Goal: Task Accomplishment & Management: Manage account settings

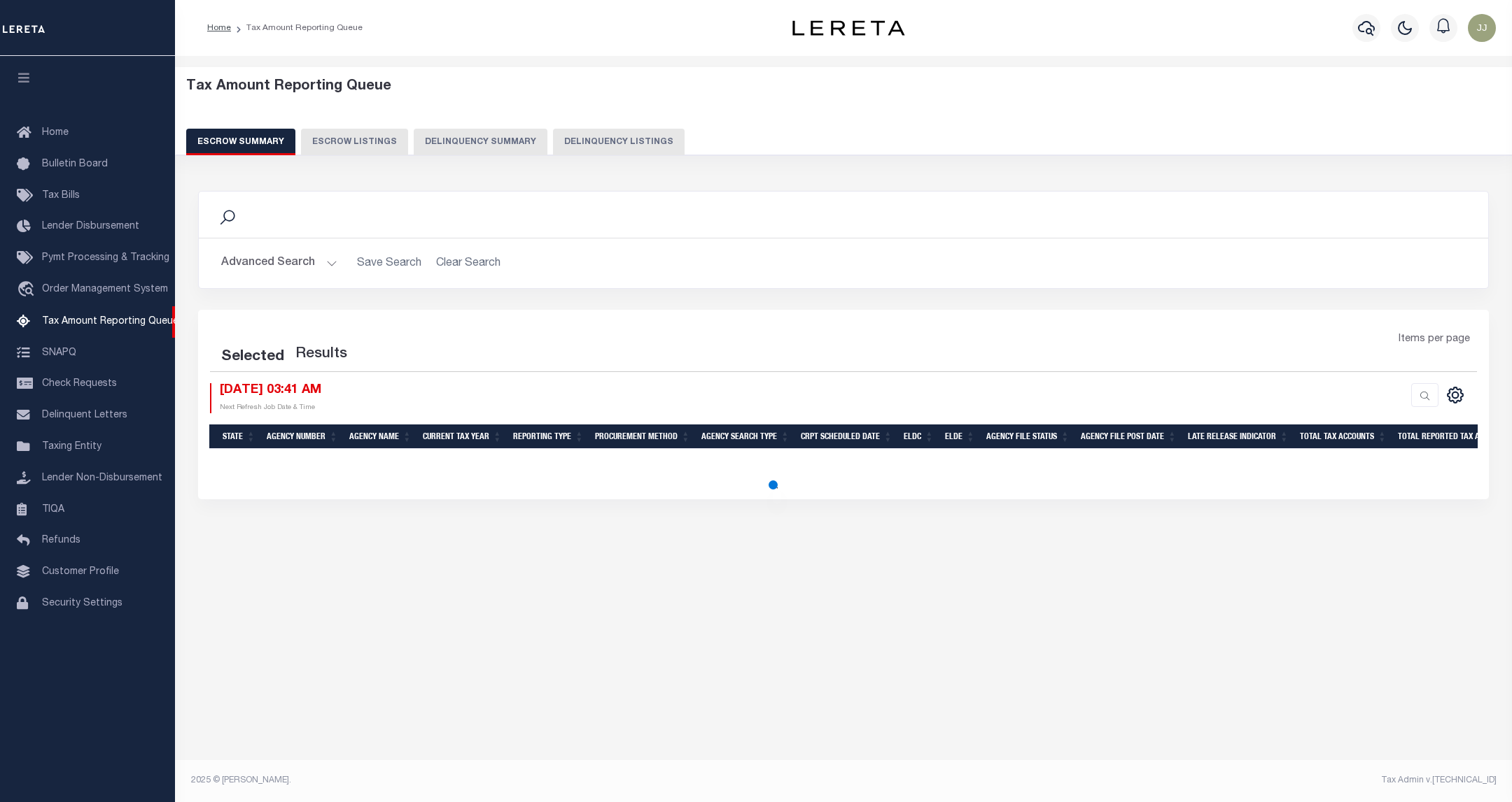
select select "100"
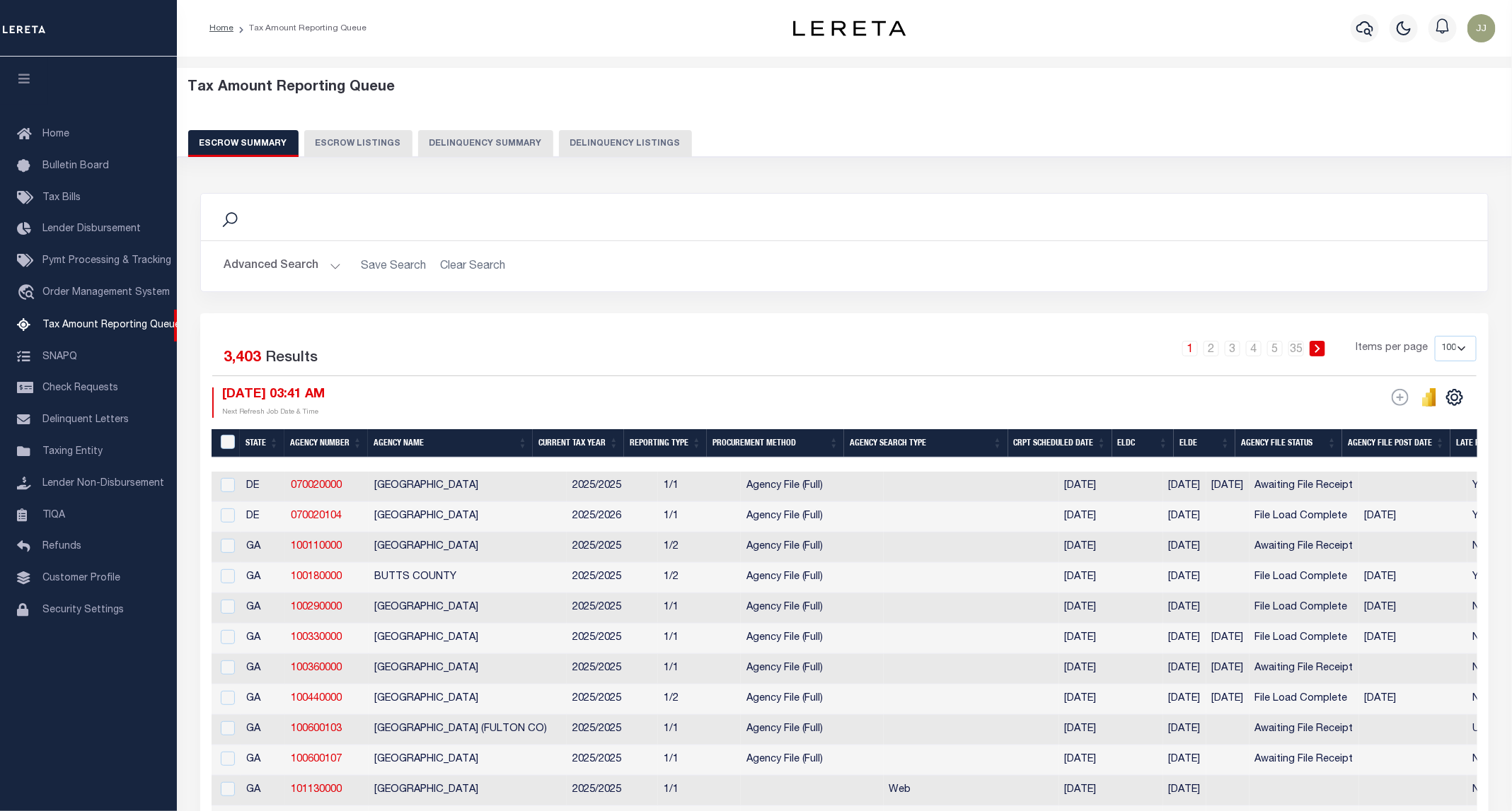
drag, startPoint x: 0, startPoint y: 0, endPoint x: 833, endPoint y: 90, distance: 837.8
click at [833, 90] on h5 "Tax Amount Reporting Queue" at bounding box center [844, 88] width 1314 height 17
click at [607, 132] on button "Delinquency Listings" at bounding box center [625, 144] width 133 height 27
select select "KS"
select select "100"
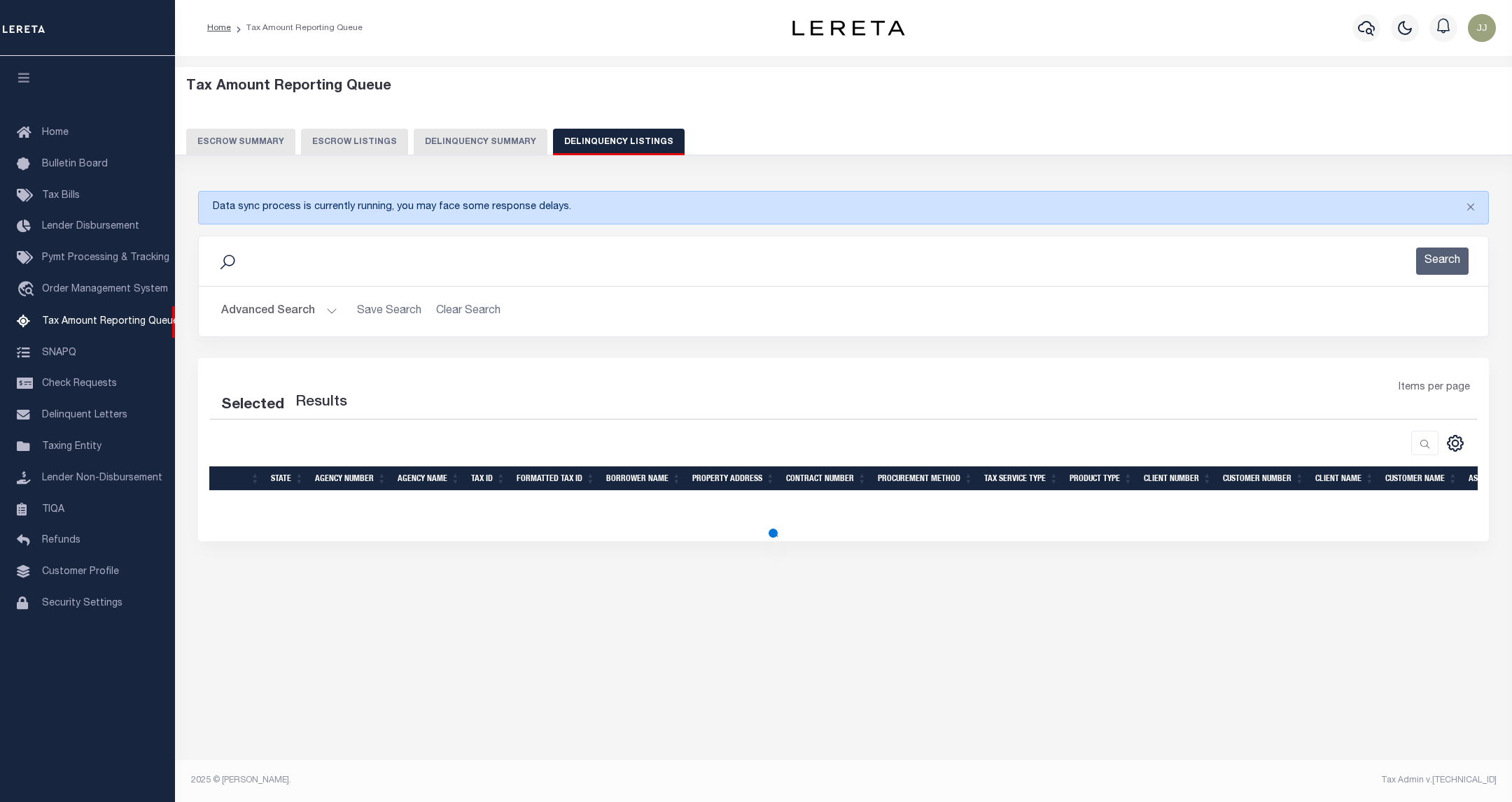
select select "100"
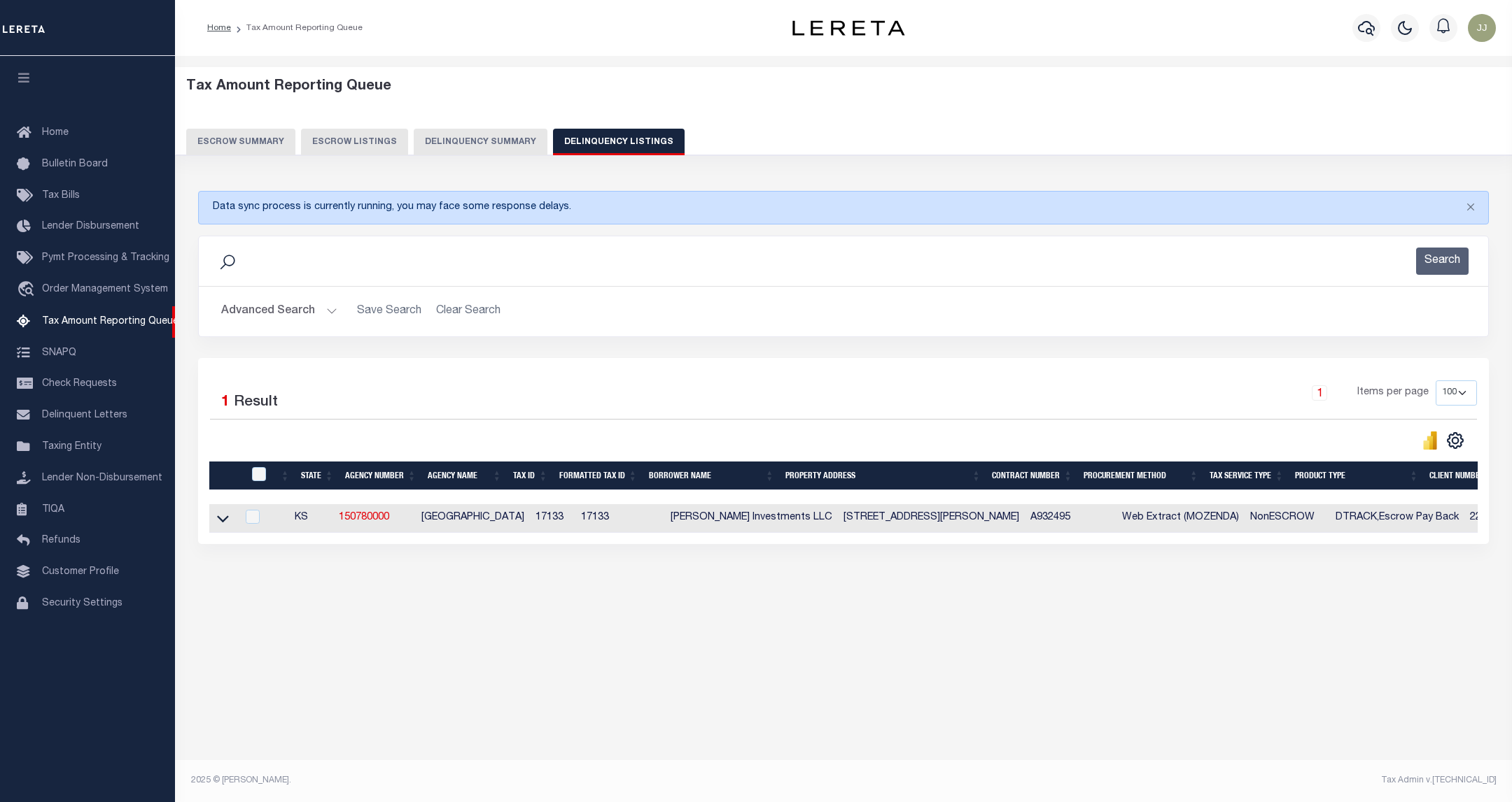
click at [313, 308] on button "Advanced Search" at bounding box center [279, 312] width 116 height 28
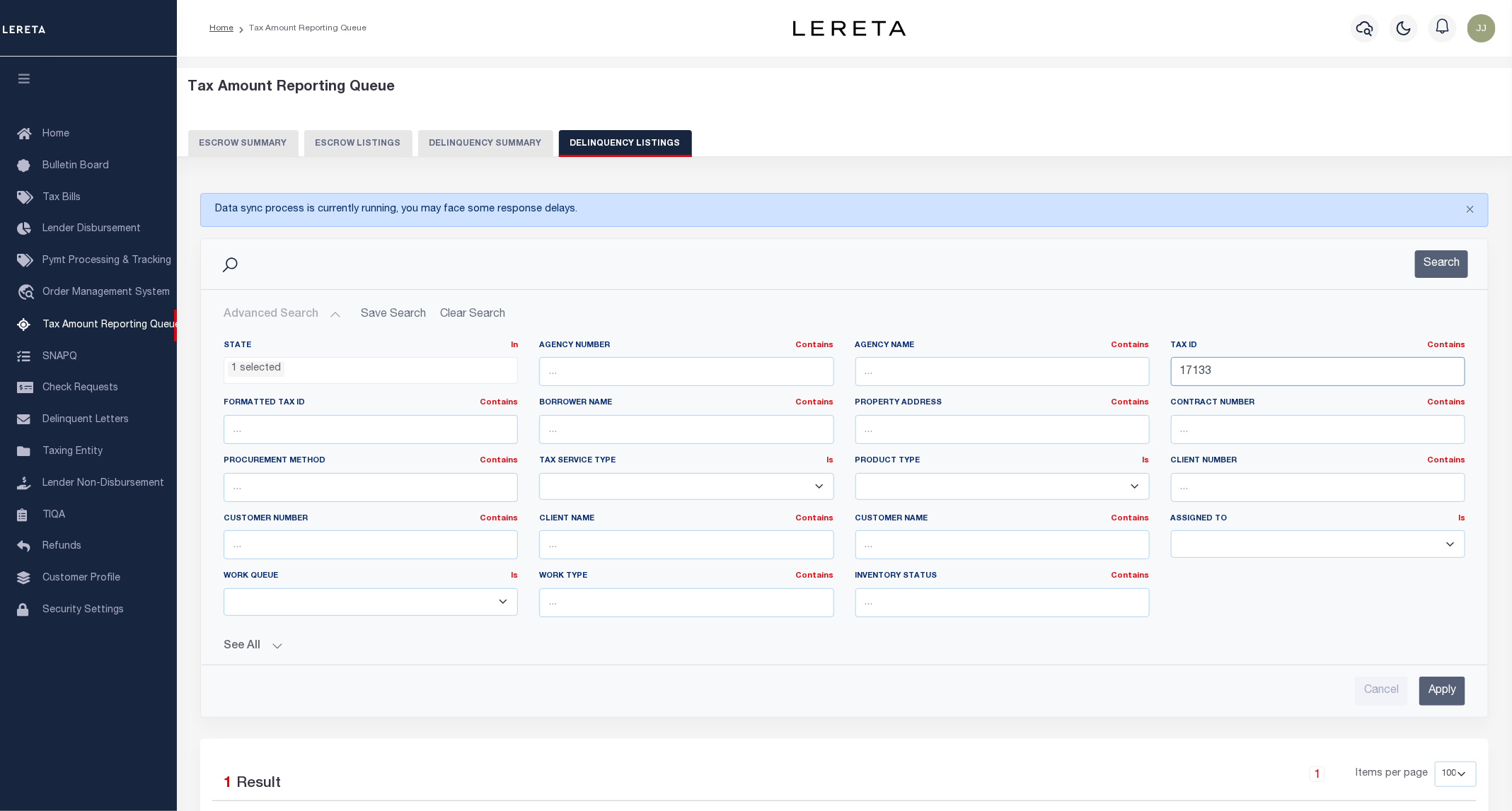
drag, startPoint x: 1240, startPoint y: 372, endPoint x: 1092, endPoint y: 382, distance: 148.3
click at [1092, 382] on div "State In In AK AL AR AZ CA CO CT DC DE FL GA GU HI IA ID IL IN KS KY LA MA MD M…" at bounding box center [844, 485] width 1263 height 289
click at [1438, 272] on button "Search" at bounding box center [1441, 265] width 53 height 28
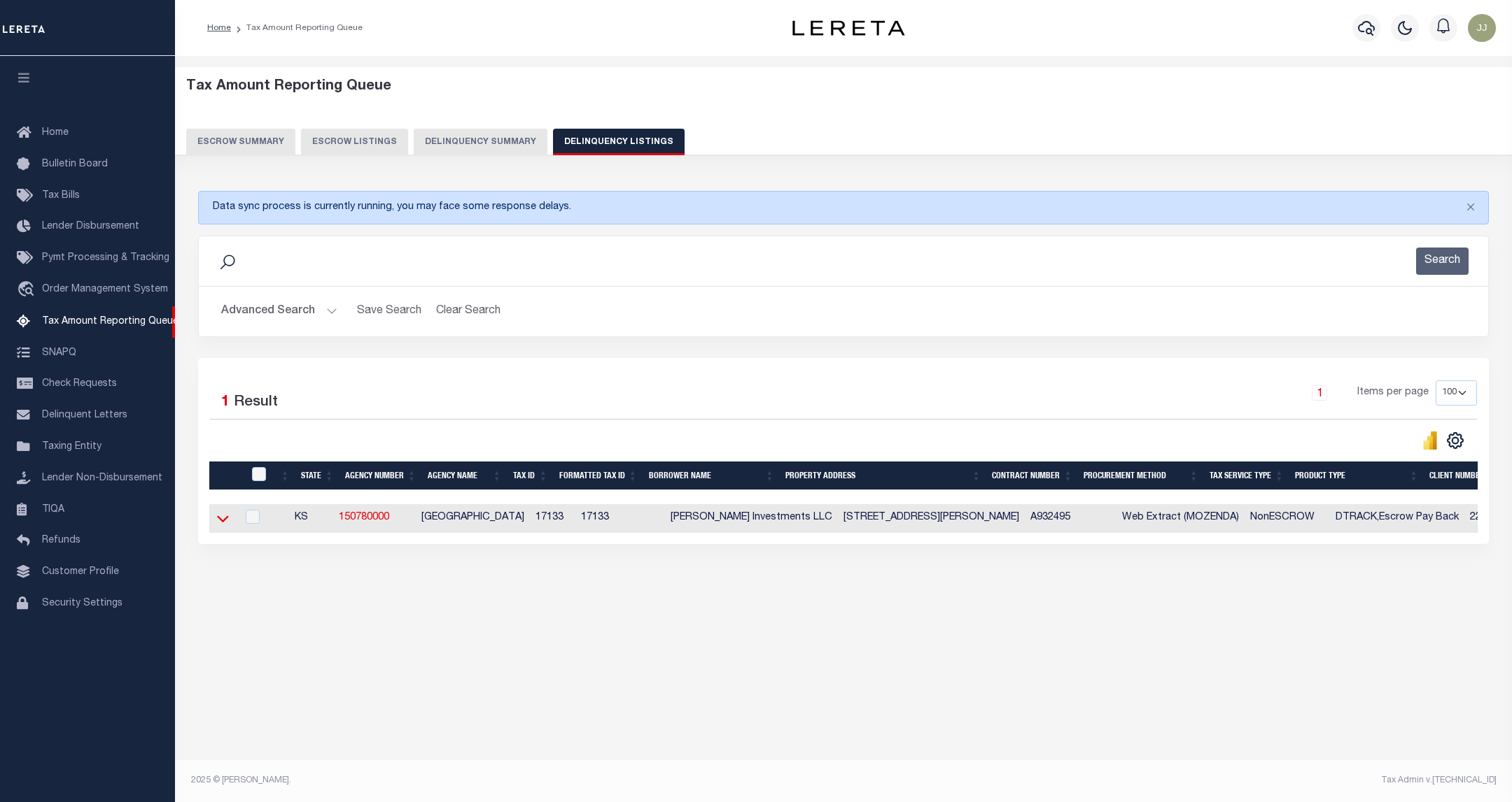
click at [217, 526] on icon at bounding box center [223, 518] width 12 height 15
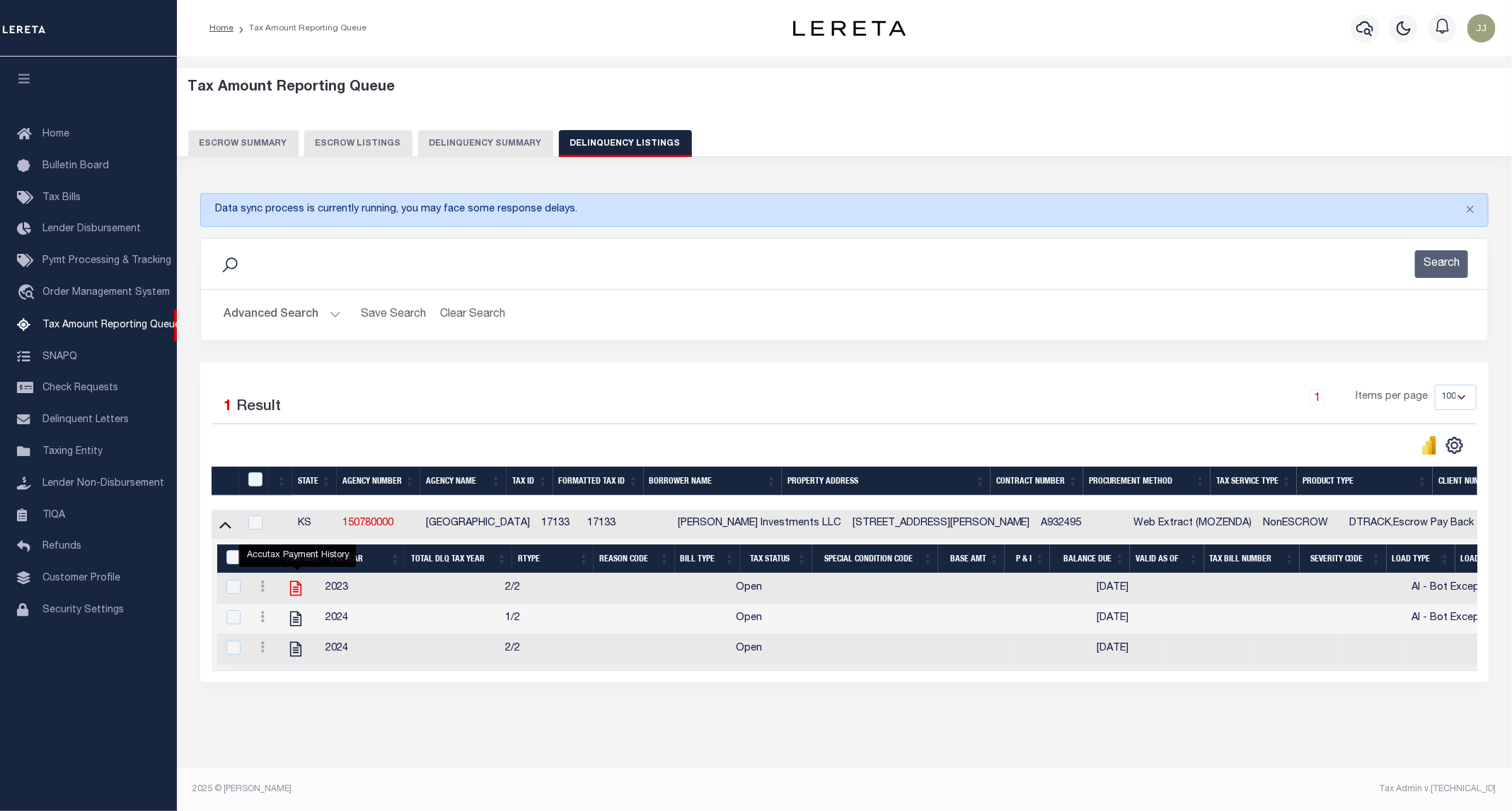
click at [292, 596] on icon "" at bounding box center [295, 588] width 11 height 15
checkbox input "true"
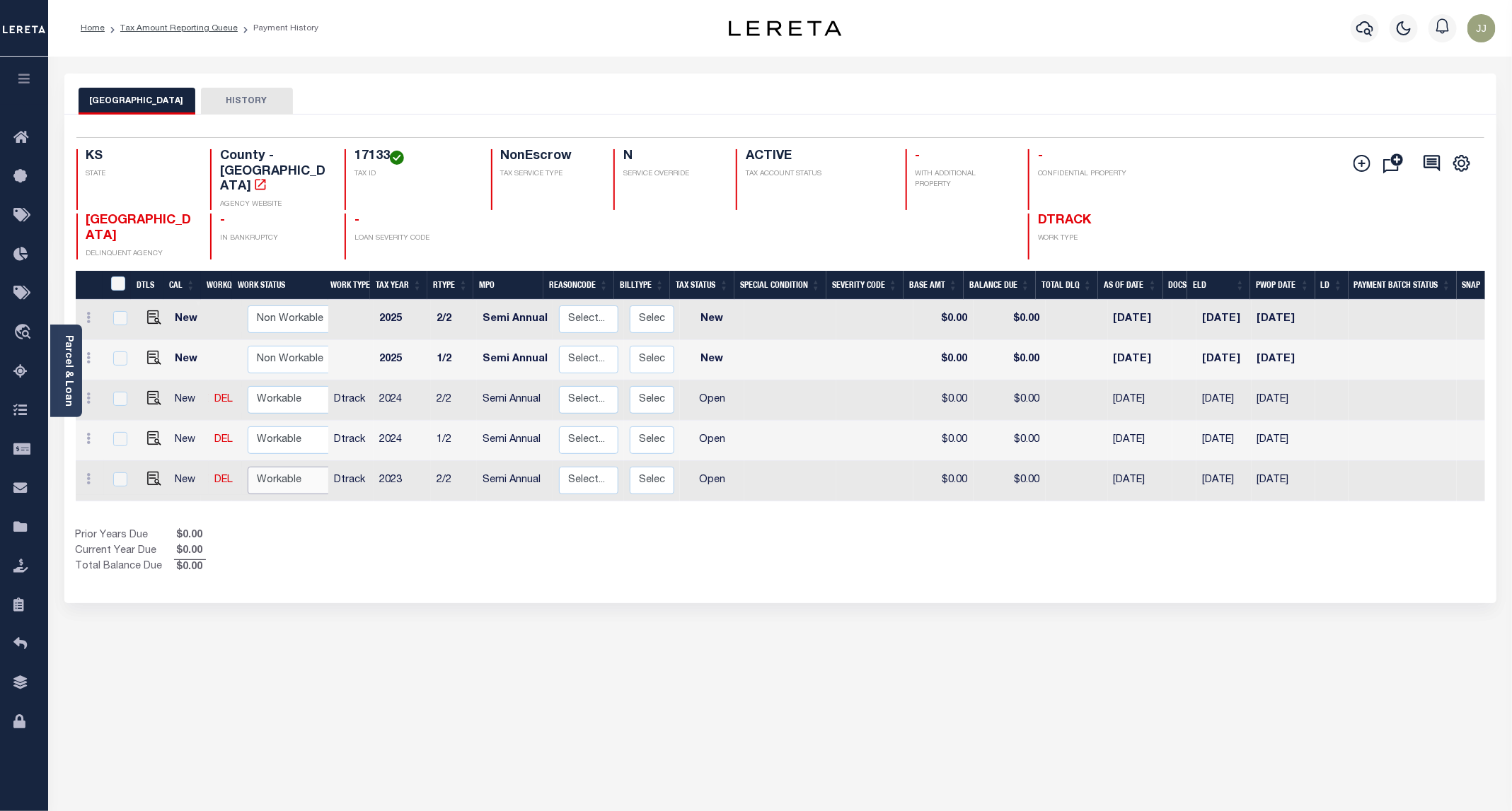
click at [280, 466] on select "Non Workable Workable" at bounding box center [290, 480] width 85 height 28
checkbox input "true"
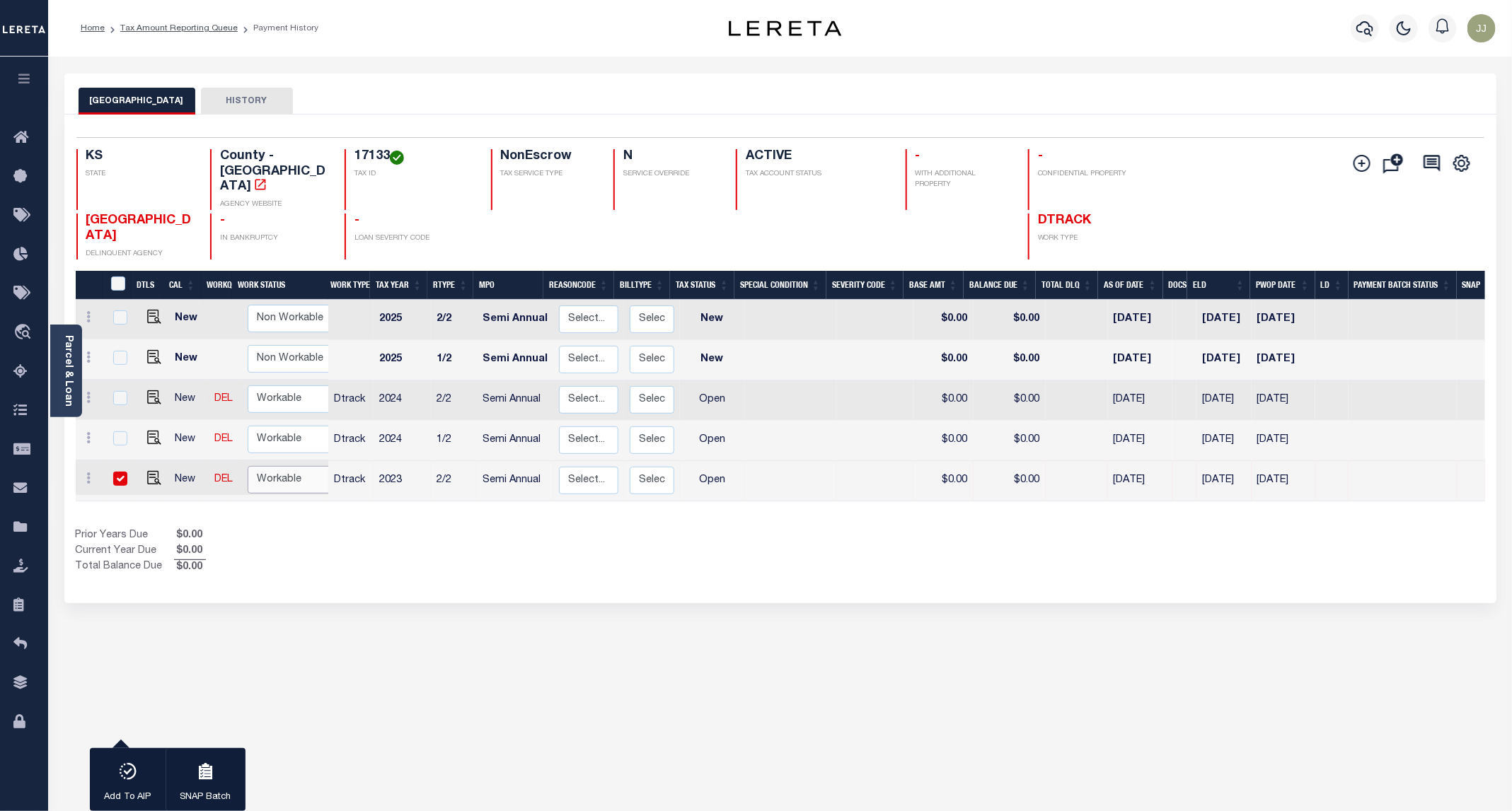
select select "true"
click at [247, 466] on select "Non Workable Workable" at bounding box center [290, 480] width 85 height 28
checkbox input "false"
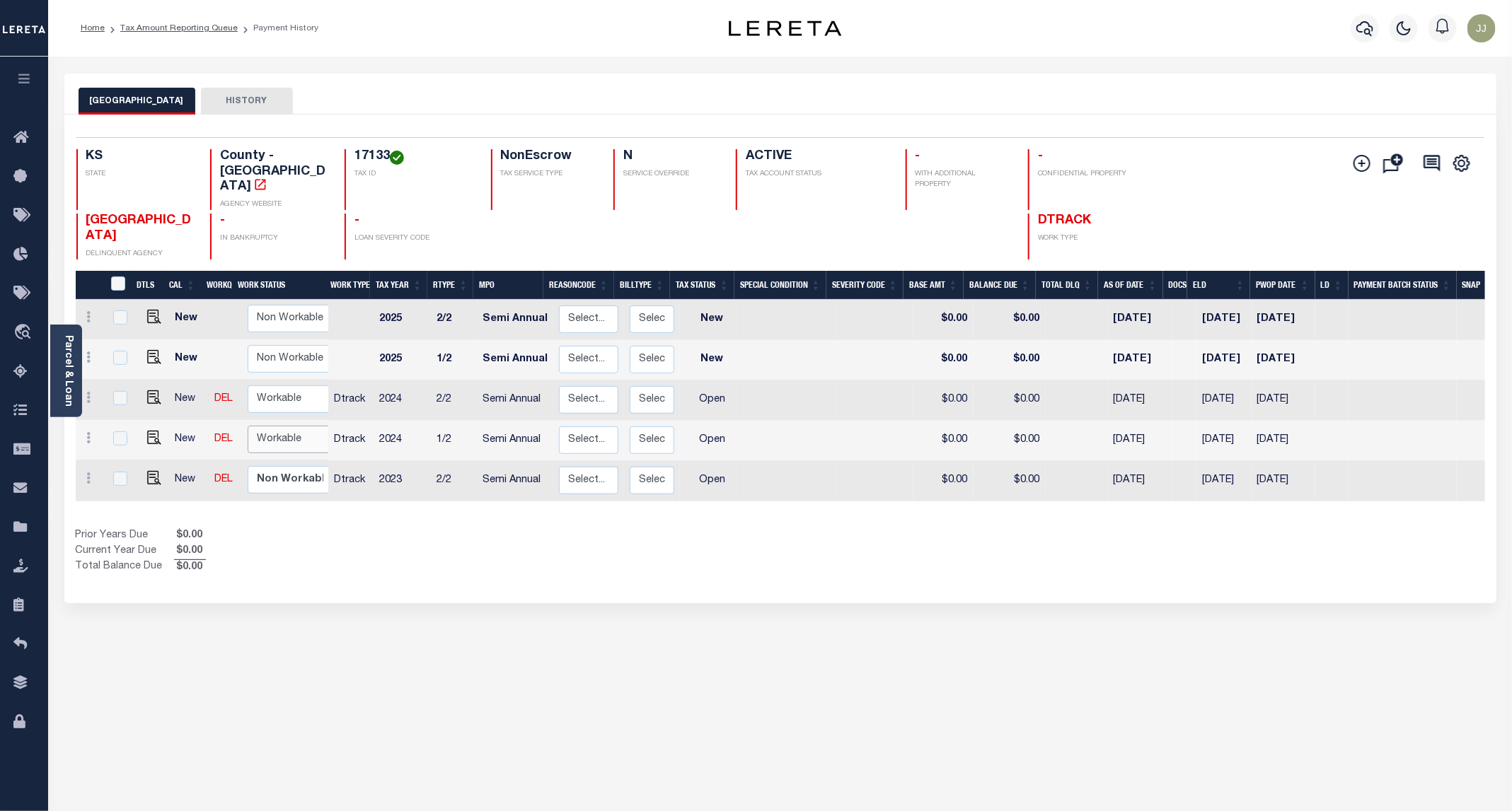
click at [274, 426] on select "Non Workable Workable" at bounding box center [290, 439] width 85 height 28
checkbox input "true"
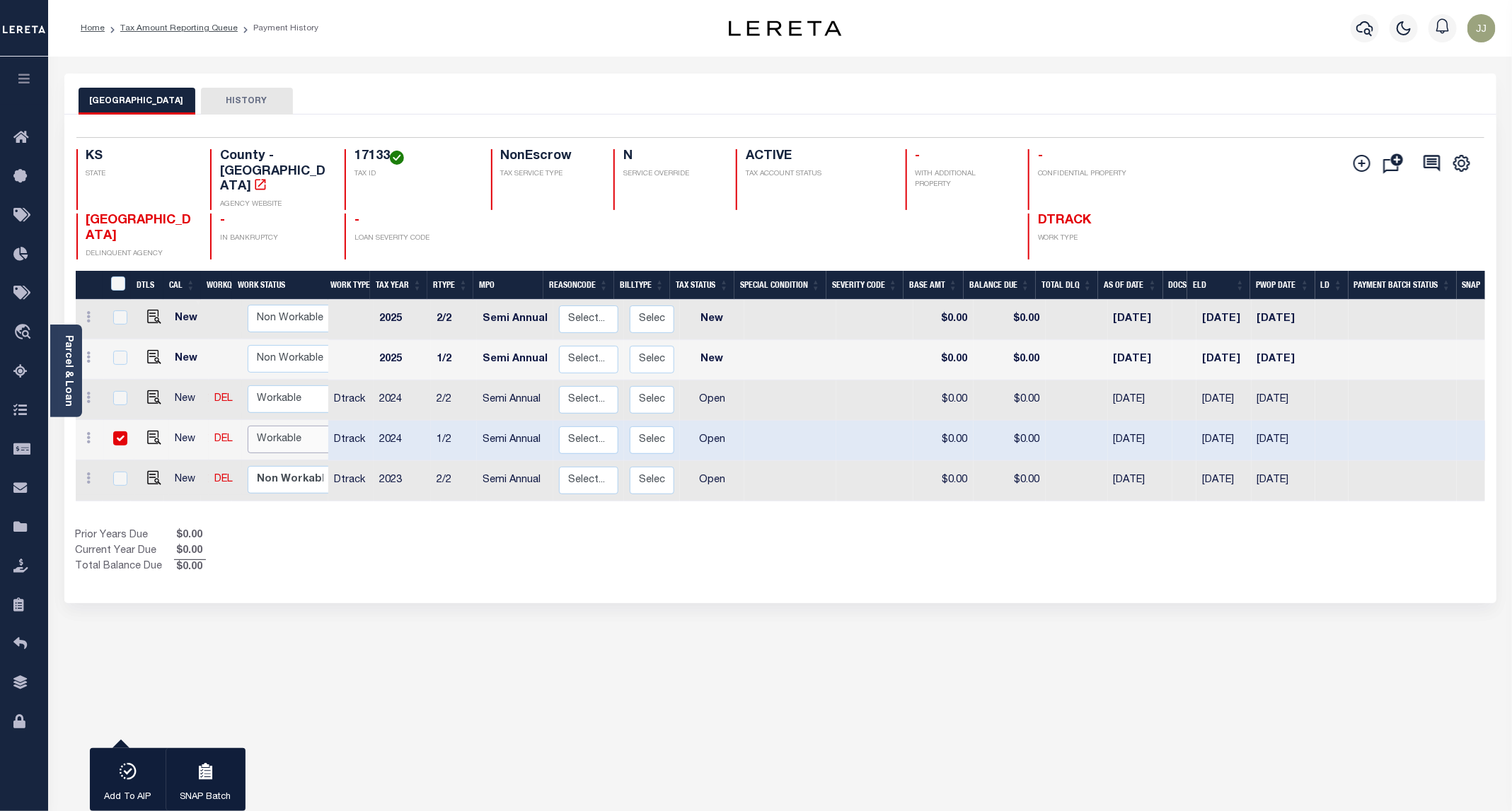
select select "true"
click at [247, 426] on select "Non Workable Workable" at bounding box center [290, 439] width 85 height 28
checkbox input "false"
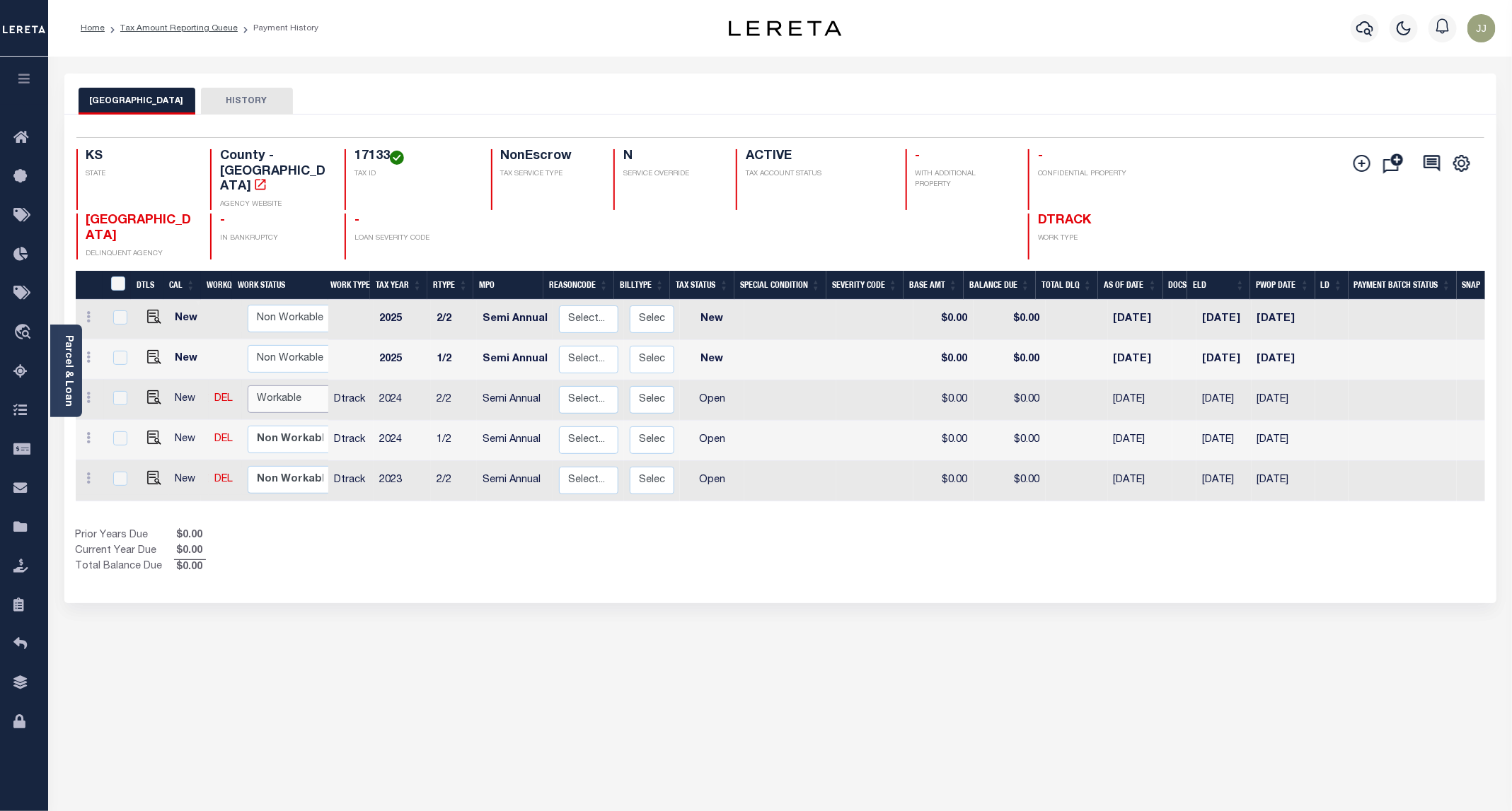
click at [282, 385] on select "Non Workable Workable" at bounding box center [290, 399] width 85 height 28
checkbox input "true"
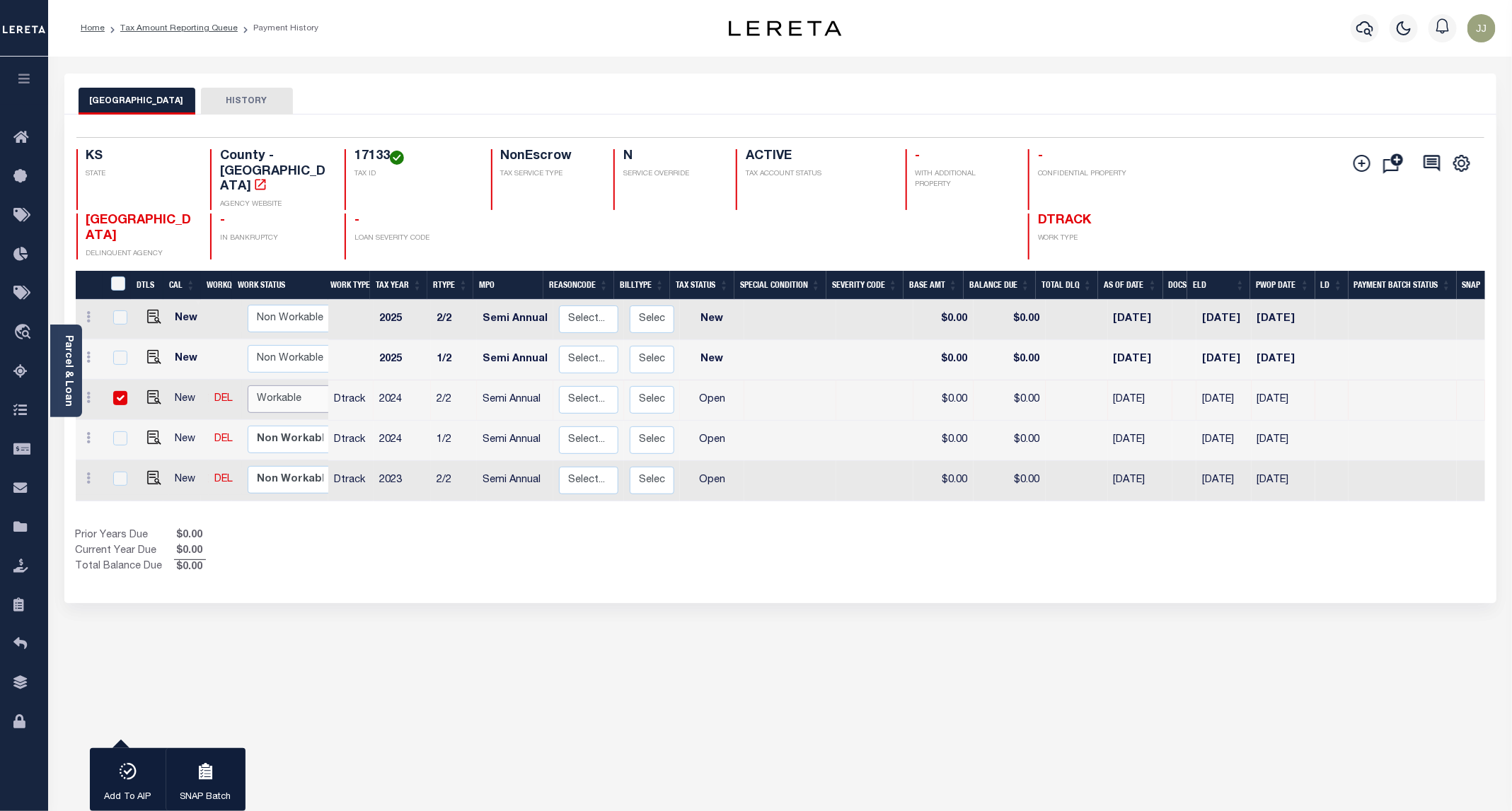
click at [282, 385] on select "Non Workable Workable" at bounding box center [290, 399] width 85 height 28
checkbox input "false"
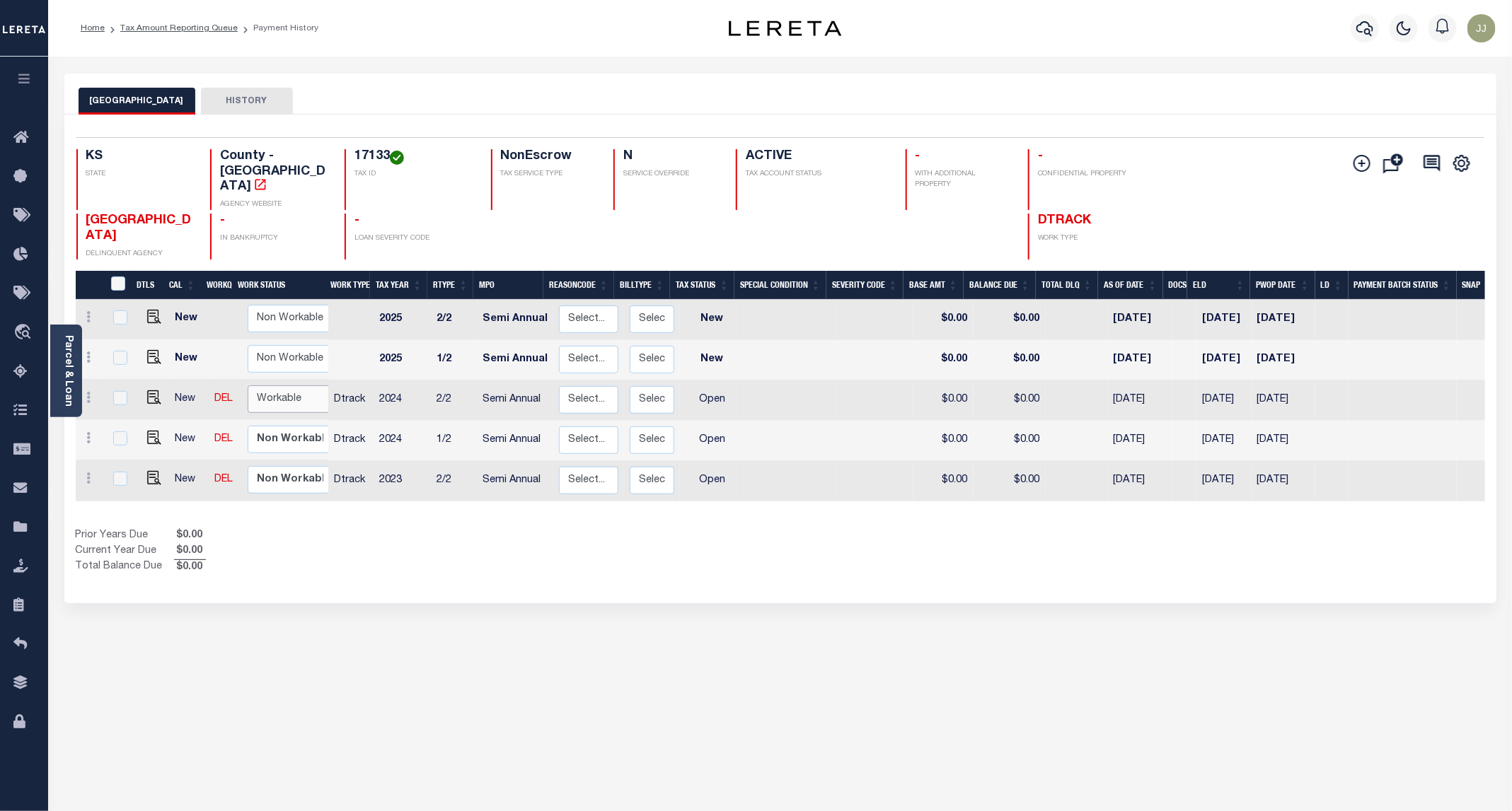
click at [280, 385] on select "Non Workable Workable" at bounding box center [290, 399] width 85 height 28
checkbox input "true"
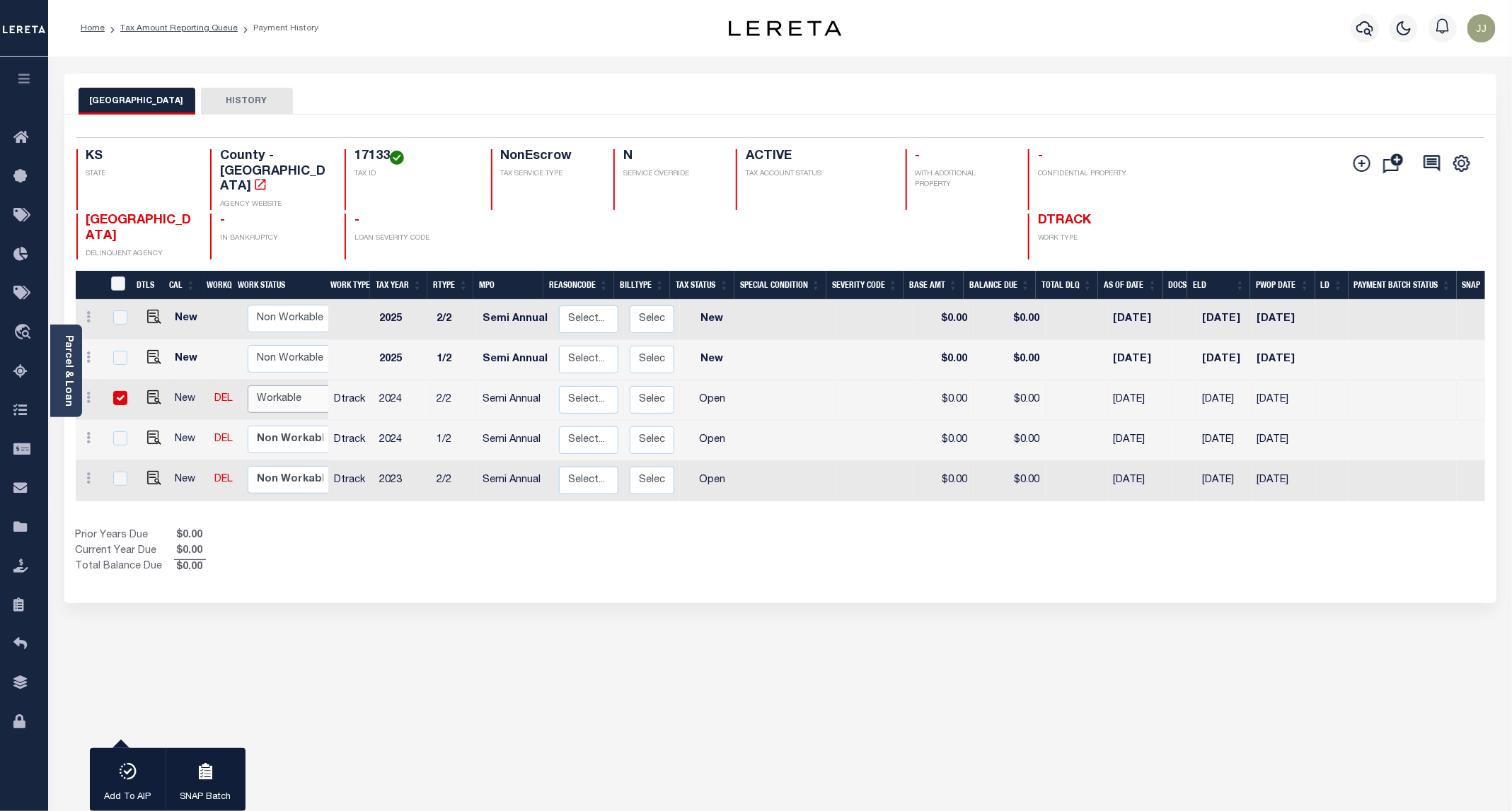
select select "true"
click at [247, 385] on select "Non Workable Workable" at bounding box center [290, 399] width 85 height 28
checkbox input "false"
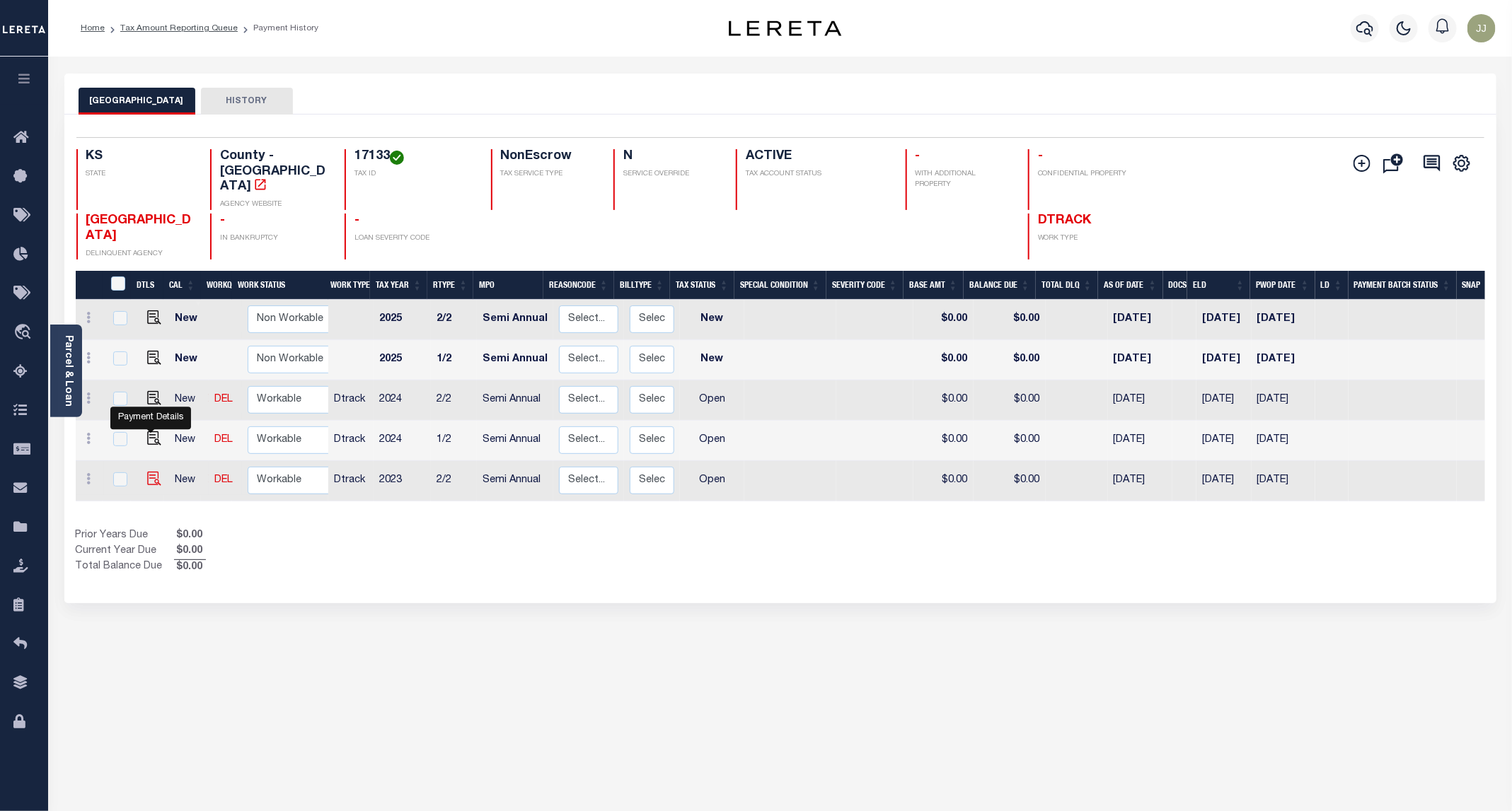
click at [151, 472] on img "" at bounding box center [154, 479] width 14 height 14
checkbox input "true"
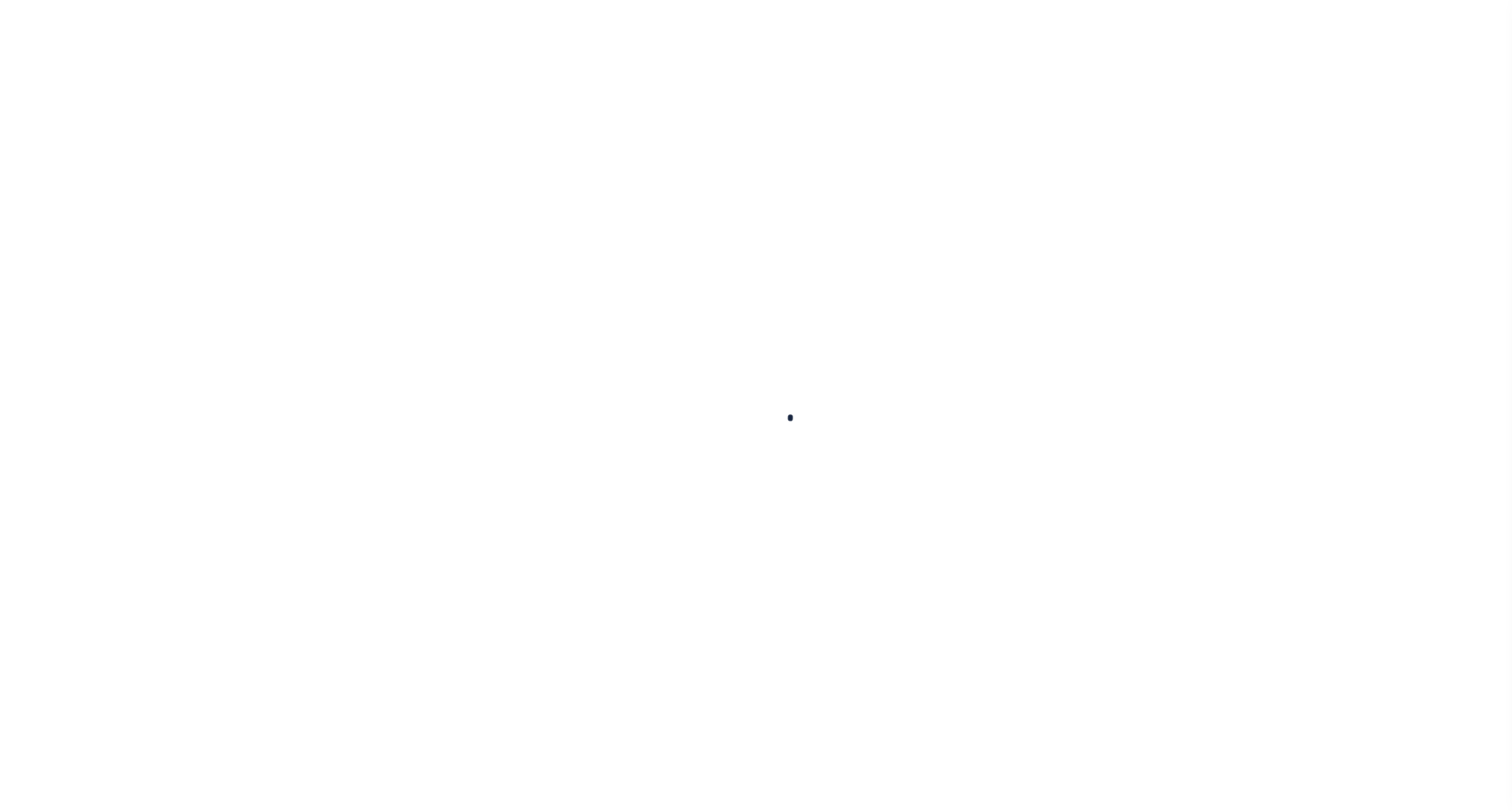
checkbox input "false"
type input "[DATE]"
select select "OP2"
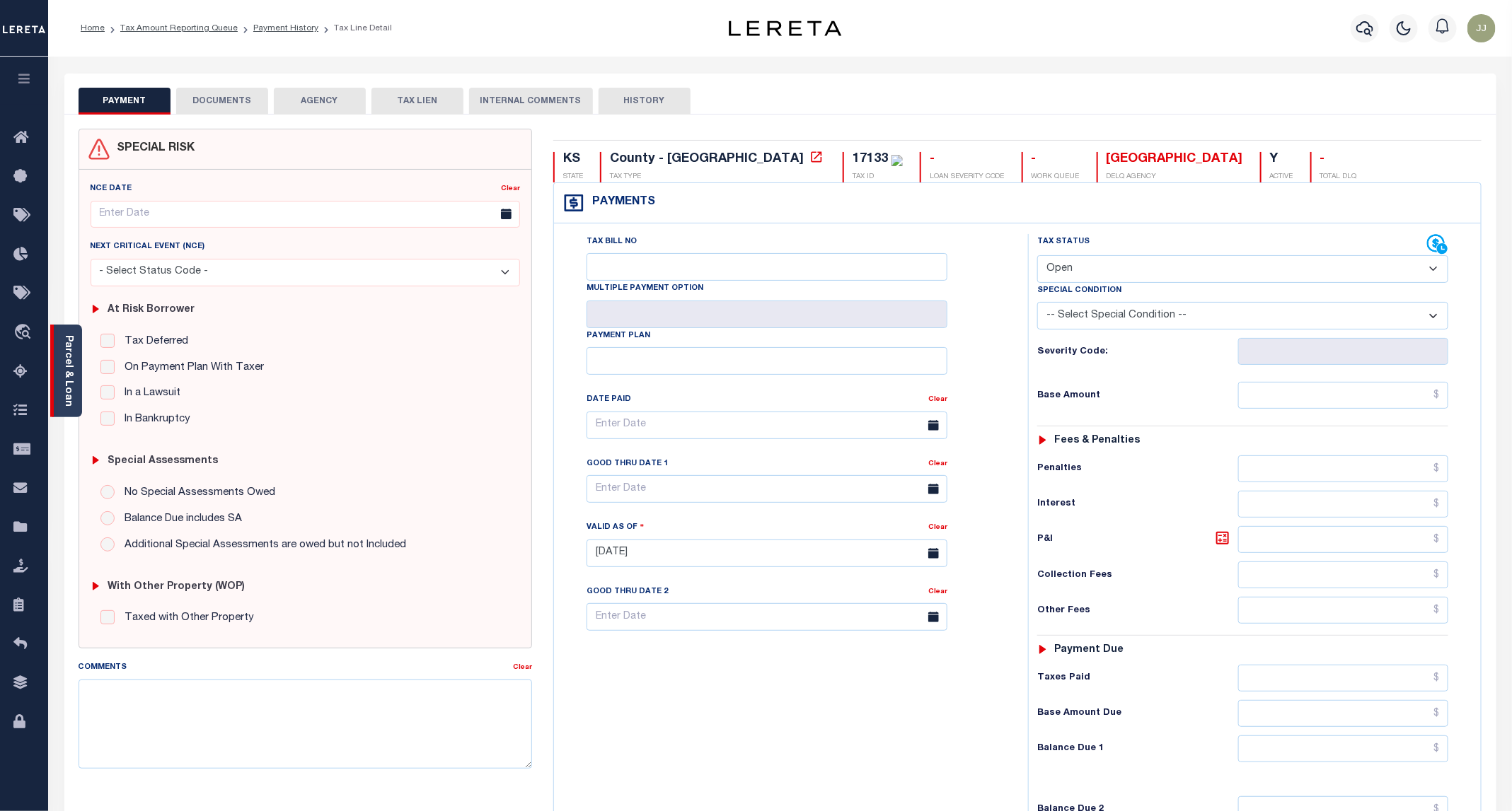
click at [66, 406] on div "Parcel & Loan" at bounding box center [66, 371] width 32 height 92
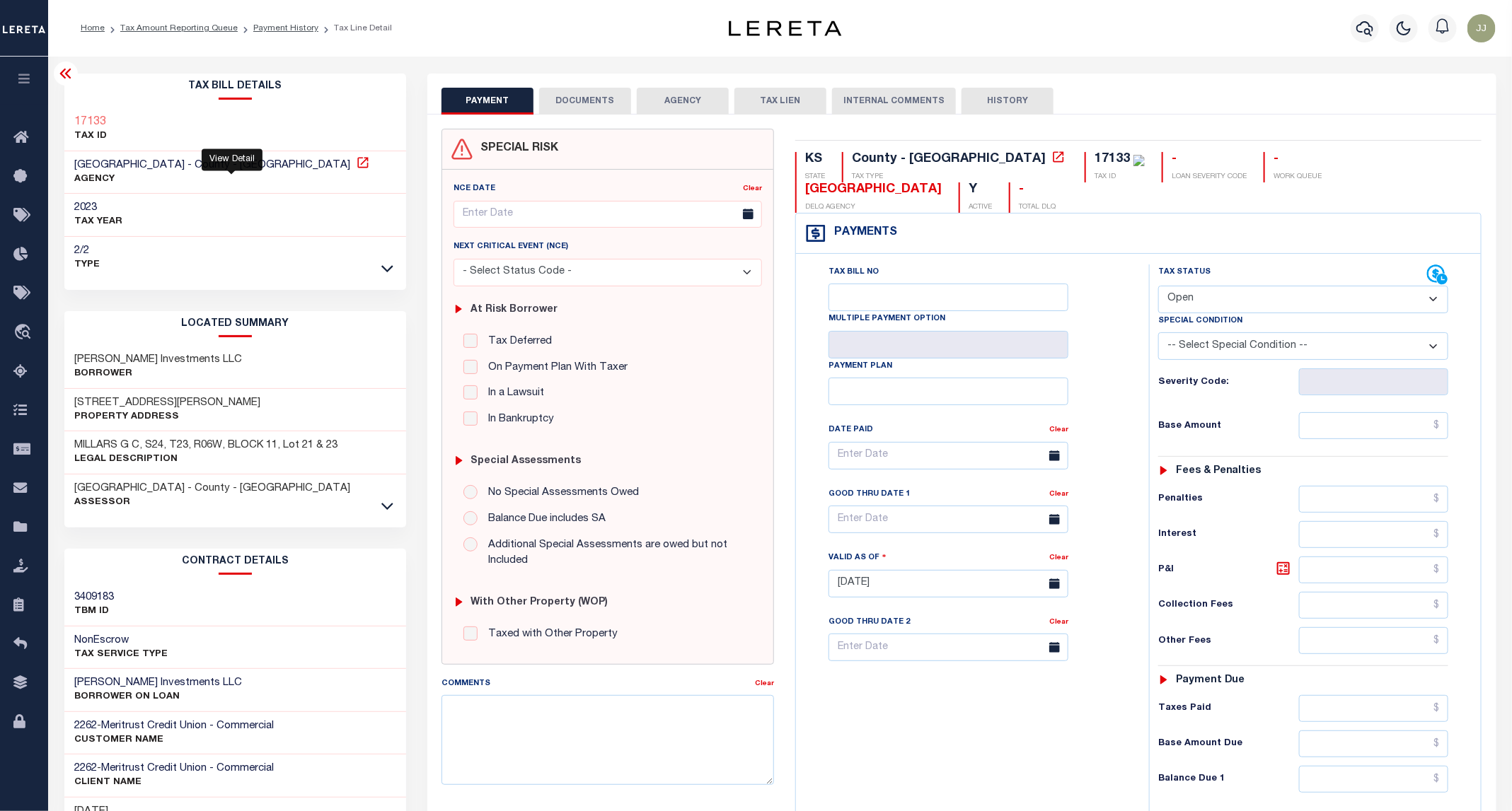
click at [356, 166] on icon at bounding box center [363, 163] width 14 height 14
click at [117, 403] on h3 "305 E CAMPBELL ST" at bounding box center [168, 403] width 186 height 14
copy h3 "CAMPBELL"
click at [586, 93] on button "DOCUMENTS" at bounding box center [585, 101] width 92 height 27
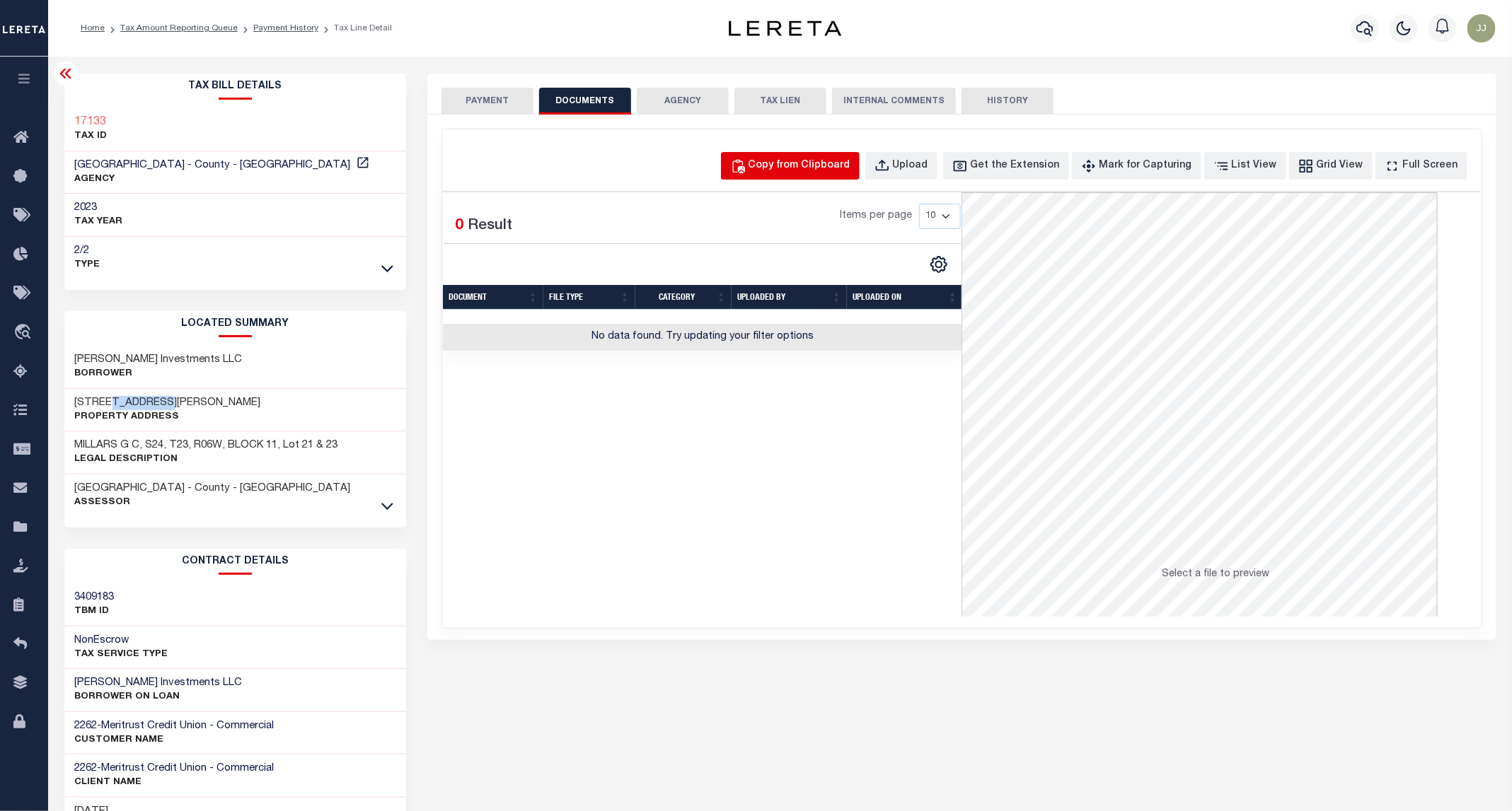
click at [809, 166] on div "Copy from Clipboard" at bounding box center [799, 166] width 102 height 16
select select "POP"
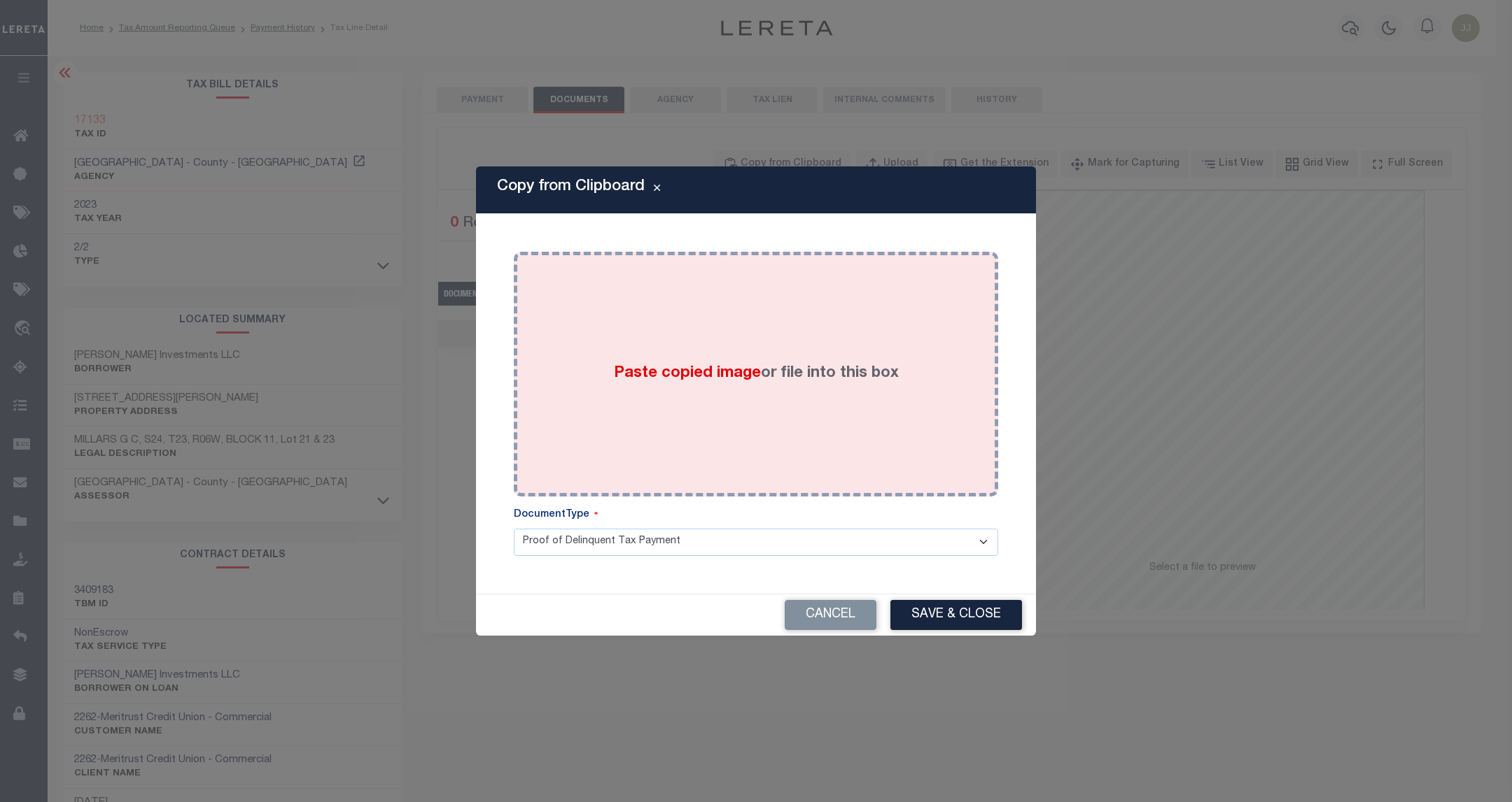
click at [765, 395] on div "Paste copied image or file into this box" at bounding box center [756, 374] width 463 height 224
click at [925, 611] on div "Cancel Save & Close" at bounding box center [756, 615] width 560 height 41
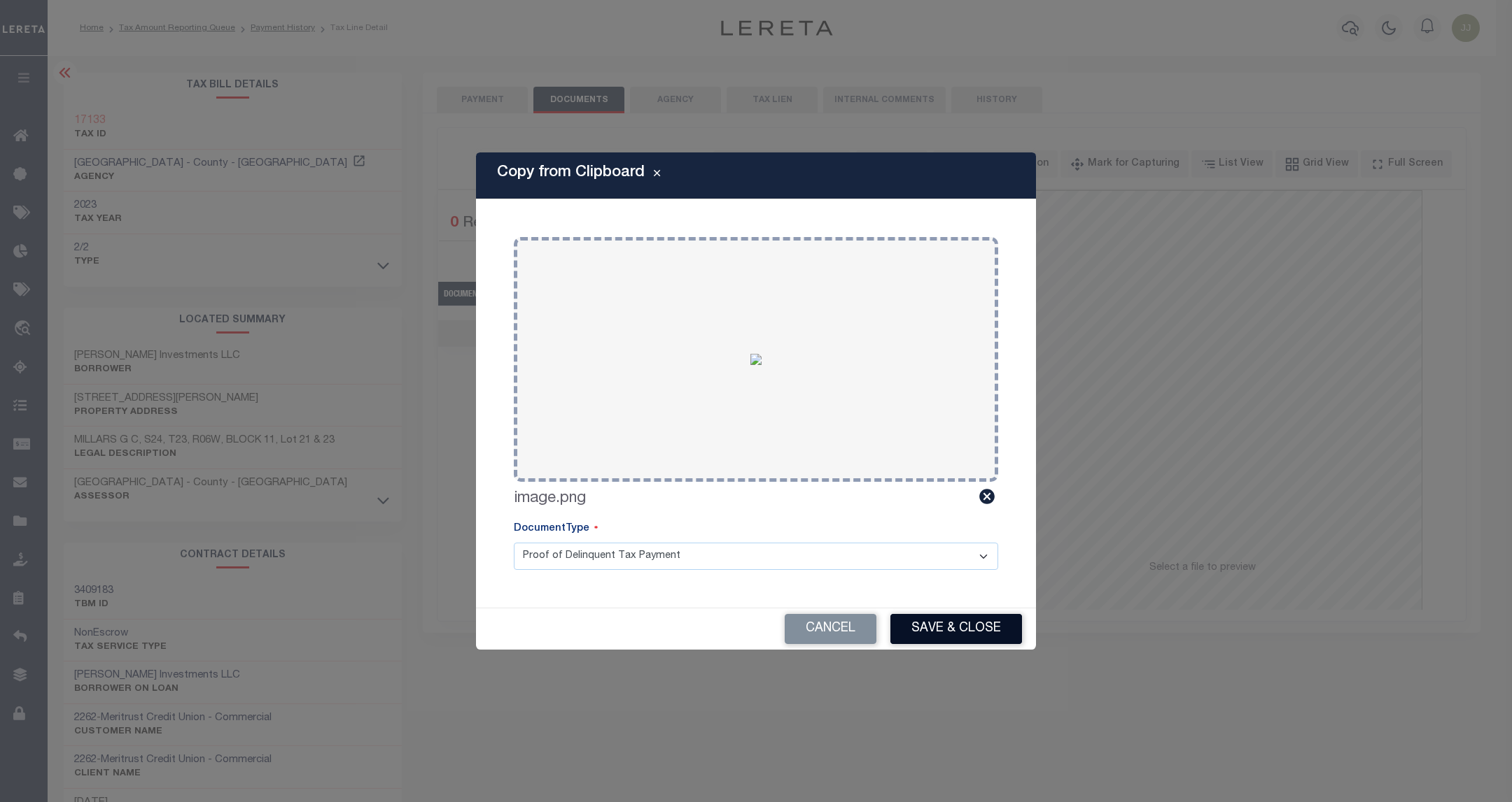
click at [945, 632] on button "Save & Close" at bounding box center [956, 629] width 132 height 30
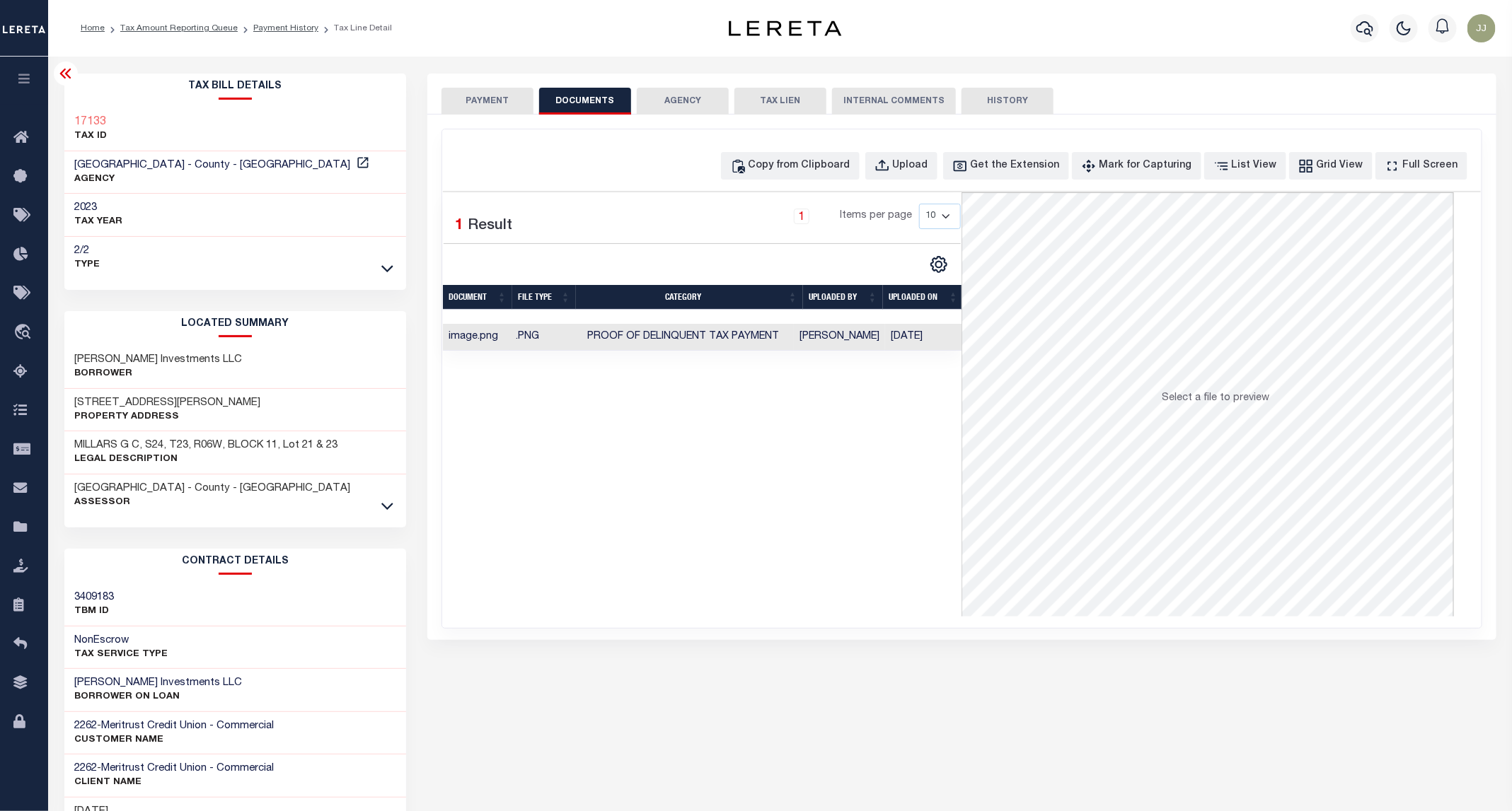
click at [480, 109] on button "PAYMENT" at bounding box center [487, 101] width 92 height 27
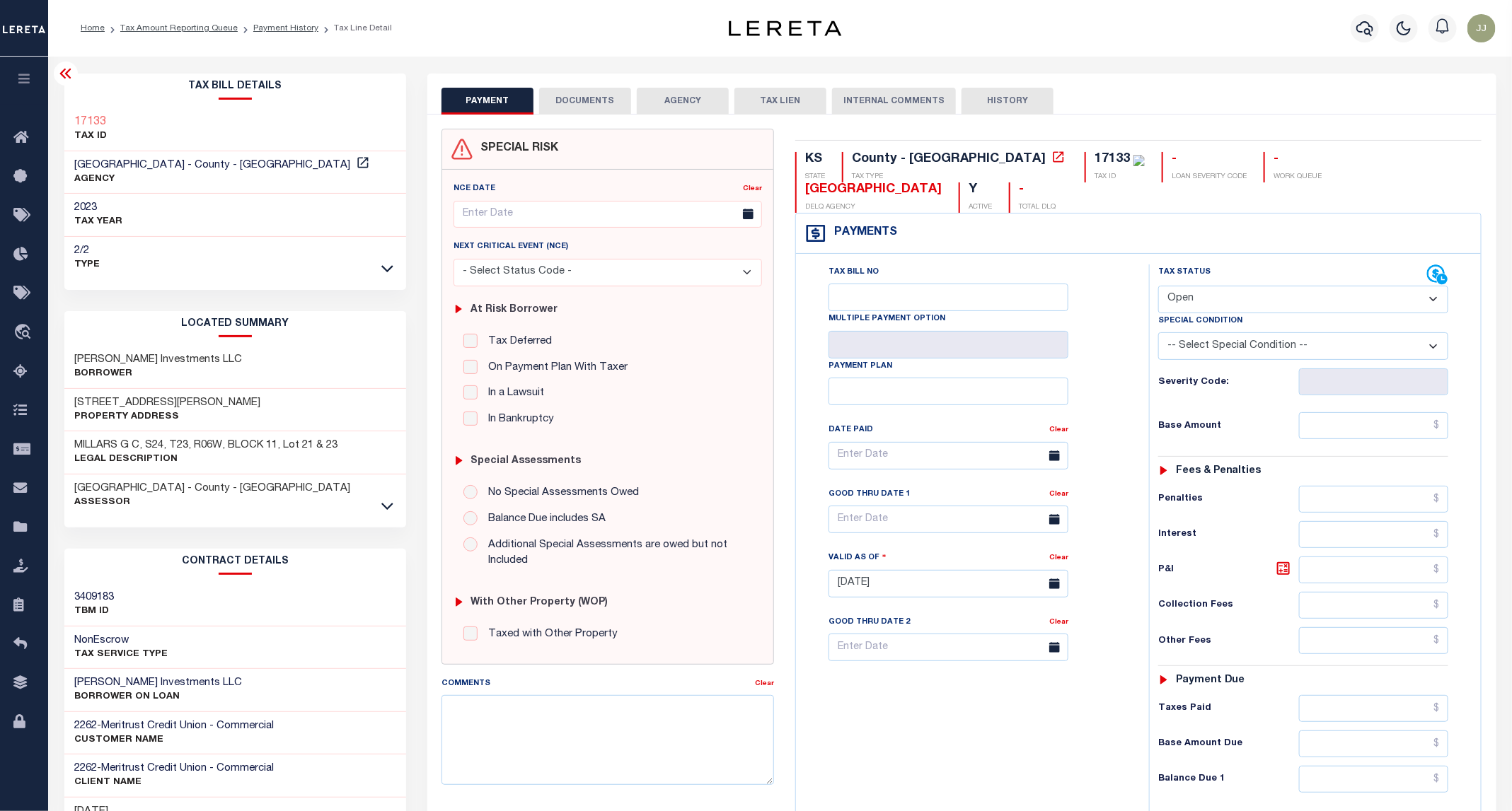
click at [1230, 285] on select "- Select Status Code - Open Due/Unpaid Paid Incomplete No Tax Due Internal Refu…" at bounding box center [1303, 299] width 290 height 28
select select "PYD"
click at [1159, 285] on select "- Select Status Code - Open Due/Unpaid Paid Incomplete No Tax Due Internal Refu…" at bounding box center [1303, 299] width 290 height 28
type input "09/11/2025"
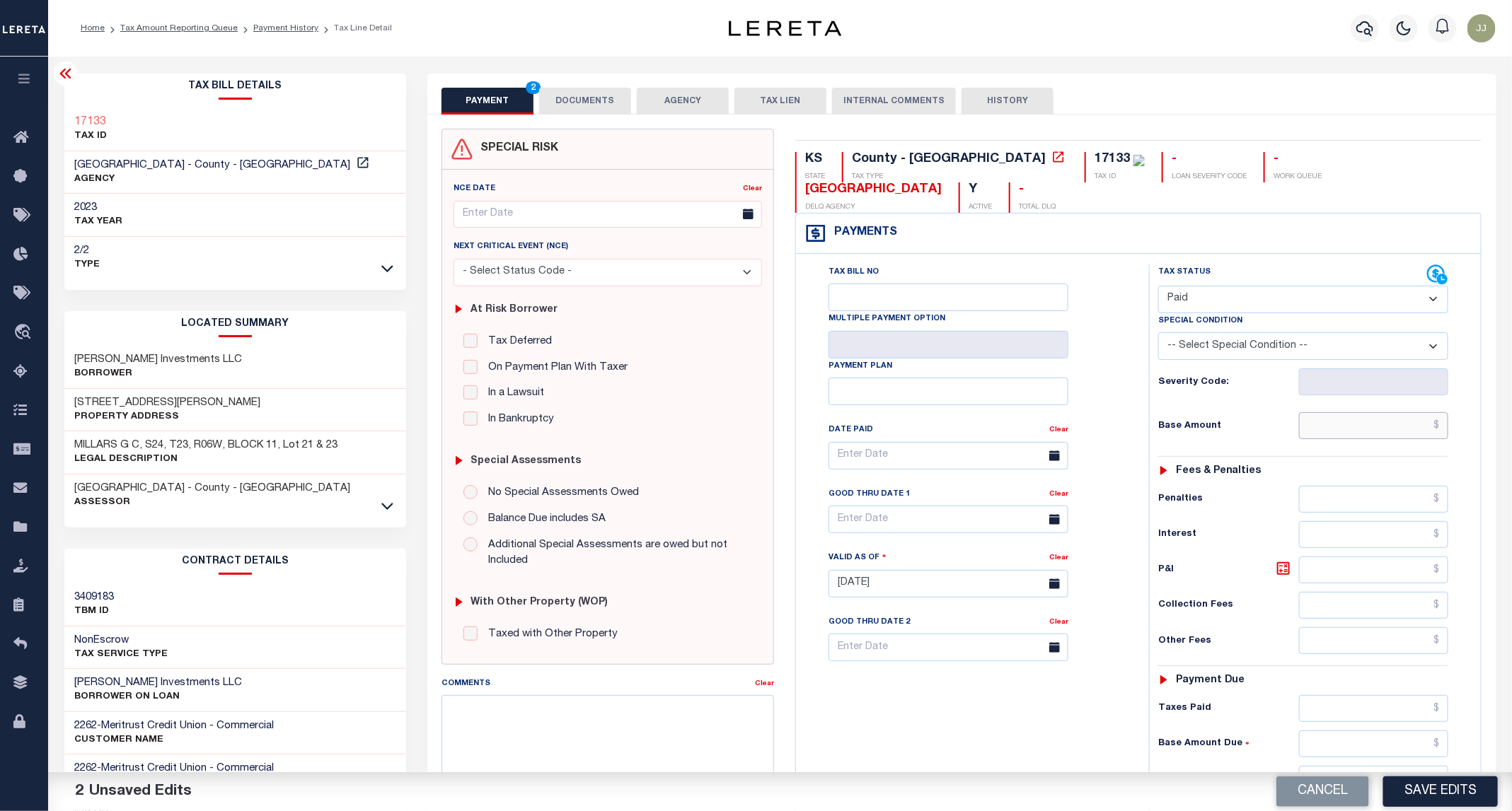
click at [1336, 412] on input "text" at bounding box center [1374, 426] width 150 height 27
type input "$0.00"
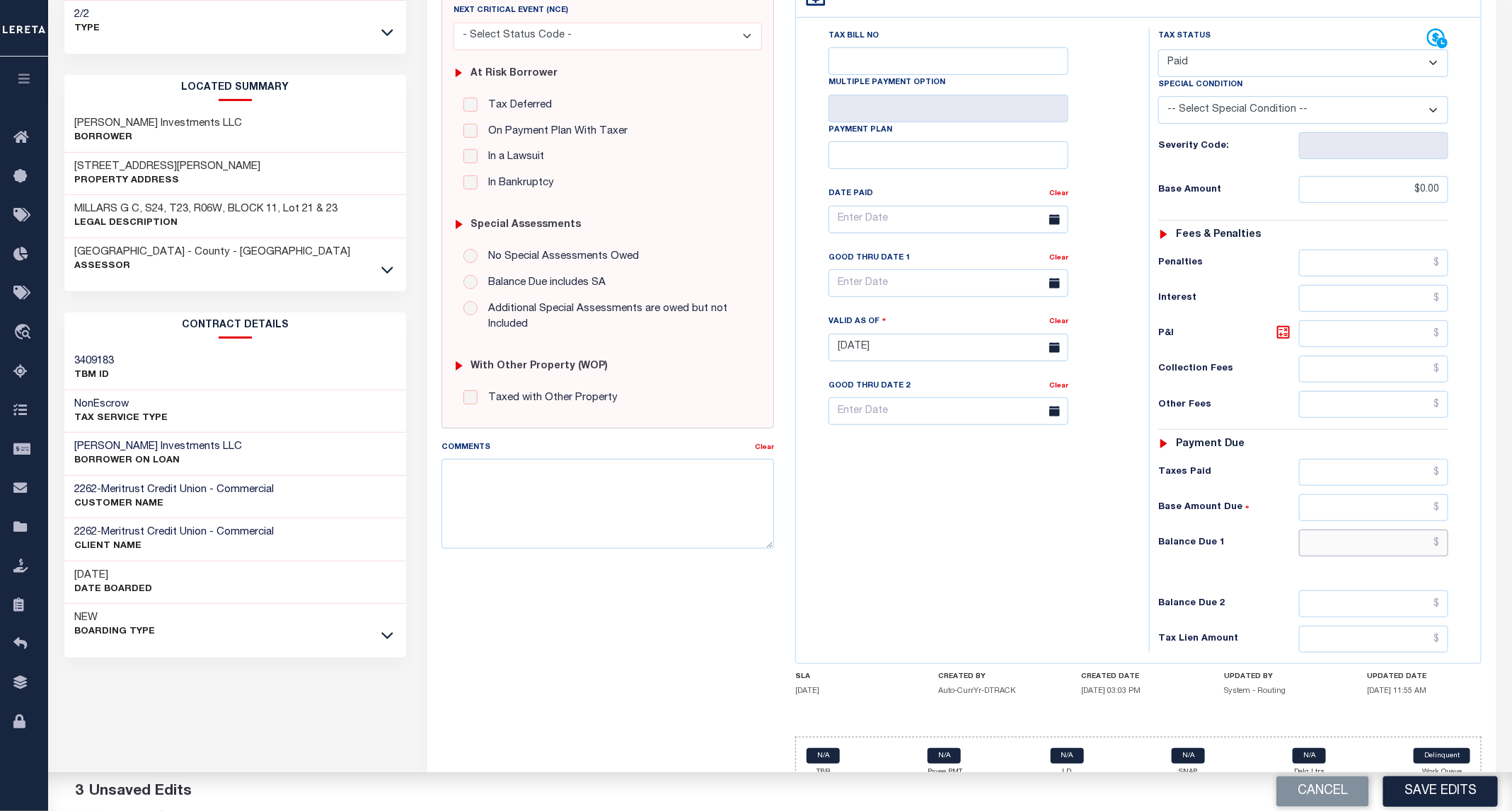
click at [1374, 530] on input "text" at bounding box center [1374, 543] width 150 height 27
type input "$0.00"
click at [1449, 802] on button "Save Edits" at bounding box center [1441, 791] width 115 height 30
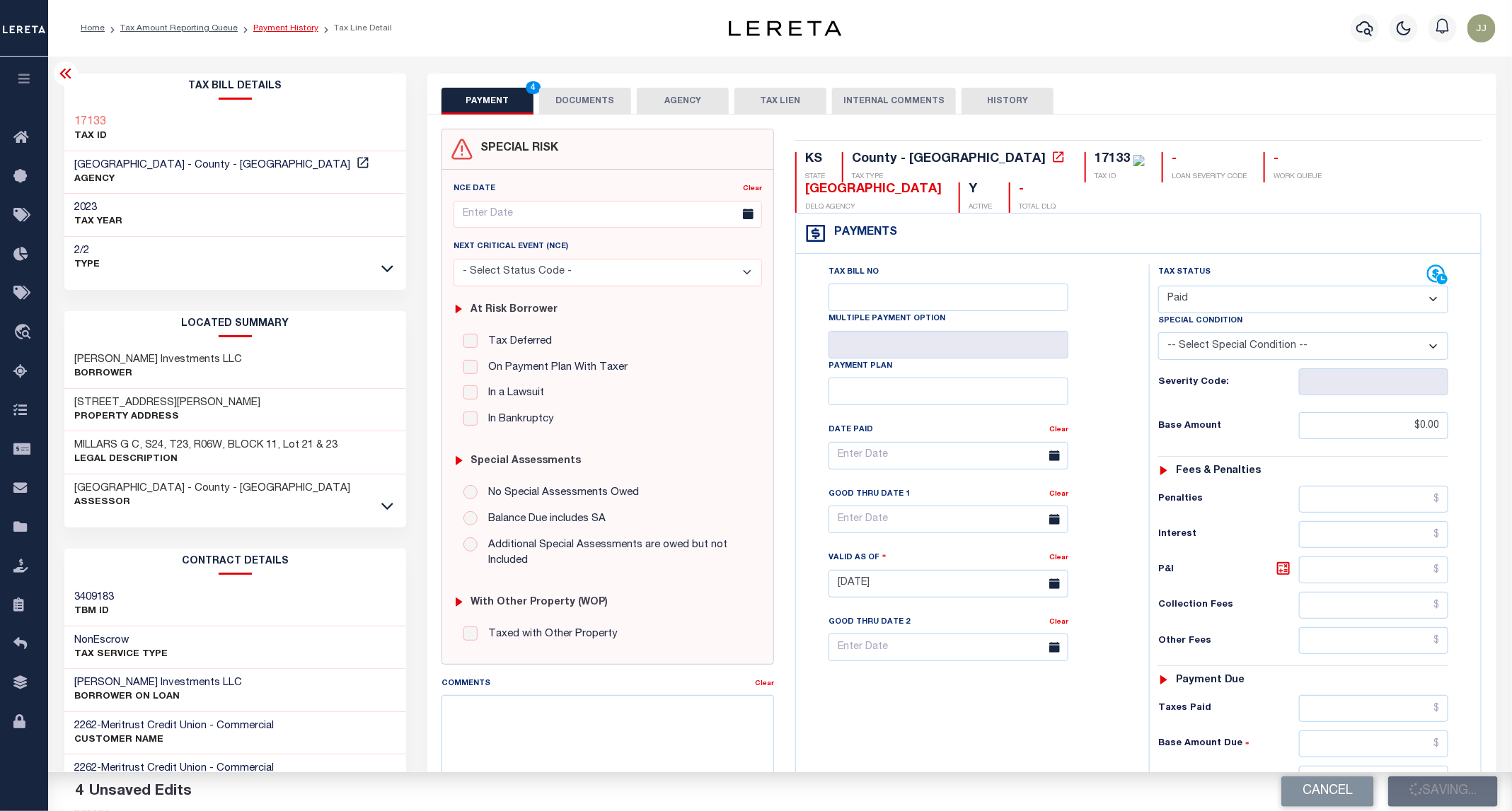
click at [272, 30] on link "Payment History" at bounding box center [286, 29] width 65 height 9
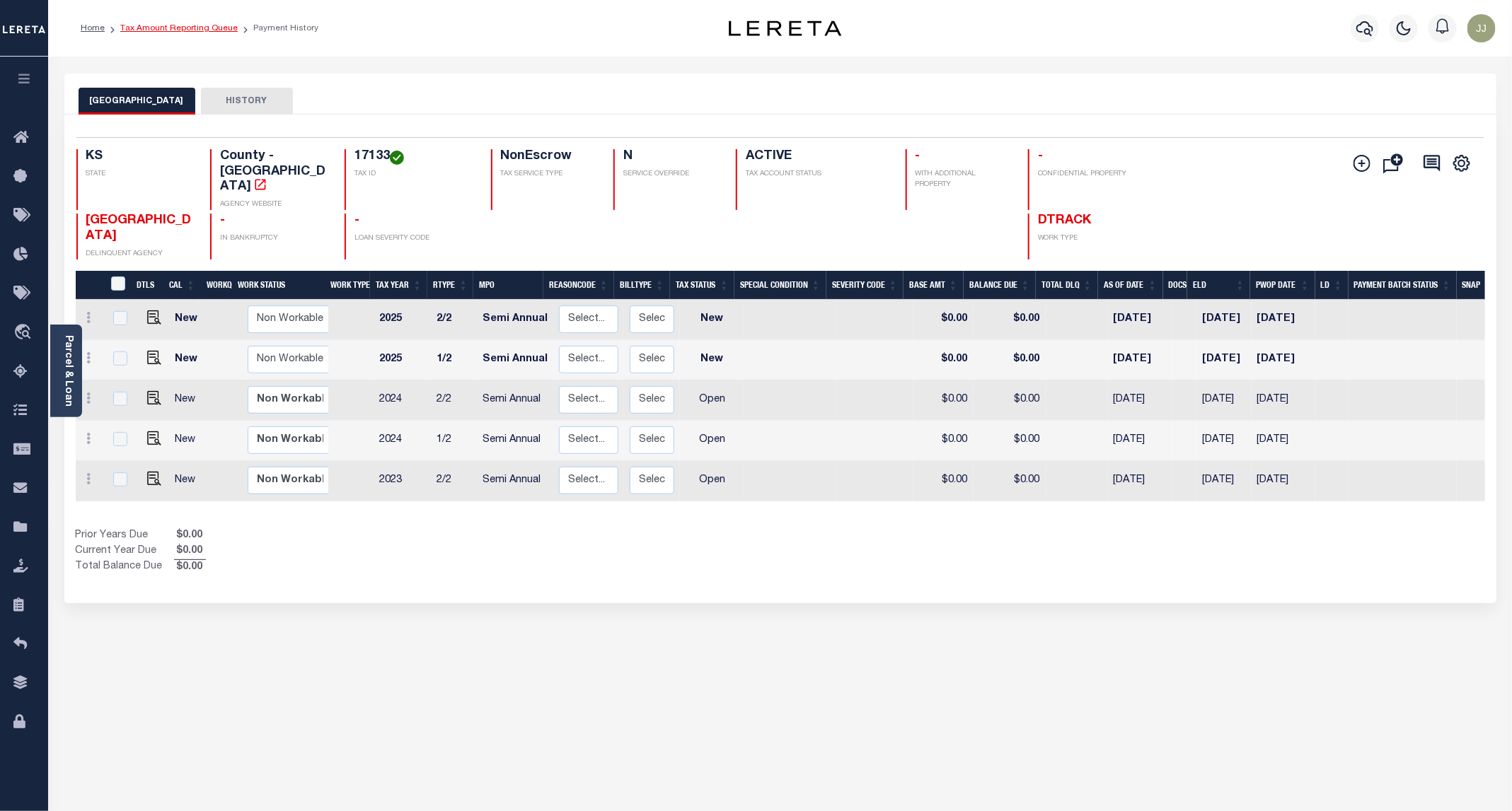
click at [185, 32] on link "Tax Amount Reporting Queue" at bounding box center [178, 29] width 118 height 9
click at [149, 432] on img "" at bounding box center [154, 439] width 14 height 14
checkbox input "true"
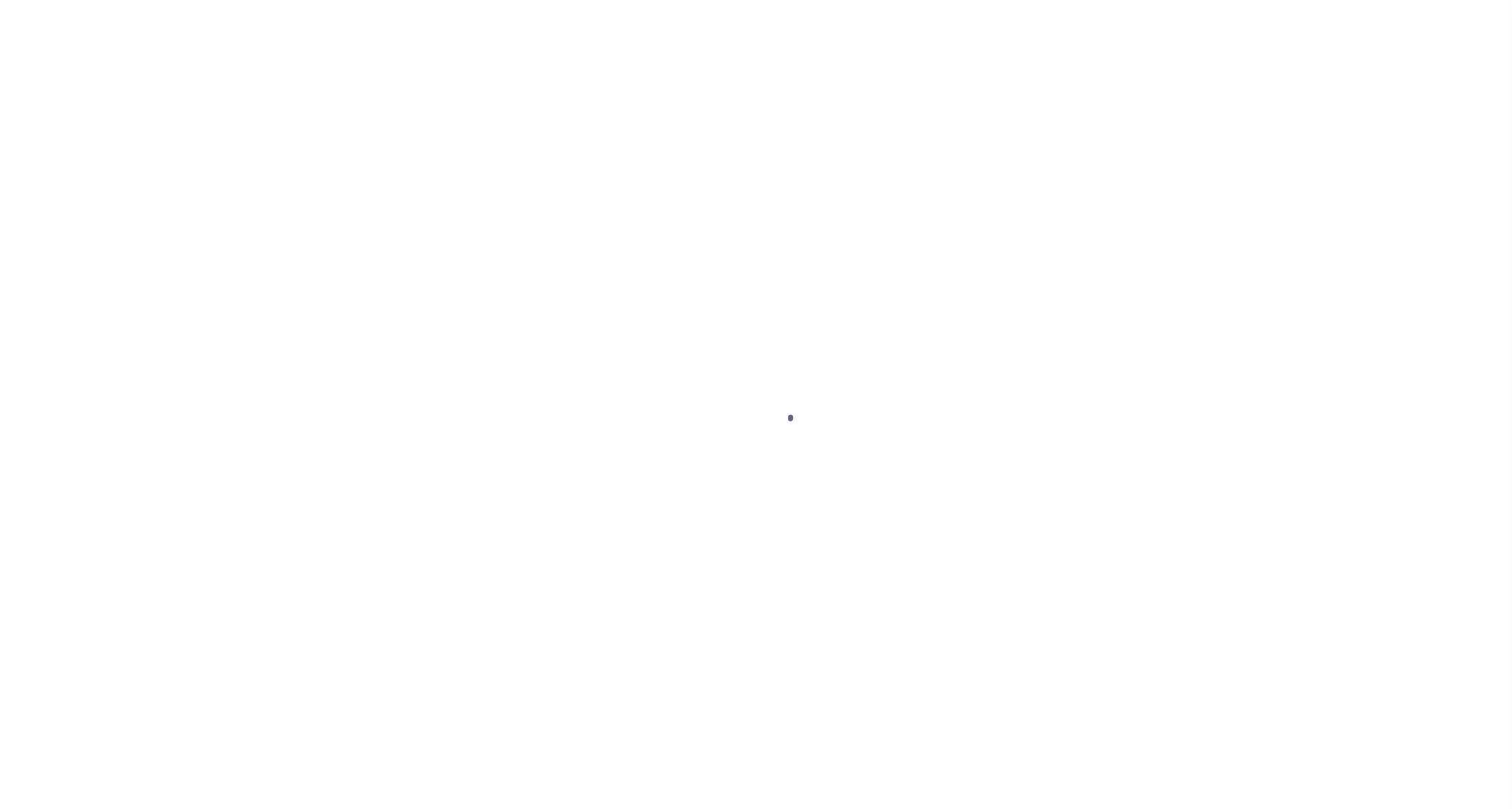
select select "OP2"
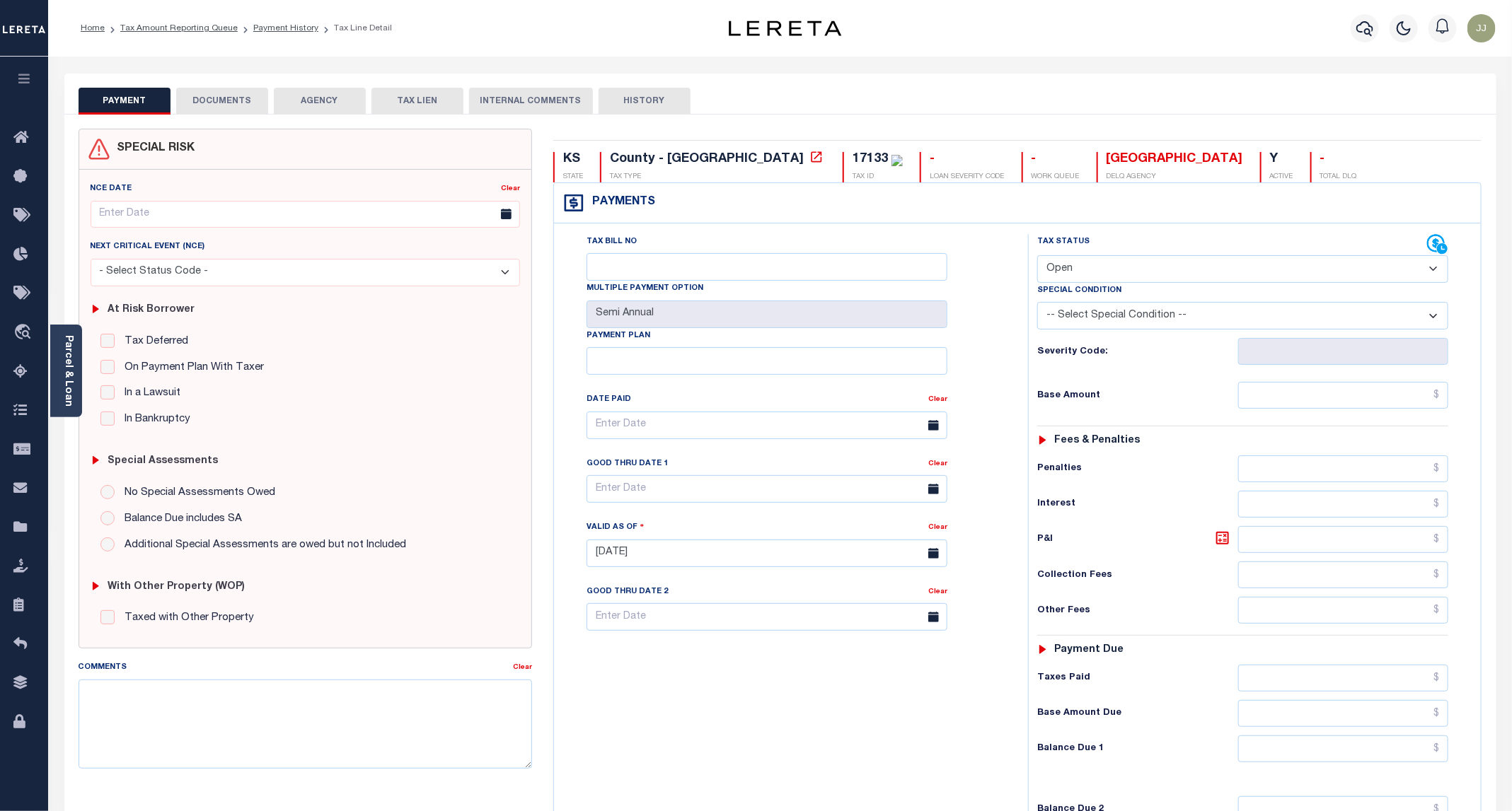
click at [215, 97] on button "DOCUMENTS" at bounding box center [222, 101] width 92 height 27
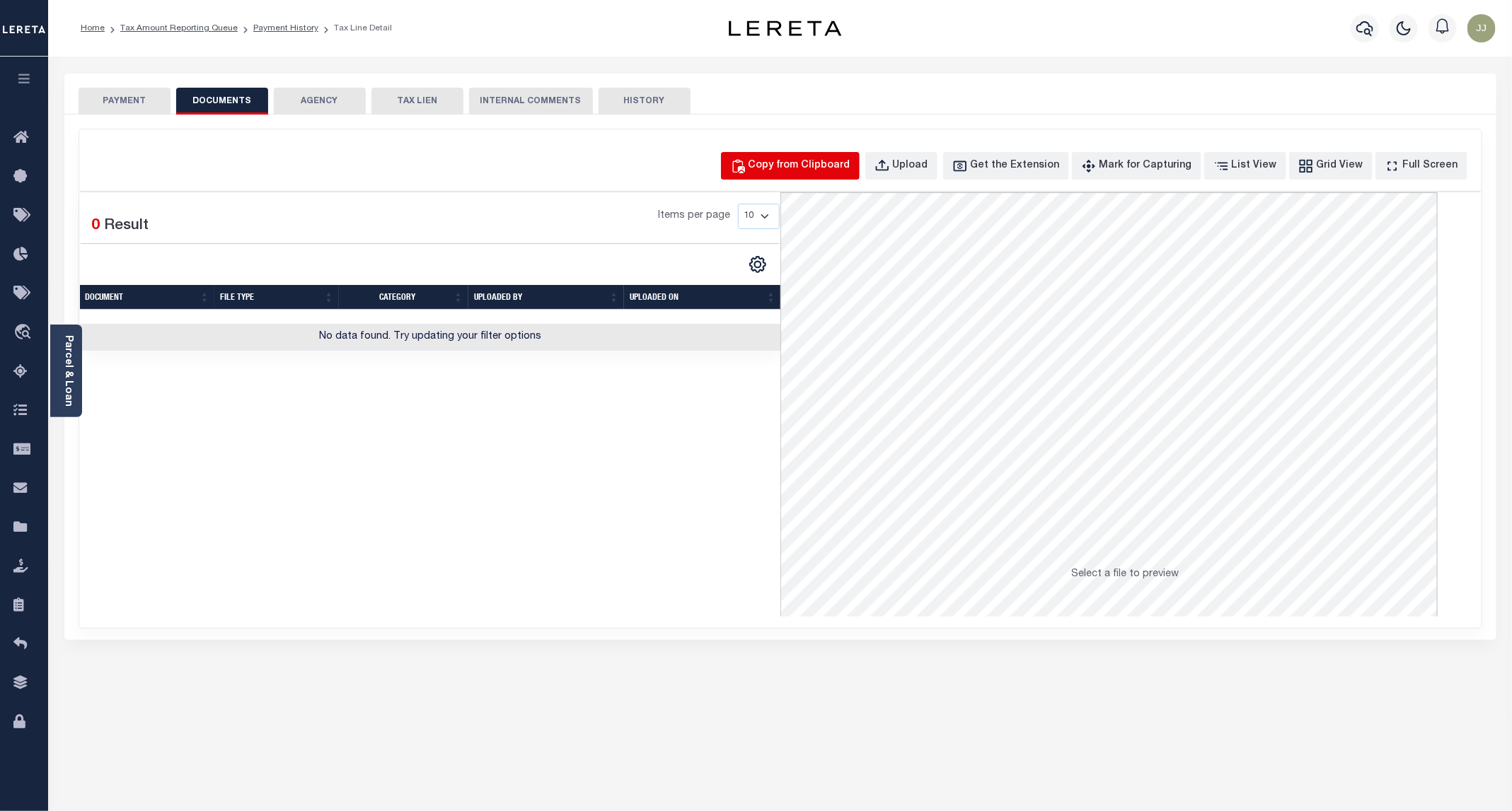
click at [830, 168] on div "Copy from Clipboard" at bounding box center [799, 166] width 102 height 16
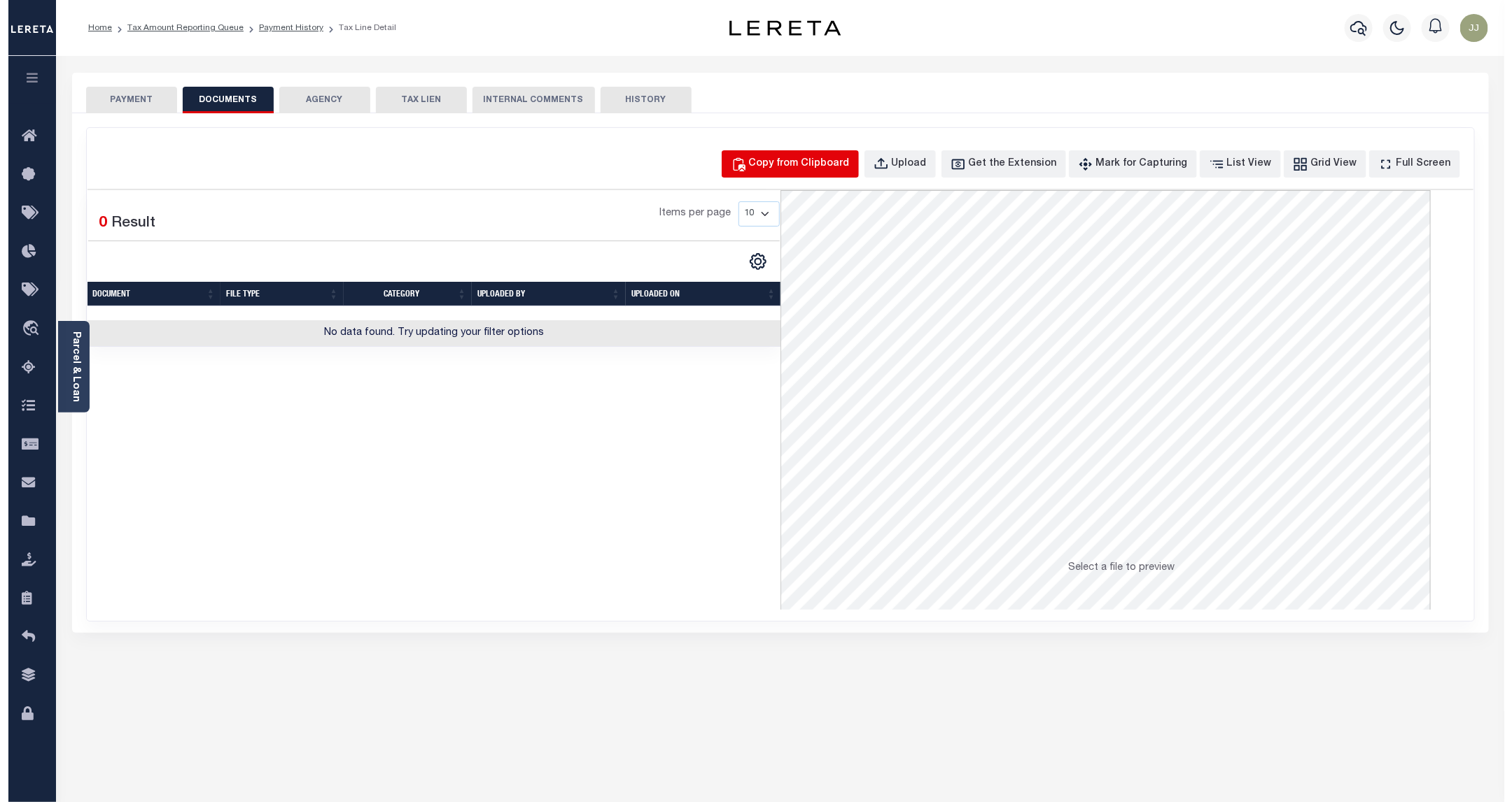
select select "POP"
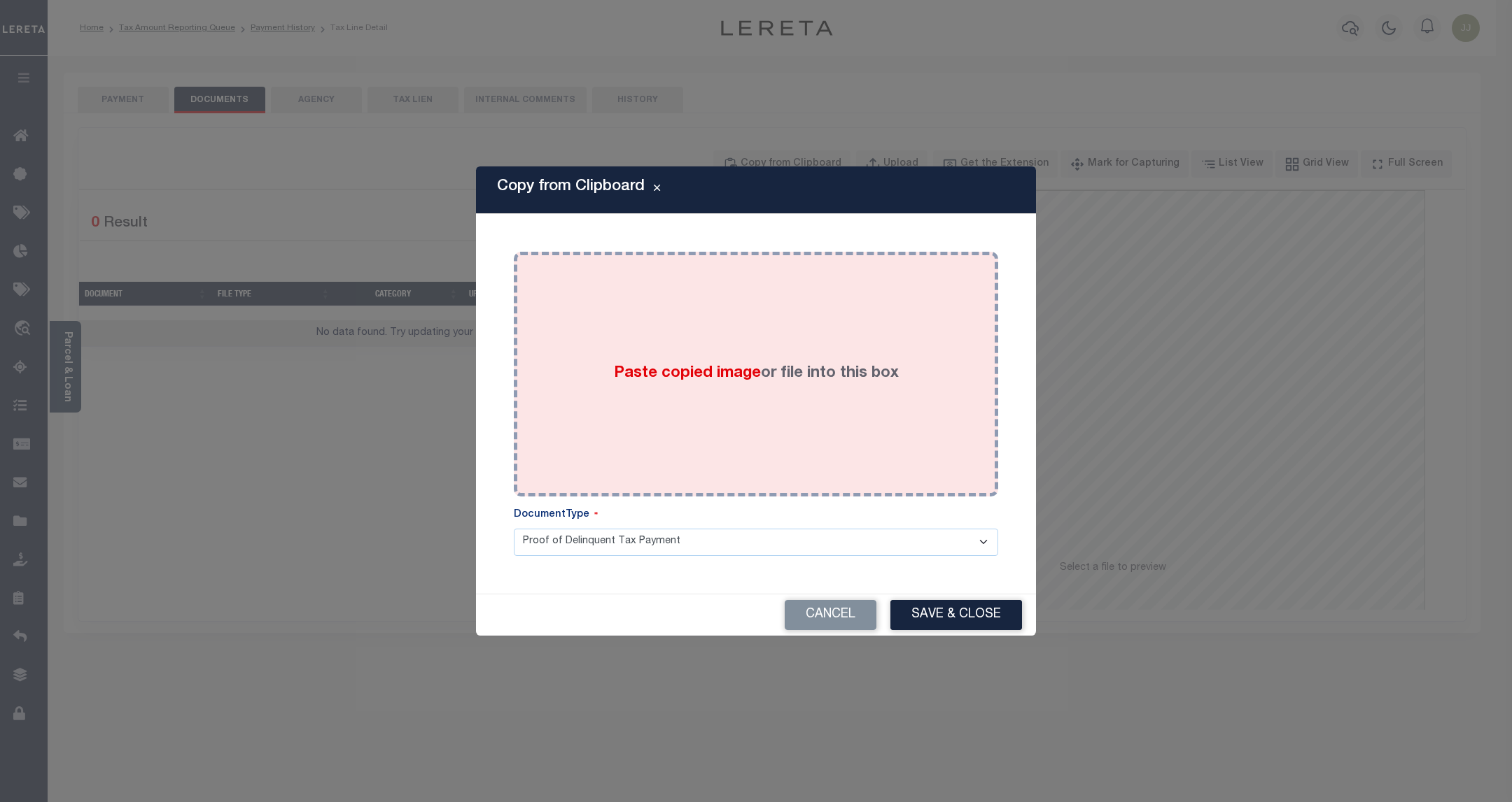
click at [792, 389] on div "Paste copied image or file into this box" at bounding box center [756, 374] width 463 height 224
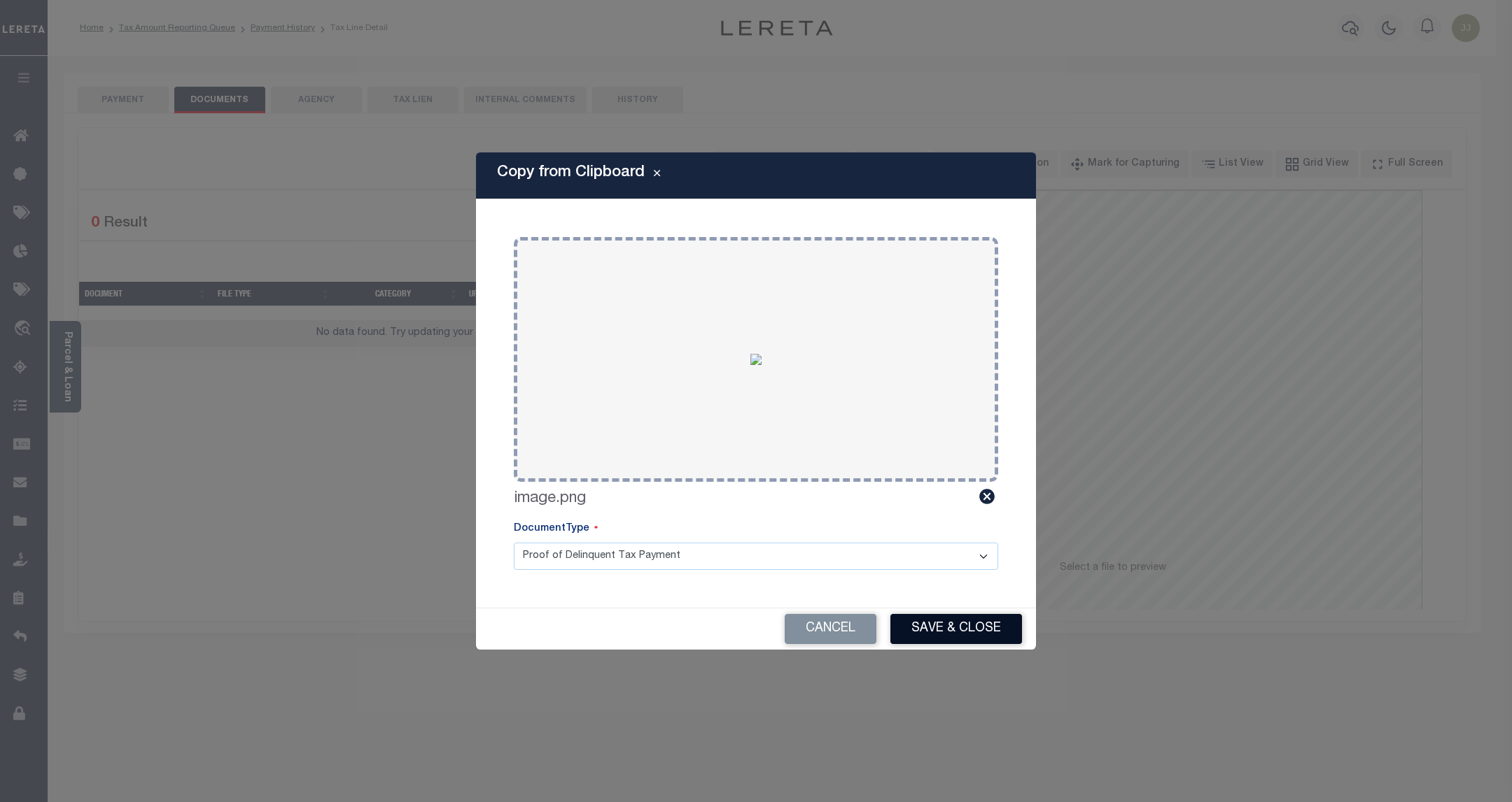
click at [933, 626] on button "Save & Close" at bounding box center [956, 629] width 132 height 30
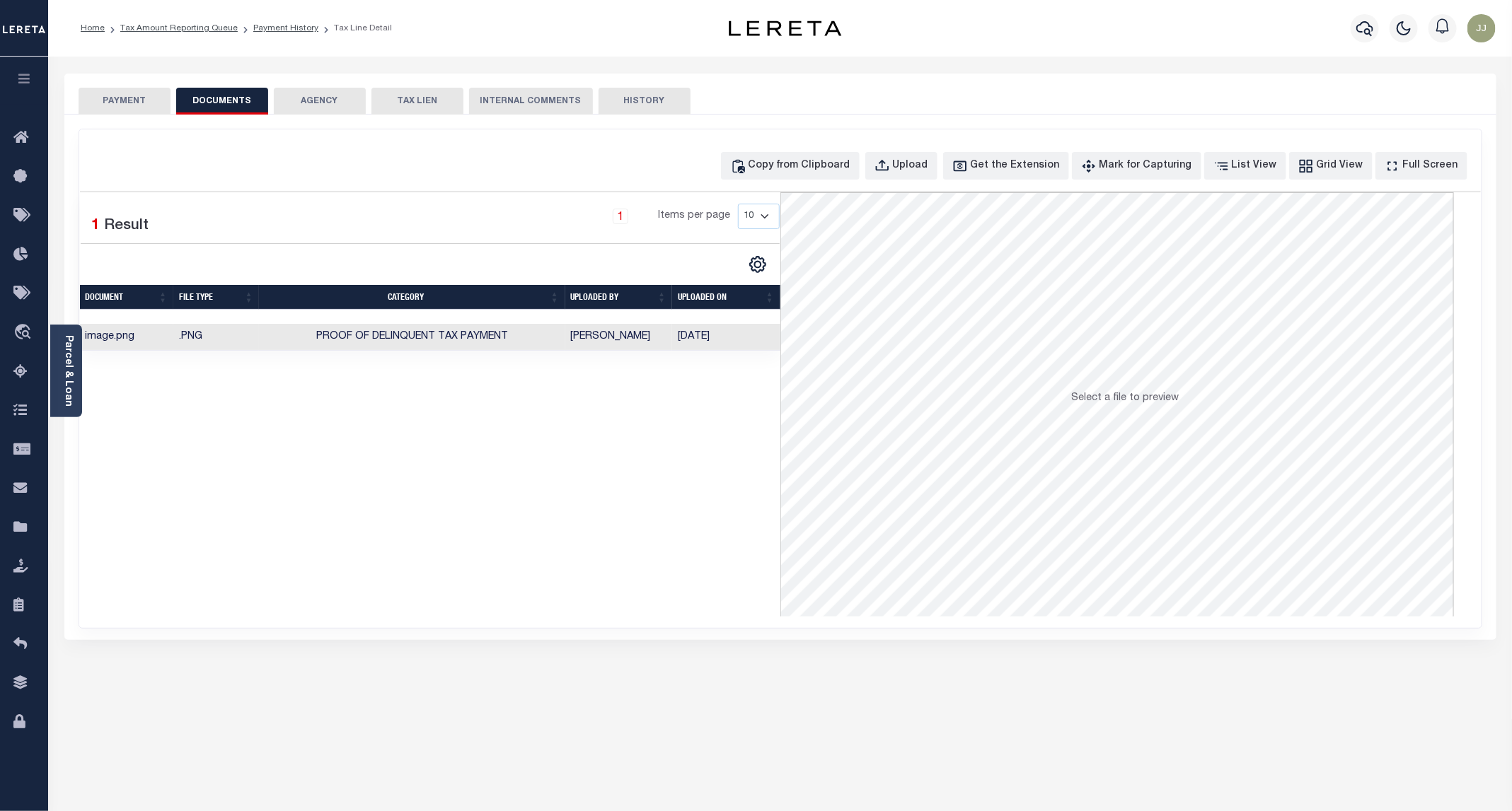
click at [134, 100] on button "PAYMENT" at bounding box center [124, 101] width 92 height 27
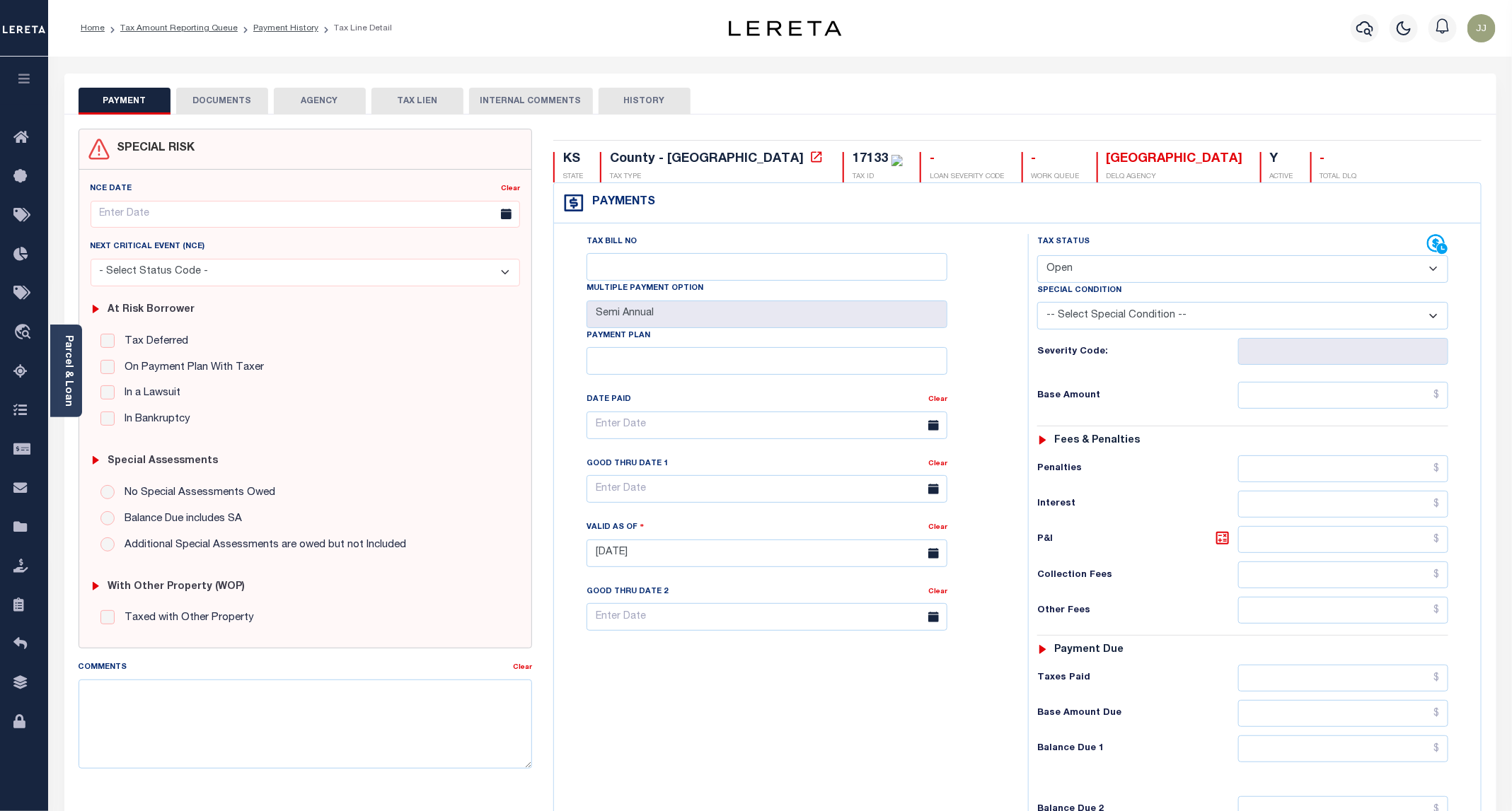
click at [1065, 266] on select "- Select Status Code - Open Due/Unpaid Paid Incomplete No Tax Due Internal Refu…" at bounding box center [1243, 269] width 411 height 28
select select "PYD"
click at [1038, 257] on select "- Select Status Code - Open Due/Unpaid Paid Incomplete No Tax Due Internal Refu…" at bounding box center [1243, 269] width 411 height 28
type input "[DATE]"
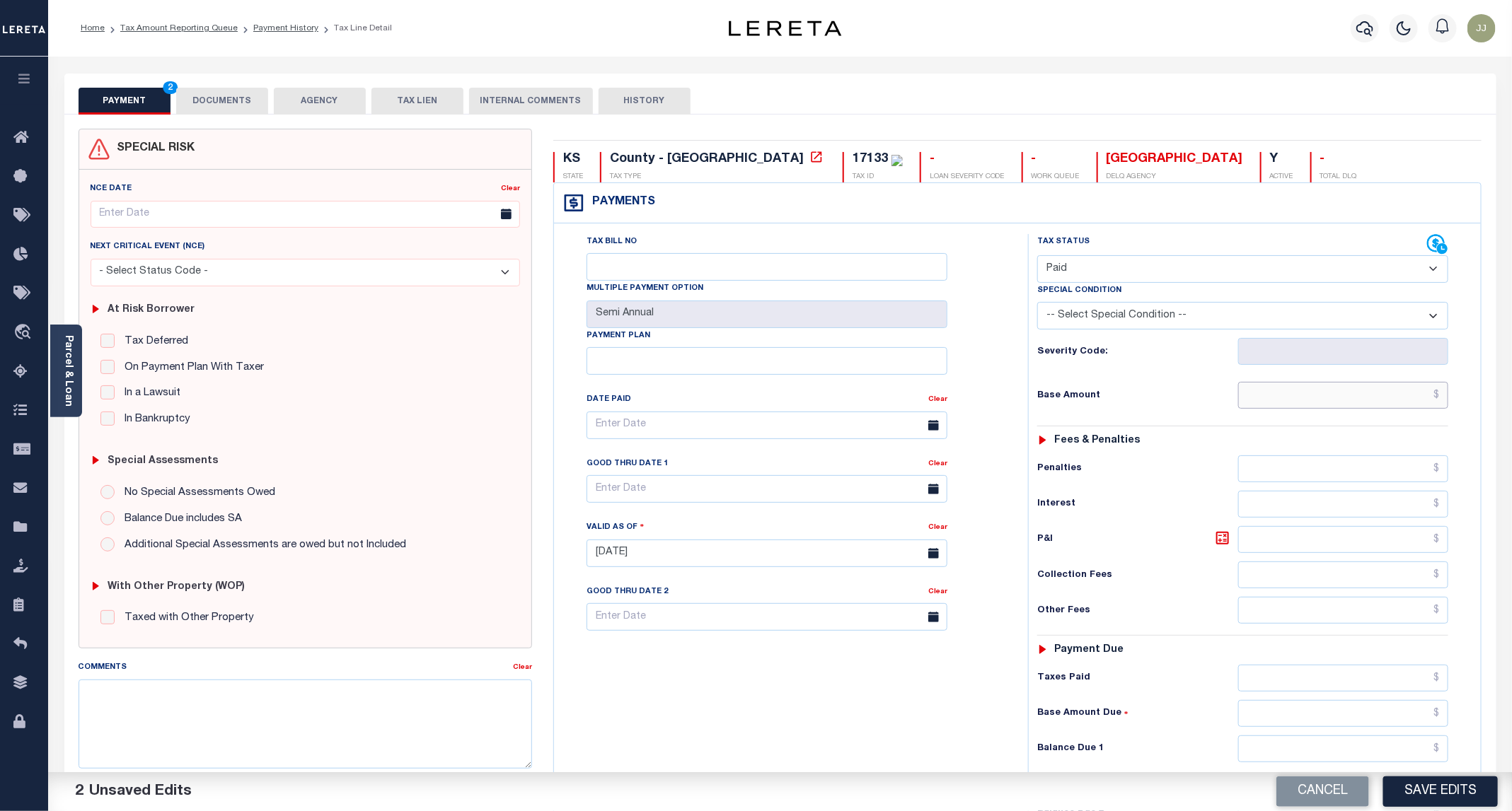
click at [1280, 392] on input "text" at bounding box center [1342, 395] width 210 height 27
type input "$0.00"
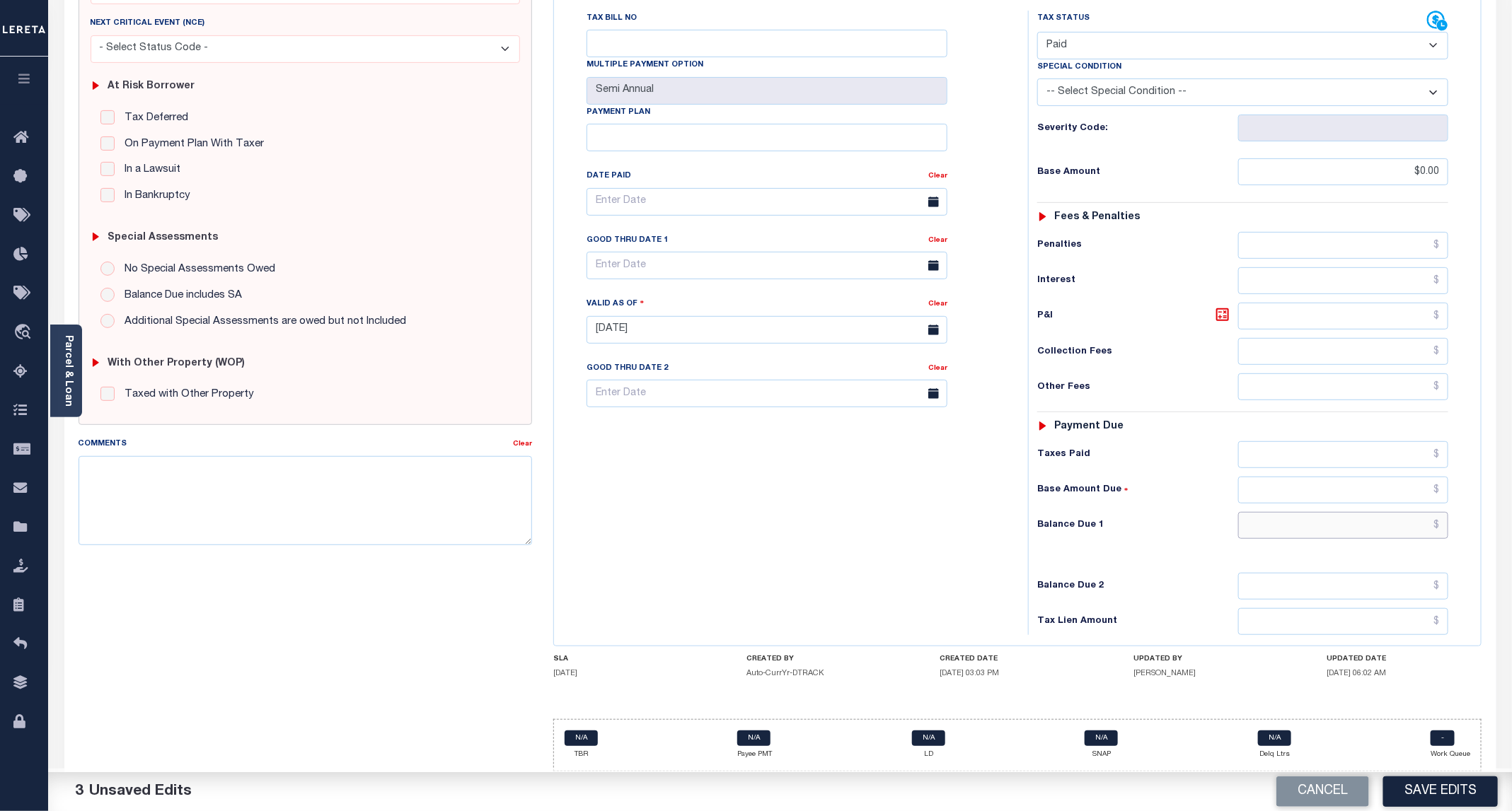
click at [1297, 524] on input "text" at bounding box center [1342, 525] width 210 height 27
type input "$0.00"
click at [1433, 796] on button "Save Edits" at bounding box center [1441, 791] width 115 height 30
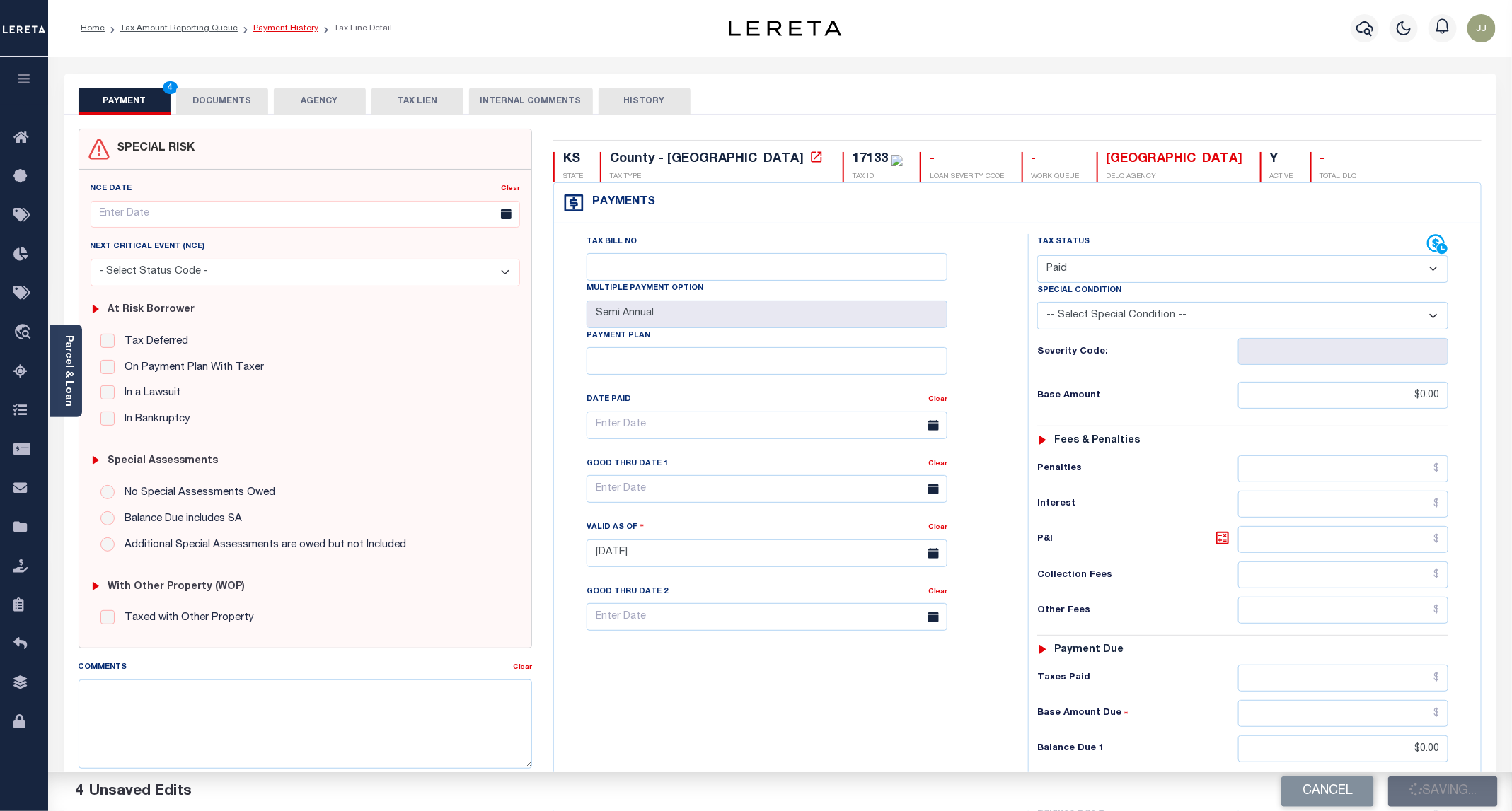
click at [272, 24] on link "Payment History" at bounding box center [286, 29] width 65 height 9
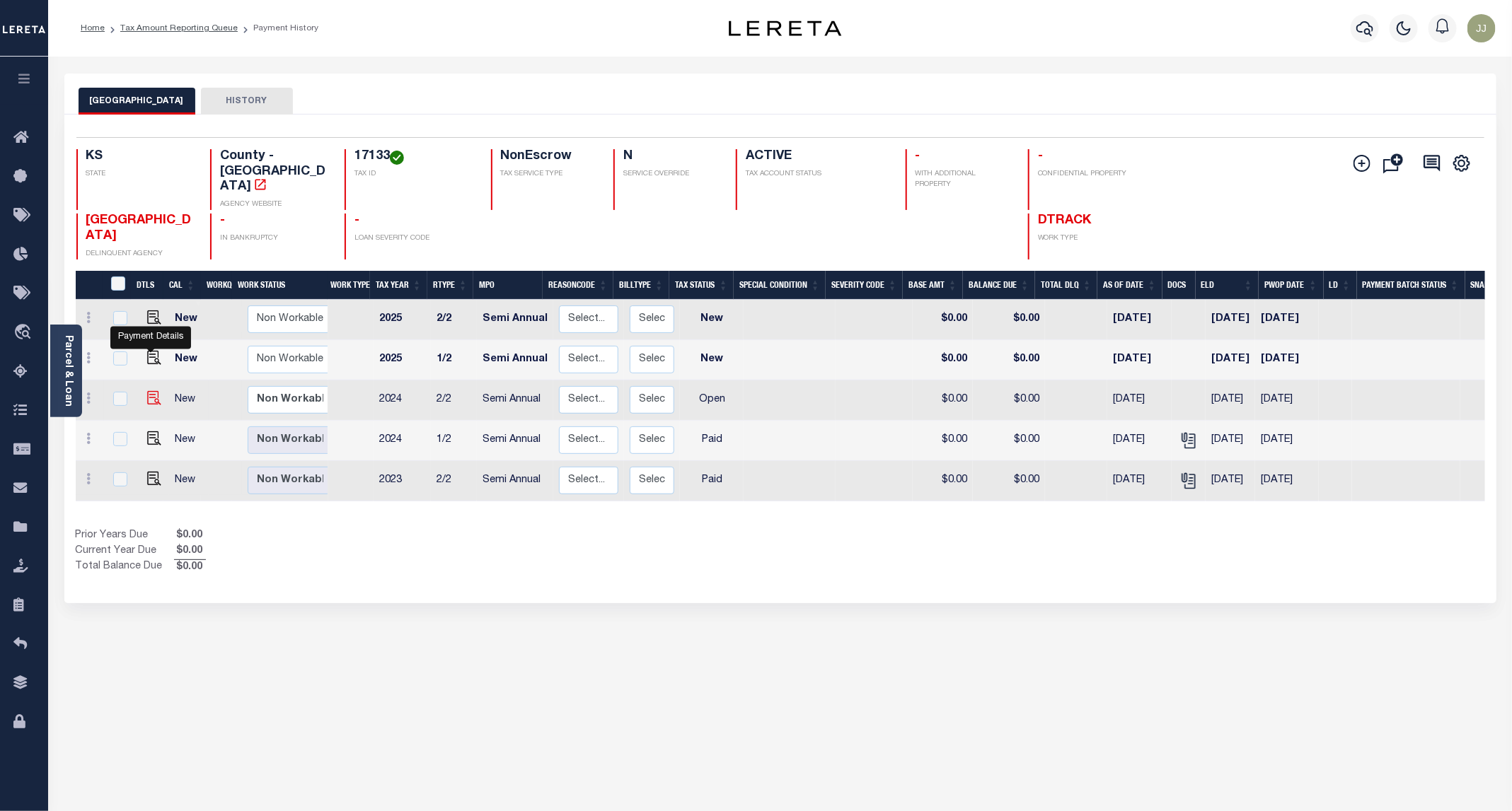
click at [147, 391] on img "" at bounding box center [154, 398] width 14 height 14
checkbox input "true"
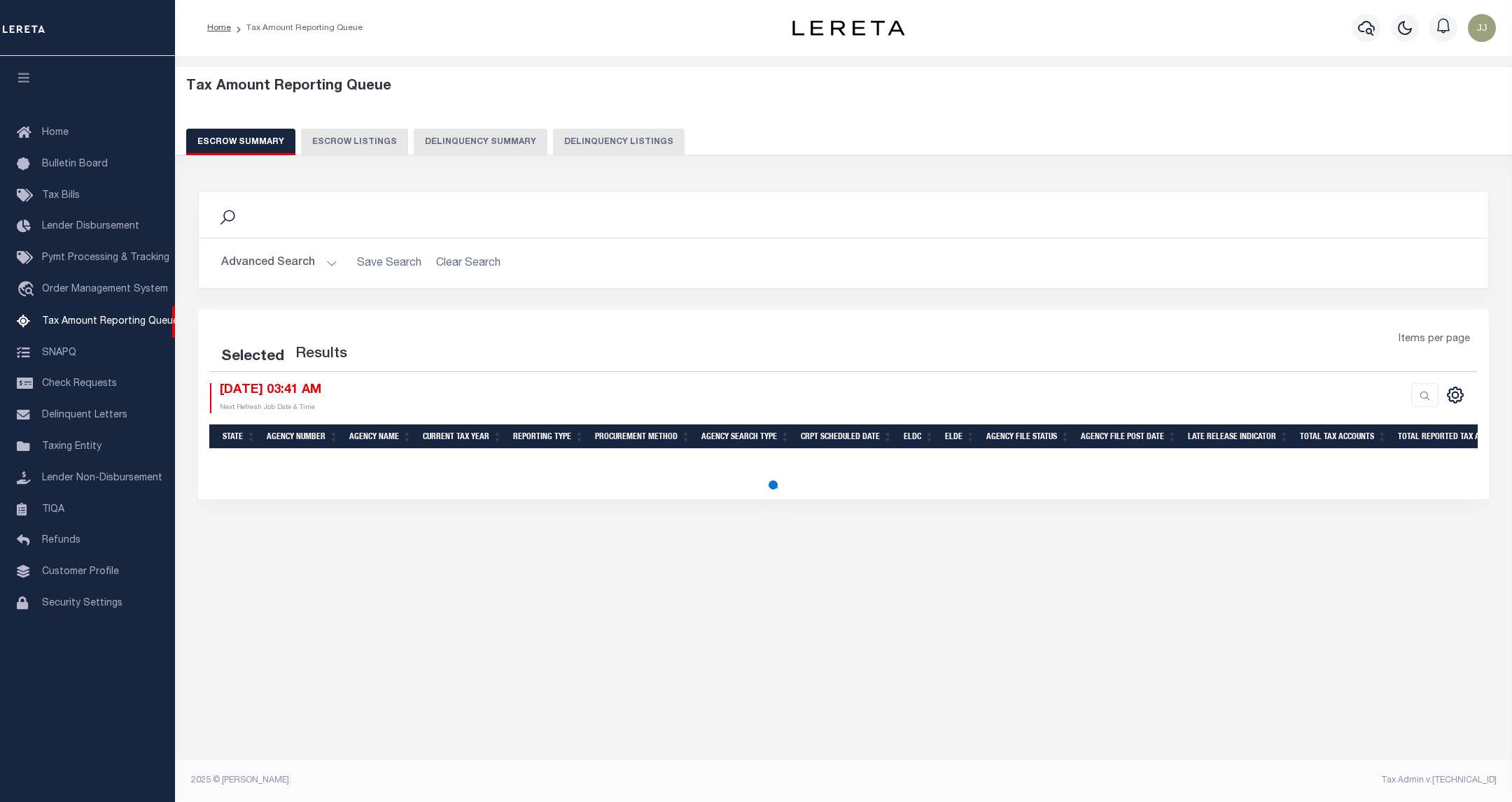
select select "100"
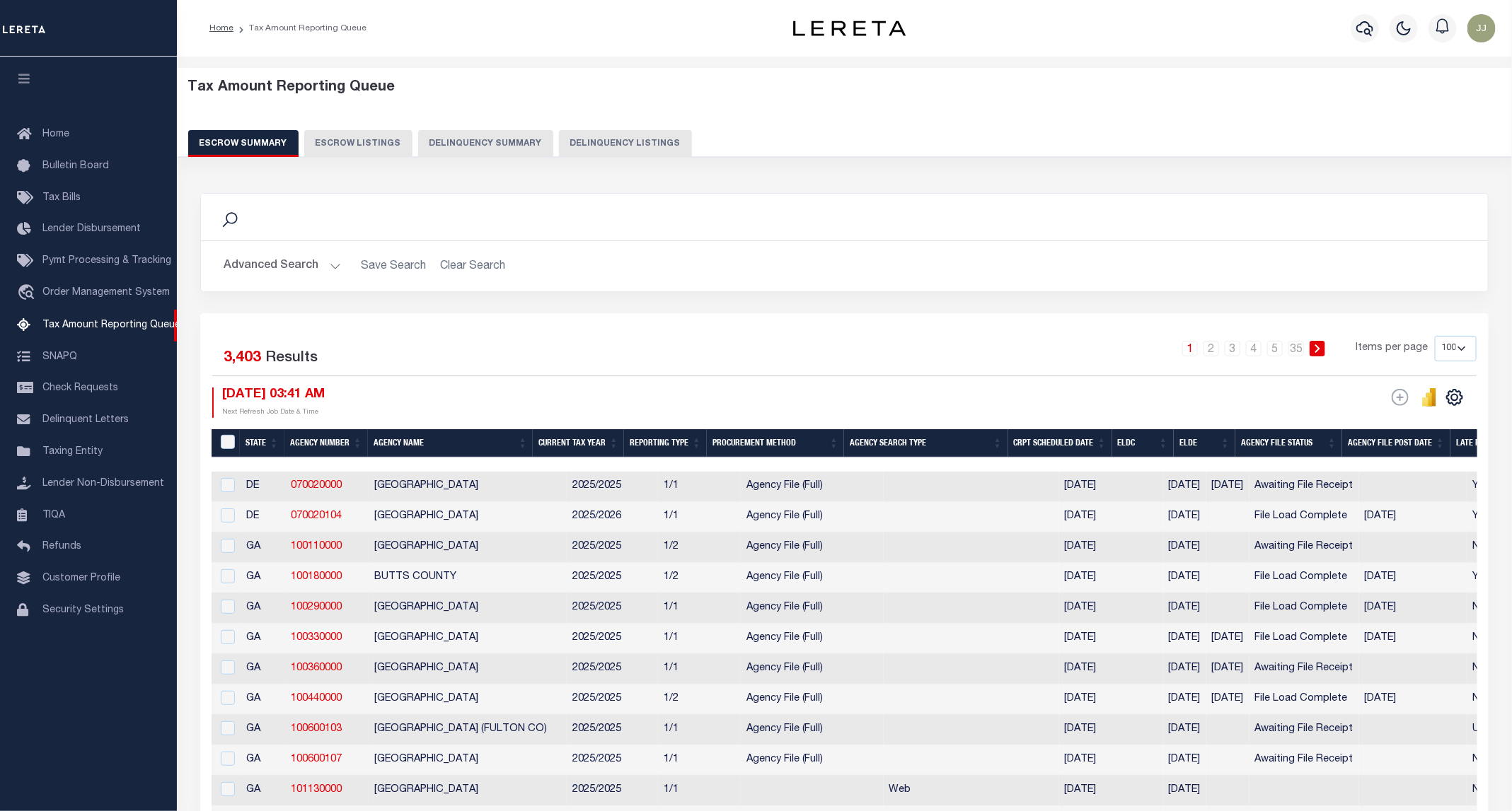
click at [637, 141] on button "Delinquency Listings" at bounding box center [625, 144] width 133 height 27
select select "100"
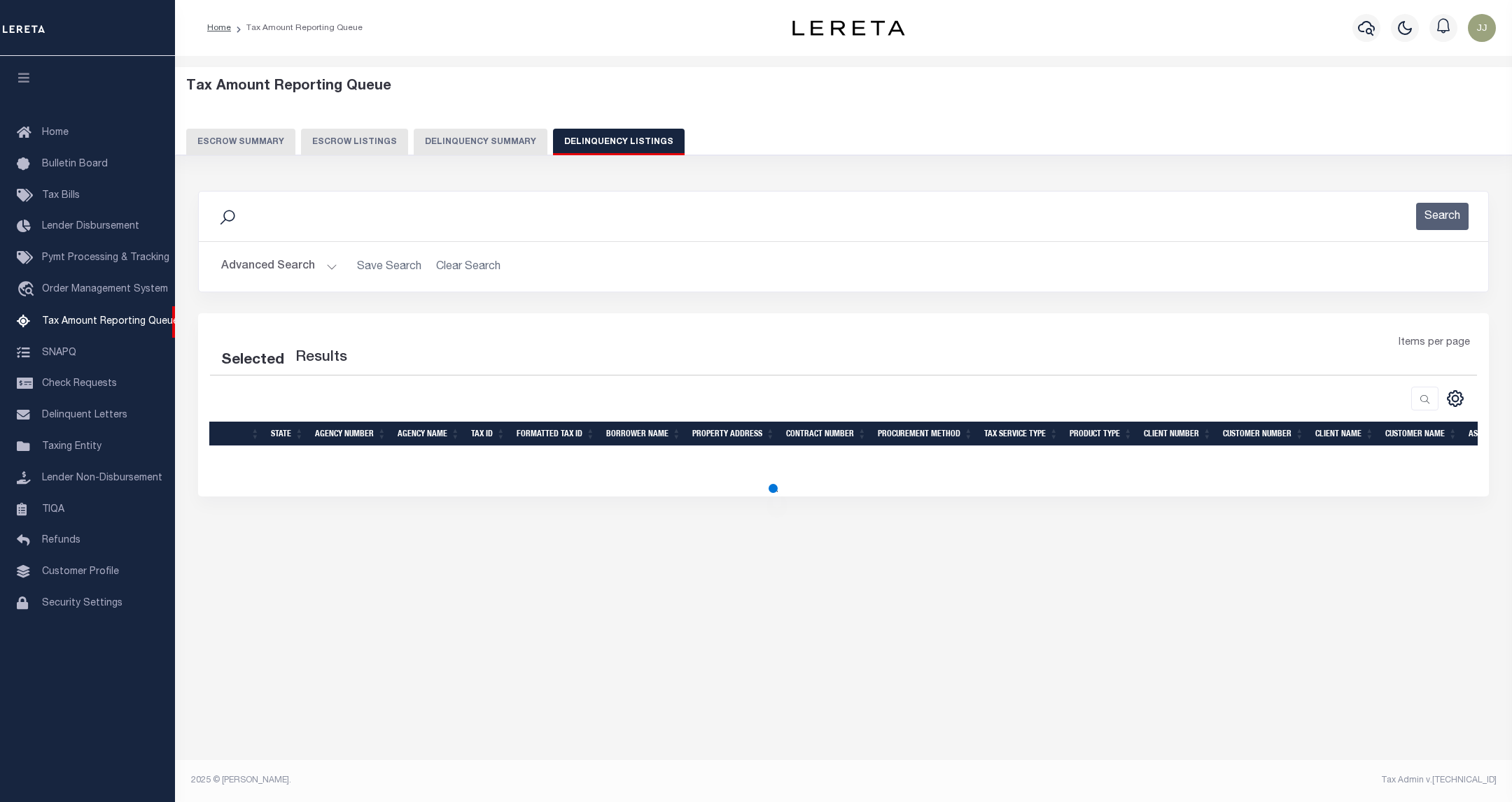
select select "100"
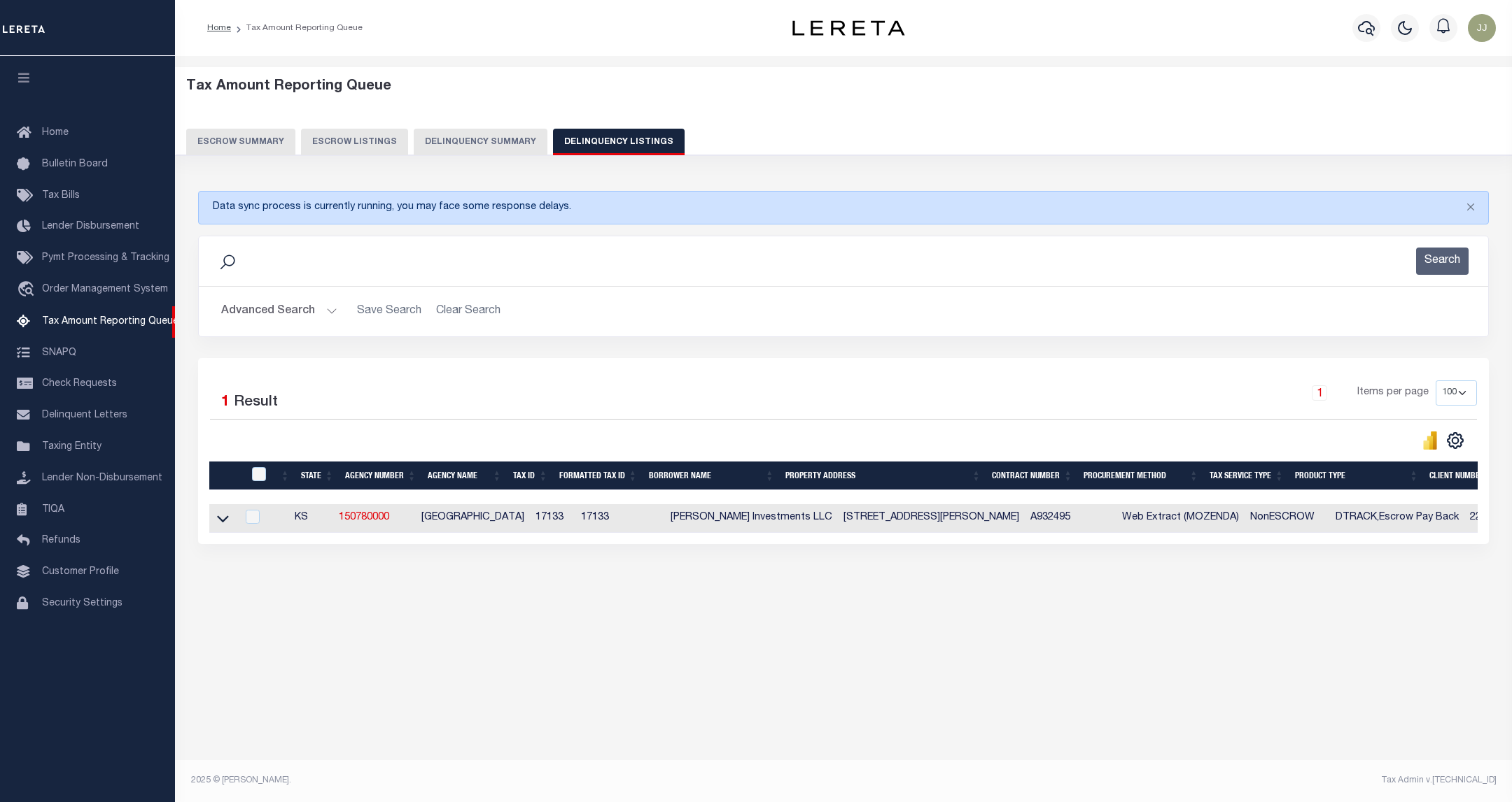
click at [293, 313] on button "Advanced Search" at bounding box center [279, 312] width 116 height 28
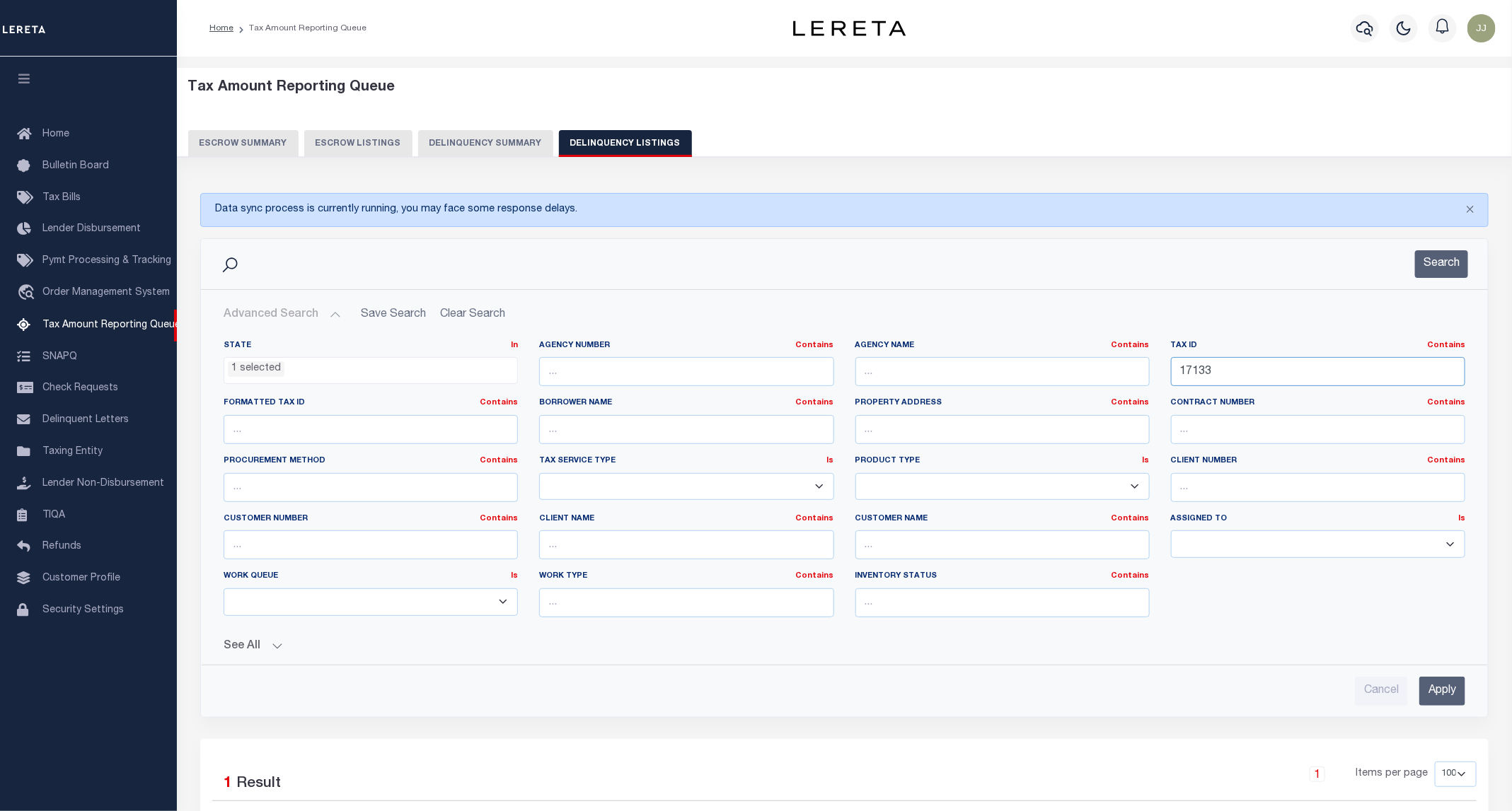
drag, startPoint x: 1257, startPoint y: 378, endPoint x: 1108, endPoint y: 379, distance: 149.0
click at [1108, 379] on div "State In In AK AL AR AZ CA CO CT DC DE FL GA GU HI IA ID IL IN KS KY LA MA MD M…" at bounding box center [844, 485] width 1263 height 289
paste input "6751"
type input "16751"
click at [1440, 270] on button "Search" at bounding box center [1441, 265] width 53 height 28
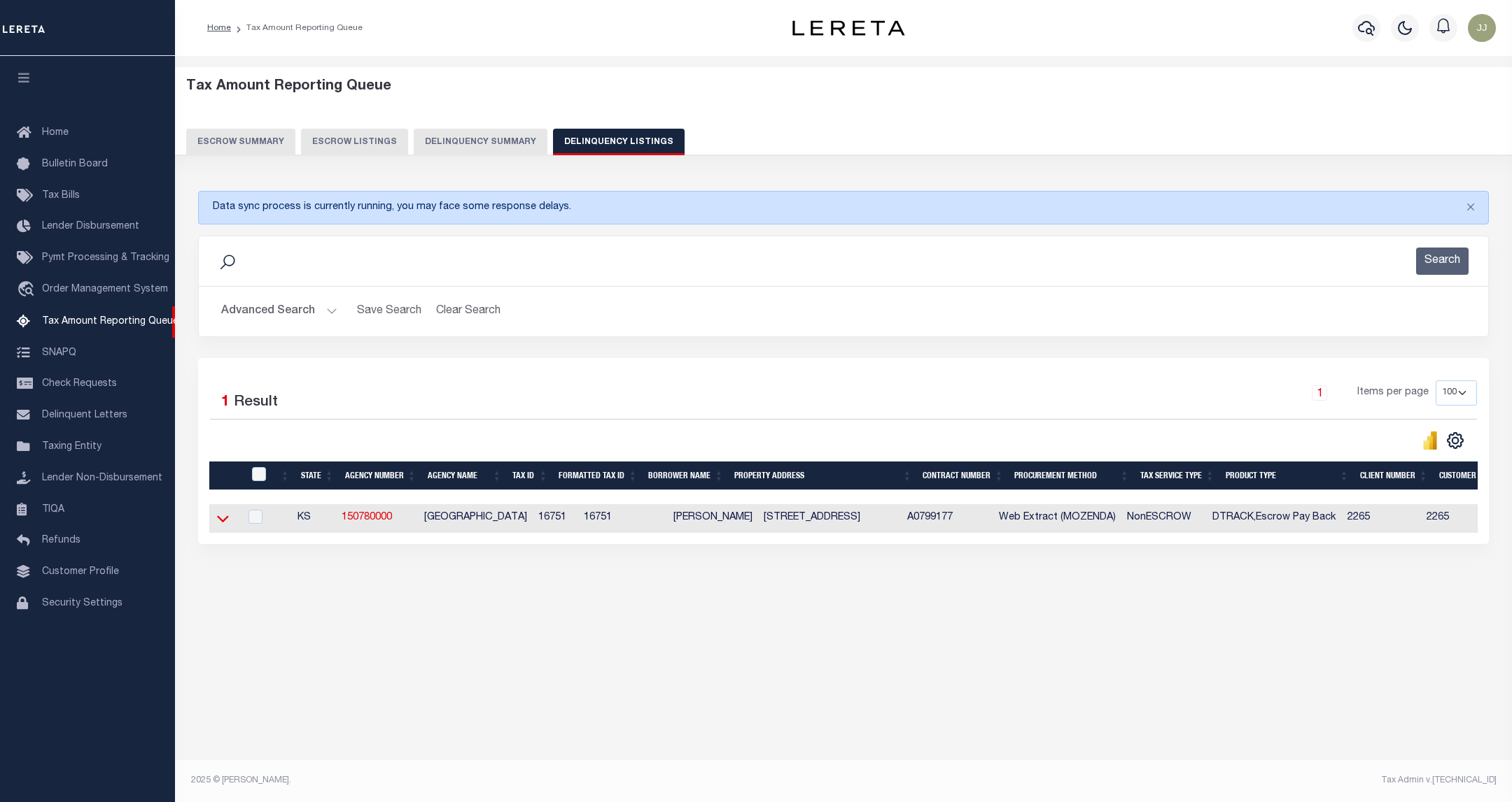
click at [221, 523] on icon at bounding box center [223, 518] width 12 height 15
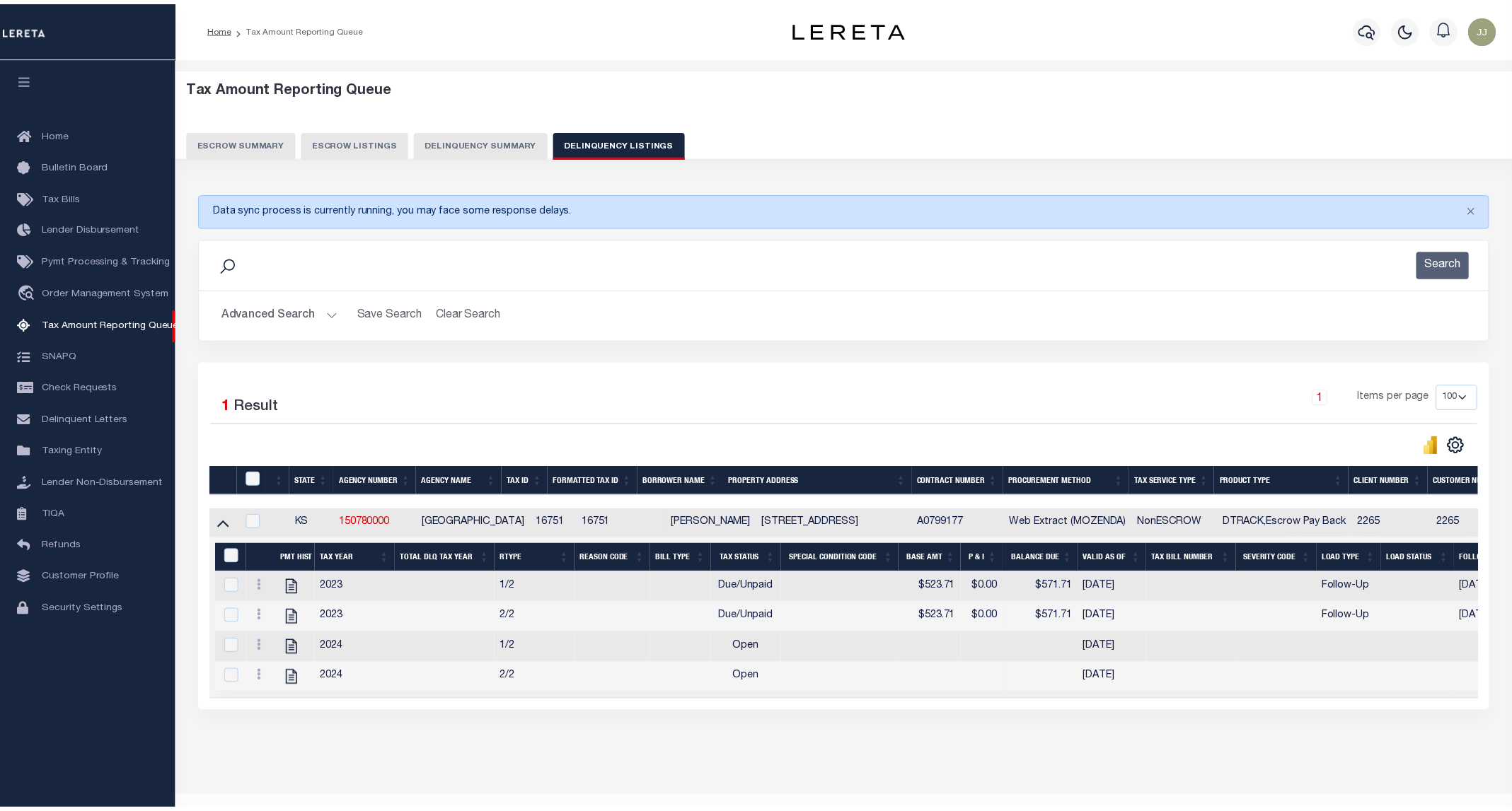
scroll to position [47, 0]
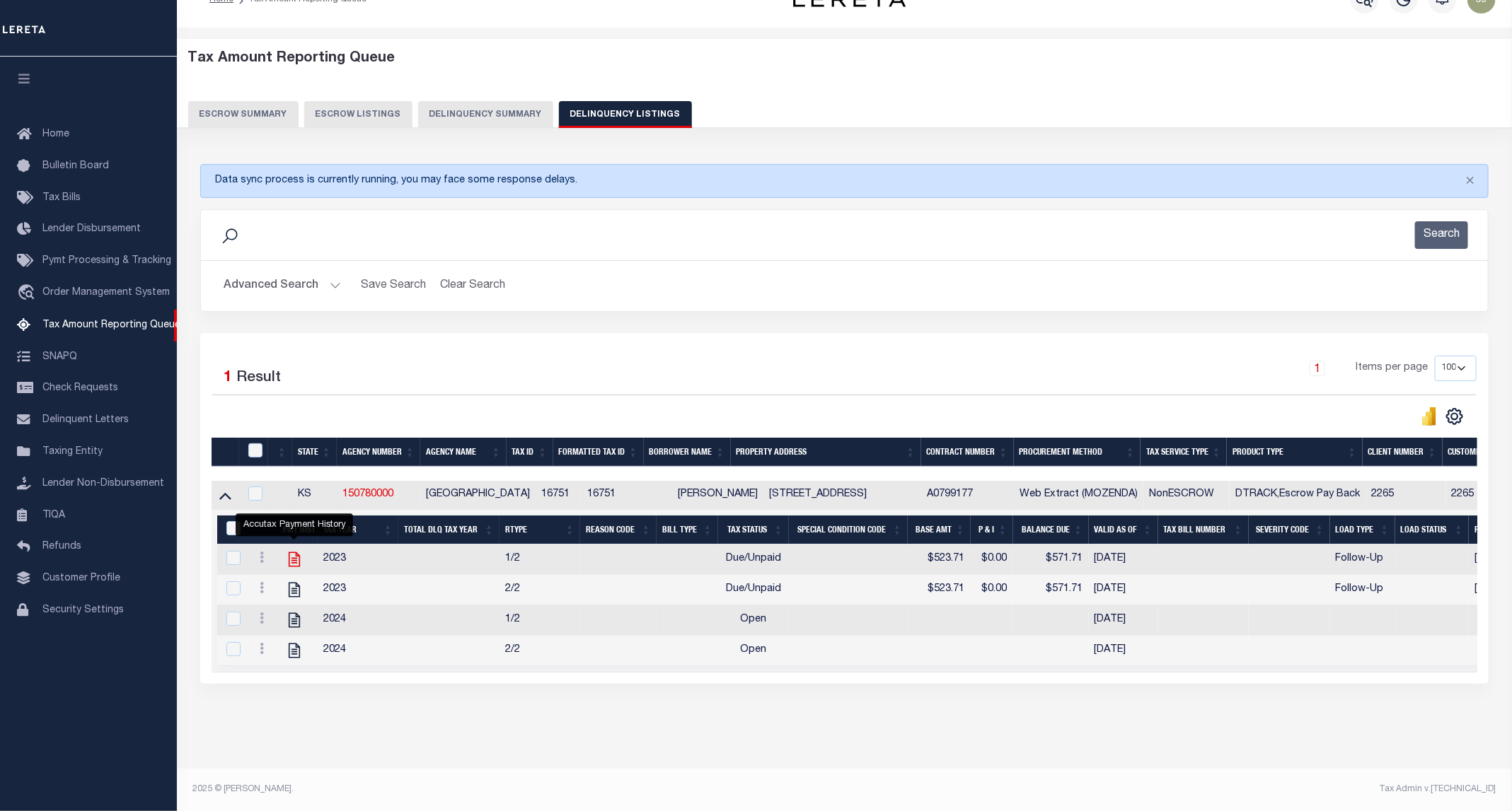
click at [292, 553] on icon "" at bounding box center [294, 560] width 11 height 15
checkbox input "true"
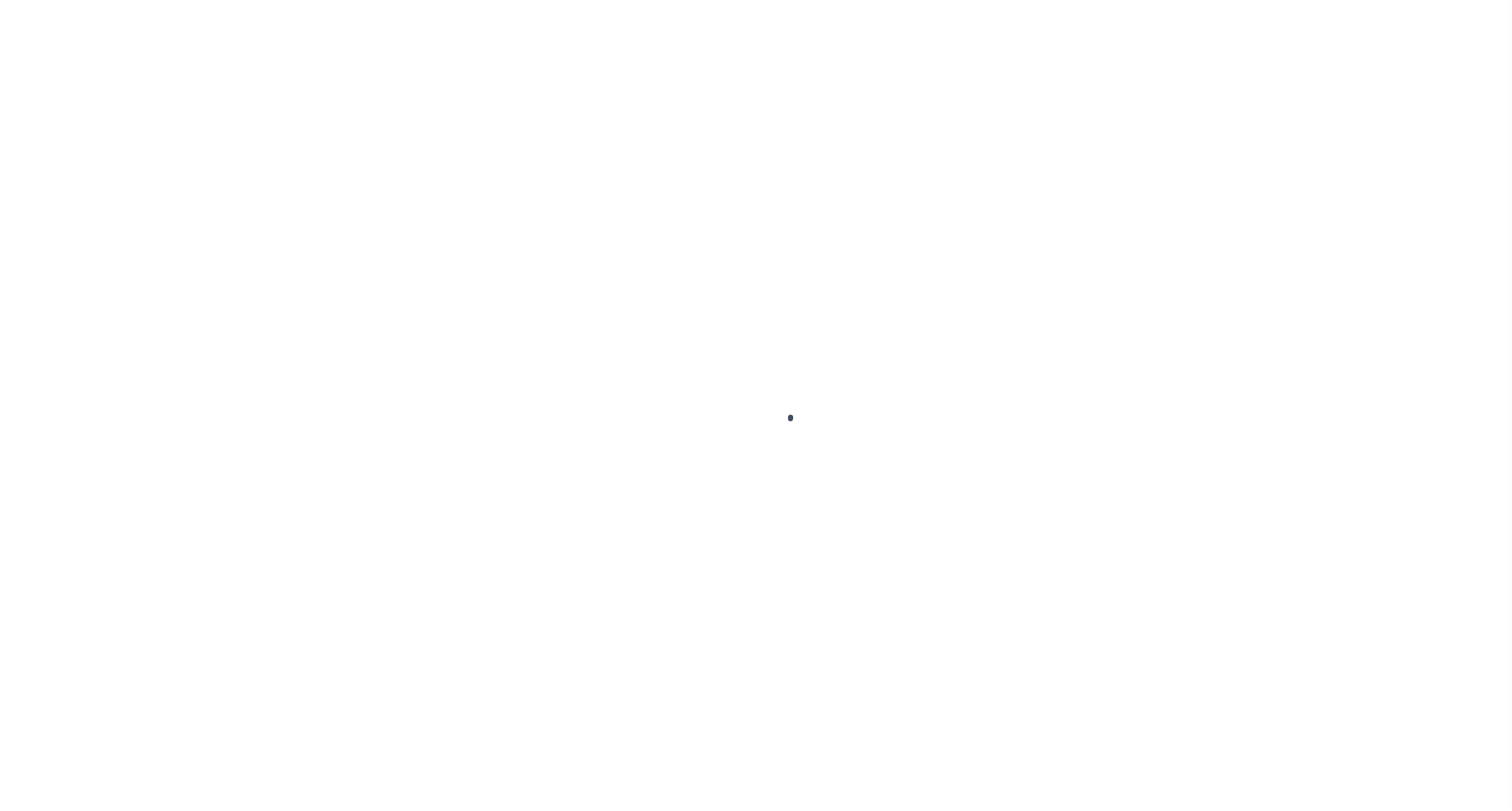
select select "OP2"
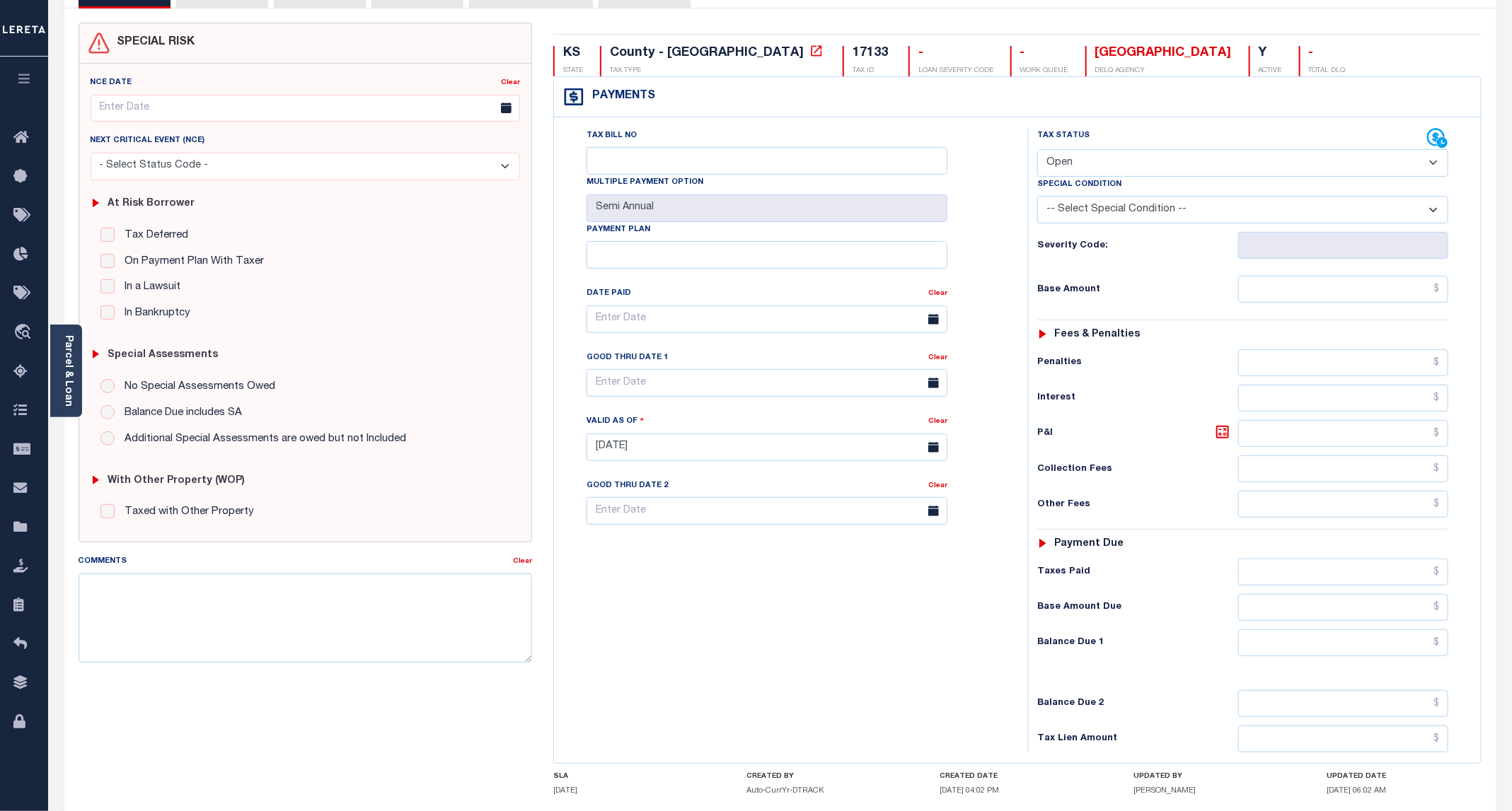
scroll to position [240, 0]
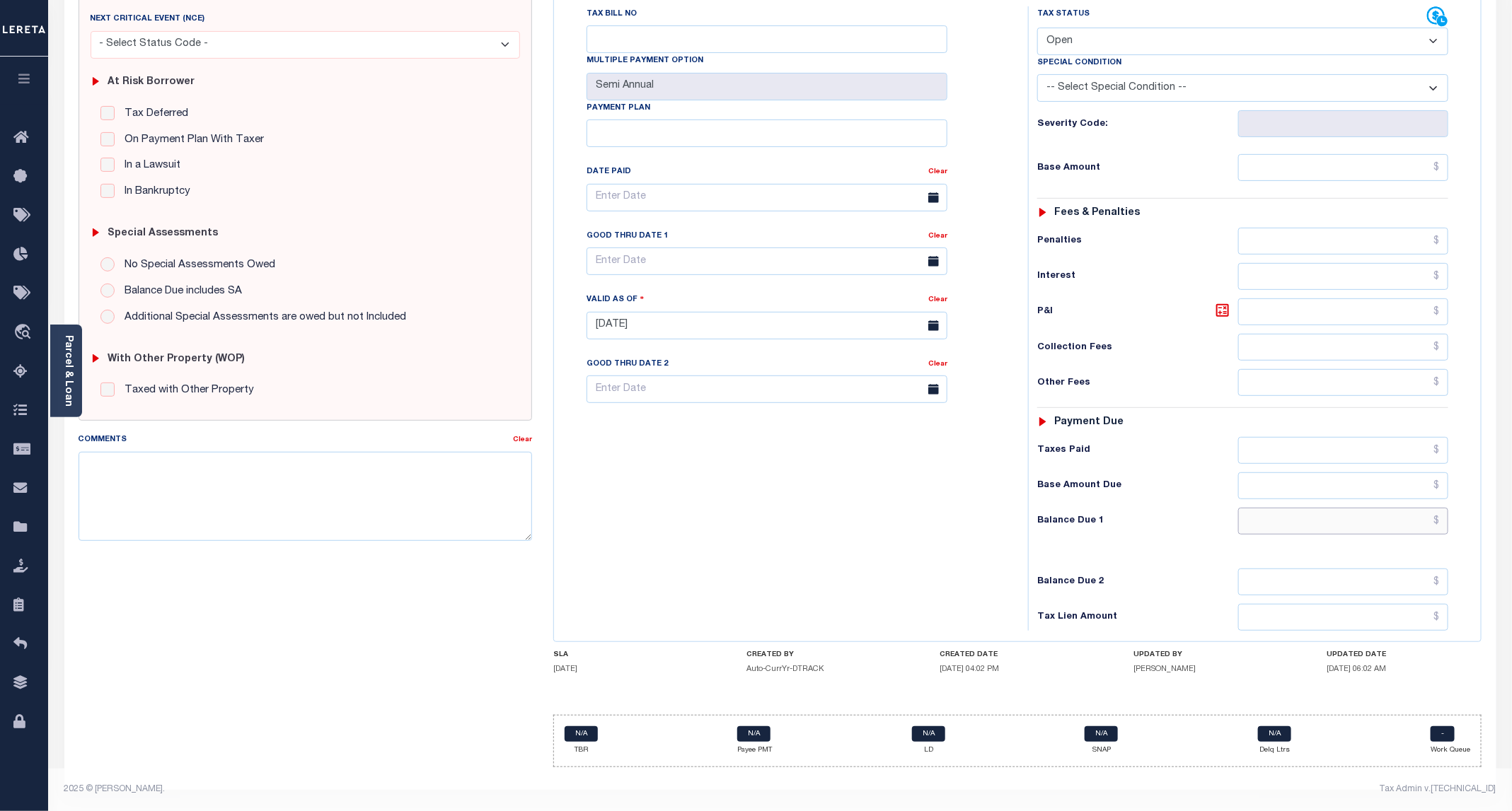
click at [1314, 519] on input "text" at bounding box center [1342, 521] width 210 height 27
paste input "480.11"
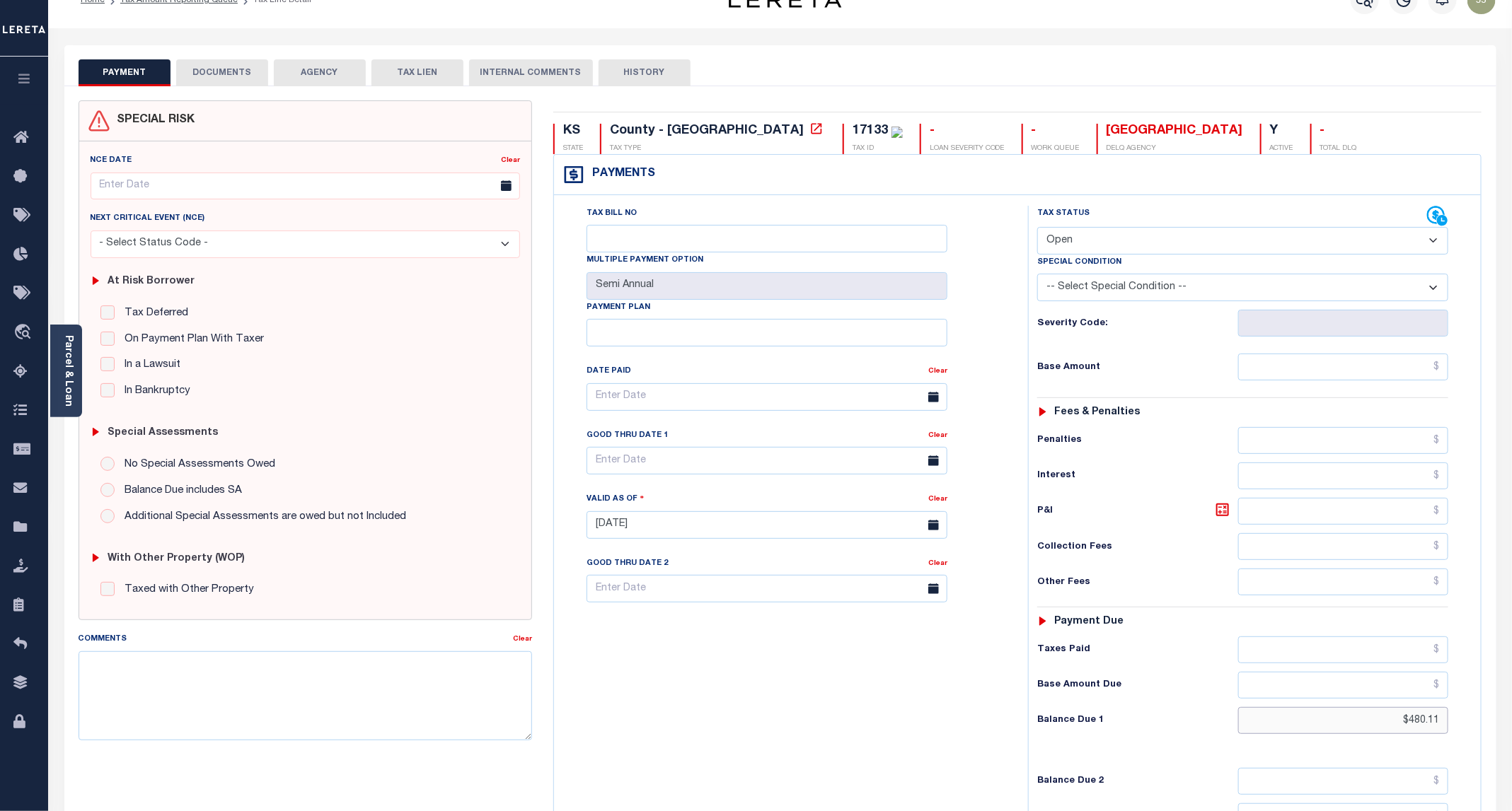
scroll to position [0, 0]
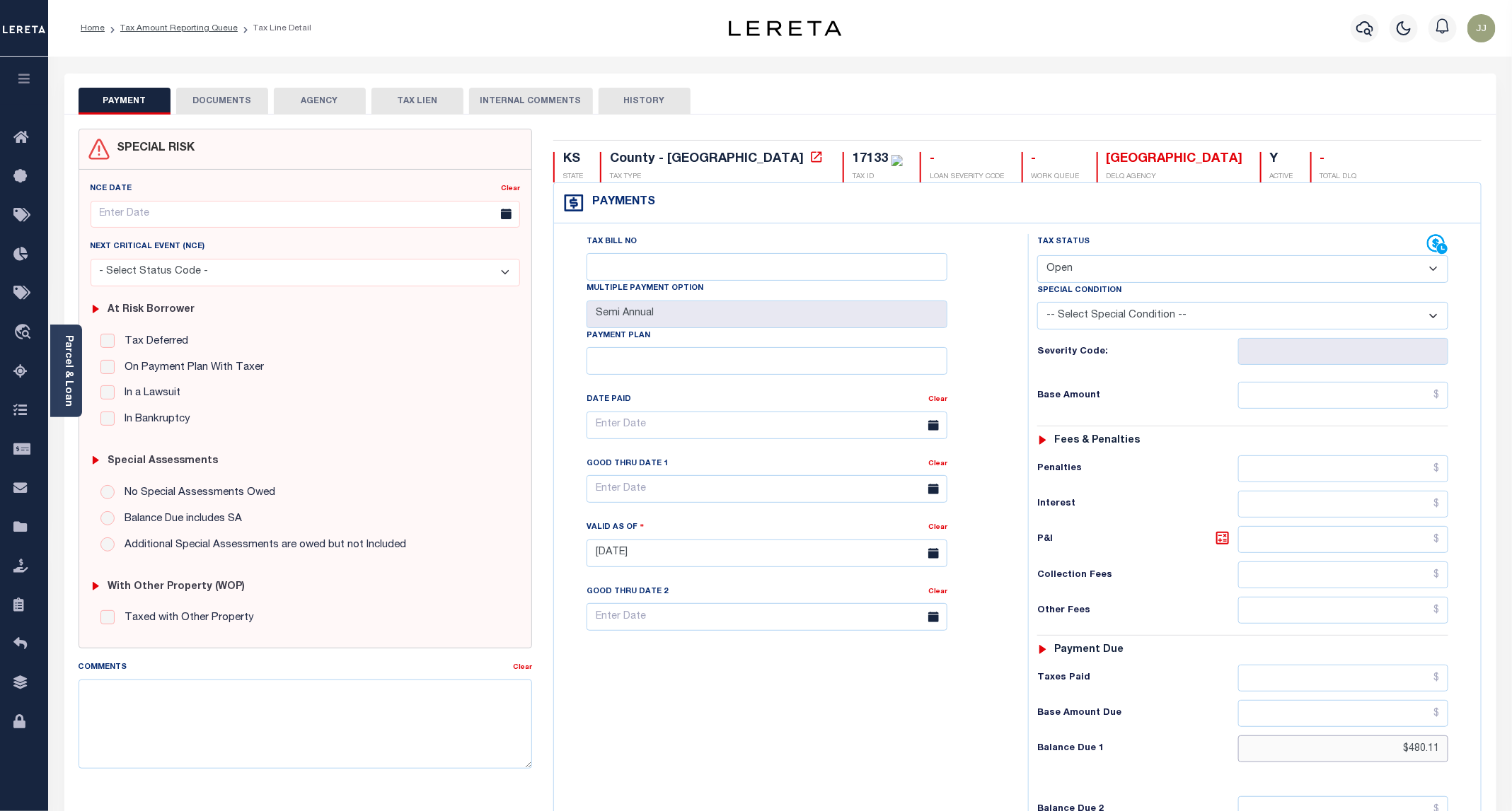
type input "$480.11"
type input "09/11/2025"
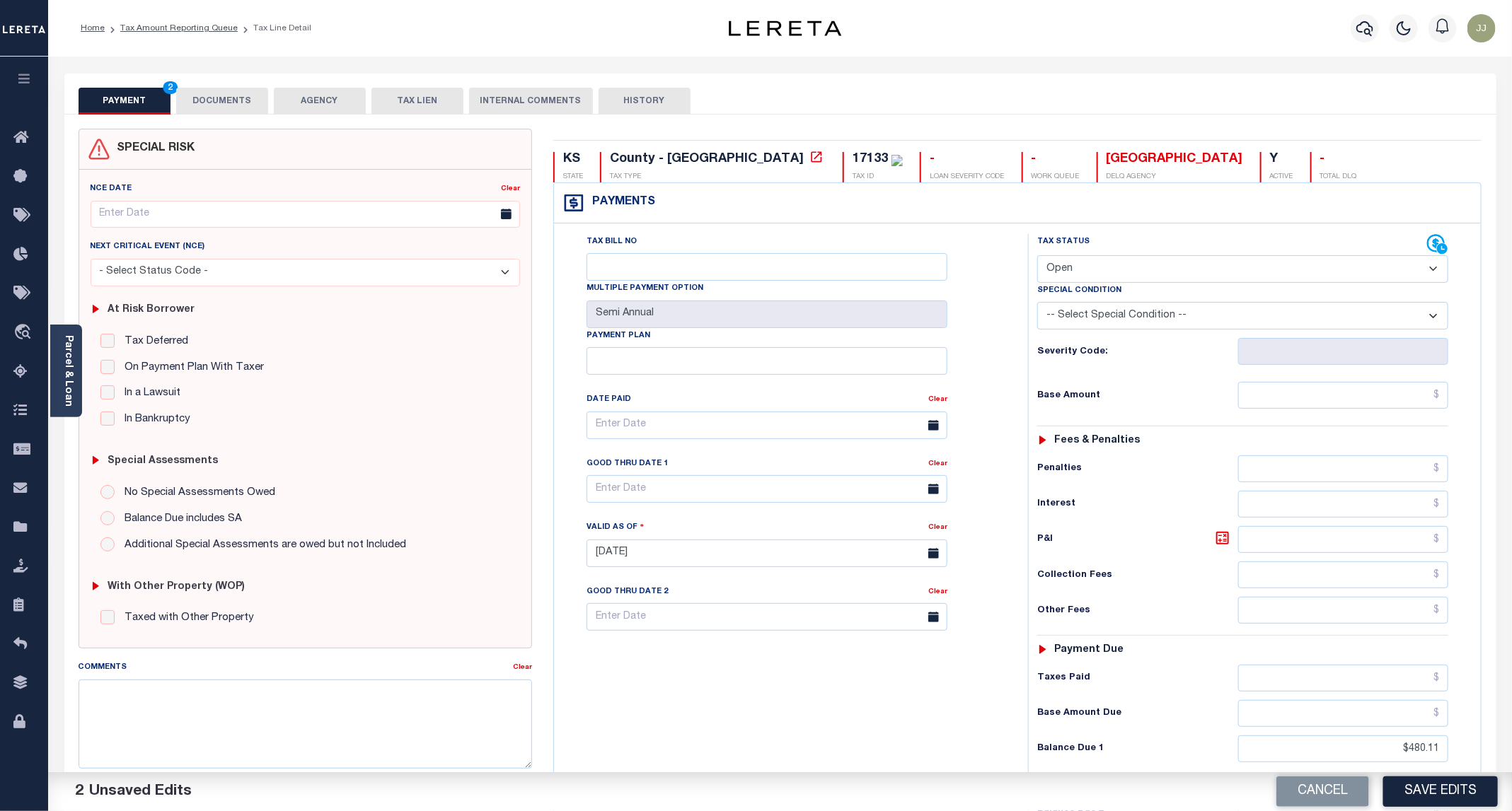
click at [1280, 382] on div "Tax Status Status - Select Status Code -" at bounding box center [1247, 546] width 439 height 625
click at [1280, 409] on input "text" at bounding box center [1342, 395] width 210 height 27
click at [1096, 274] on select "- Select Status Code - Open Due/Unpaid Paid Incomplete No Tax Due Internal Refu…" at bounding box center [1243, 269] width 411 height 28
select select "DUE"
click at [1038, 257] on select "- Select Status Code - Open Due/Unpaid Paid Incomplete No Tax Due Internal Refu…" at bounding box center [1243, 269] width 411 height 28
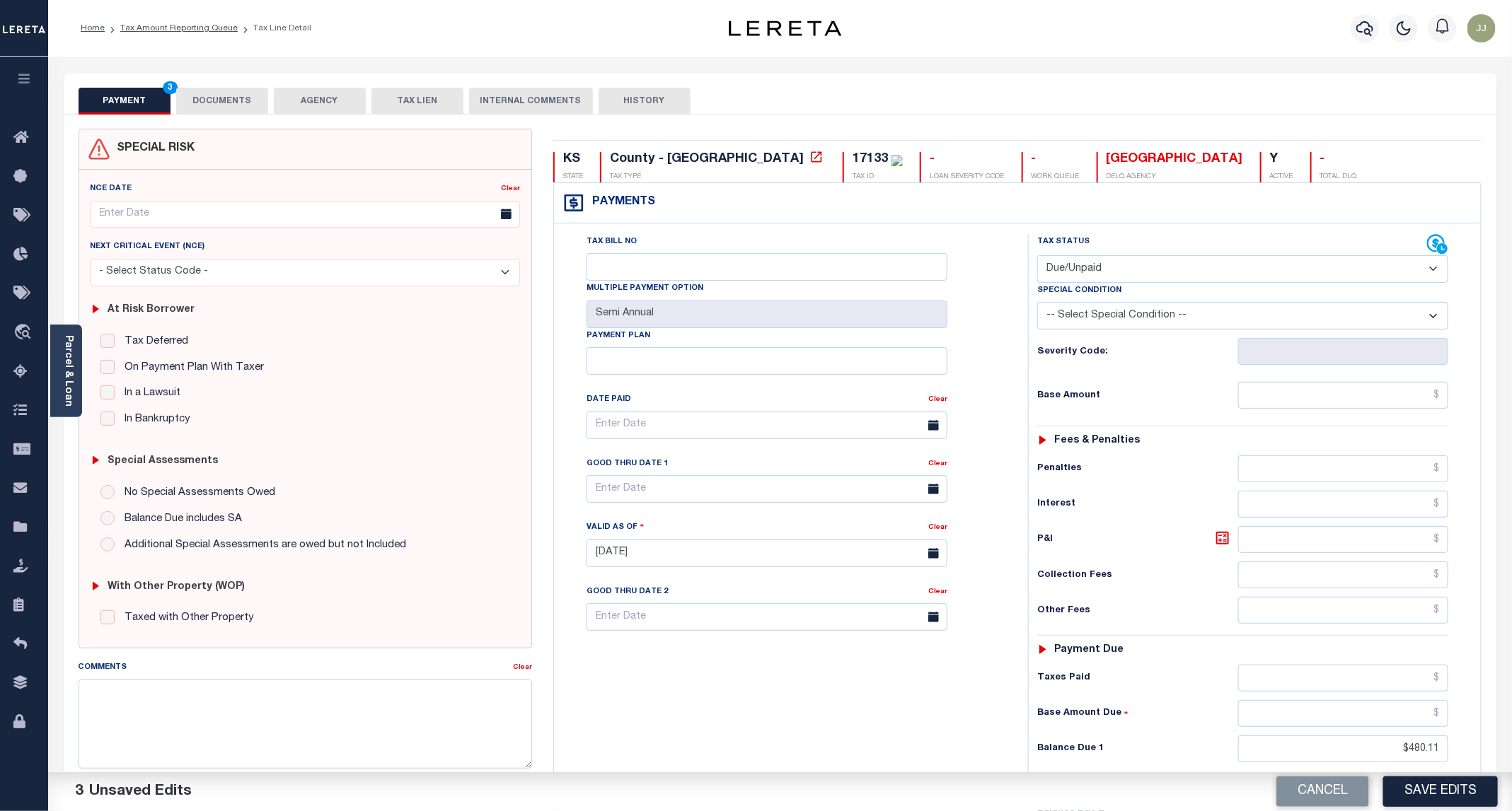
click at [1366, 414] on div "Tax Status Status - Select Status Code -" at bounding box center [1247, 546] width 439 height 625
click at [1361, 401] on input "text" at bounding box center [1342, 395] width 210 height 27
click at [1369, 407] on input "text" at bounding box center [1342, 395] width 210 height 27
type input "$438.40"
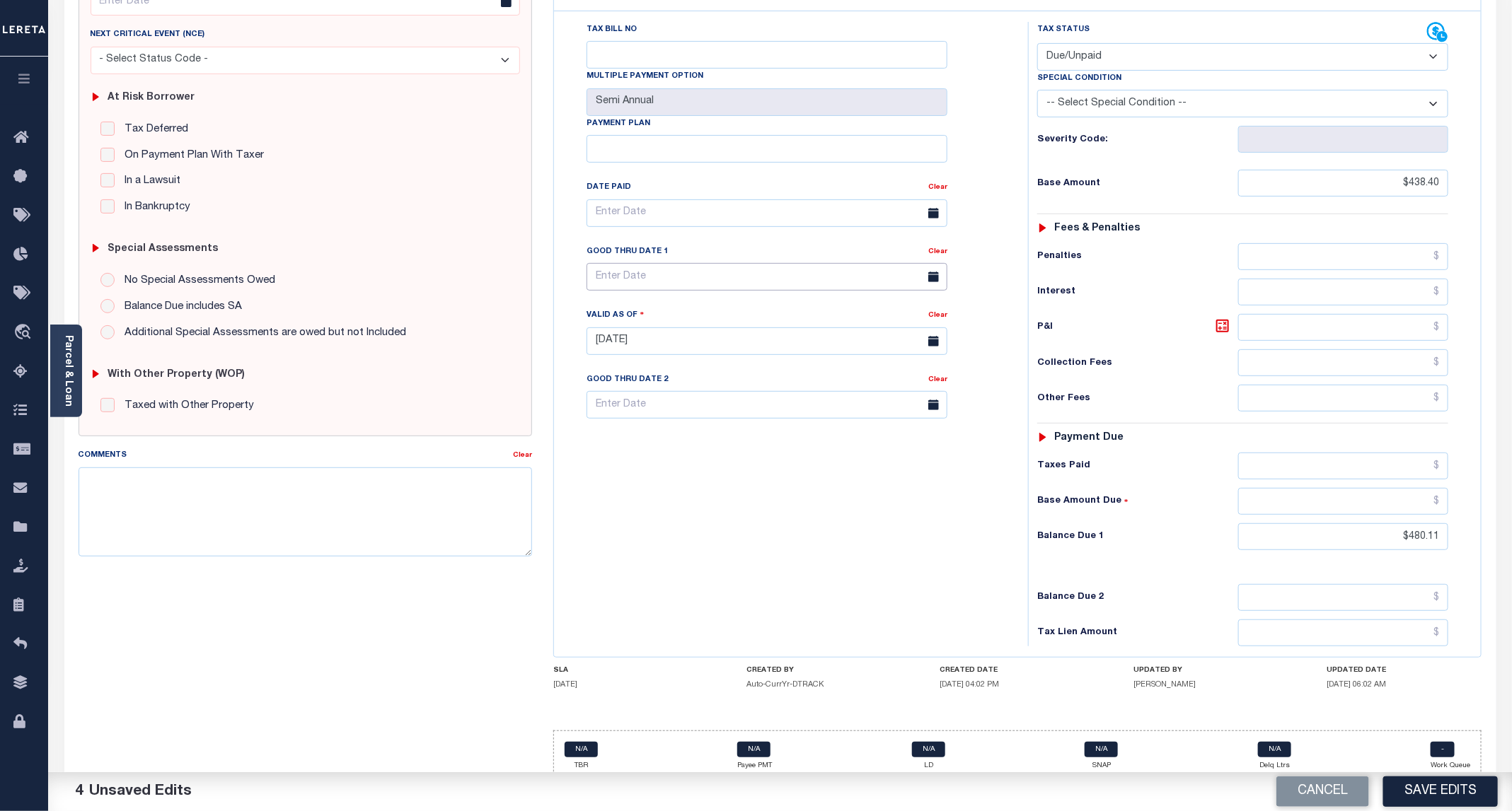
click at [615, 285] on input "text" at bounding box center [767, 277] width 361 height 28
click at [662, 478] on span "30" at bounding box center [665, 477] width 28 height 28
type input "09/30/2025"
click at [351, 519] on textarea "Comments" at bounding box center [305, 512] width 454 height 89
type textarea "09/11/2025 - taxes are delq as per Aly - JJ."
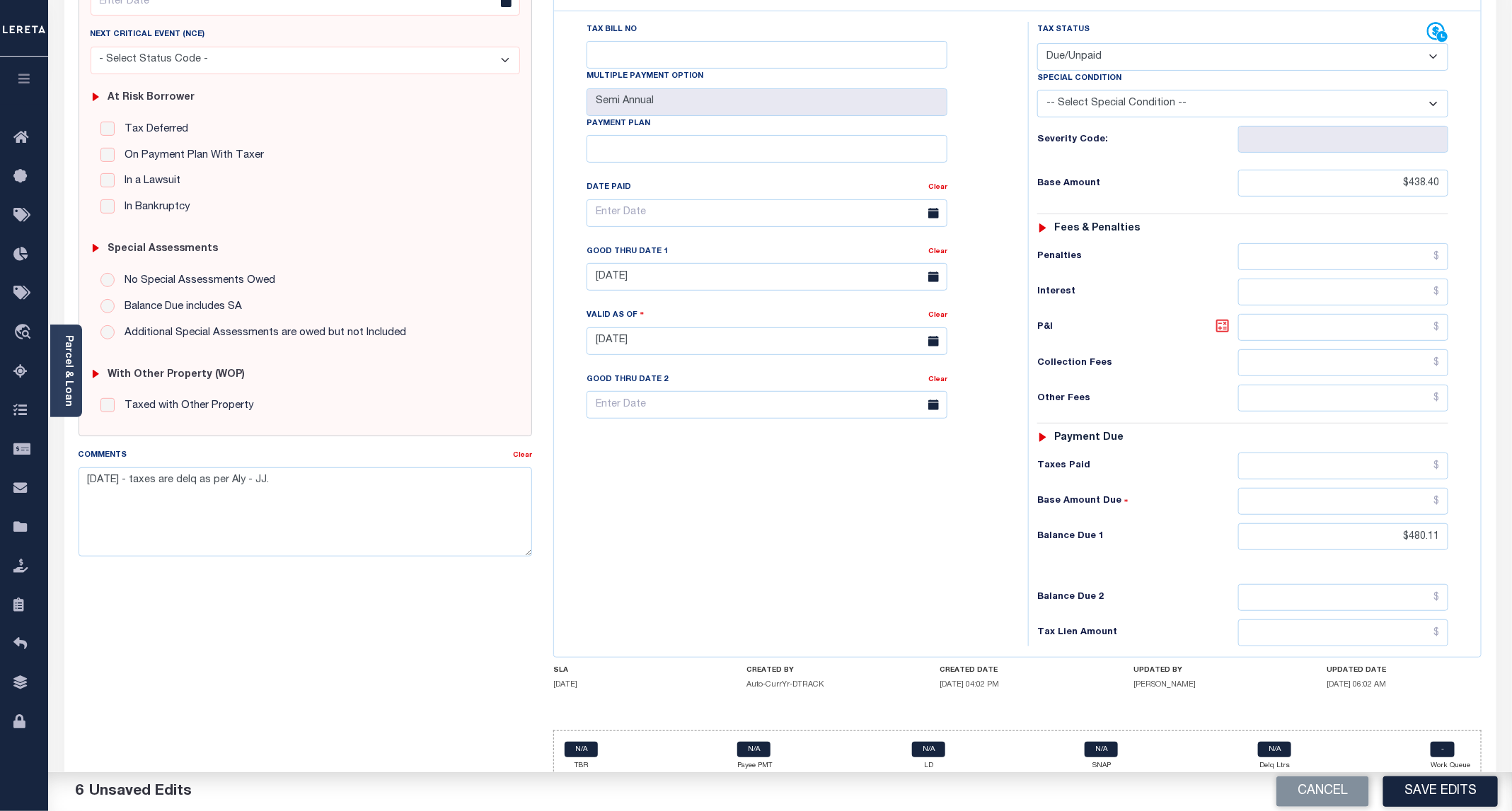
click at [1219, 331] on icon at bounding box center [1223, 326] width 9 height 9
type input "$41.71"
drag, startPoint x: 696, startPoint y: 653, endPoint x: 723, endPoint y: 618, distance: 44.2
click at [696, 647] on div "Tax Bill No Multiple Payment Option Semi Annual Payment Plan Clear" at bounding box center [787, 334] width 460 height 625
click at [1416, 777] on button "Save Edits" at bounding box center [1441, 791] width 115 height 30
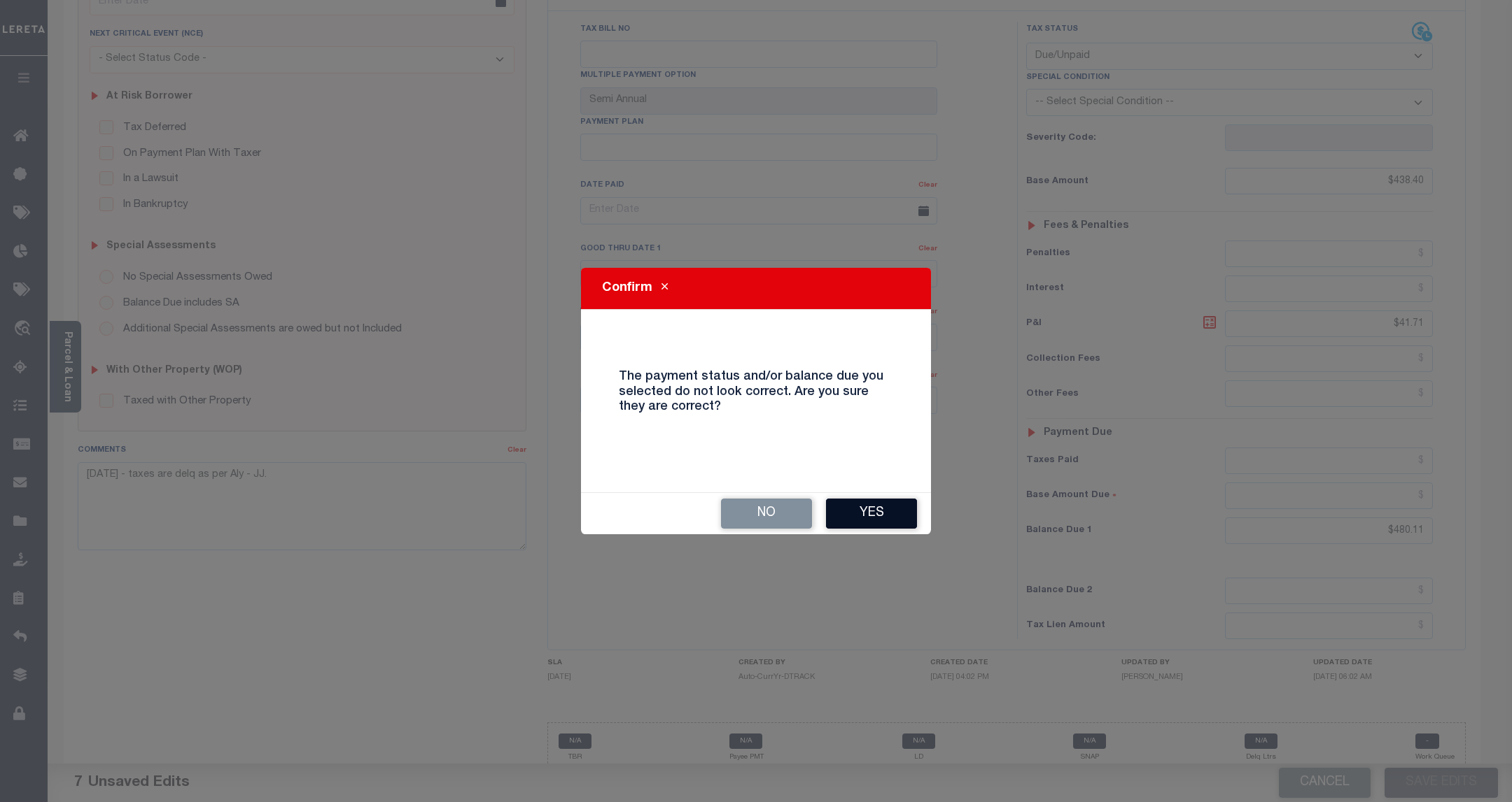
click at [901, 513] on button "Yes" at bounding box center [871, 514] width 91 height 30
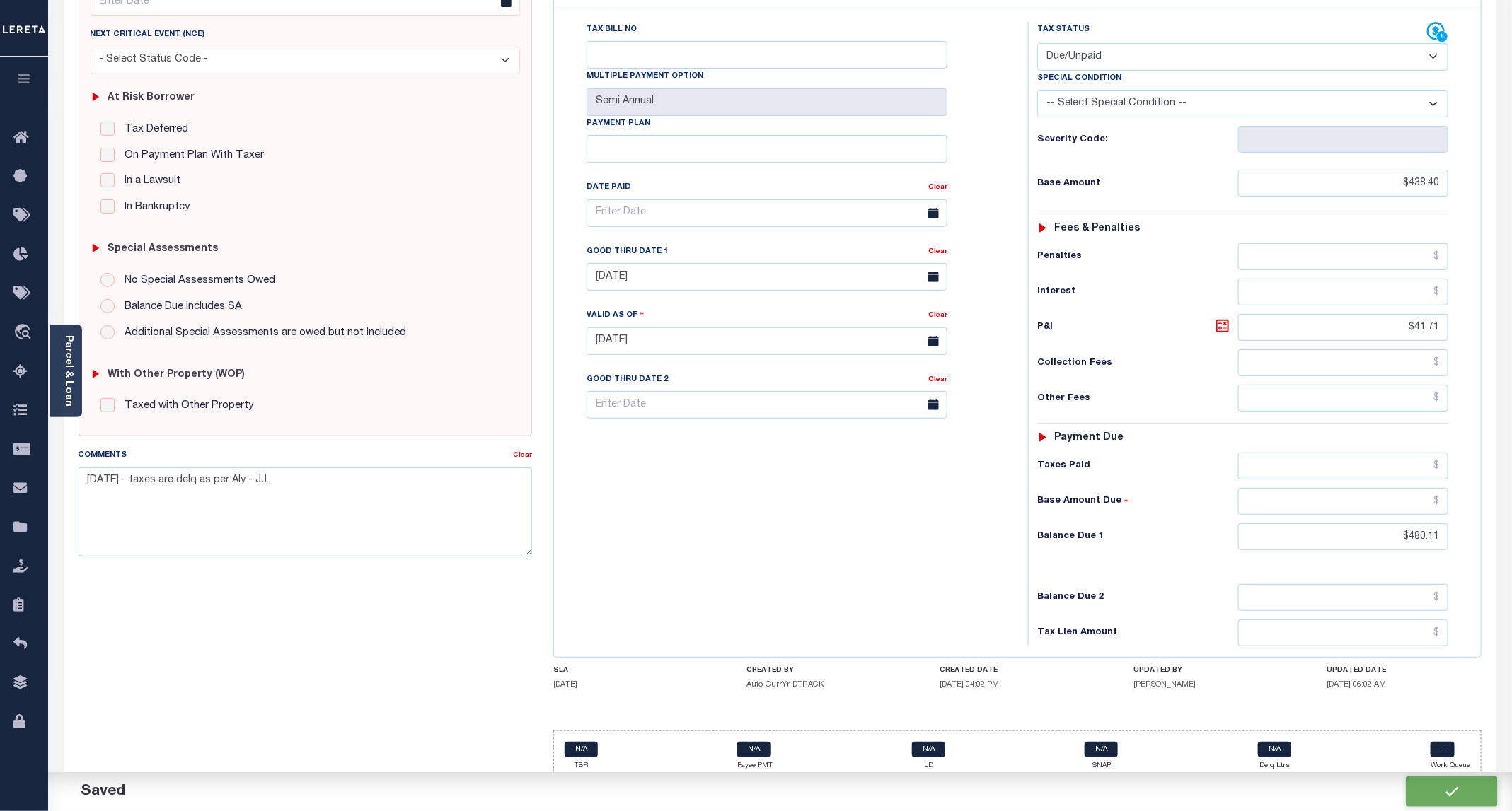
checkbox input "false"
type input "$438.4"
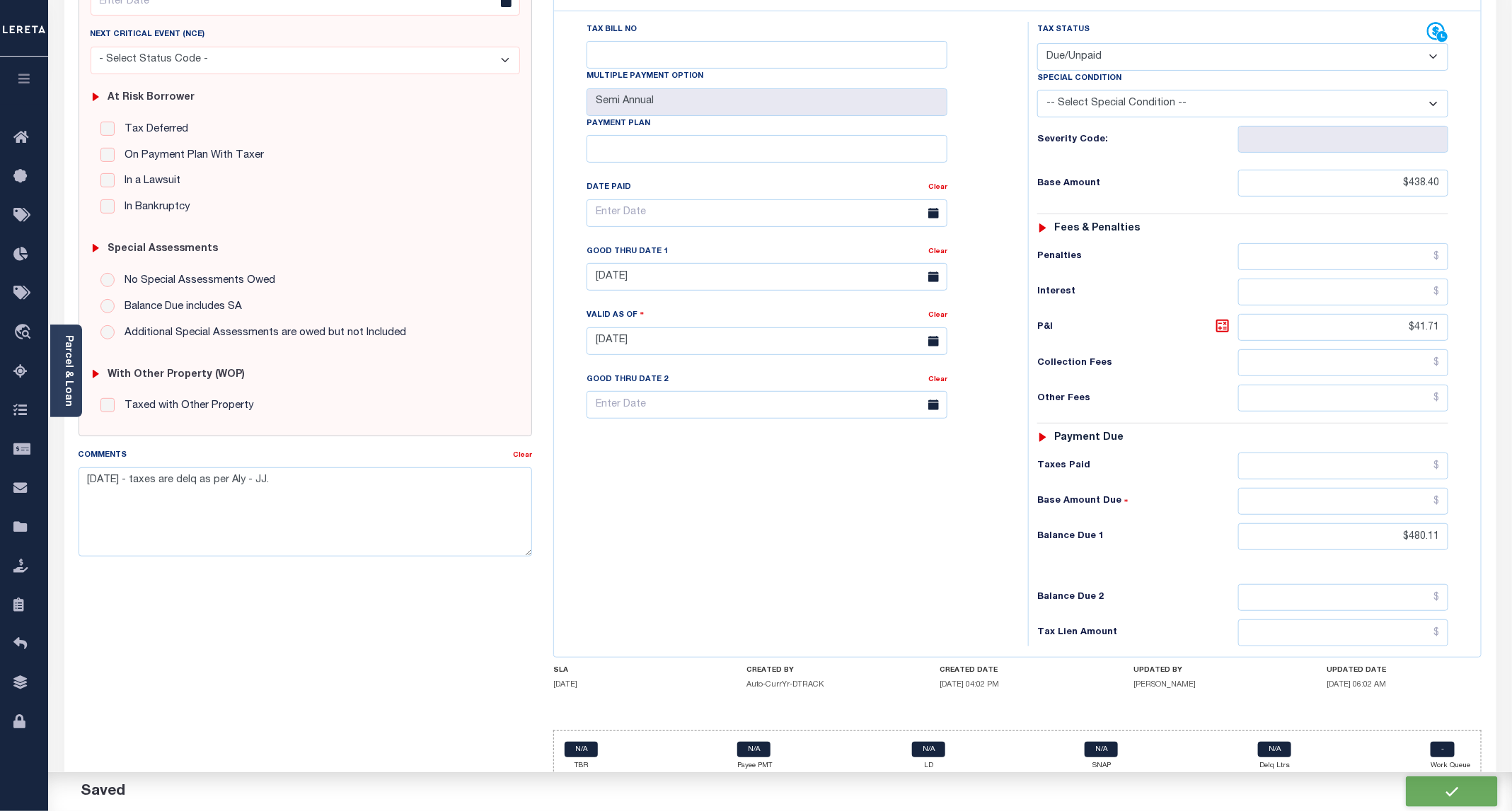
type input "$41.71"
type input "$480.11"
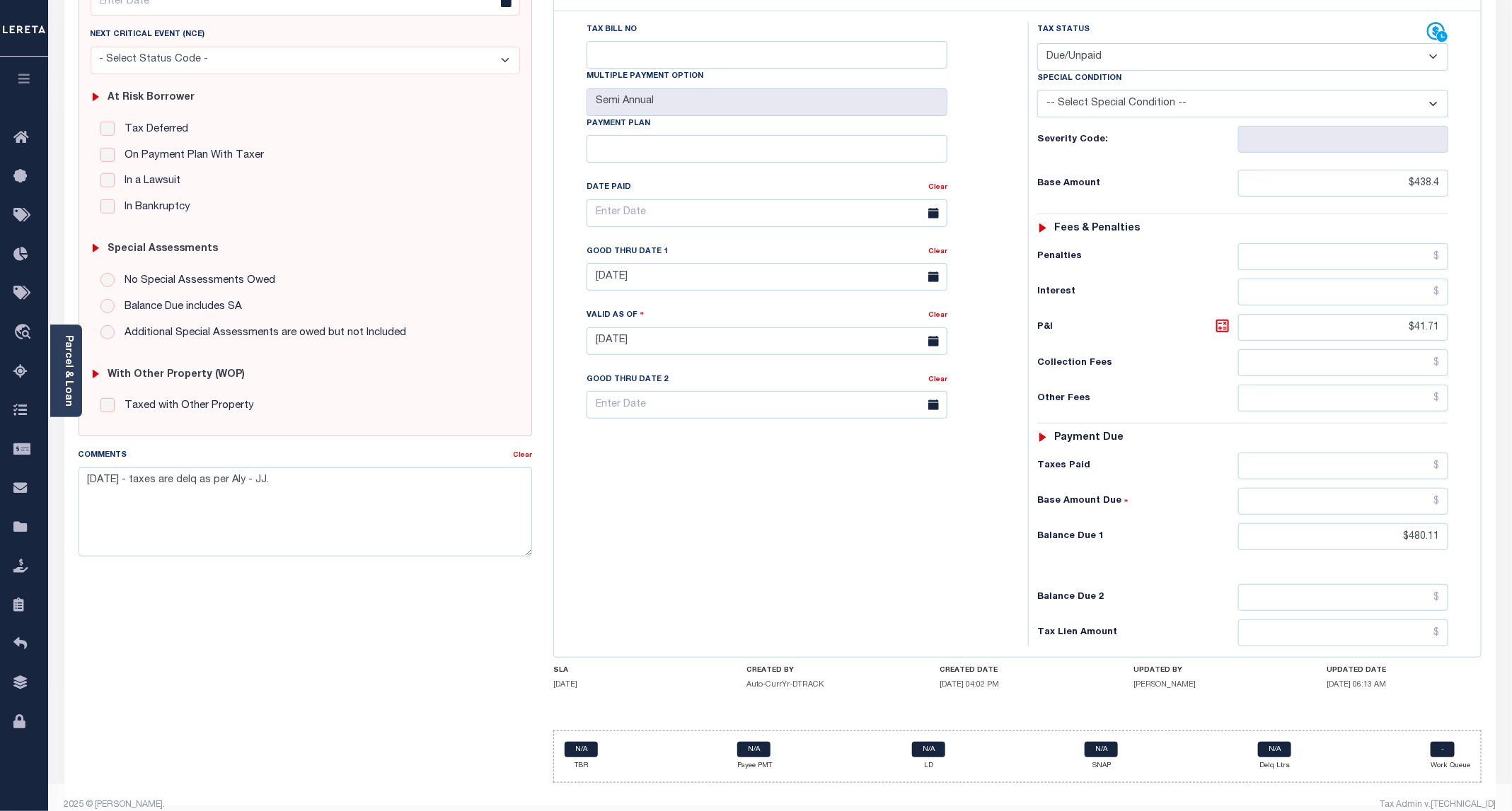
scroll to position [0, 0]
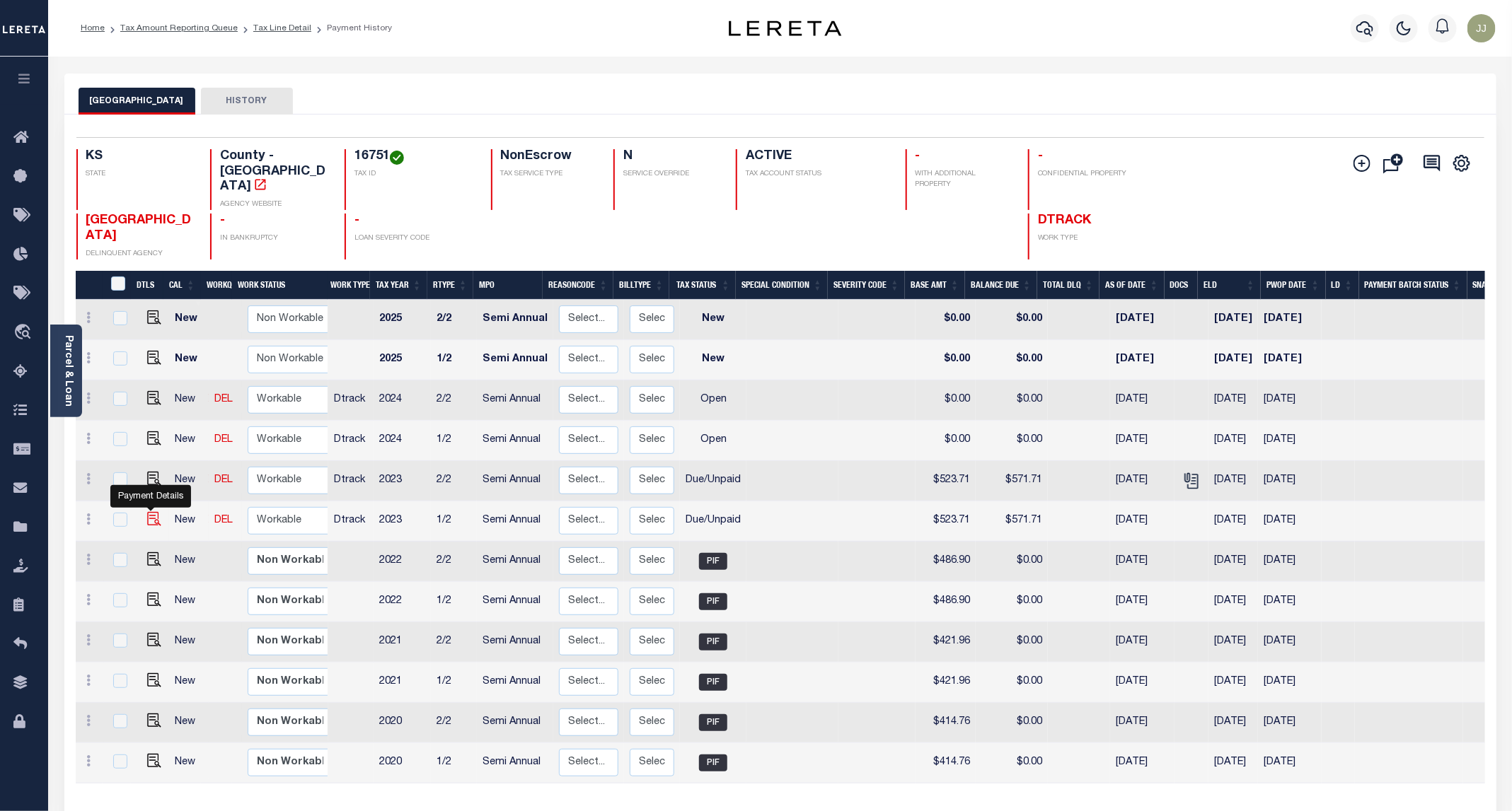
click at [155, 512] on img "" at bounding box center [154, 519] width 14 height 14
checkbox input "true"
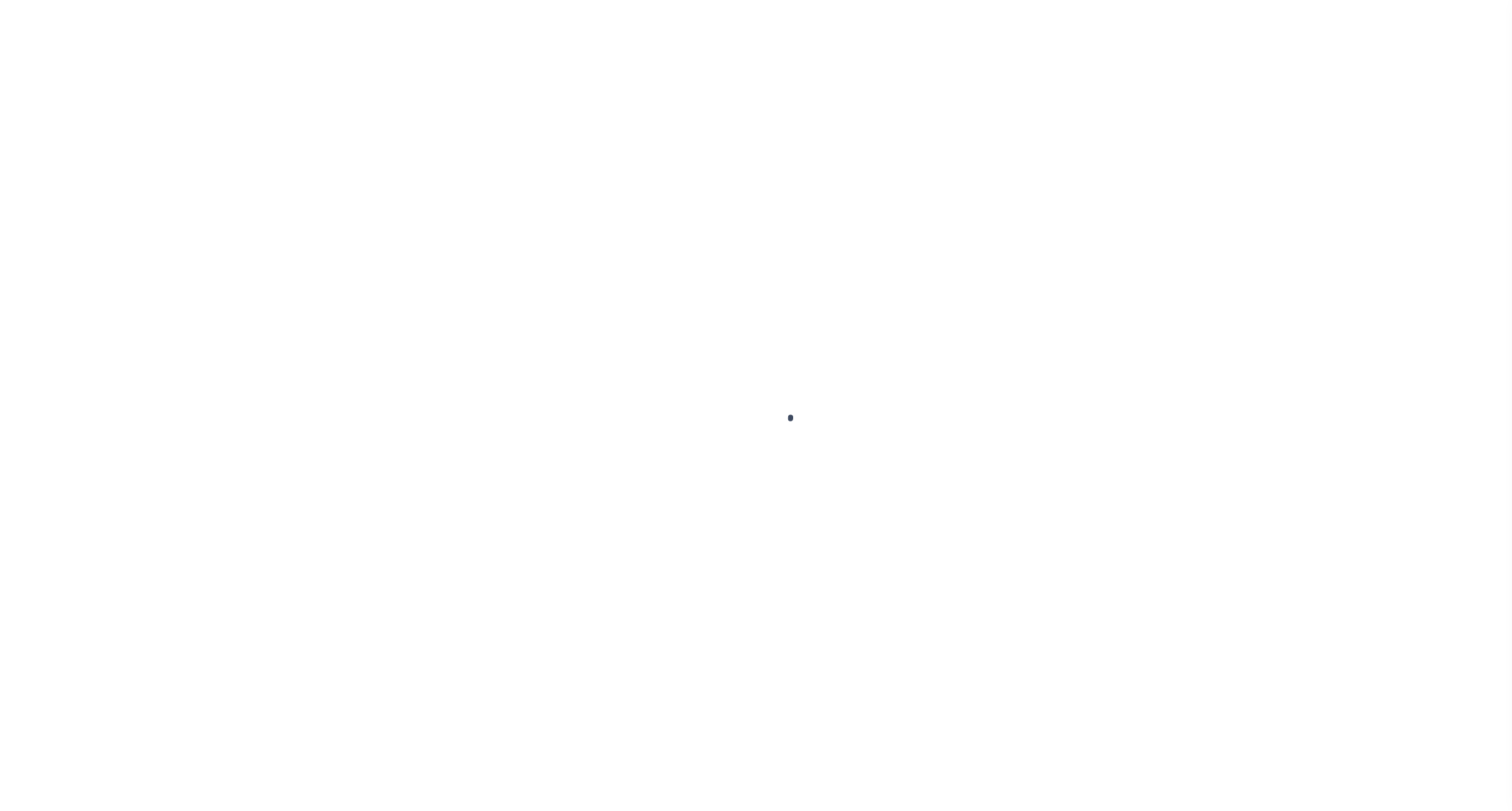
select select "DUE"
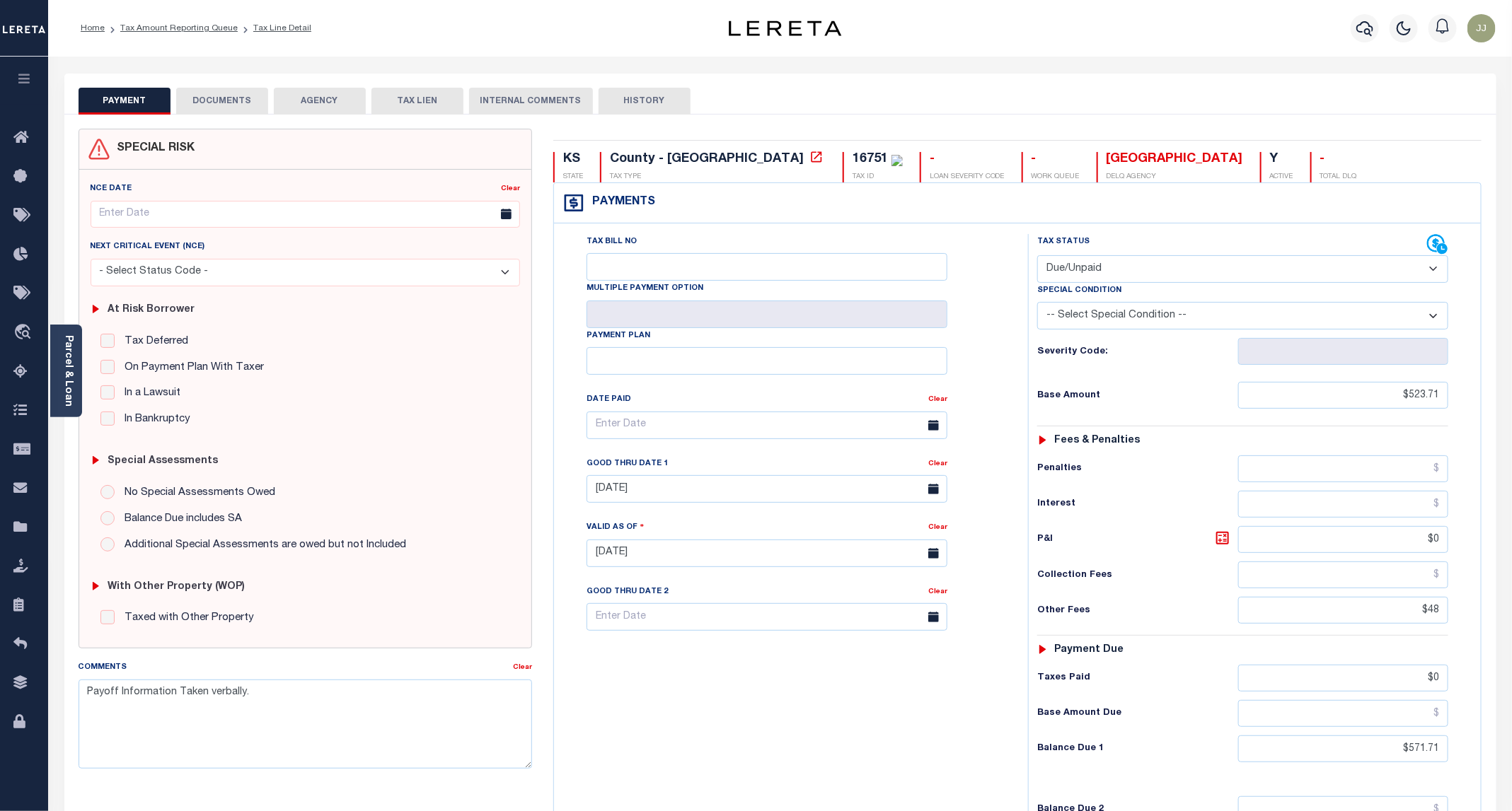
click at [85, 388] on div "At Risk Borrower Tax Deferred Deferral Start Date Clear Date Filed Clear Case N…" at bounding box center [306, 362] width 440 height 151
click at [72, 397] on link "Parcel & Loan" at bounding box center [67, 371] width 10 height 71
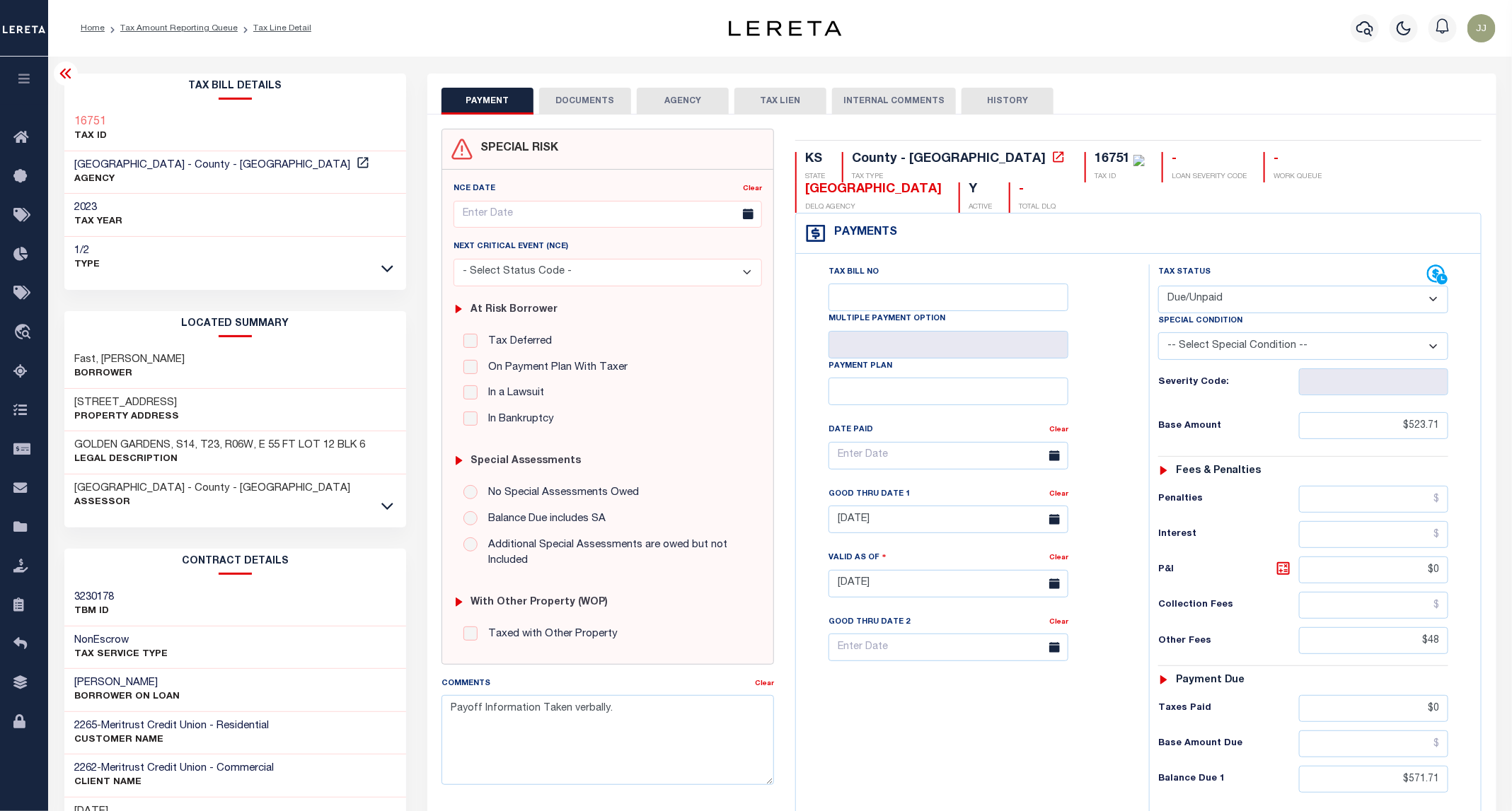
click at [122, 402] on h3 "1419 W 3RD AVE" at bounding box center [127, 403] width 104 height 14
click at [122, 402] on h3 "[STREET_ADDRESS]" at bounding box center [127, 403] width 104 height 14
copy h3 "3RD"
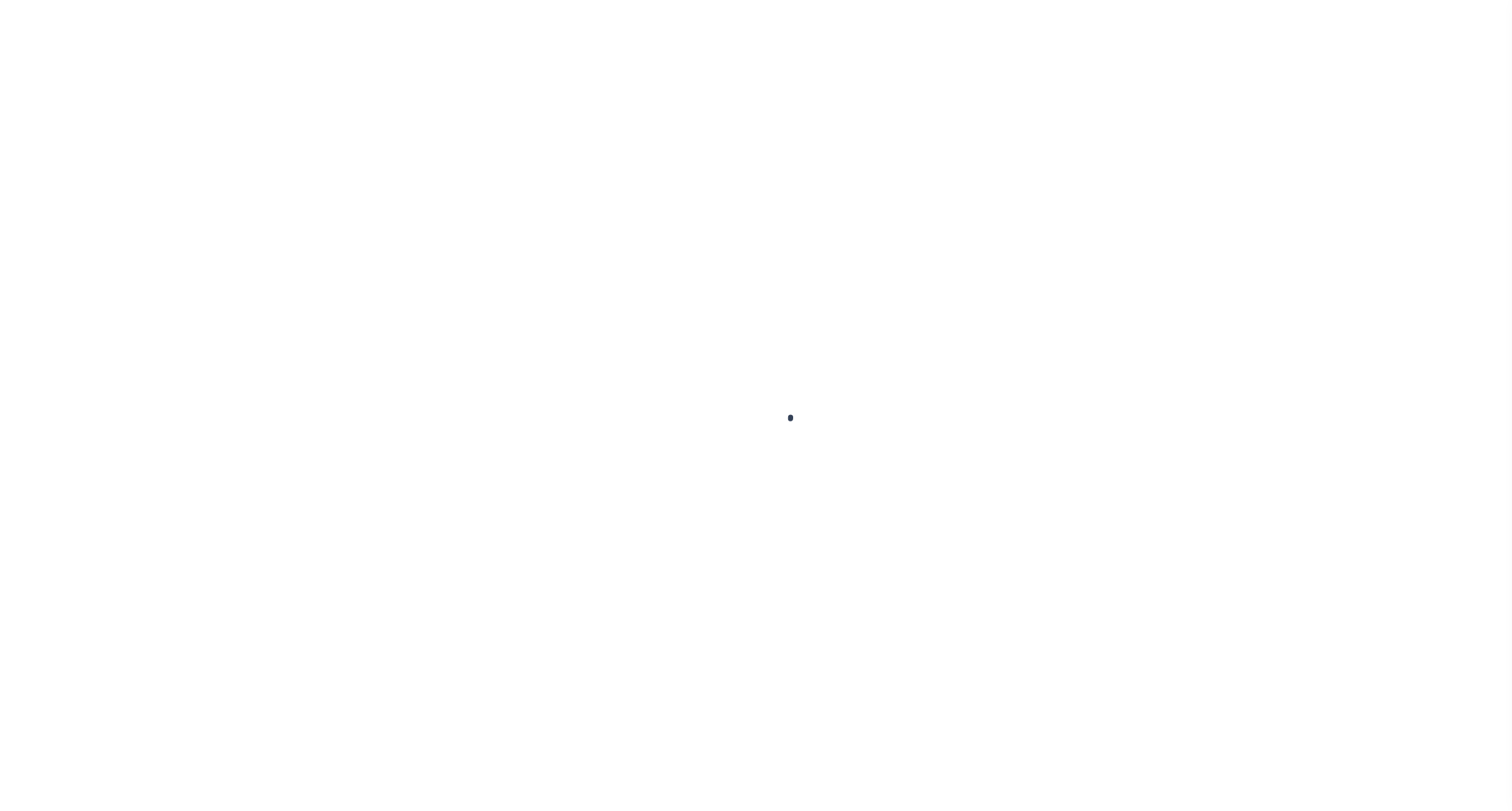
select select "DUE"
checkbox input "false"
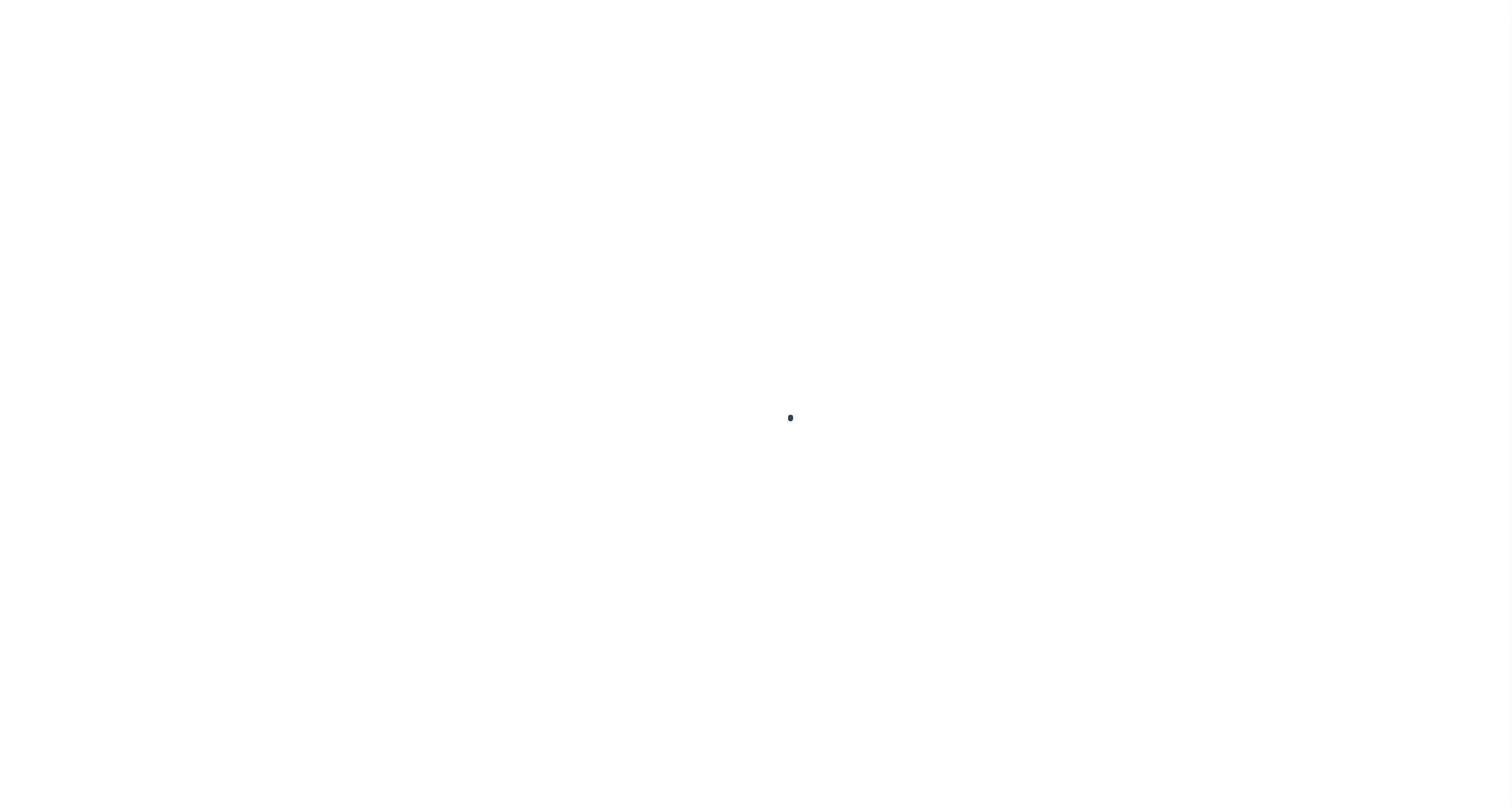
type input "[DATE]"
type input "$523.71"
type input "$0"
type input "$48"
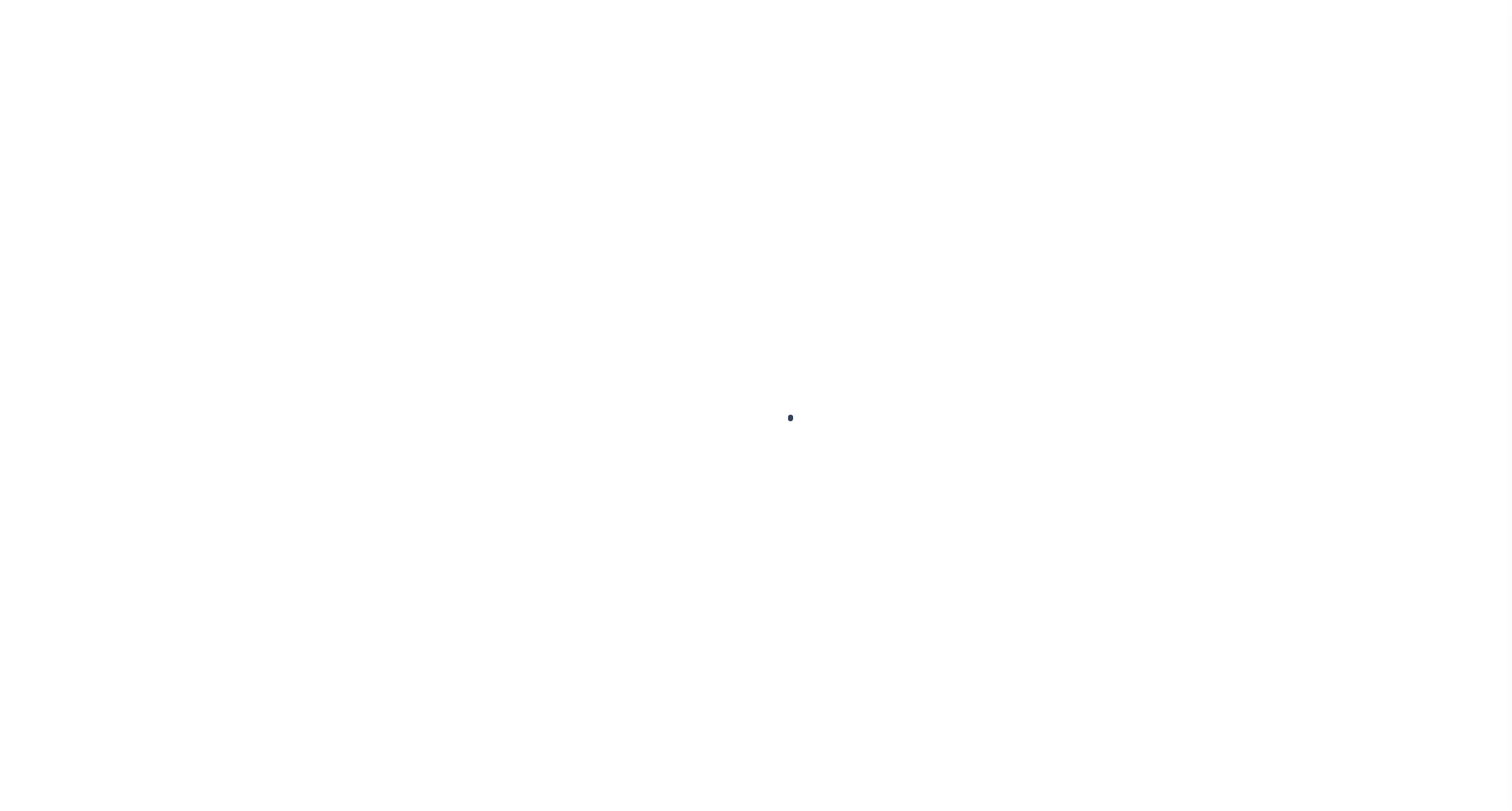
type input "$0"
type input "$571.71"
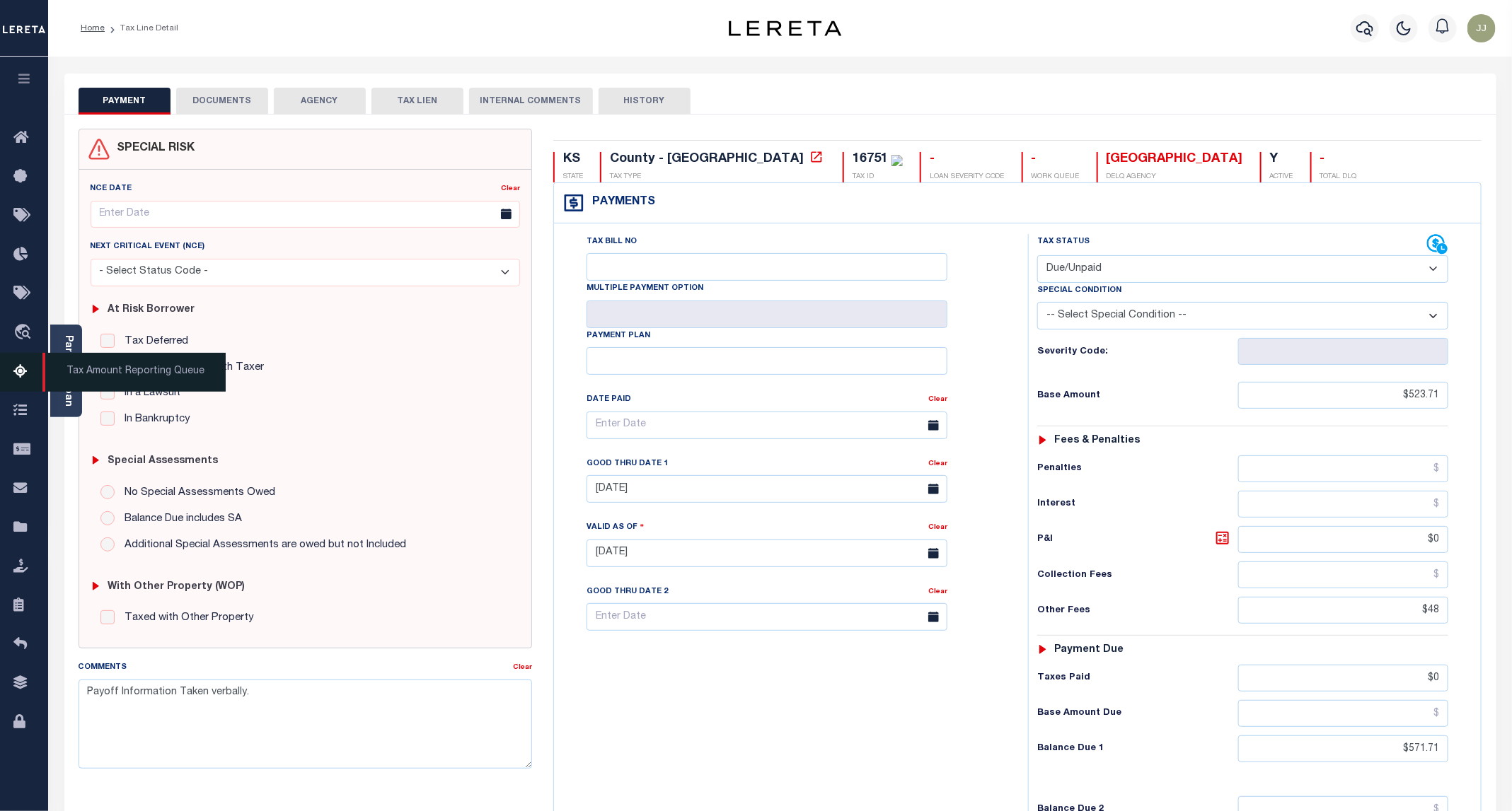
click at [17, 374] on icon at bounding box center [24, 372] width 23 height 17
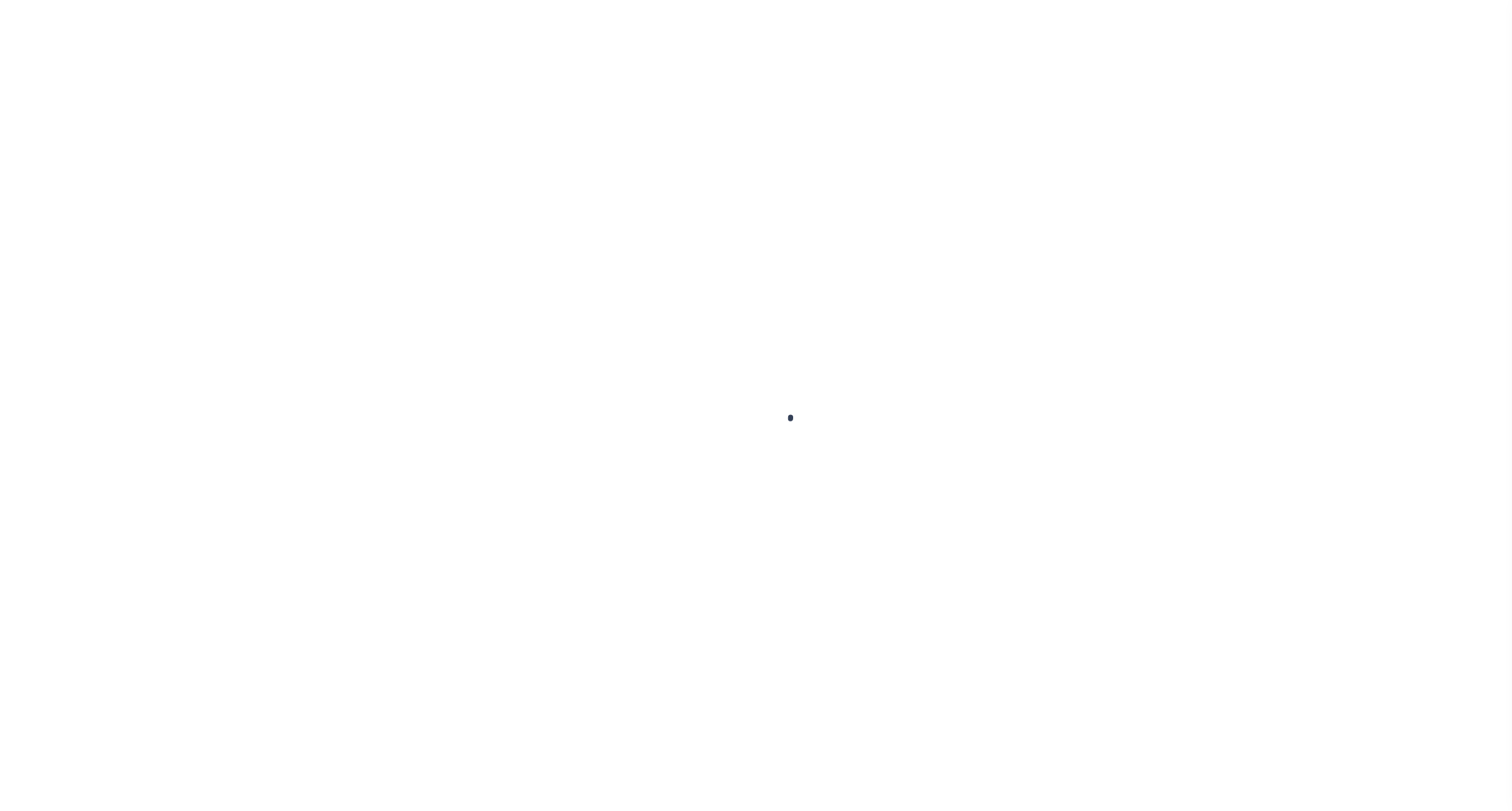
select select "DUE"
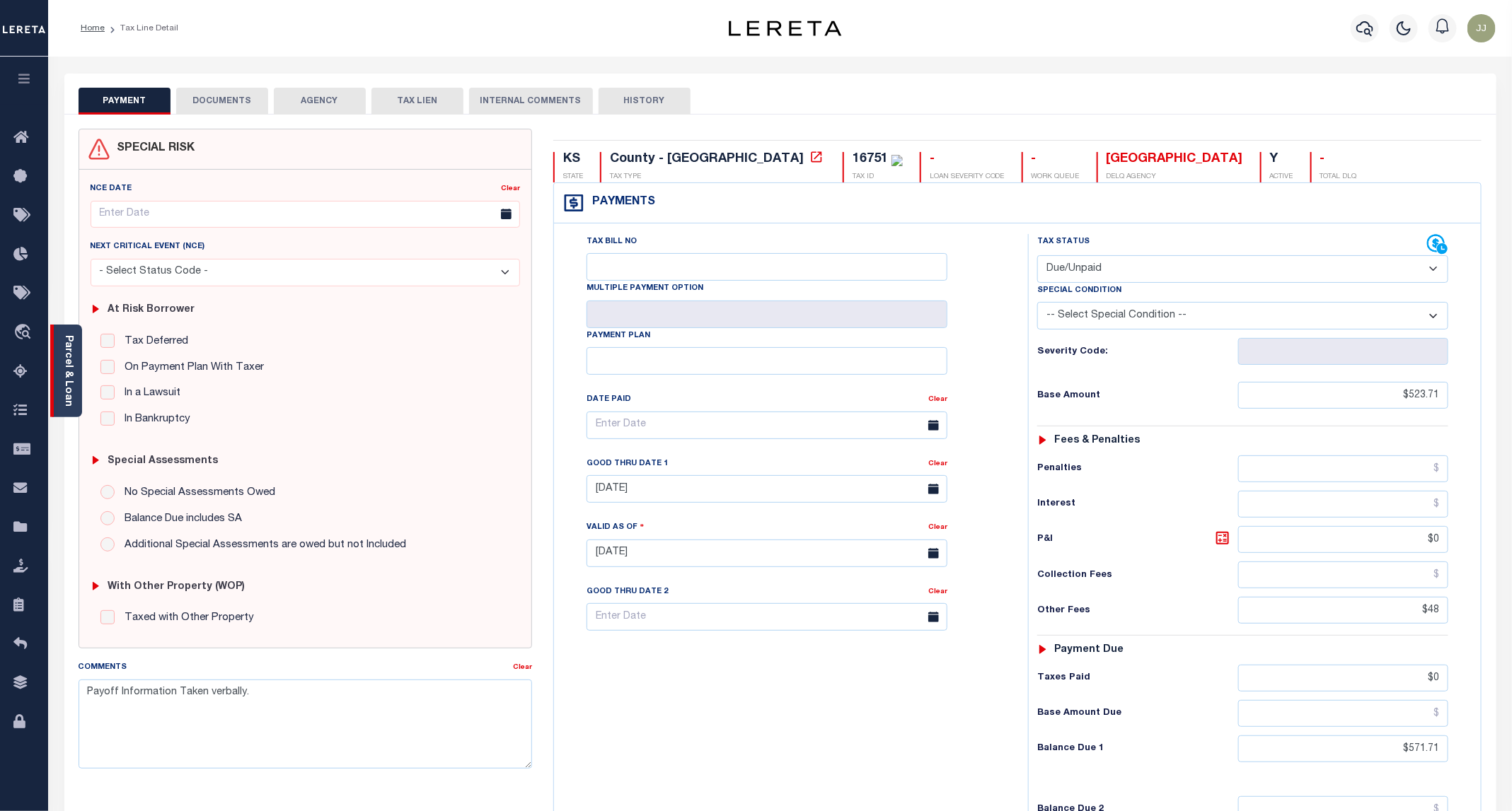
click at [77, 402] on div "Parcel & Loan" at bounding box center [66, 371] width 32 height 92
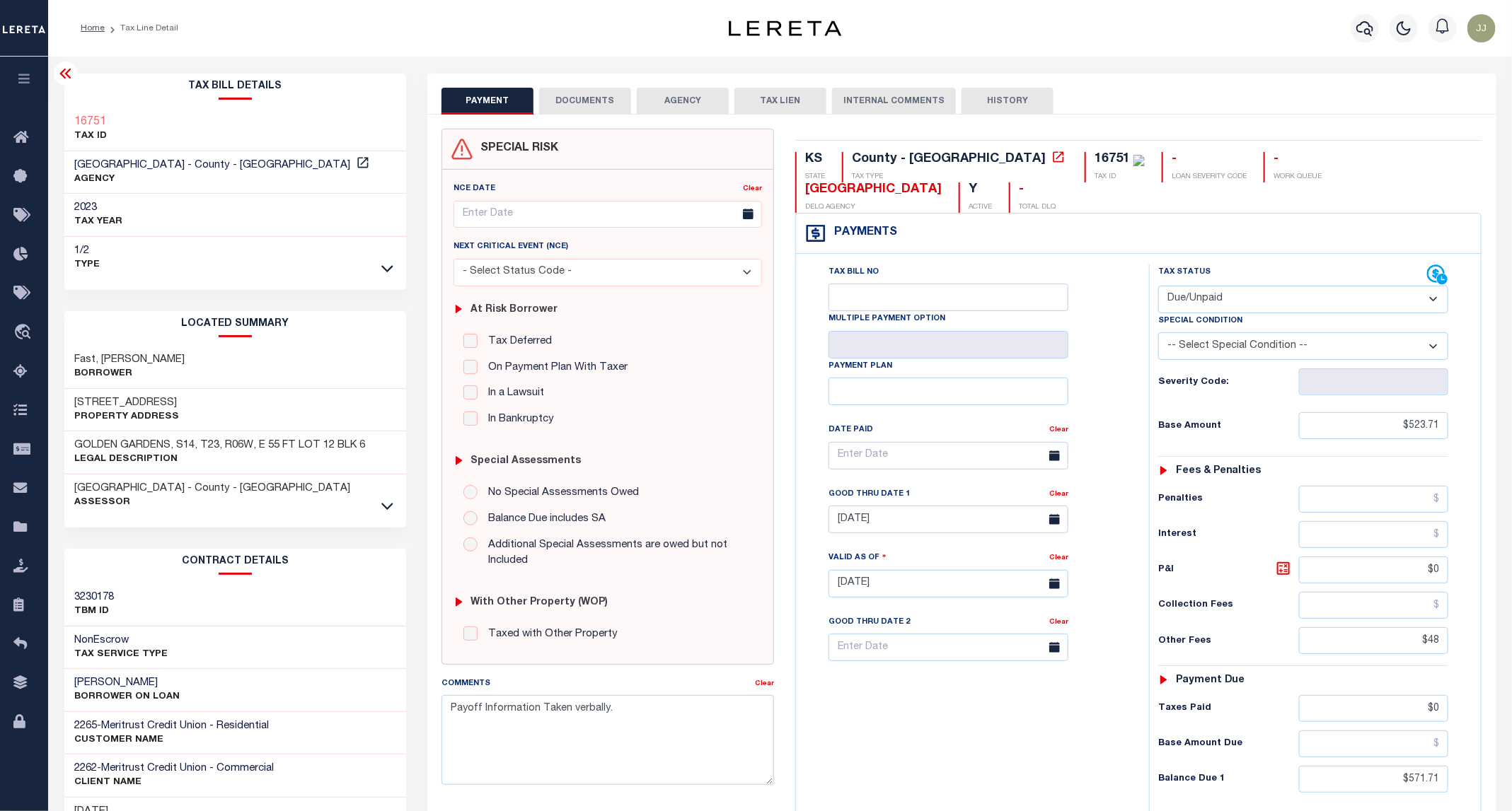
scroll to position [106, 0]
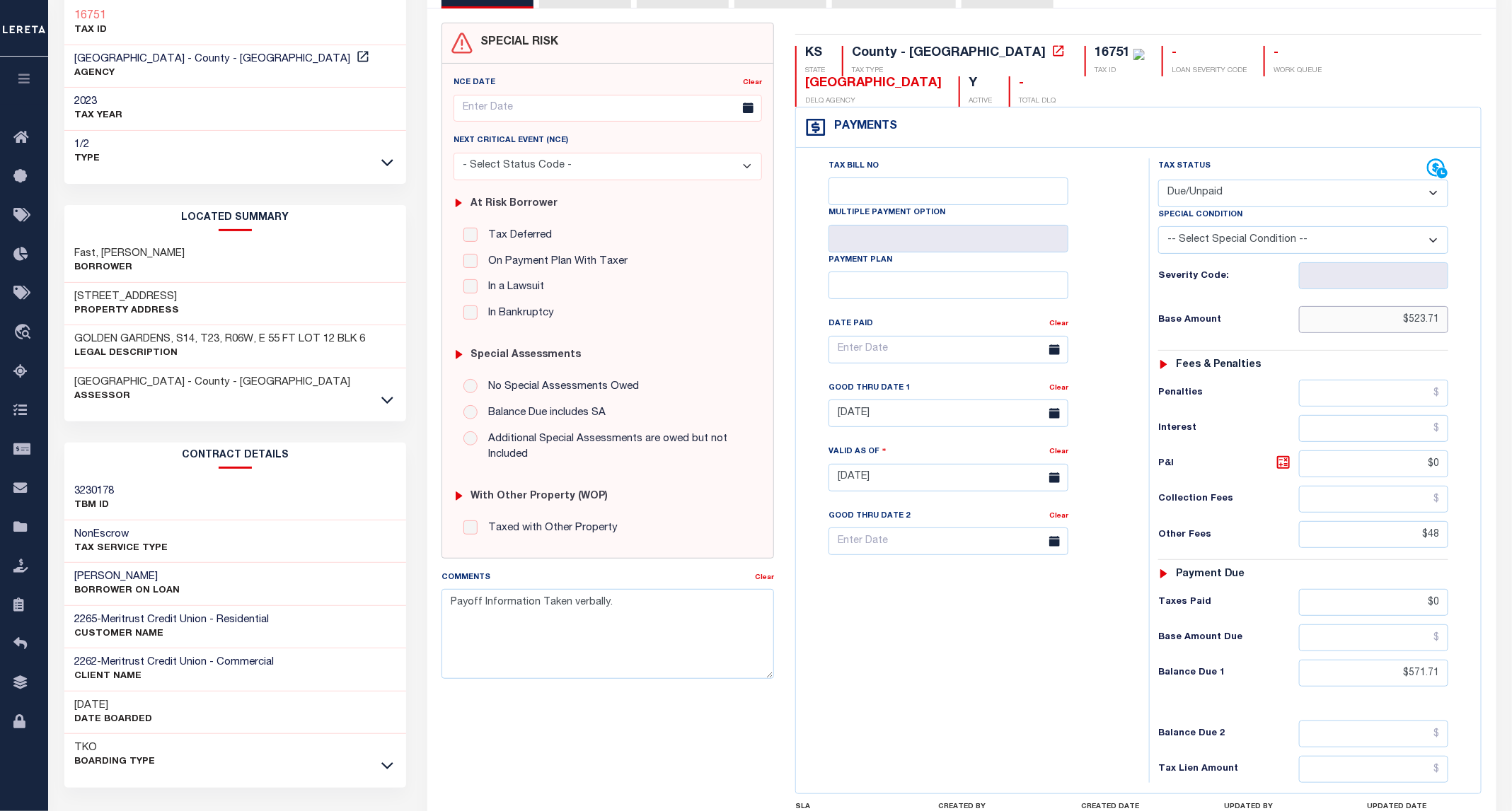
drag, startPoint x: 1400, startPoint y: 285, endPoint x: 1453, endPoint y: 285, distance: 53.0
click at [1453, 285] on div "Tax Status Status - Select Status Code -" at bounding box center [1307, 471] width 318 height 625
type input "$571.71"
type input "09/11/2025"
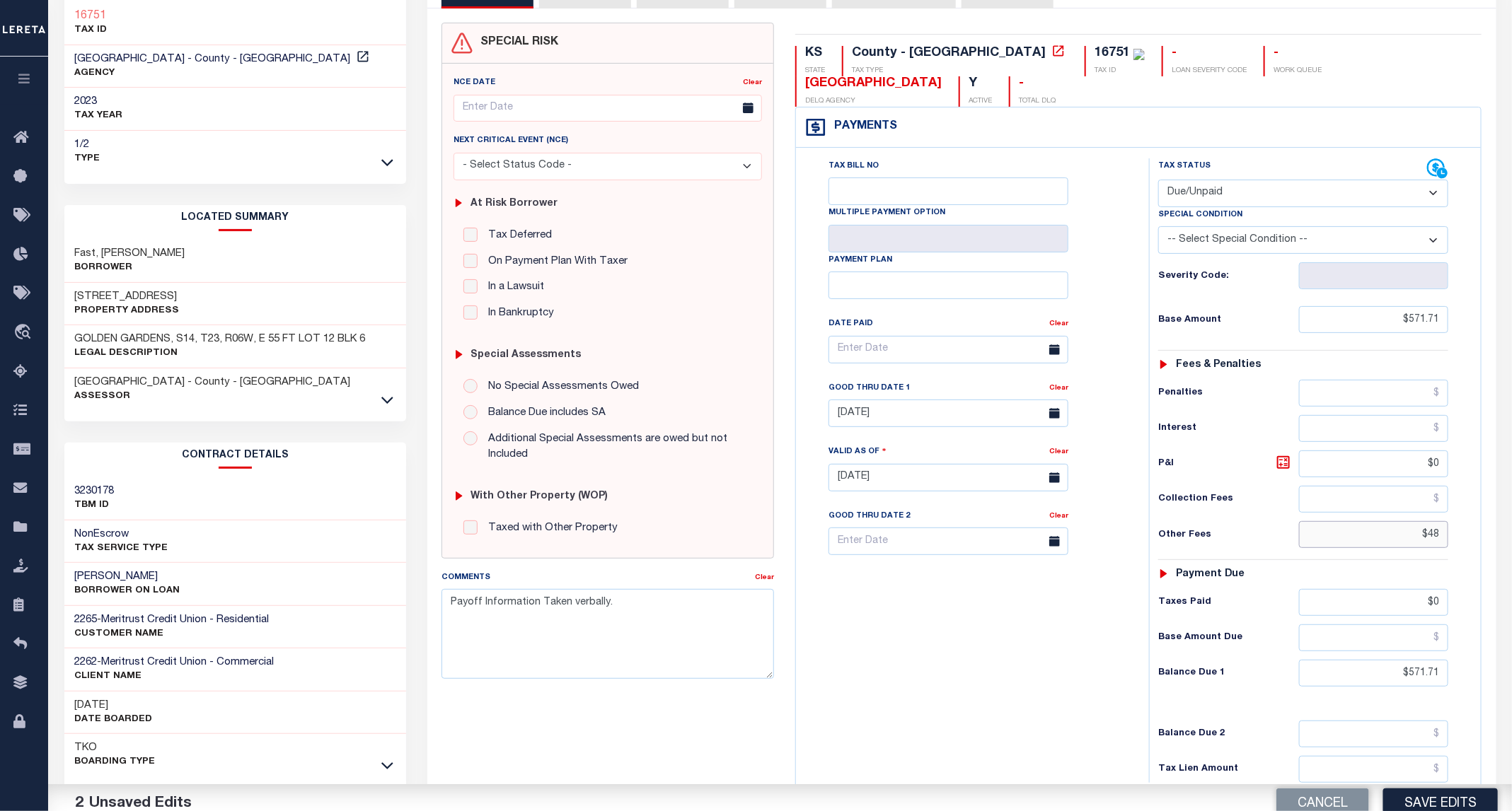
drag, startPoint x: 1414, startPoint y: 512, endPoint x: 1475, endPoint y: 518, distance: 61.3
click at [1475, 518] on div "Tax Status Status" at bounding box center [1307, 471] width 339 height 625
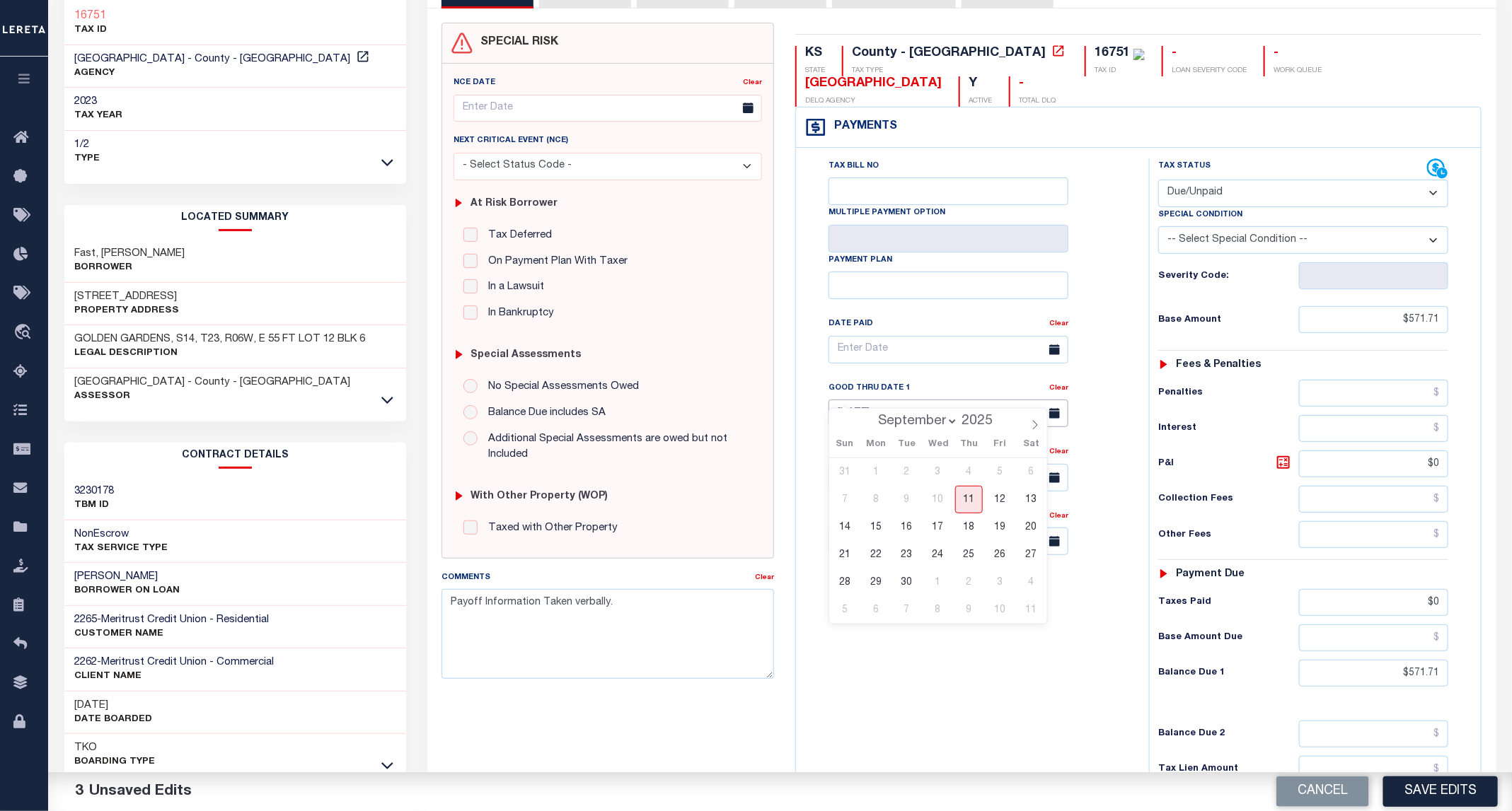
click at [871, 399] on input "08/31/2024" at bounding box center [949, 413] width 240 height 28
click at [911, 578] on span "30" at bounding box center [907, 582] width 28 height 28
type input "[DATE]"
click at [630, 622] on textarea "Payoff Information Taken verbally." at bounding box center [608, 633] width 333 height 89
click at [451, 612] on textarea "Payoff Information Taken verbally." at bounding box center [608, 633] width 333 height 89
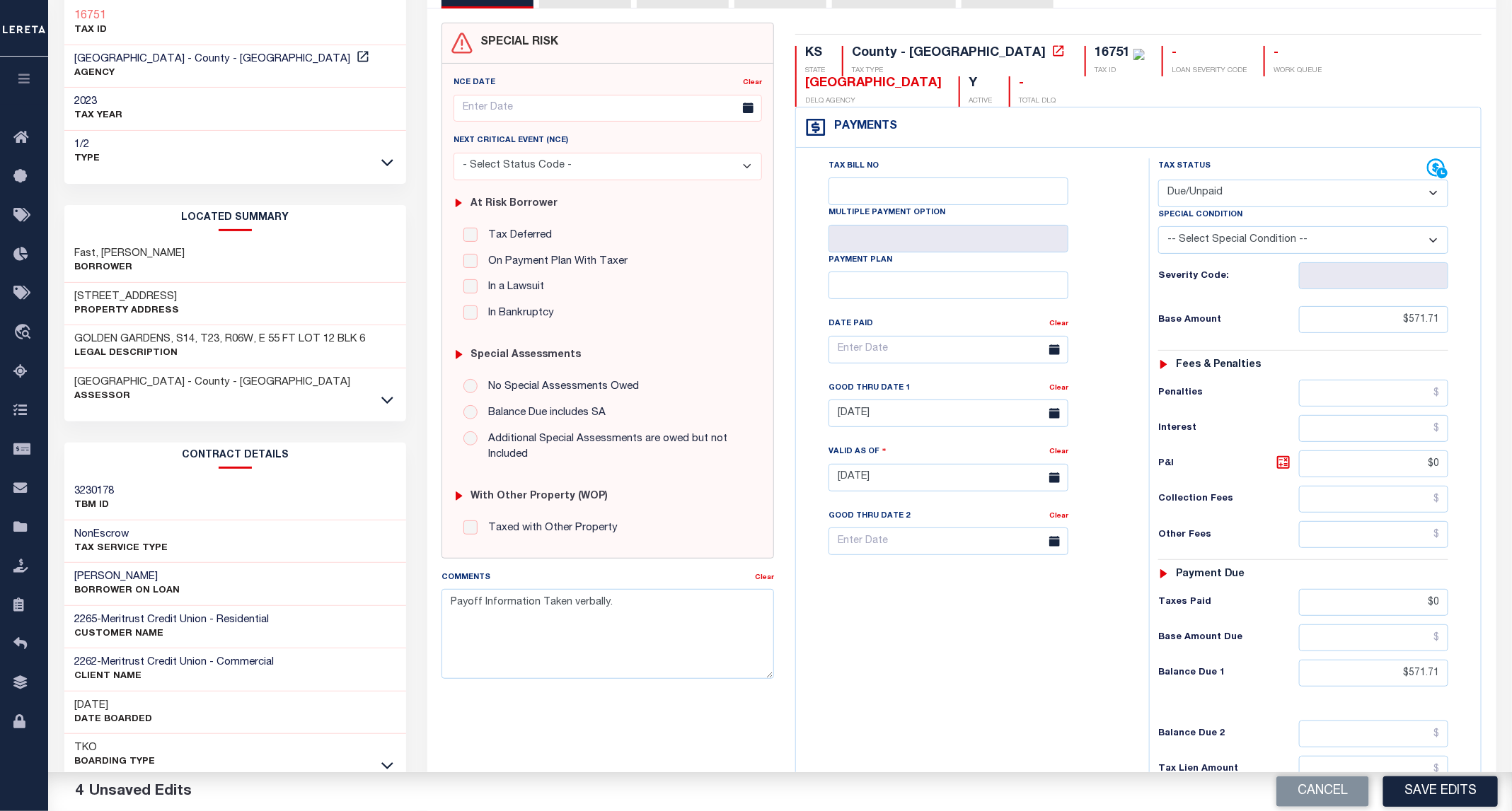
scroll to position [243, 0]
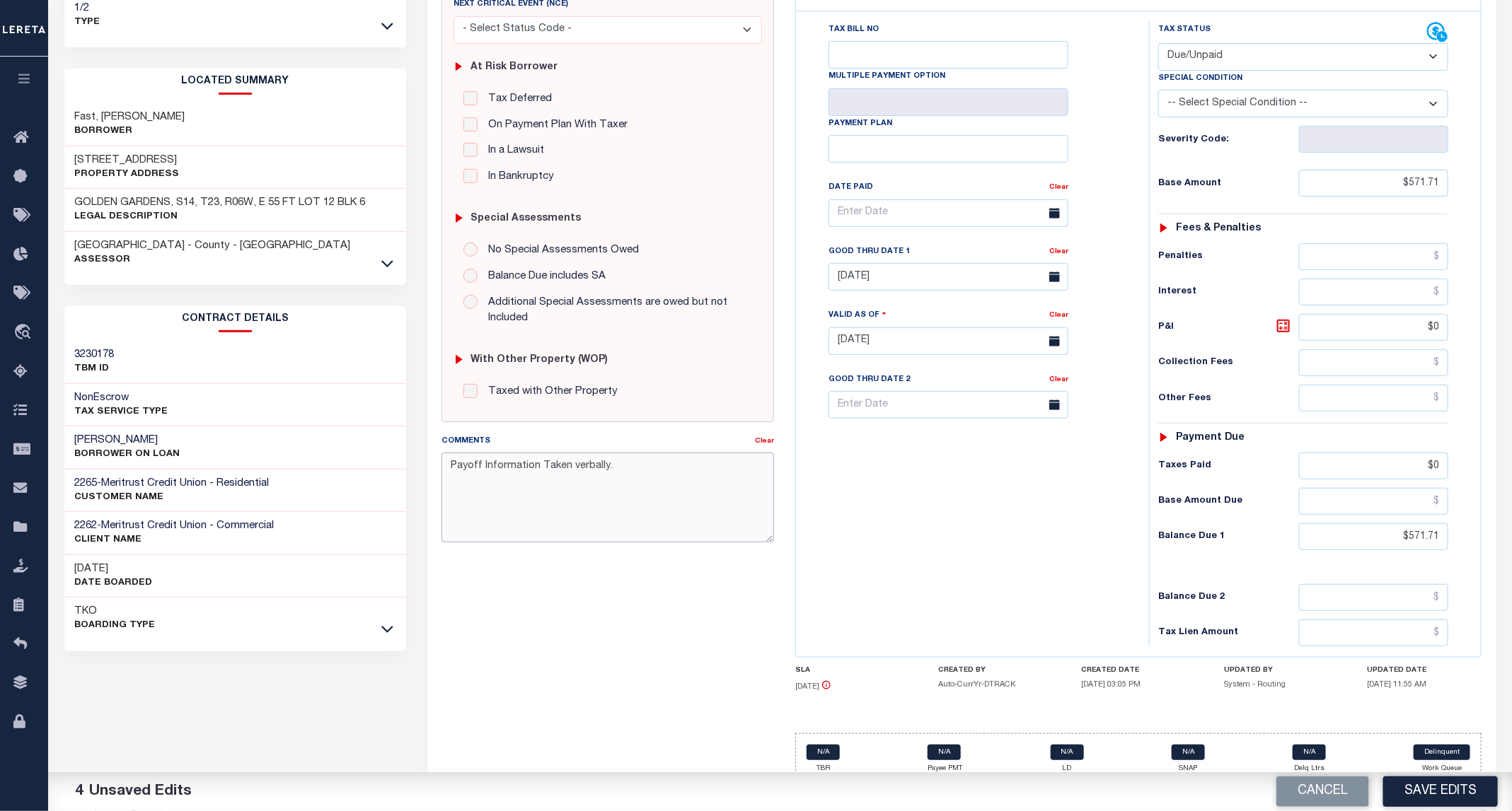
click at [447, 478] on textarea "Payoff Information Taken verbally." at bounding box center [608, 497] width 333 height 89
paste textarea "09/11/2025 - as per Aly, the P&I breakdown not available, total P&I is updated …"
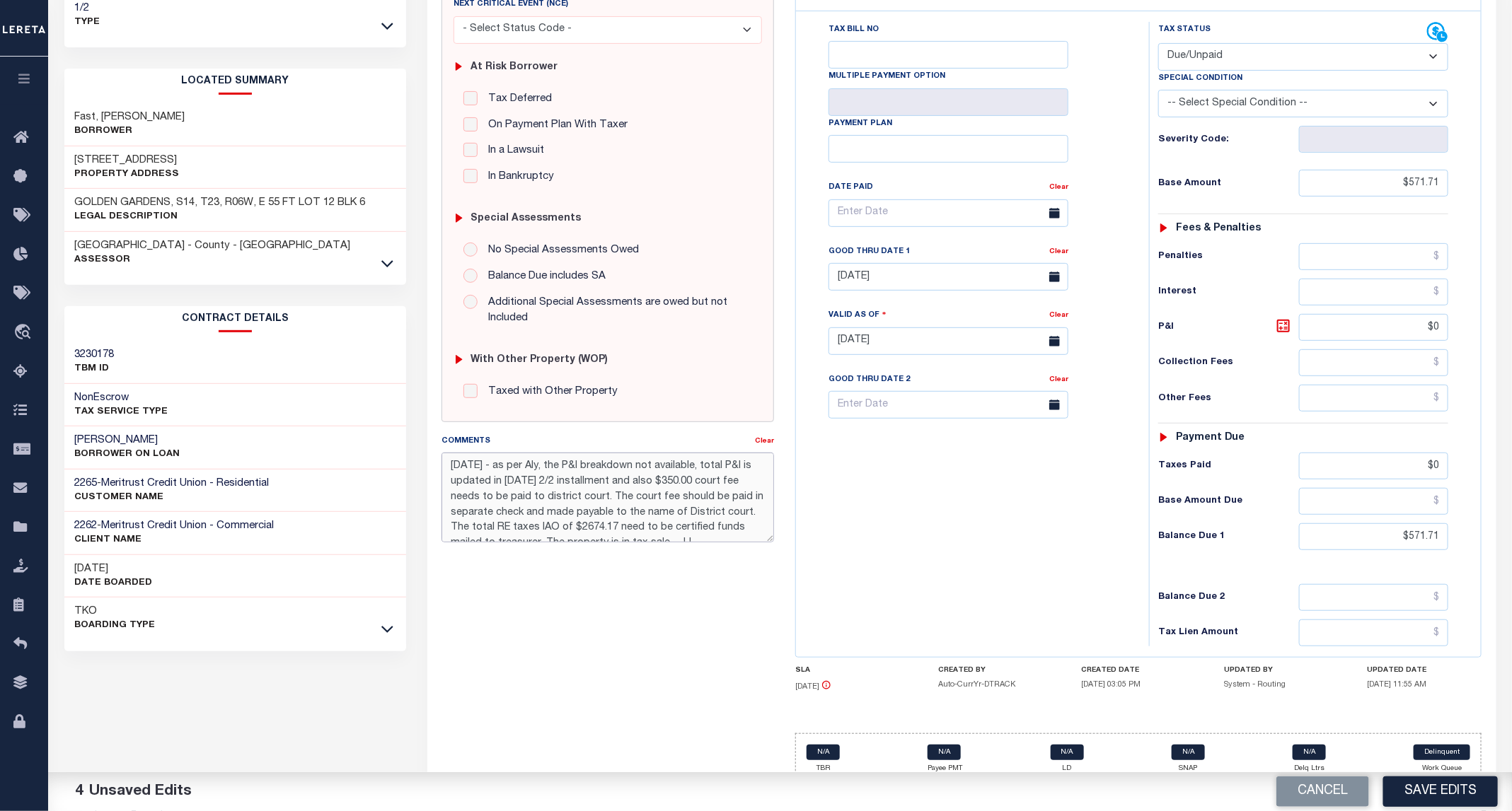
drag, startPoint x: 488, startPoint y: 493, endPoint x: 413, endPoint y: 431, distance: 97.3
click at [413, 431] on div "Parcel & Loan Tax Bill Details 16751 TAX ID AGENCY 2023 TAX YEAR 2025 1/2" at bounding box center [780, 321] width 1453 height 1015
type textarea "09/11/2025 - as per Aly, the P&I breakdown not available, total P&I is updated …"
click at [1448, 800] on button "Save Edits" at bounding box center [1441, 791] width 115 height 30
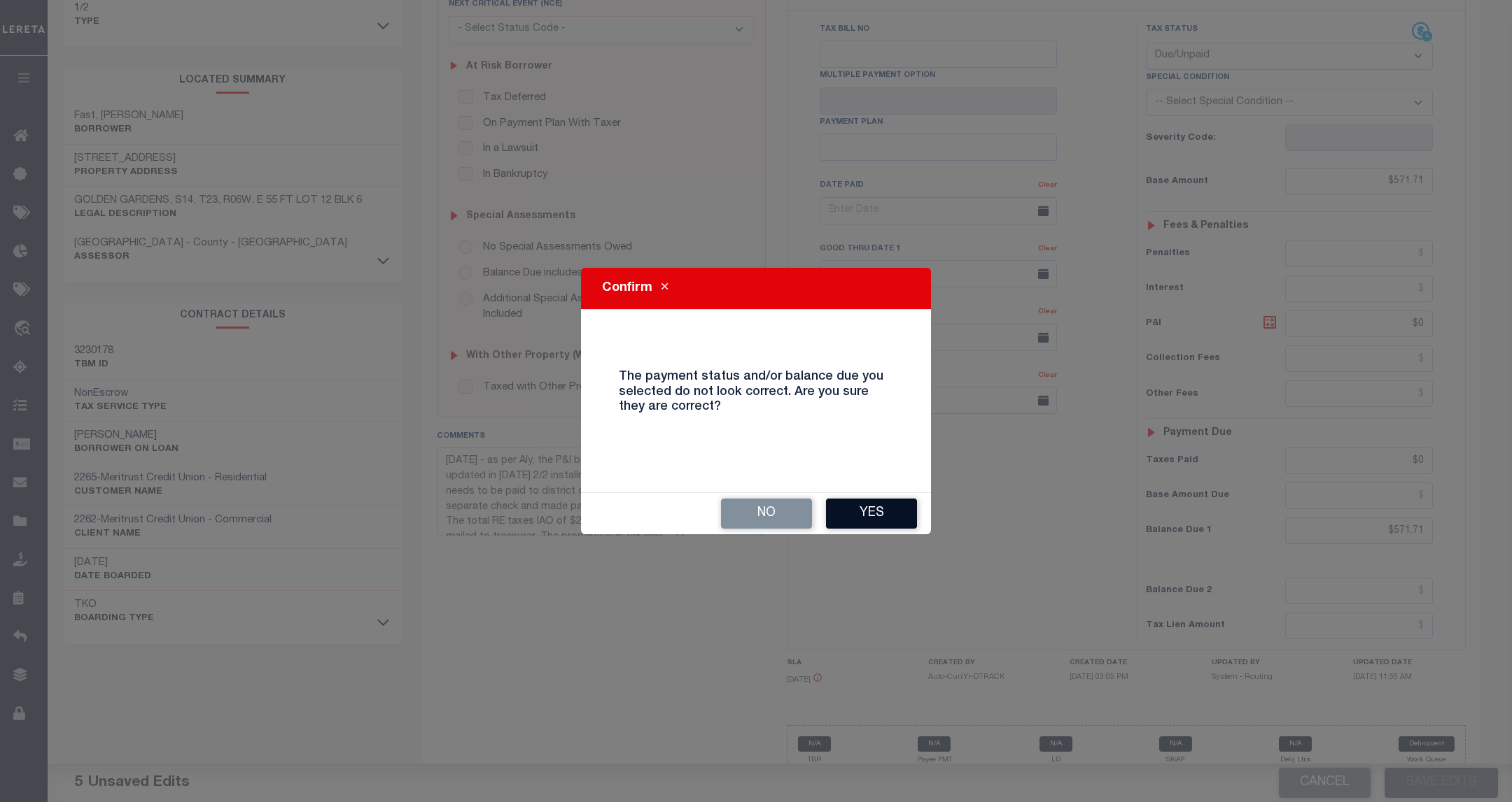
click at [883, 510] on button "Yes" at bounding box center [871, 514] width 91 height 30
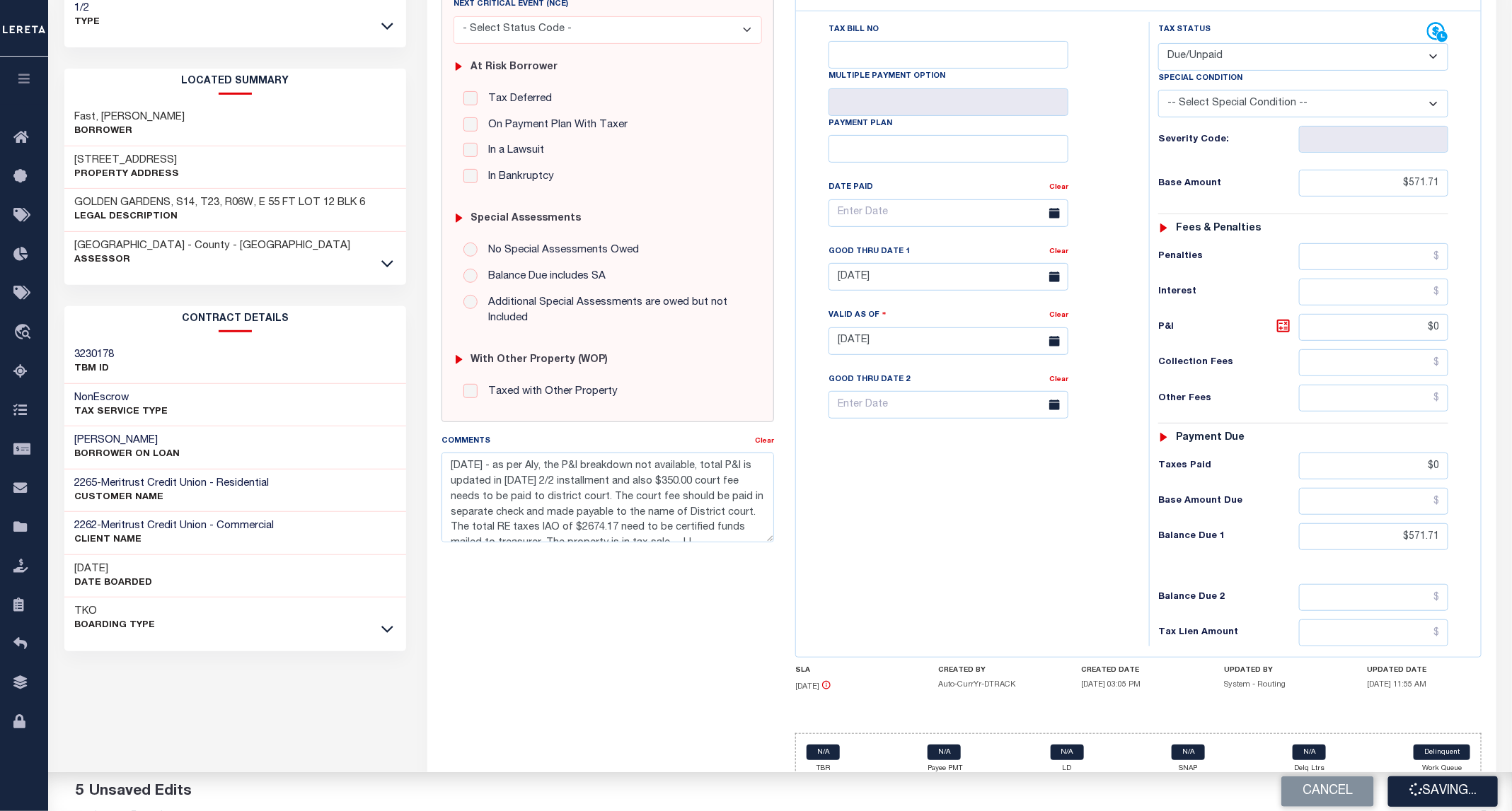
checkbox input "false"
type textarea "09/11/2025 - as per Aly, the P&I breakdown not available, total P&I is updated …"
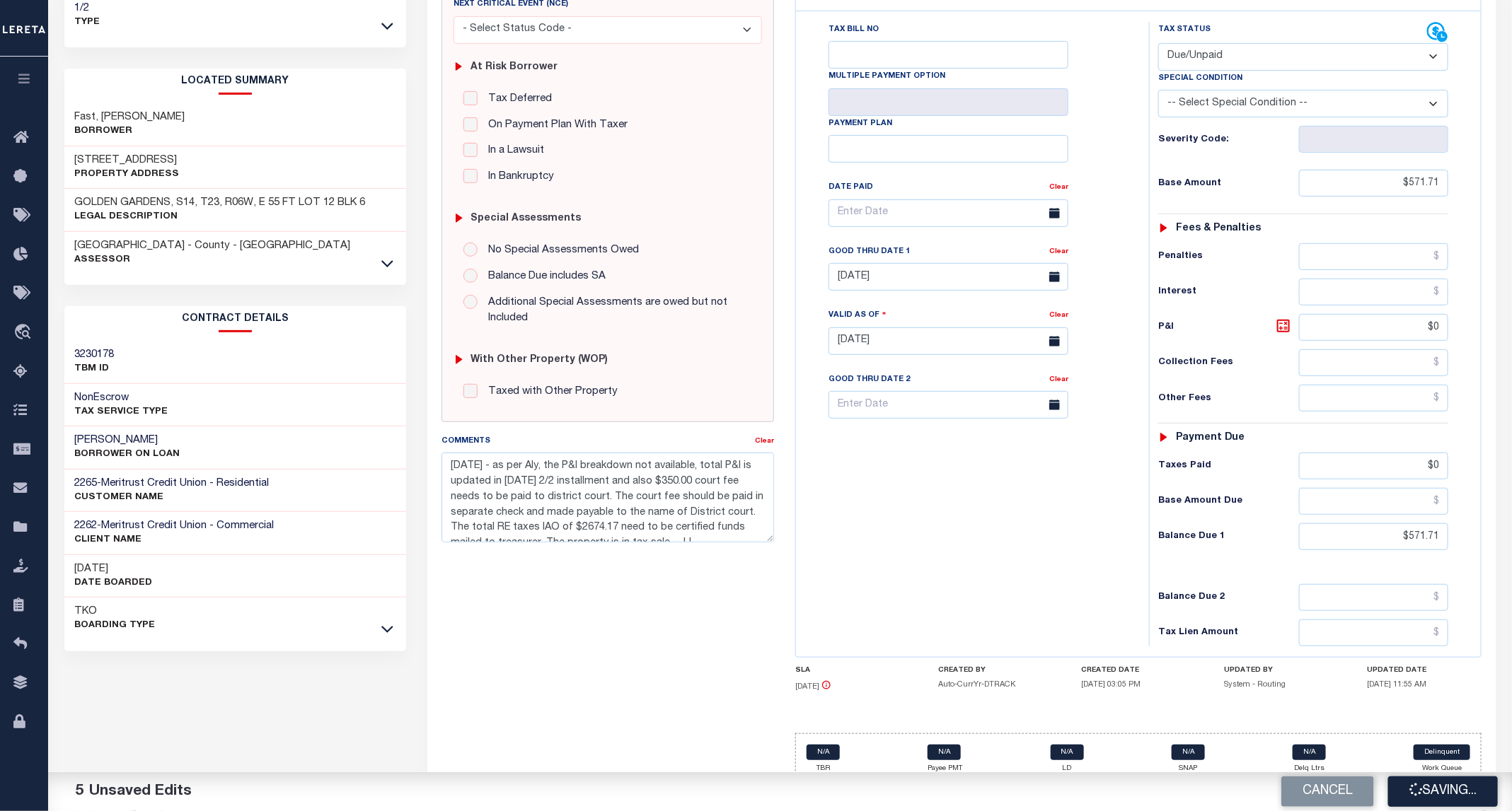
type input "$571.71"
type input "$0"
type input "$571.71"
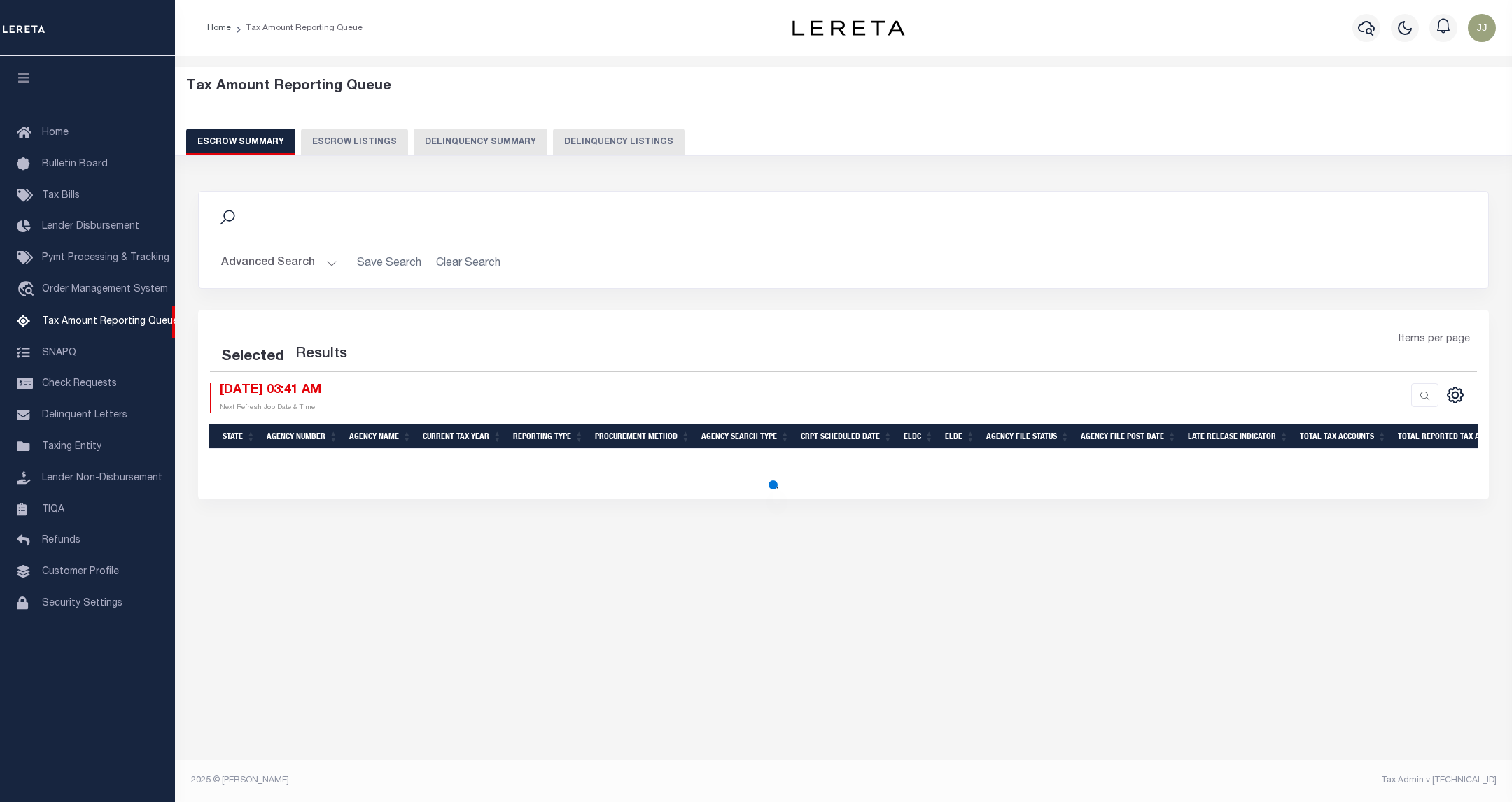
select select "100"
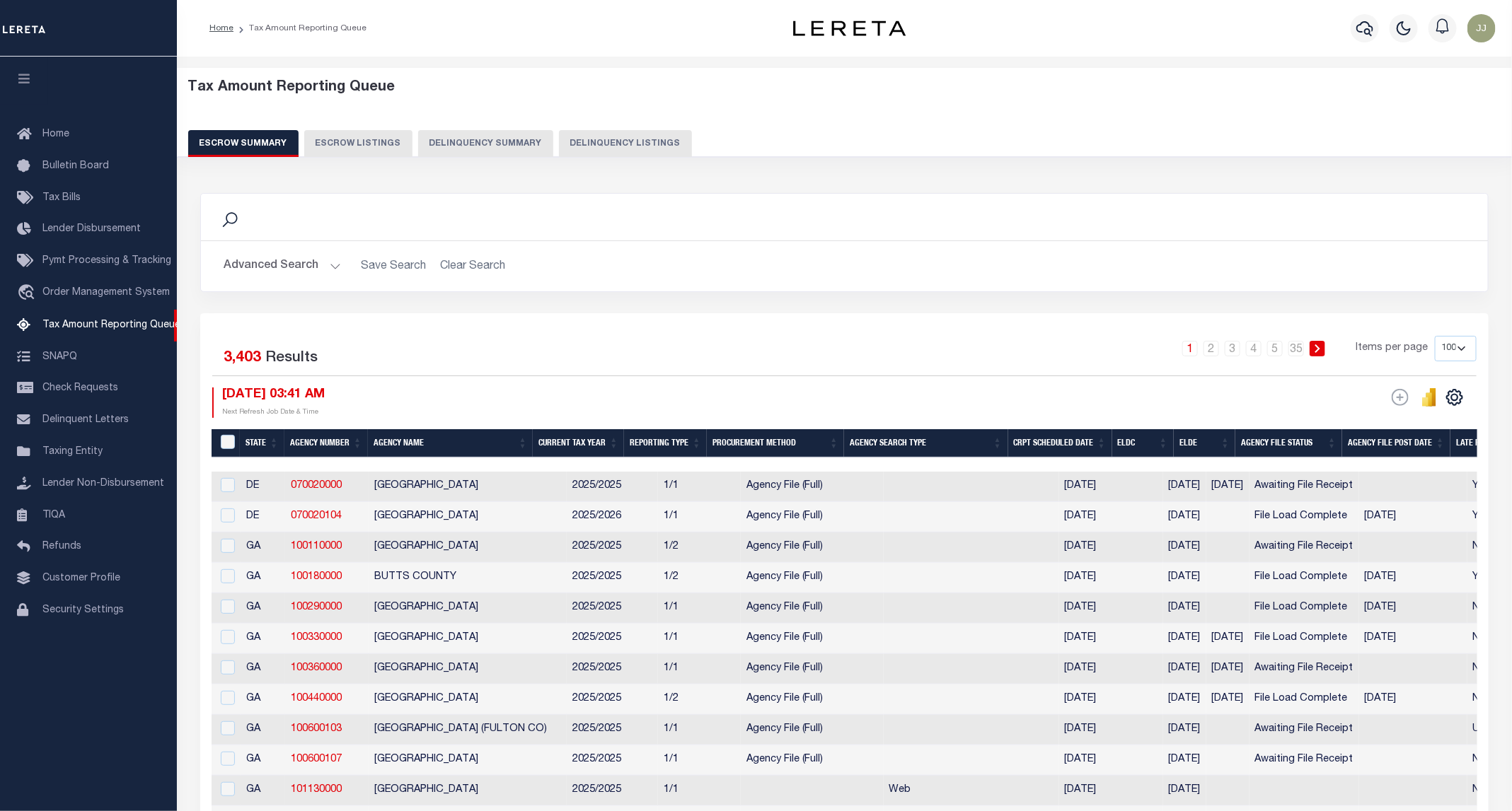
click at [618, 138] on button "Delinquency Listings" at bounding box center [625, 144] width 133 height 27
select select "100"
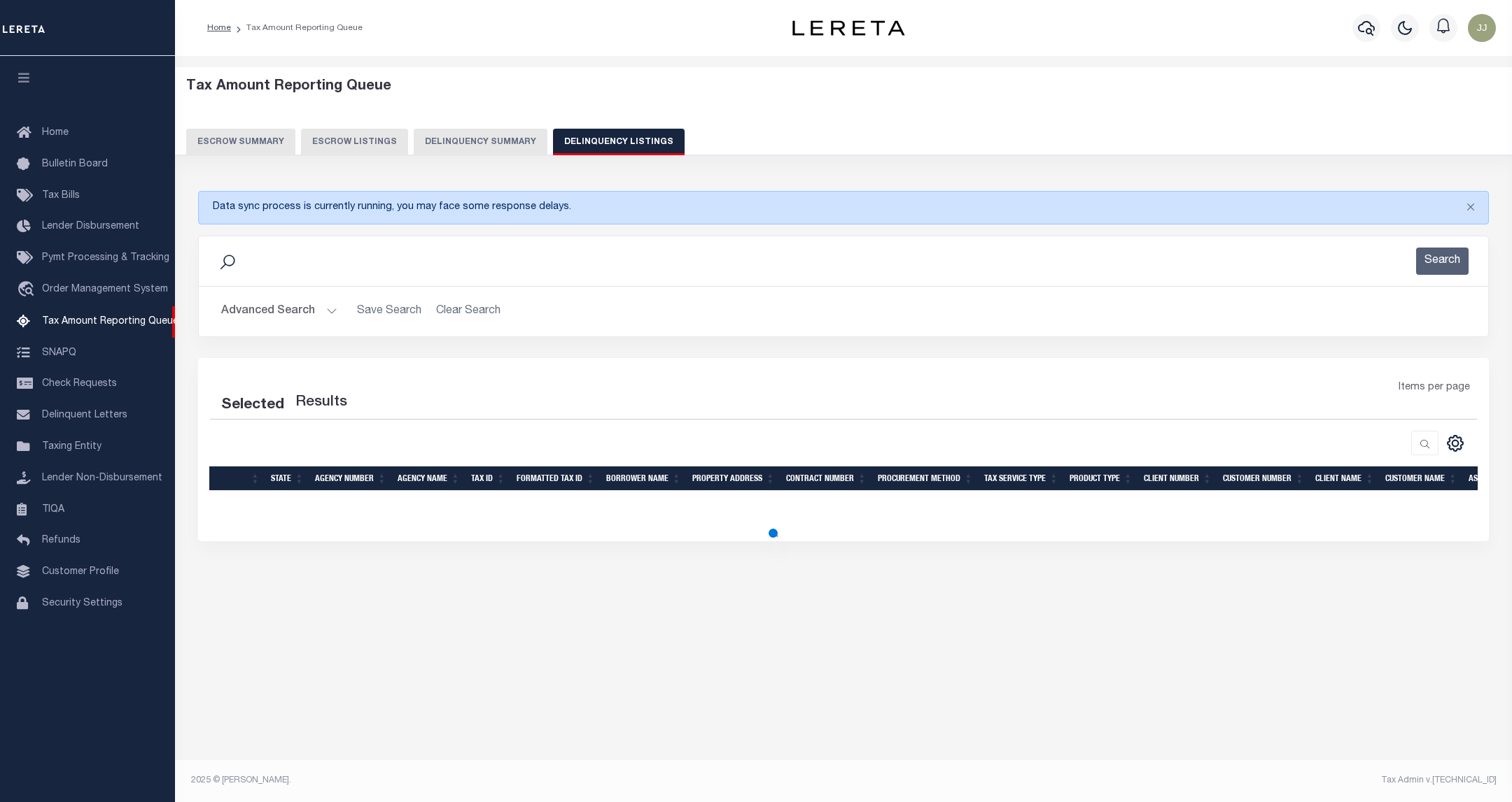
select select "100"
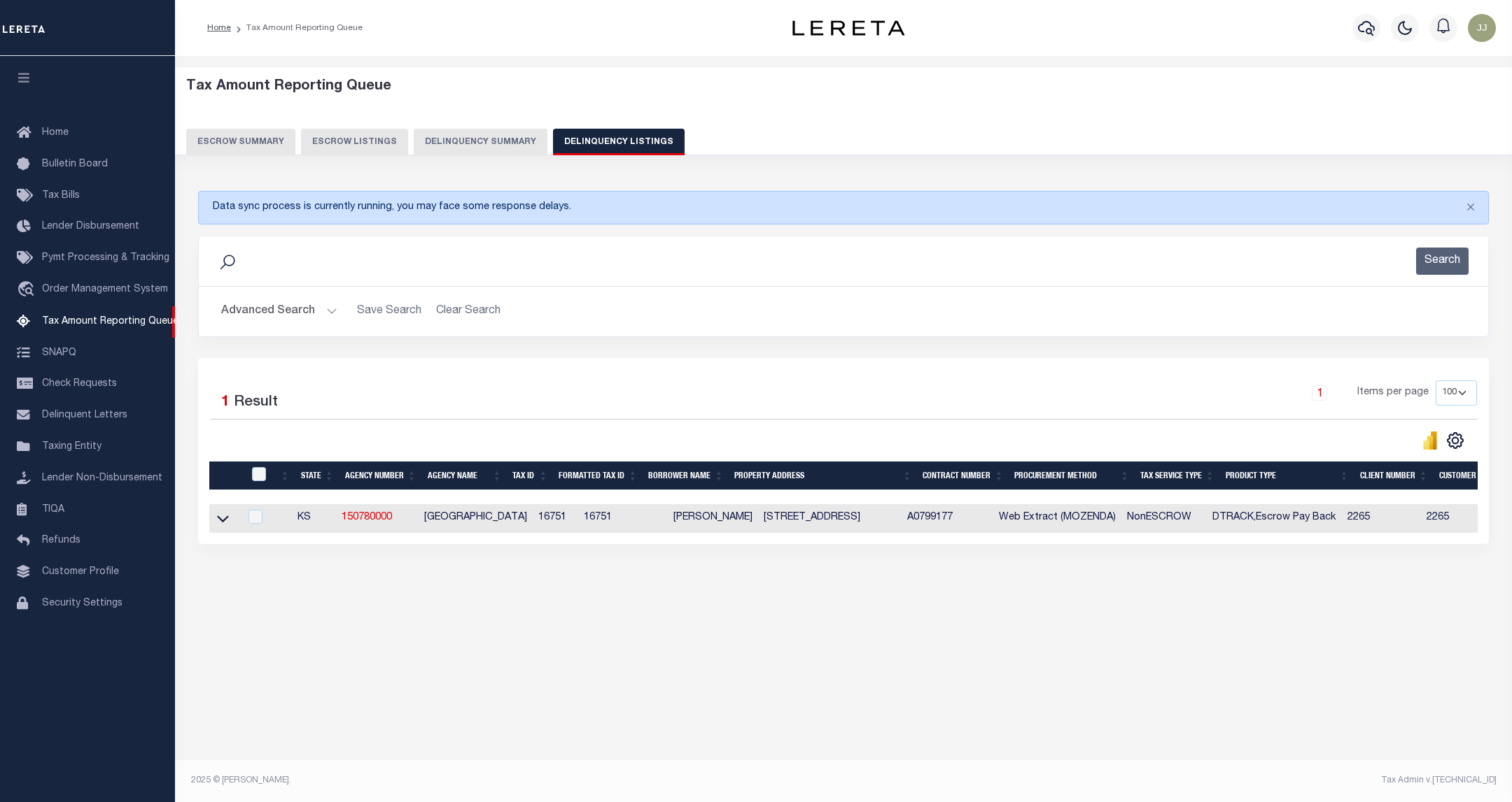
click at [279, 294] on div "Advanced Search Save Search Clear Search tblassign_wrapper_dynamictable_____Def…" at bounding box center [843, 312] width 1289 height 50
click at [275, 317] on button "Advanced Search" at bounding box center [279, 312] width 116 height 28
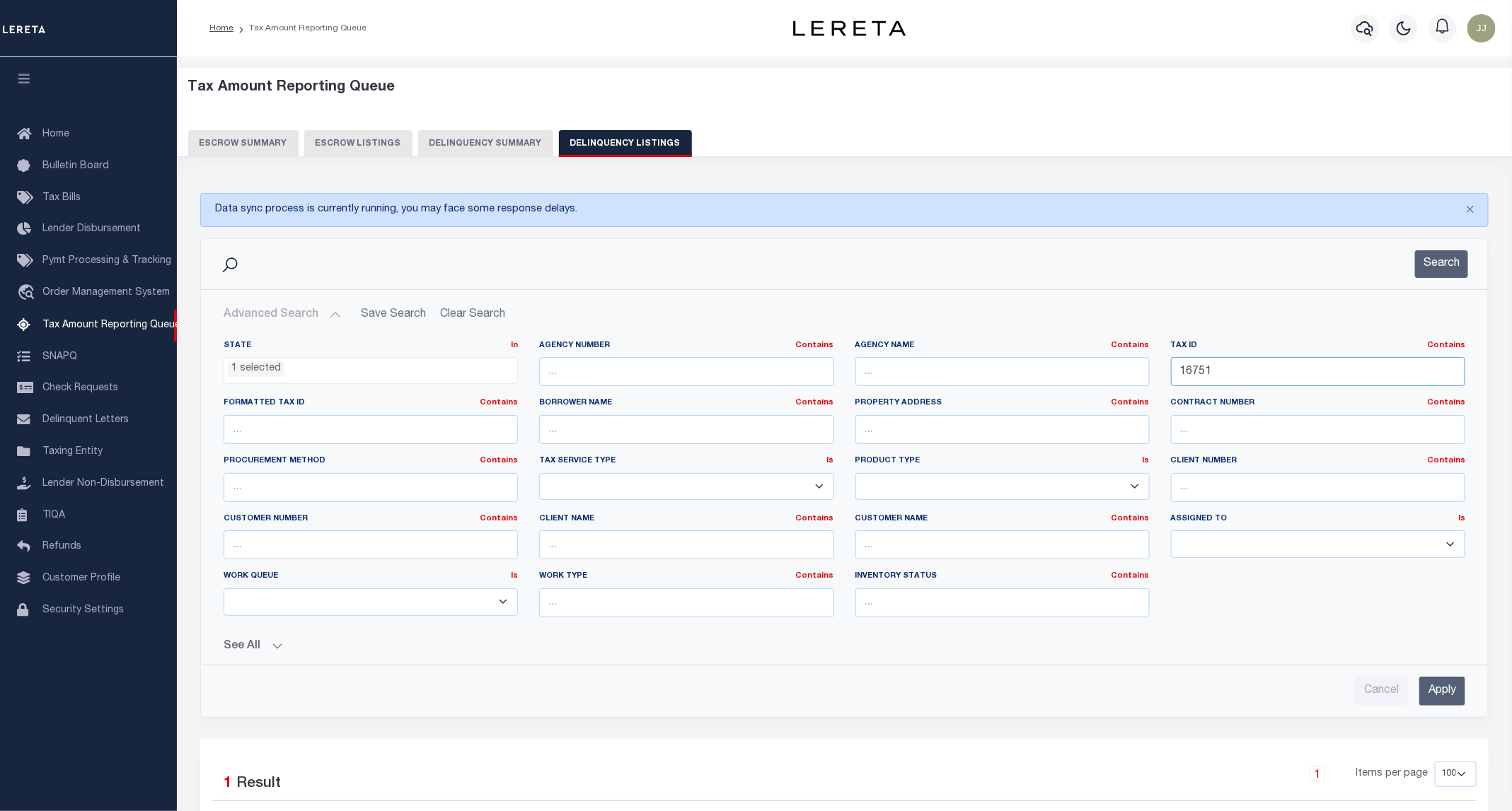
drag, startPoint x: 1244, startPoint y: 374, endPoint x: 1117, endPoint y: 386, distance: 127.6
click at [1112, 386] on div "State In In AK AL AR AZ CA CO CT DC DE FL GA GU HI IA ID IL IN KS KY LA MA MD M…" at bounding box center [844, 485] width 1263 height 289
click at [1441, 263] on button "Search" at bounding box center [1441, 265] width 53 height 28
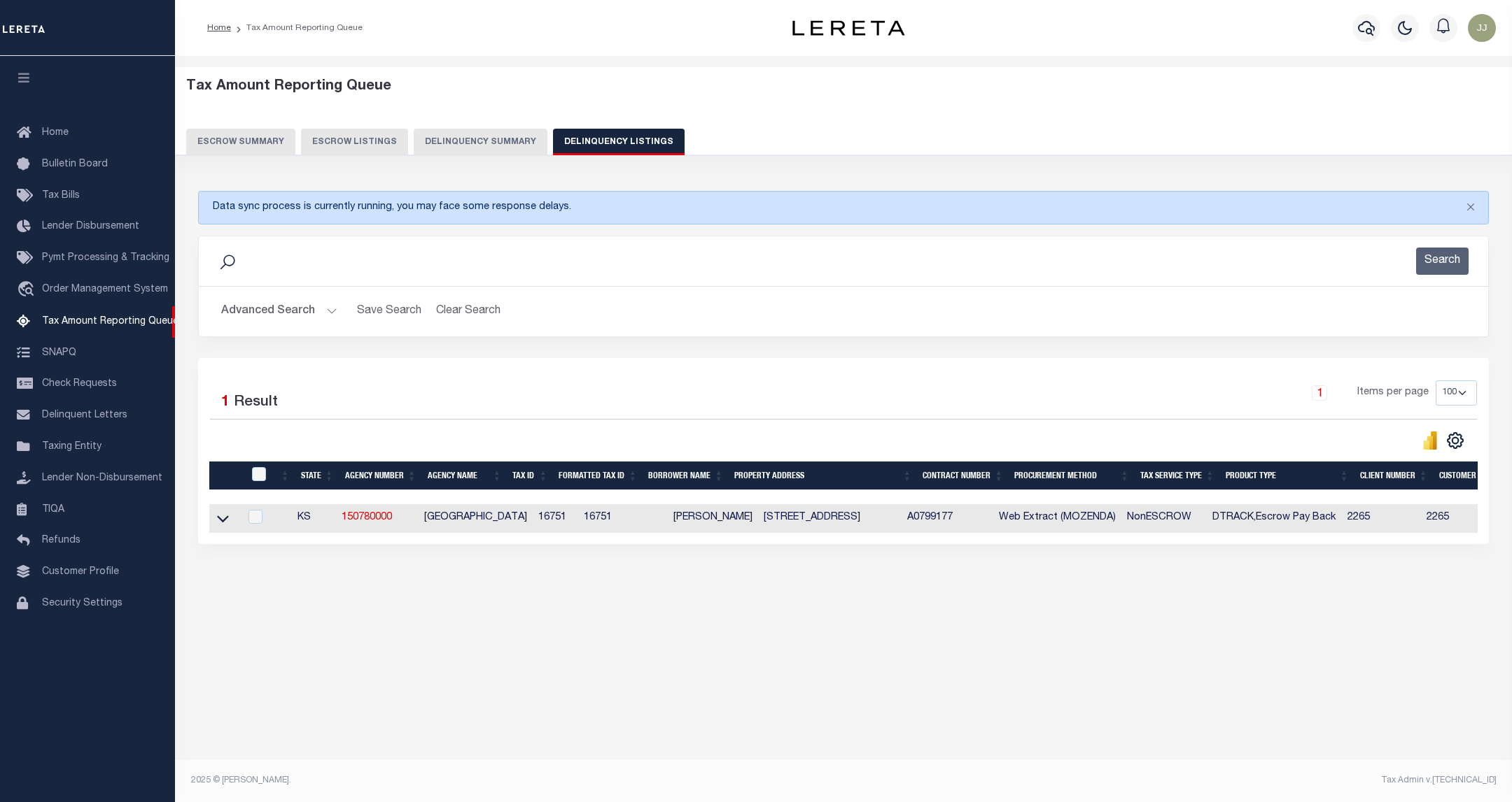
click at [215, 522] on link at bounding box center [223, 517] width 16 height 9
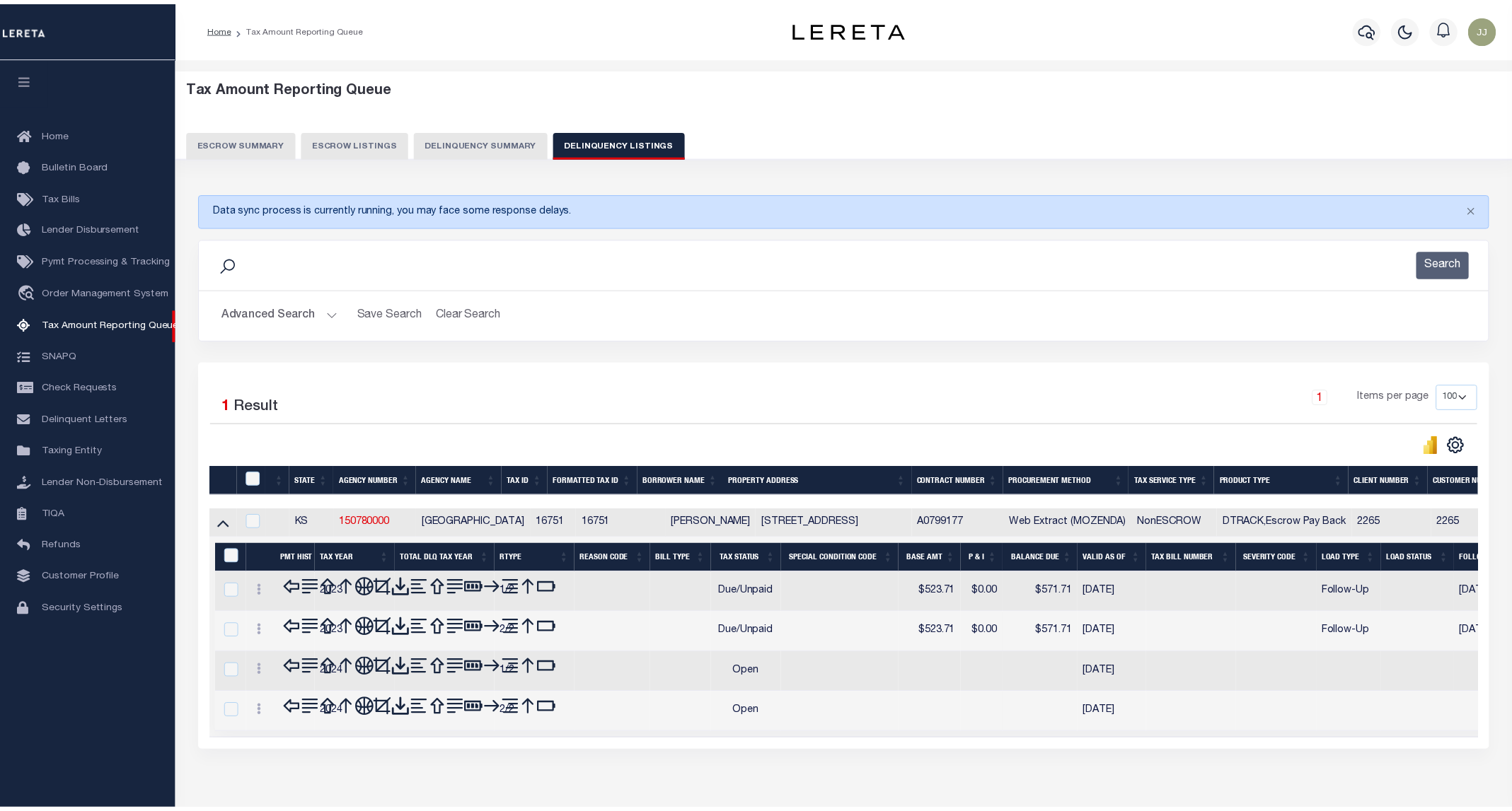
scroll to position [47, 0]
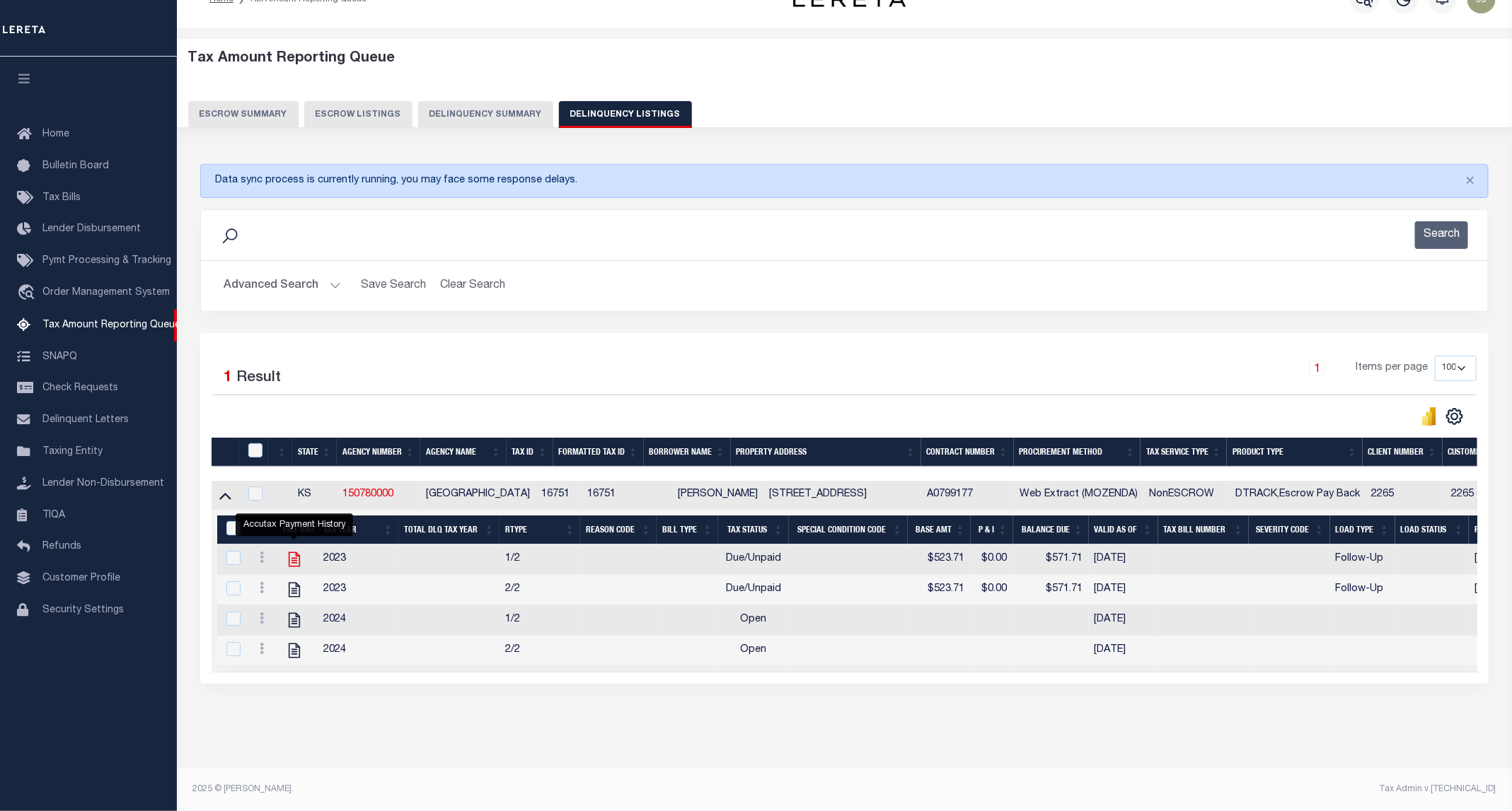
click icon ""
checkbox input "true"
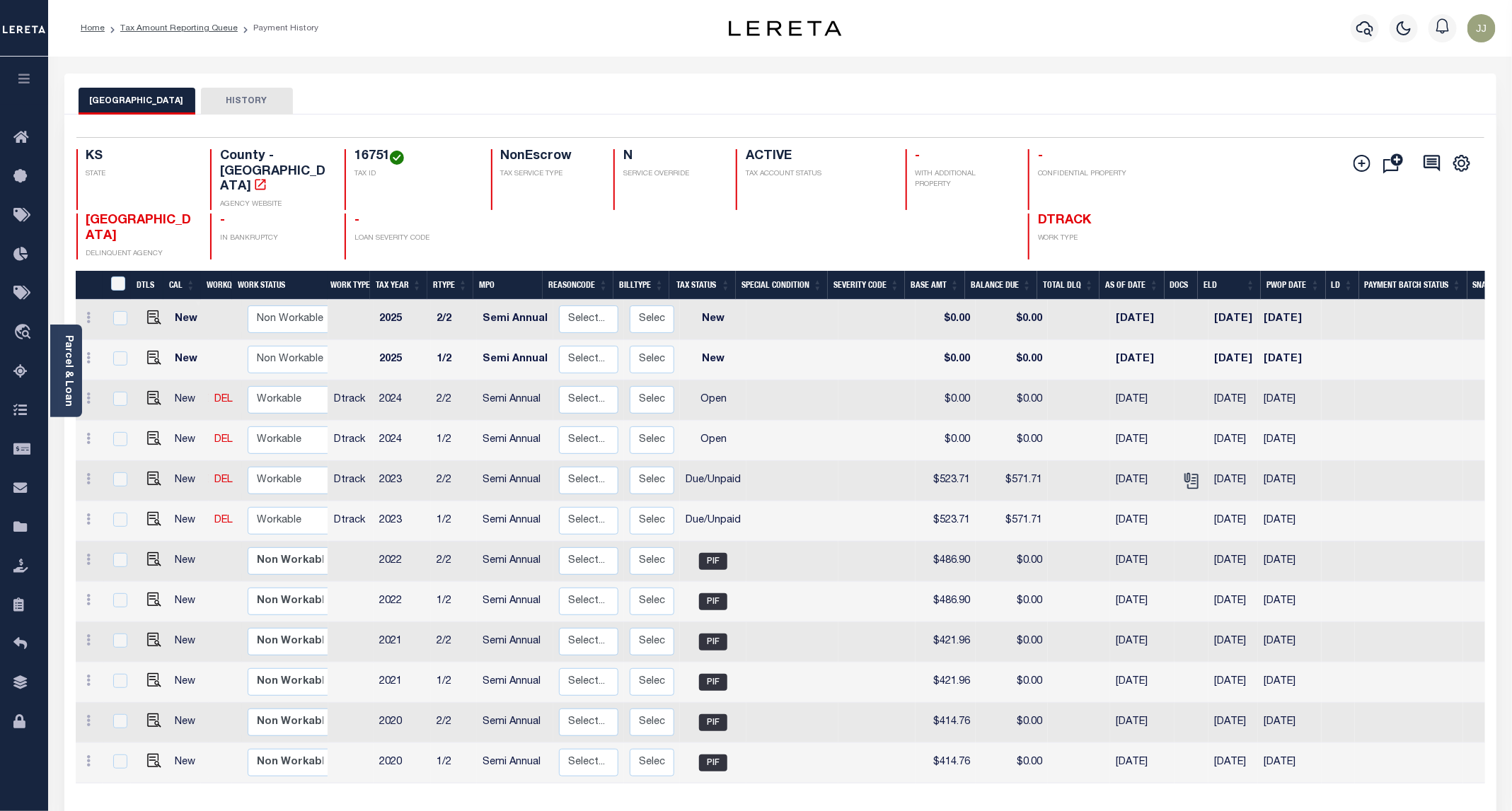
click at [675, 58] on div "Parcel & Loan Loan Details 63963005 LOAN NO TKO" at bounding box center [780, 482] width 1453 height 852
click at [259, 507] on select "Non Workable Workable" at bounding box center [290, 521] width 85 height 28
checkbox input "true"
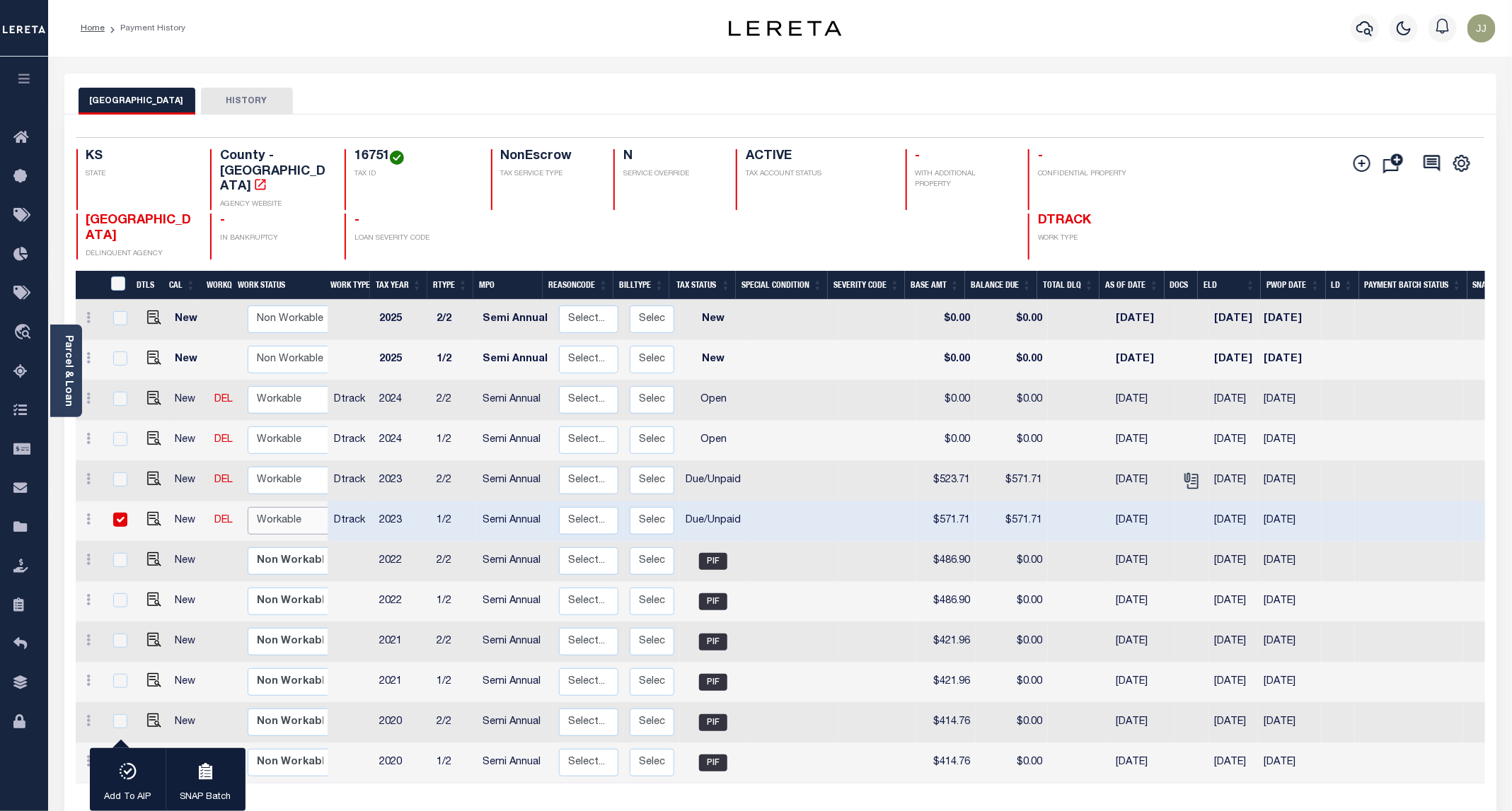
select select "true"
click at [247, 507] on select "Non Workable Workable" at bounding box center [290, 521] width 85 height 28
checkbox input "false"
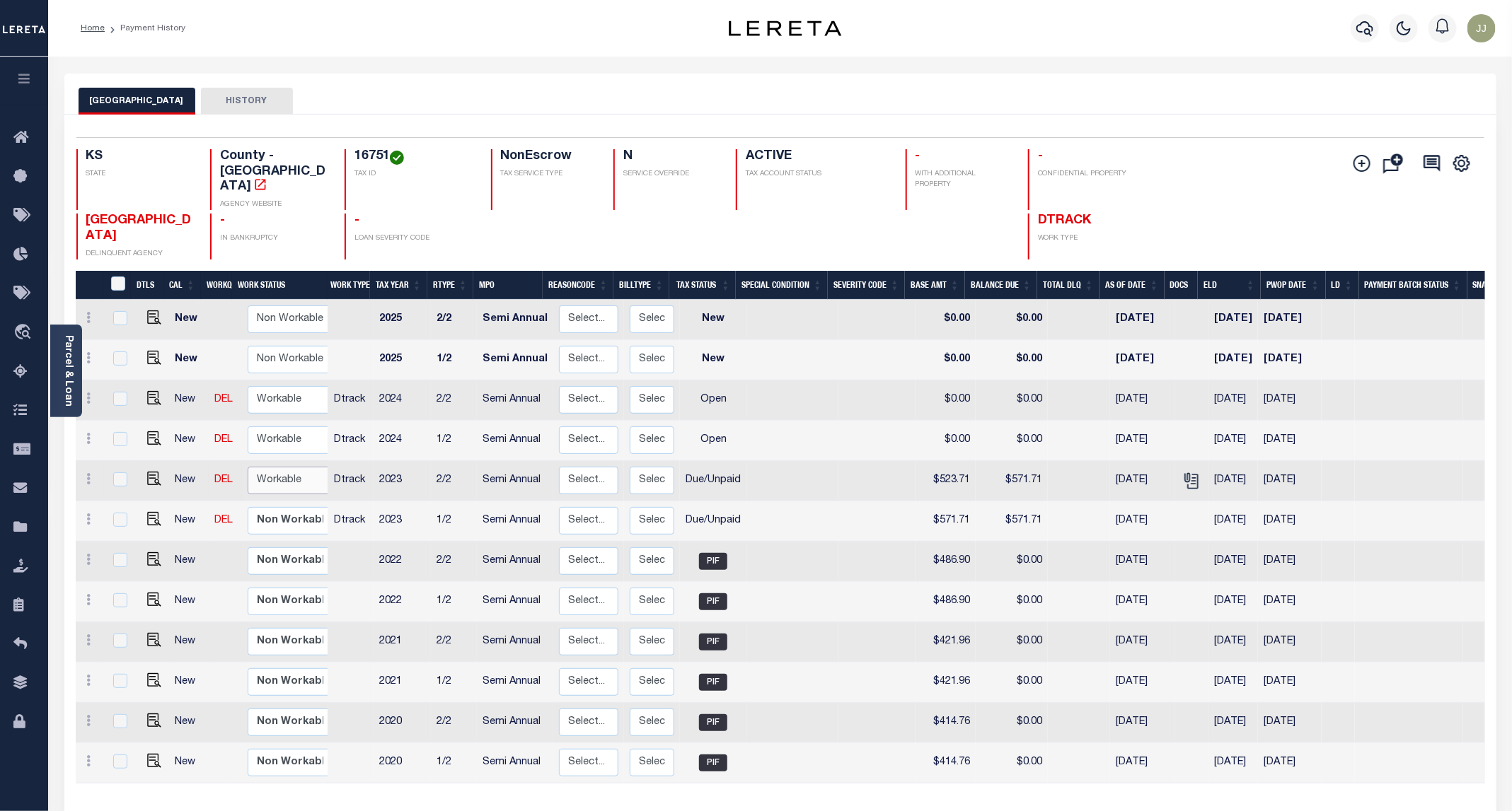
click at [281, 466] on select "Non Workable Workable" at bounding box center [290, 480] width 85 height 28
checkbox input "true"
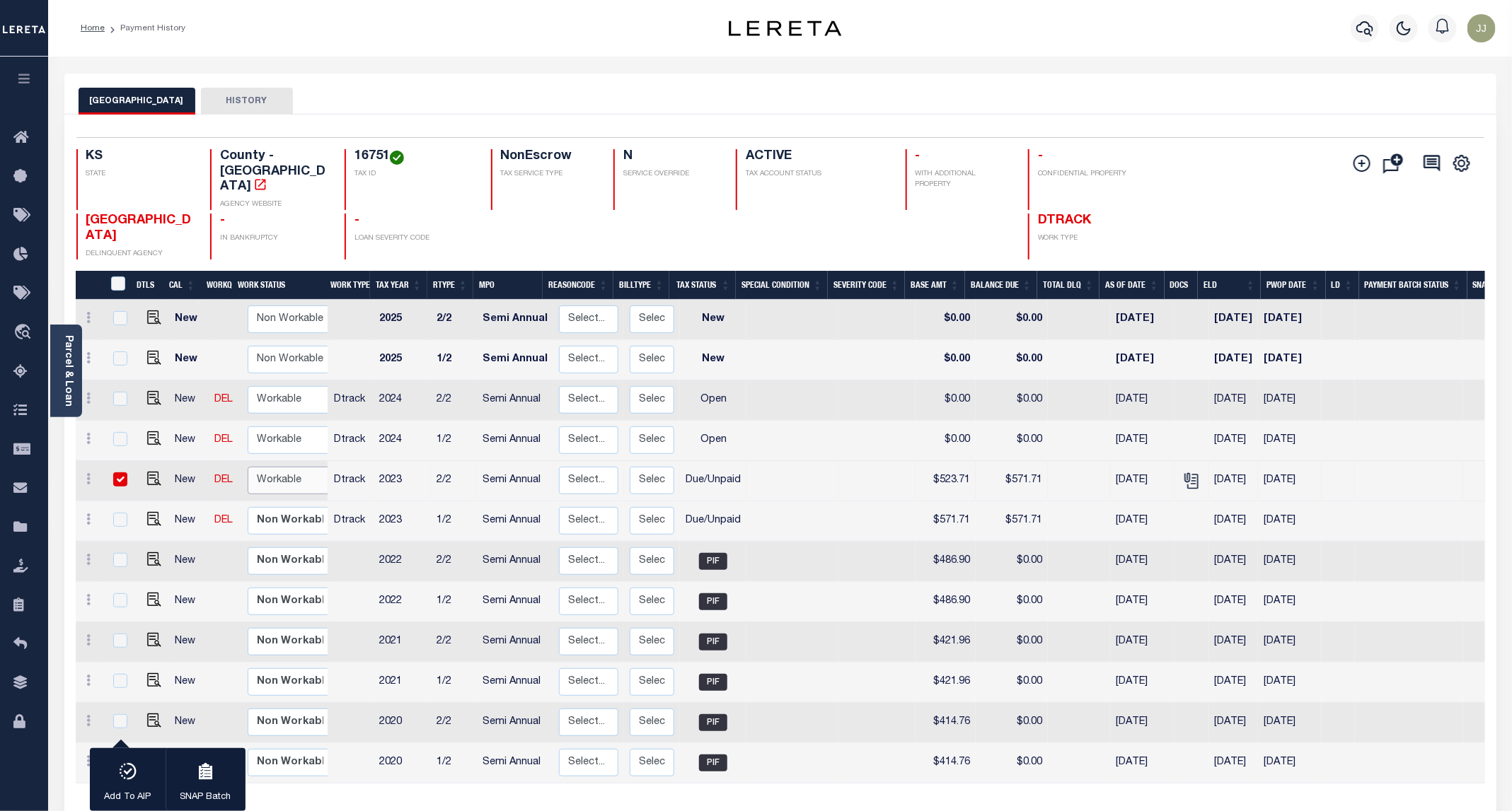
select select "true"
click at [247, 466] on select "Non Workable Workable" at bounding box center [290, 480] width 85 height 28
checkbox input "false"
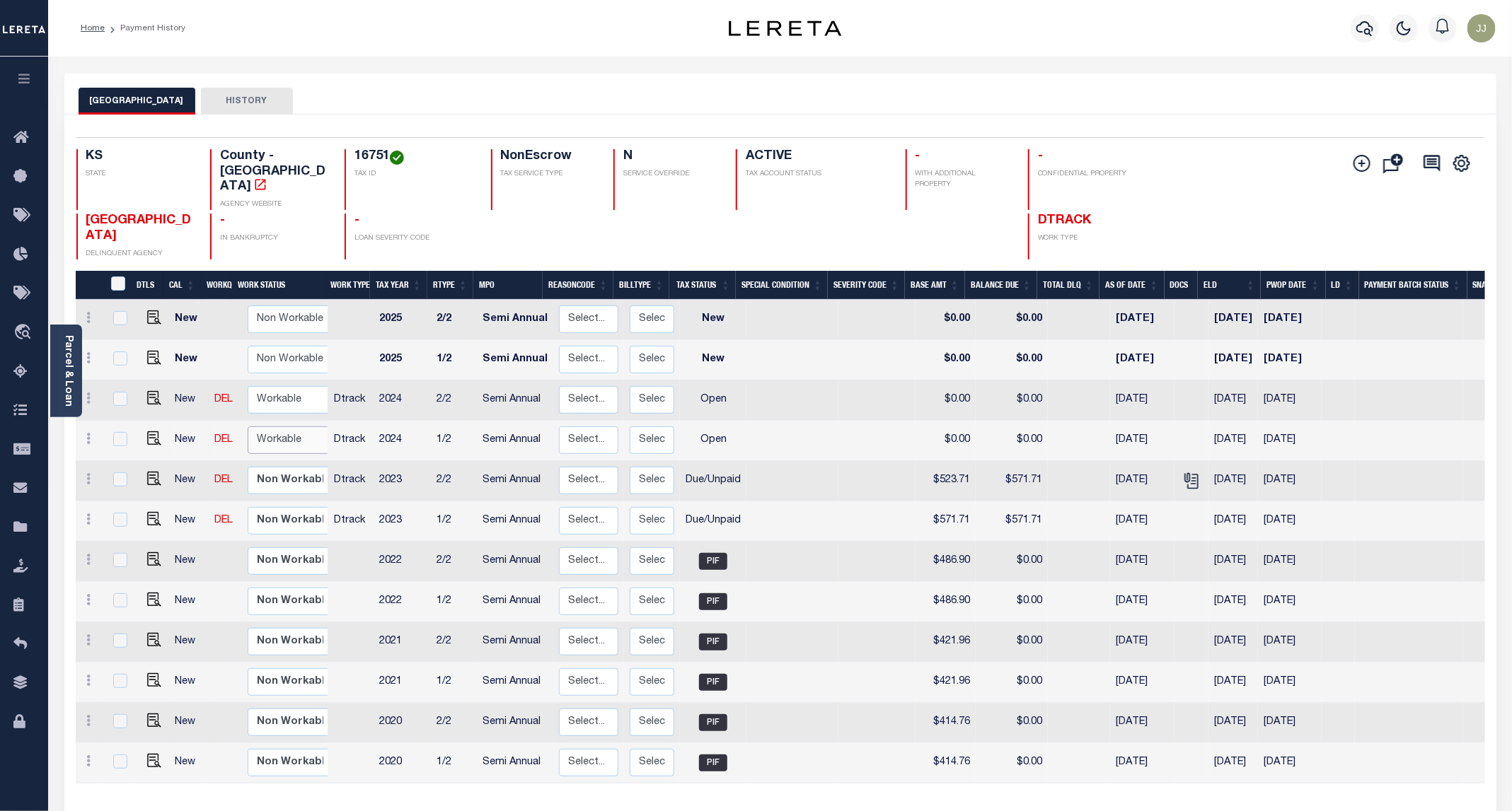
click at [272, 426] on select "Non Workable Workable" at bounding box center [290, 440] width 85 height 28
checkbox input "true"
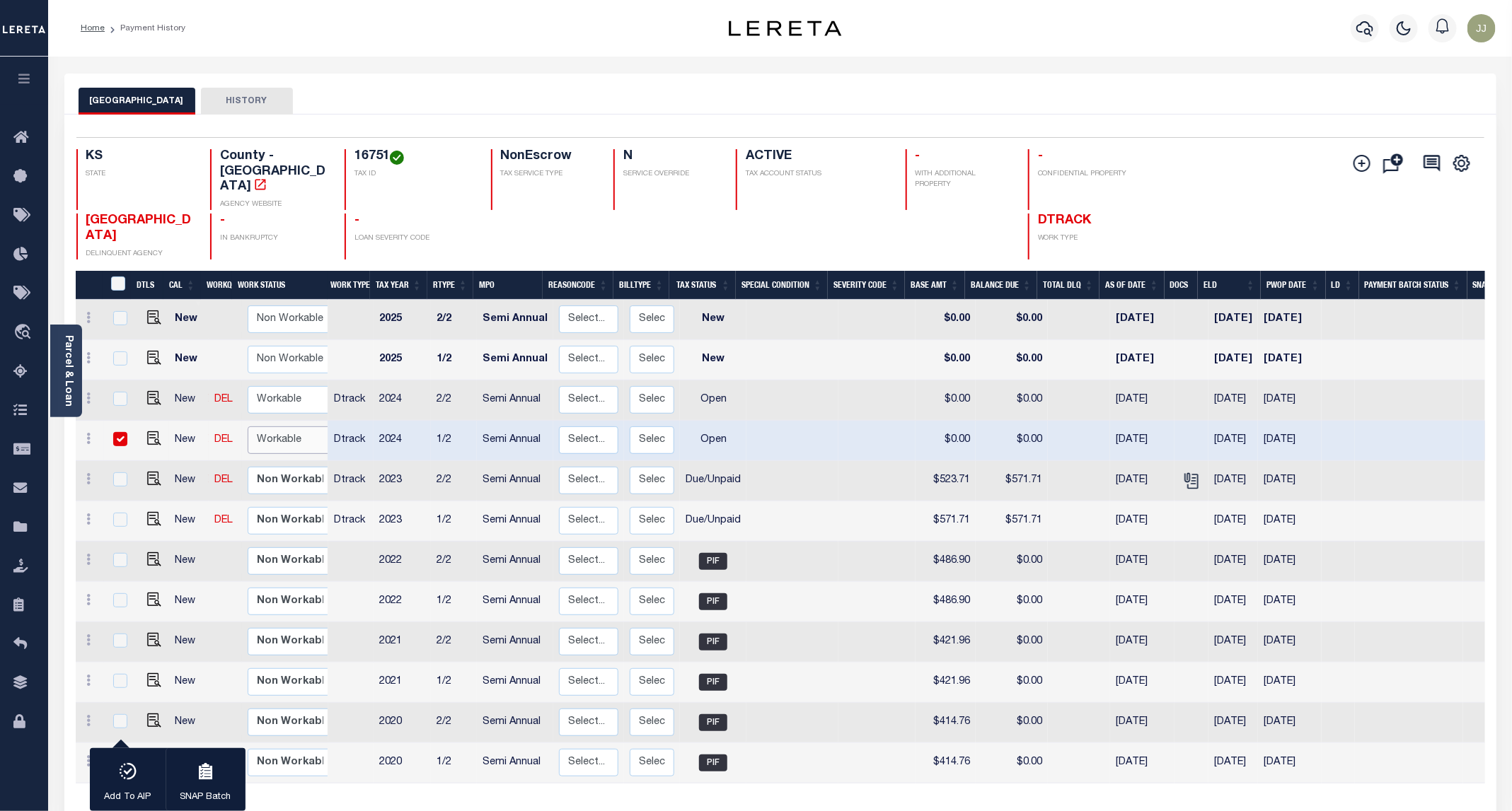
select select "true"
click at [247, 426] on select "Non Workable Workable" at bounding box center [290, 440] width 85 height 28
checkbox input "false"
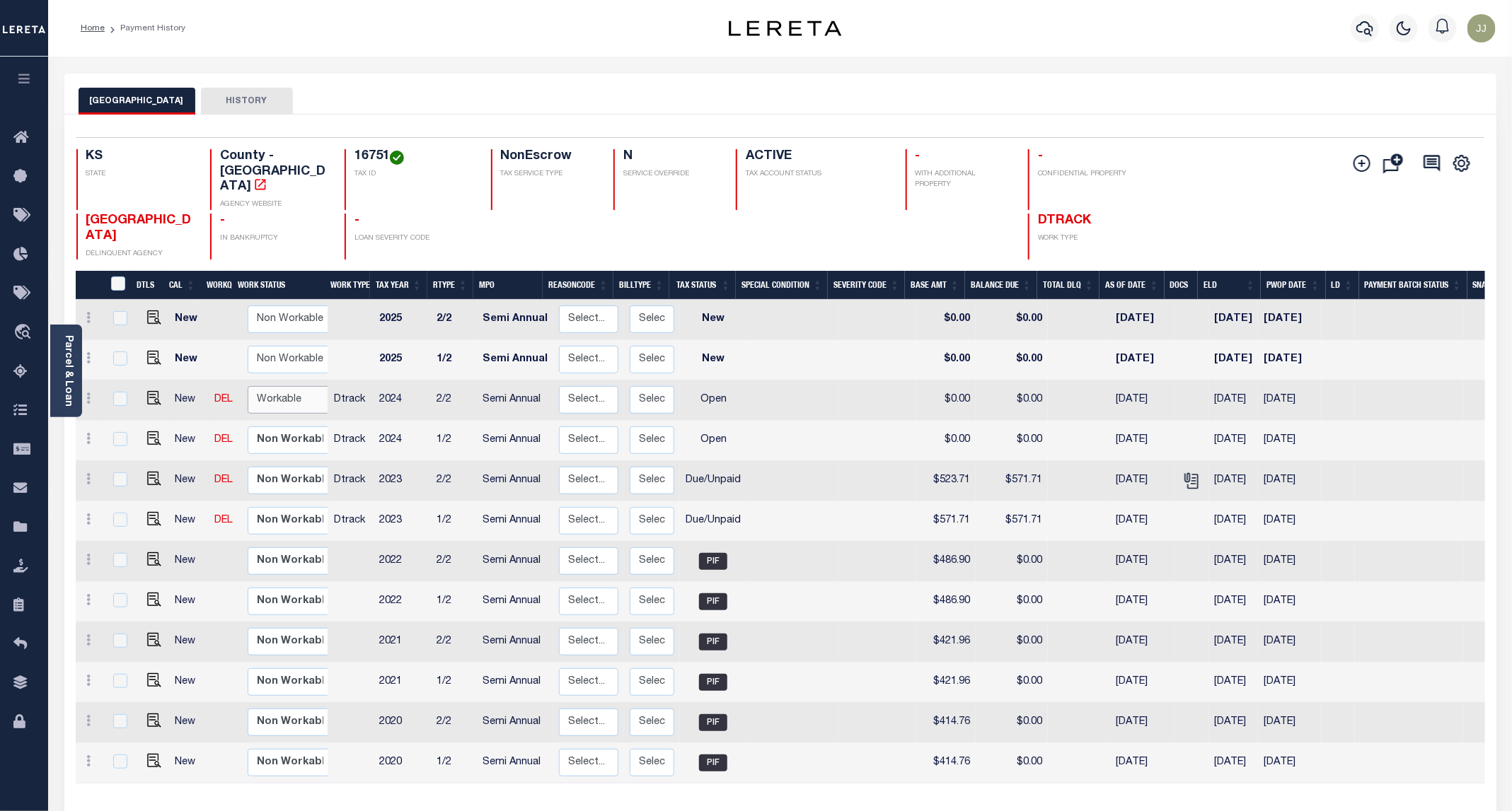
click at [282, 386] on select "Non Workable Workable" at bounding box center [290, 400] width 85 height 28
checkbox input "true"
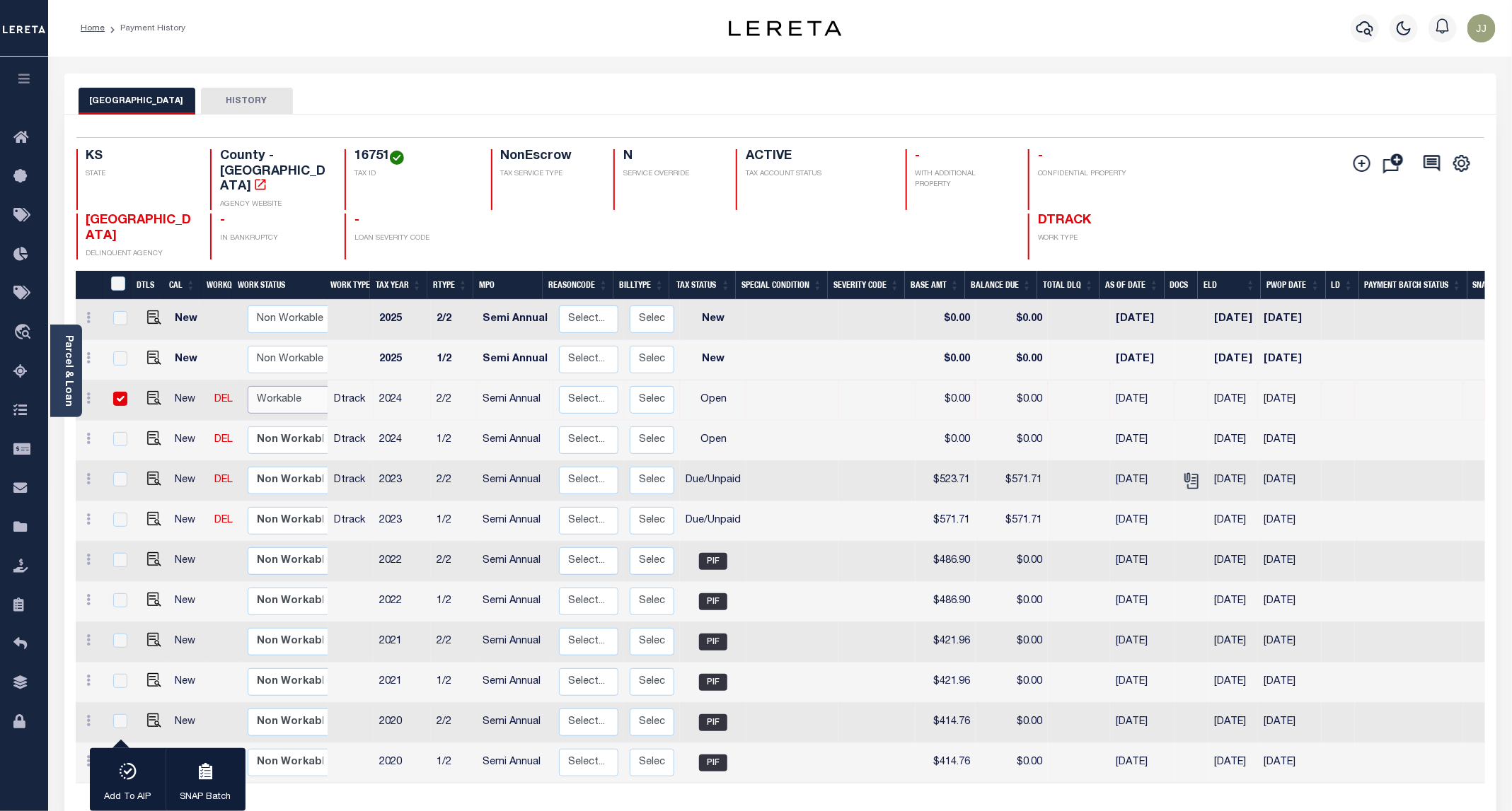
select select "true"
click at [247, 386] on select "Non Workable Workable" at bounding box center [290, 400] width 85 height 28
checkbox input "false"
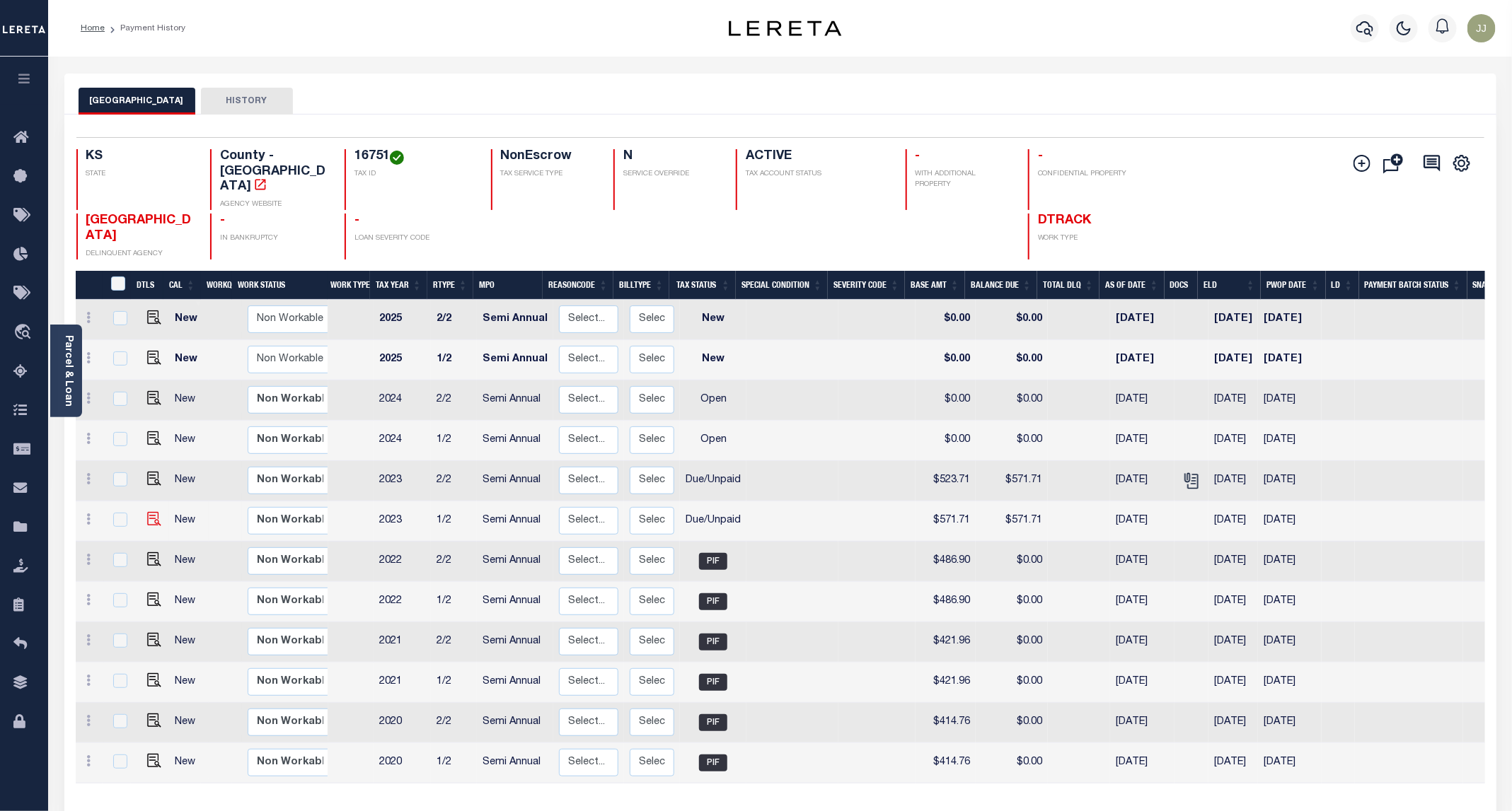
click at [151, 512] on img at bounding box center [154, 519] width 14 height 14
checkbox input "true"
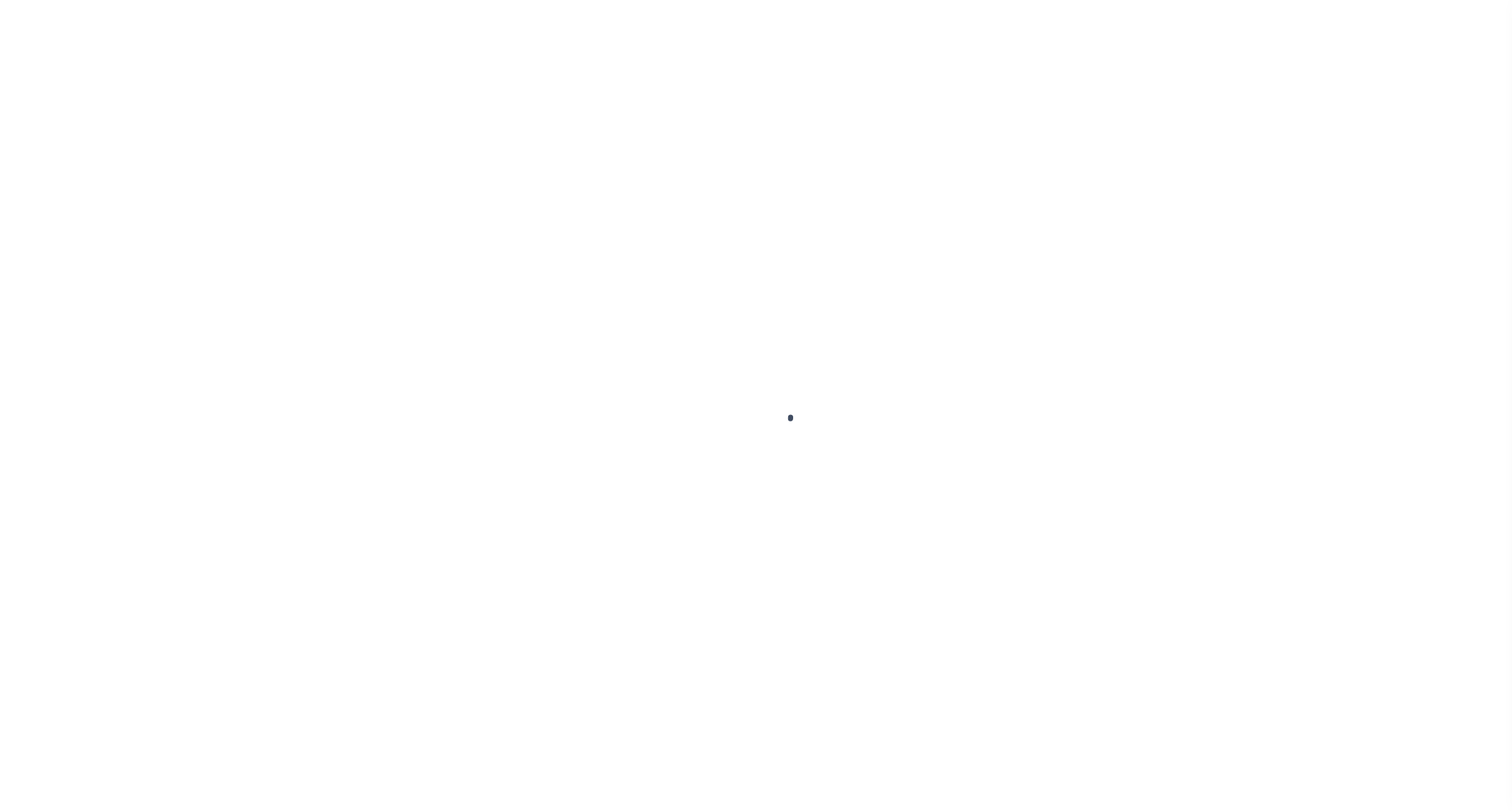
select select "DUE"
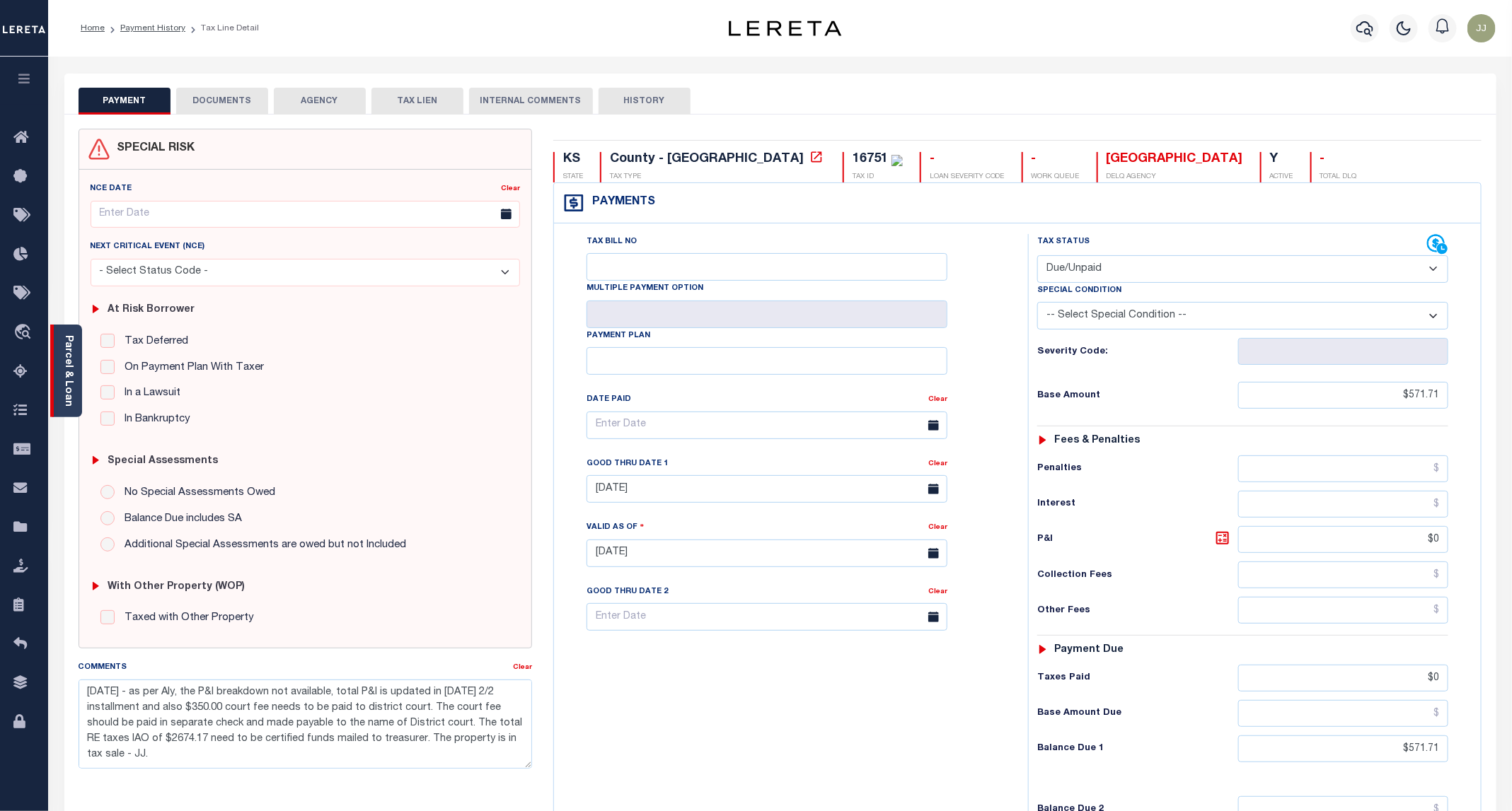
click at [77, 389] on div "Parcel & Loan" at bounding box center [66, 371] width 32 height 92
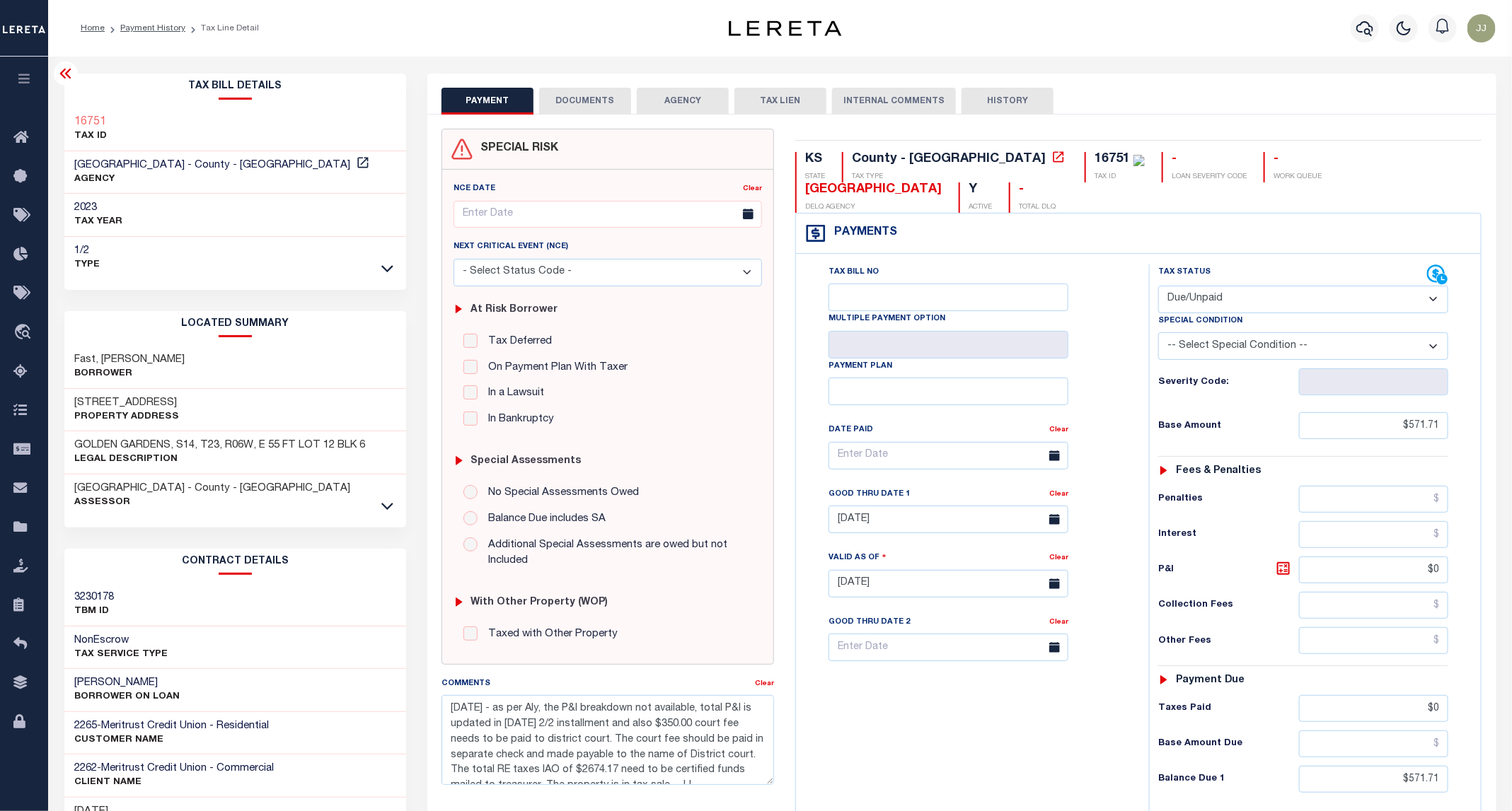
click at [728, 276] on select "- Select Status Code - Additional P & I Goes to attorneys Tax certificate sale …" at bounding box center [608, 272] width 308 height 28
click at [1085, 265] on div "Tax Bill No Multiple Payment Option Payment Plan Clear" at bounding box center [969, 463] width 318 height 397
click at [1240, 332] on select "-- Select Special Condition -- 3RD PARTY TAX LIEN AGENCY TAX LIEN (A.K.A Inside…" at bounding box center [1303, 346] width 290 height 28
drag, startPoint x: 943, startPoint y: 752, endPoint x: 823, endPoint y: 673, distance: 143.7
click at [943, 752] on div "Tax Bill No Multiple Payment Option Payment Plan Clear" at bounding box center [968, 577] width 339 height 625
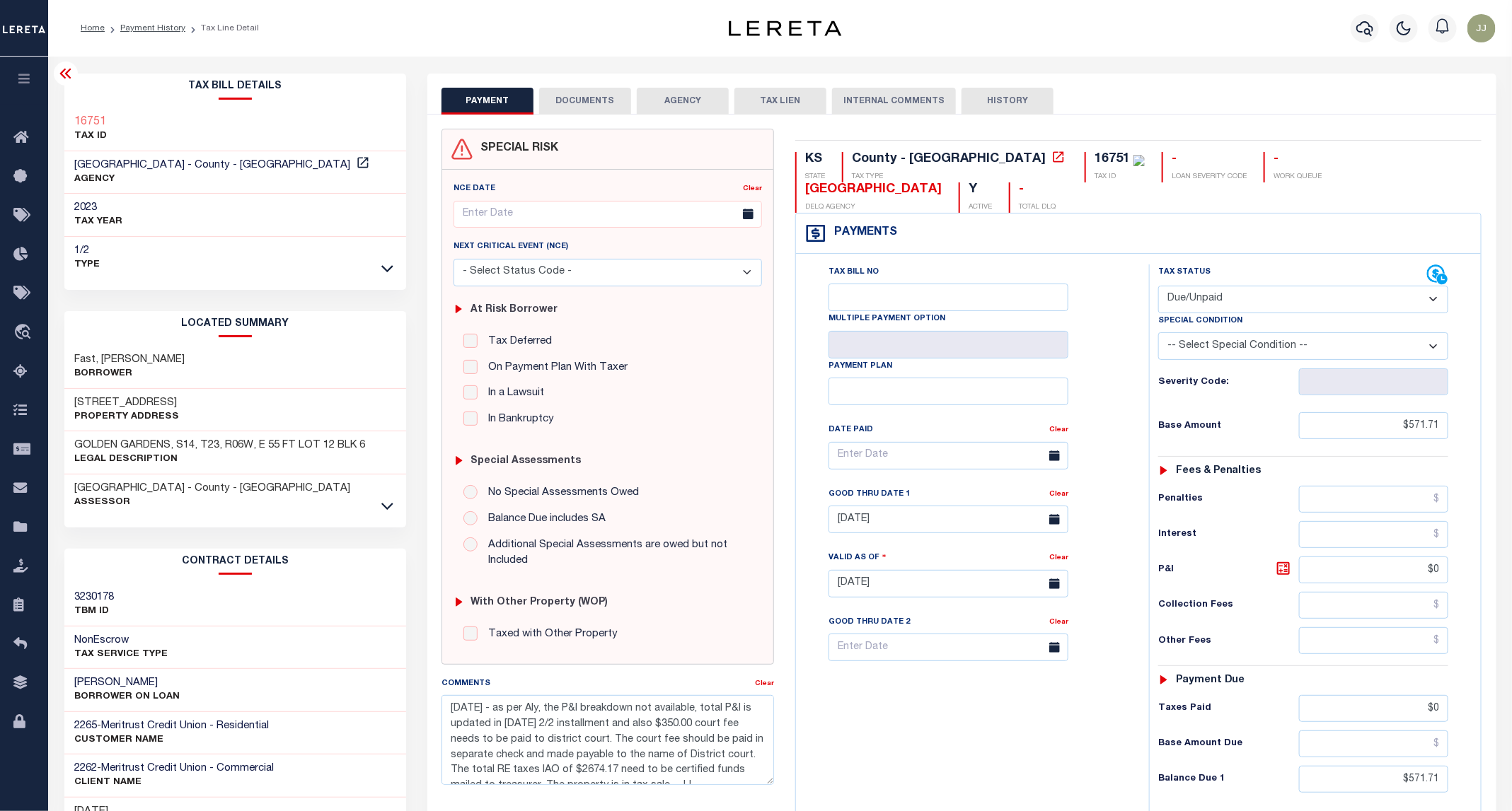
click at [675, 274] on select "- Select Status Code - Additional P & I Goes to attorneys Tax certificate sale …" at bounding box center [608, 272] width 308 height 28
click link "Payment History"
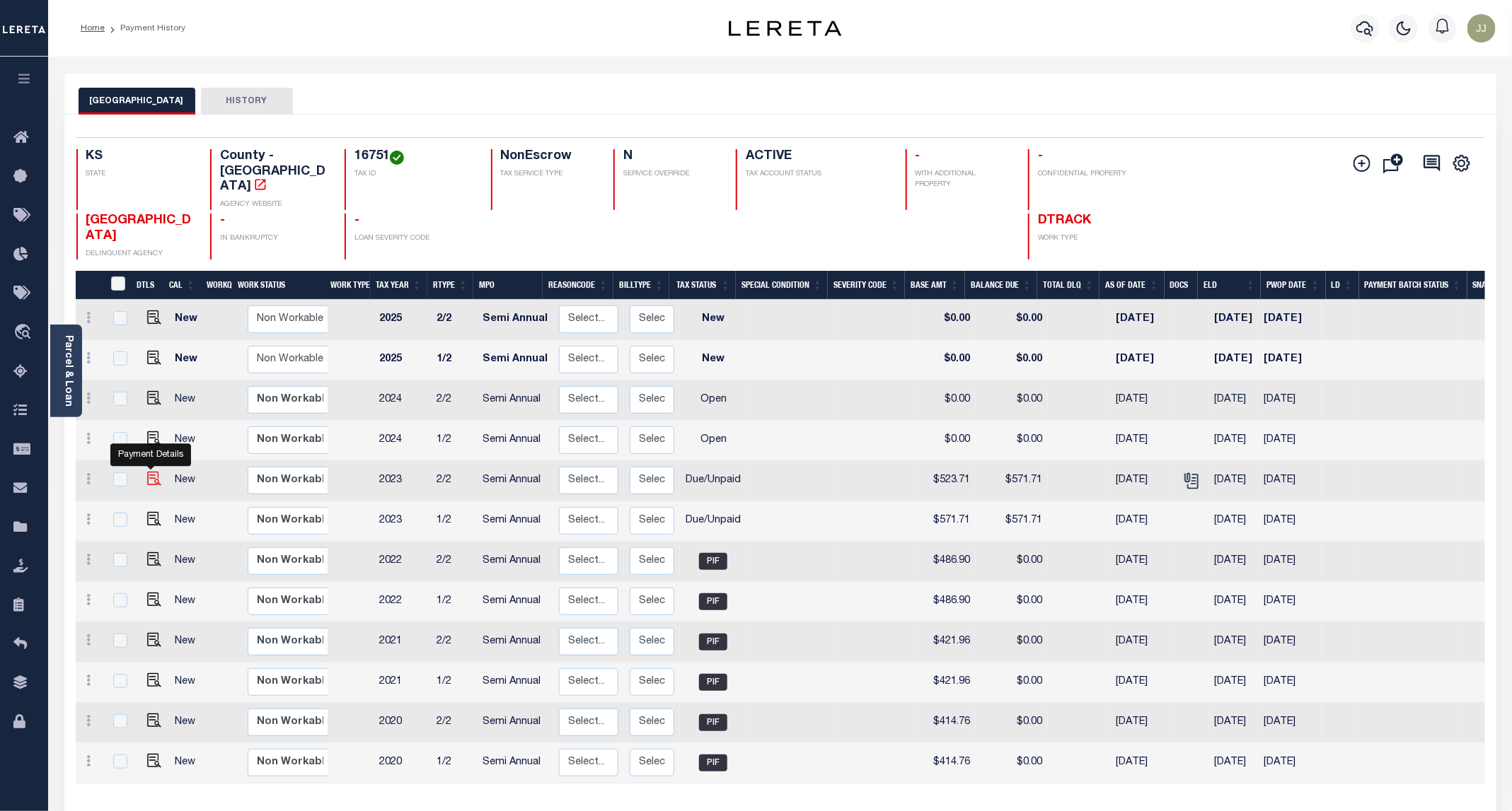
click at [153, 472] on img "" at bounding box center [154, 479] width 14 height 14
checkbox input "true"
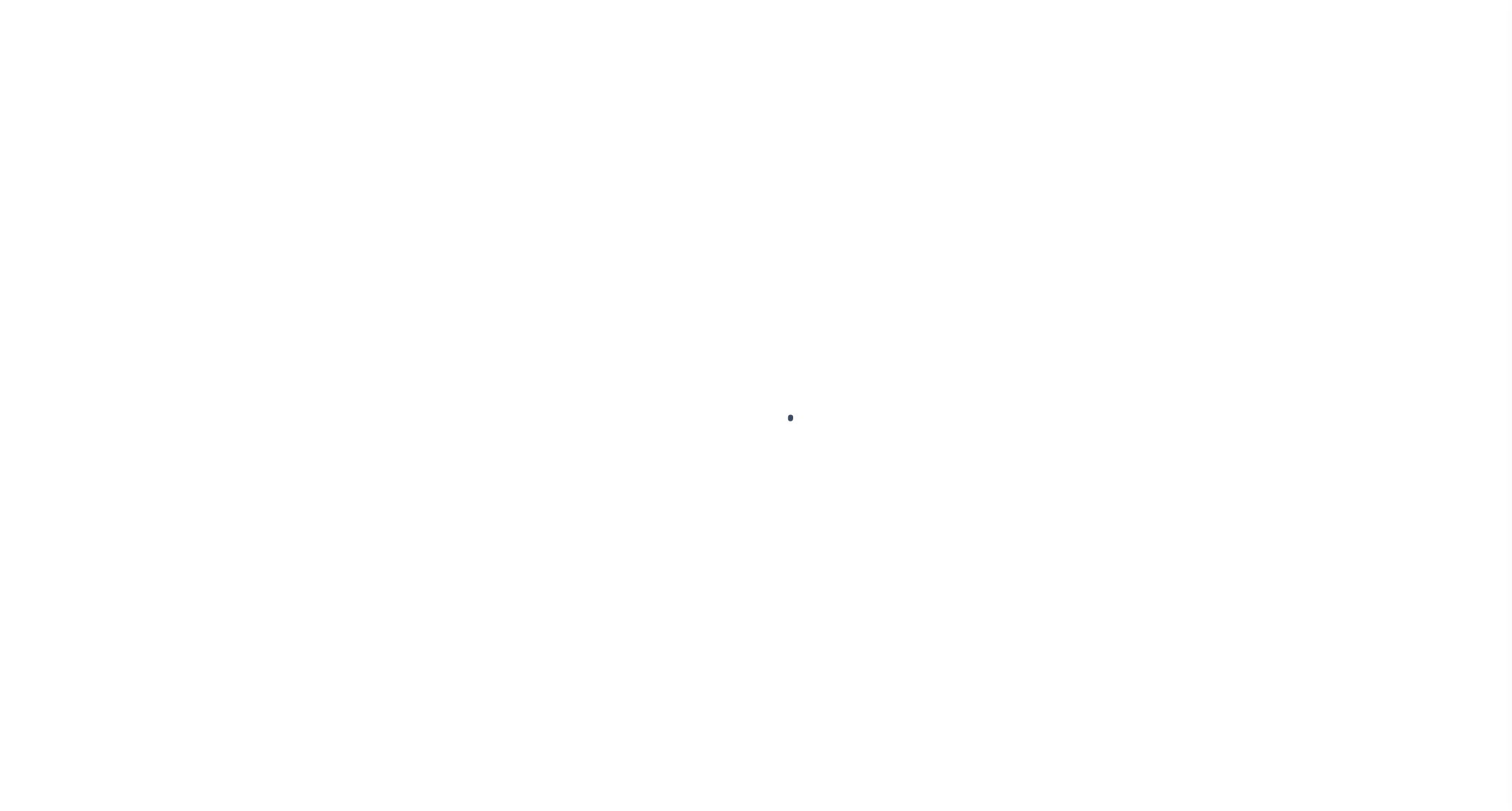
select select "DUE"
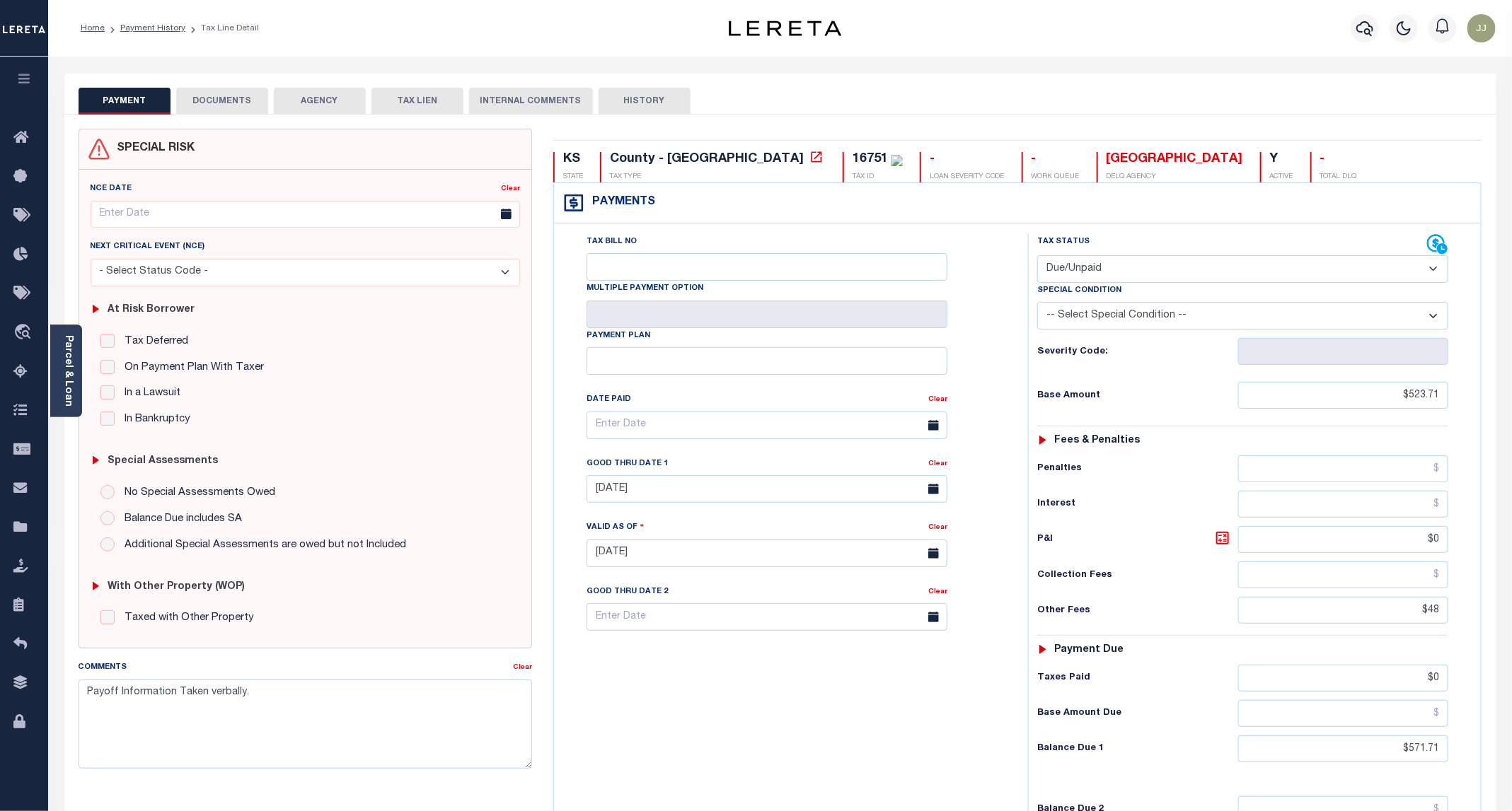
scroll to position [243, 0]
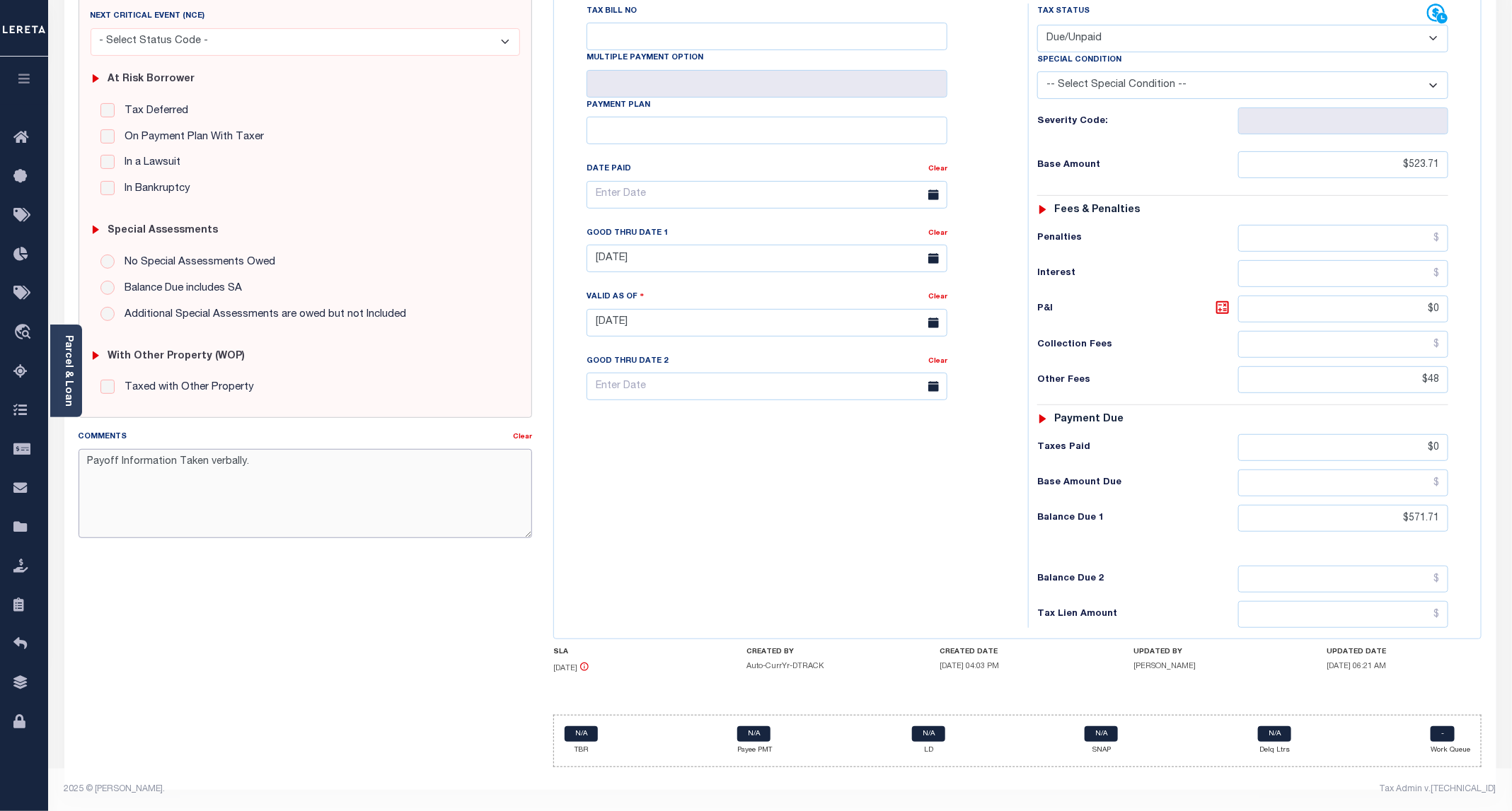
click at [84, 456] on textarea "Payoff Information Taken verbally." at bounding box center [305, 493] width 454 height 89
paste textarea "09/11/2025 - as per Aly, the P&I breakdown not available, total P&I is updated …"
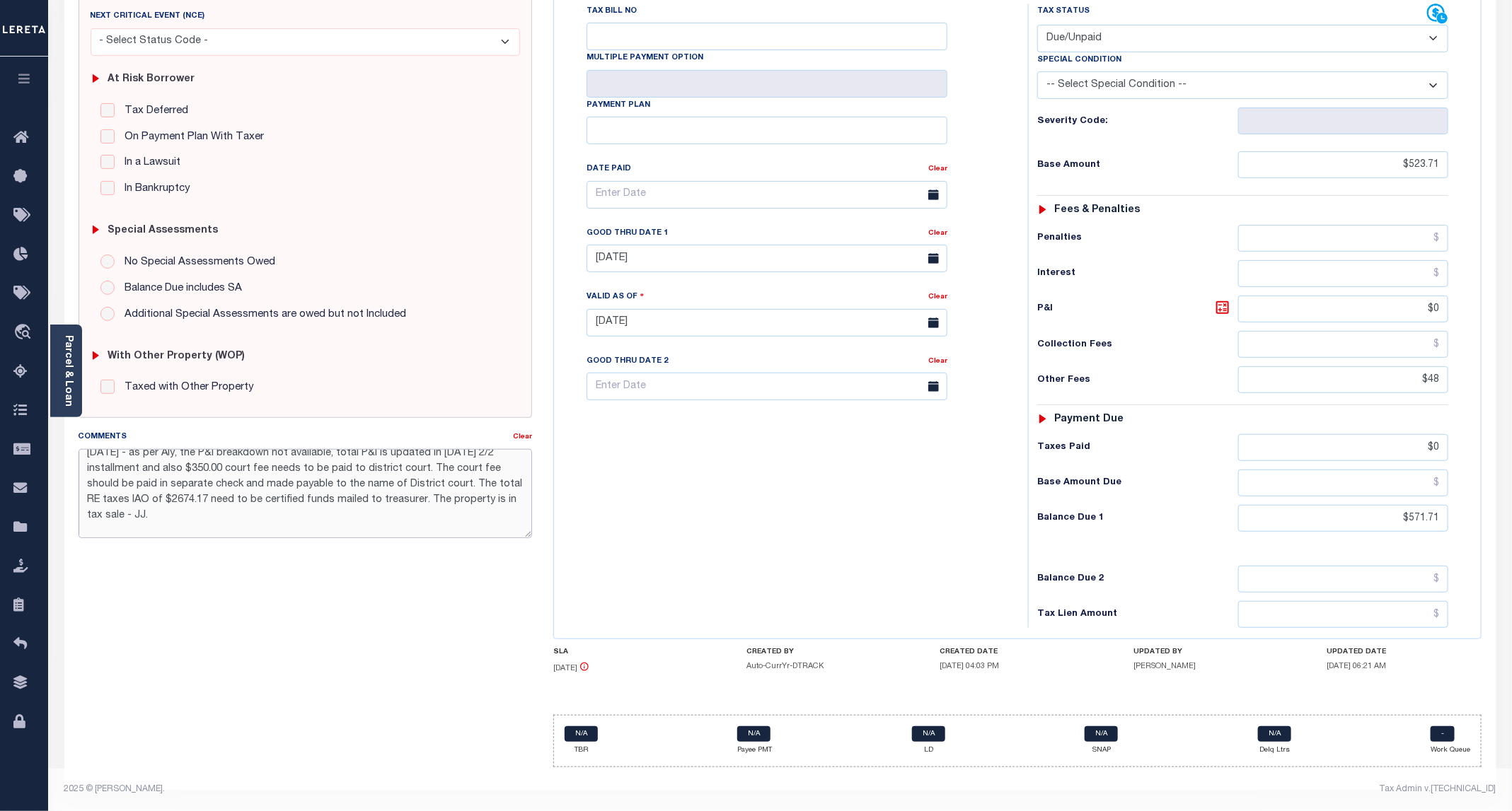
scroll to position [0, 0]
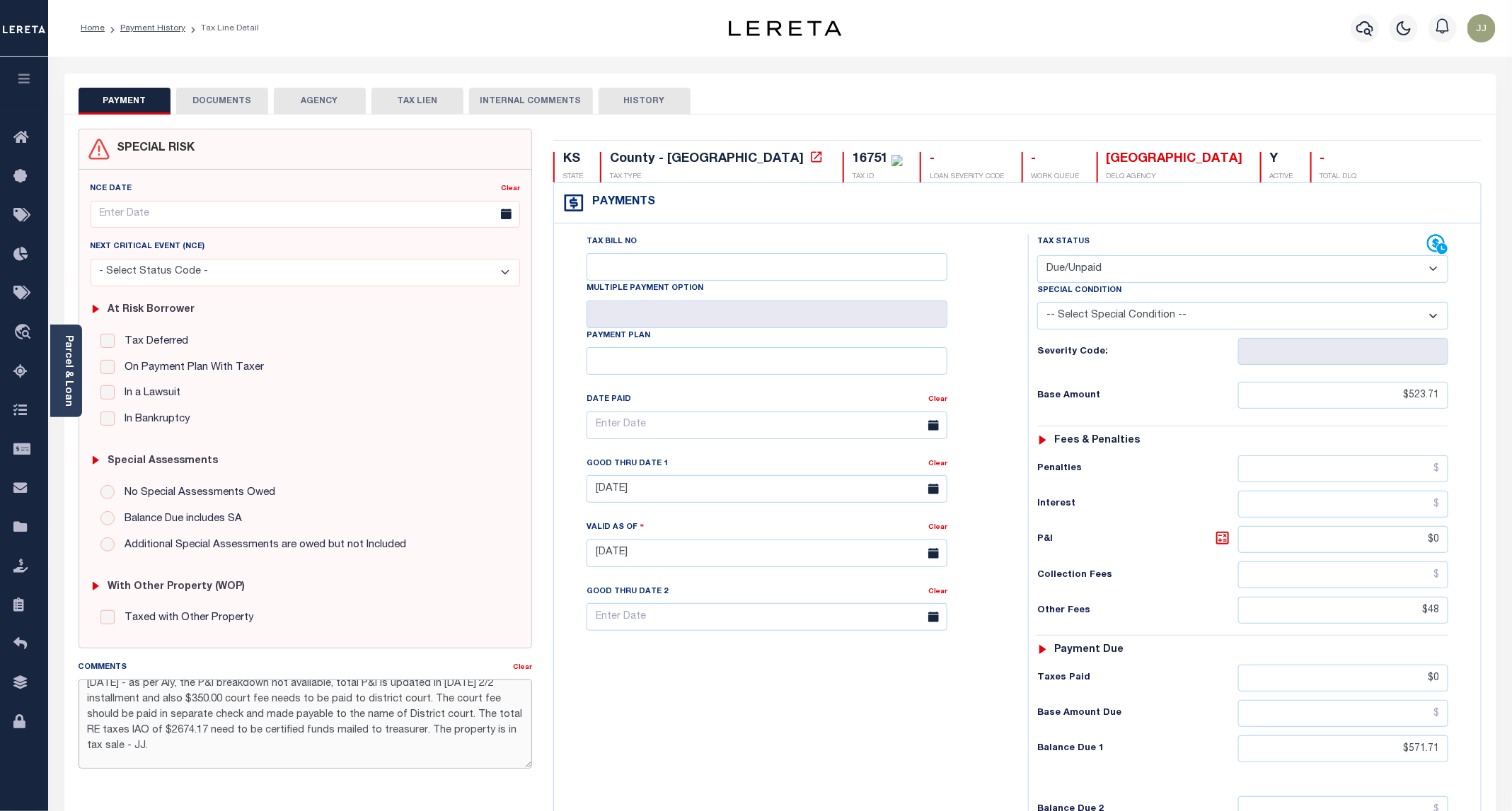
type textarea "09/11/2025 - as per Aly, the P&I breakdown not available, total P&I is updated …"
type input "[DATE]"
click at [648, 491] on input "08/31/2024" at bounding box center [767, 489] width 361 height 28
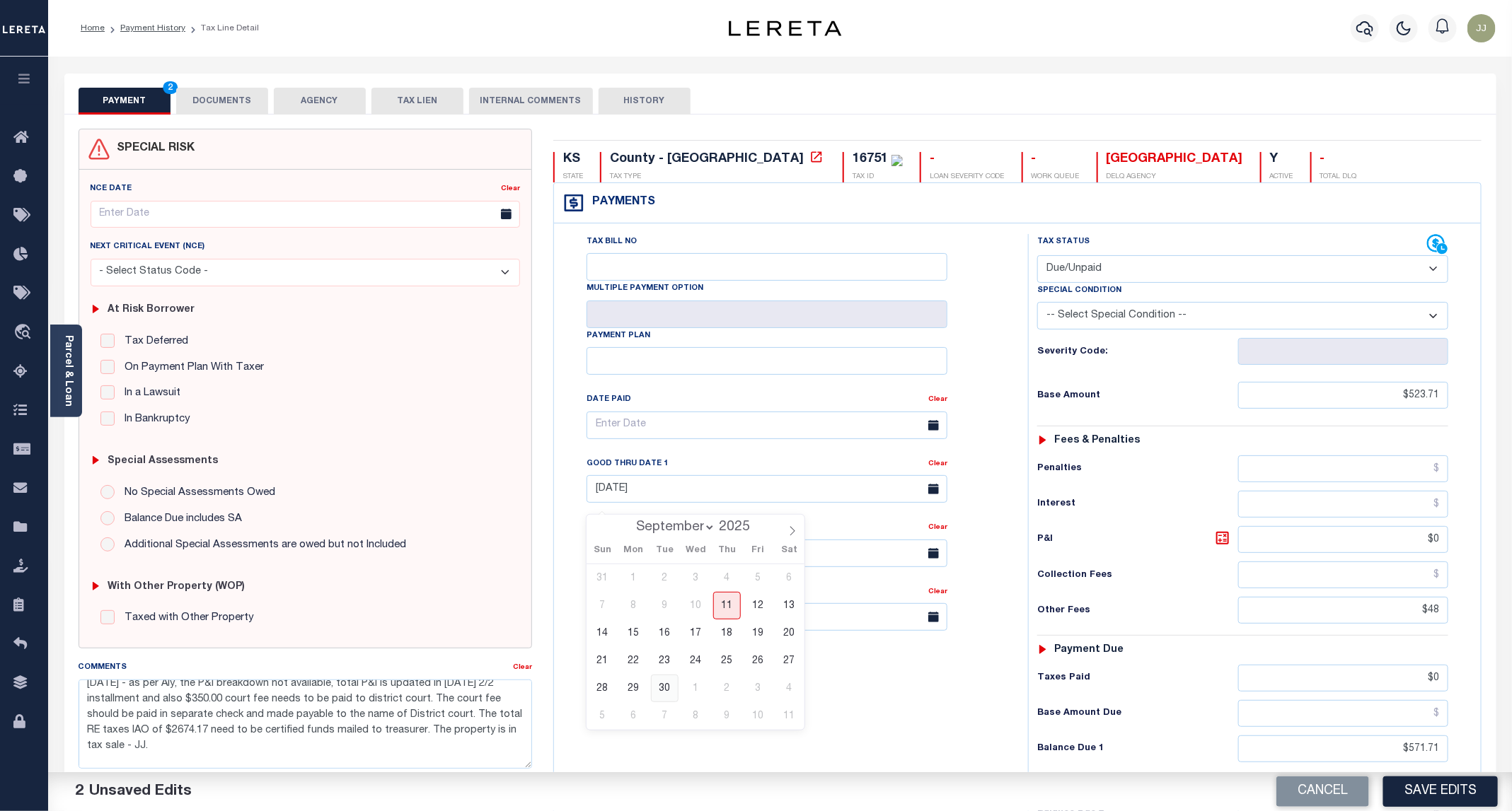
click at [669, 689] on span "30" at bounding box center [665, 688] width 28 height 28
type input "09/30/2025"
click at [851, 700] on div "Tax Bill No Multiple Payment Option Payment Plan Clear" at bounding box center [787, 546] width 460 height 625
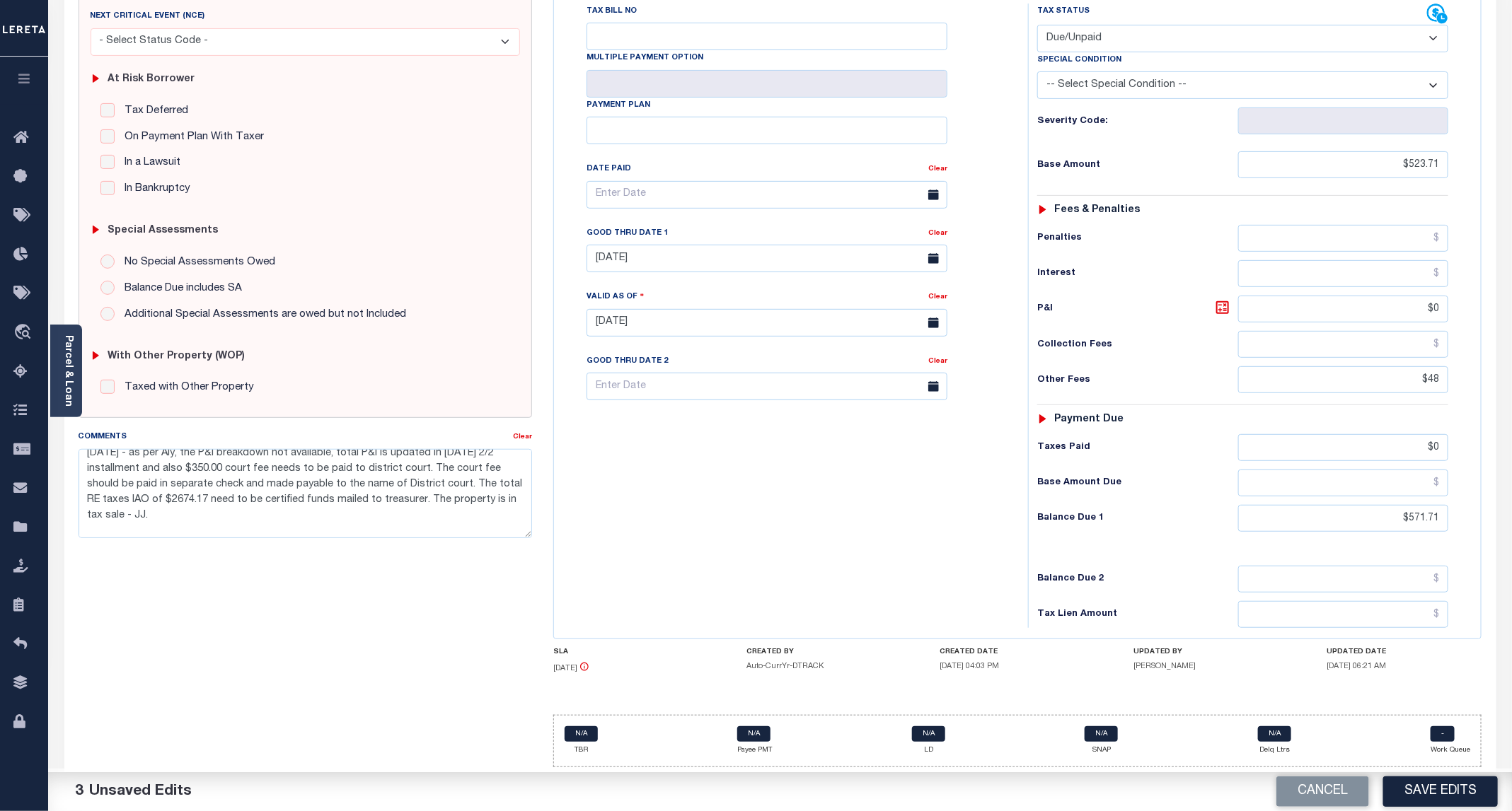
scroll to position [137, 0]
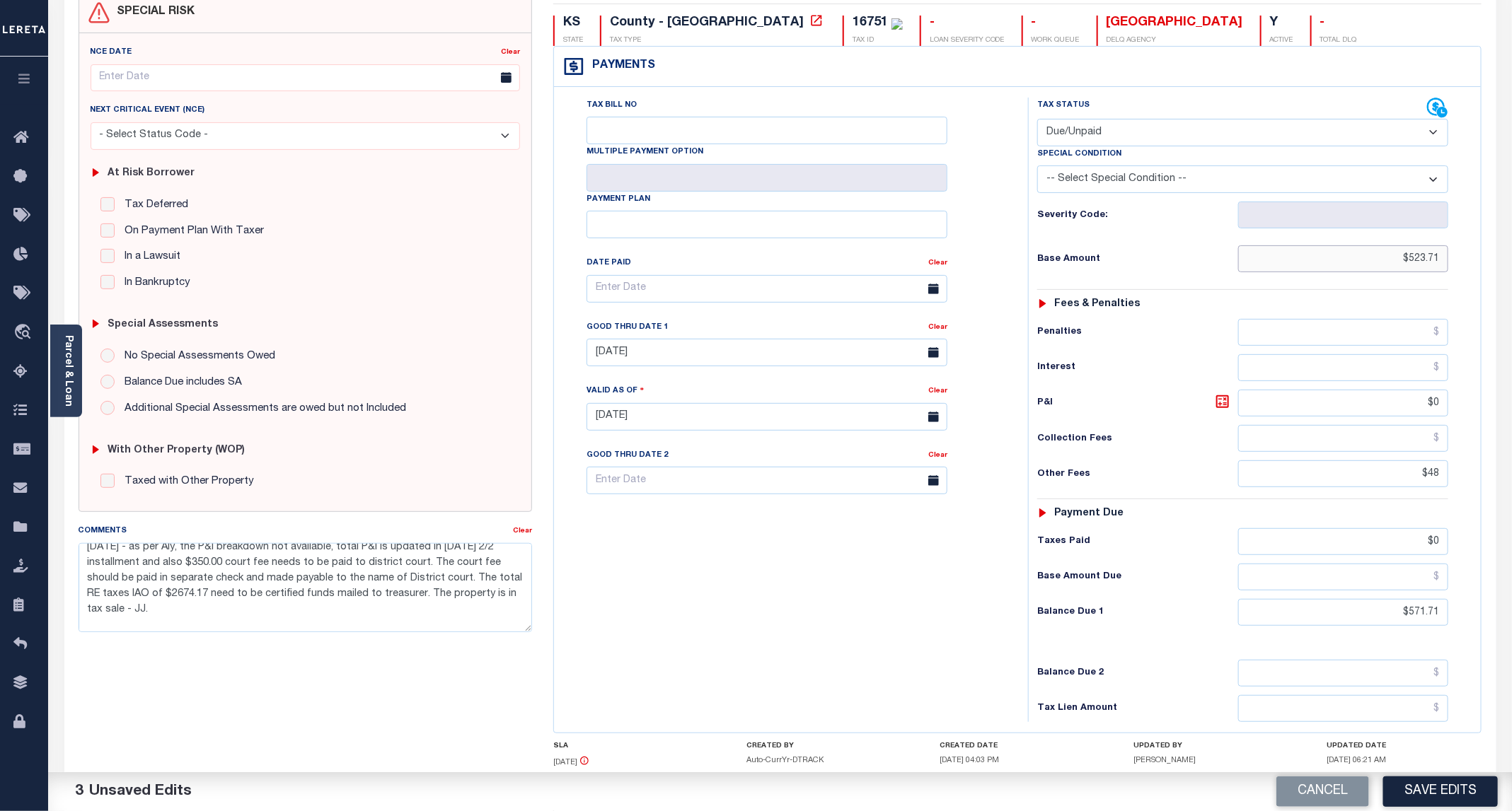
drag, startPoint x: 1395, startPoint y: 270, endPoint x: 1475, endPoint y: 270, distance: 80.0
click at [1475, 270] on div "Tax Status Status" at bounding box center [1247, 410] width 460 height 625
drag, startPoint x: 1394, startPoint y: 264, endPoint x: 1480, endPoint y: 264, distance: 86.0
click at [1480, 264] on div "Tax Bill No Multiple Payment Option Payment Plan" at bounding box center [1018, 410] width 928 height 646
type input "$571.71"
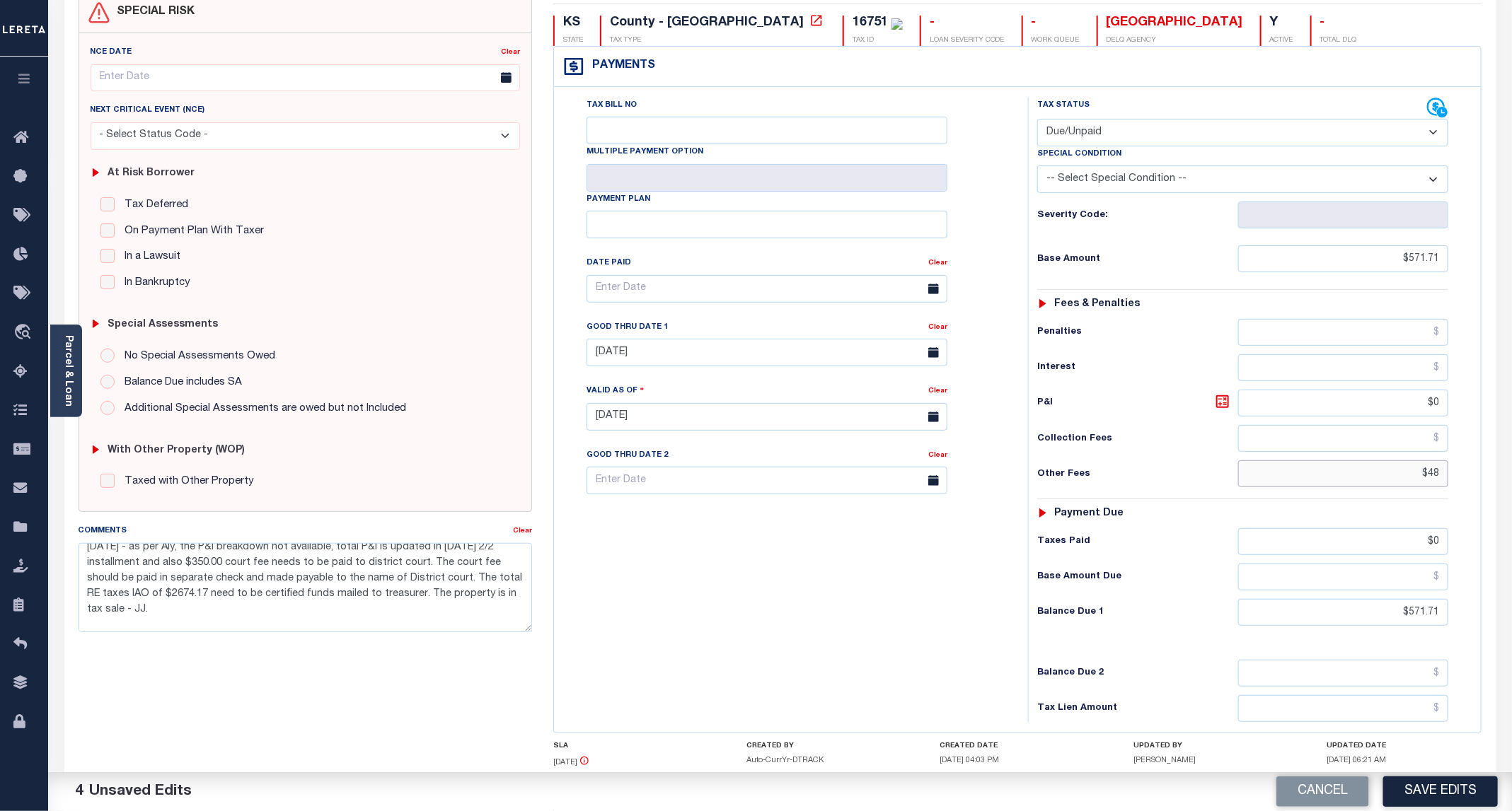
drag, startPoint x: 1405, startPoint y: 471, endPoint x: 1482, endPoint y: 471, distance: 77.0
click at [1482, 471] on div "Payments Warning! Search Status is not "Completed", amounts can not be keyed. T…" at bounding box center [1018, 390] width 929 height 687
drag, startPoint x: 1412, startPoint y: 410, endPoint x: 1490, endPoint y: 421, distance: 78.8
click at [1490, 421] on div "KS STATE County - KS TAX TYPE 16751 TAX ID - LOAN SEVERITY CODE - WORK QUEUE RE…" at bounding box center [1018, 432] width 951 height 881
click at [911, 592] on div "Tax Bill No Multiple Payment Option Payment Plan Clear" at bounding box center [787, 410] width 460 height 625
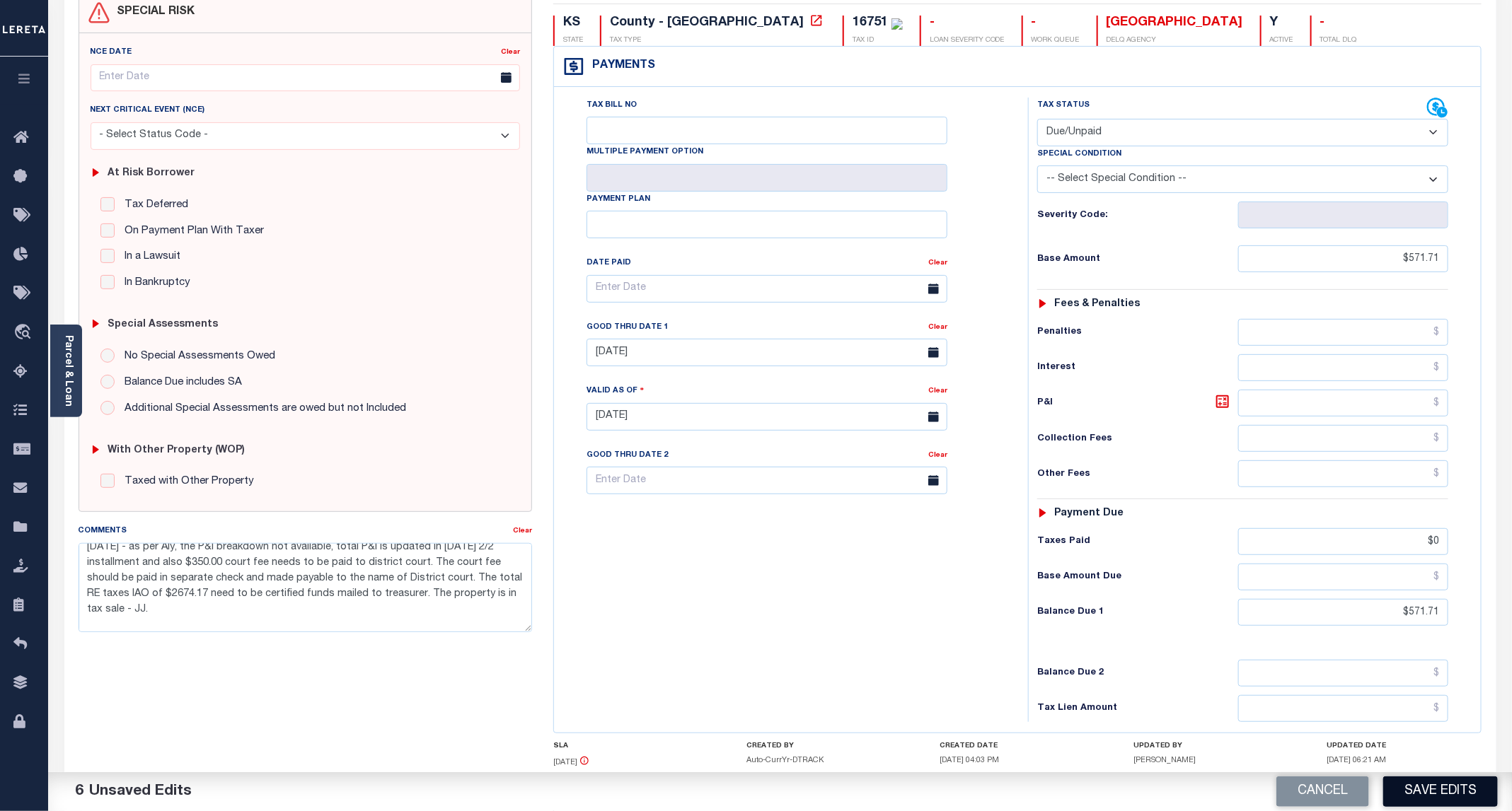
click at [1428, 799] on button "Save Edits" at bounding box center [1441, 791] width 115 height 30
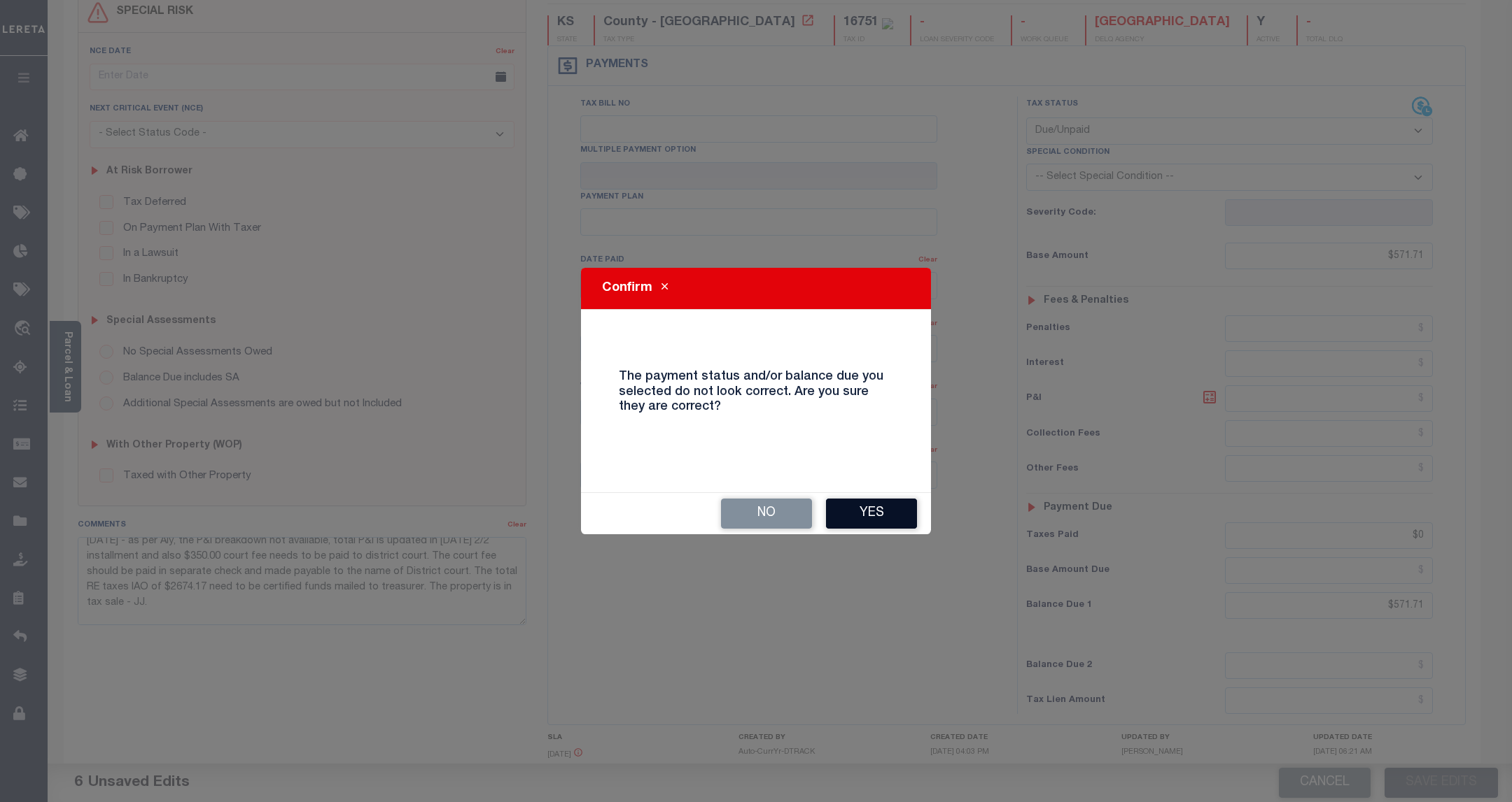
click at [867, 517] on button "Yes" at bounding box center [871, 514] width 91 height 30
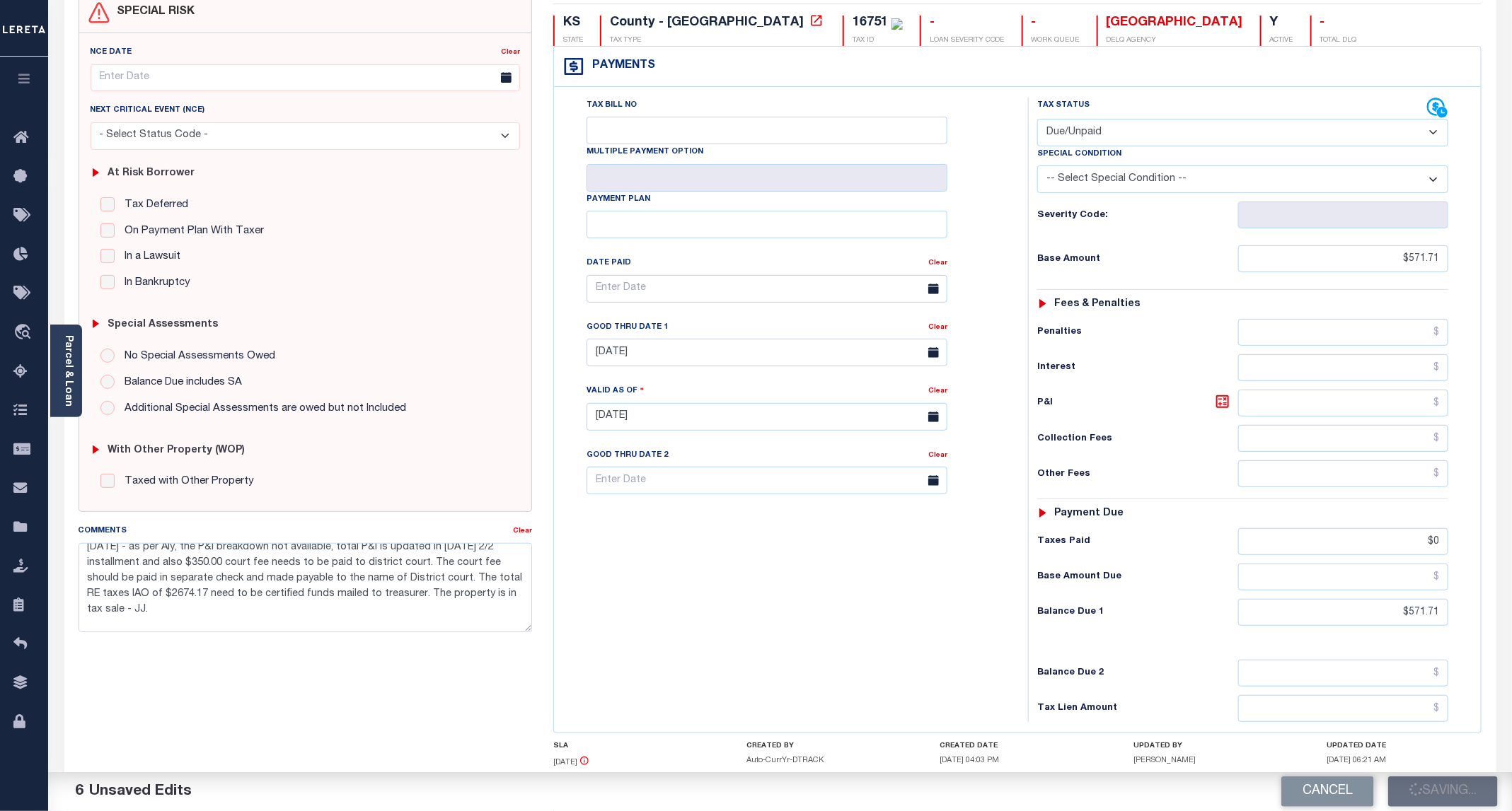
checkbox input "false"
type textarea "09/11/2025 - as per Aly, the P&I breakdown not available, total P&I is updated …"
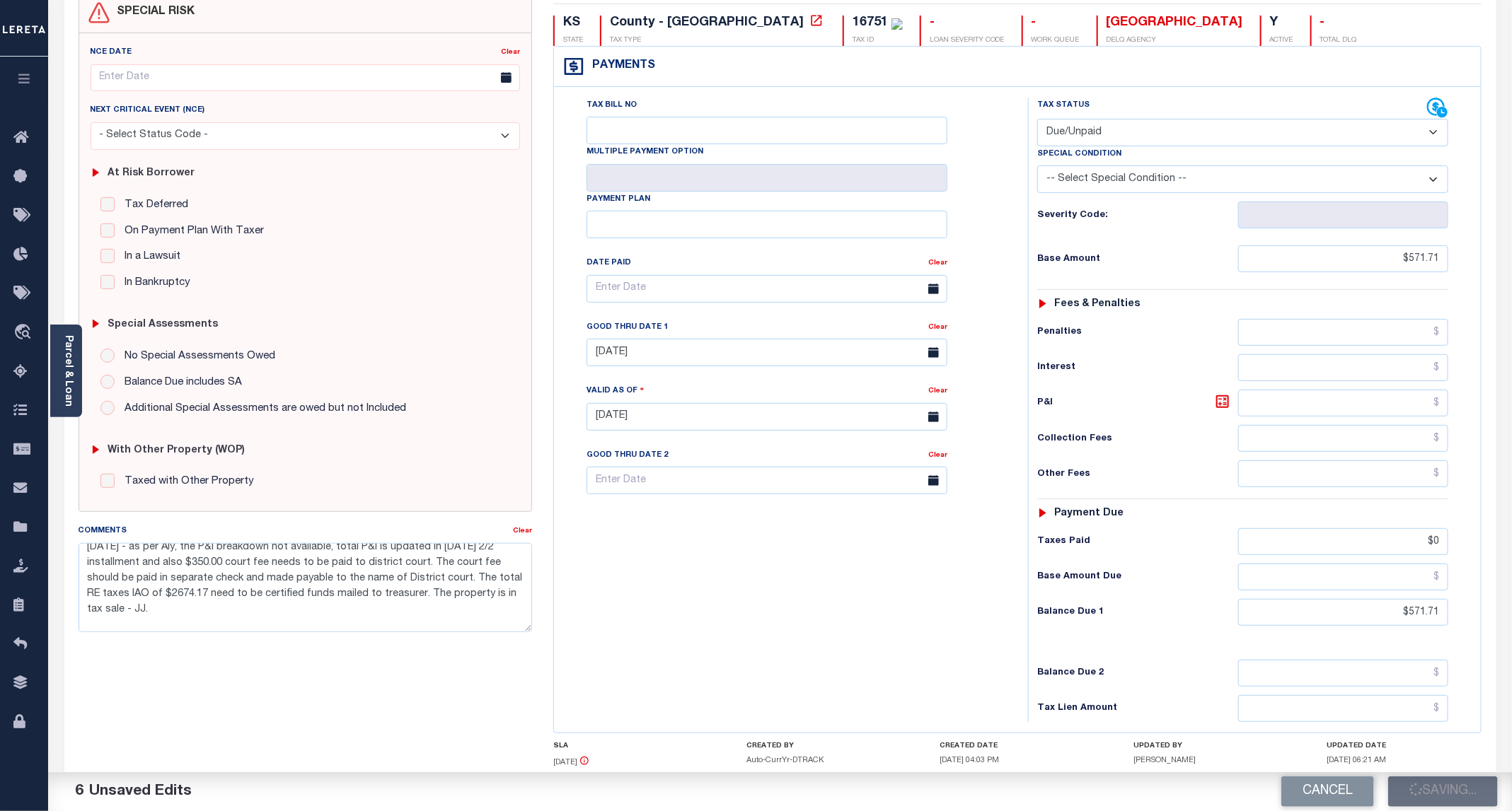
type input "$571.71"
type input "$0"
type input "$571.71"
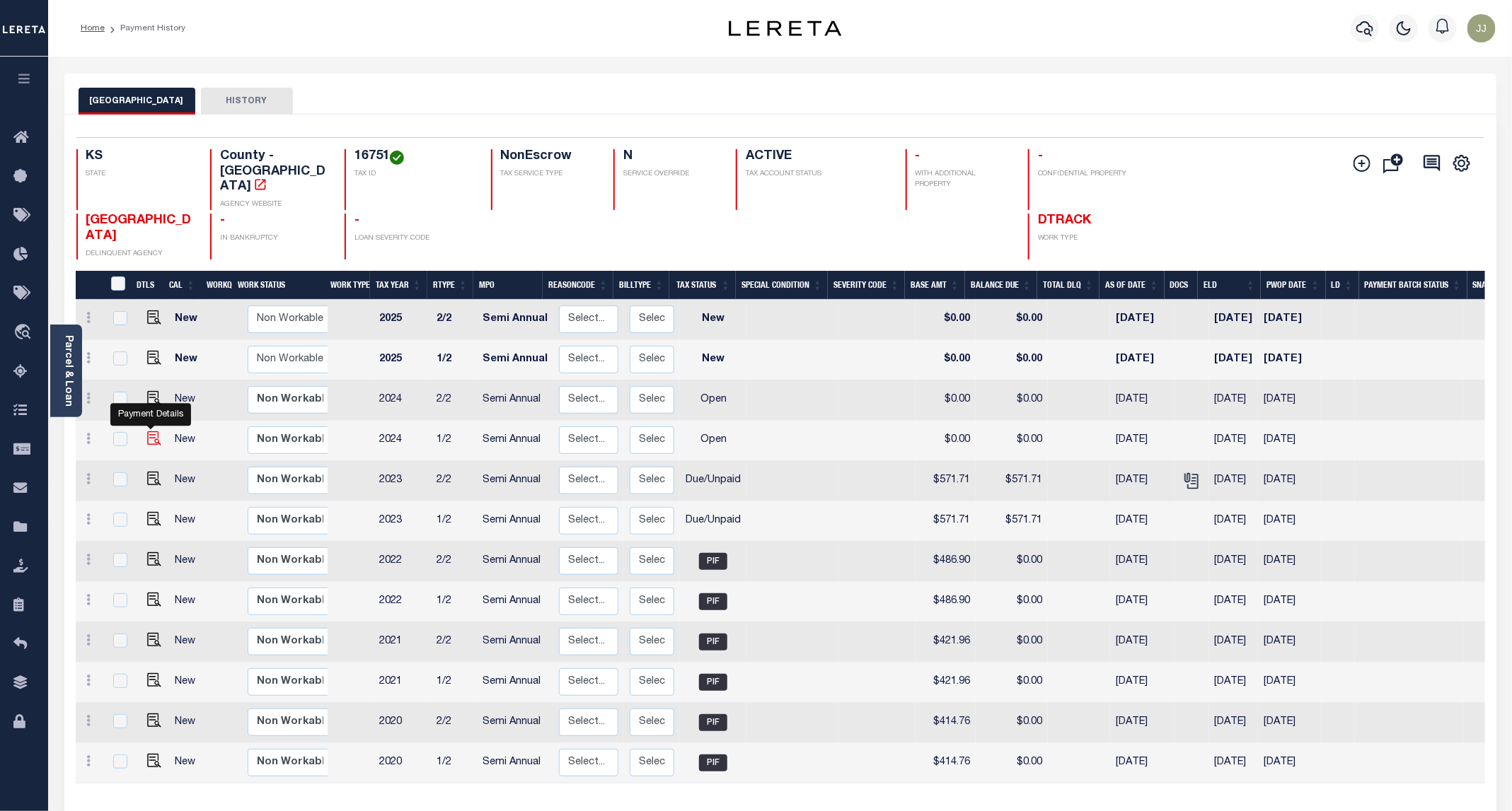
click at [149, 432] on img "" at bounding box center [154, 439] width 14 height 14
checkbox input "true"
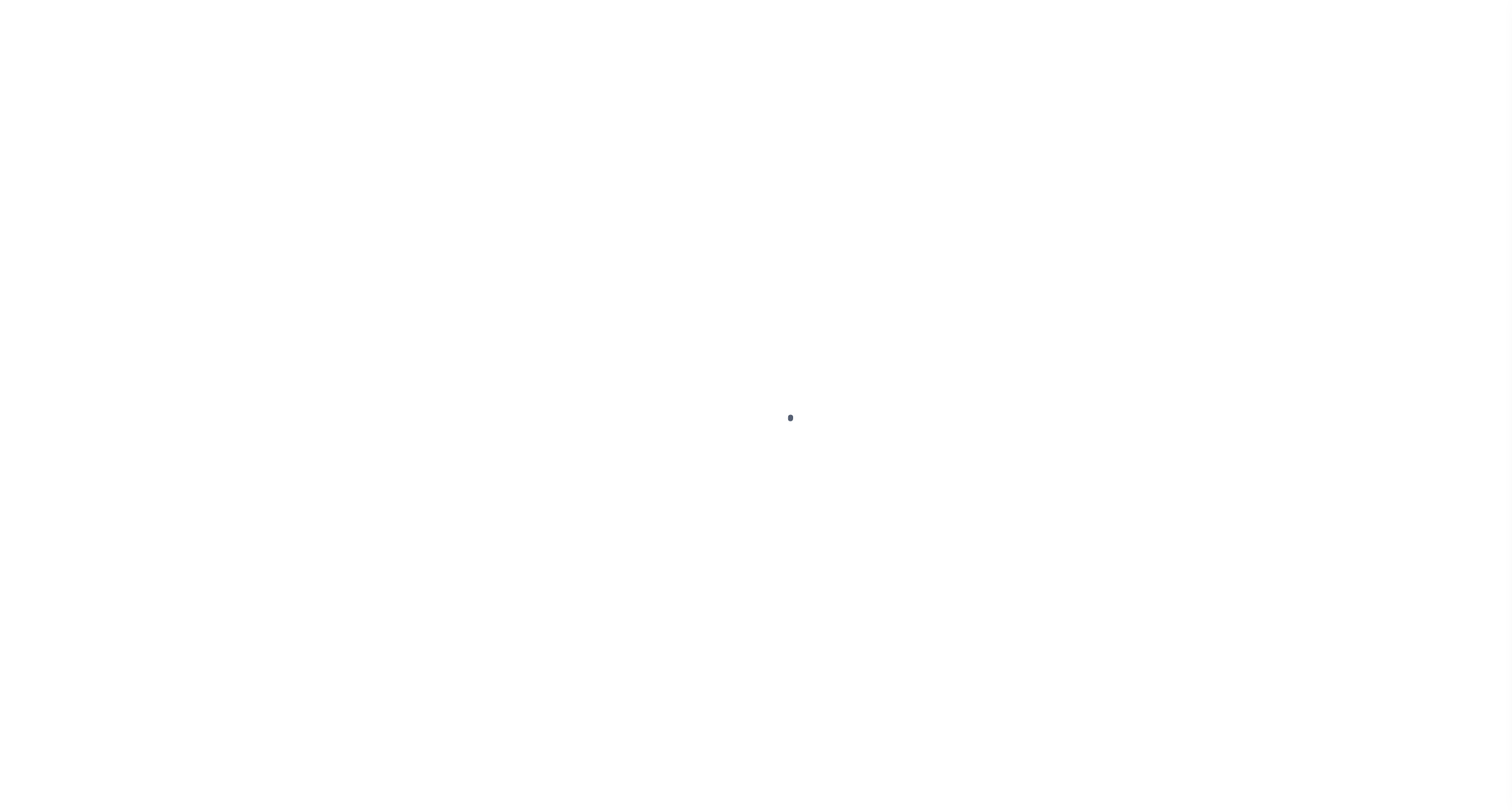
select select "OP2"
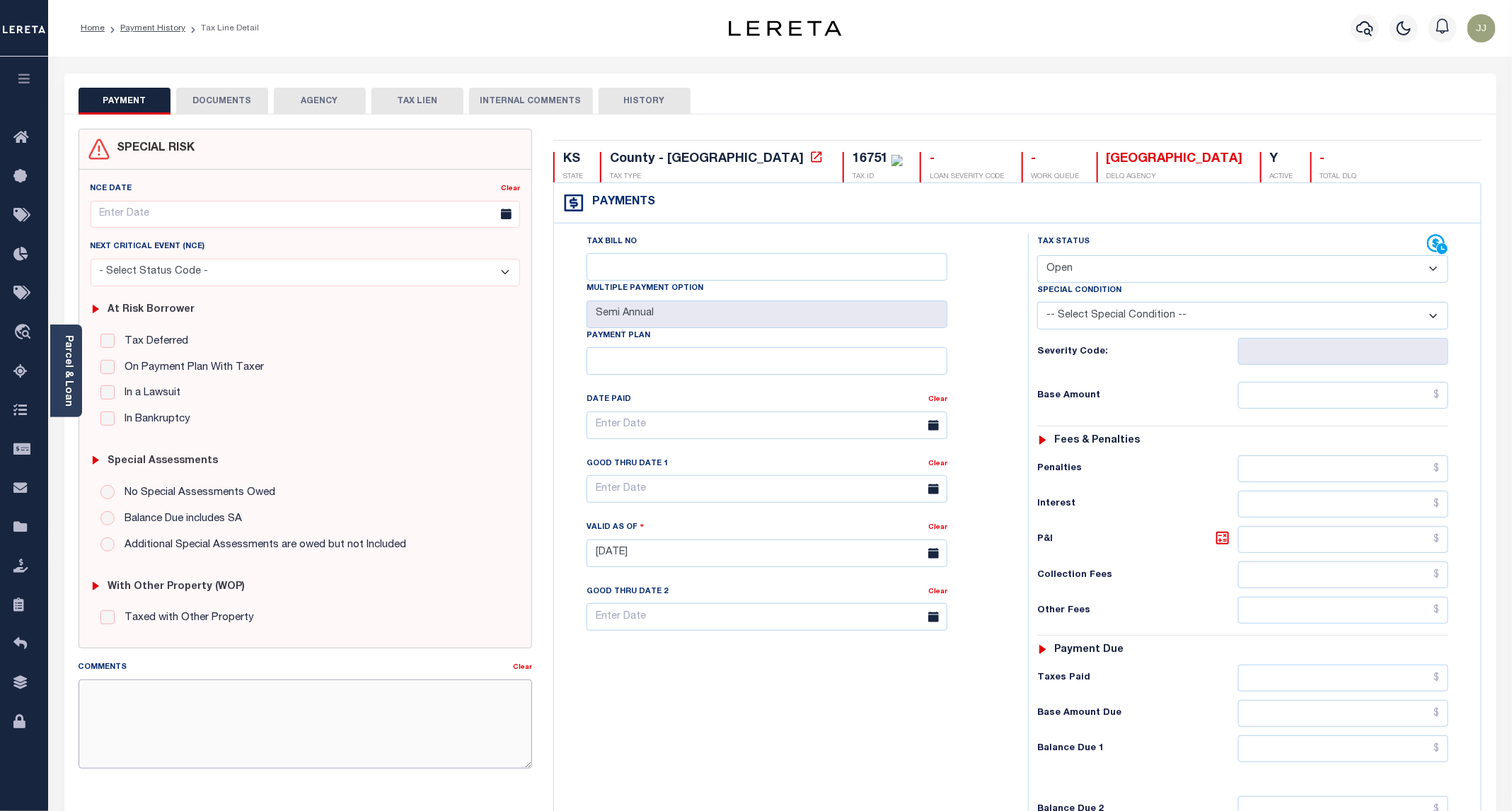
click at [122, 727] on textarea "Comments" at bounding box center [305, 724] width 454 height 89
paste textarea "[DATE] - as per Aly, the P&I breakdown not available, total P&I is updated in […"
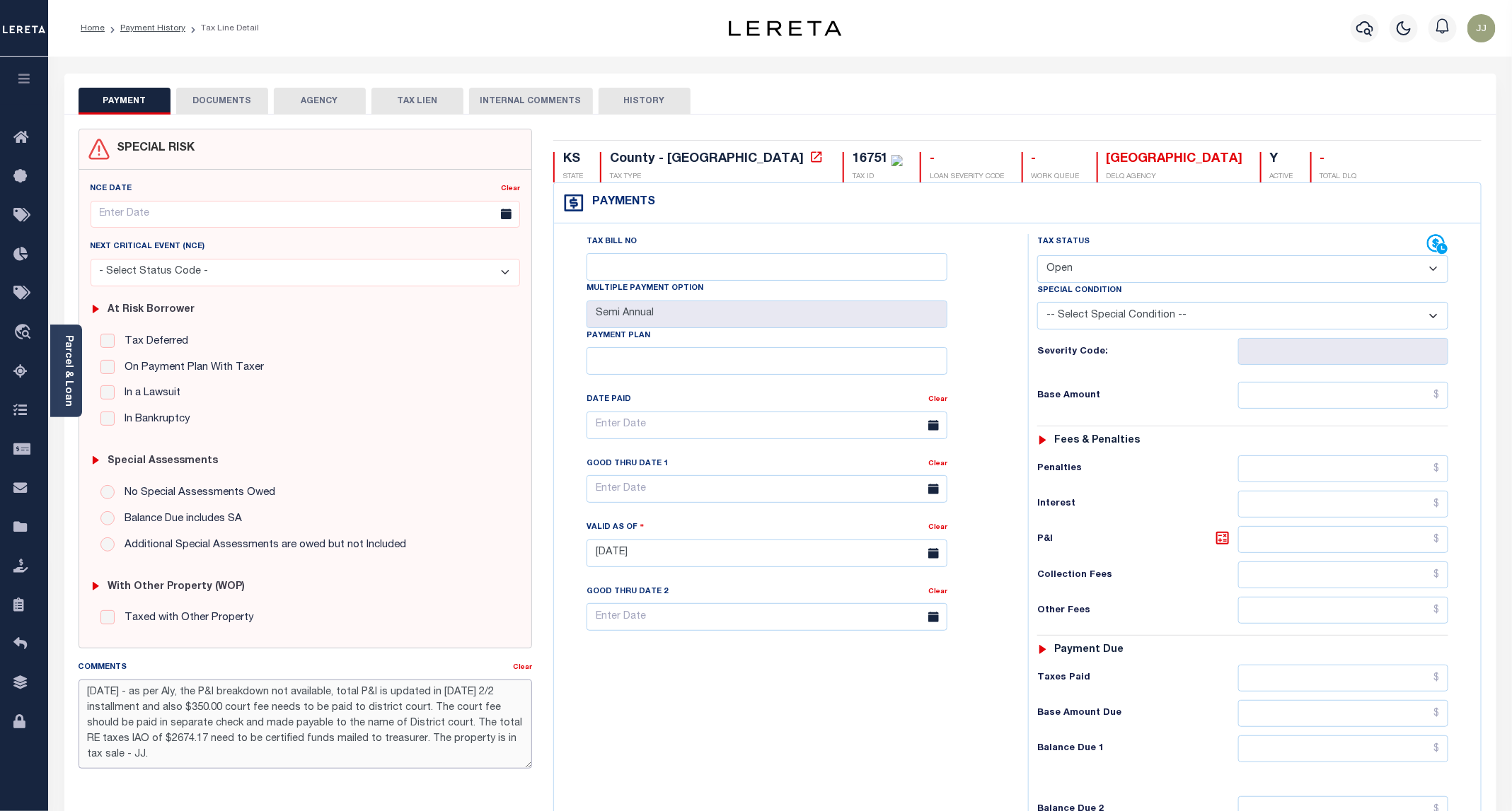
type textarea "[DATE] - as per Aly, the P&I breakdown not available, total P&I is updated in […"
type input "[DATE]"
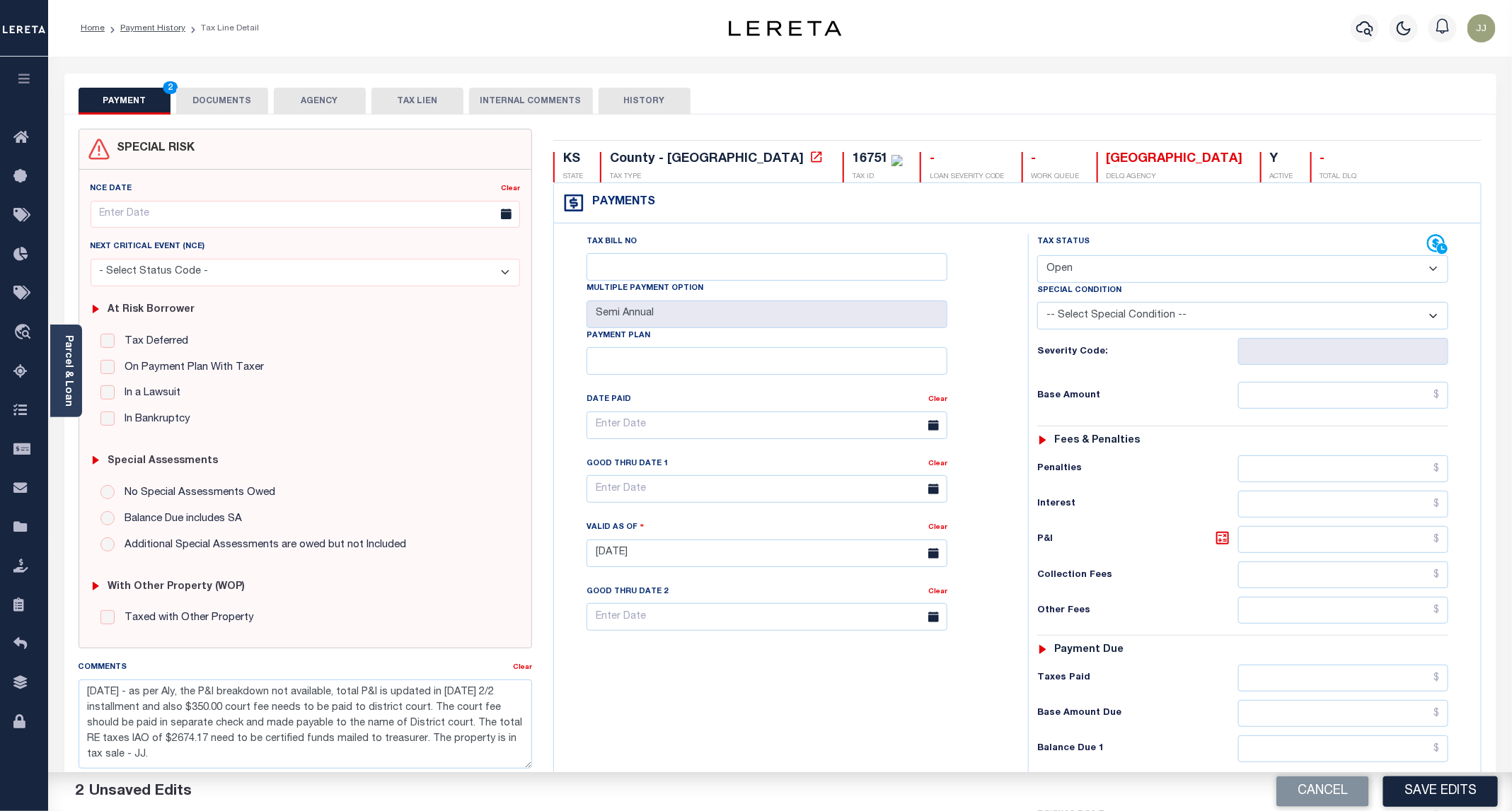
click at [1108, 270] on select "- Select Status Code - Open Due/Unpaid Paid Incomplete No Tax Due Internal Refu…" at bounding box center [1243, 269] width 411 height 28
select select "DUE"
click at [1038, 257] on select "- Select Status Code - Open Due/Unpaid Paid Incomplete No Tax Due Internal Refu…" at bounding box center [1243, 269] width 411 height 28
click at [1312, 404] on input "text" at bounding box center [1342, 395] width 210 height 27
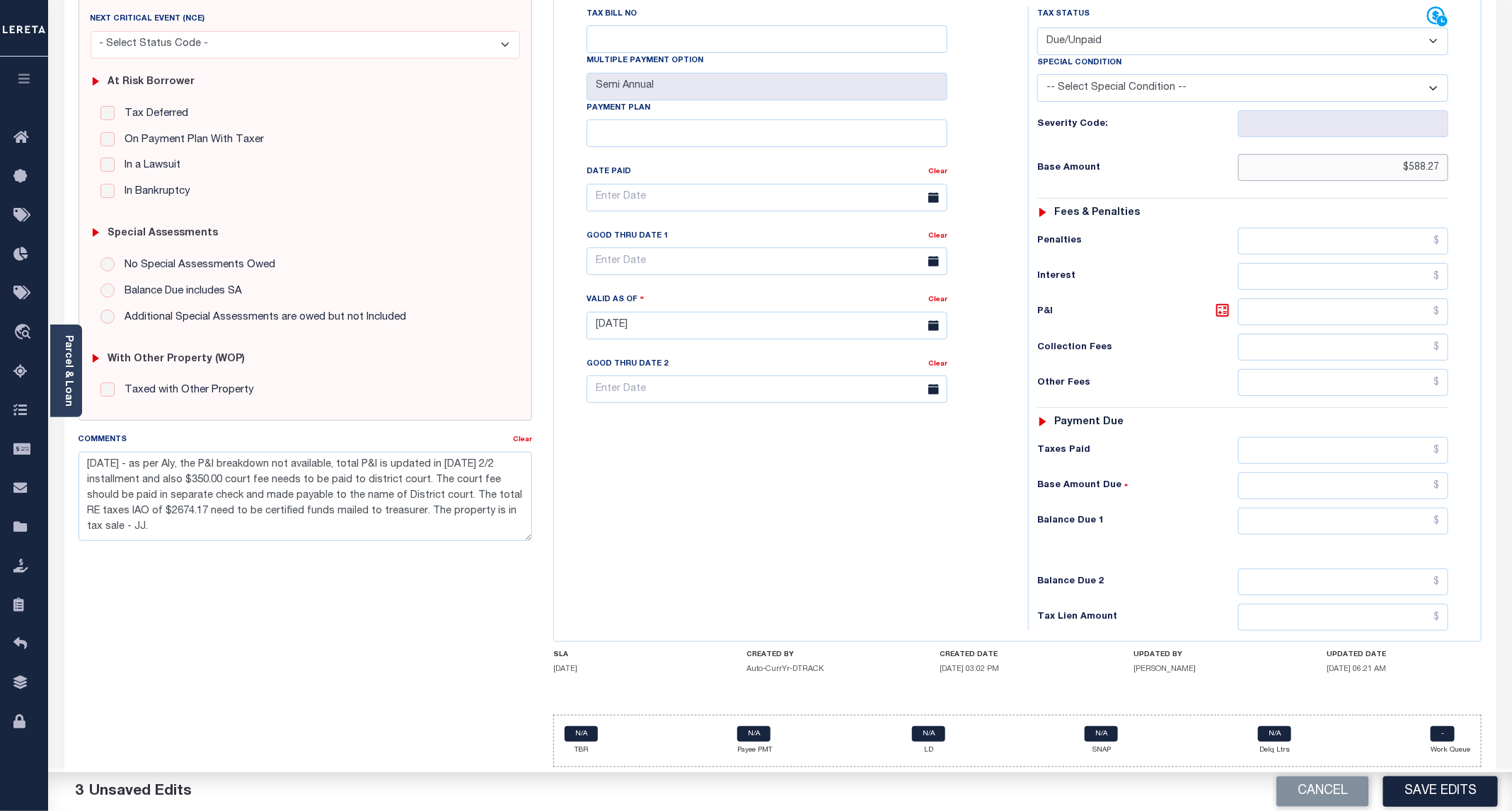
type input "$588.27"
click at [1331, 516] on input "text" at bounding box center [1342, 521] width 210 height 27
type input "$588.27"
drag, startPoint x: 699, startPoint y: 499, endPoint x: 686, endPoint y: 399, distance: 100.8
click at [701, 497] on div "Tax Bill No Multiple Payment Option Semi Annual Payment Plan Clear" at bounding box center [787, 318] width 460 height 625
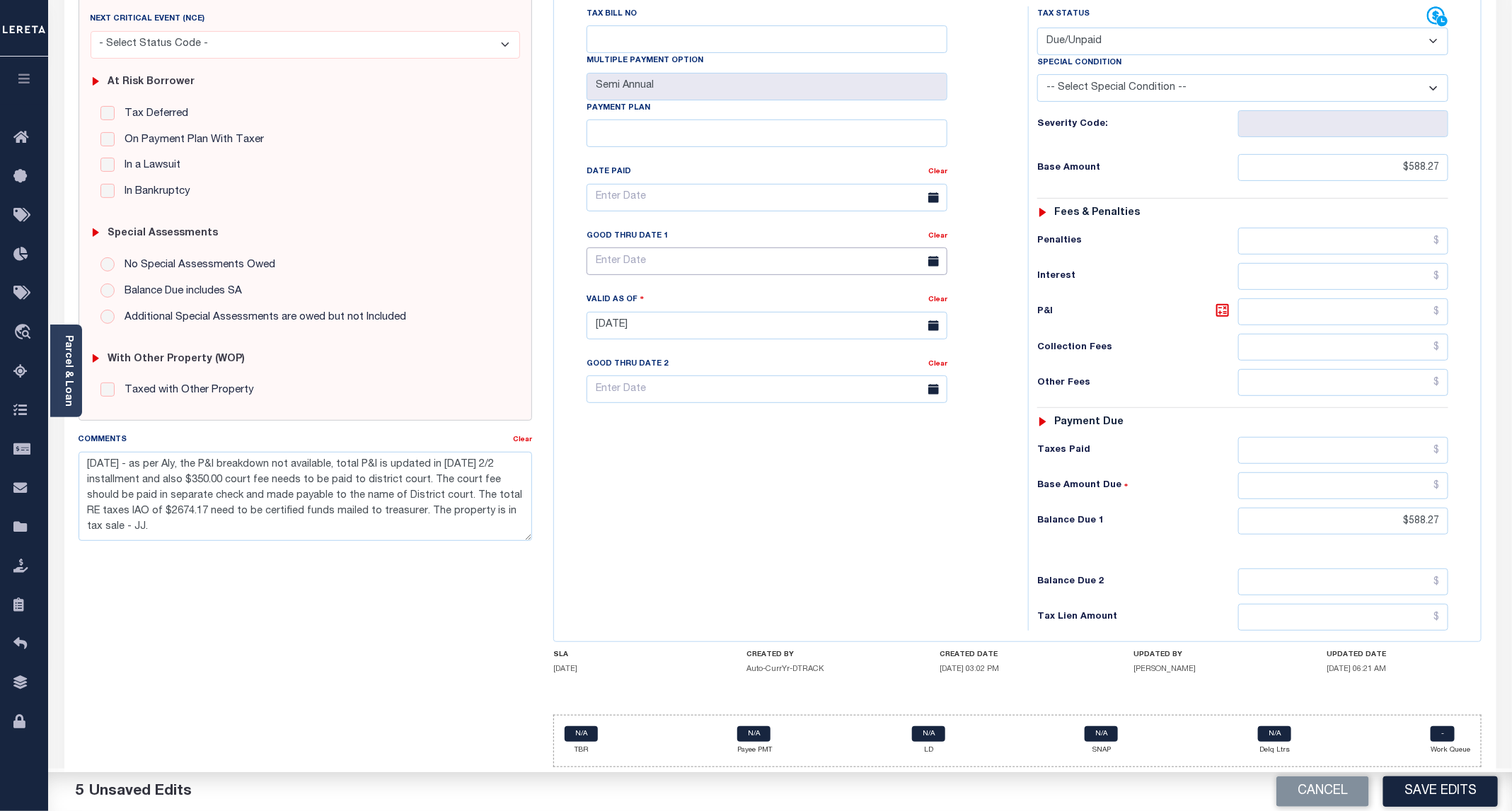
click at [614, 258] on input "text" at bounding box center [767, 261] width 361 height 28
click at [664, 451] on span "30" at bounding box center [665, 461] width 28 height 28
type input "[DATE]"
click at [1450, 790] on button "Save Edits" at bounding box center [1441, 791] width 115 height 30
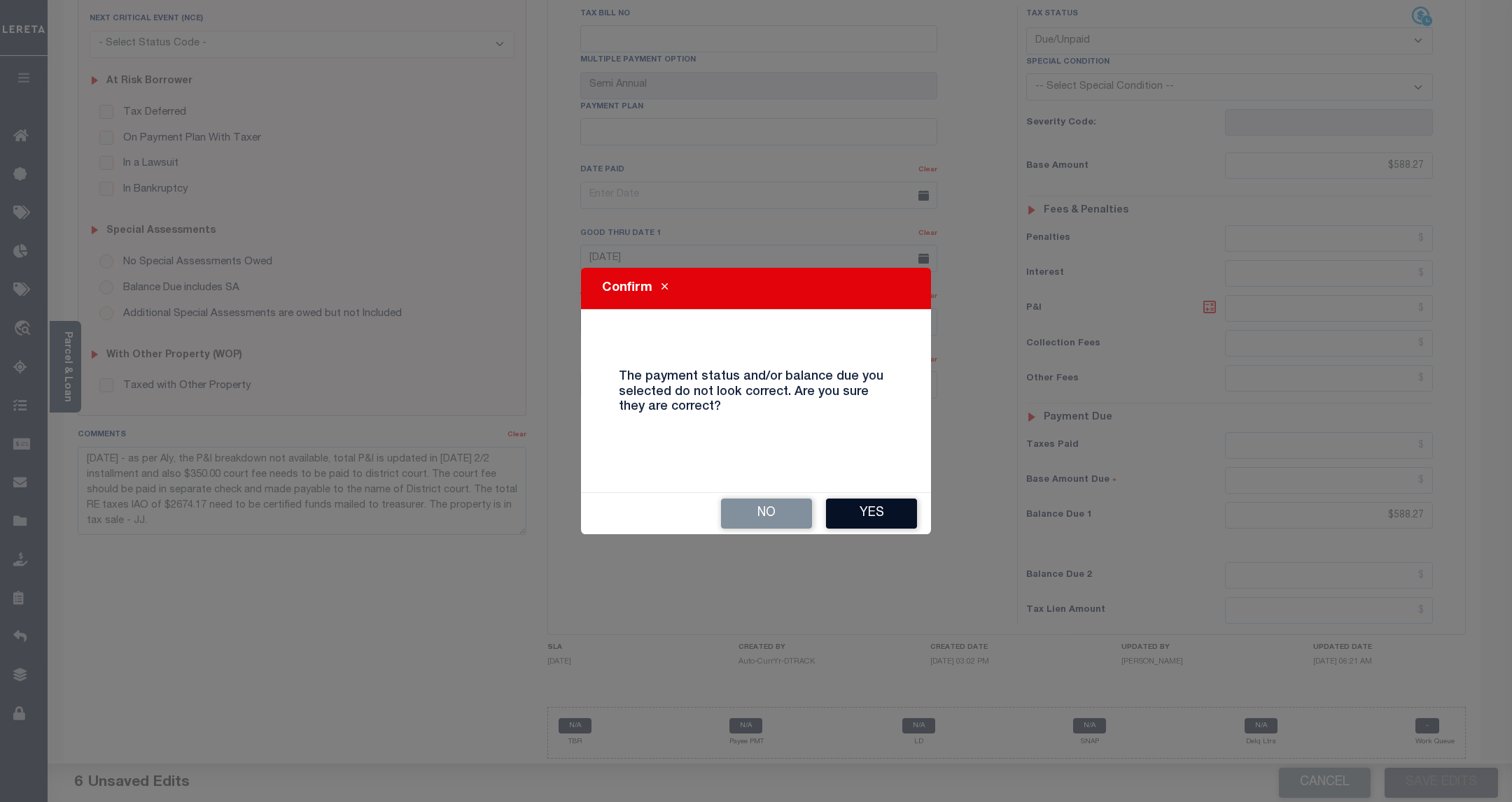
click at [887, 510] on button "Yes" at bounding box center [871, 514] width 91 height 30
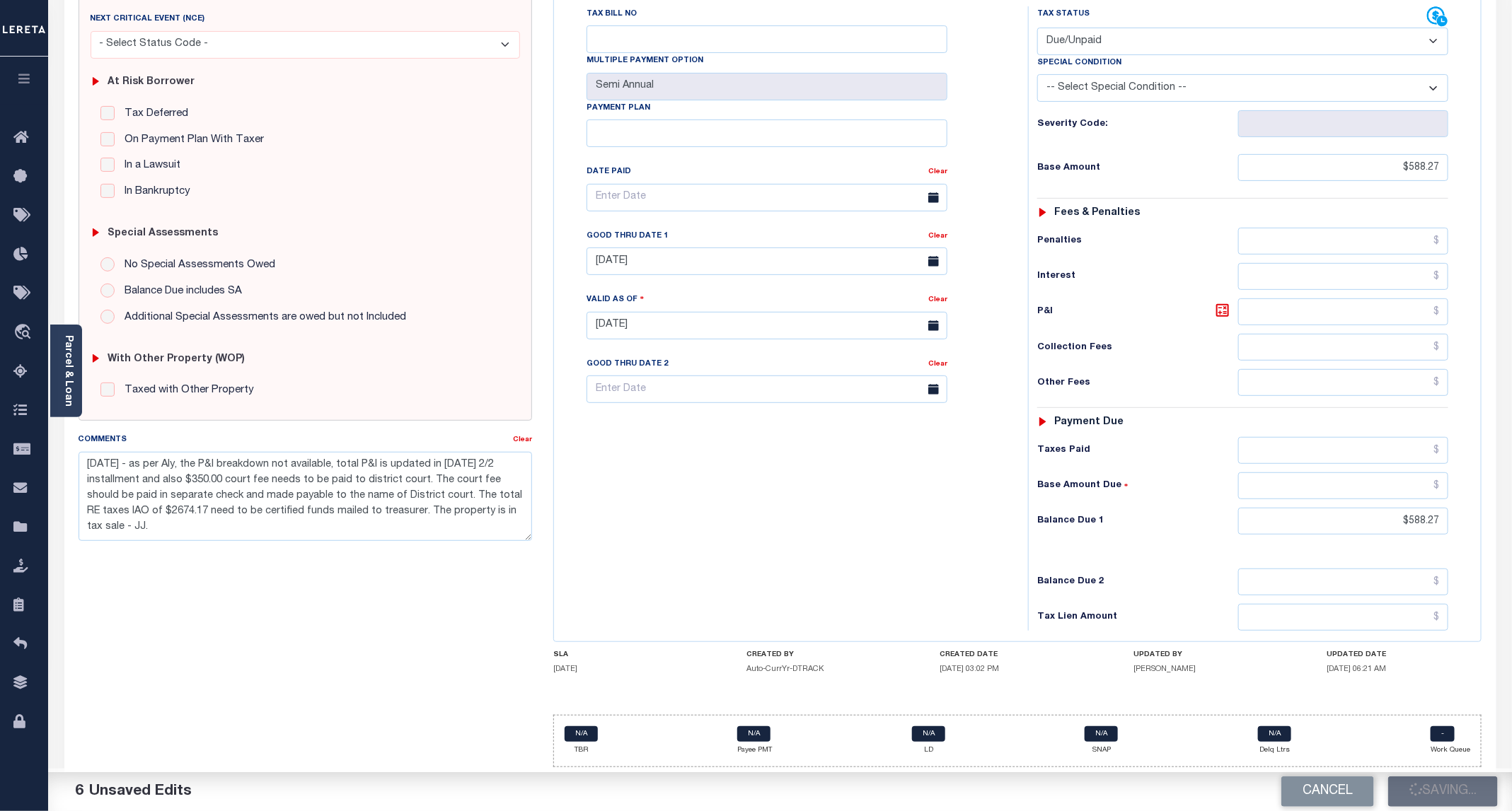
checkbox input "false"
type input "$588.27"
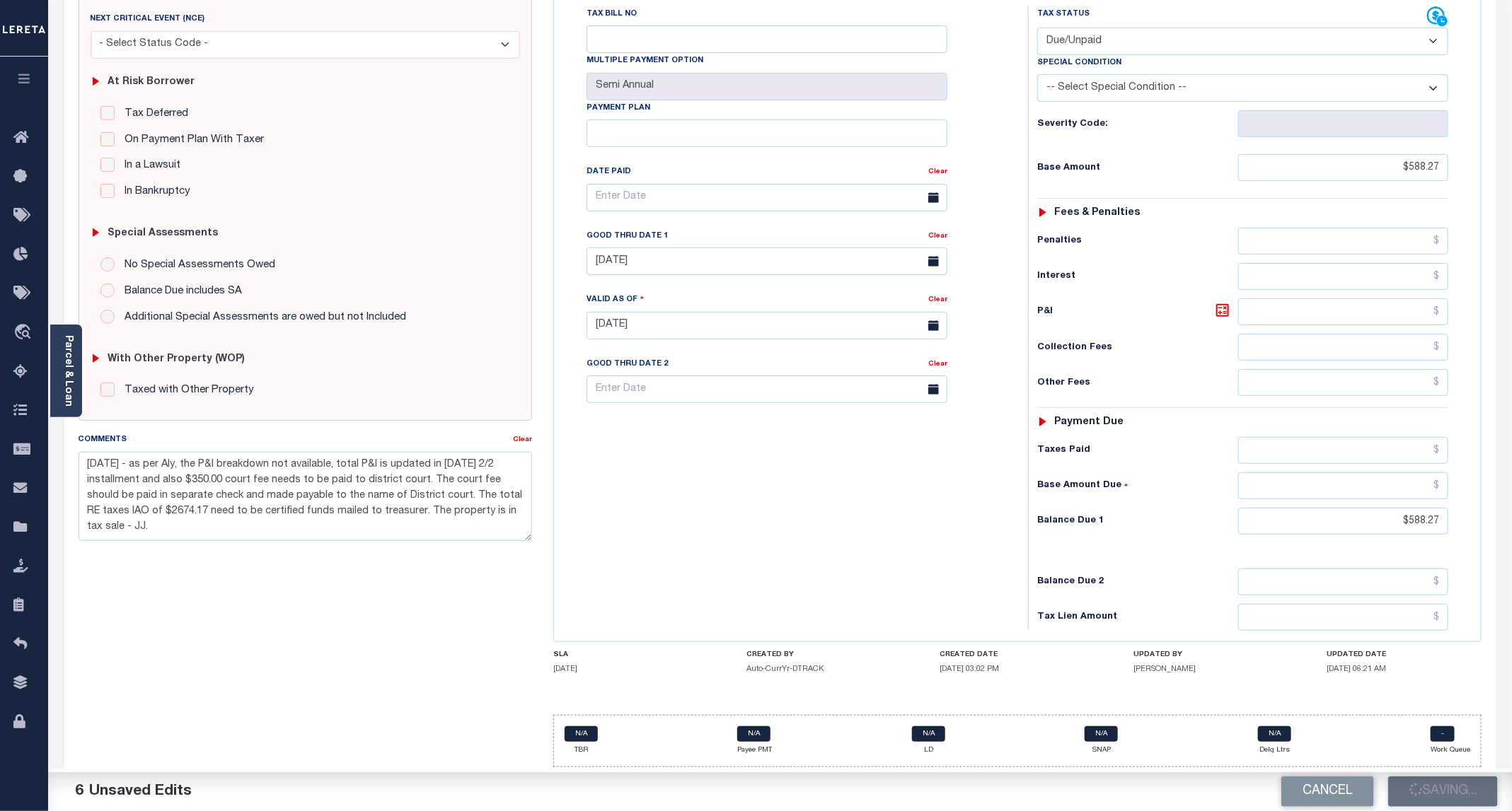
type input "$588.27"
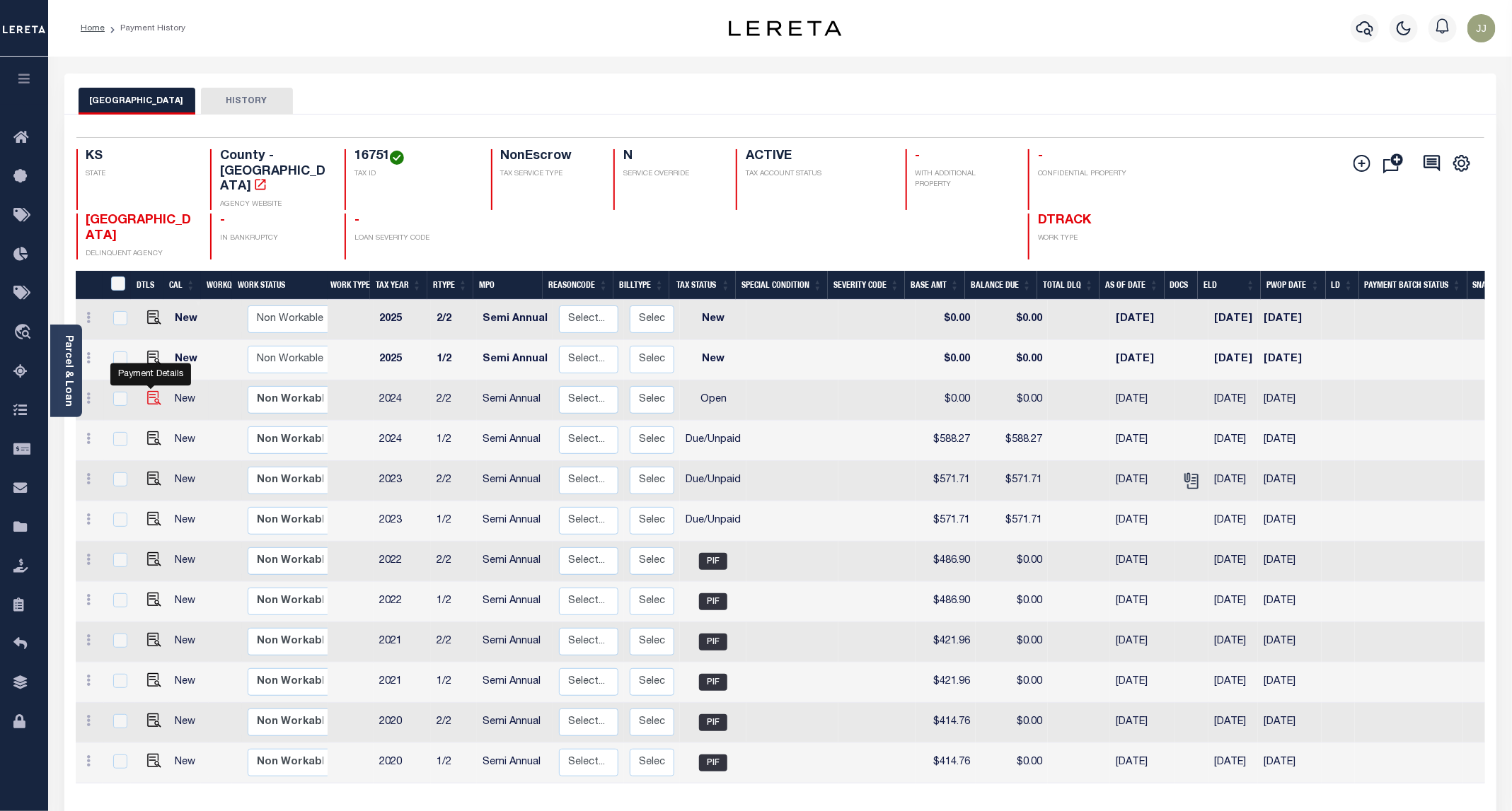
click at [149, 391] on img "" at bounding box center [154, 398] width 14 height 14
checkbox input "true"
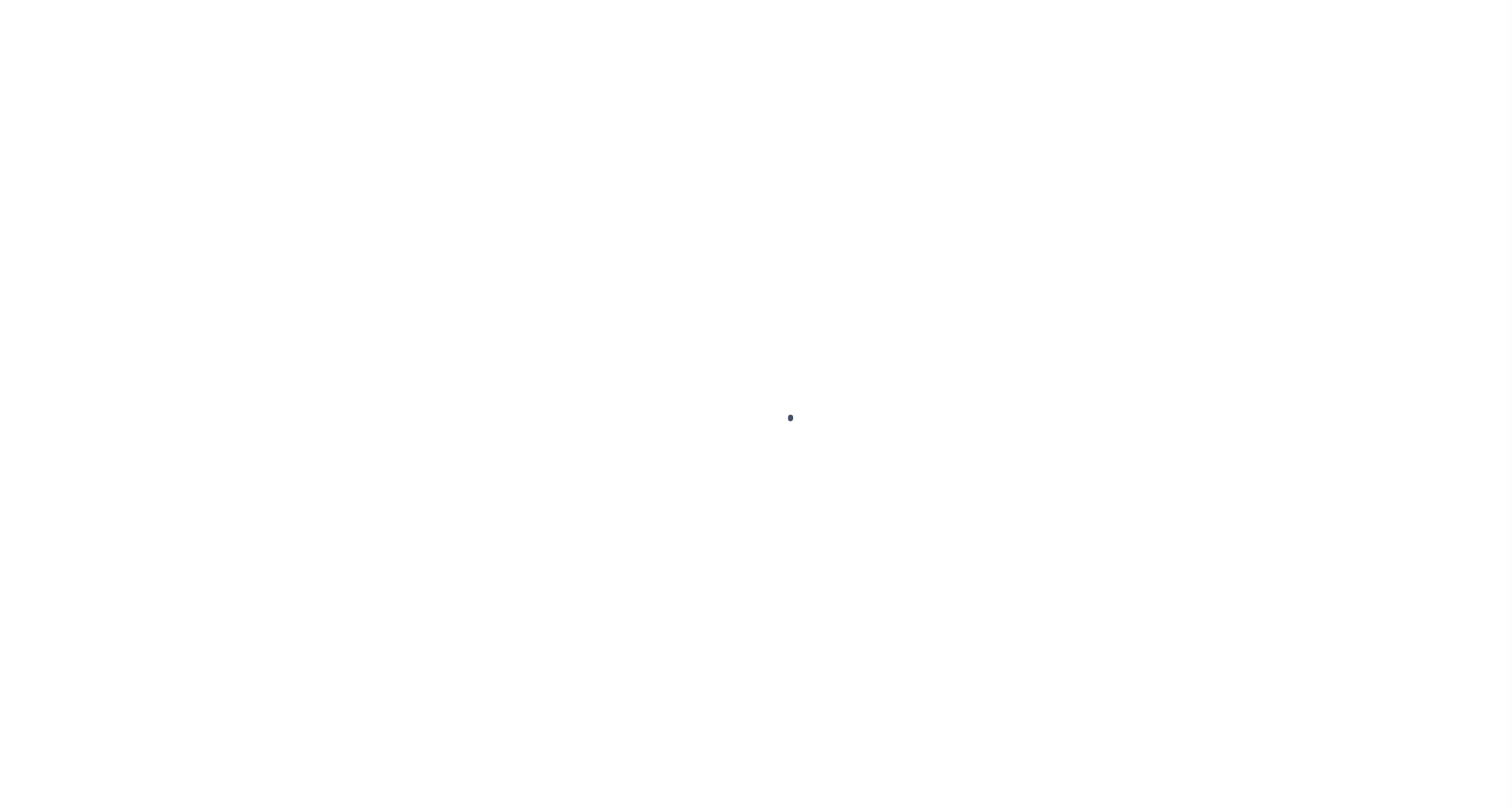
select select "OP2"
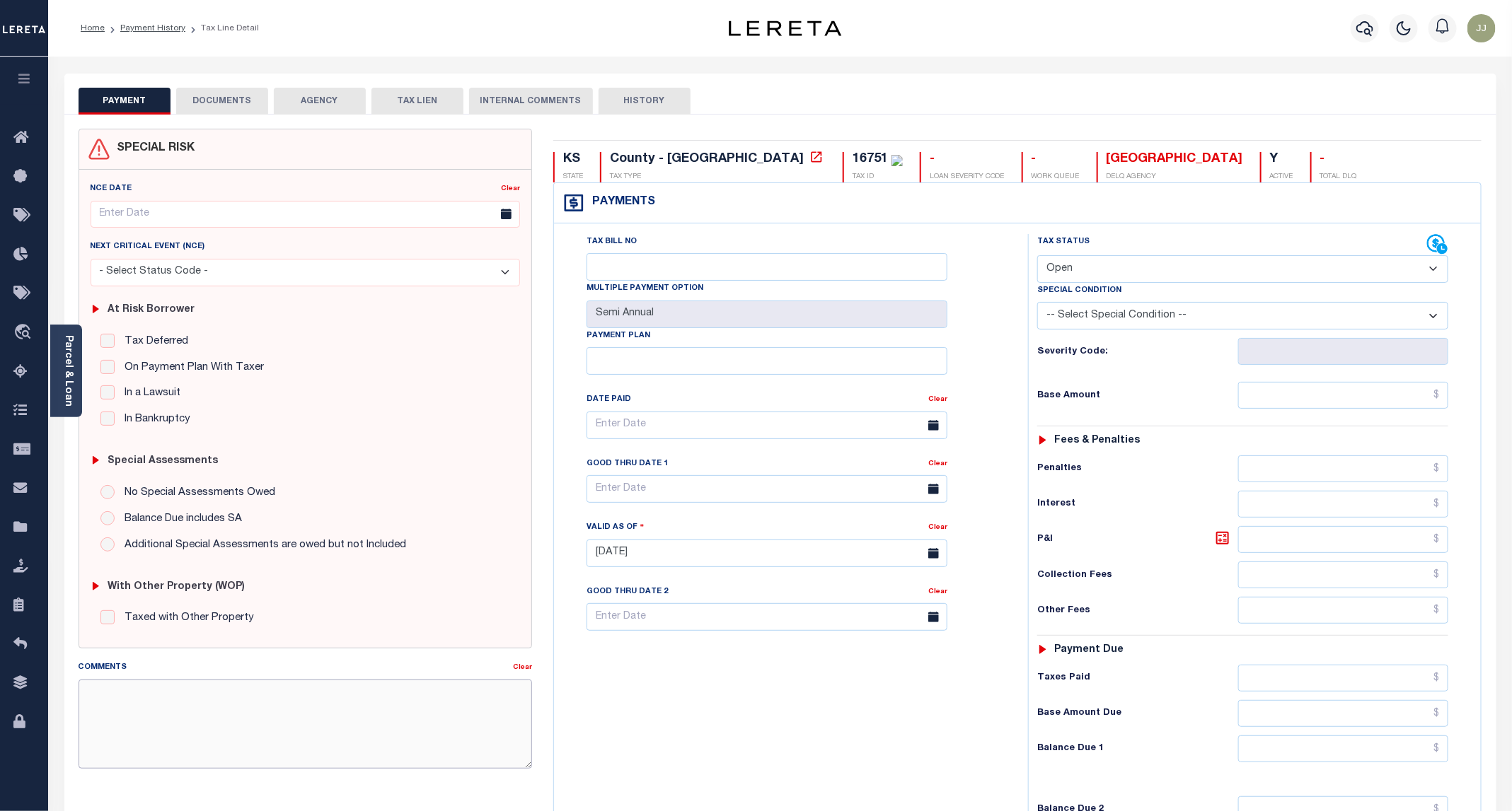
click at [107, 715] on textarea "Comments" at bounding box center [305, 724] width 454 height 89
paste textarea "[DATE] - as per Aly, the P&I breakdown not available, total P&I is updated in […"
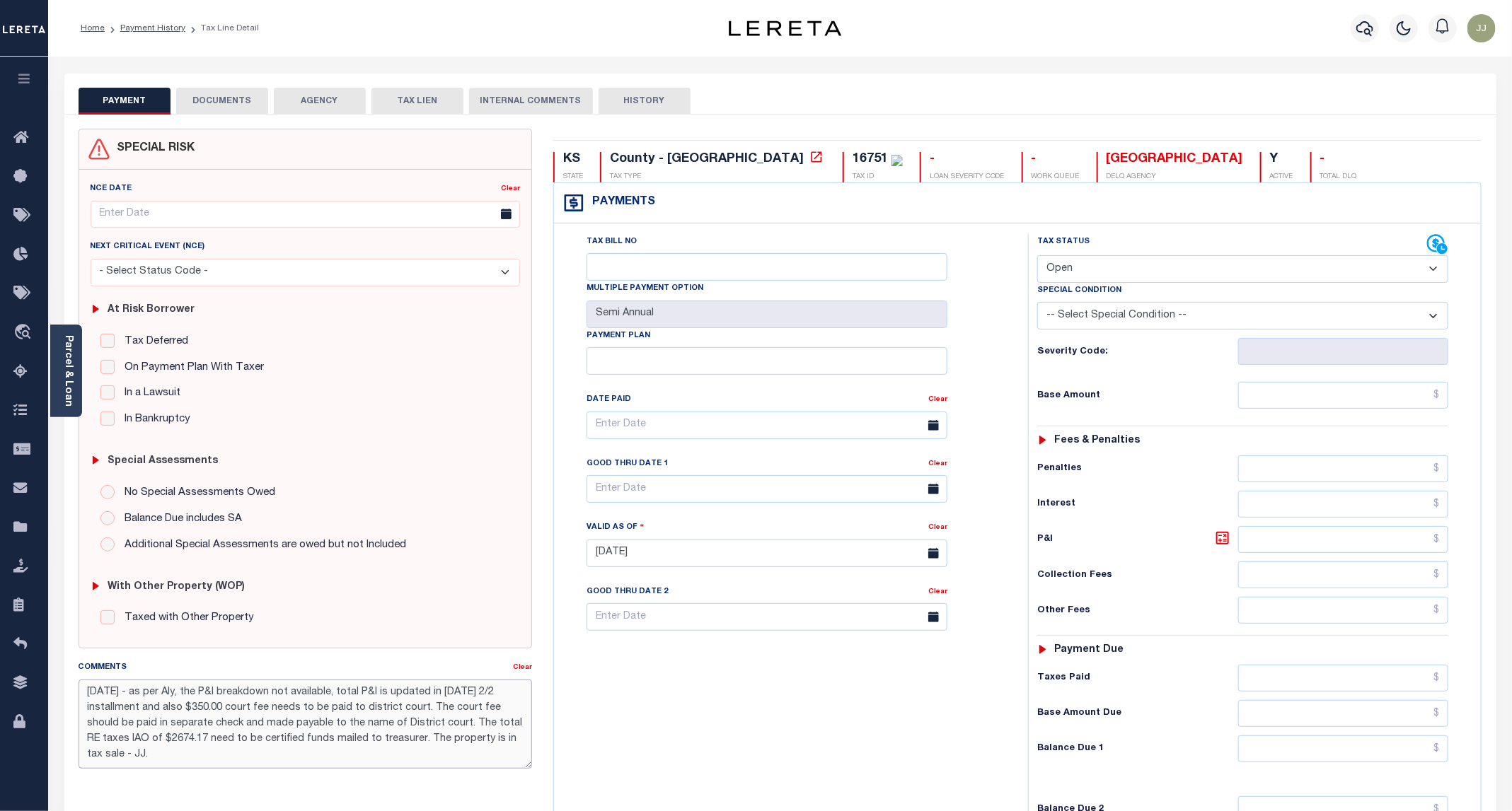
type textarea "[DATE] - as per Aly, the P&I breakdown not available, total P&I is updated in […"
type input "09/11/2025"
click at [1071, 272] on select "- Select Status Code - Open Due/Unpaid Paid Incomplete No Tax Due Internal Refu…" at bounding box center [1243, 269] width 411 height 28
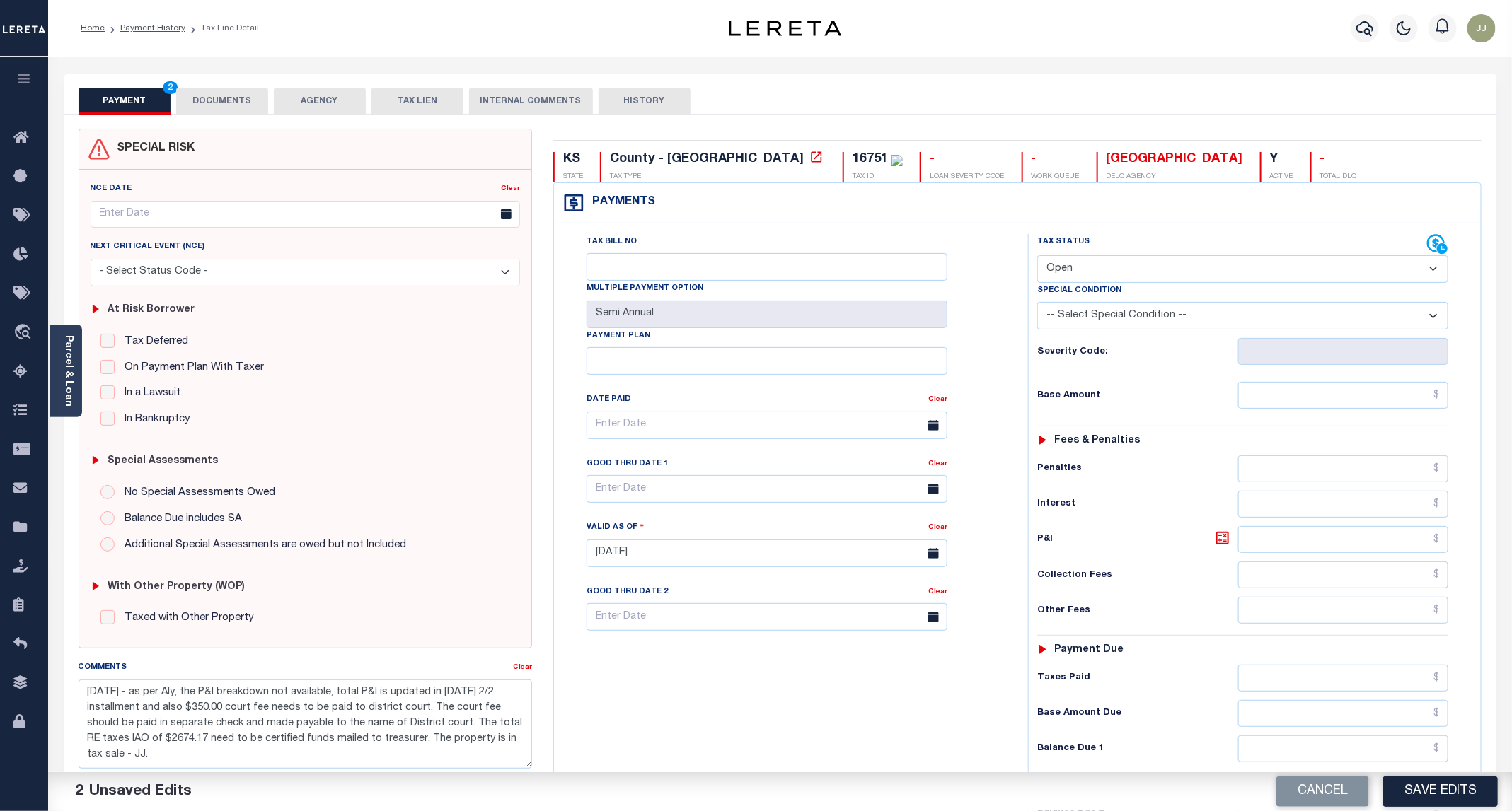
select select "DUE"
click at [1038, 257] on select "- Select Status Code - Open Due/Unpaid Paid Incomplete No Tax Due Internal Refu…" at bounding box center [1243, 269] width 411 height 28
click at [1314, 399] on input "text" at bounding box center [1342, 395] width 210 height 27
type input "$"
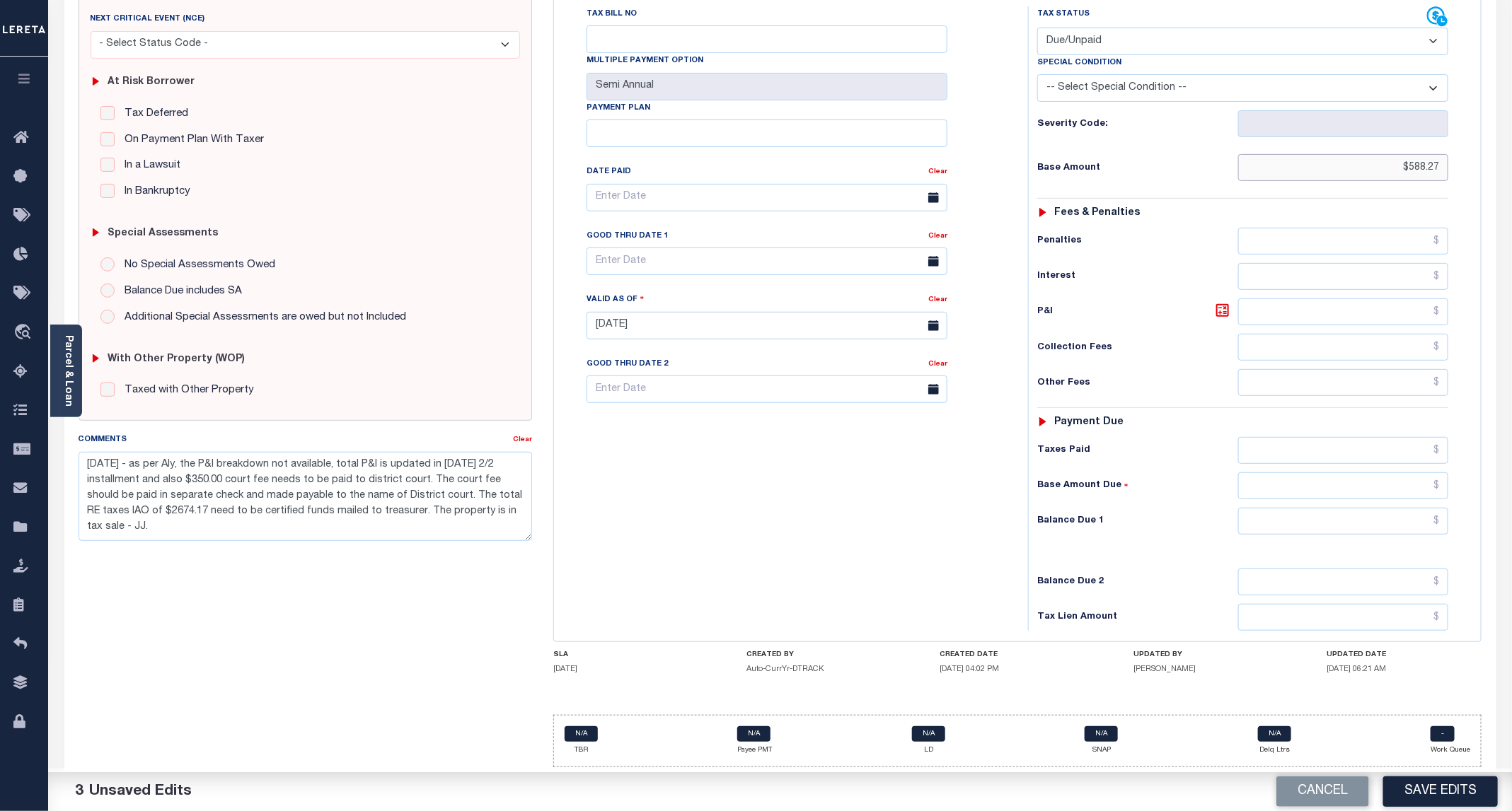
type input "$588.27"
click at [883, 565] on div "Tax Bill No Multiple Payment Option Semi Annual Payment Plan Clear" at bounding box center [787, 318] width 460 height 625
click at [1368, 373] on input "text" at bounding box center [1342, 382] width 210 height 27
click at [1351, 378] on input "text" at bounding box center [1342, 382] width 210 height 27
type input "$350.00"
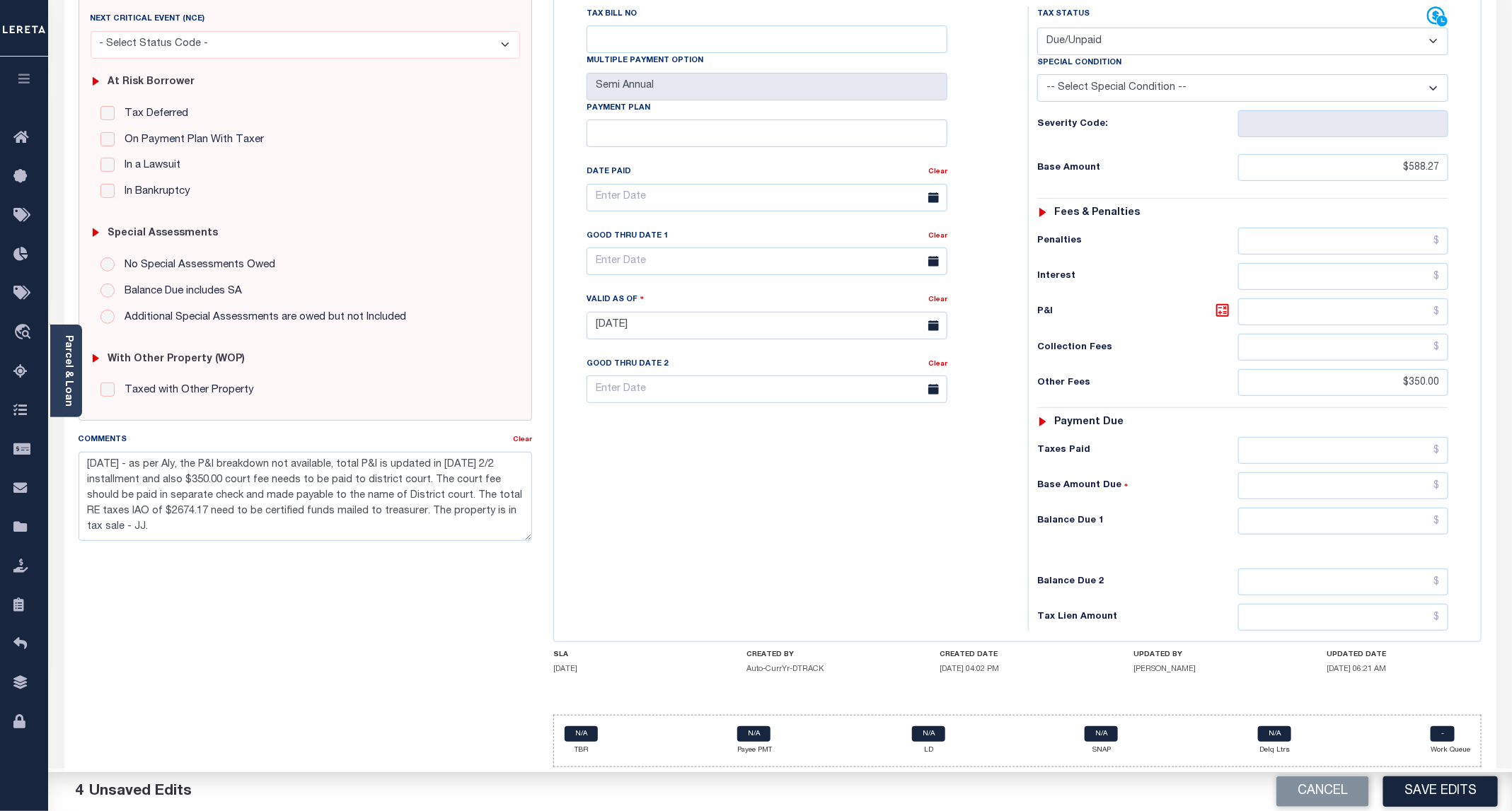
click at [819, 512] on div "Tax Bill No Multiple Payment Option Semi Annual Payment Plan Clear" at bounding box center [787, 318] width 460 height 625
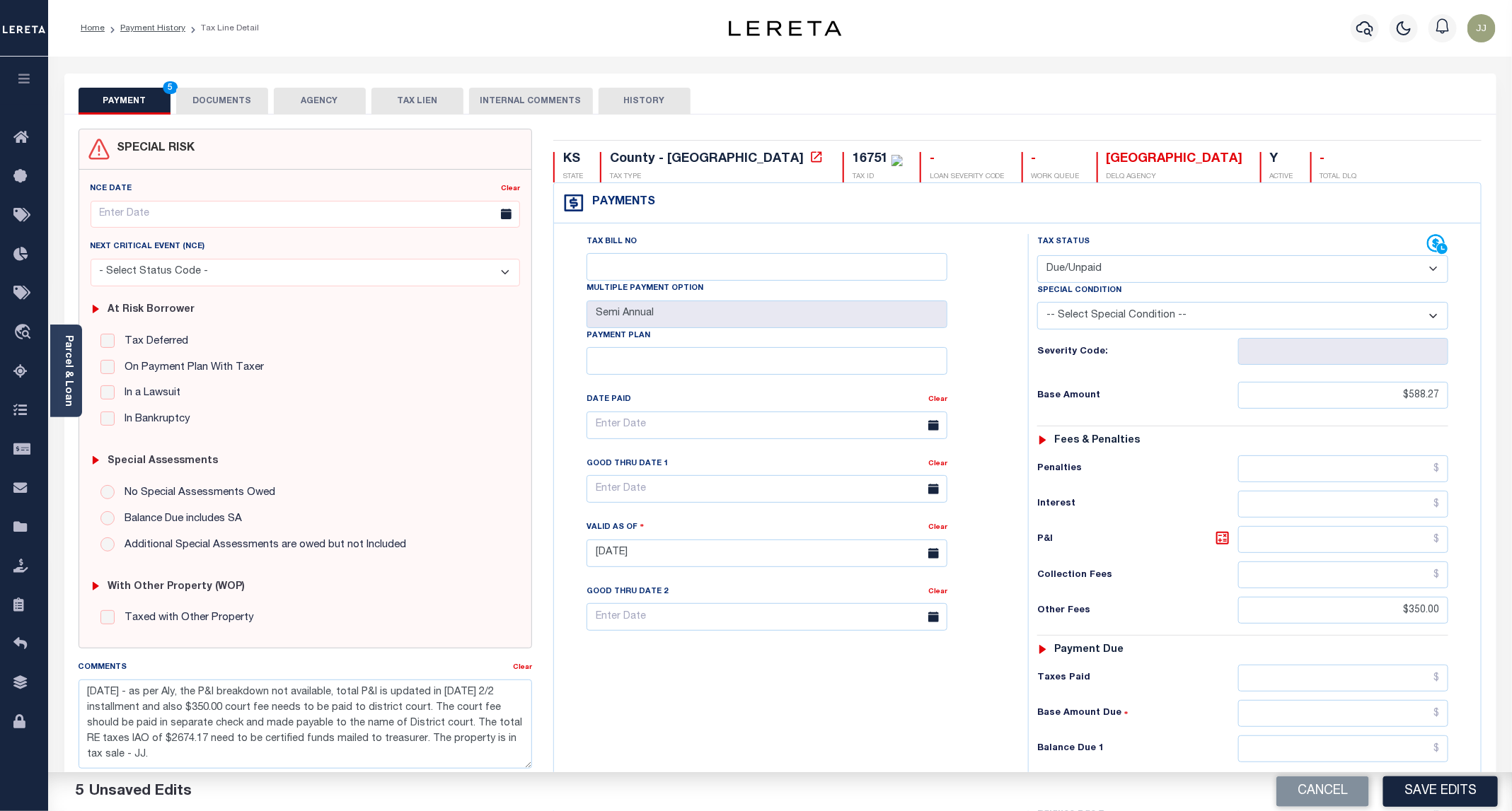
click at [1091, 323] on select "-- Select Special Condition -- 3RD PARTY TAX LIEN AGENCY TAX LIEN (A.K.A Inside…" at bounding box center [1243, 316] width 411 height 28
select select "29"
click at [1038, 305] on select "-- Select Special Condition -- 3RD PARTY TAX LIEN AGENCY TAX LIEN (A.K.A Inside…" at bounding box center [1243, 316] width 411 height 28
click at [1362, 550] on input "text" at bounding box center [1342, 540] width 210 height 27
paste input "354.21"
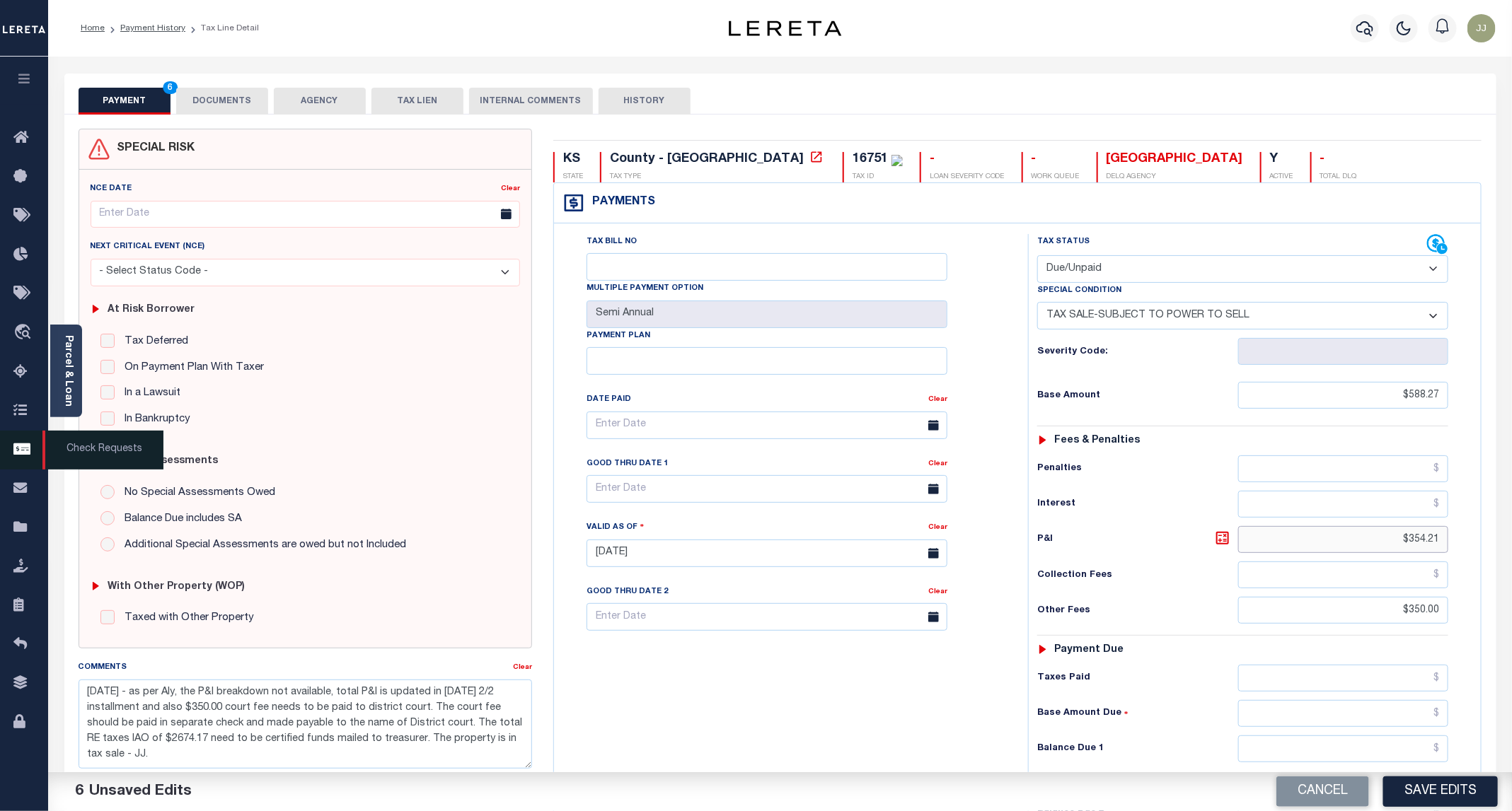
type input "$354.21"
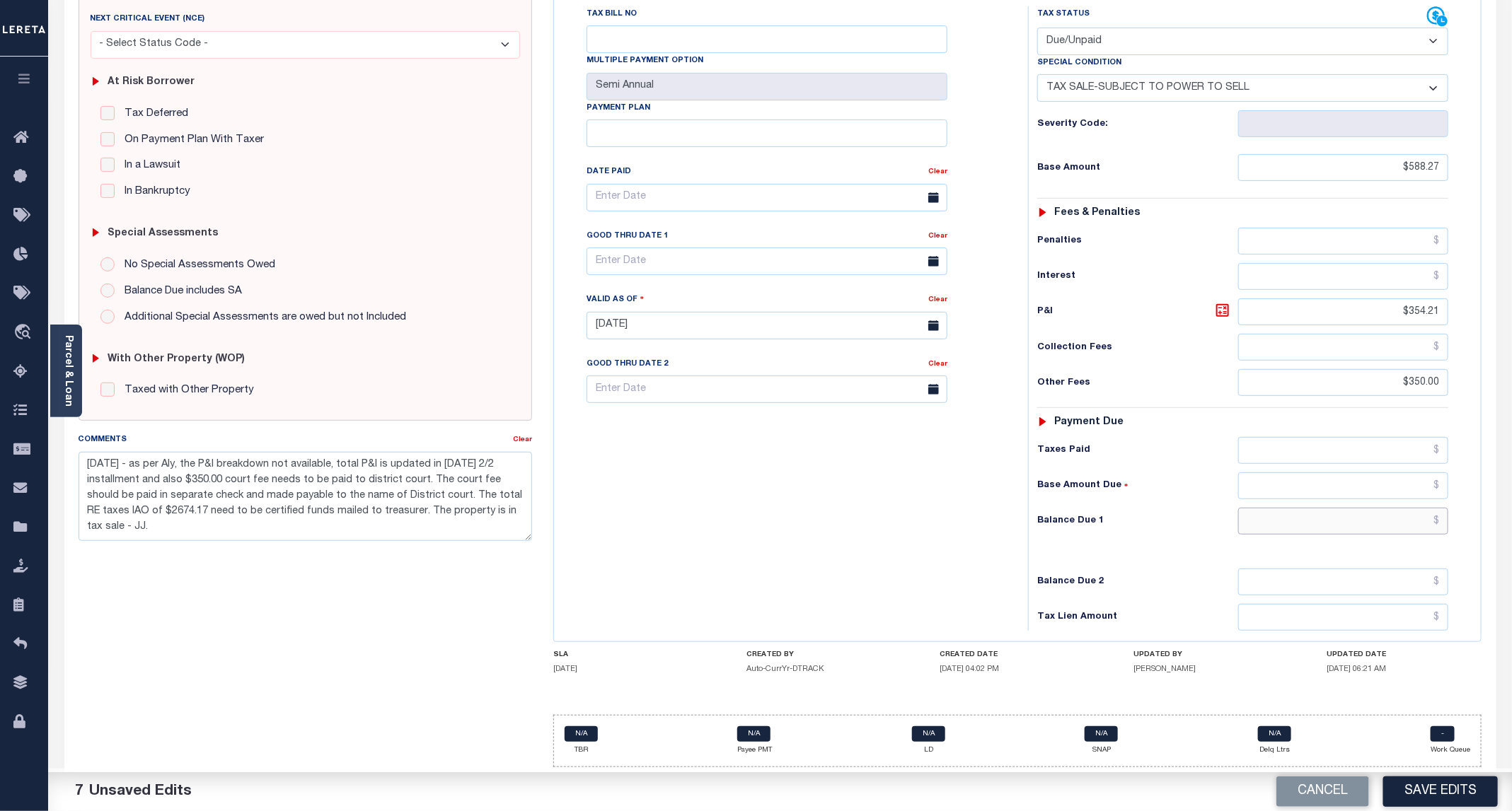
click at [1388, 523] on input "text" at bounding box center [1342, 521] width 210 height 27
paste input "1,292.48"
type input "$1,292.48"
drag, startPoint x: 897, startPoint y: 520, endPoint x: 689, endPoint y: 329, distance: 282.4
click at [890, 519] on div "Tax Bill No Multiple Payment Option Semi Annual Payment Plan Clear" at bounding box center [787, 318] width 460 height 625
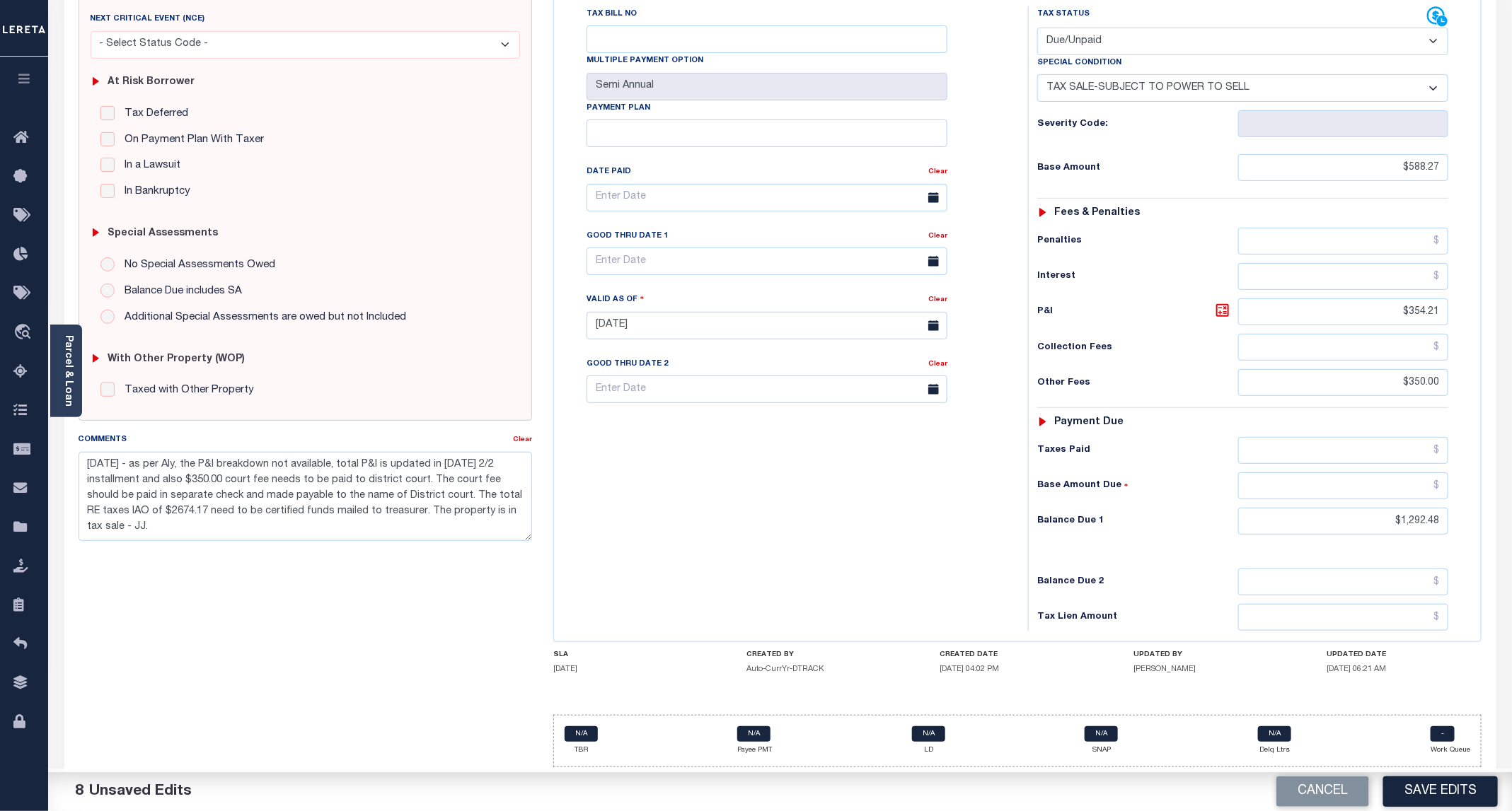
click at [614, 236] on label "Good Thru Date 1" at bounding box center [627, 237] width 81 height 12
click at [614, 252] on input "text" at bounding box center [767, 261] width 361 height 28
click at [660, 447] on span "30" at bounding box center [665, 461] width 28 height 28
type input "09/30/2025"
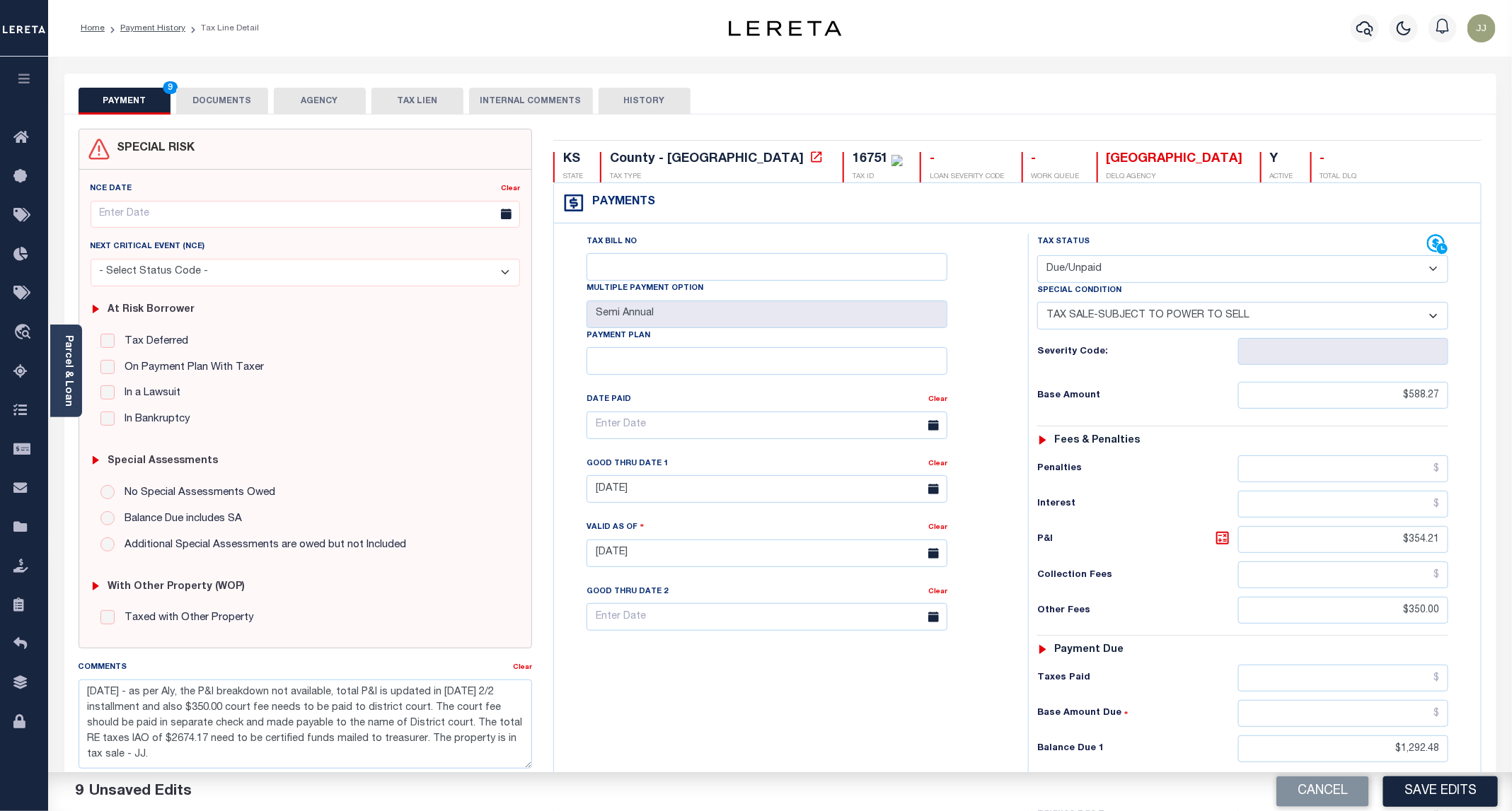
click at [1443, 794] on button "Save Edits" at bounding box center [1441, 791] width 115 height 30
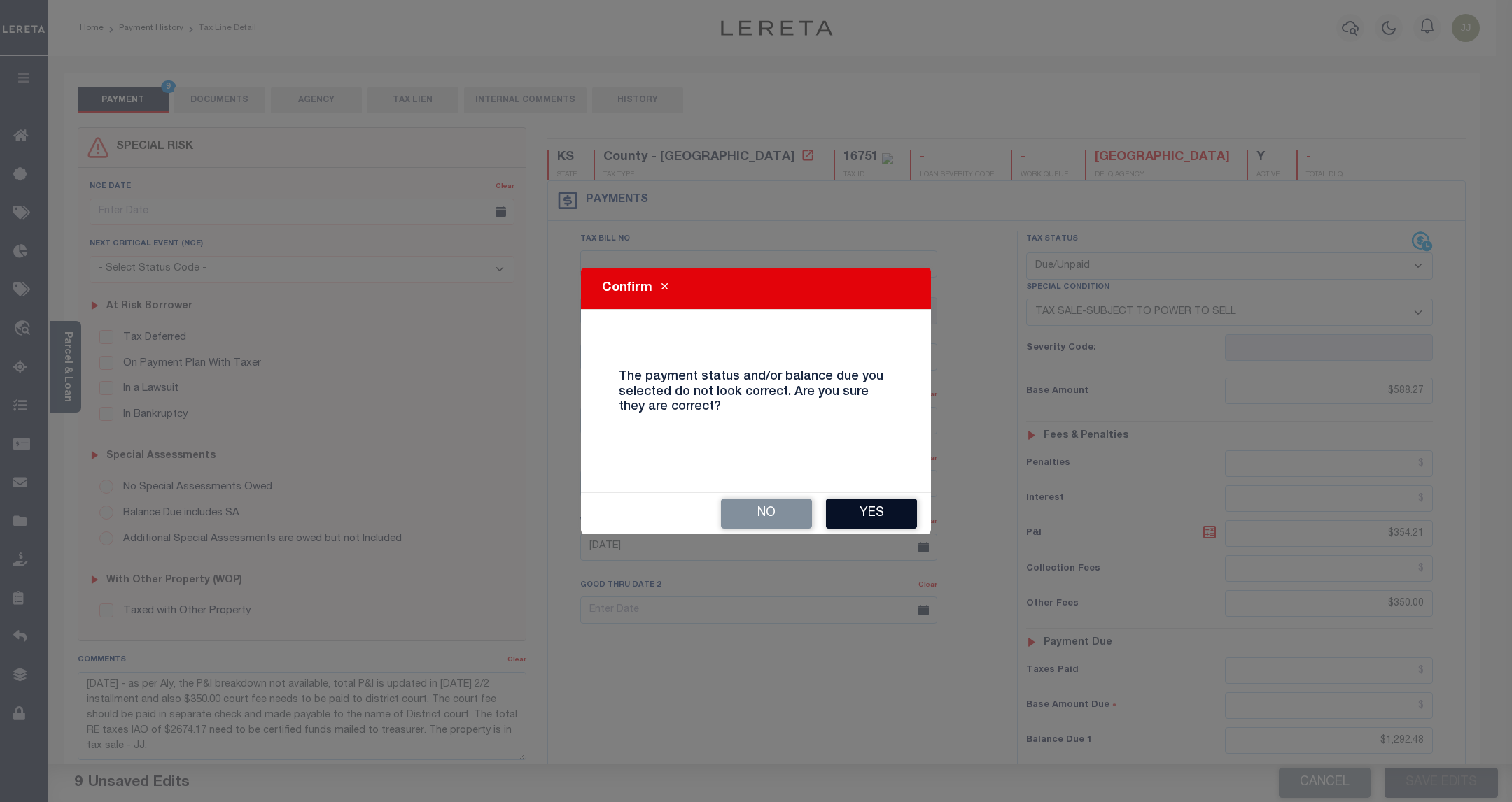
click at [893, 503] on button "Yes" at bounding box center [871, 514] width 91 height 30
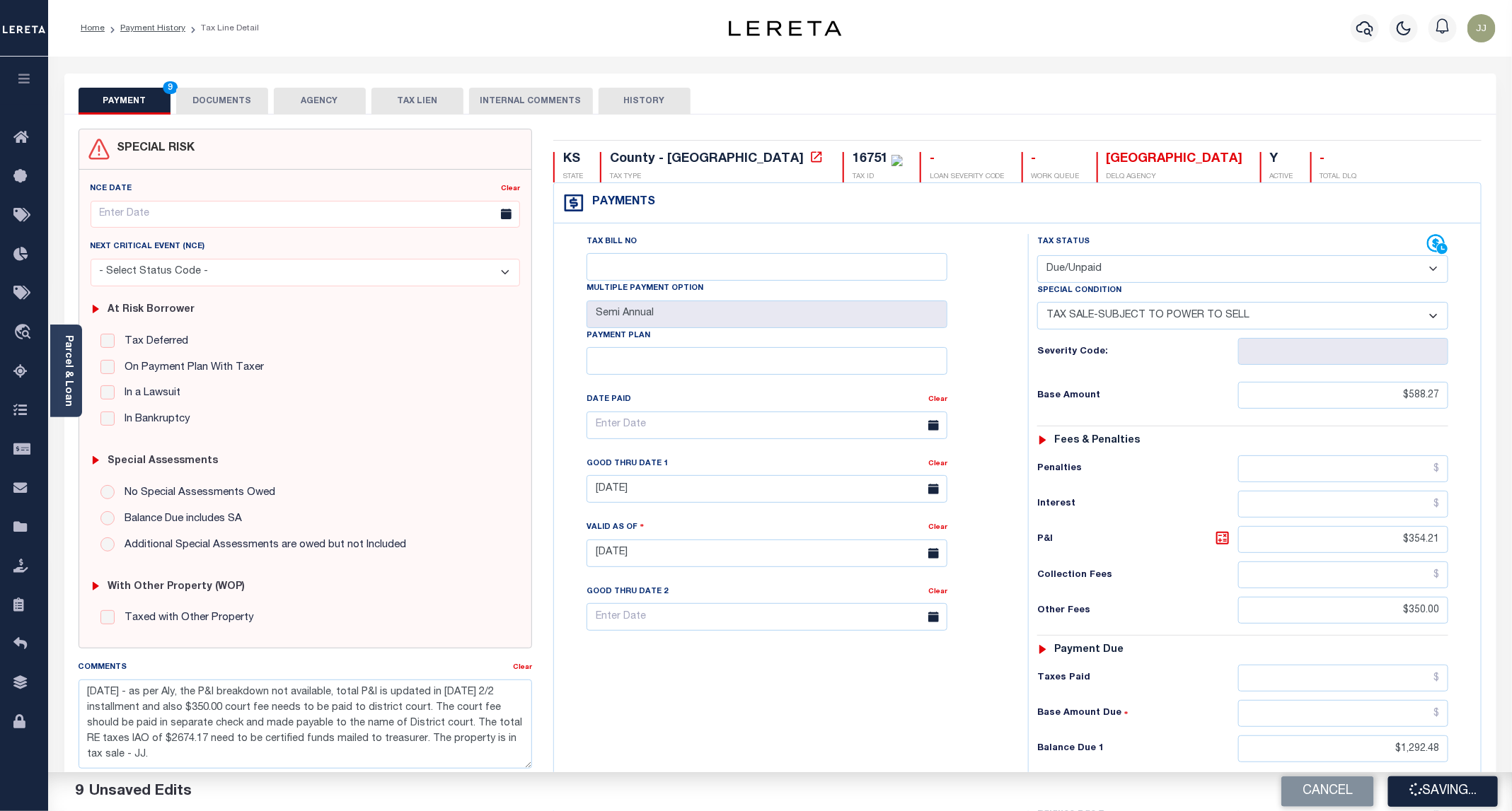
checkbox input "false"
type input "0"
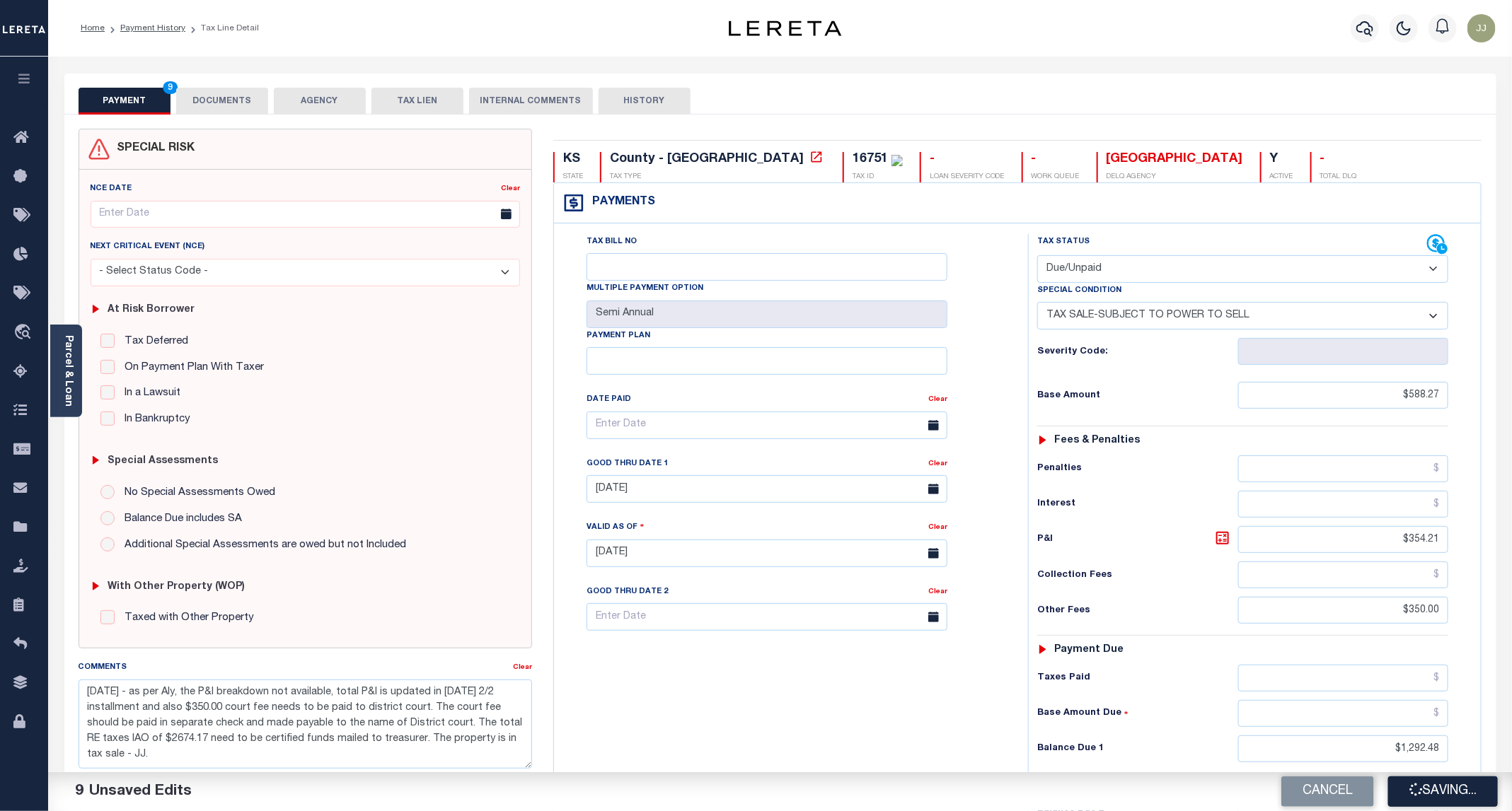
type input "$588.27"
type input "$354.21"
type input "$350"
type input "$1,292.48"
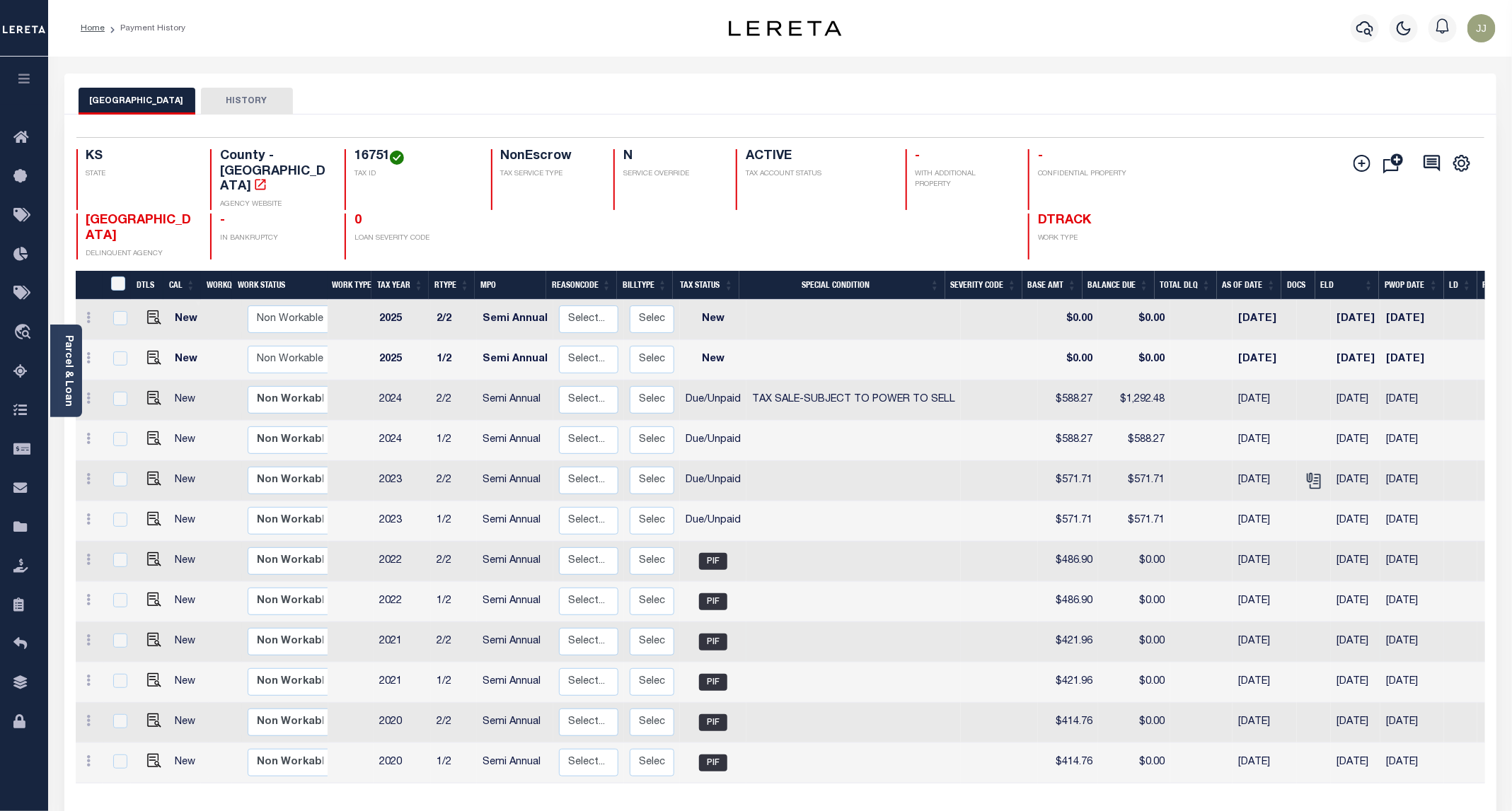
scroll to position [66, 0]
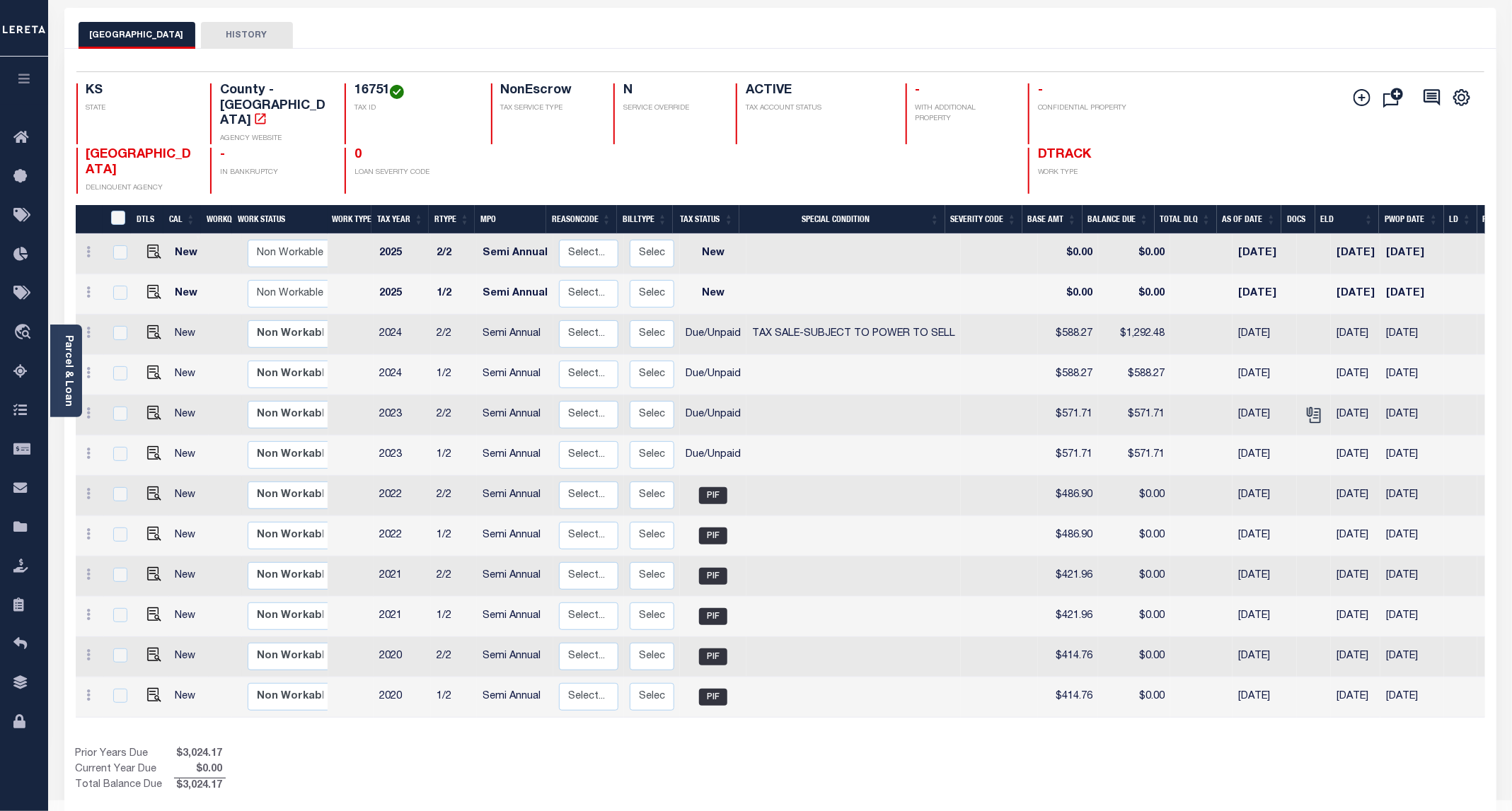
click at [383, 754] on div "Prior Years Due $3,024.17 Current Year Due $0.00 Total Balance Due $3,024.17" at bounding box center [428, 770] width 705 height 47
click at [156, 365] on img "" at bounding box center [154, 372] width 14 height 14
checkbox input "true"
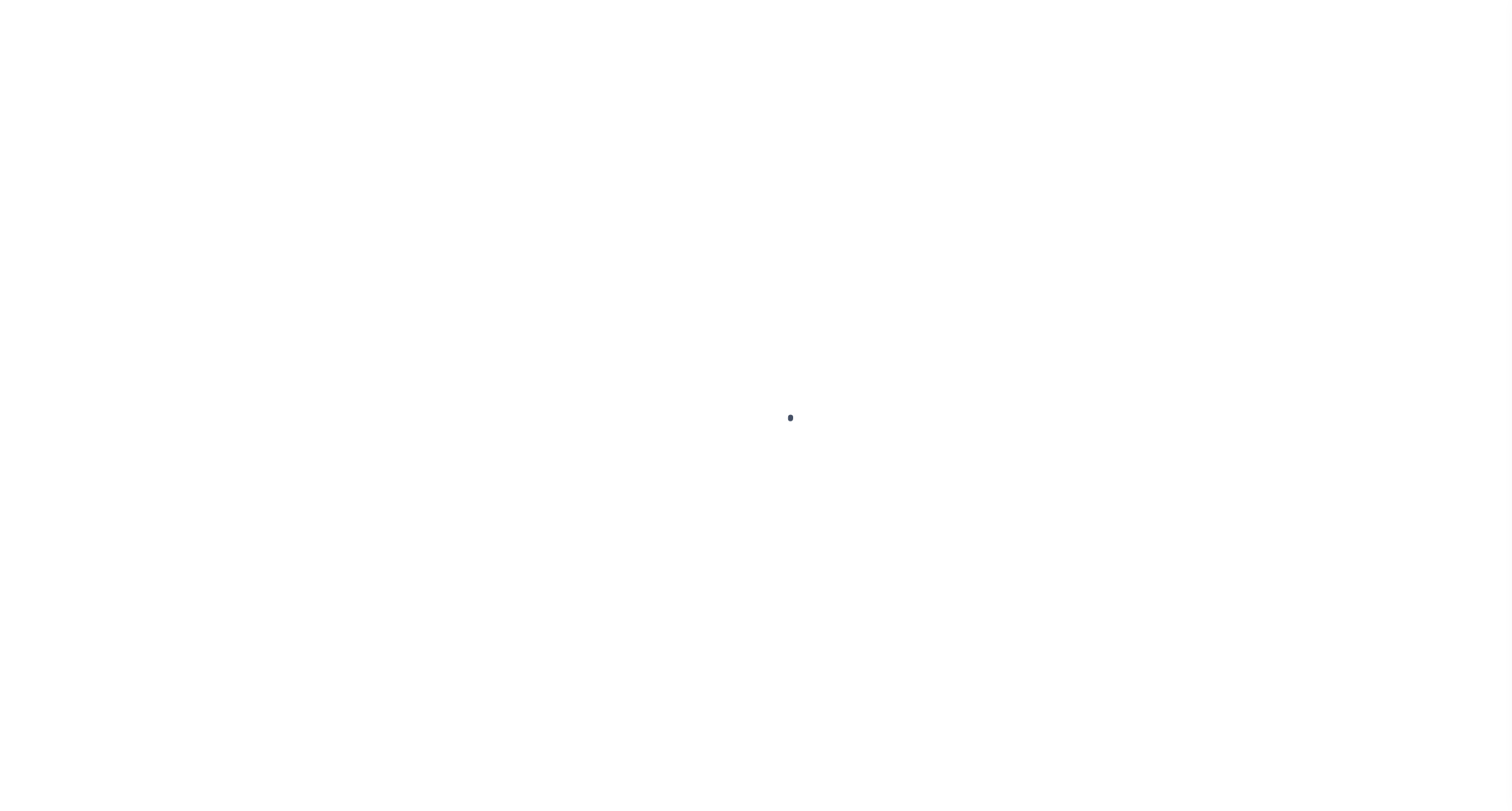
select select "DUE"
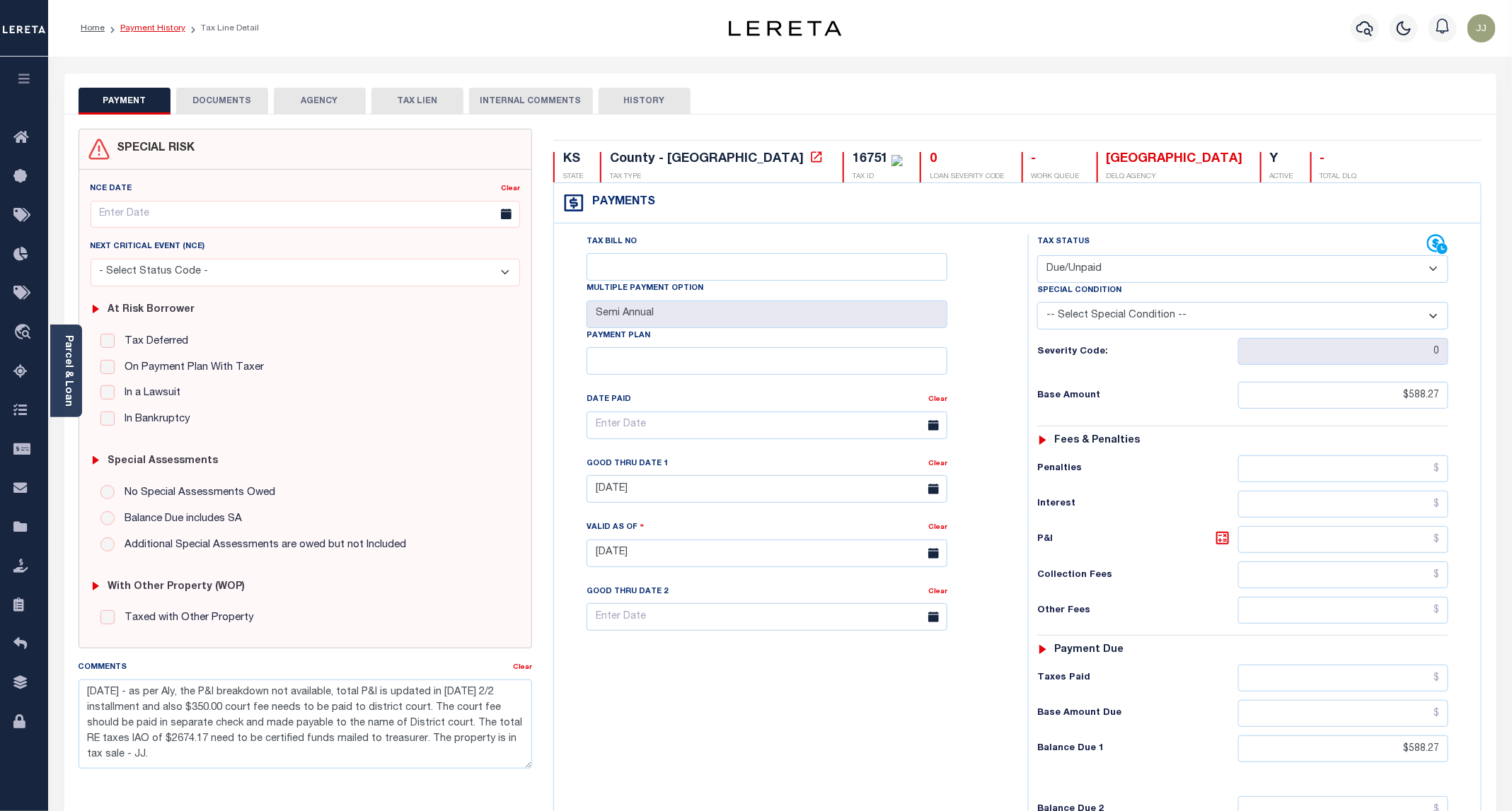
click at [156, 28] on link "Payment History" at bounding box center [152, 29] width 65 height 9
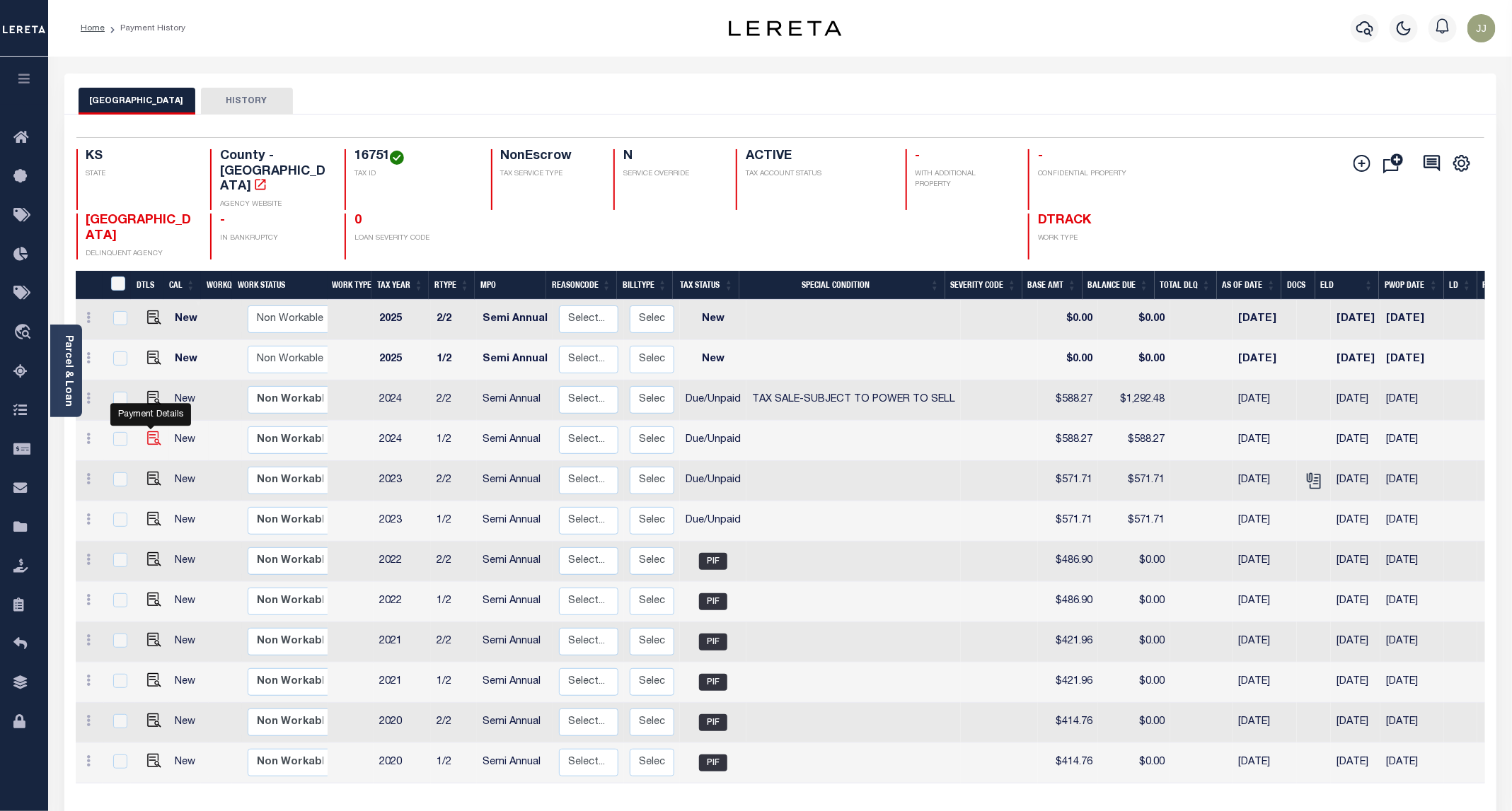
click at [153, 432] on img "" at bounding box center [154, 439] width 14 height 14
checkbox input "true"
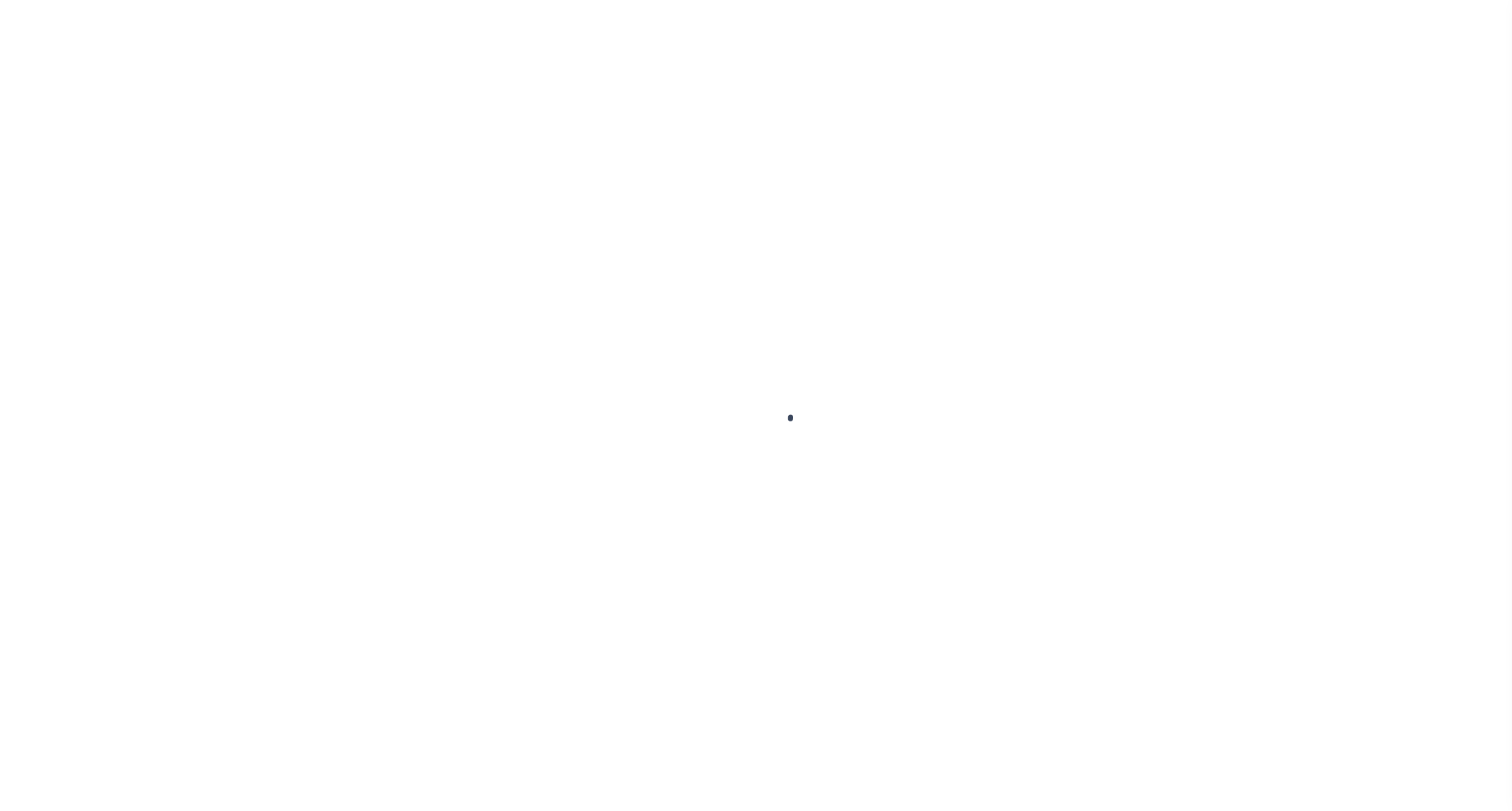
select select "DUE"
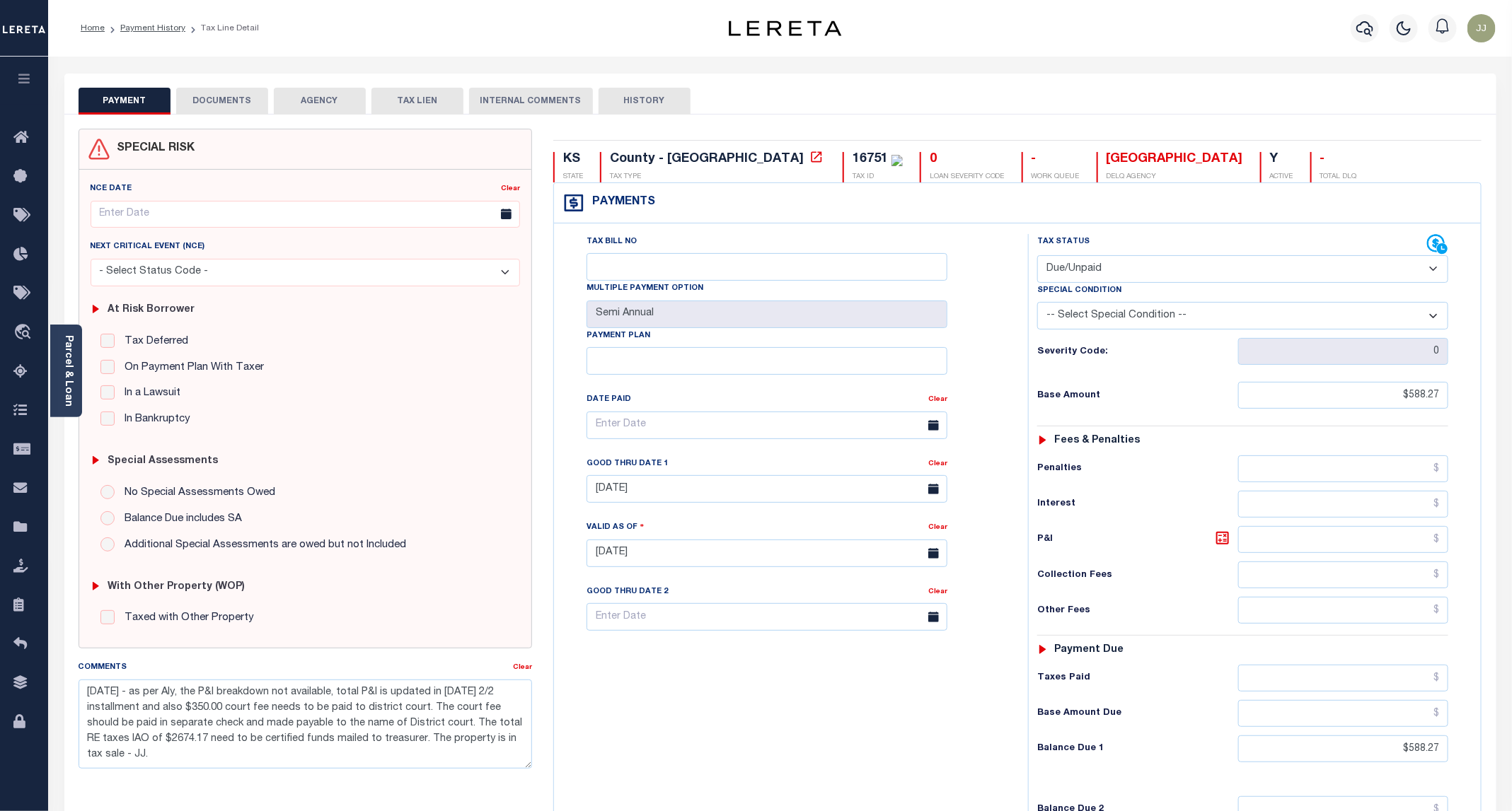
click at [1139, 321] on select "-- Select Special Condition -- 3RD PARTY TAX LIEN AGENCY TAX LIEN (A.K.A Inside…" at bounding box center [1243, 316] width 411 height 28
select select "29"
click at [1038, 305] on select "-- Select Special Condition -- 3RD PARTY TAX LIEN AGENCY TAX LIEN (A.K.A Inside…" at bounding box center [1243, 316] width 411 height 28
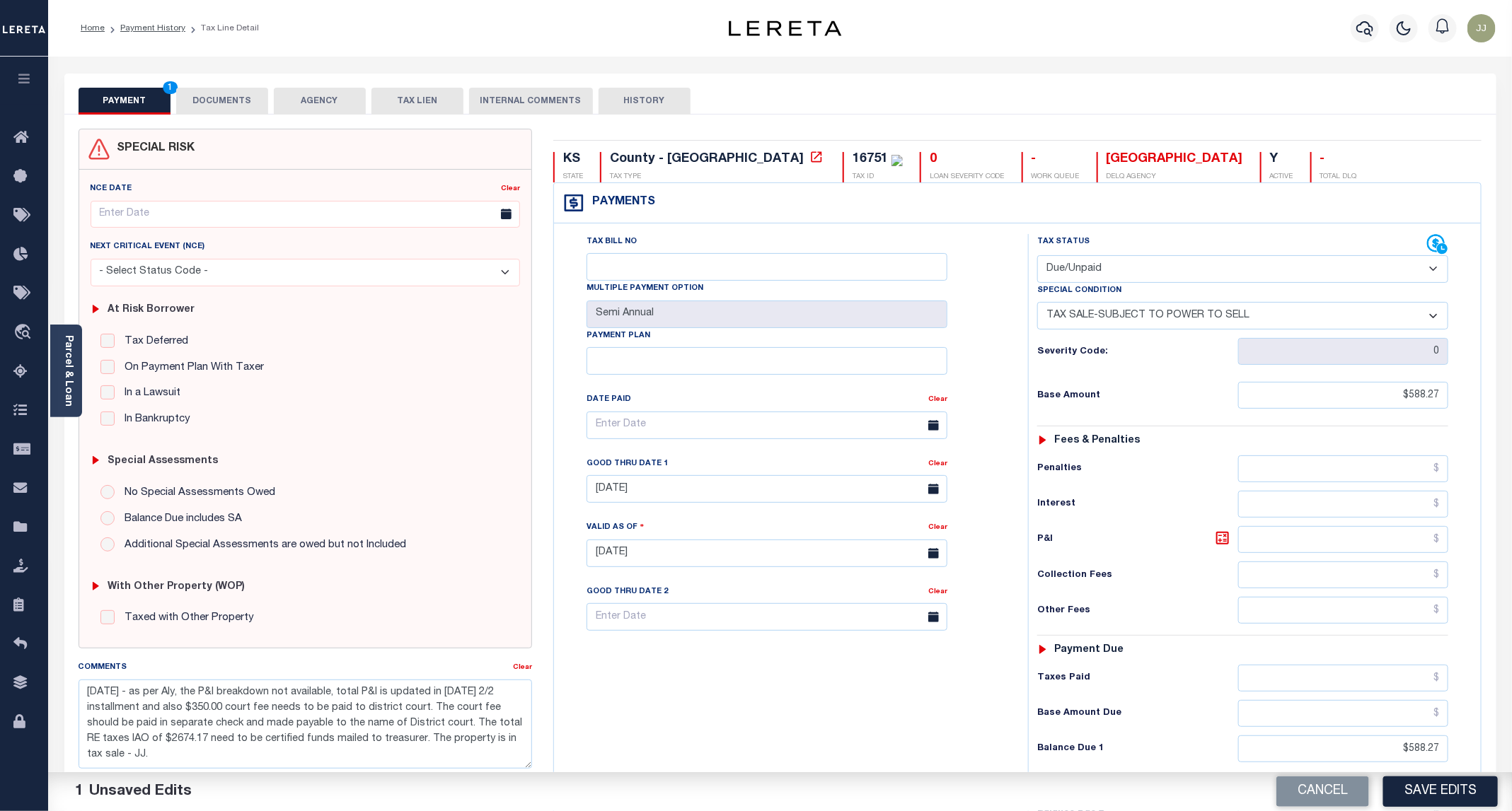
click at [867, 732] on div "Tax Bill No Multiple Payment Option Semi Annual Payment Plan Clear" at bounding box center [787, 546] width 460 height 625
click at [1459, 788] on button "Save Edits" at bounding box center [1441, 791] width 115 height 30
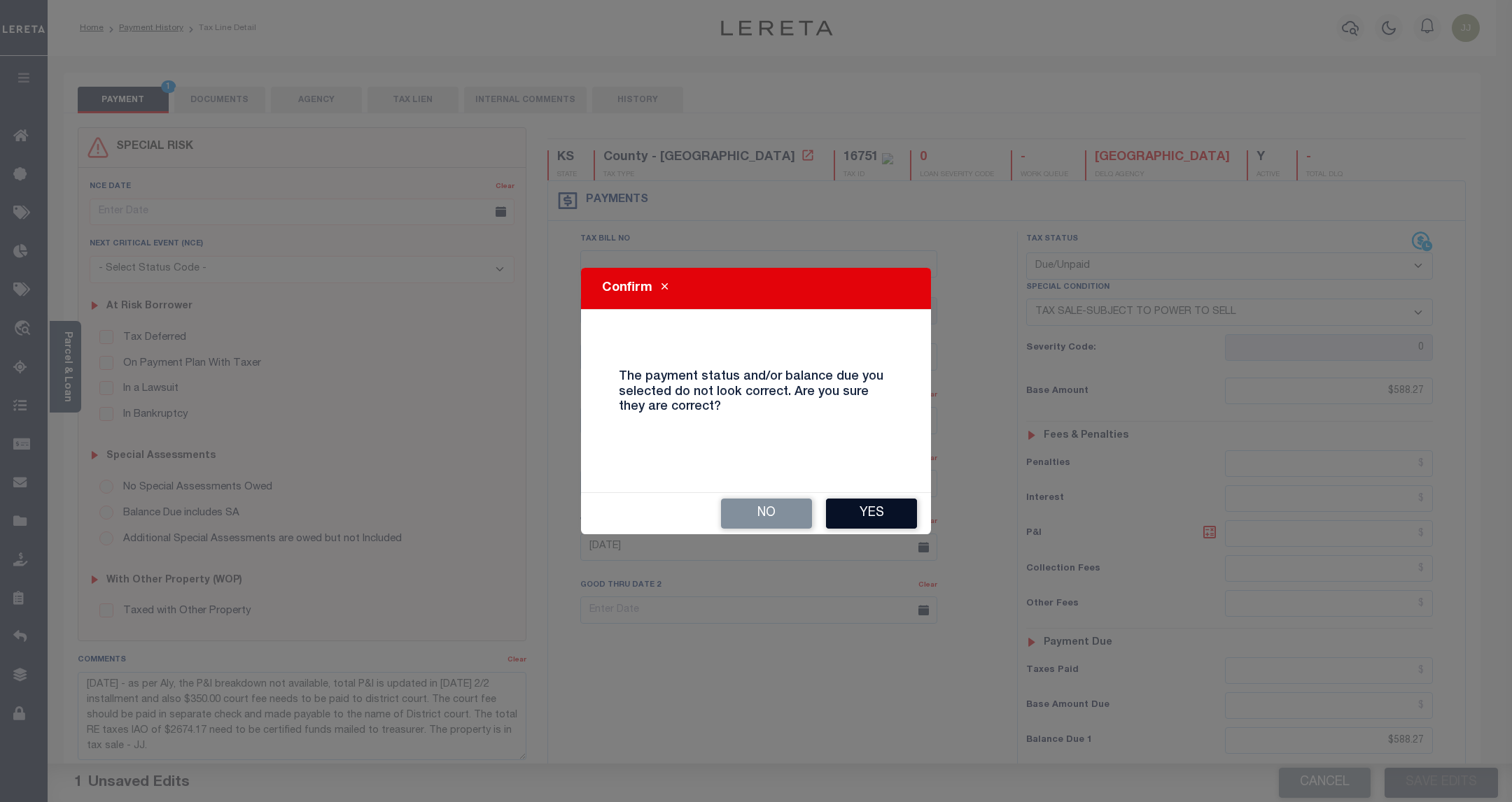
click at [882, 527] on button "Yes" at bounding box center [871, 514] width 91 height 30
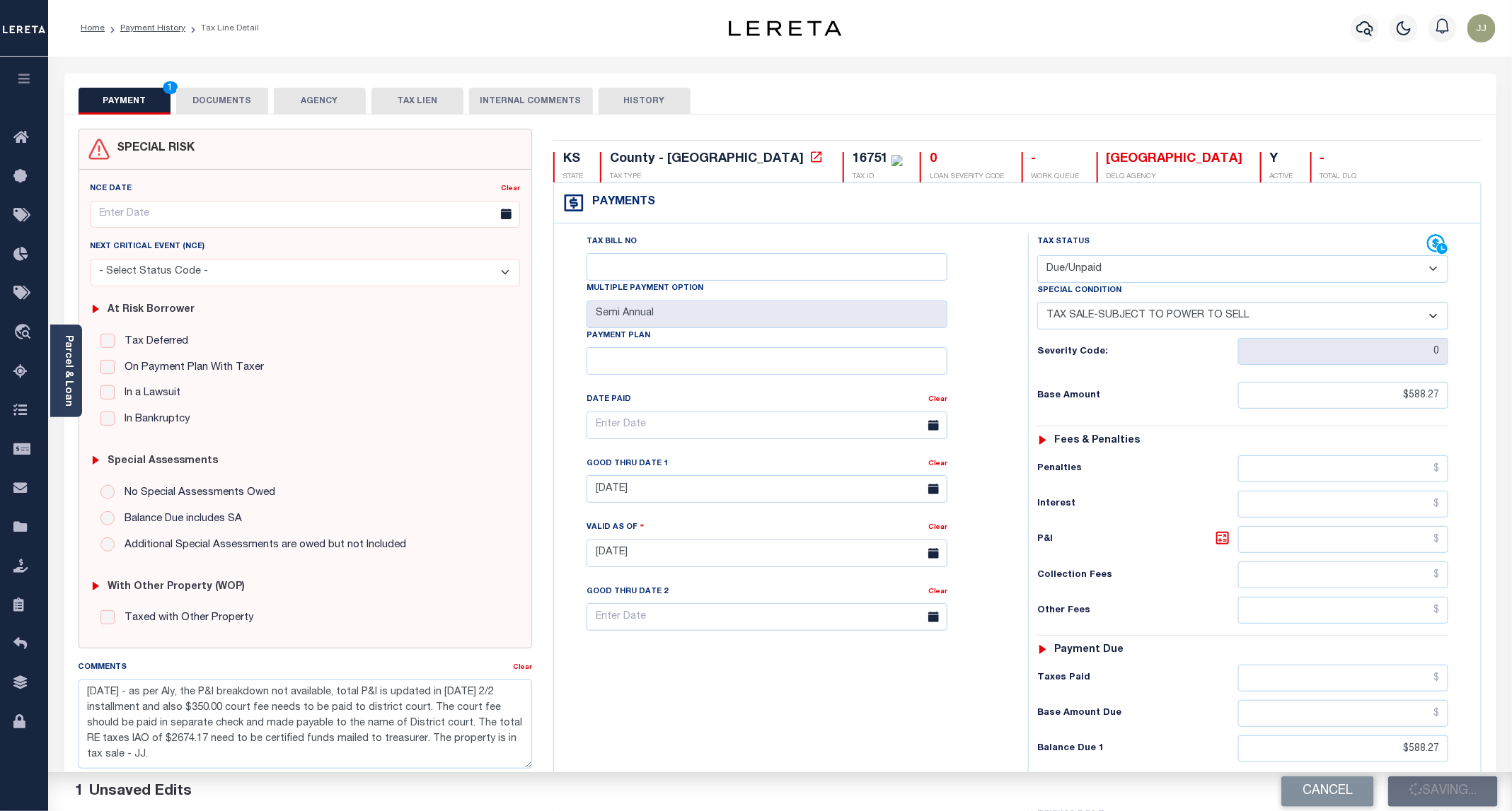
checkbox input "false"
type input "$588.27"
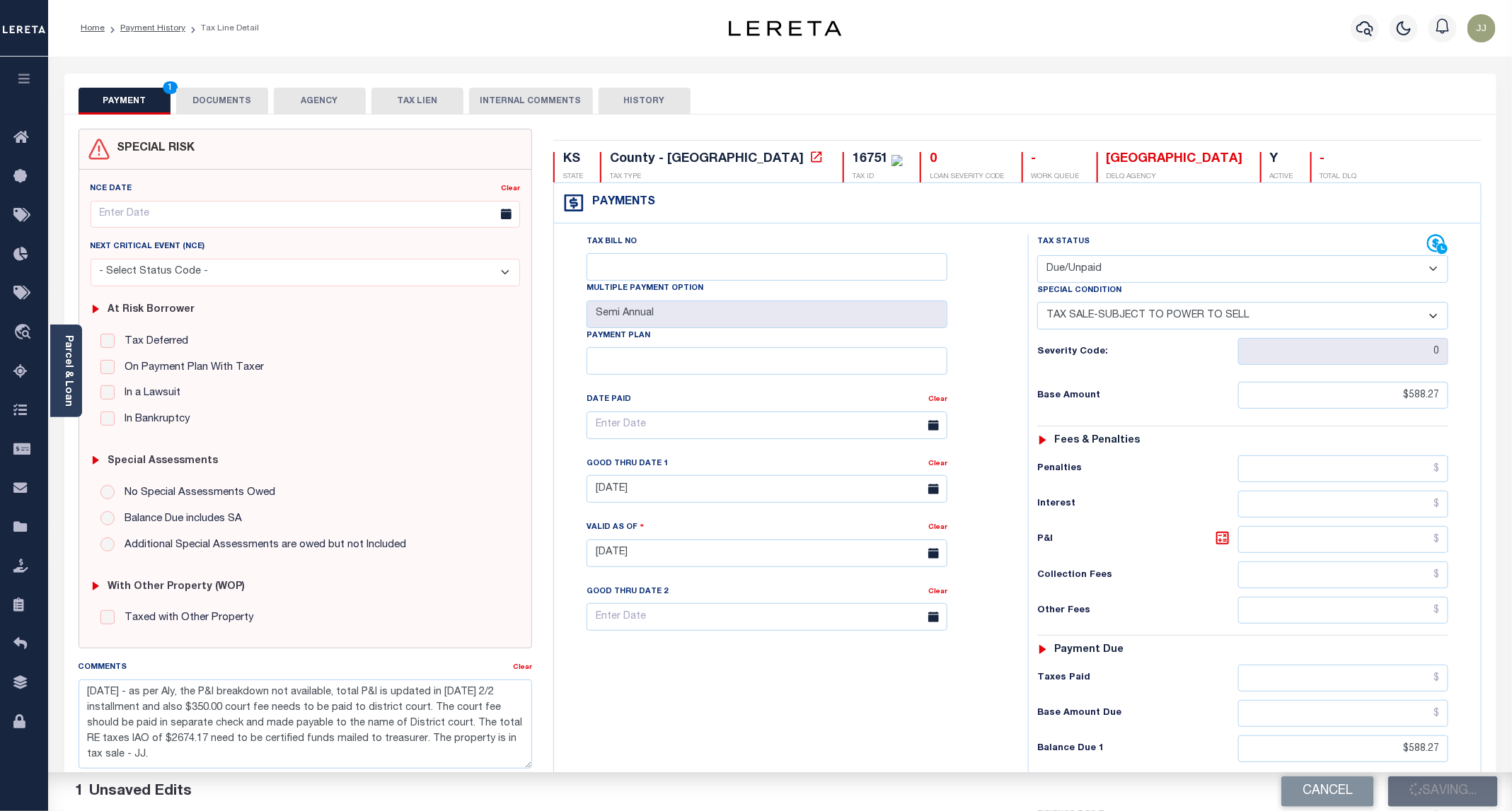
type input "$588.27"
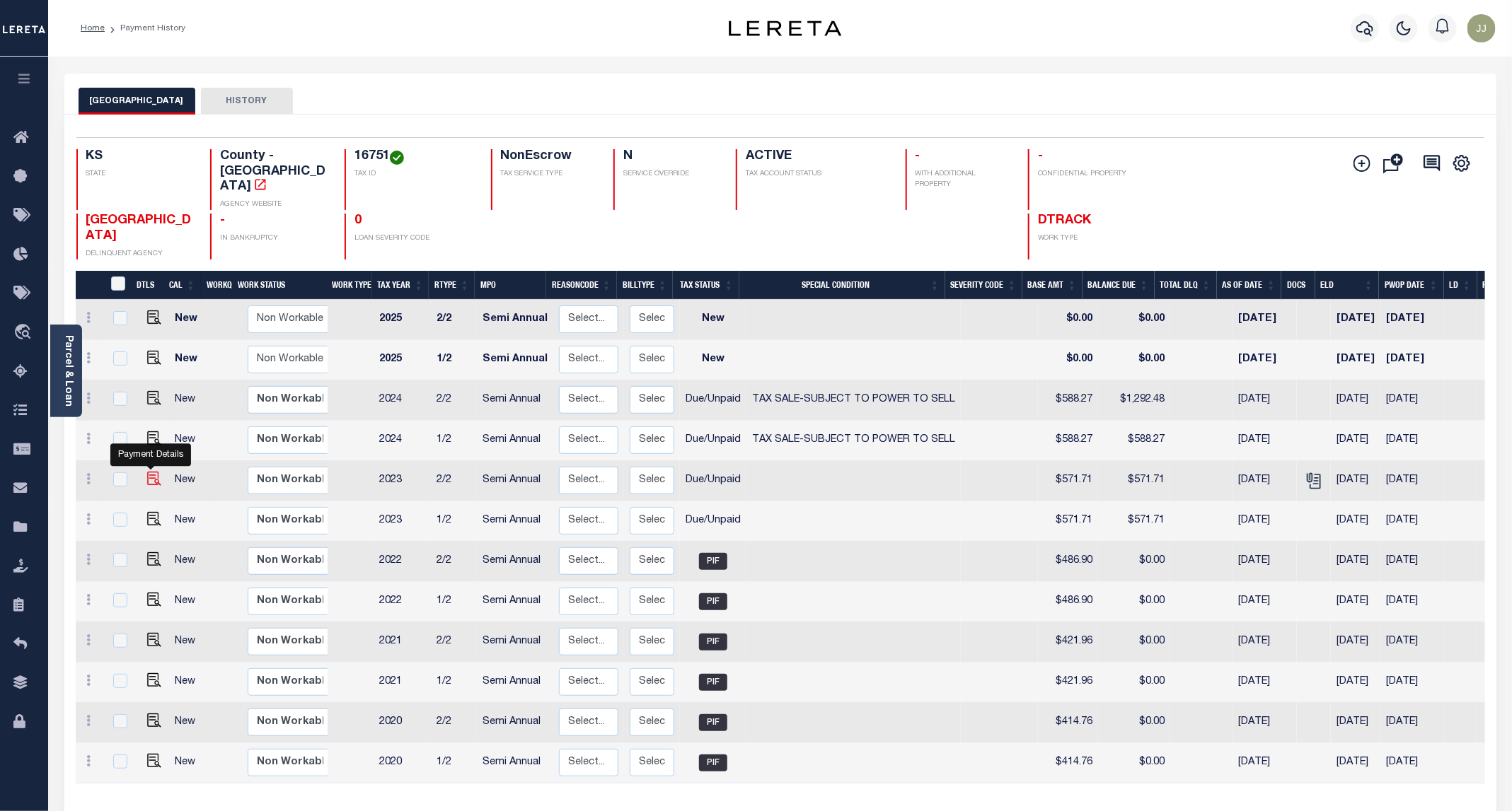
click at [153, 472] on img "" at bounding box center [154, 479] width 14 height 14
checkbox input "true"
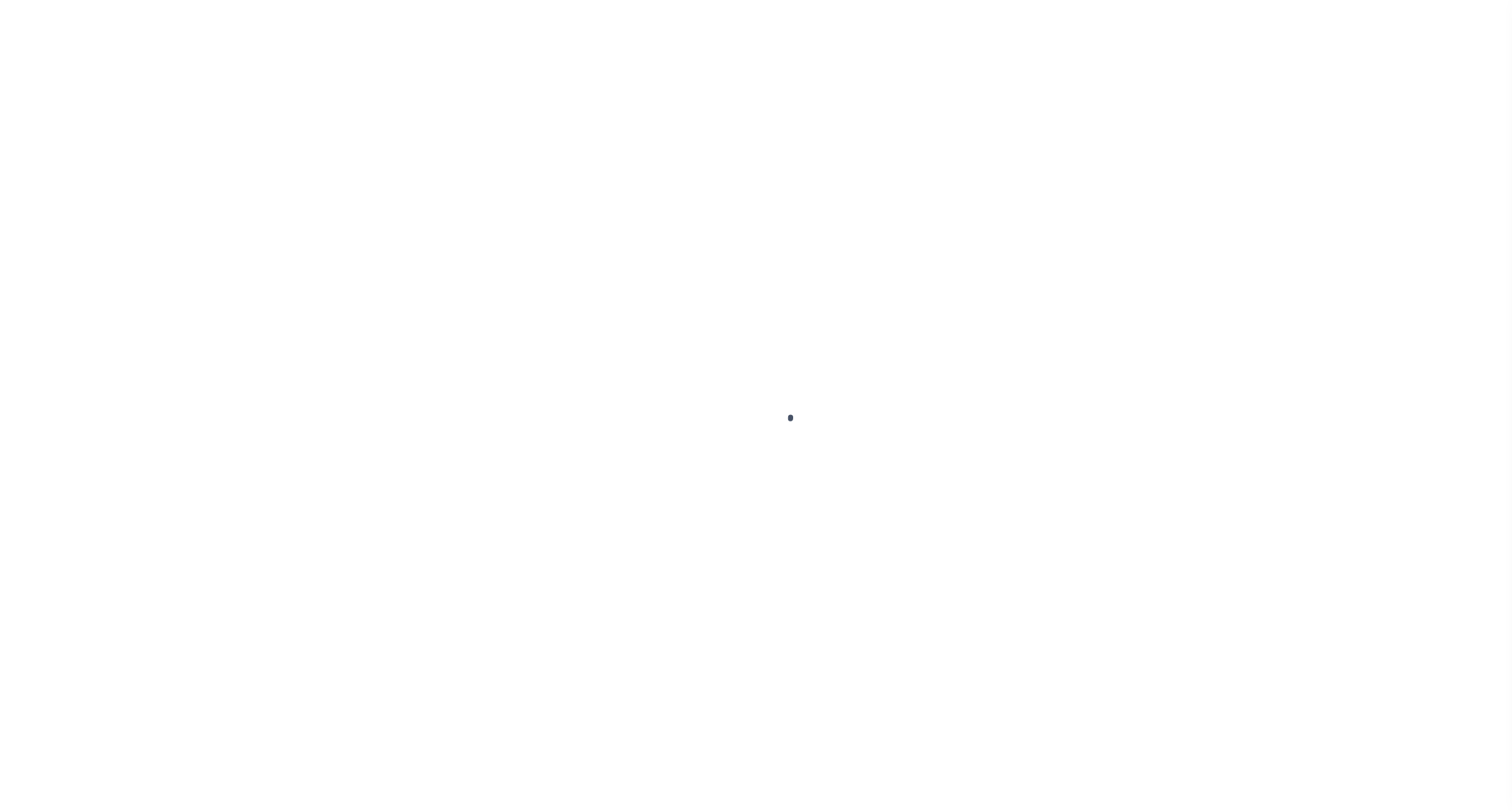
select select "DUE"
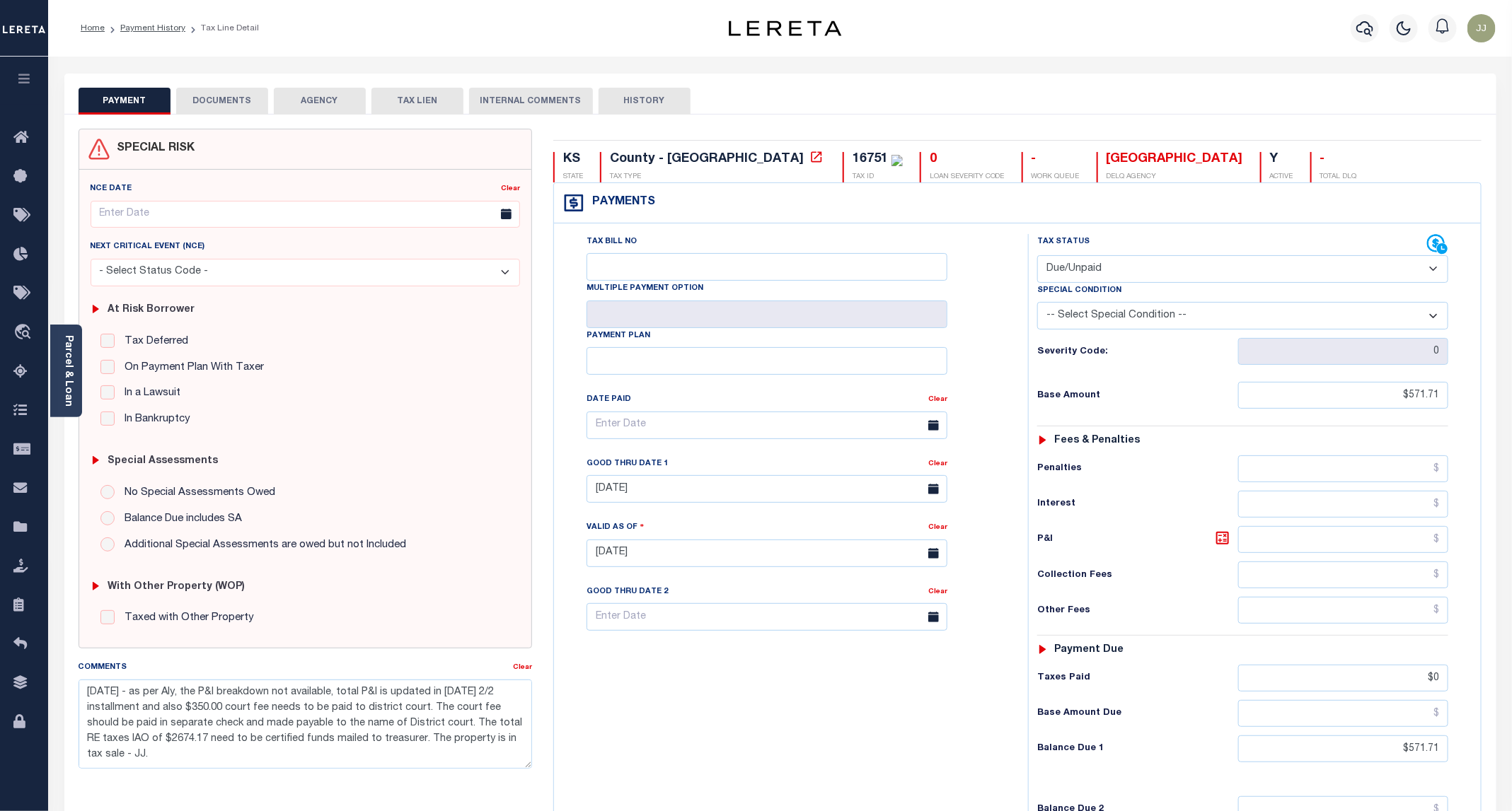
click at [1198, 320] on select "-- Select Special Condition -- 3RD PARTY TAX LIEN AGENCY TAX LIEN (A.K.A Inside…" at bounding box center [1243, 316] width 411 height 28
select select "29"
click at [1038, 305] on select "-- Select Special Condition -- 3RD PARTY TAX LIEN AGENCY TAX LIEN (A.K.A Inside…" at bounding box center [1243, 316] width 411 height 28
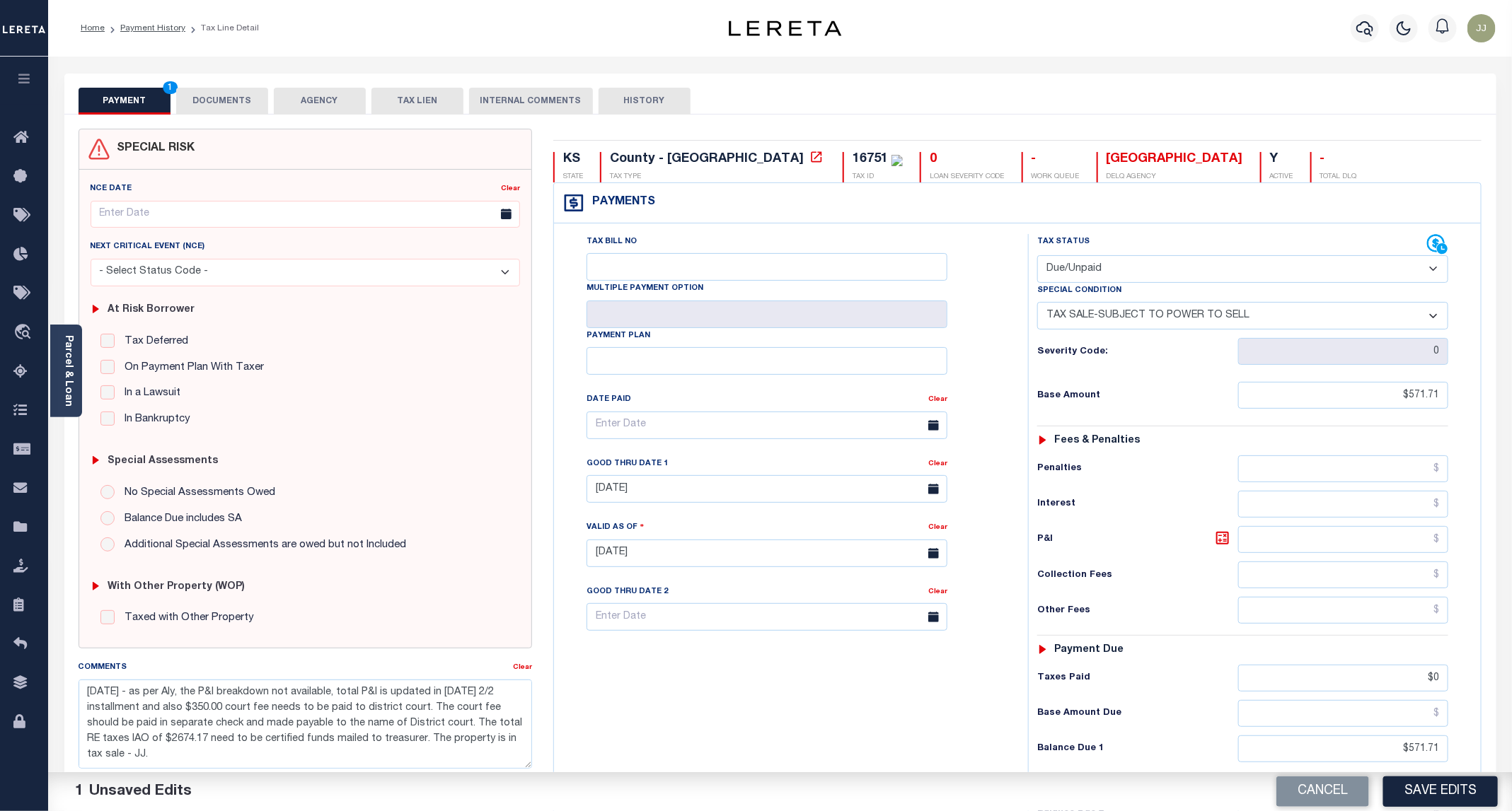
click at [903, 742] on div "Tax Bill No Multiple Payment Option Payment Plan Clear" at bounding box center [787, 546] width 460 height 625
click at [1434, 790] on button "Save Edits" at bounding box center [1441, 791] width 115 height 30
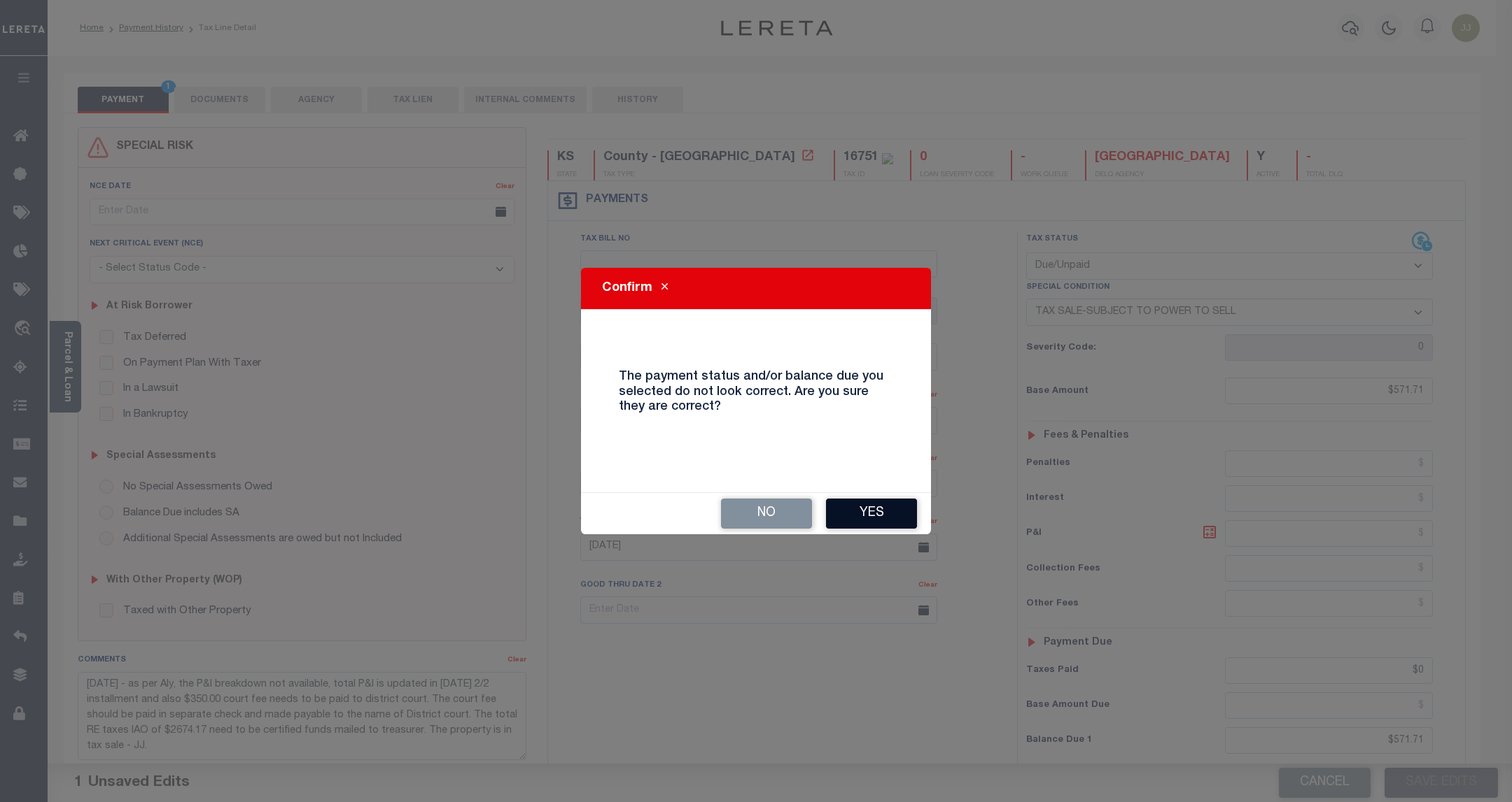
click at [874, 510] on button "Yes" at bounding box center [871, 514] width 91 height 30
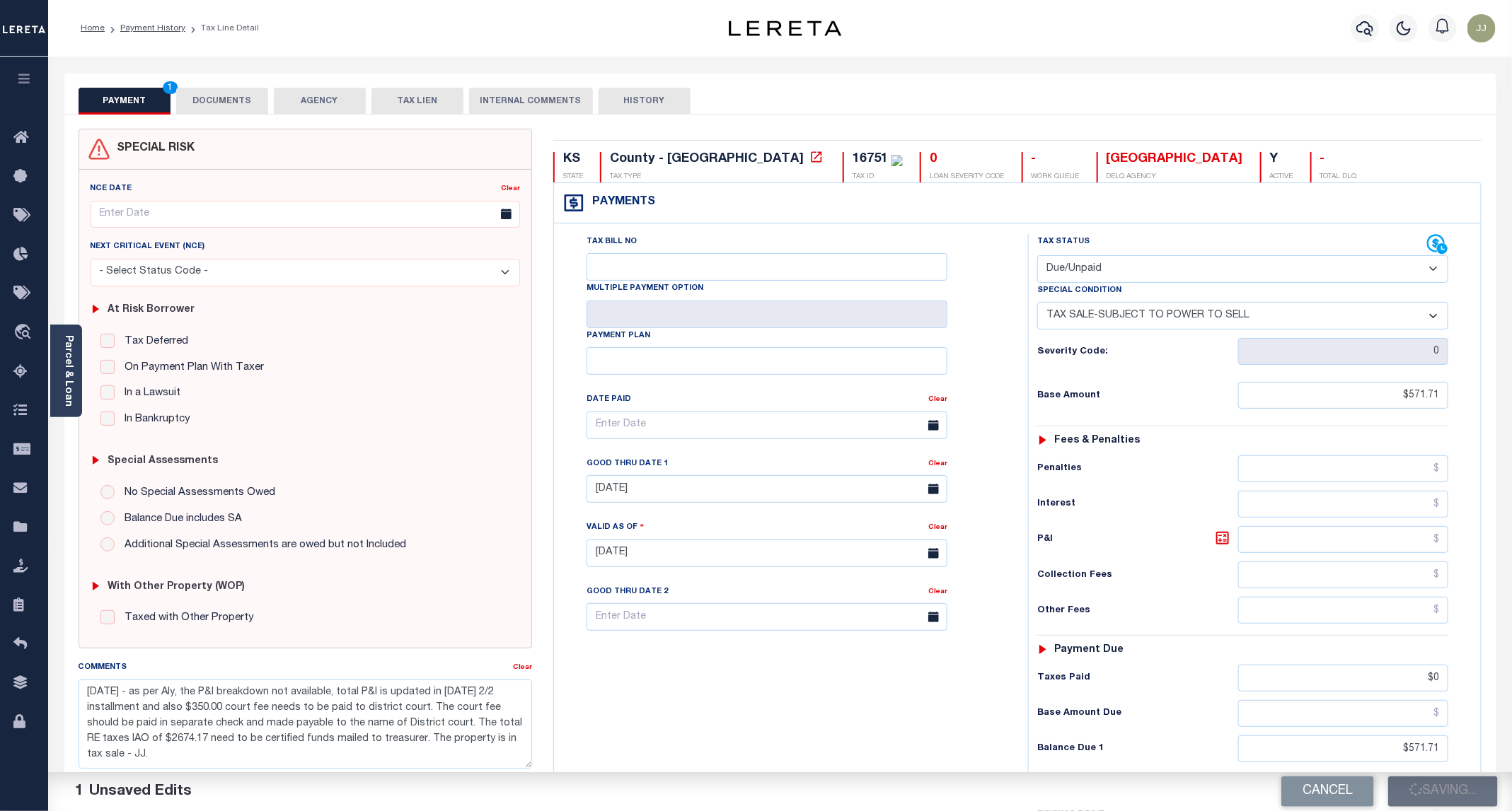
checkbox input "false"
type textarea "09/11/2025 - as per Aly, the P&I breakdown not available, total P&I is updated …"
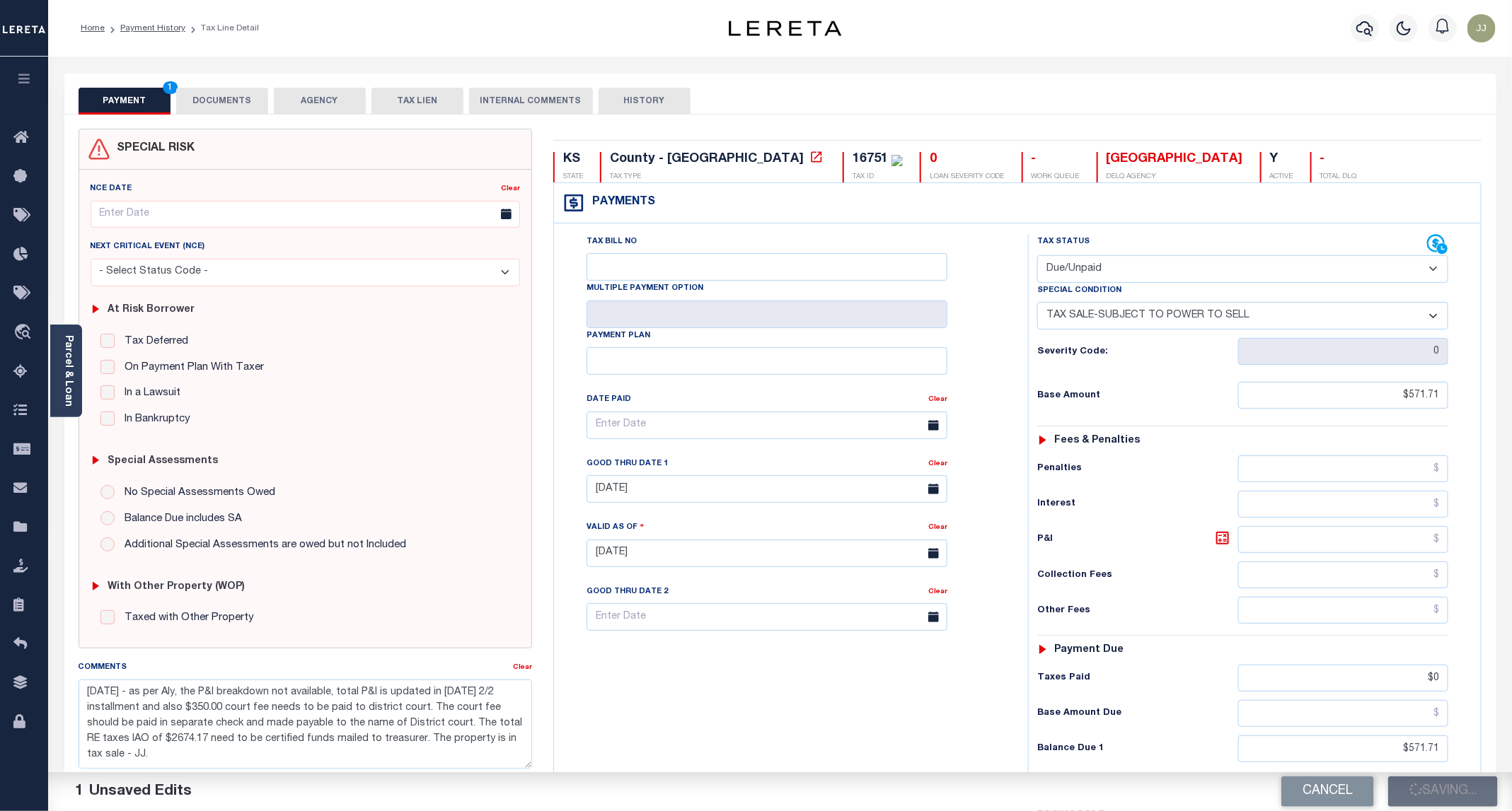
type input "$571.71"
type input "$0"
type input "$571.71"
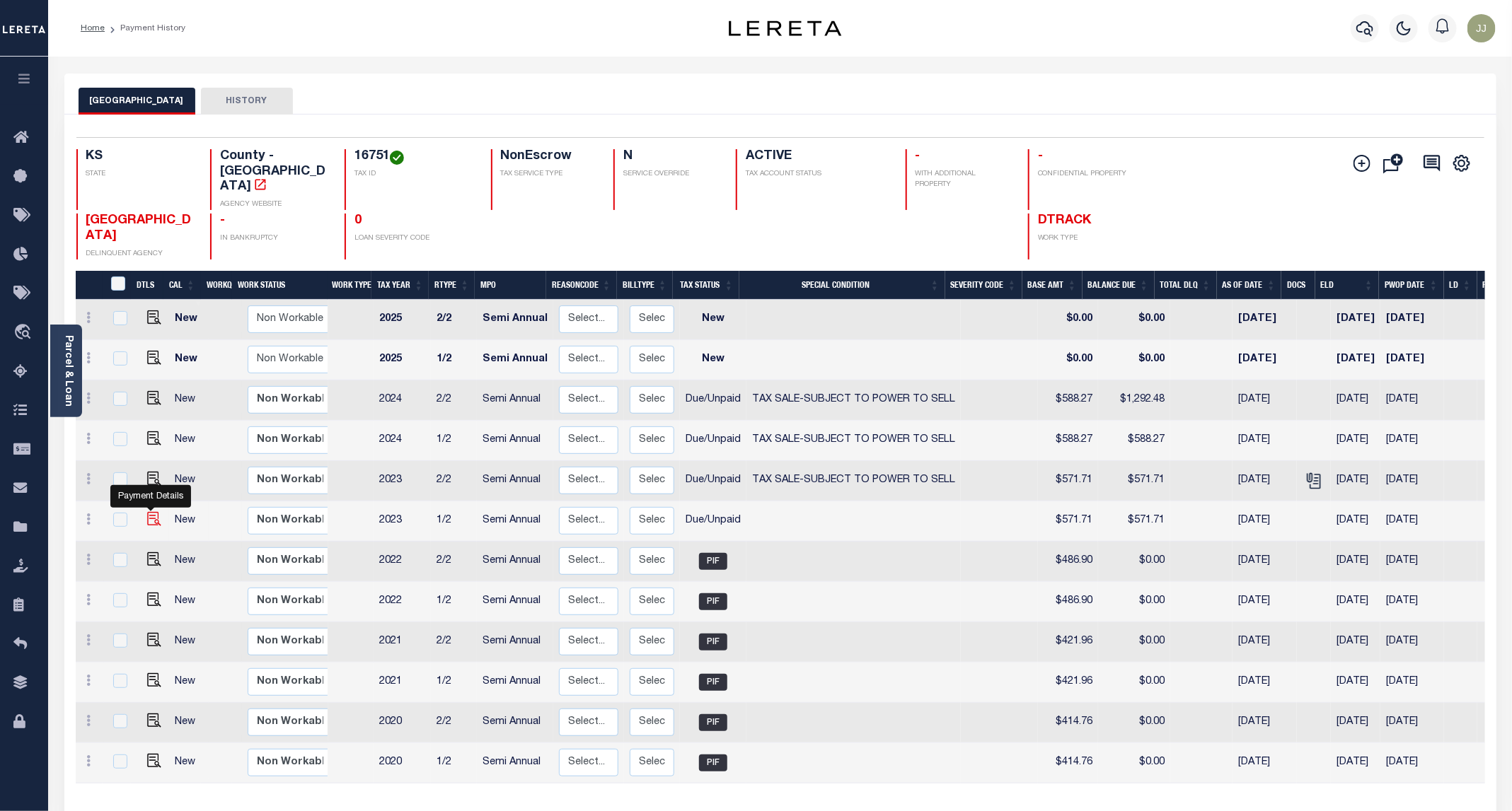
click at [153, 512] on img "" at bounding box center [154, 519] width 14 height 14
checkbox input "true"
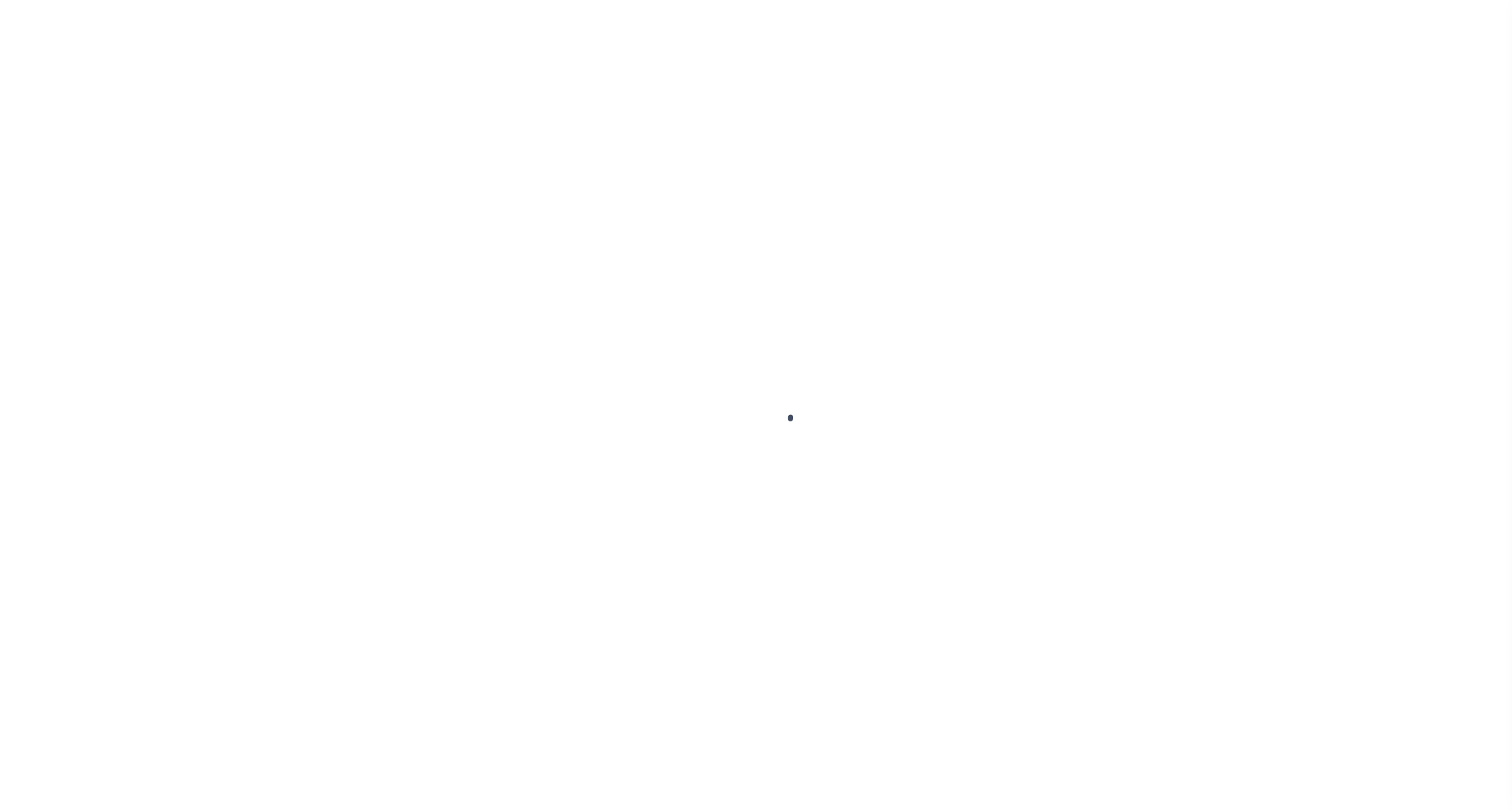
select select "DUE"
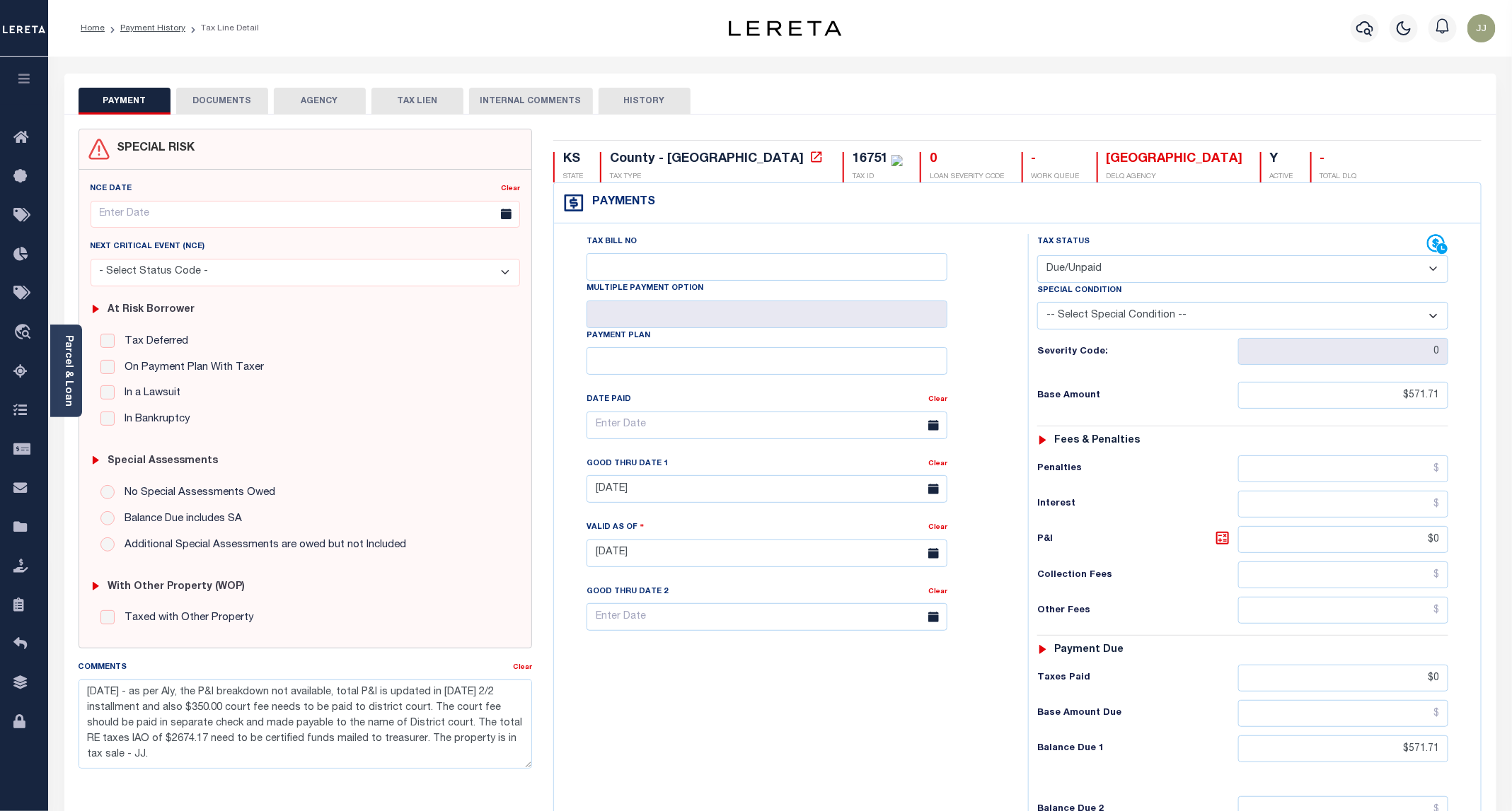
click at [1192, 312] on select "-- Select Special Condition -- 3RD PARTY TAX LIEN AGENCY TAX LIEN (A.K.A Inside…" at bounding box center [1243, 316] width 411 height 28
select select "29"
click at [1038, 305] on select "-- Select Special Condition -- 3RD PARTY TAX LIEN AGENCY TAX LIEN (A.K.A Inside…" at bounding box center [1243, 316] width 411 height 28
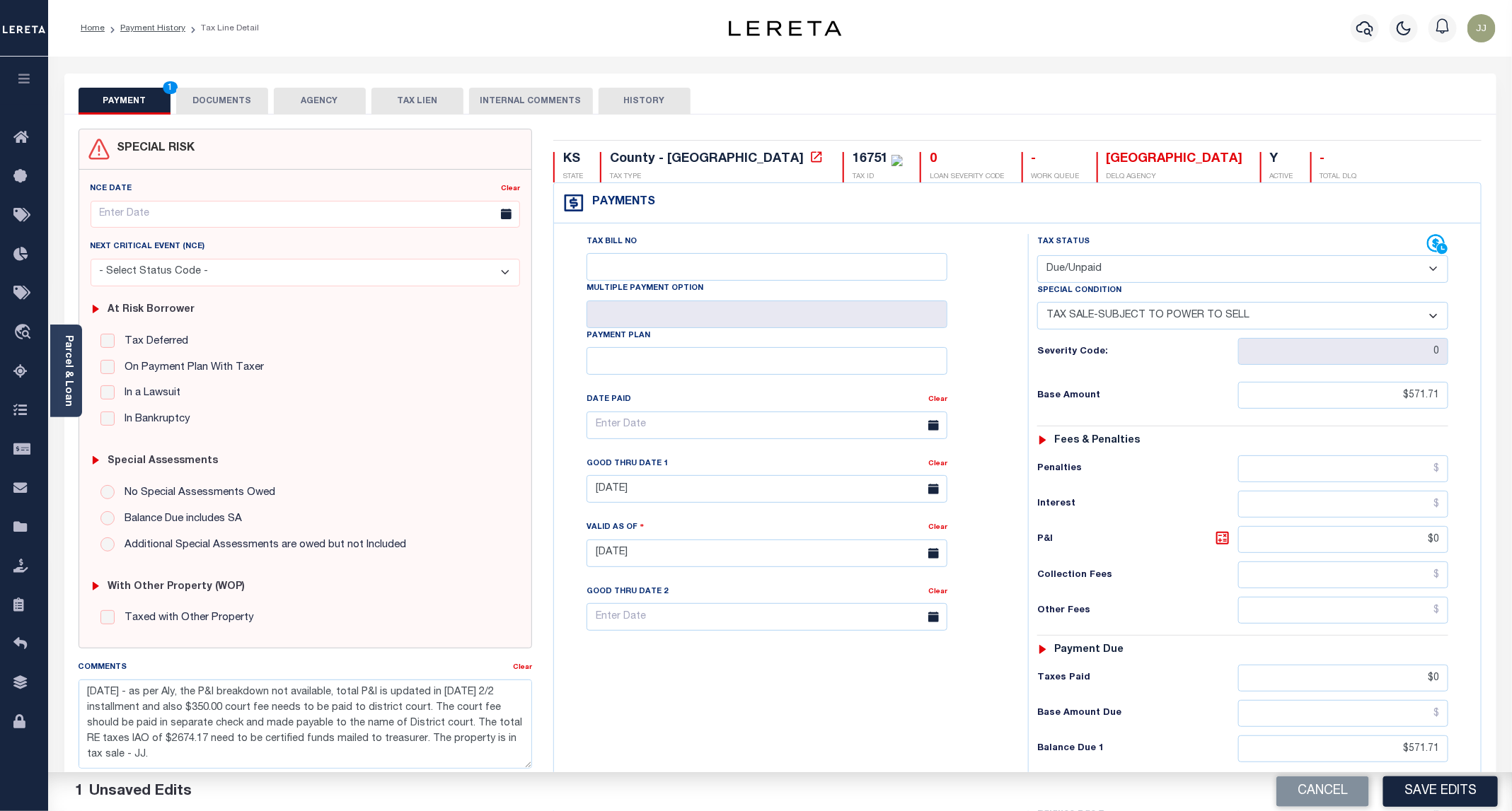
click at [886, 750] on div "Tax Bill No Multiple Payment Option Payment Plan Clear" at bounding box center [787, 546] width 460 height 625
click at [1441, 789] on button "Save Edits" at bounding box center [1441, 791] width 115 height 30
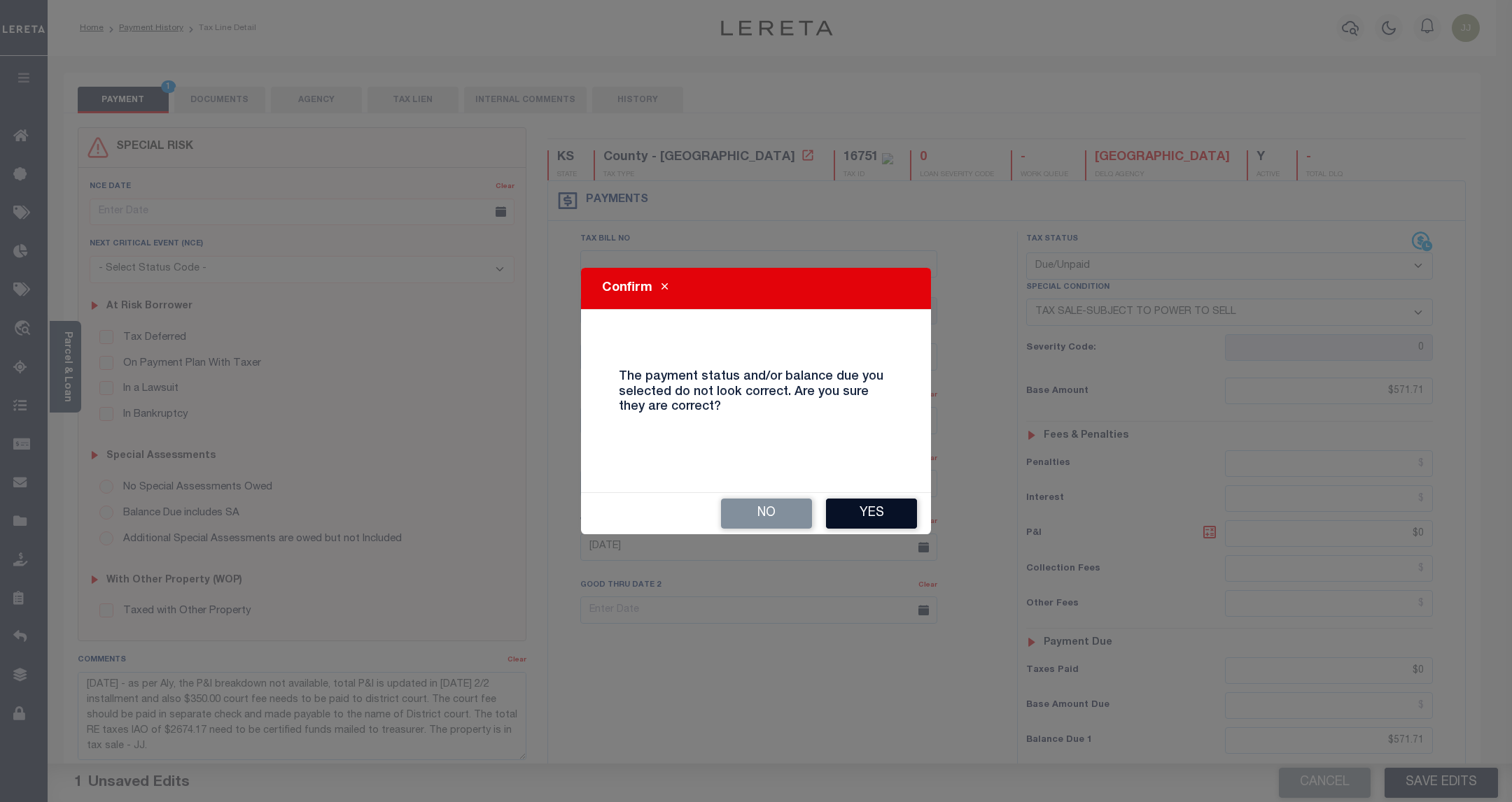
click at [877, 504] on button "Yes" at bounding box center [871, 514] width 91 height 30
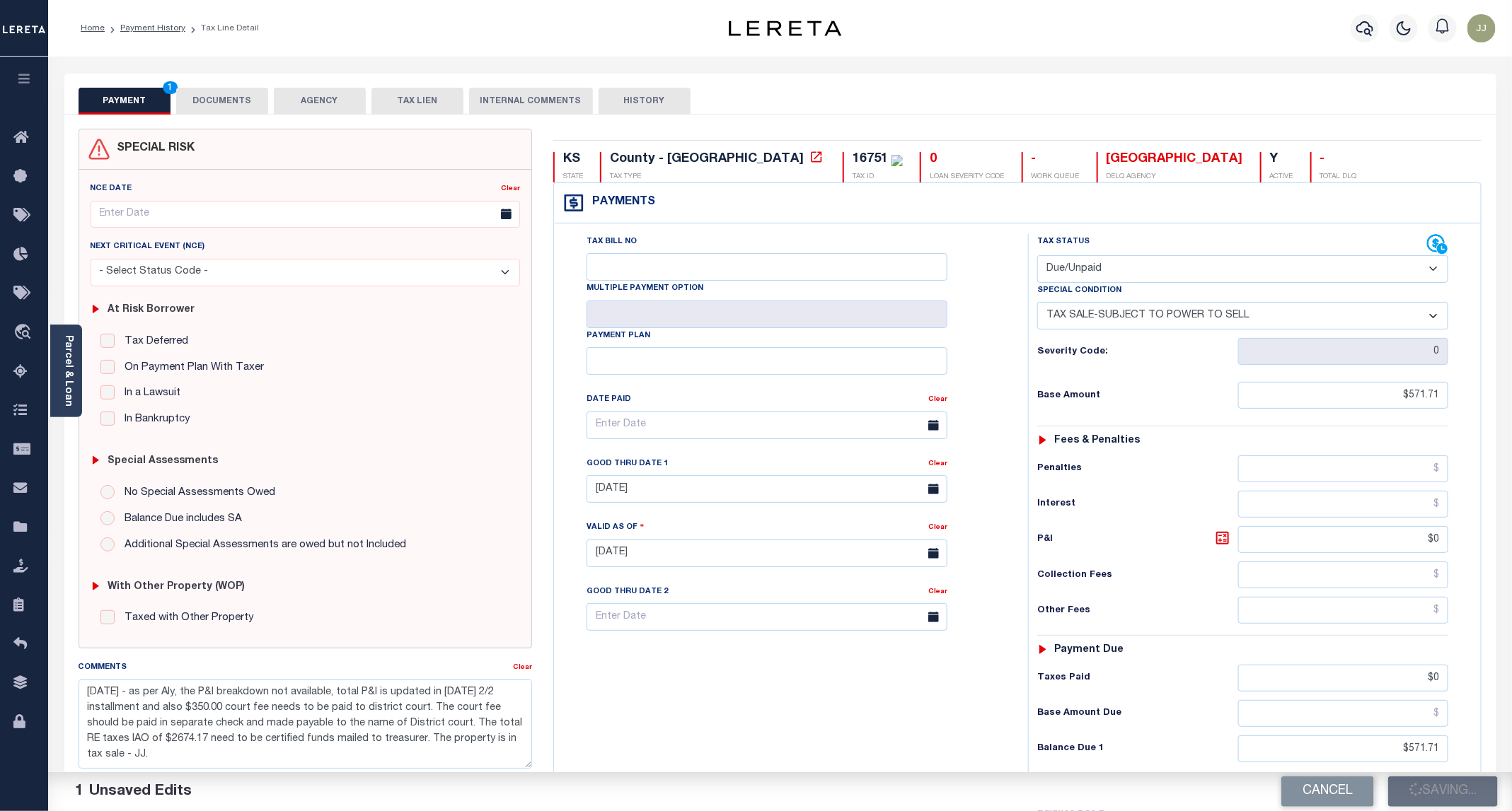
checkbox input "false"
type textarea "09/11/2025 - as per Aly, the P&I breakdown not available, total P&I is updated …"
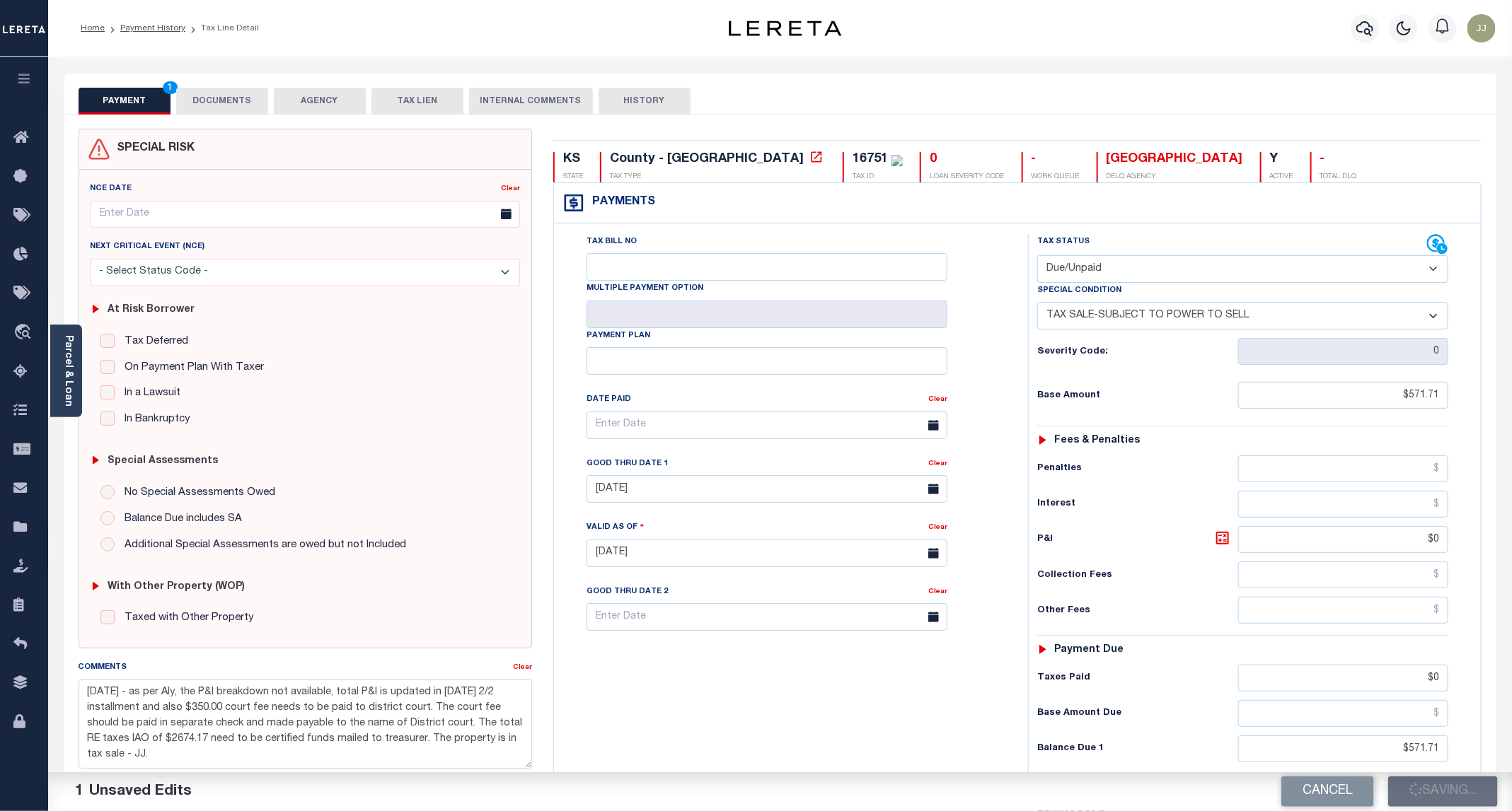
type input "$571.71"
type input "$0"
type input "$571.71"
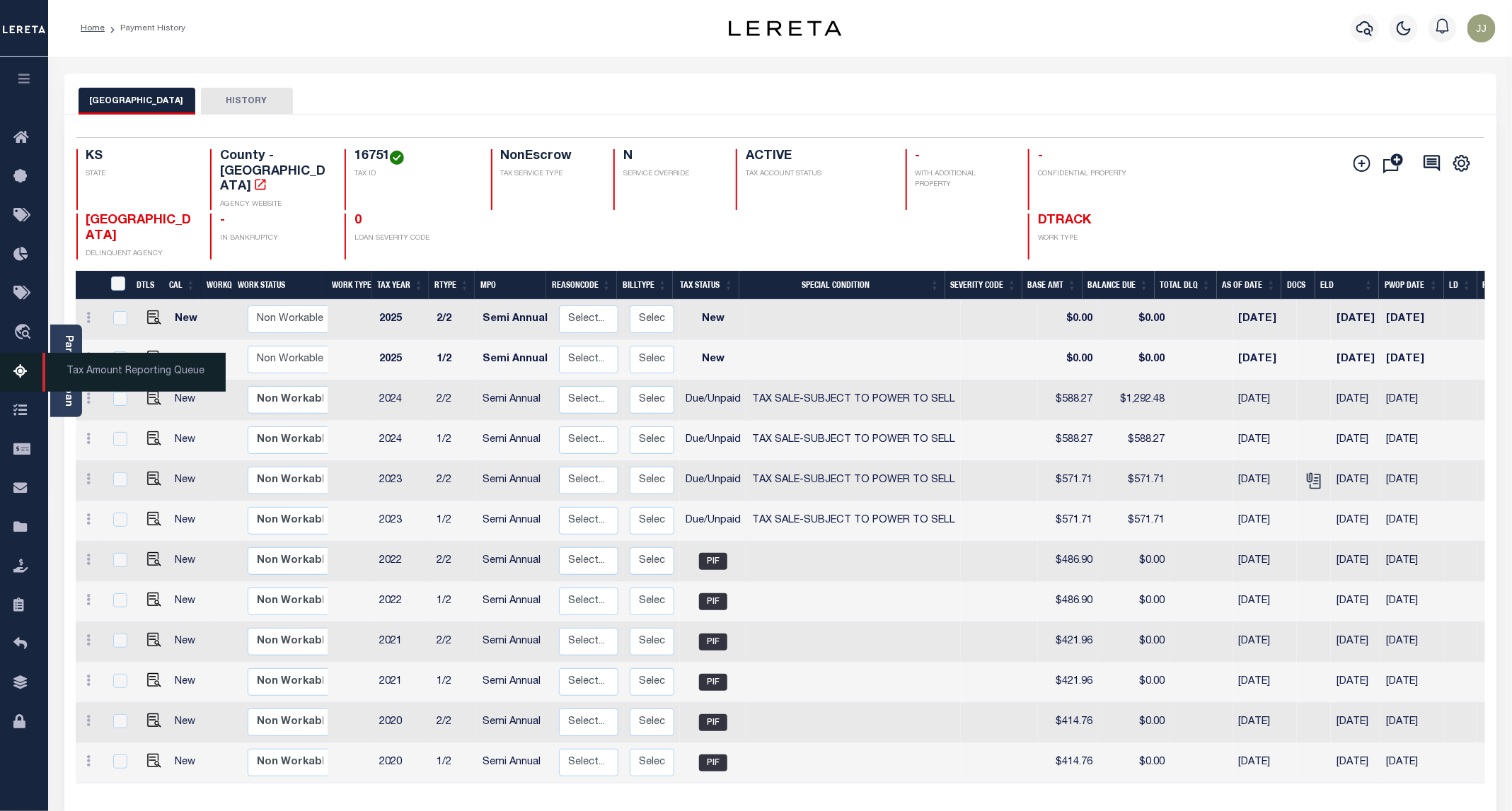
click at [22, 380] on icon at bounding box center [24, 372] width 23 height 17
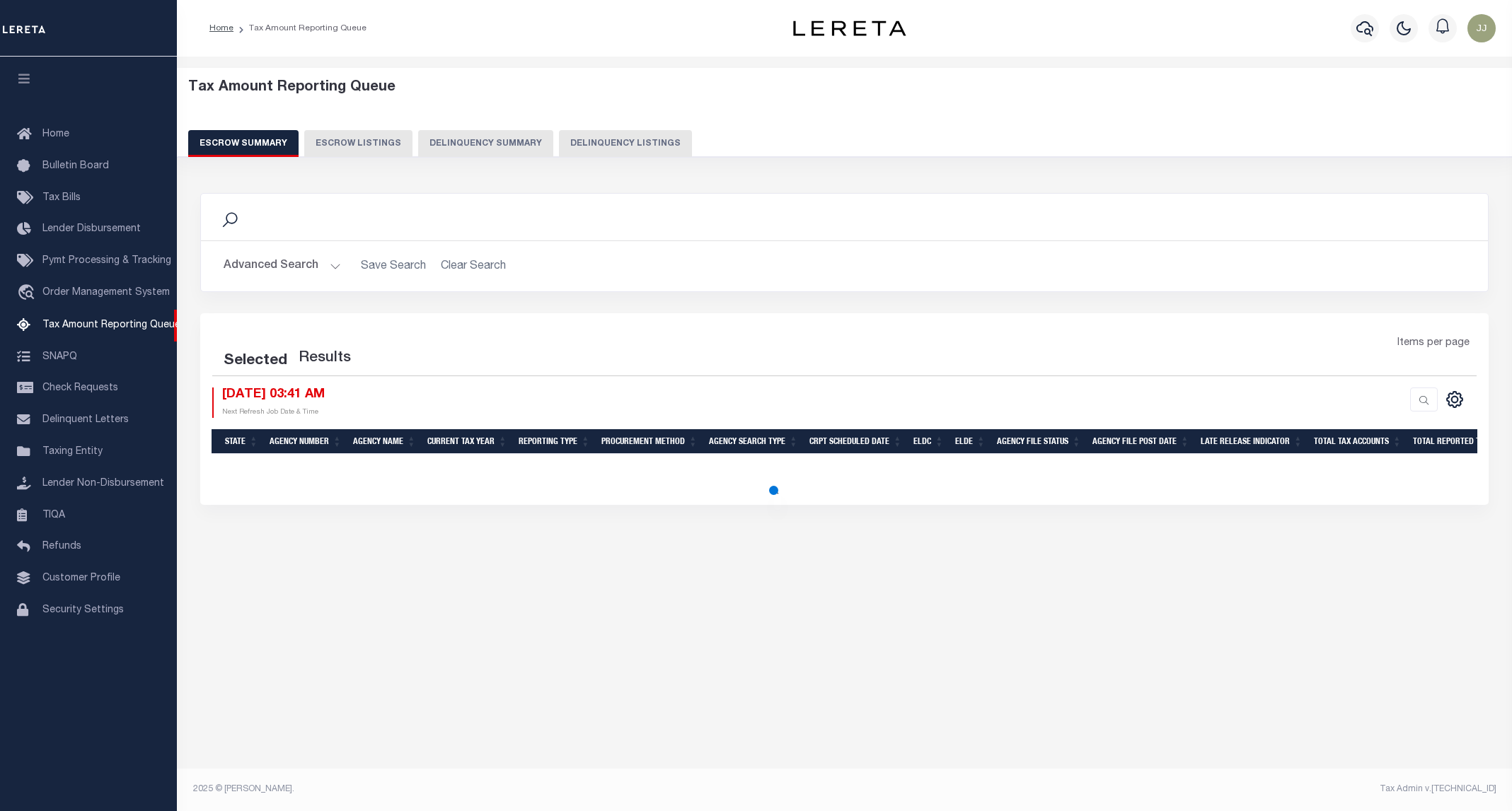
select select "100"
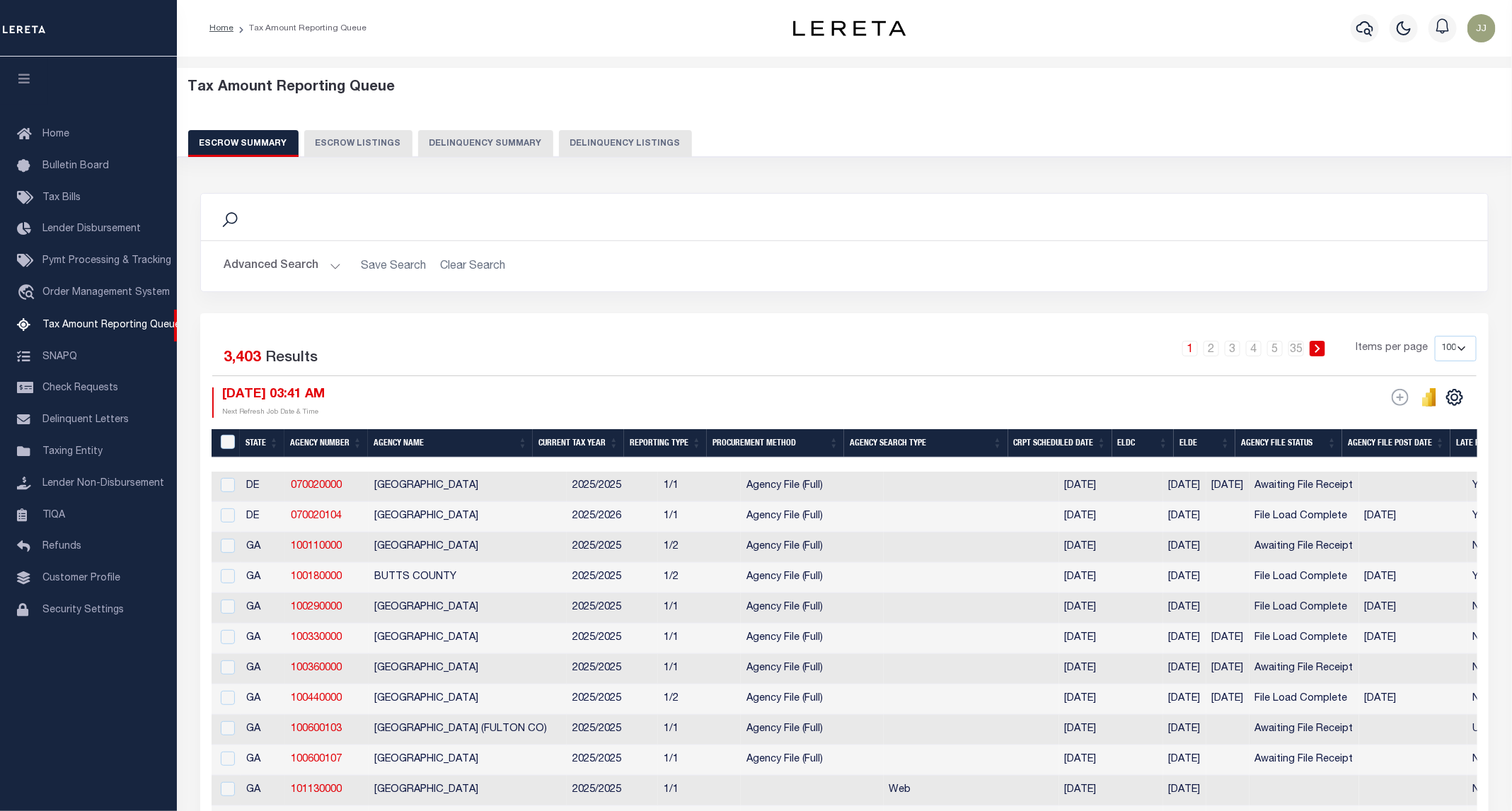
click at [627, 145] on button "Delinquency Listings" at bounding box center [625, 144] width 133 height 27
select select "100"
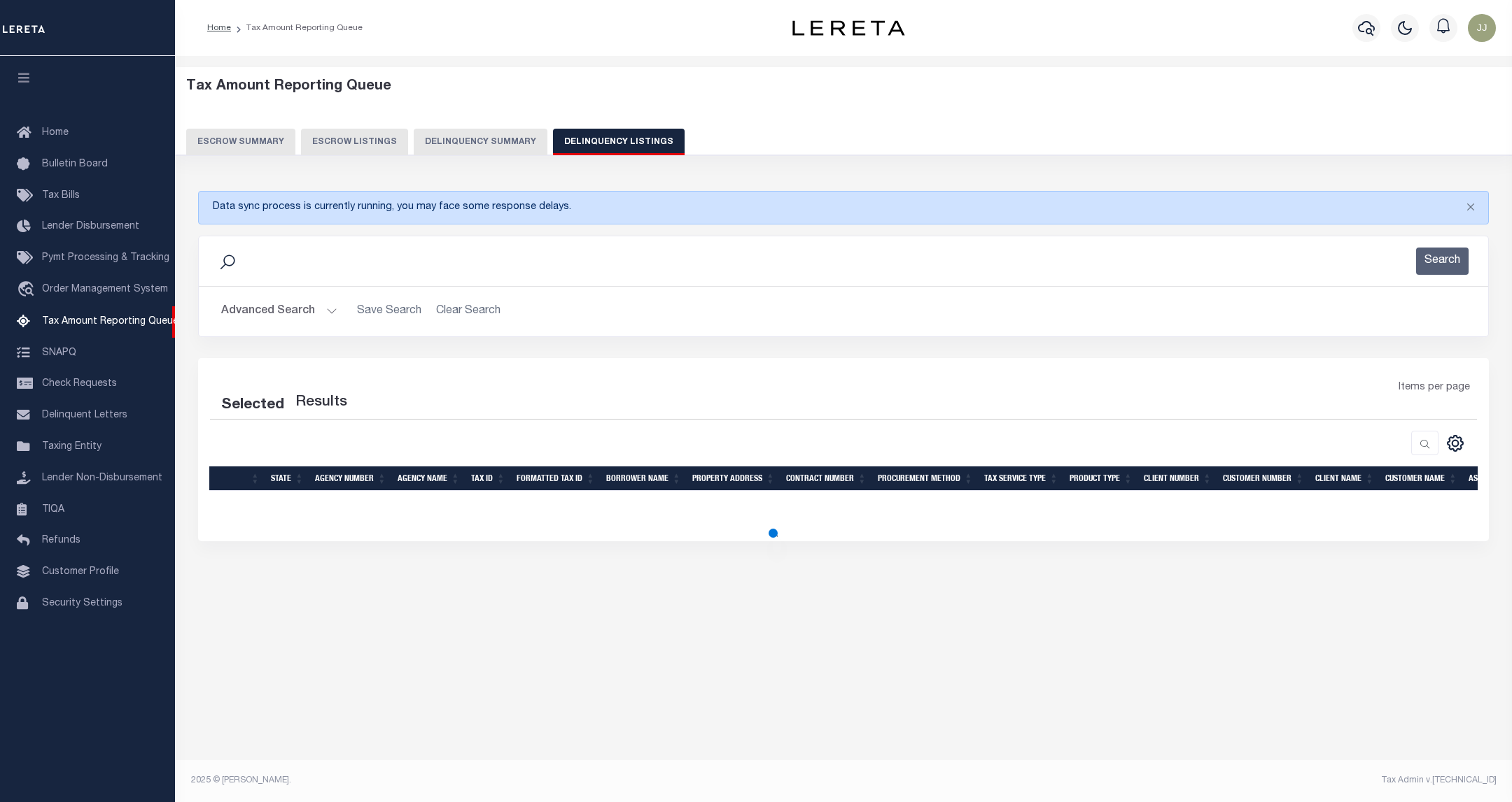
select select "100"
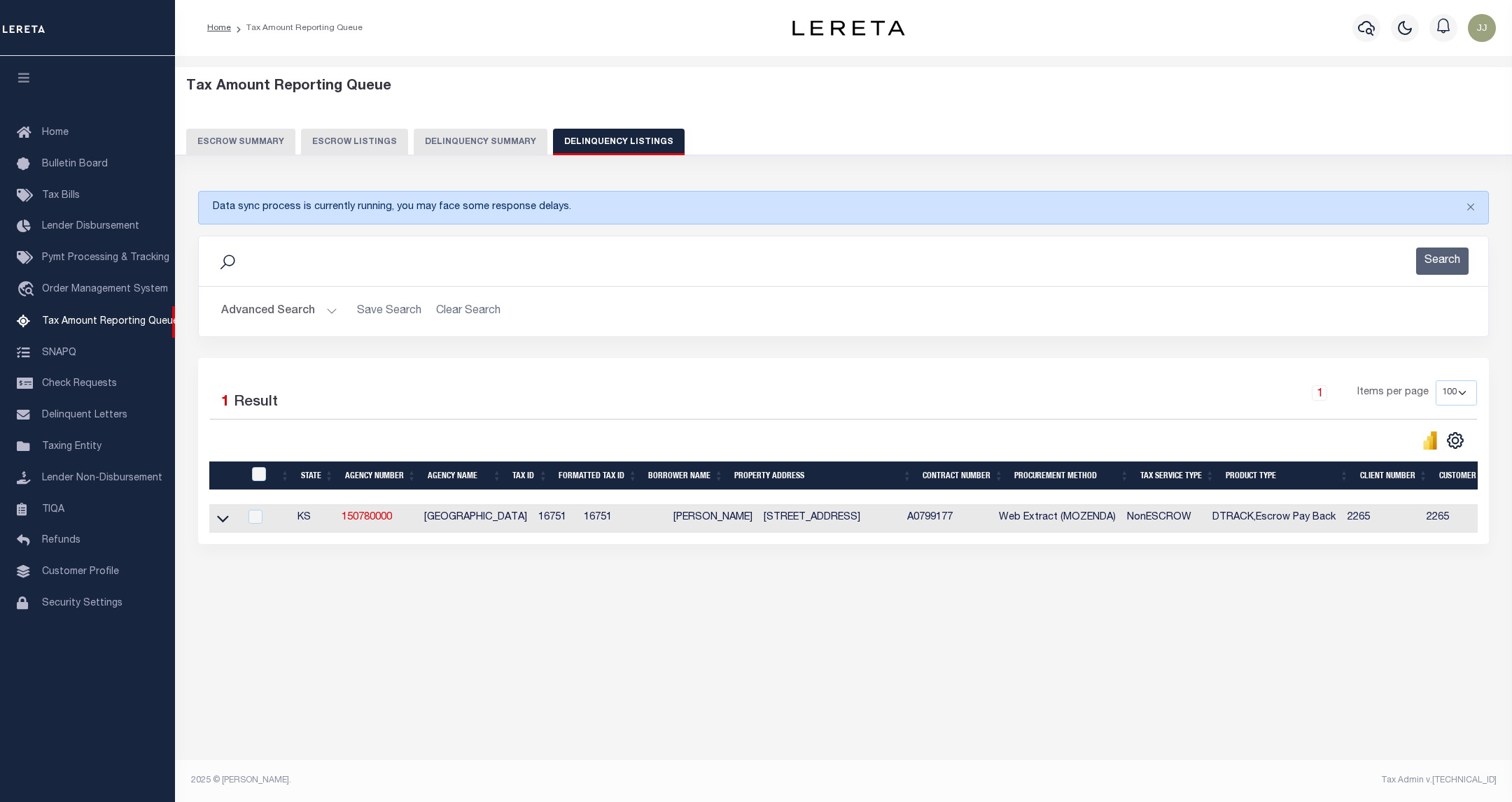
click at [322, 306] on button "Advanced Search" at bounding box center [279, 312] width 116 height 28
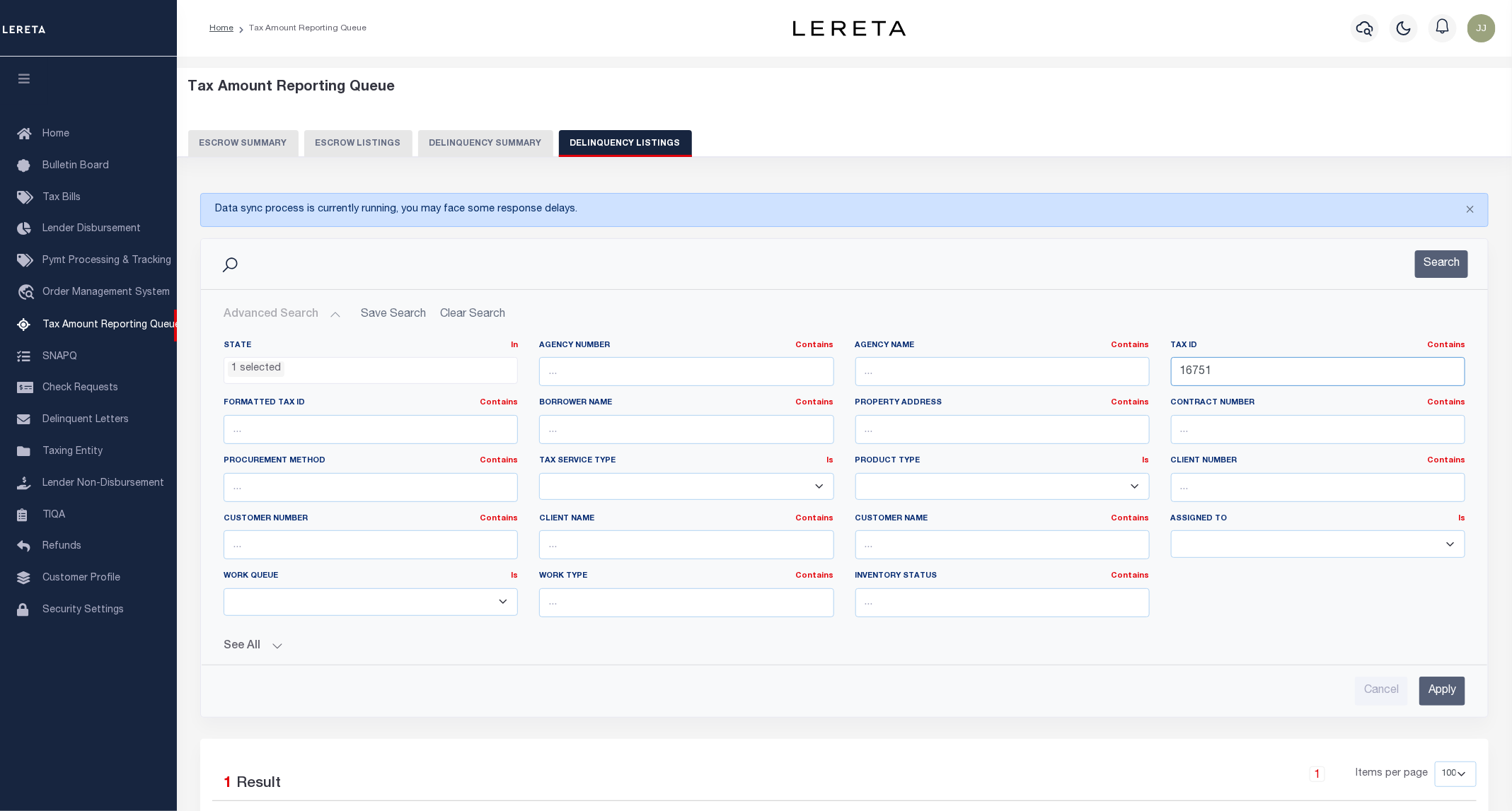
drag, startPoint x: 1236, startPoint y: 380, endPoint x: 1127, endPoint y: 378, distance: 109.0
click at [1127, 378] on div "State In In AK AL AR AZ CA CO CT DC DE FL GA GU HI IA ID IL IN KS KY LA MA MD M…" at bounding box center [844, 485] width 1263 height 289
paste input "716"
type input "17161"
click at [1443, 265] on button "Search" at bounding box center [1441, 265] width 53 height 28
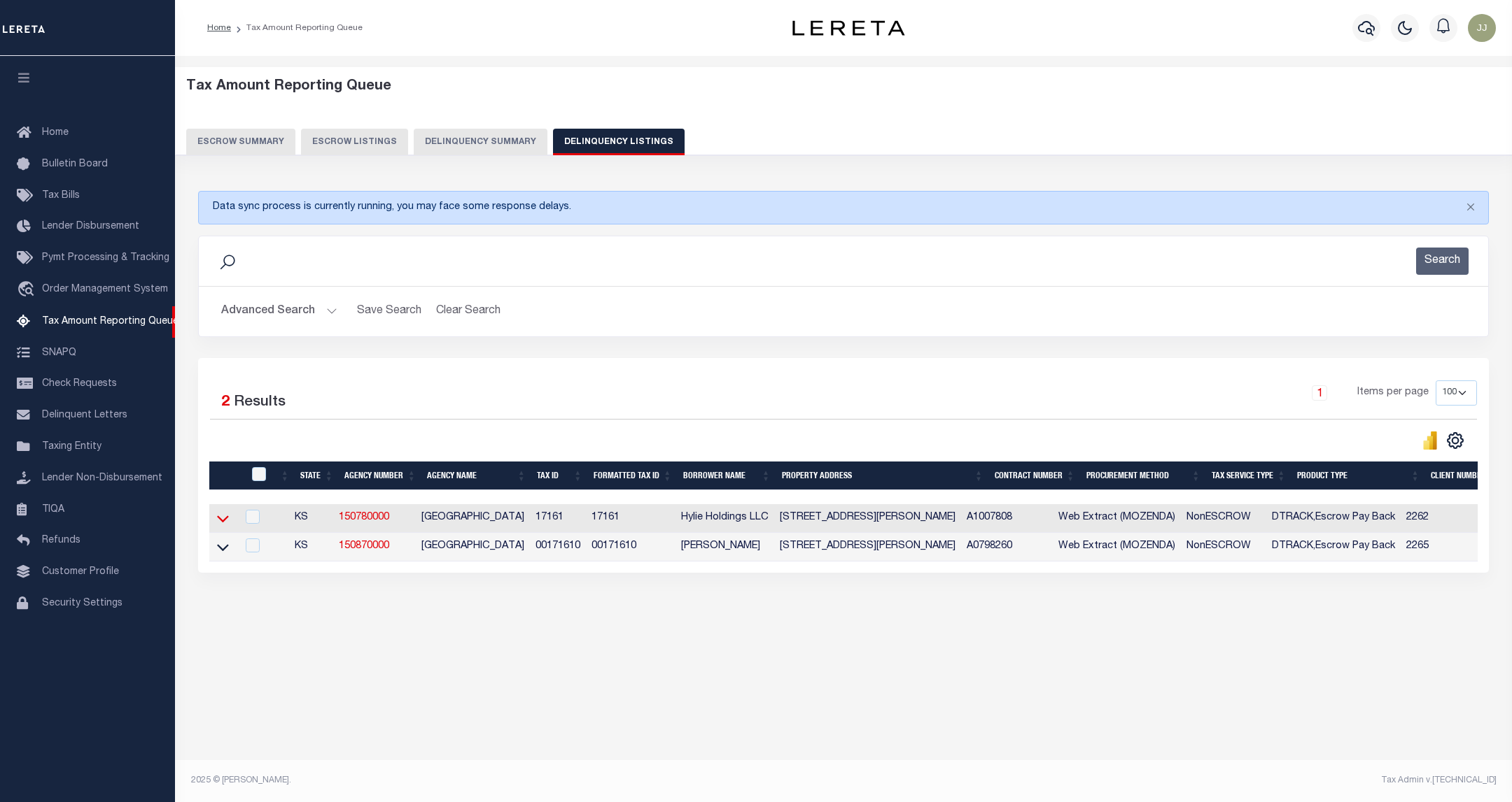
click at [223, 523] on icon at bounding box center [223, 518] width 12 height 15
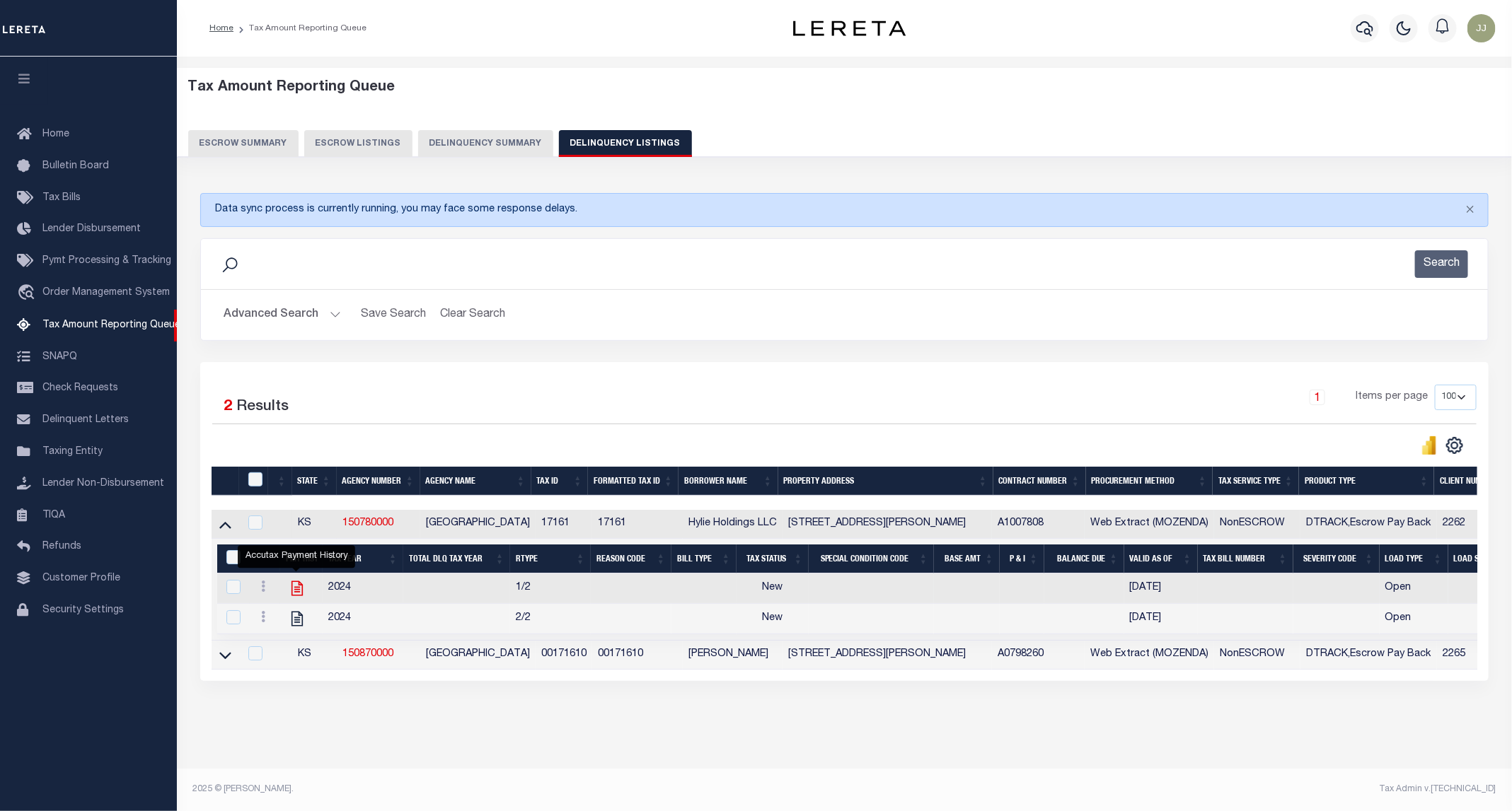
click at [298, 598] on icon "" at bounding box center [297, 588] width 18 height 18
checkbox input "true"
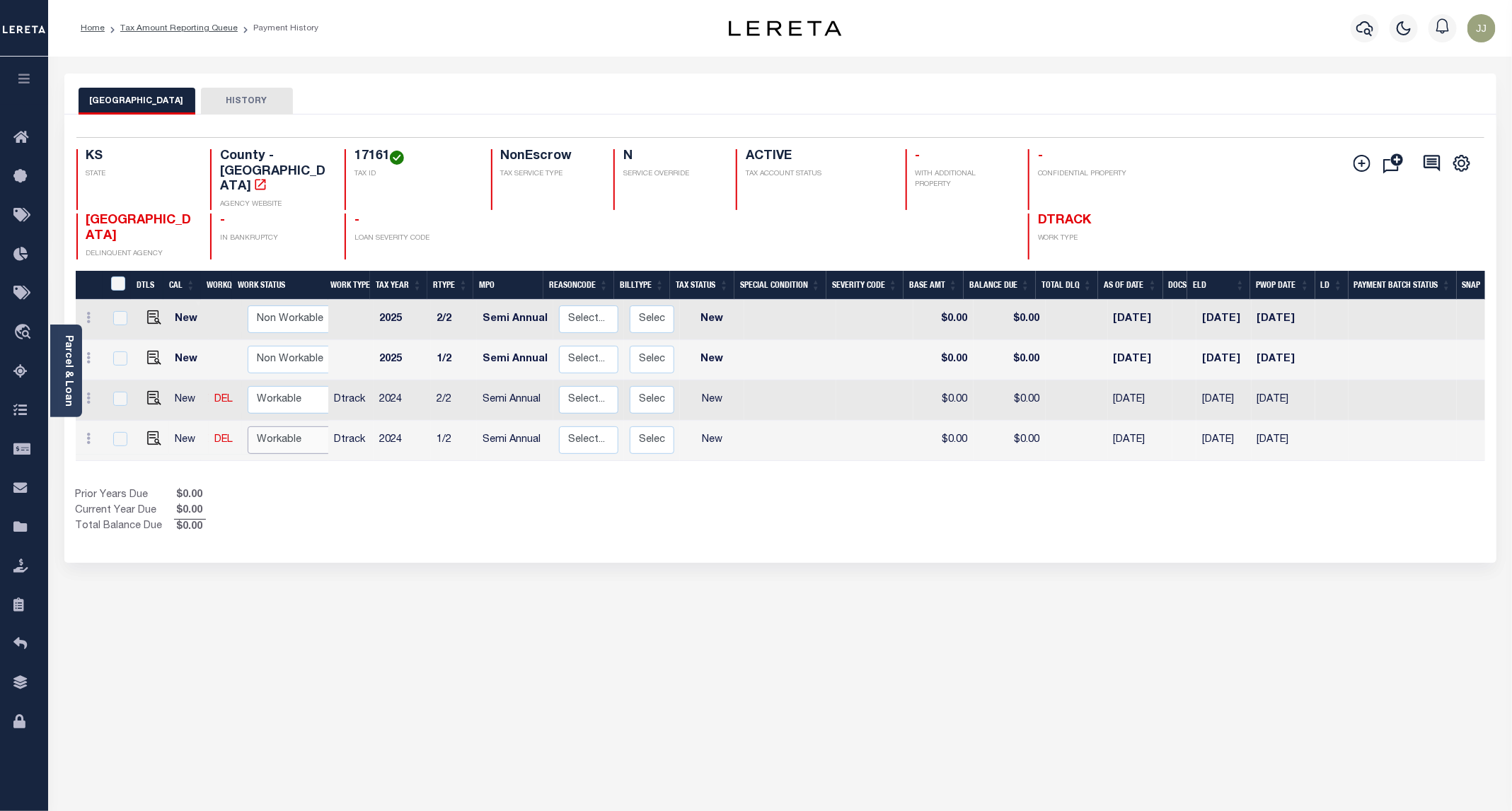
click at [300, 426] on select "Non Workable Workable" at bounding box center [290, 440] width 85 height 28
checkbox input "true"
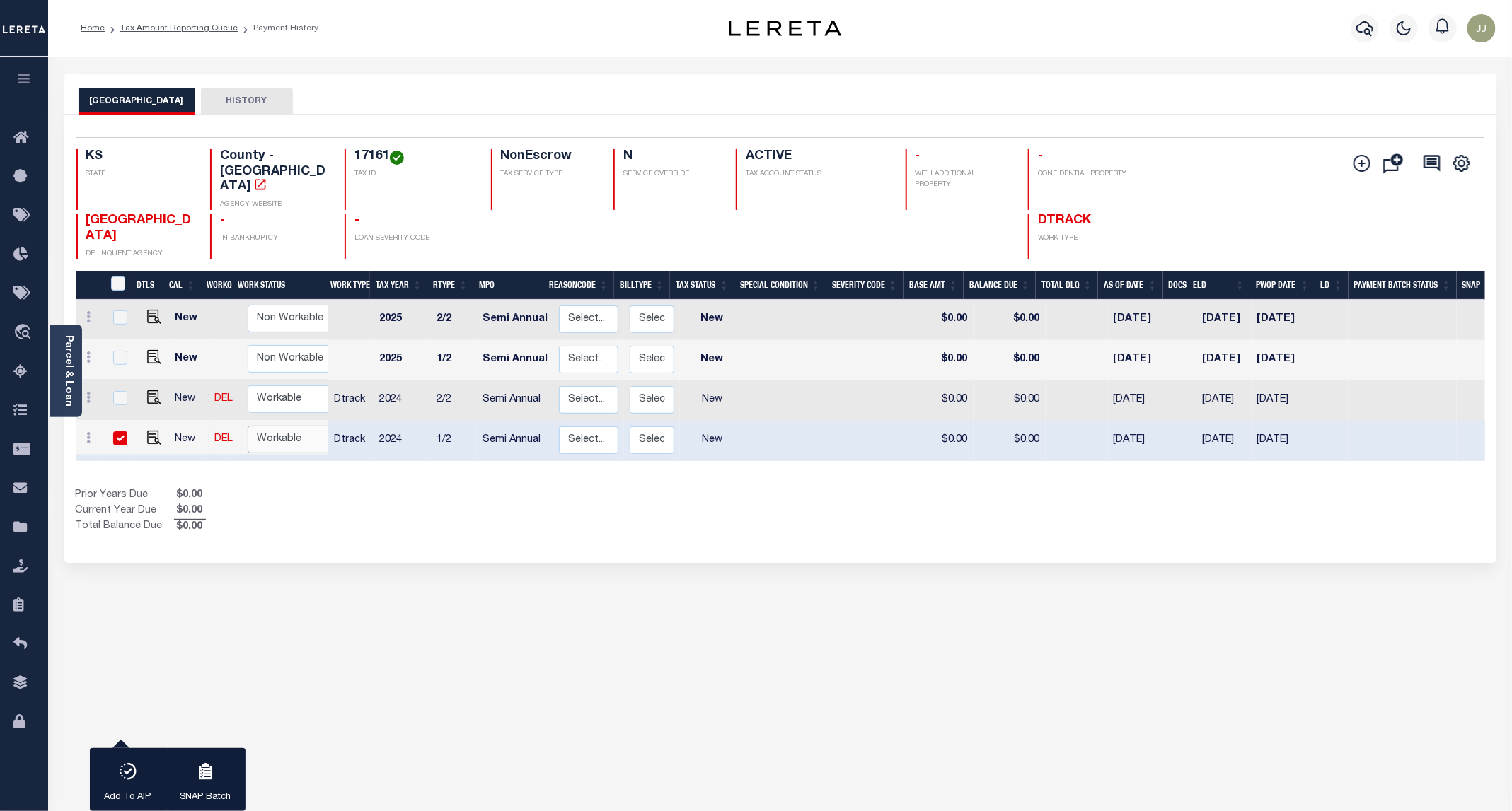
select select "true"
click at [247, 426] on select "Non Workable Workable" at bounding box center [290, 439] width 85 height 28
checkbox input "false"
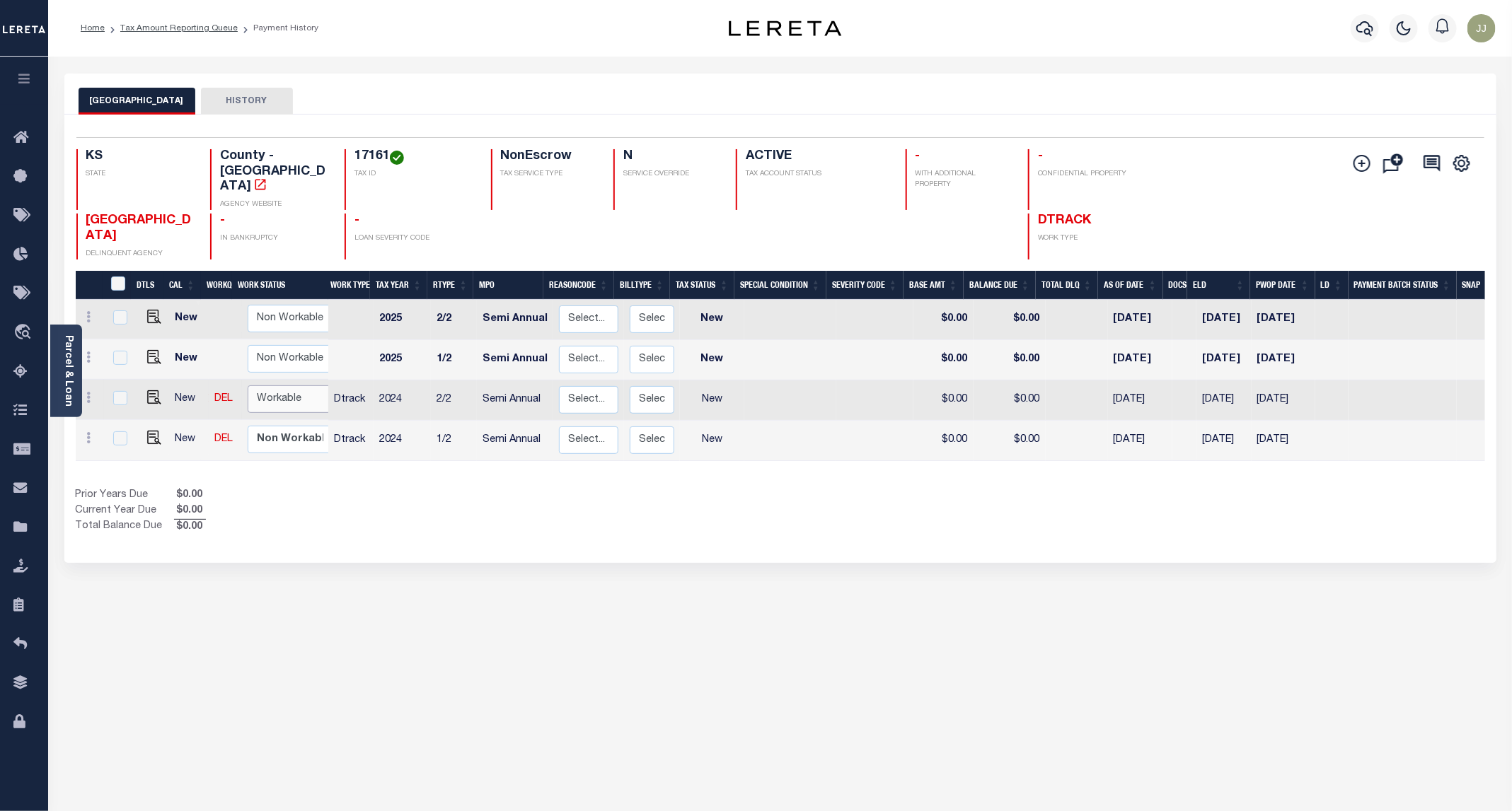
click at [281, 385] on select "Non Workable Workable" at bounding box center [290, 399] width 85 height 28
checkbox input "true"
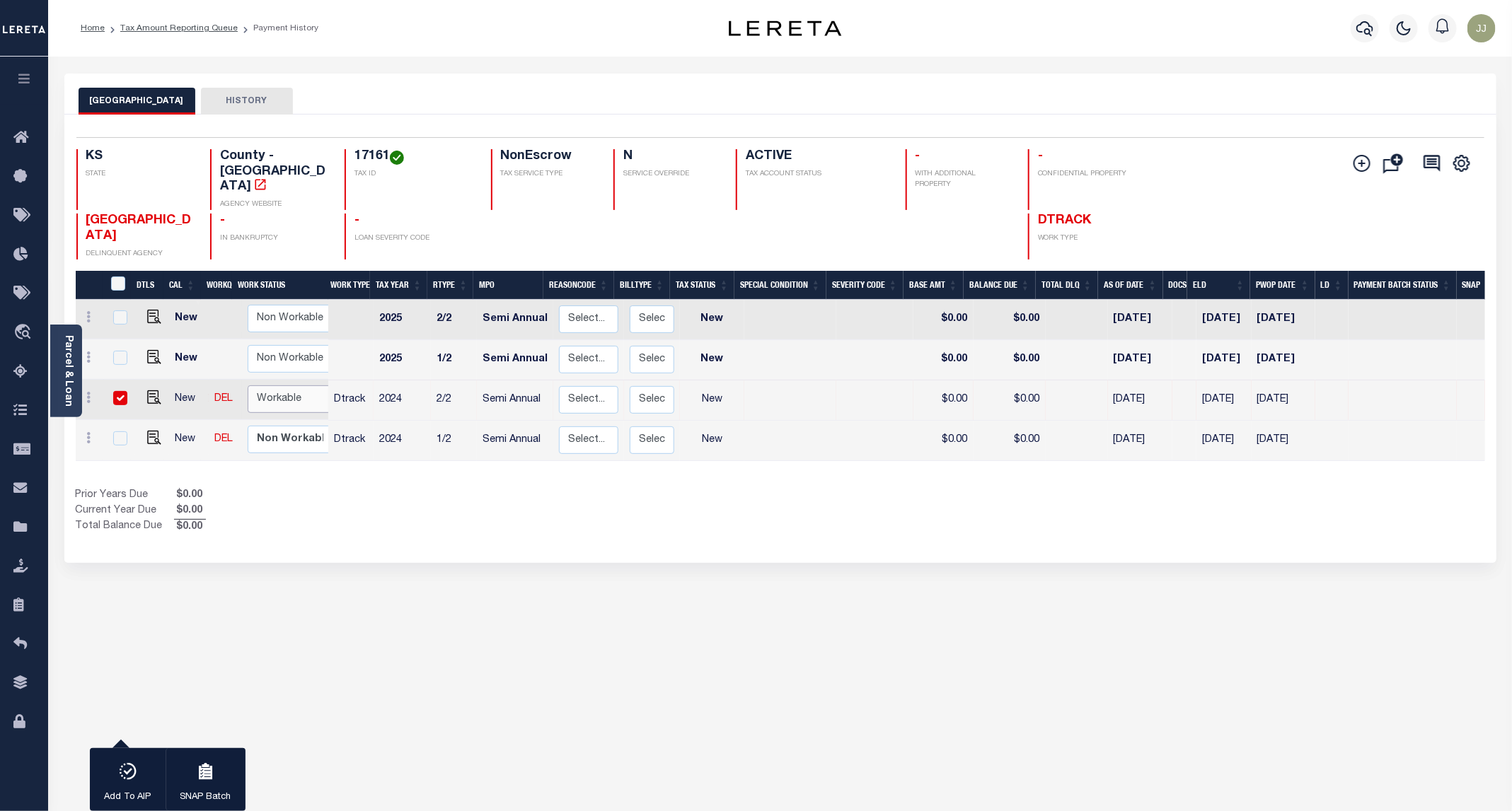
select select "true"
click at [247, 385] on select "Non Workable Workable" at bounding box center [290, 399] width 85 height 28
checkbox input "false"
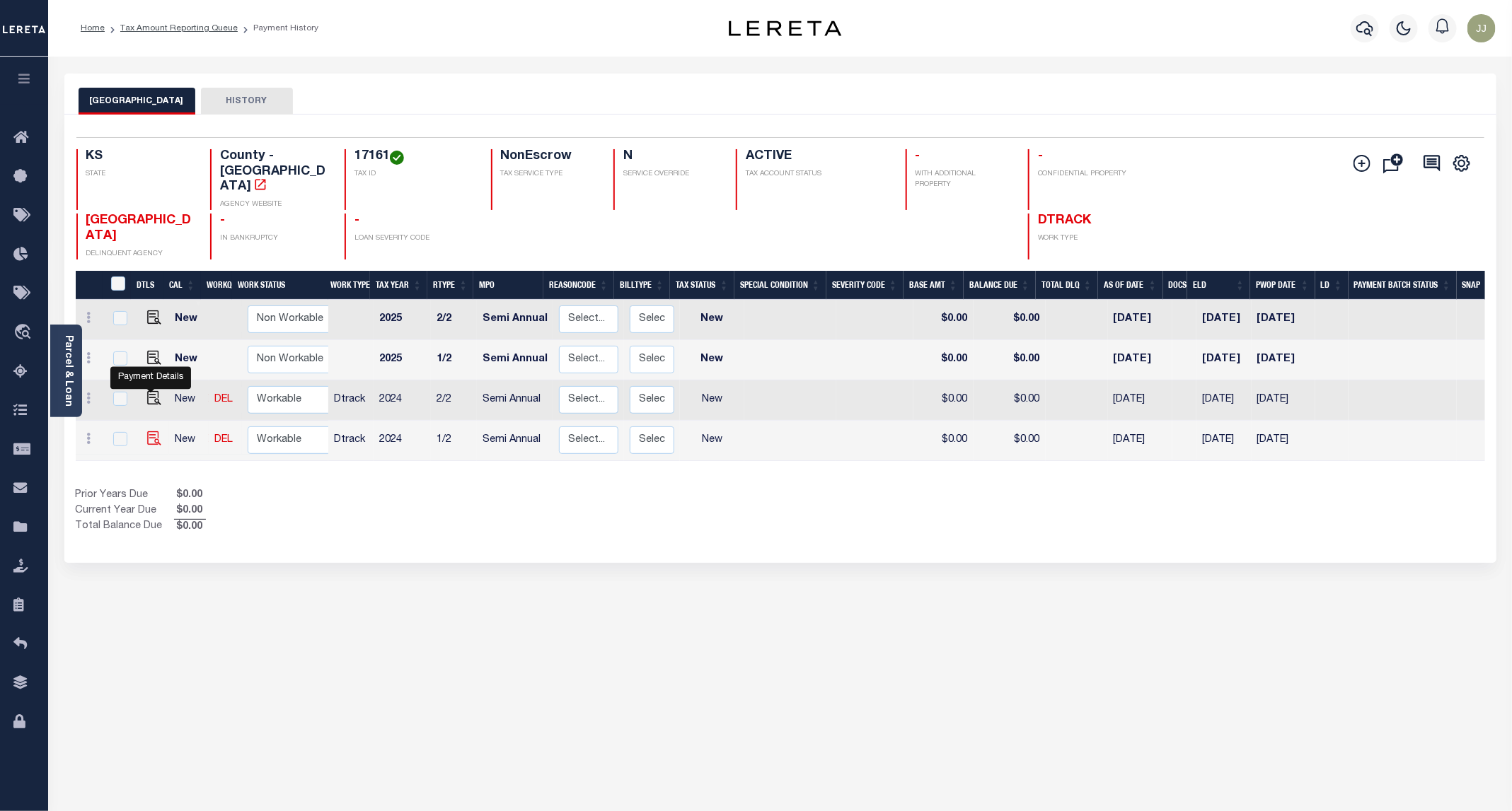
click at [156, 432] on img "" at bounding box center [154, 439] width 14 height 14
checkbox input "true"
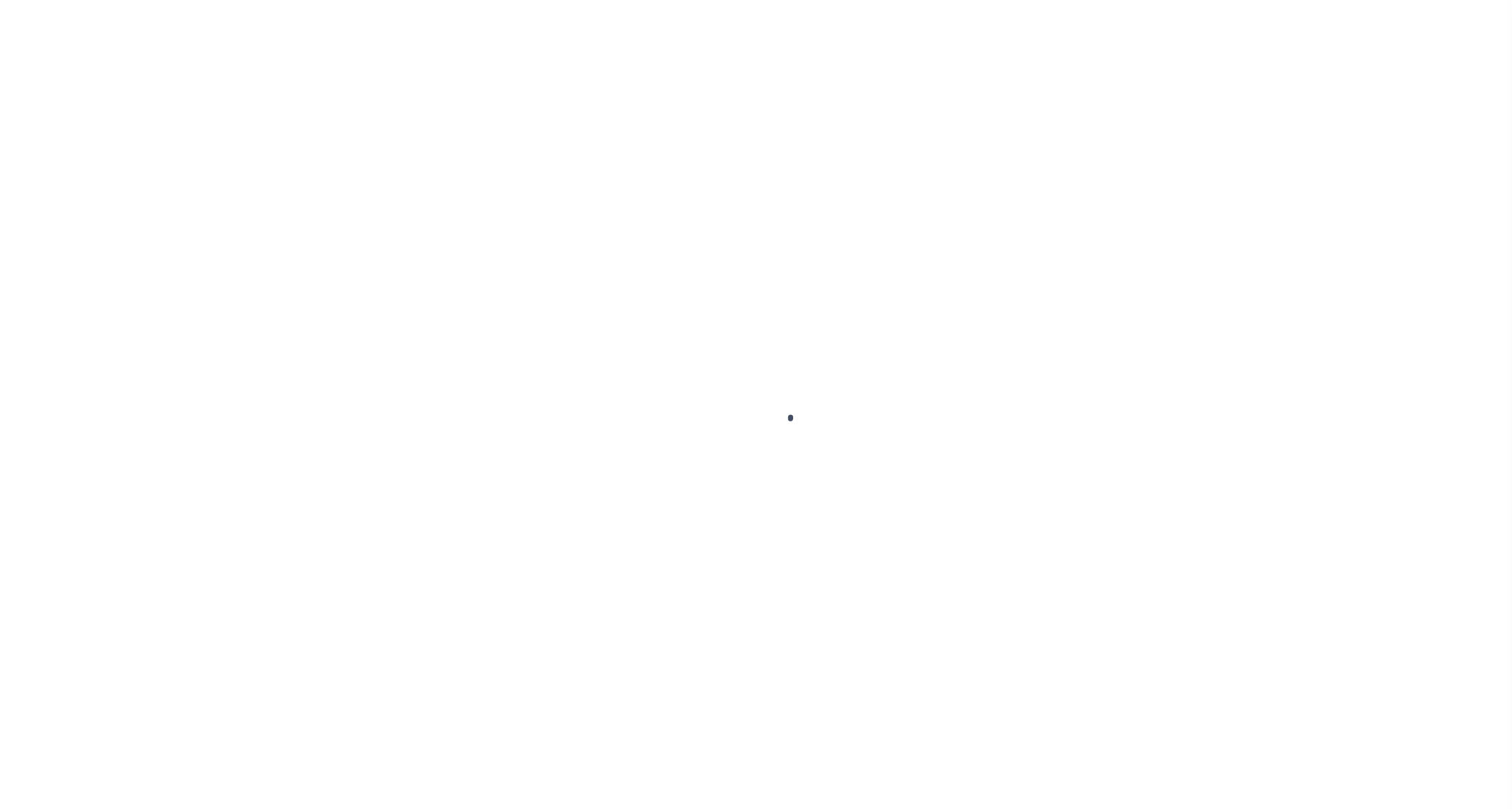
select select "NW2"
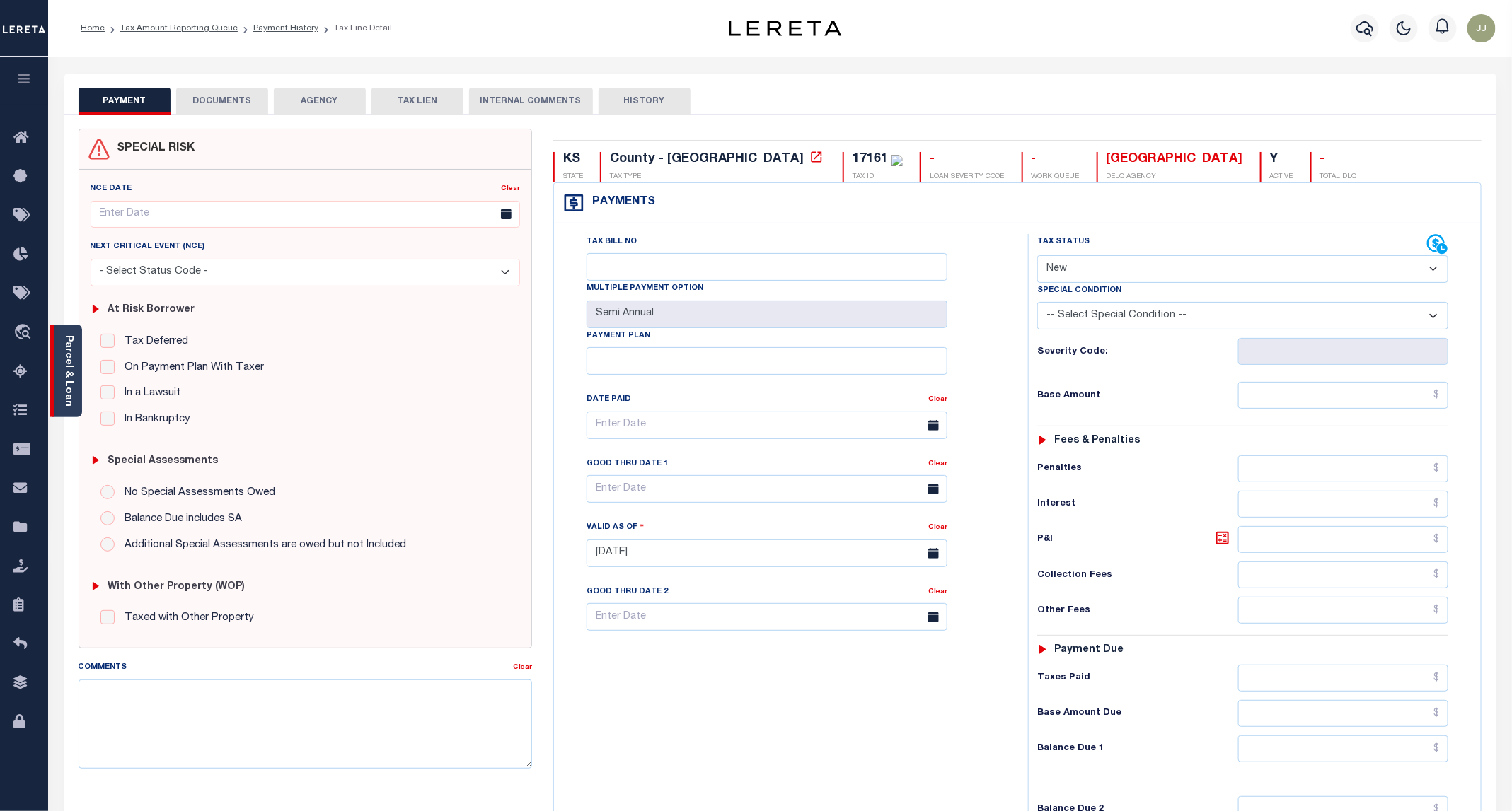
click at [73, 395] on link "Parcel & Loan" at bounding box center [67, 371] width 10 height 71
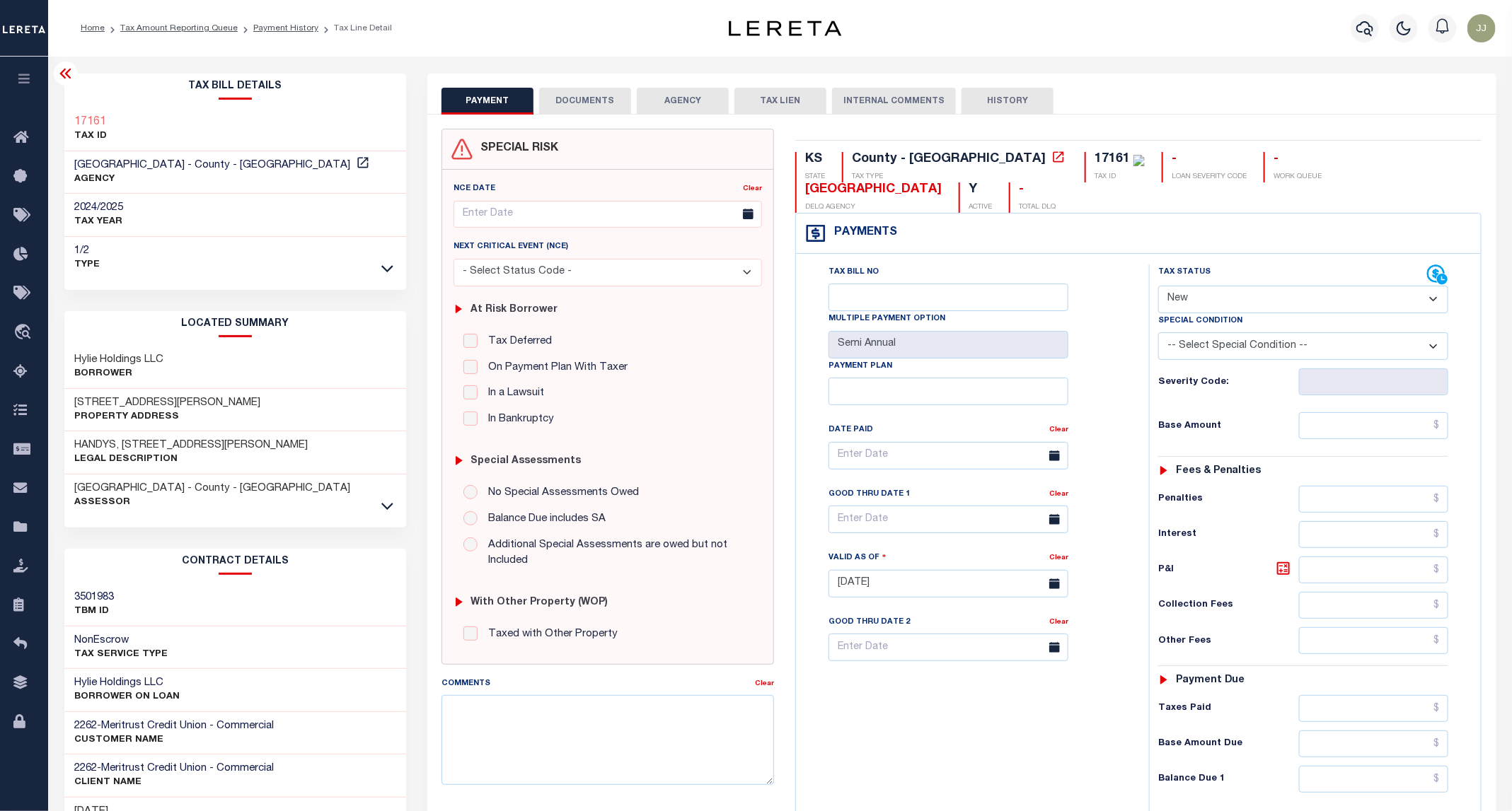
click at [127, 406] on h3 "[STREET_ADDRESS][PERSON_NAME]" at bounding box center [168, 403] width 186 height 14
copy h3 "[PERSON_NAME]"
click at [567, 104] on button "DOCUMENTS" at bounding box center [585, 101] width 92 height 27
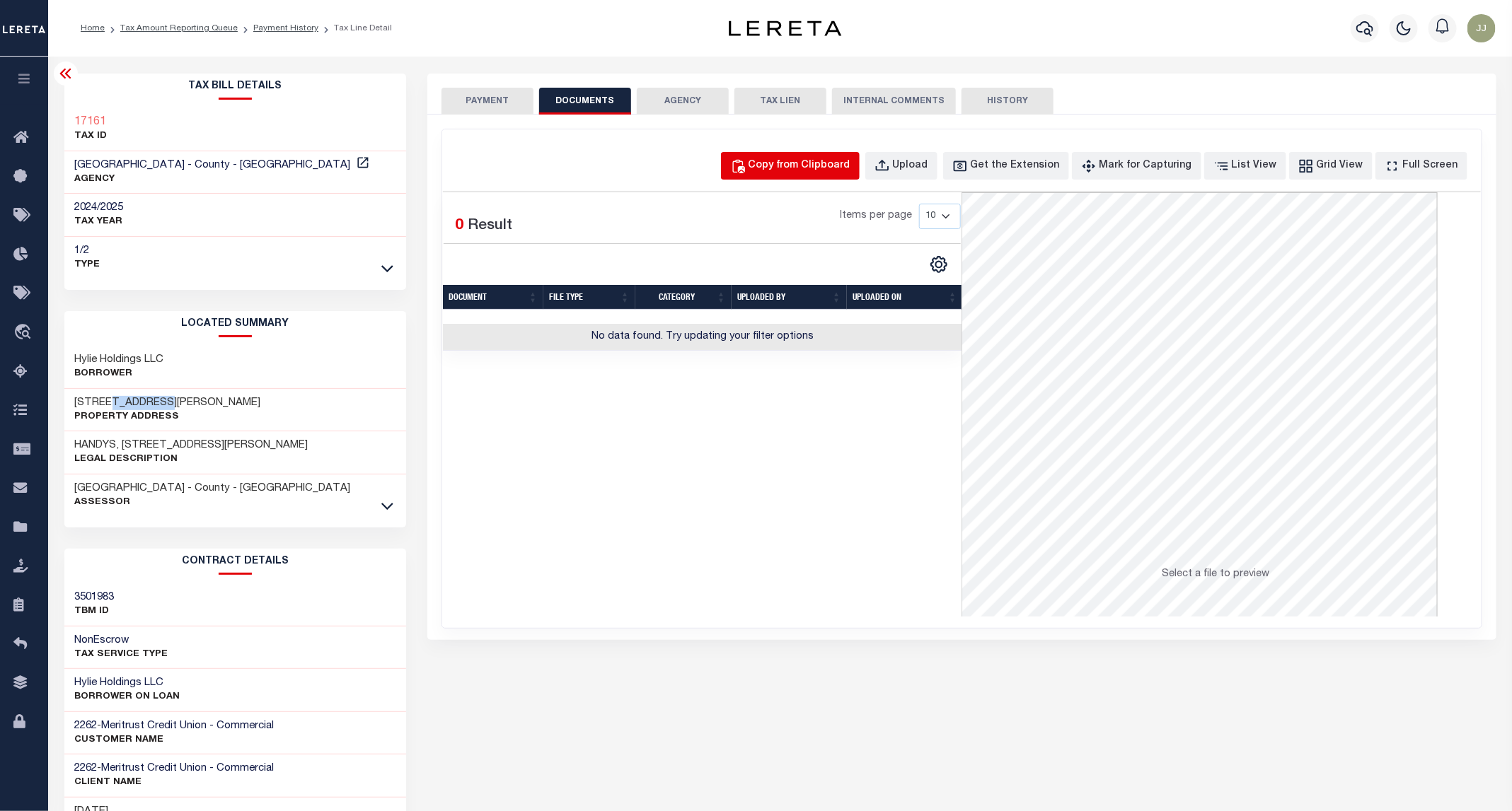
click at [834, 164] on div "Copy from Clipboard" at bounding box center [799, 166] width 102 height 16
select select "POP"
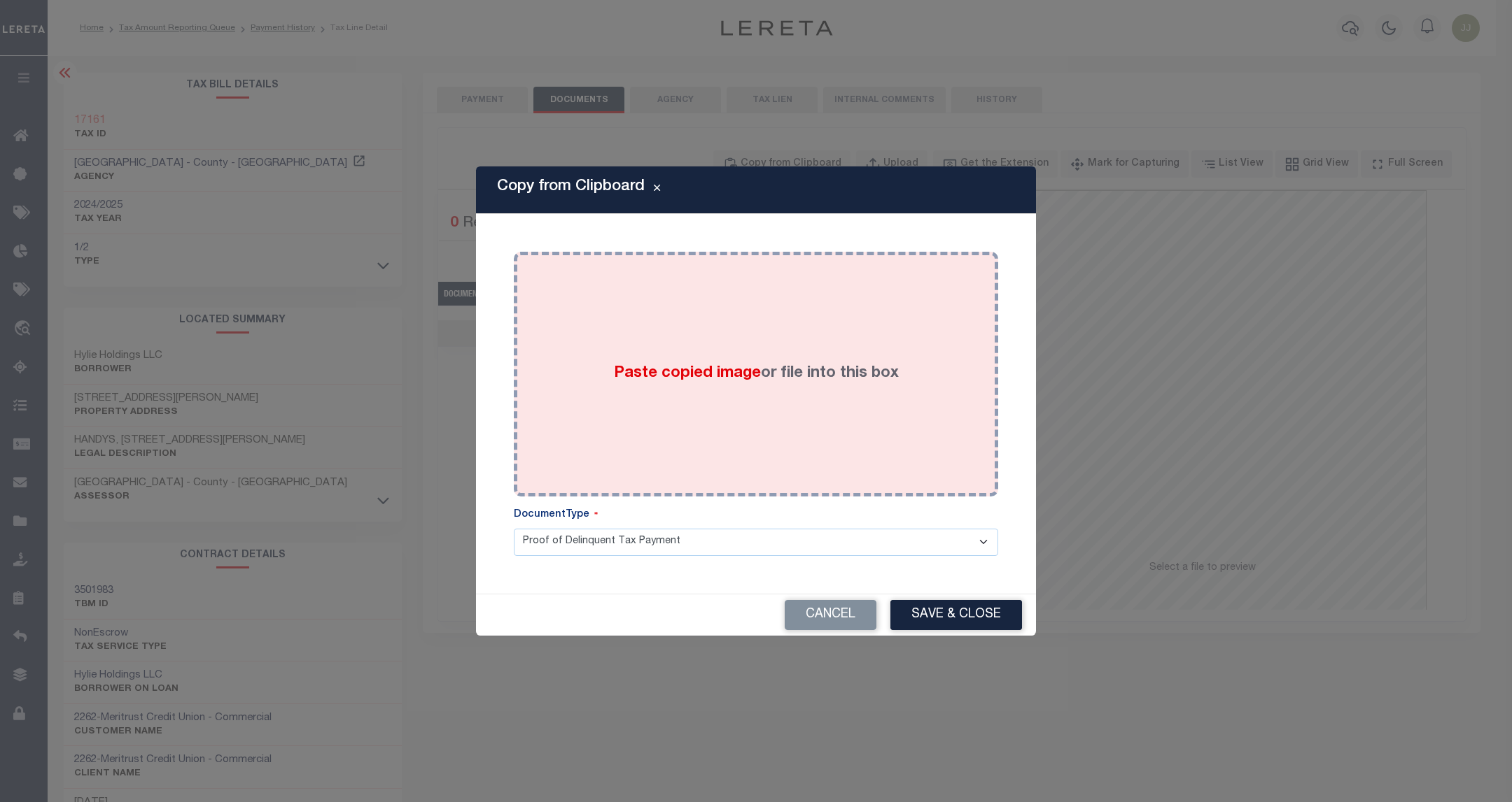
click at [817, 336] on div "Paste copied image or file into this box" at bounding box center [756, 374] width 463 height 224
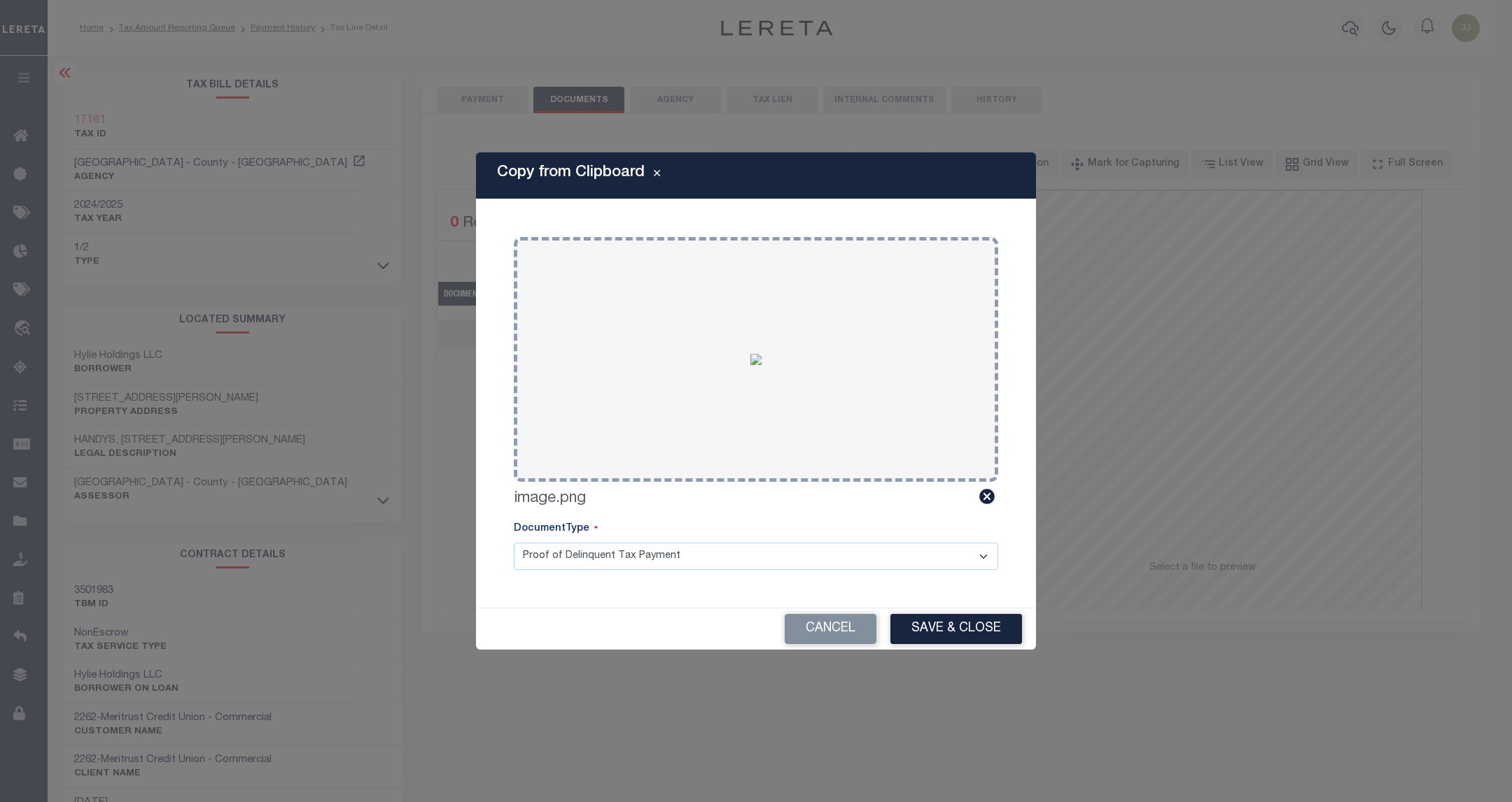
click at [939, 614] on div "Cancel Save & Close" at bounding box center [756, 629] width 560 height 41
click at [978, 634] on button "Save & Close" at bounding box center [956, 629] width 132 height 30
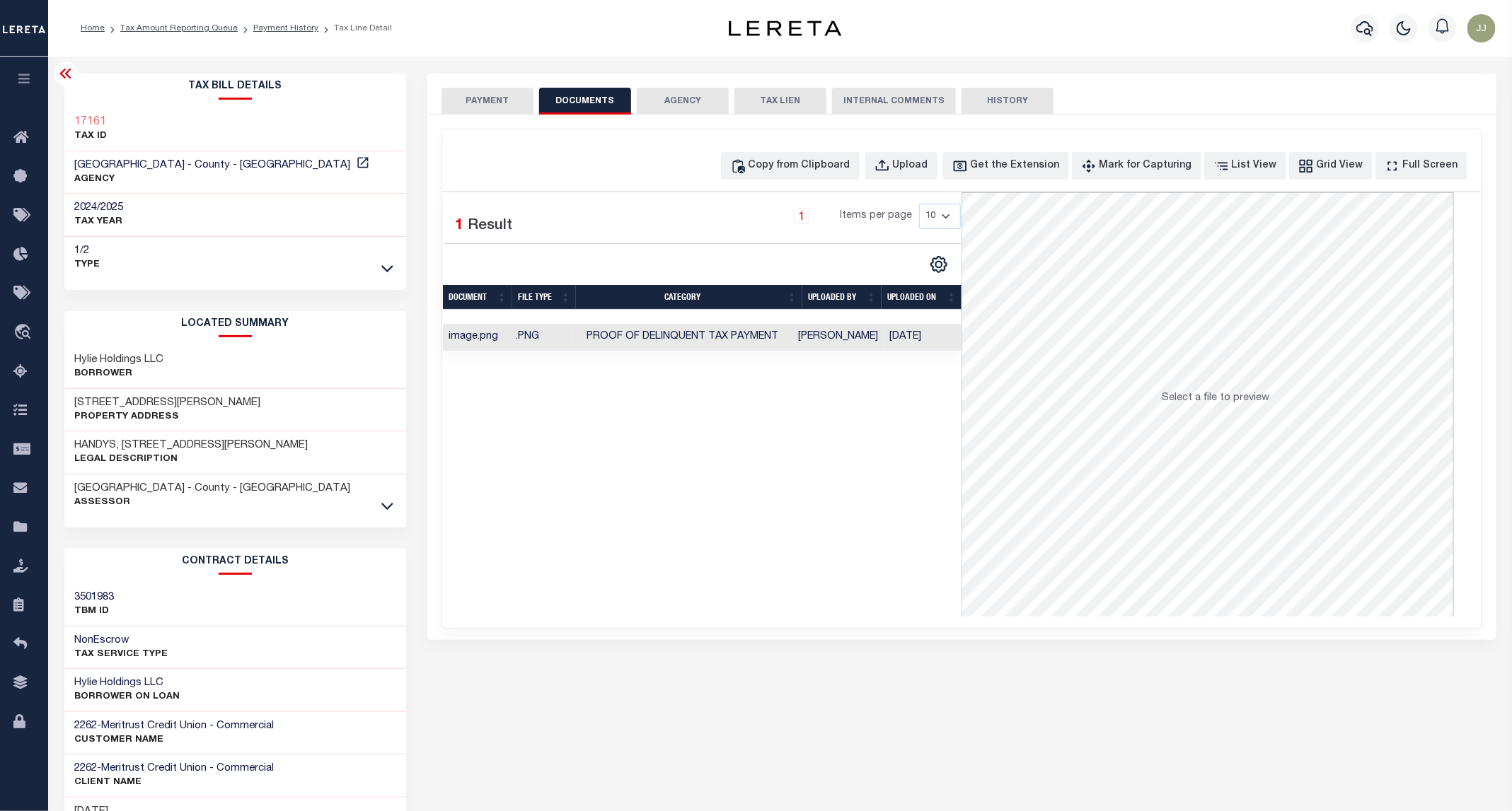
click at [470, 106] on button "PAYMENT" at bounding box center [487, 101] width 92 height 27
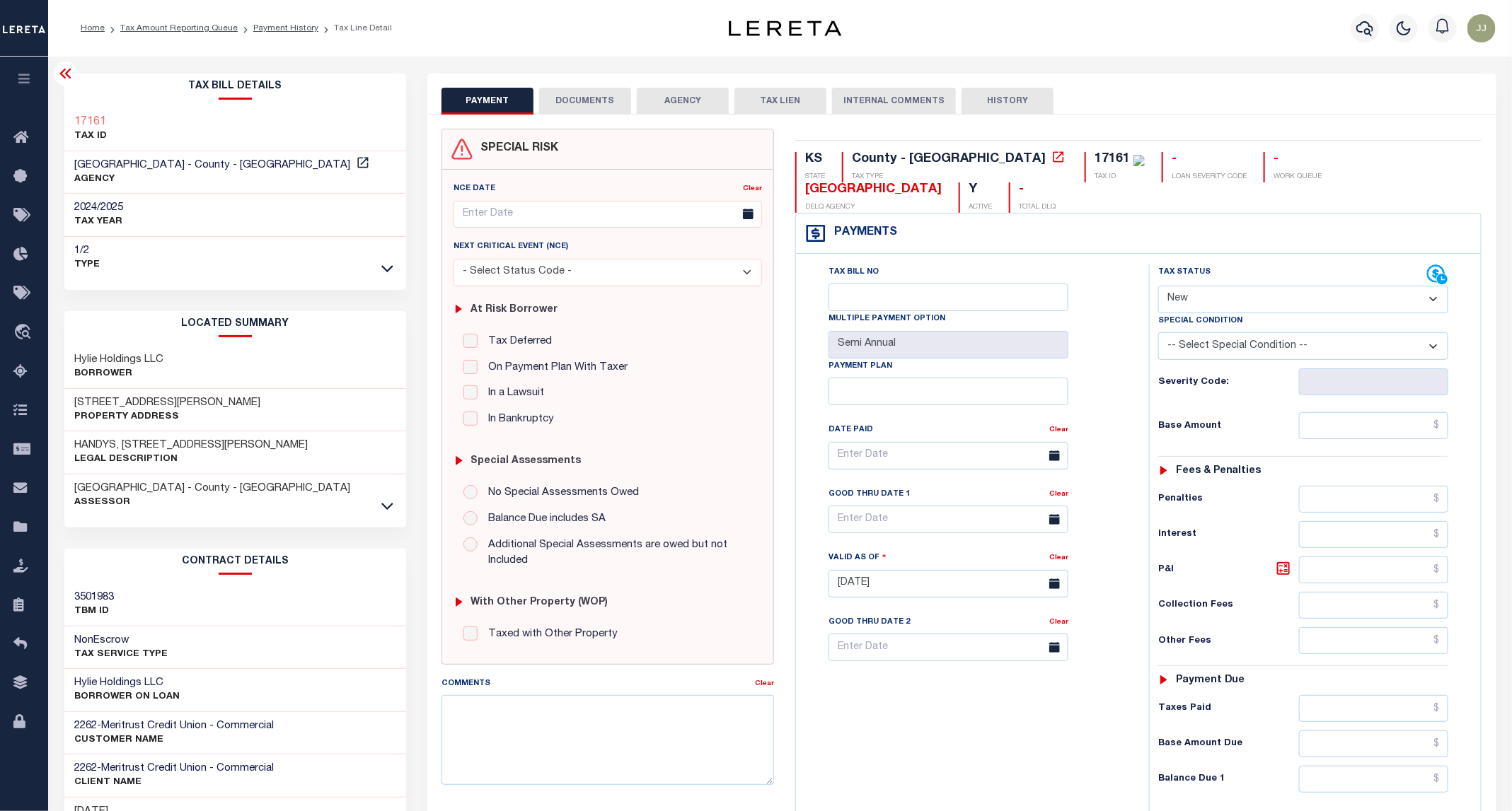
click at [1216, 285] on select "- Select Status Code - Open Due/Unpaid Paid Incomplete No Tax Due Internal Refu…" at bounding box center [1303, 299] width 290 height 28
select select "PYD"
click at [1159, 285] on select "- Select Status Code - Open Due/Unpaid Paid Incomplete No Tax Due Internal Refu…" at bounding box center [1303, 299] width 290 height 28
type input "[DATE]"
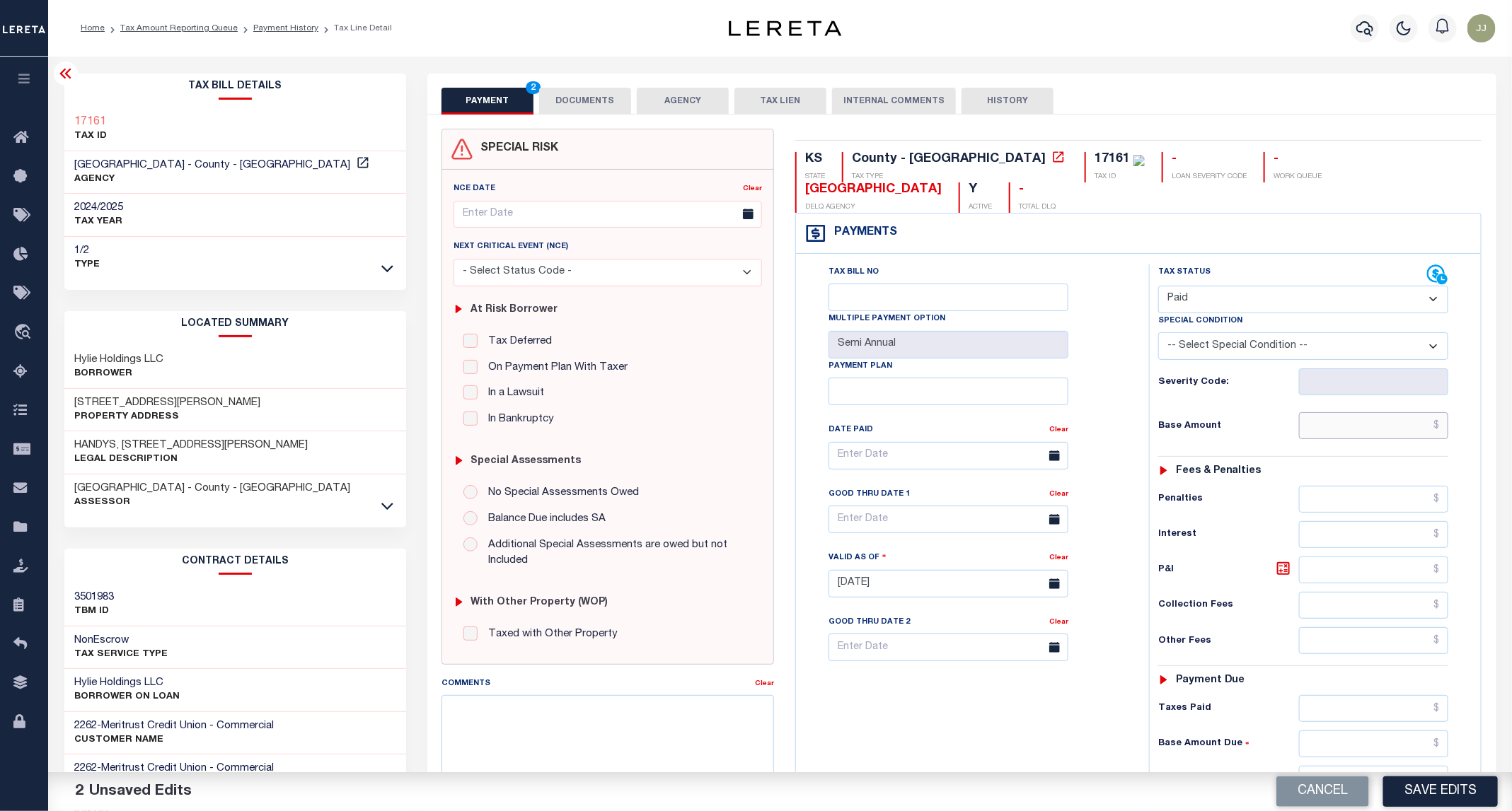
click at [1386, 412] on input "text" at bounding box center [1374, 426] width 150 height 27
type input "$0.00"
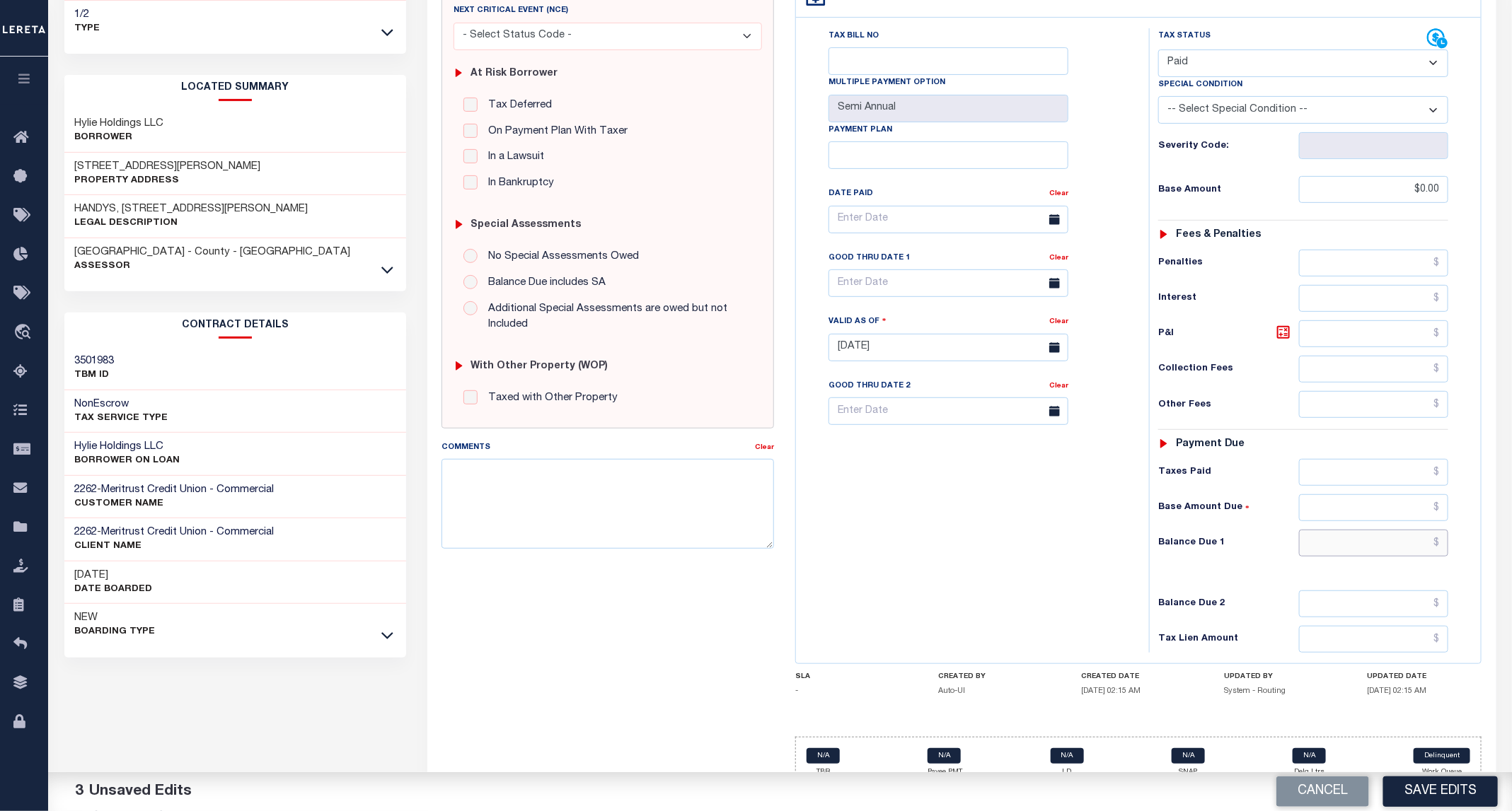
click at [1346, 530] on input "text" at bounding box center [1374, 543] width 150 height 27
type input "$0.00"
click at [1422, 779] on button "Save Edits" at bounding box center [1441, 791] width 115 height 30
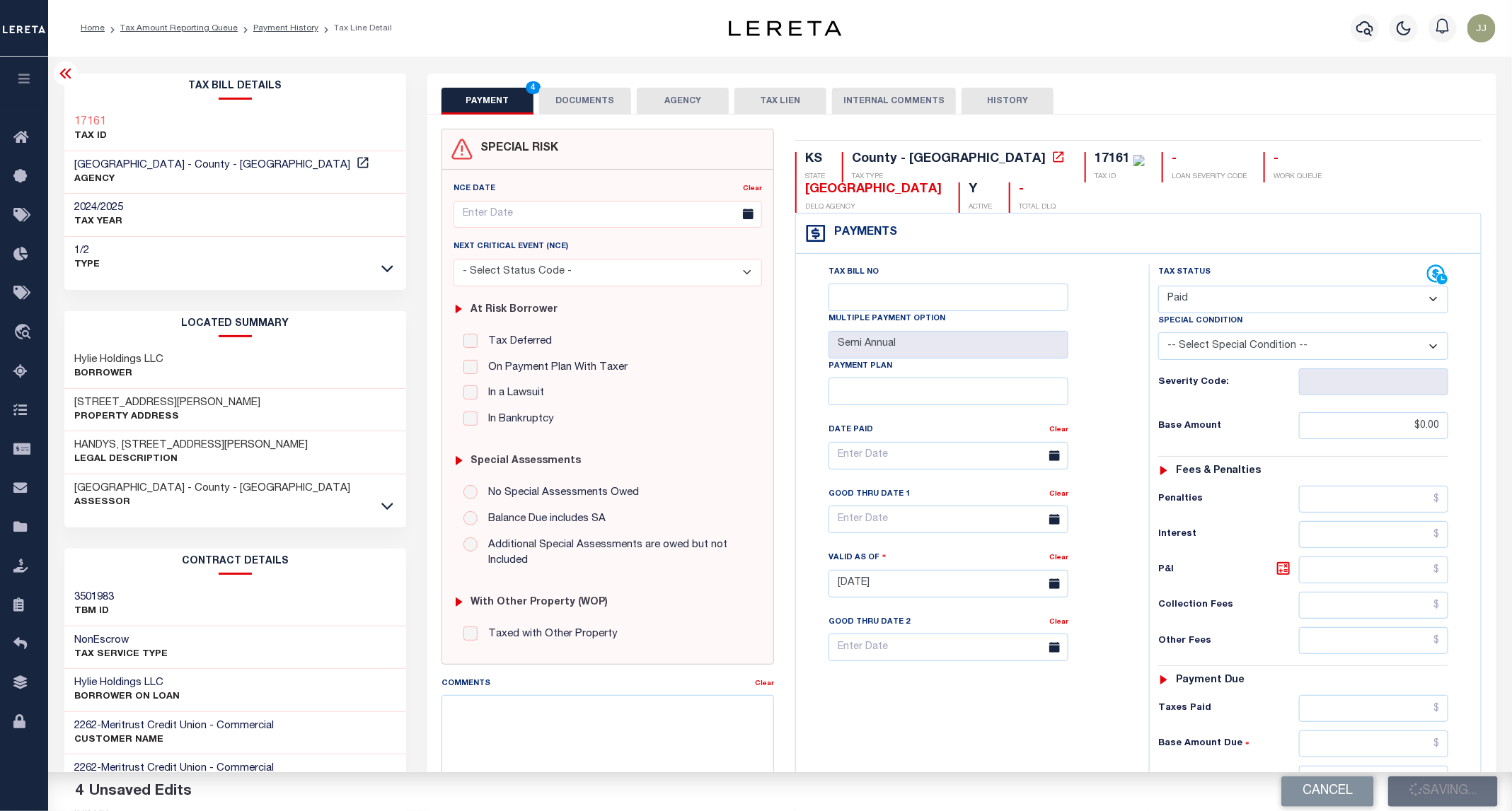
click at [293, 35] on ol "Home Tax Amount Reporting Queue Payment History Tax Line Detail" at bounding box center [237, 28] width 334 height 30
click at [293, 28] on link "Payment History" at bounding box center [286, 29] width 65 height 9
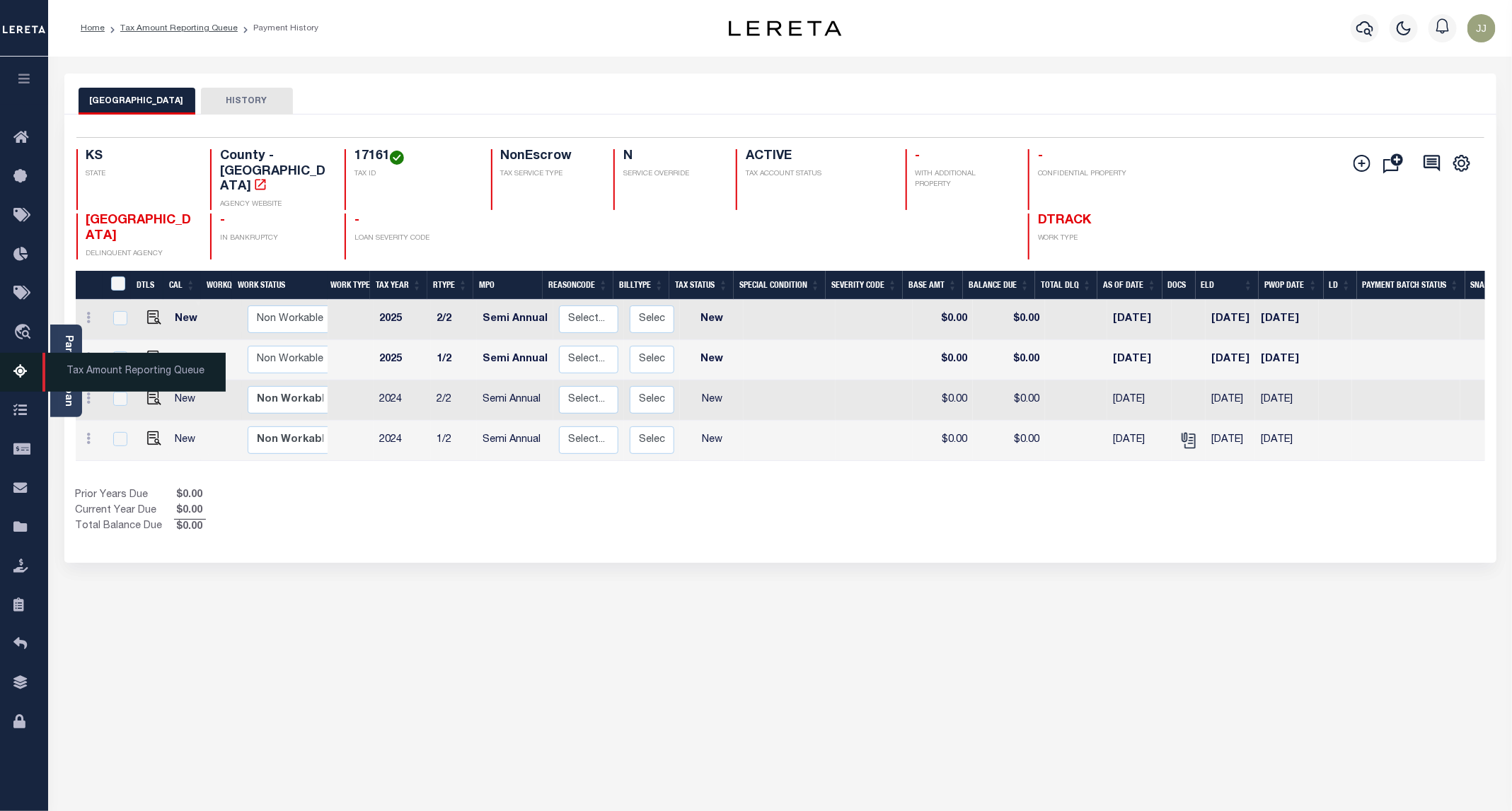
click at [24, 376] on icon at bounding box center [24, 372] width 23 height 17
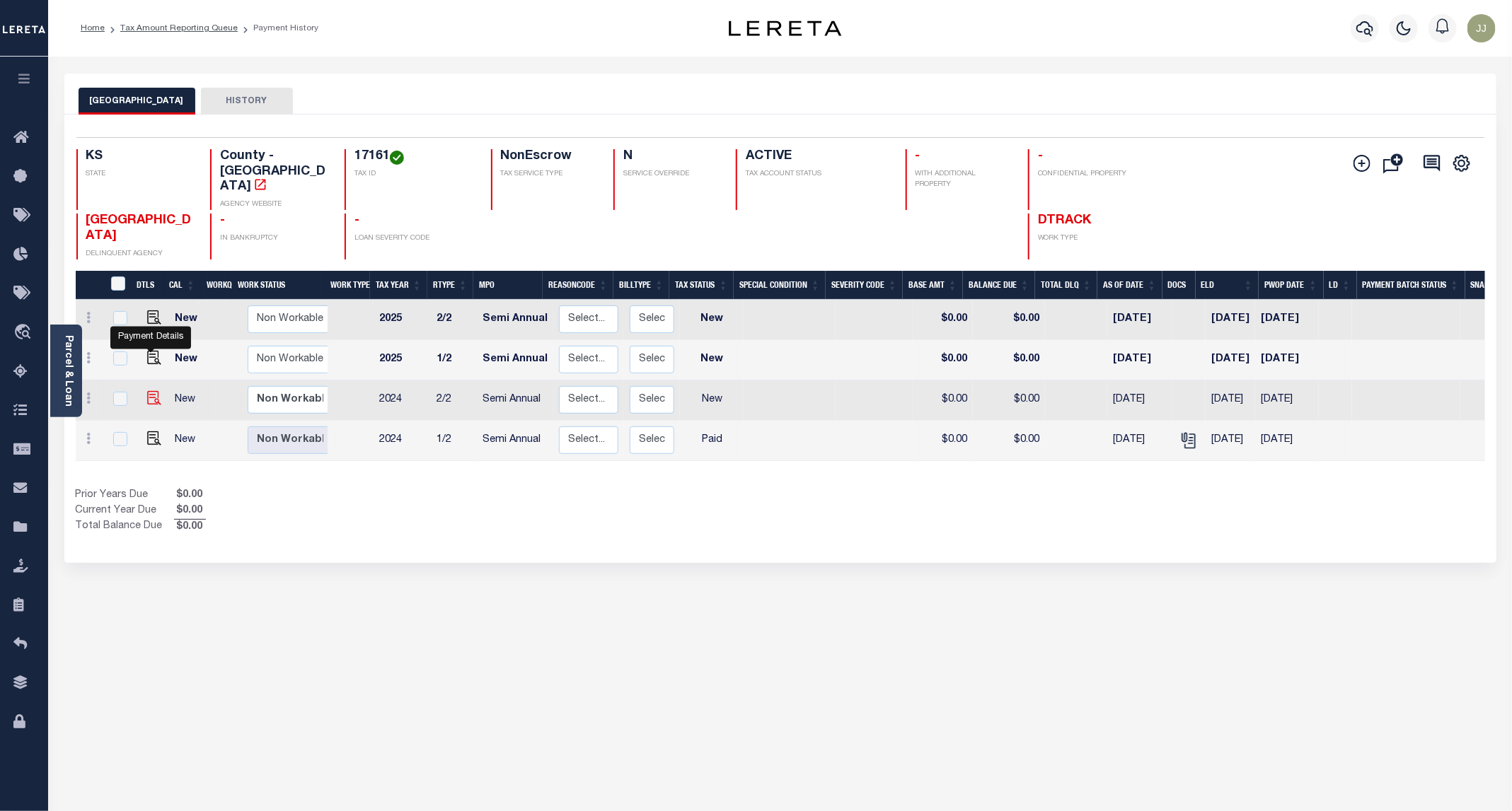
click at [151, 391] on img "" at bounding box center [154, 398] width 14 height 14
checkbox input "true"
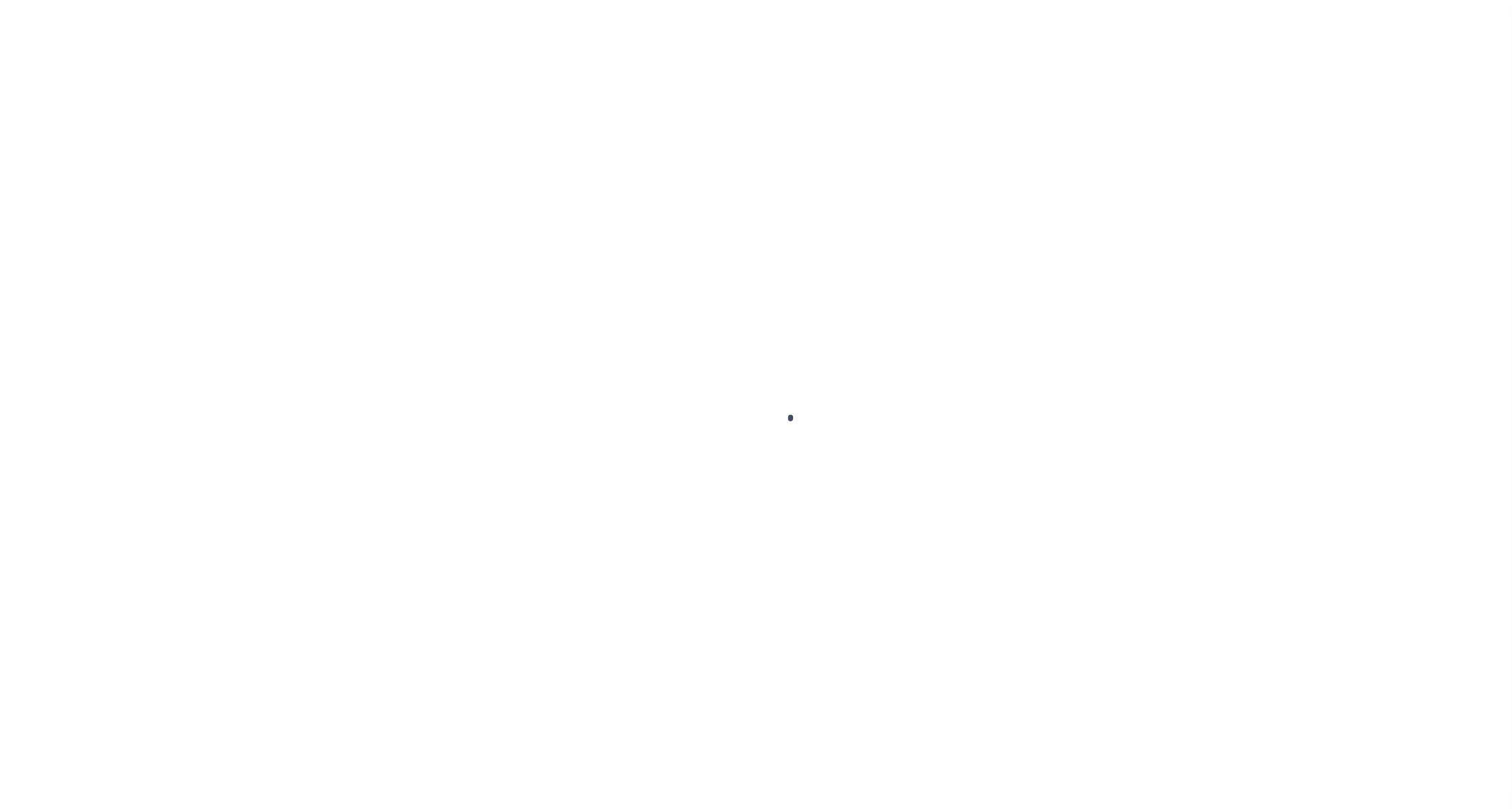
select select "NW2"
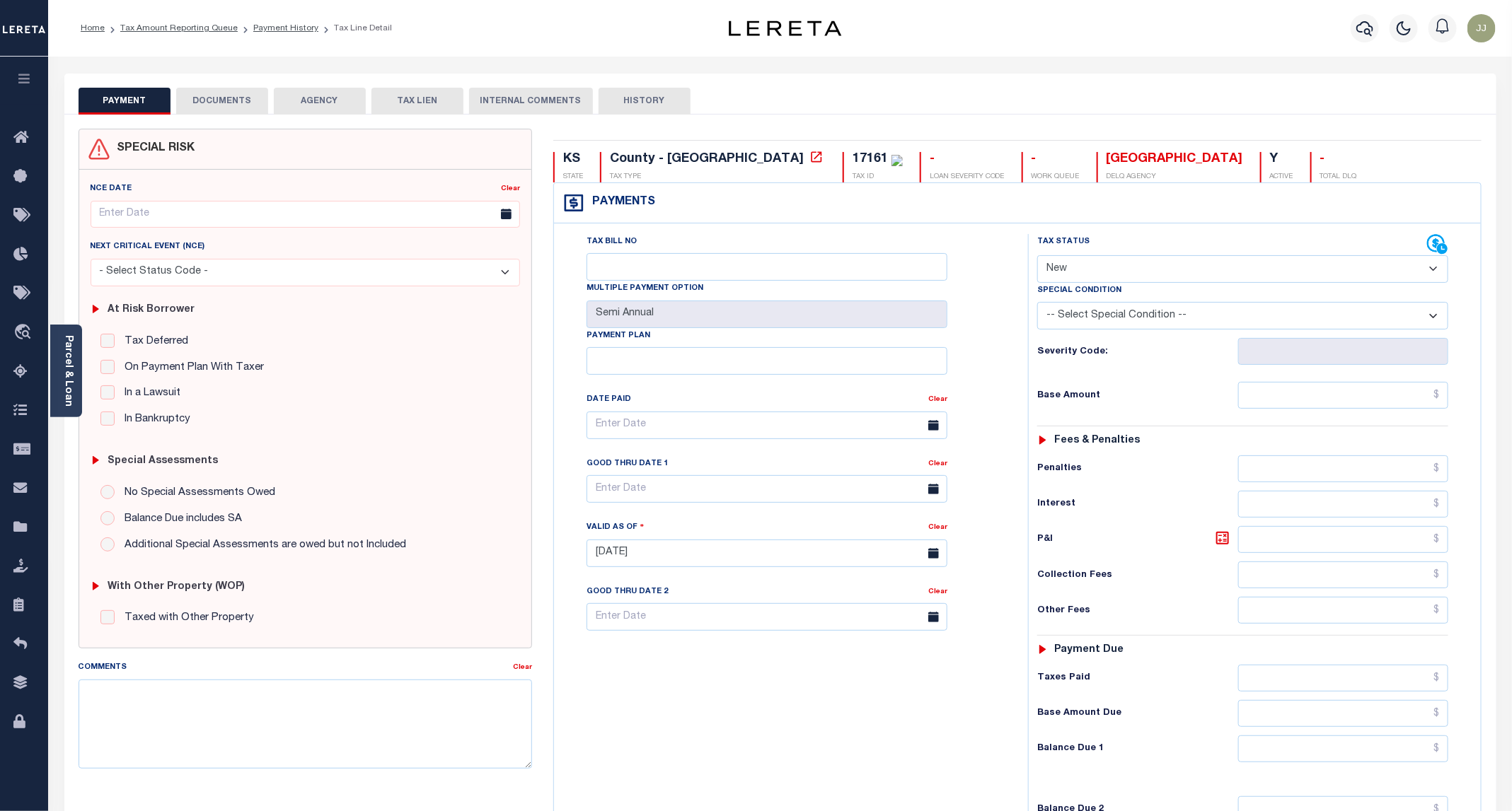
click at [258, 109] on button "DOCUMENTS" at bounding box center [222, 101] width 92 height 27
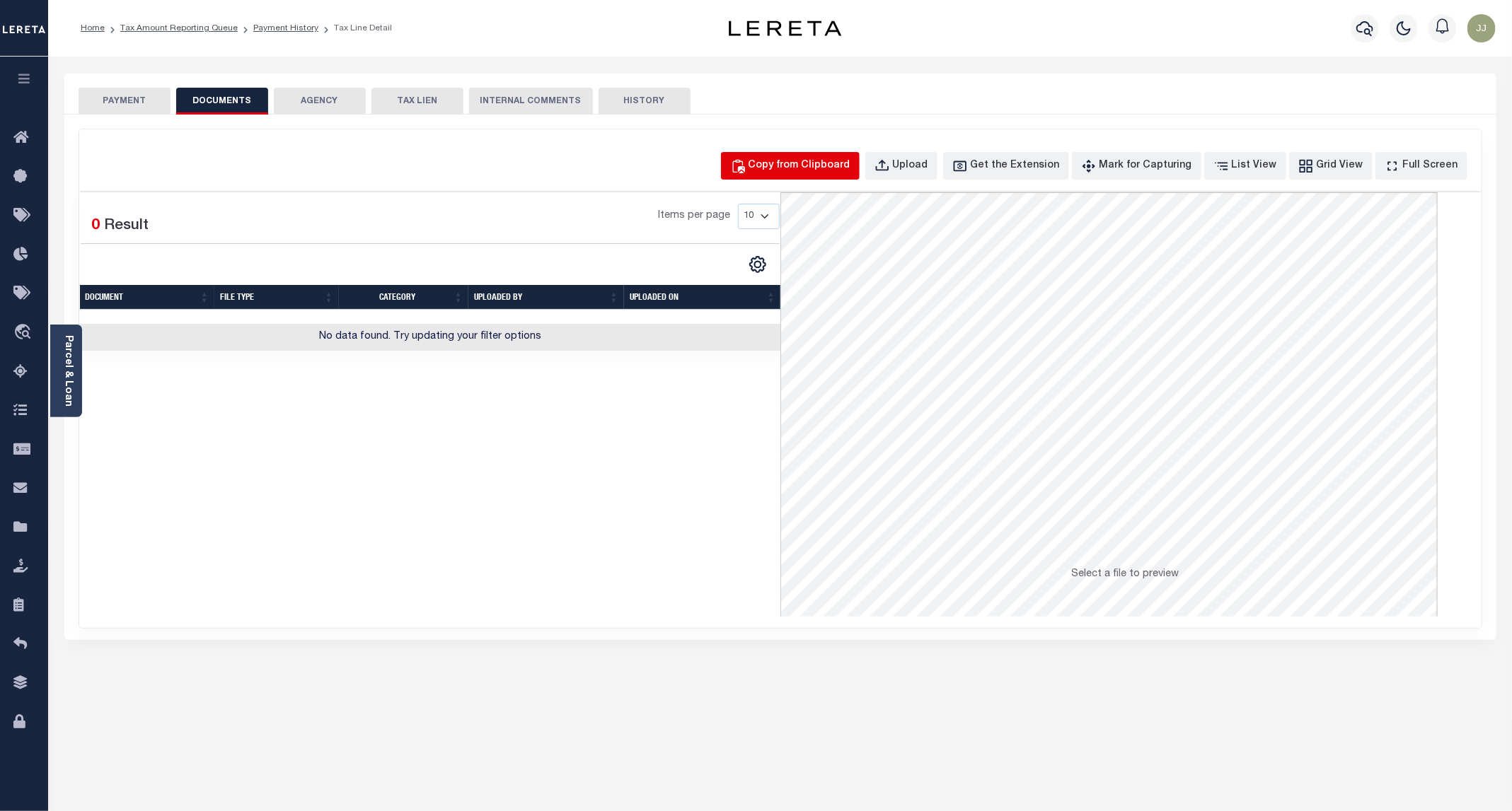
click at [850, 164] on div "Copy from Clipboard" at bounding box center [799, 166] width 102 height 16
select select "POP"
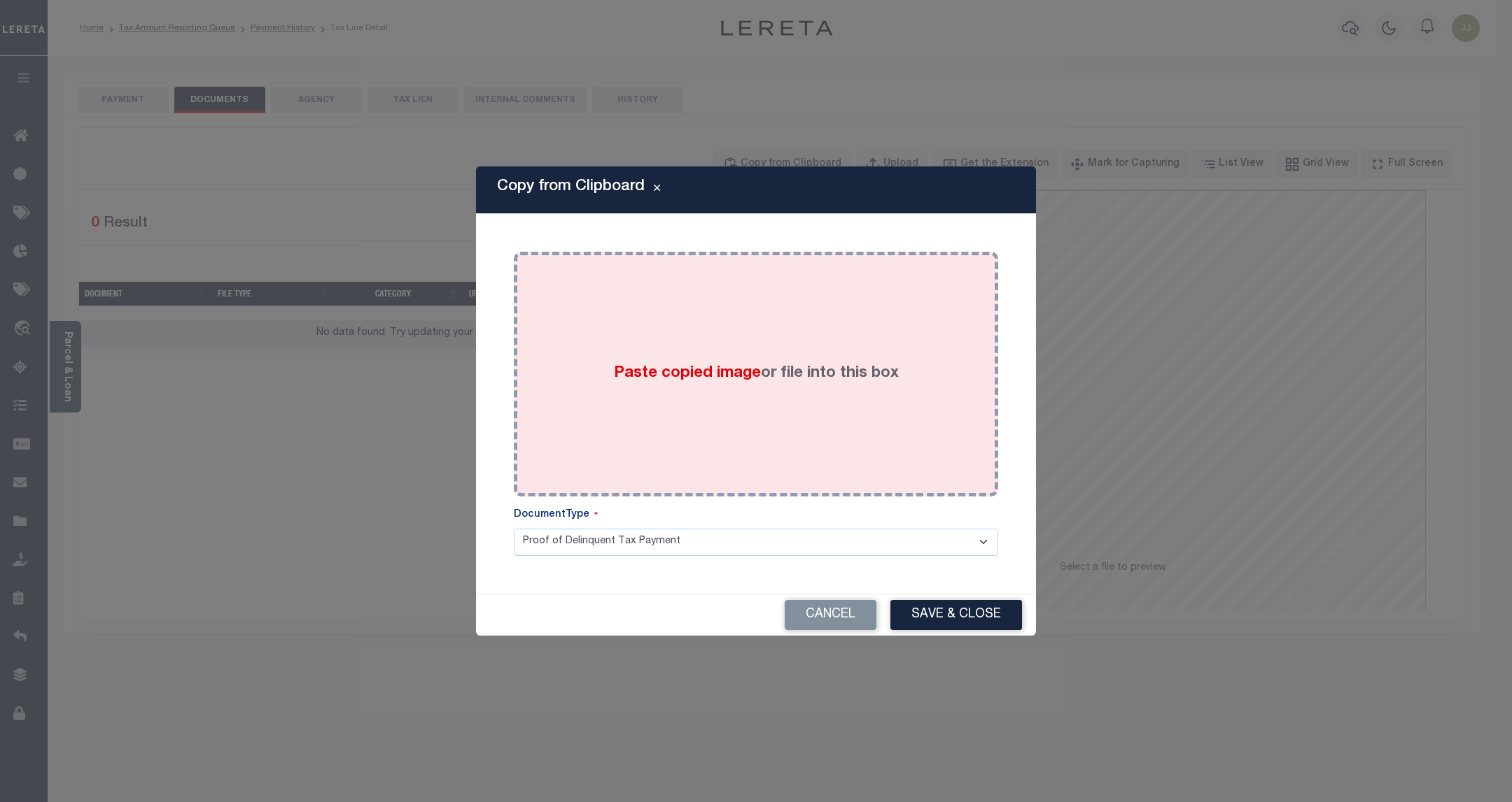
click at [833, 308] on div "Paste copied image or file into this box" at bounding box center [756, 374] width 463 height 224
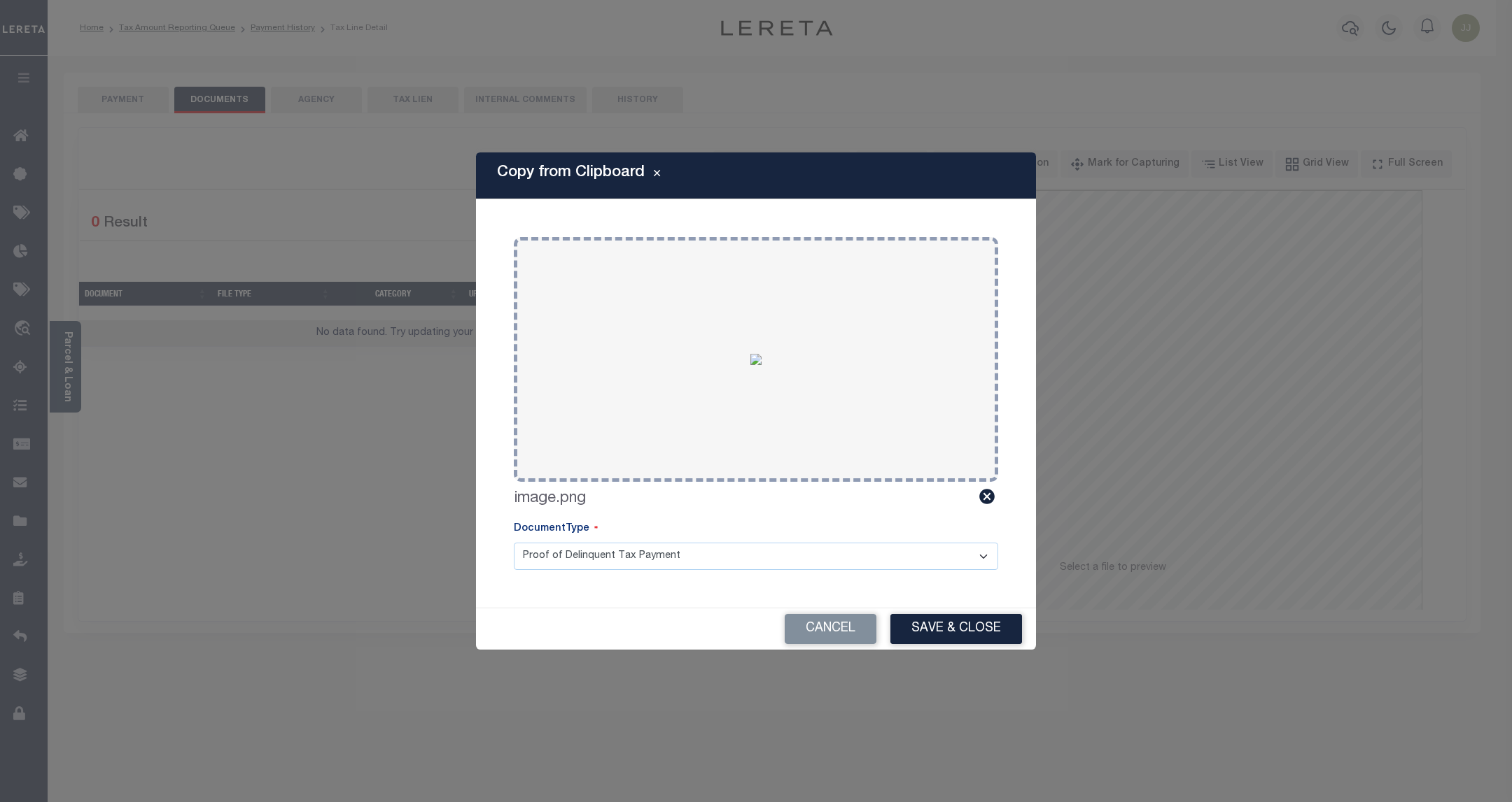
click at [930, 608] on div "Cancel Save & Close" at bounding box center [756, 629] width 560 height 41
click at [934, 633] on button "Save & Close" at bounding box center [956, 629] width 132 height 30
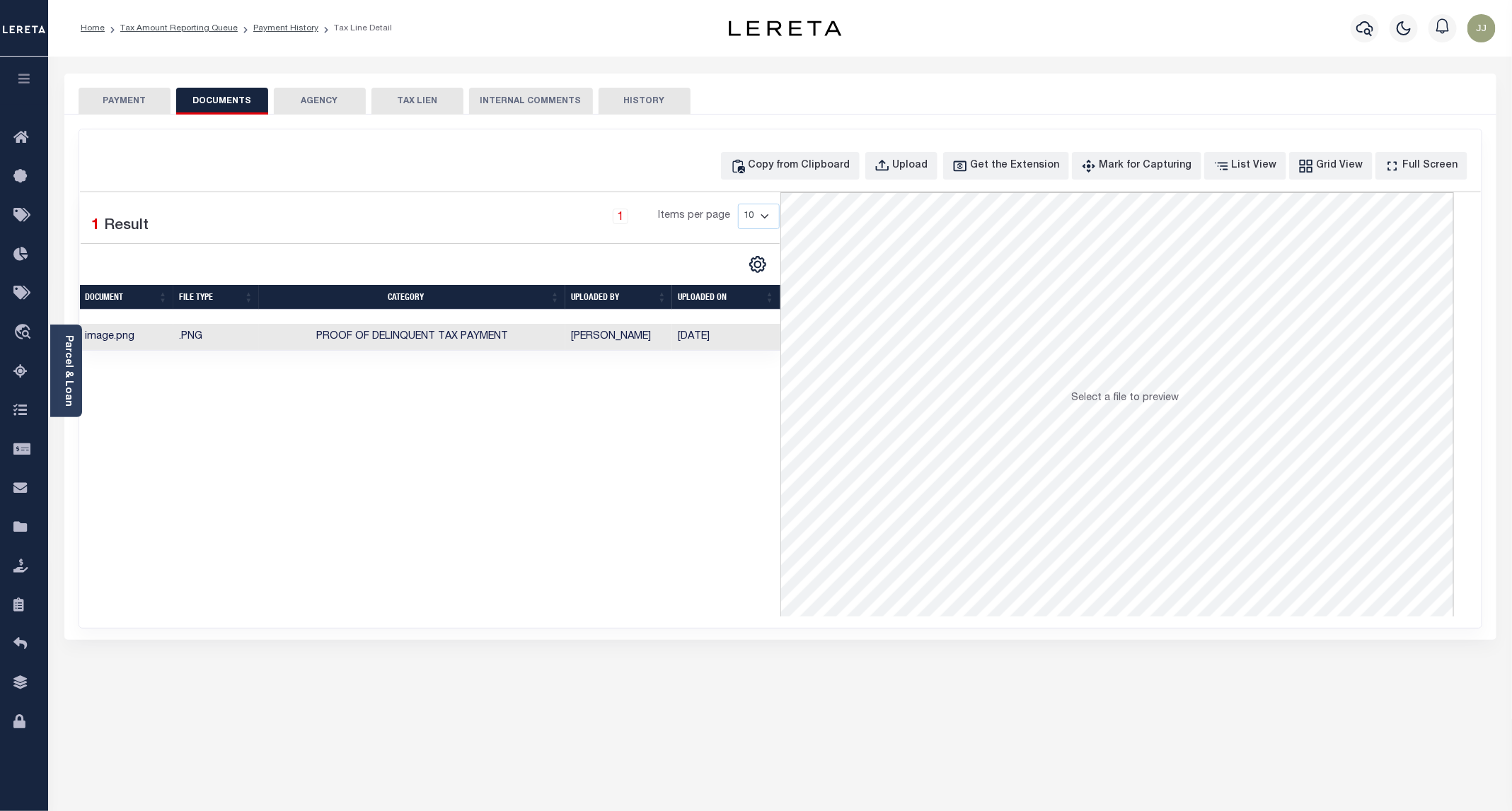
click at [115, 103] on button "PAYMENT" at bounding box center [124, 101] width 92 height 27
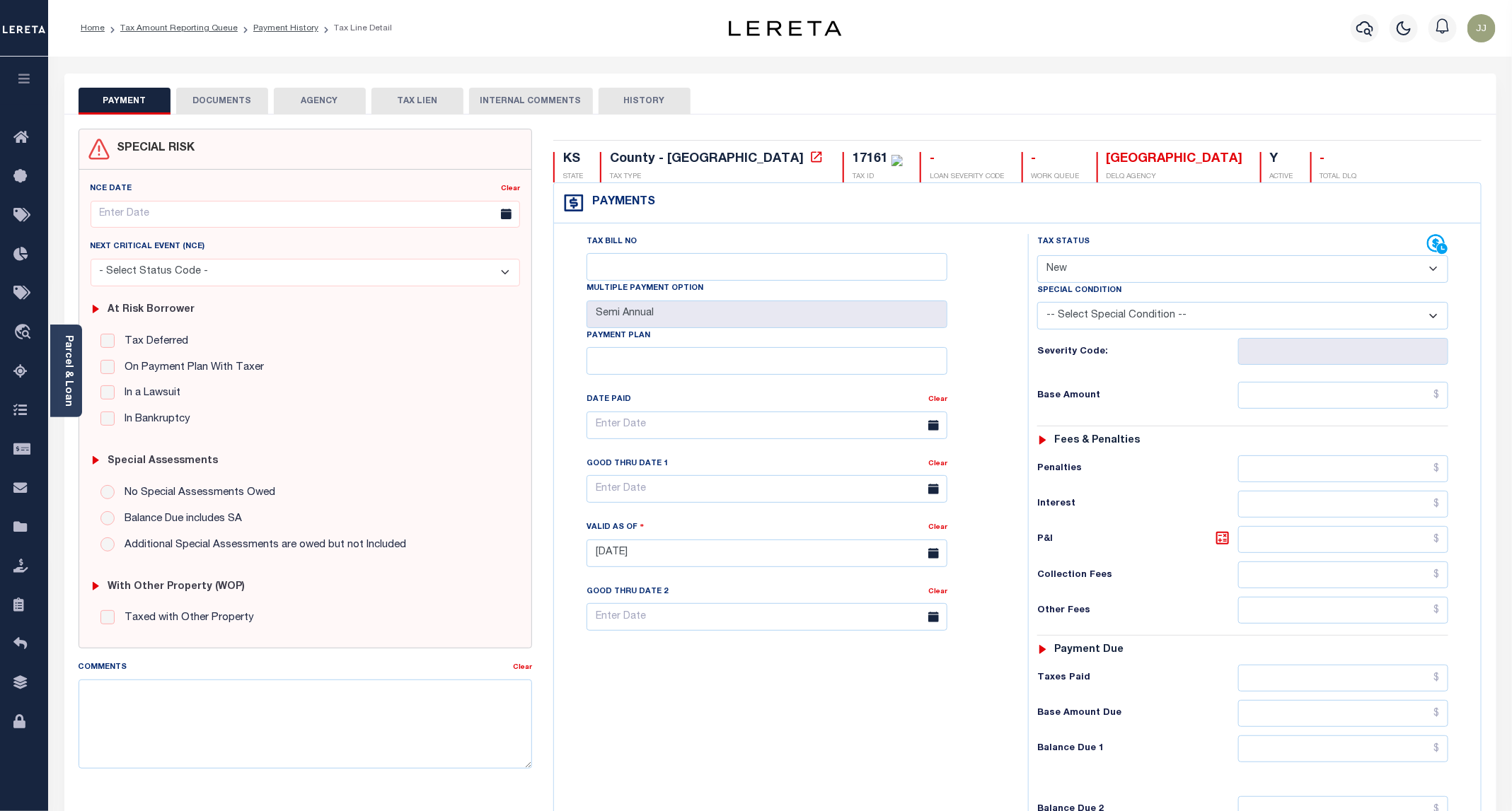
click at [1102, 267] on select "- Select Status Code - Open Due/Unpaid Paid Incomplete No Tax Due Internal Refu…" at bounding box center [1243, 269] width 411 height 28
select select "PYD"
click at [1038, 257] on select "- Select Status Code - Open Due/Unpaid Paid Incomplete No Tax Due Internal Refu…" at bounding box center [1243, 269] width 411 height 28
type input "[DATE]"
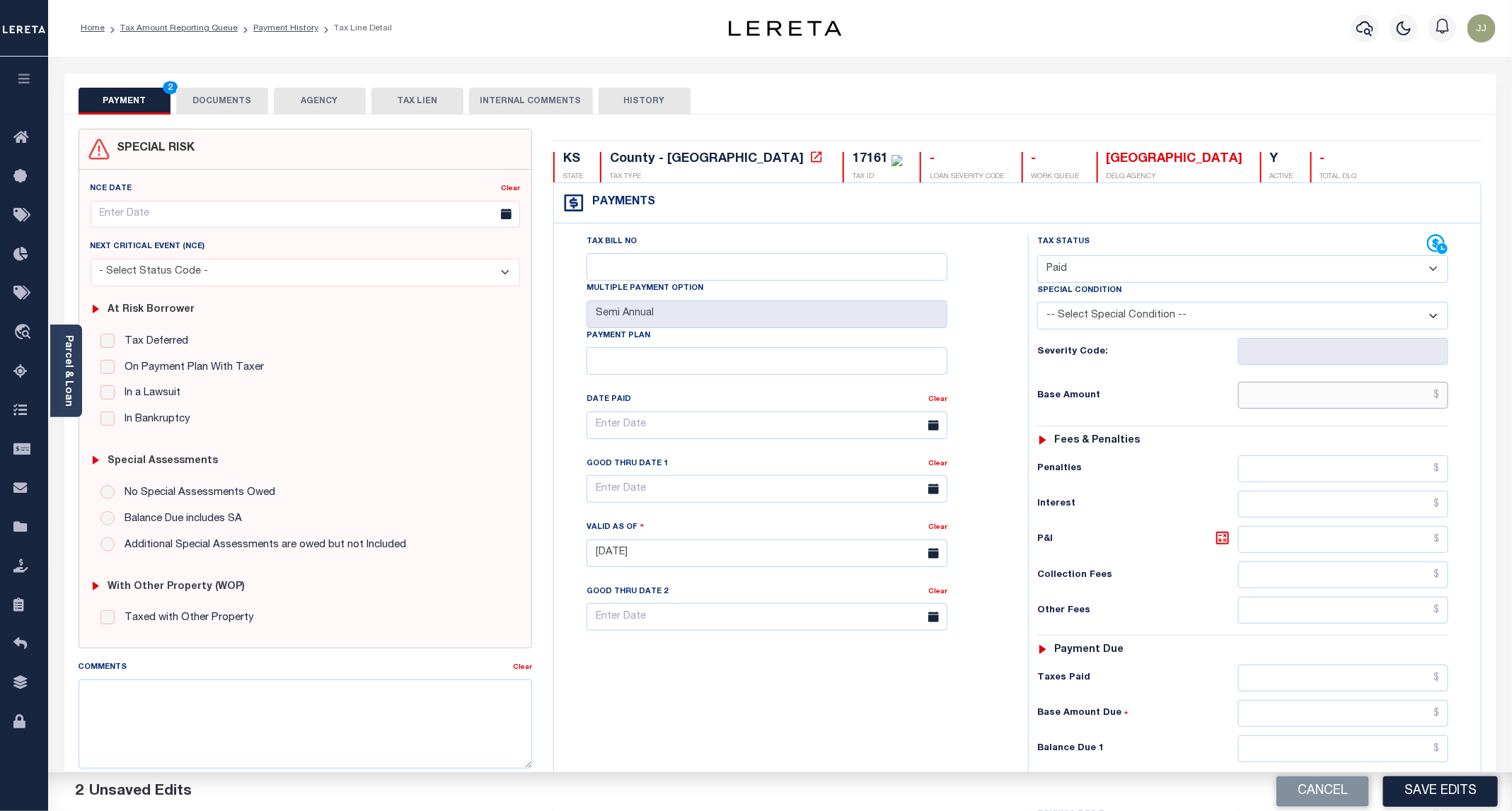
click at [1359, 391] on input "text" at bounding box center [1342, 395] width 210 height 27
type input "$0.00"
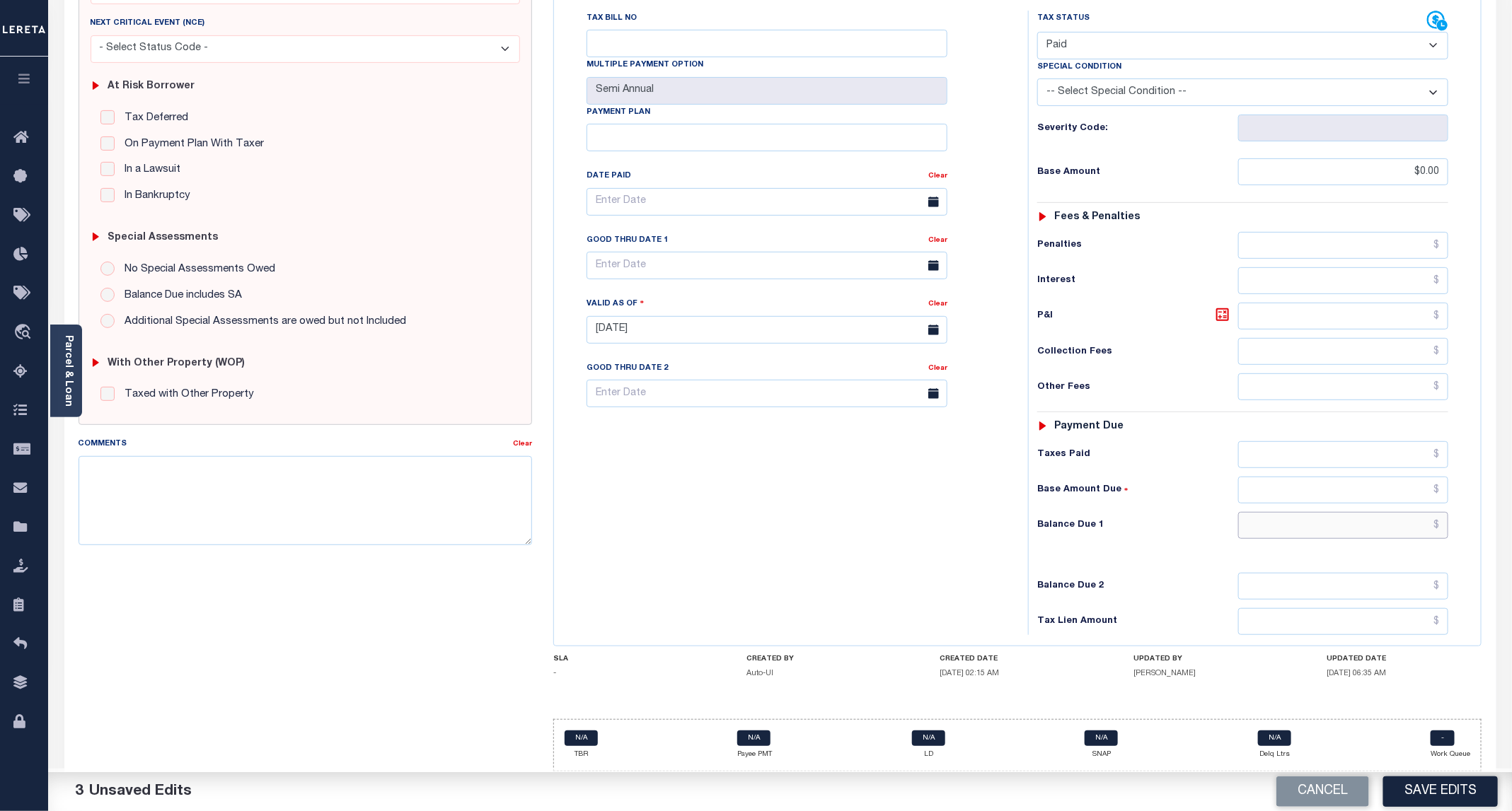
click at [1301, 526] on input "text" at bounding box center [1342, 525] width 210 height 27
type input "$0.00"
click at [1435, 789] on button "Save Edits" at bounding box center [1441, 791] width 115 height 30
checkbox input "false"
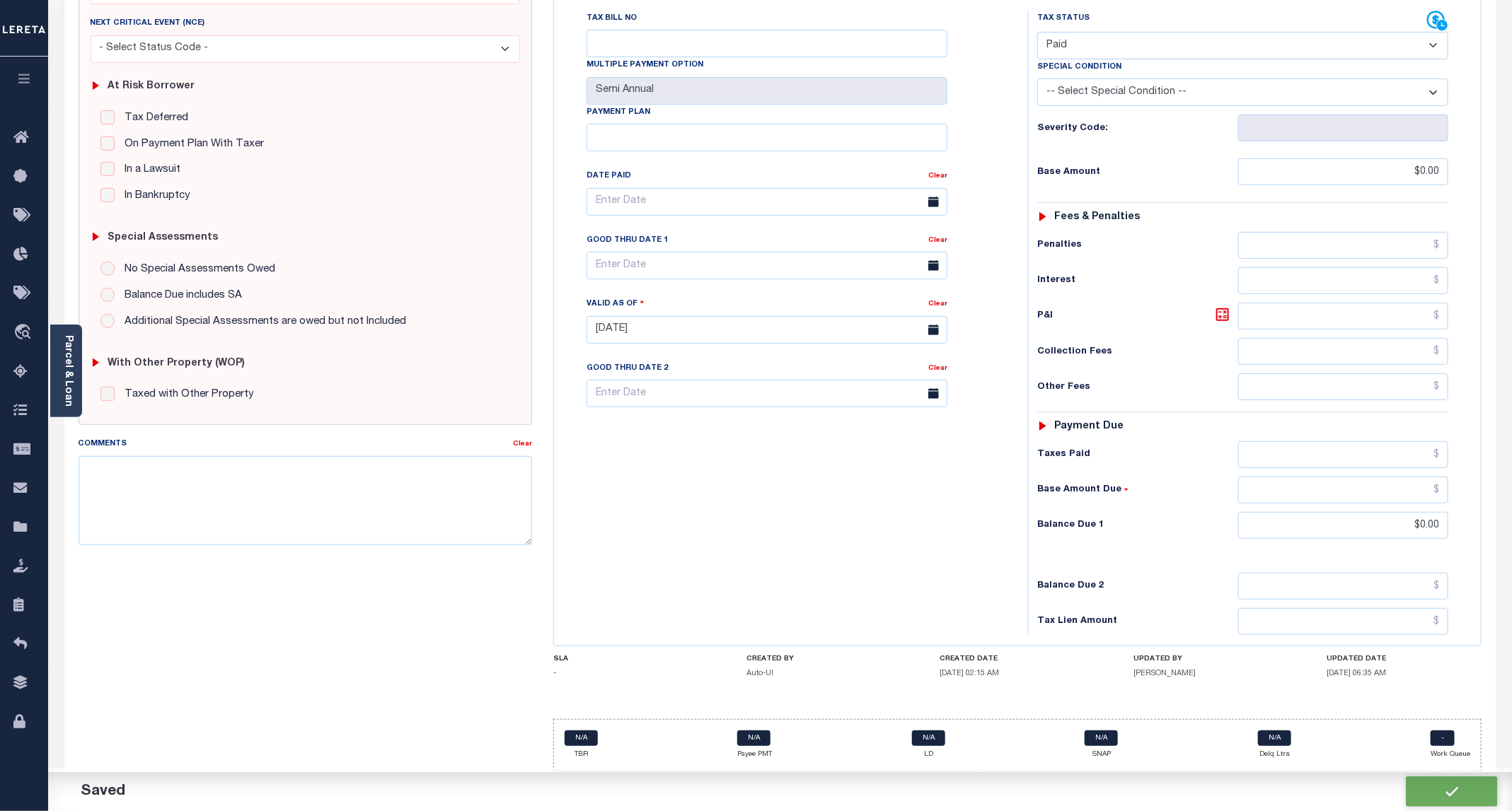
checkbox input "false"
type input "$0"
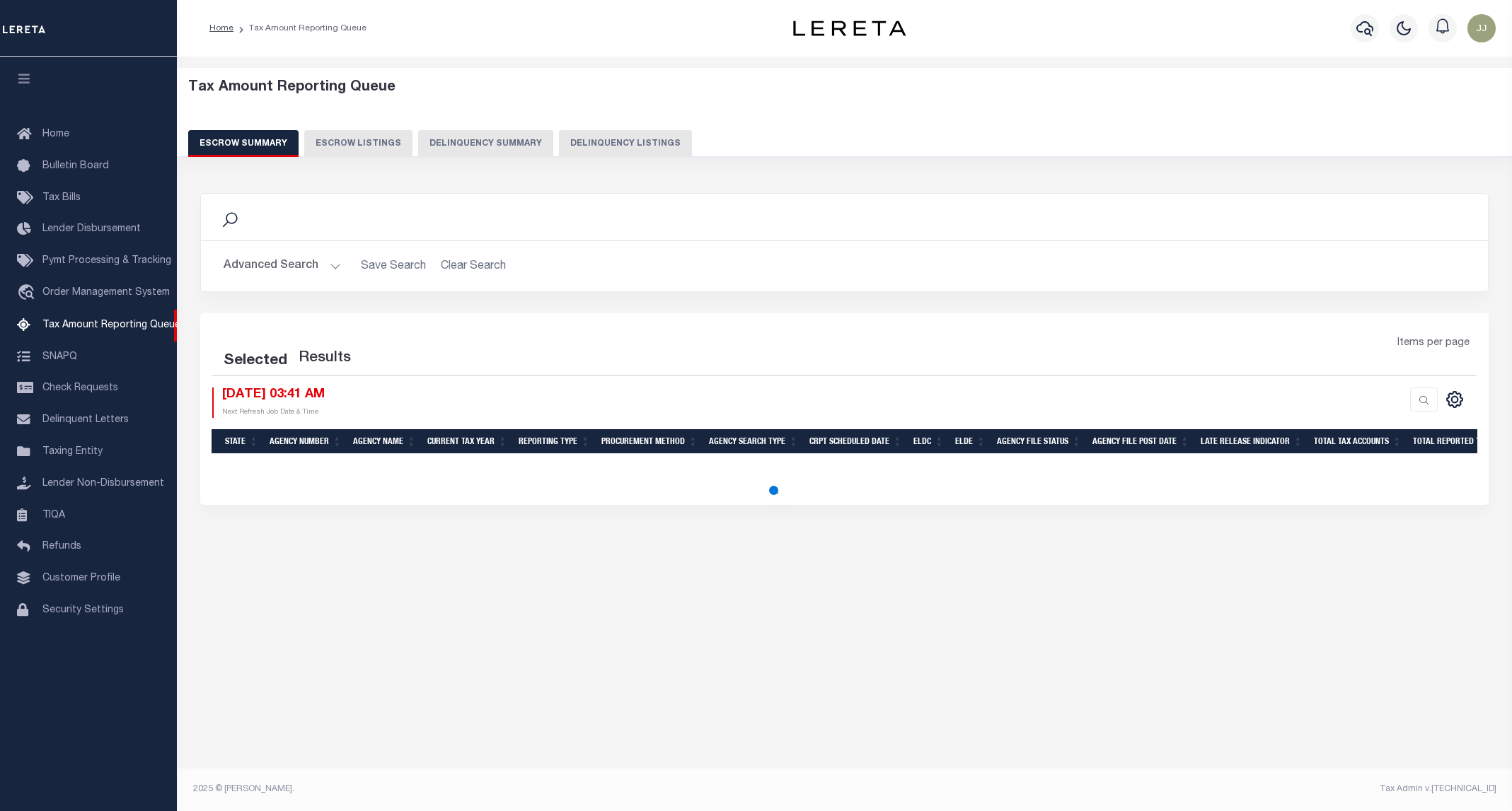
click at [568, 143] on button "Delinquency Listings" at bounding box center [625, 144] width 133 height 27
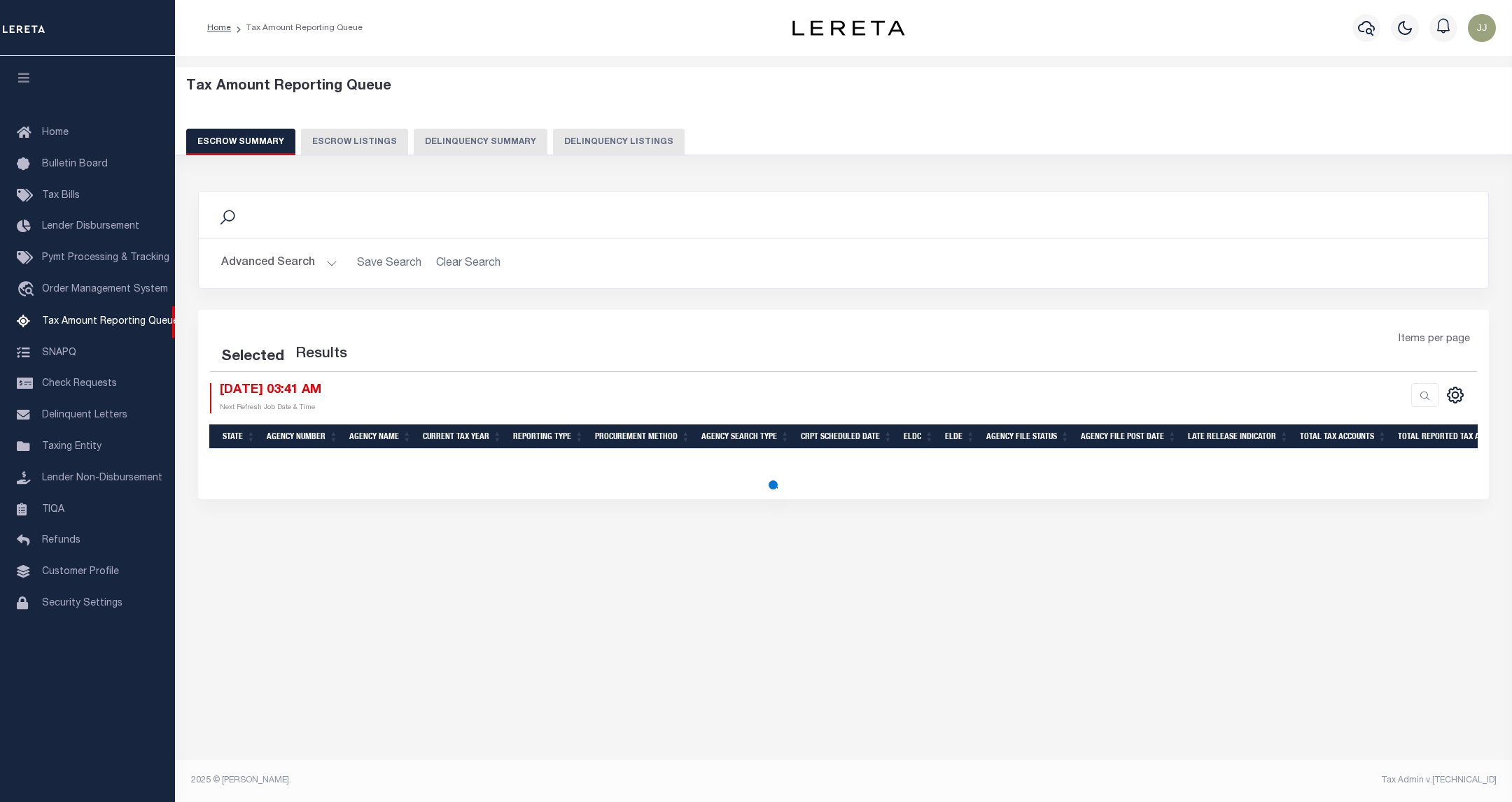
select select "100"
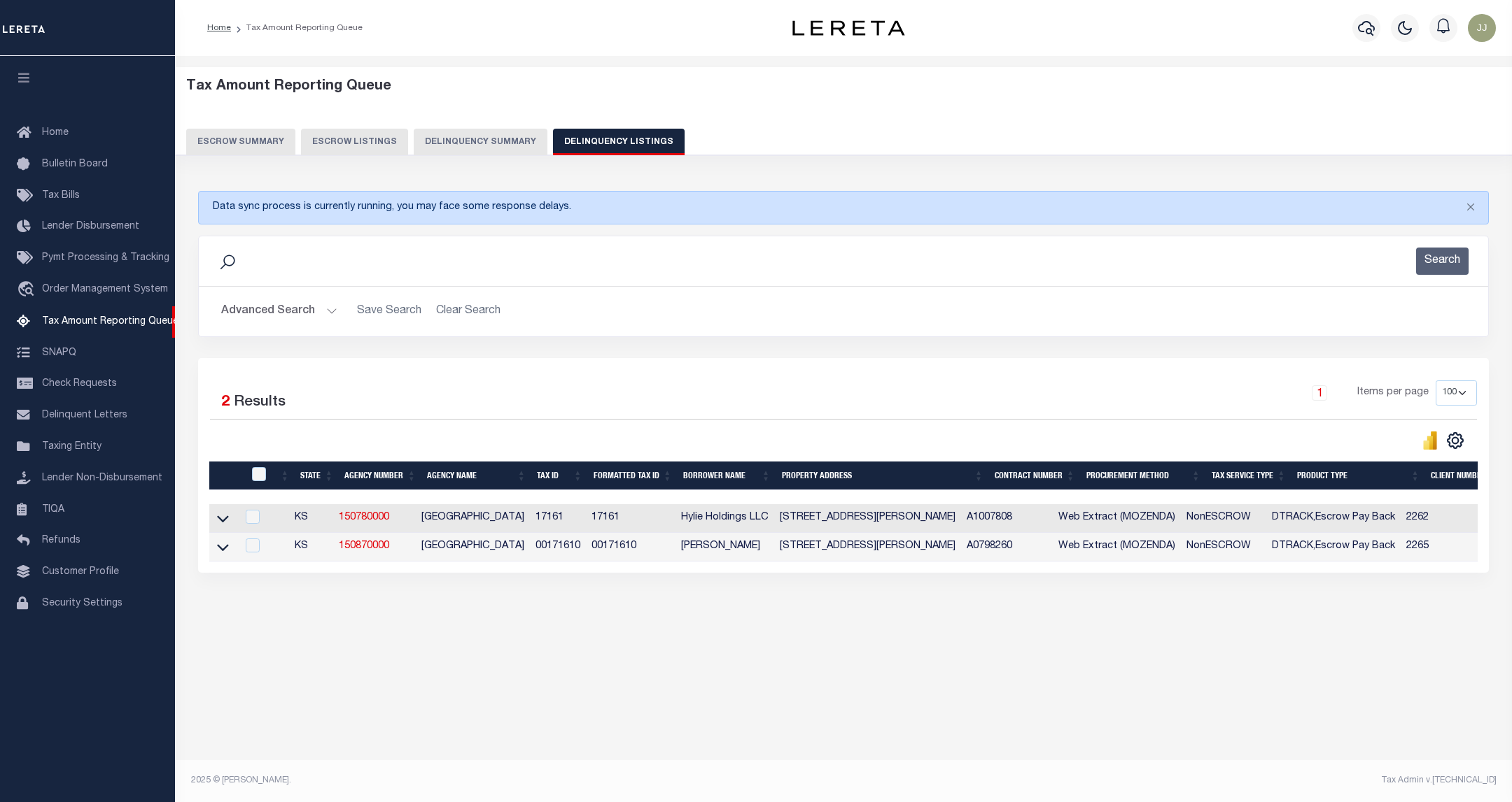
click at [290, 317] on button "Advanced Search" at bounding box center [279, 312] width 116 height 28
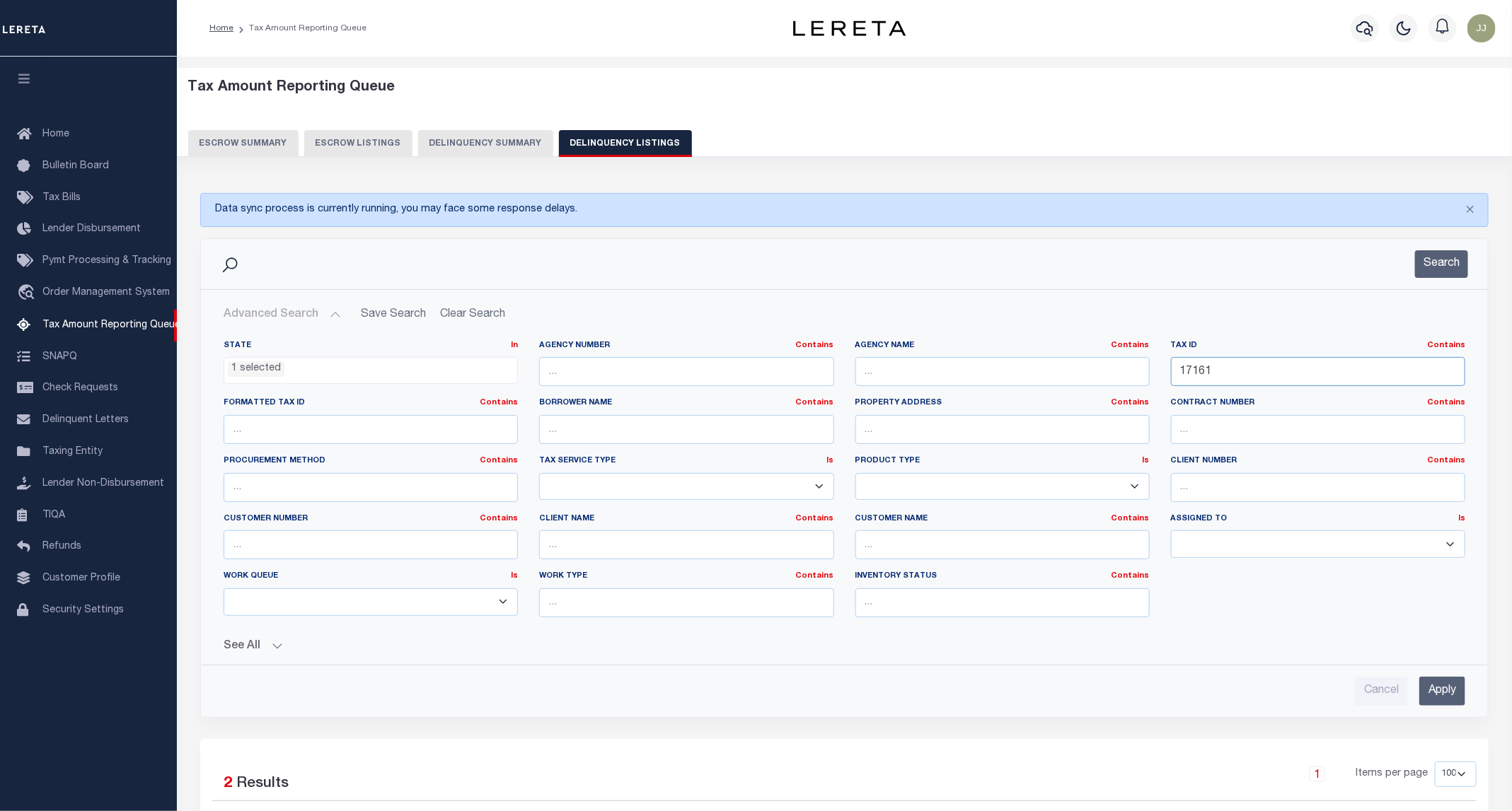
drag, startPoint x: 1269, startPoint y: 365, endPoint x: 1143, endPoint y: 385, distance: 127.6
click at [1143, 385] on div "State In In AK AL AR AZ CA CO CT DC DE FL GA GU HI IA ID IL IN KS KY LA MA MD M…" at bounding box center [844, 485] width 1263 height 289
paste input "20854"
type input "20854"
click at [1452, 267] on button "Search" at bounding box center [1441, 265] width 53 height 28
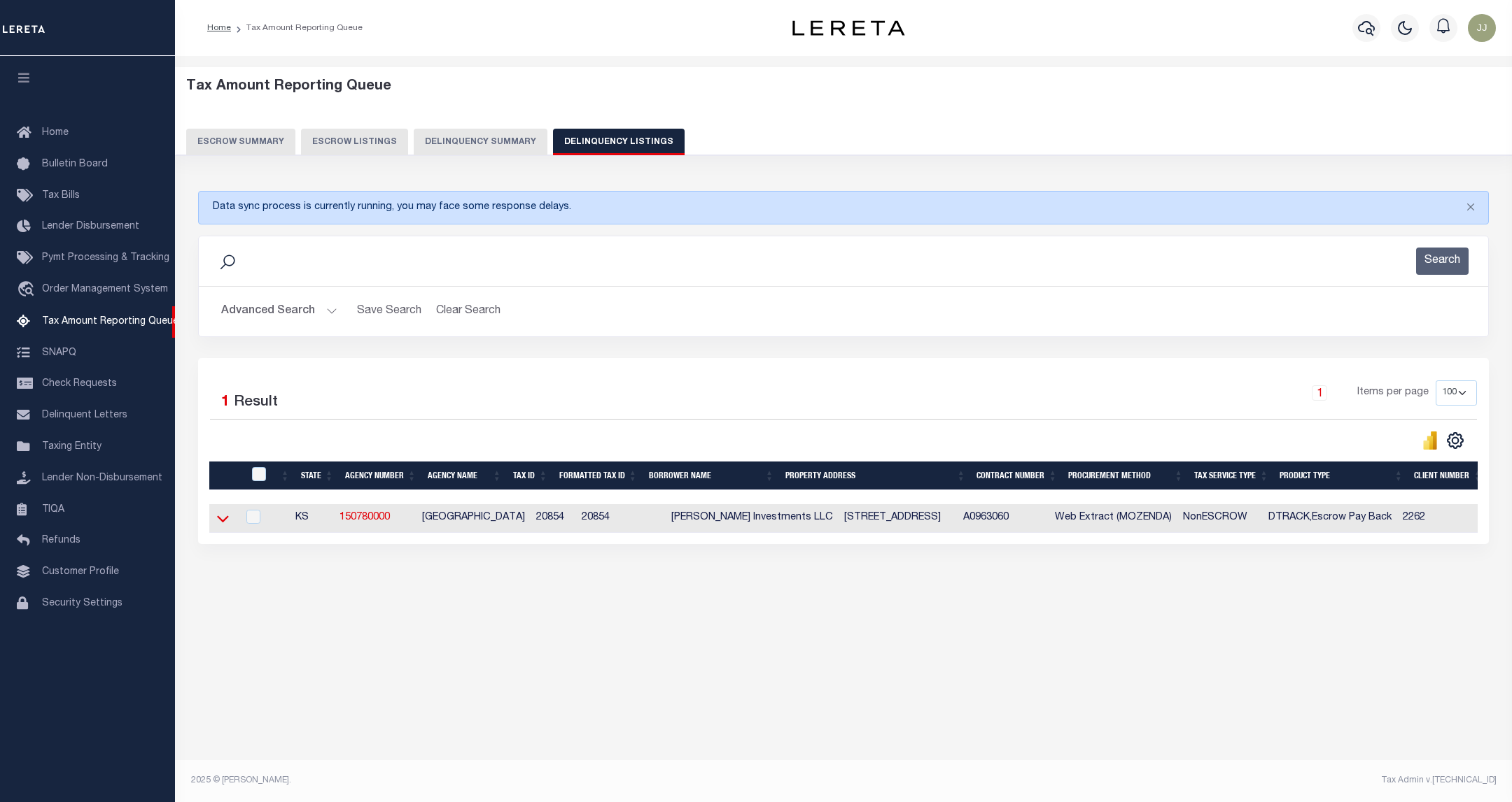
click at [220, 522] on icon at bounding box center [223, 519] width 12 height 7
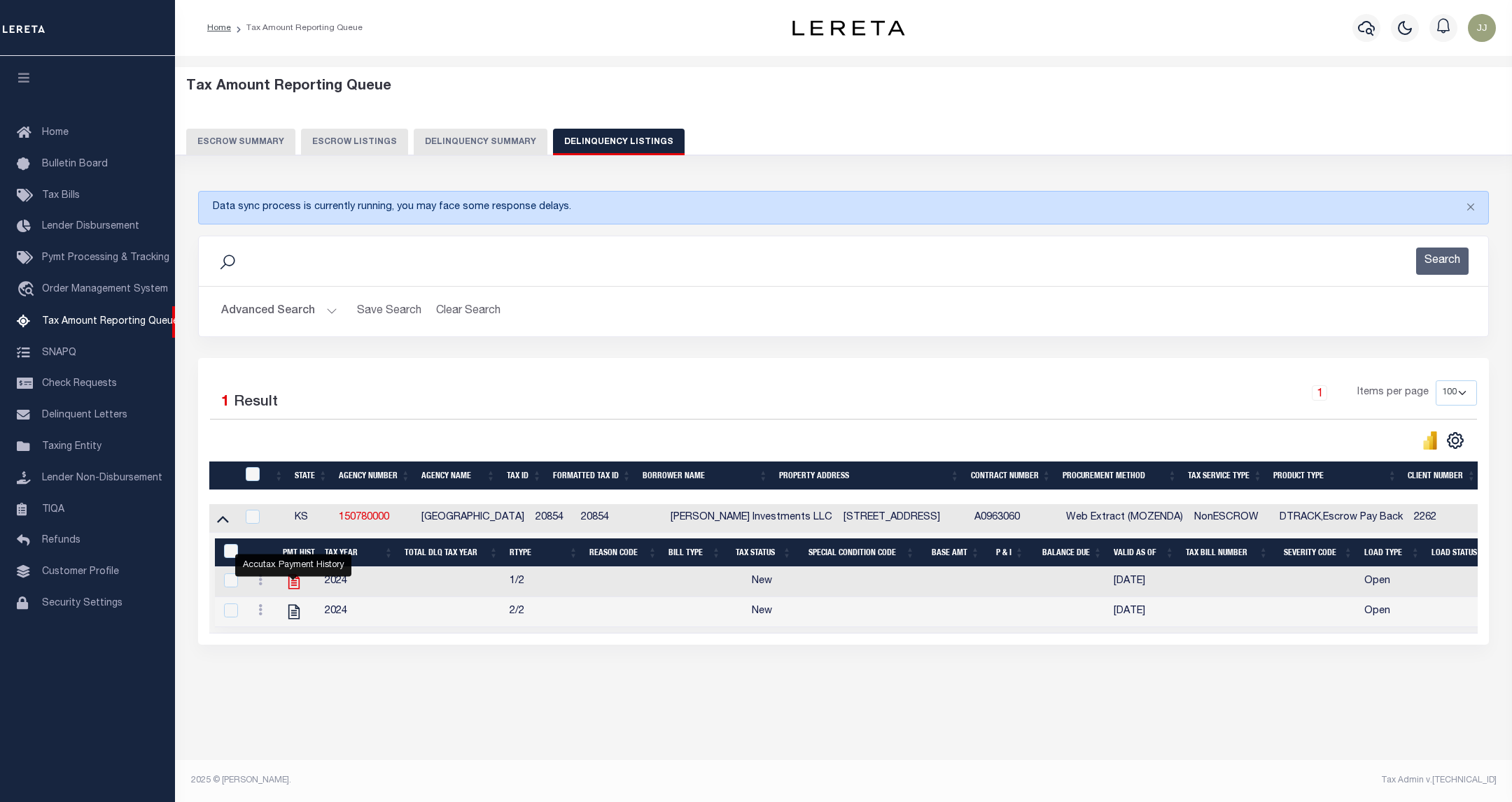
click at [294, 589] on icon "" at bounding box center [294, 582] width 18 height 18
checkbox input "true"
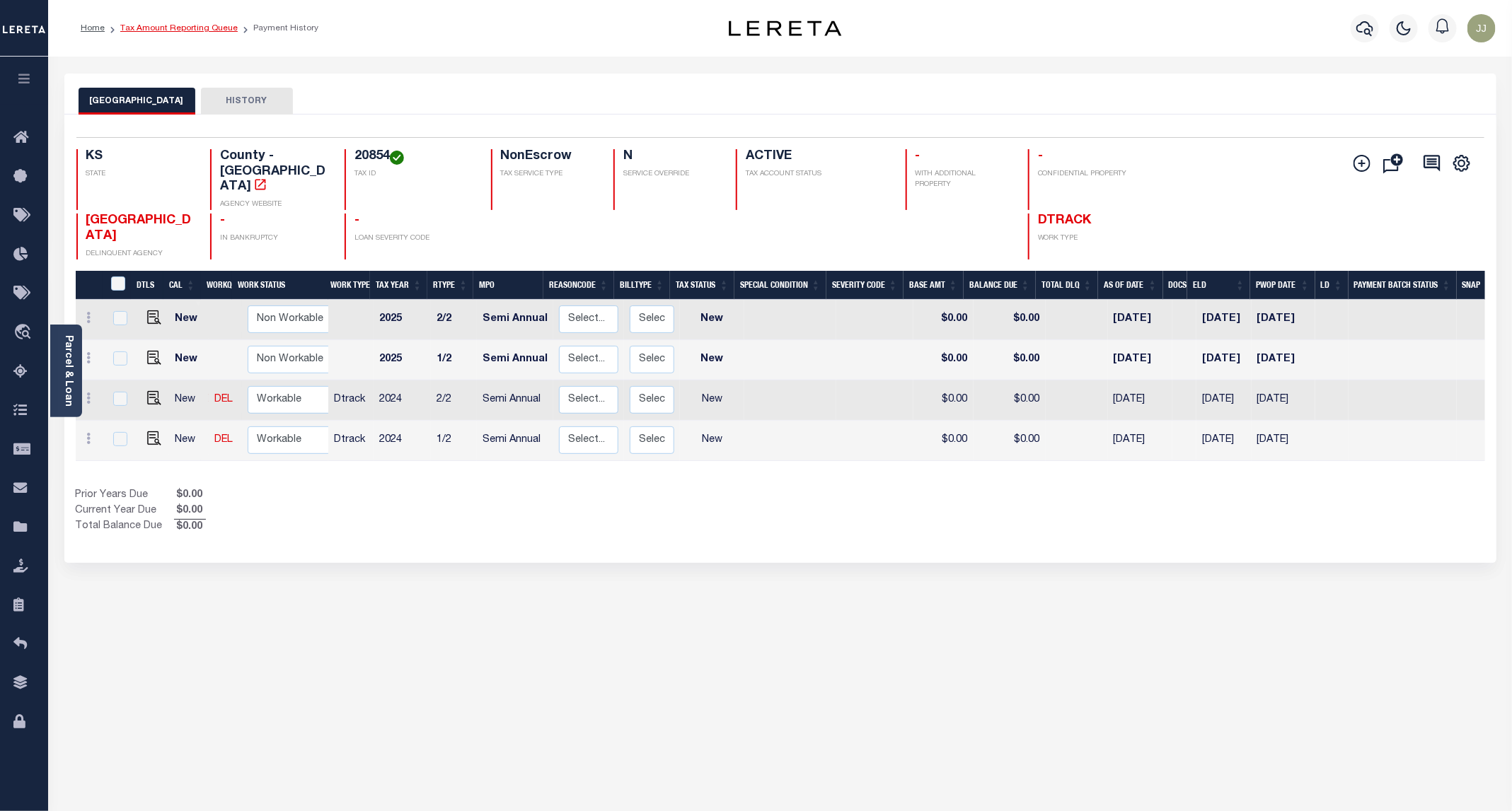
click at [179, 32] on link "Tax Amount Reporting Queue" at bounding box center [178, 29] width 118 height 9
click at [151, 432] on img "" at bounding box center [154, 439] width 14 height 14
checkbox input "true"
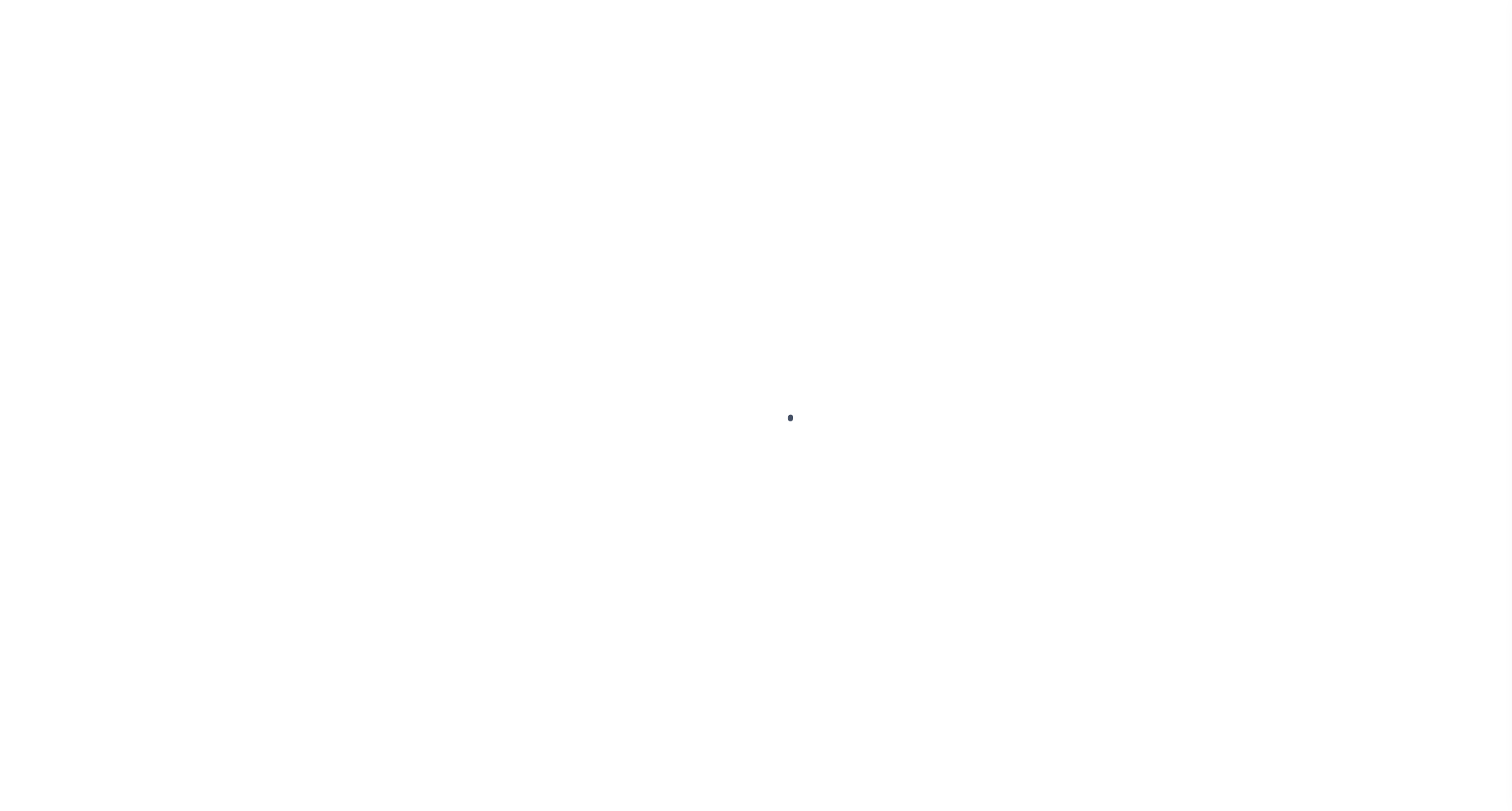
select select "NW2"
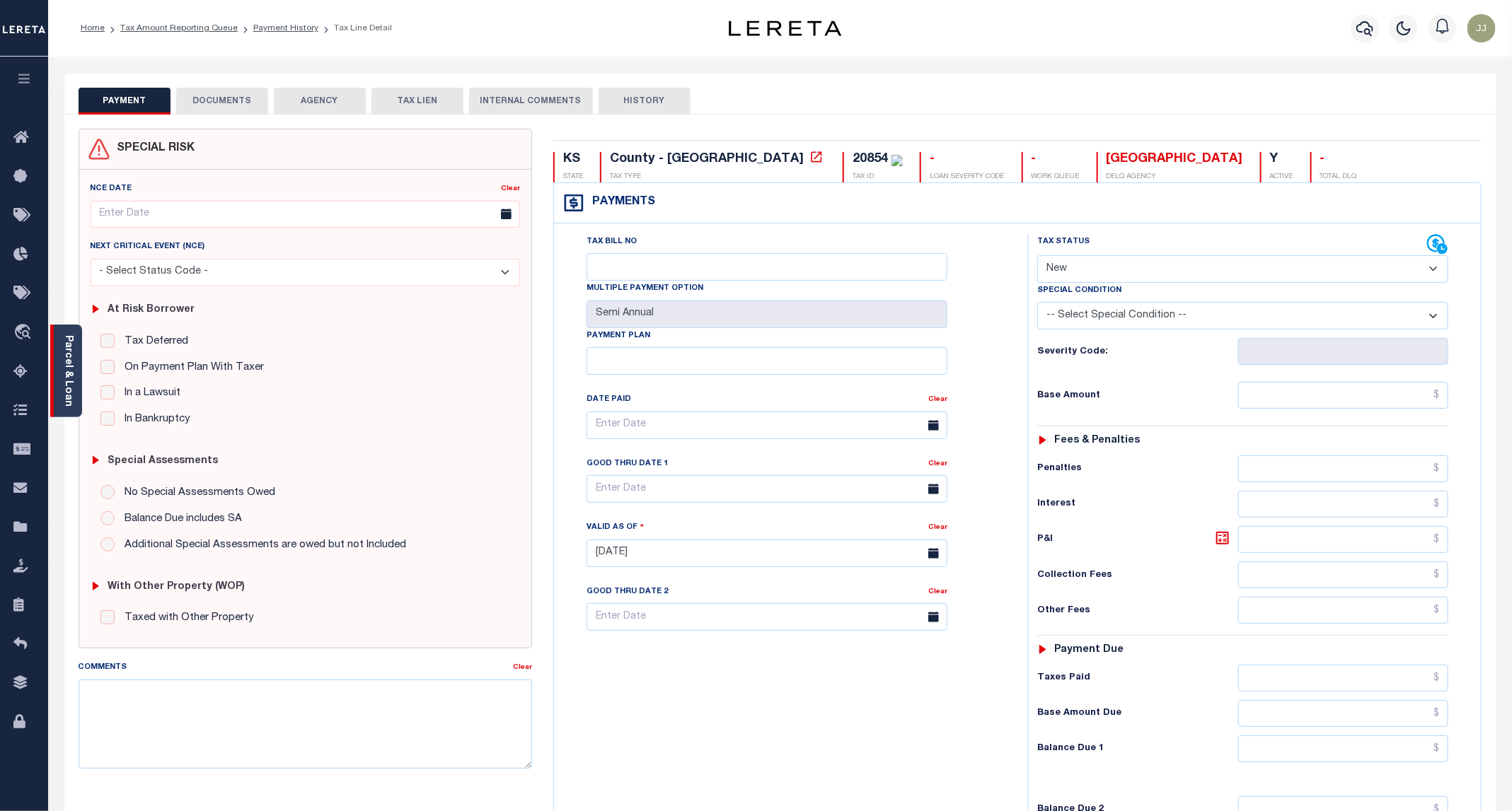
click at [66, 386] on link "Parcel & Loan" at bounding box center [67, 371] width 10 height 71
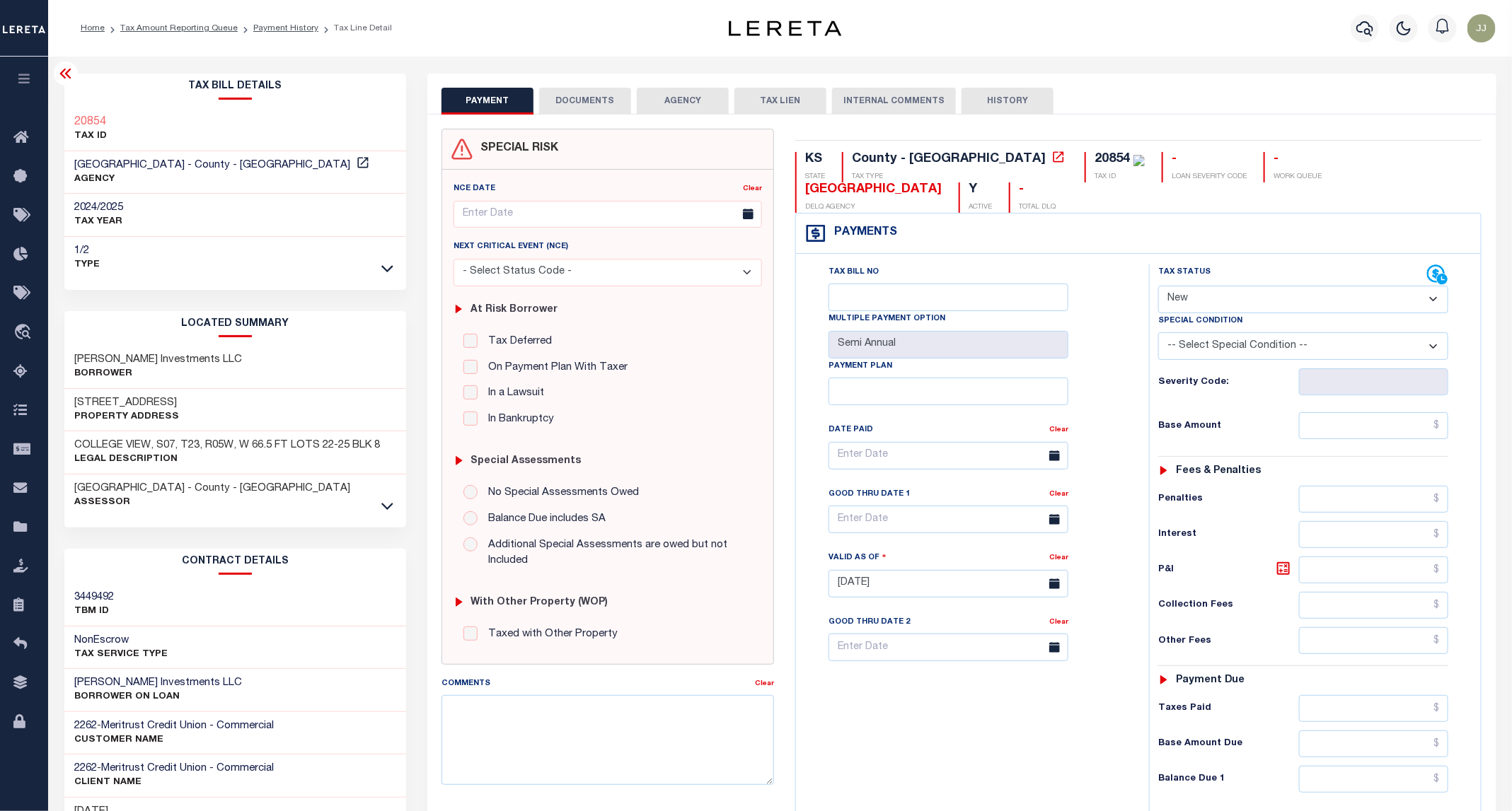
click at [122, 399] on h3 "[STREET_ADDRESS]" at bounding box center [127, 403] width 104 height 14
copy h3 "16TH"
click at [591, 100] on button "DOCUMENTS" at bounding box center [585, 101] width 92 height 27
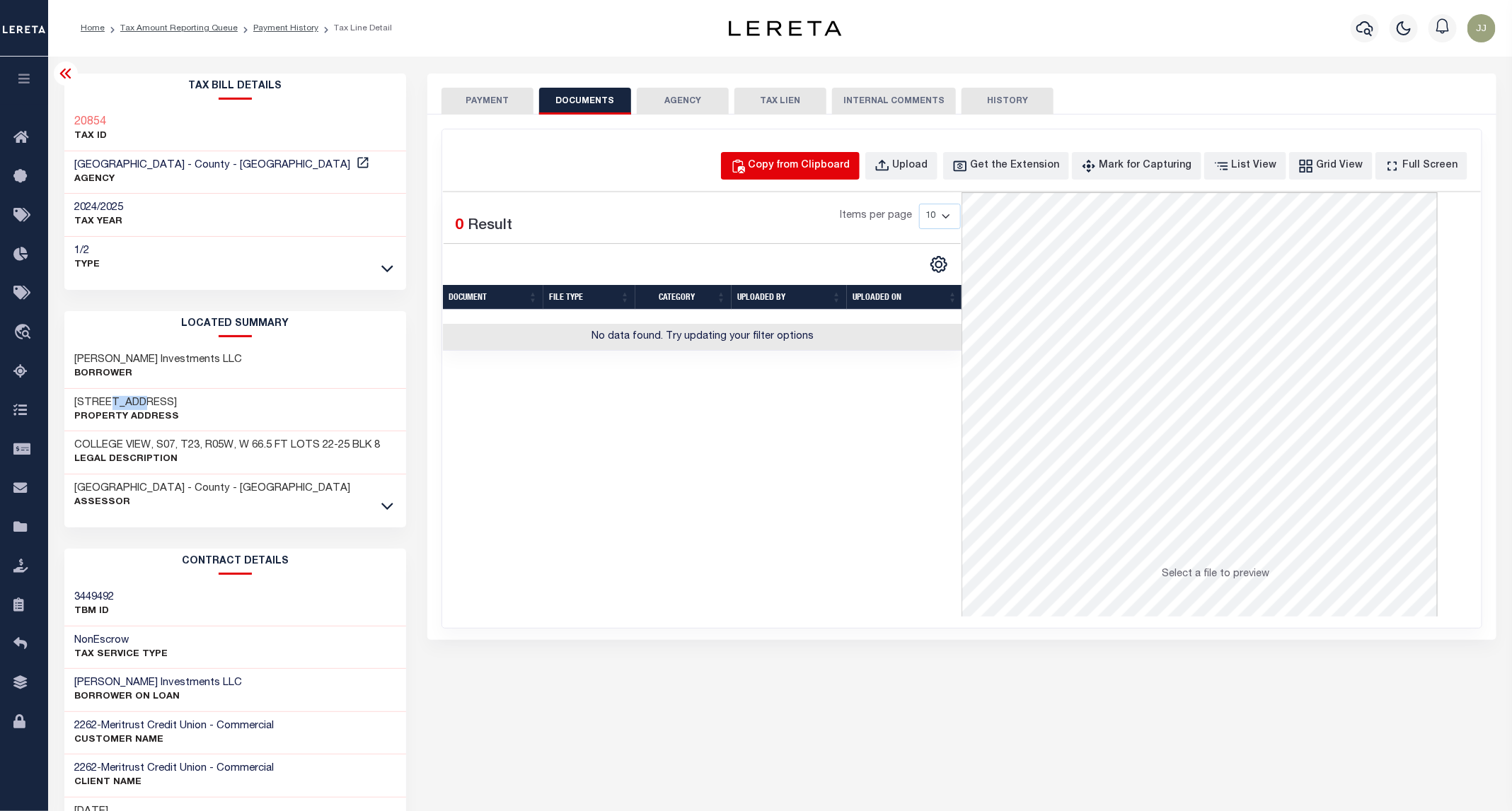
click at [817, 161] on div "Copy from Clipboard" at bounding box center [799, 166] width 102 height 16
select select "POP"
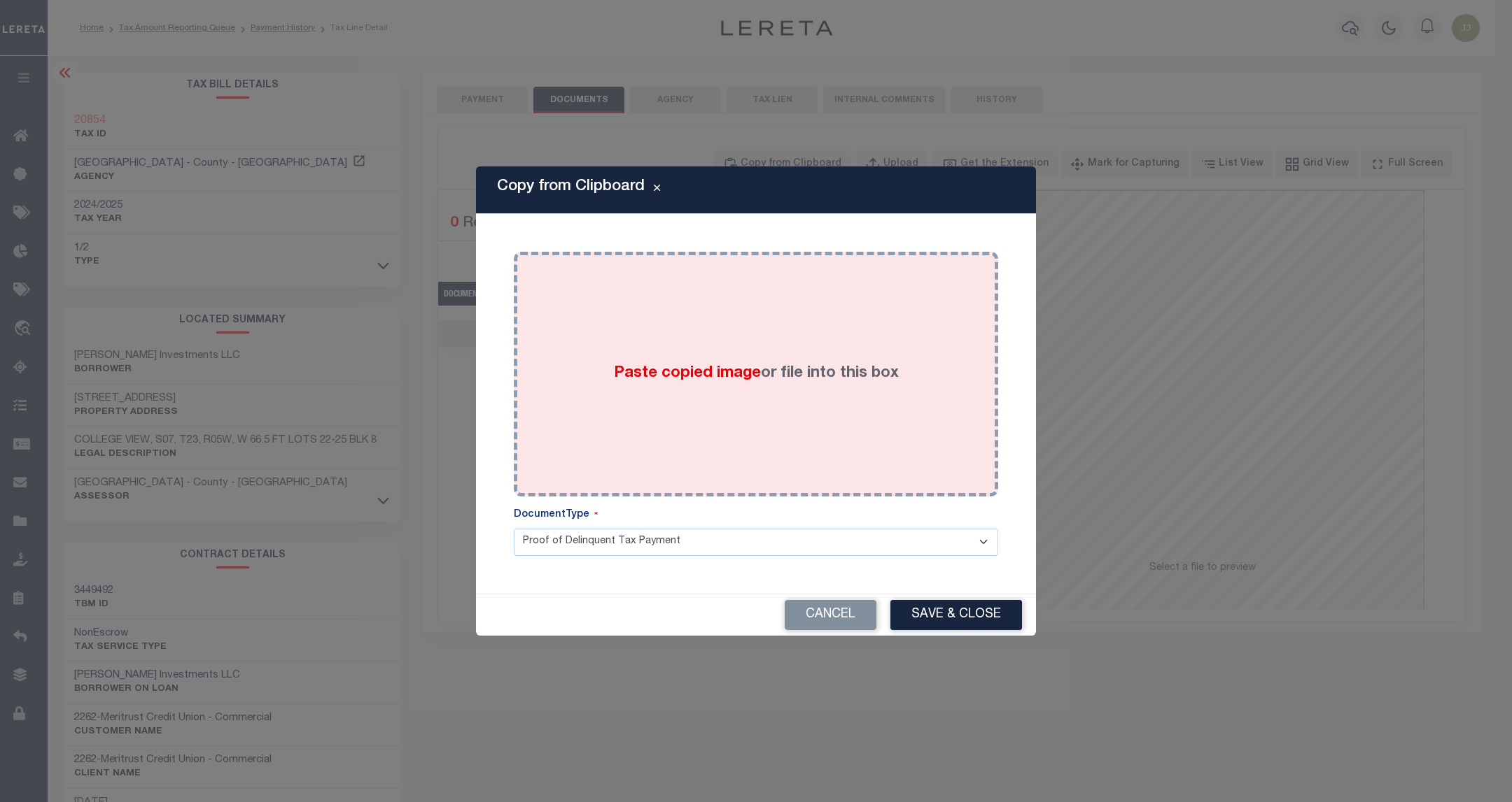
click at [813, 361] on div "Paste copied image or file into this box" at bounding box center [756, 374] width 463 height 224
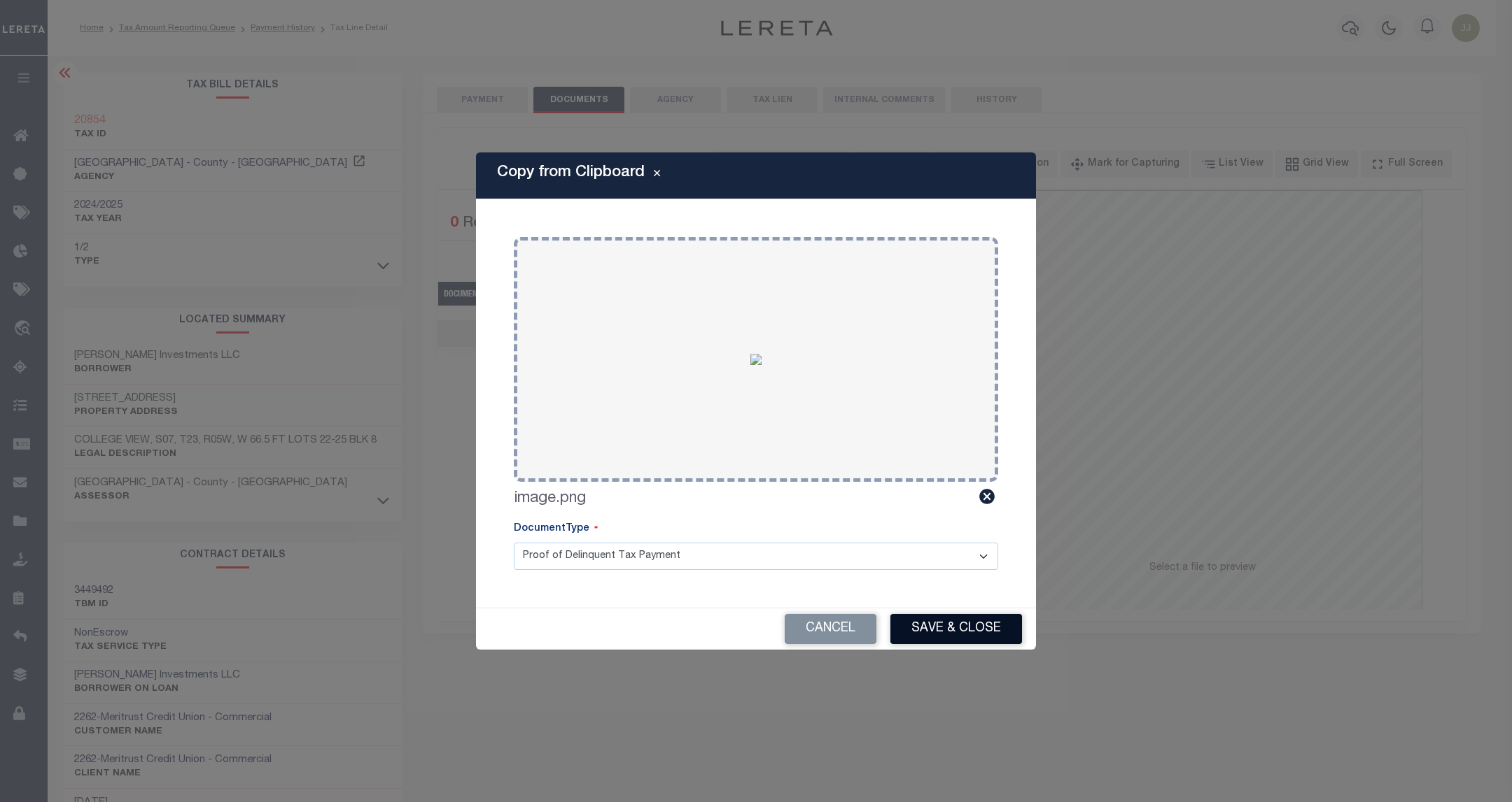
click at [963, 628] on button "Save & Close" at bounding box center [956, 629] width 132 height 30
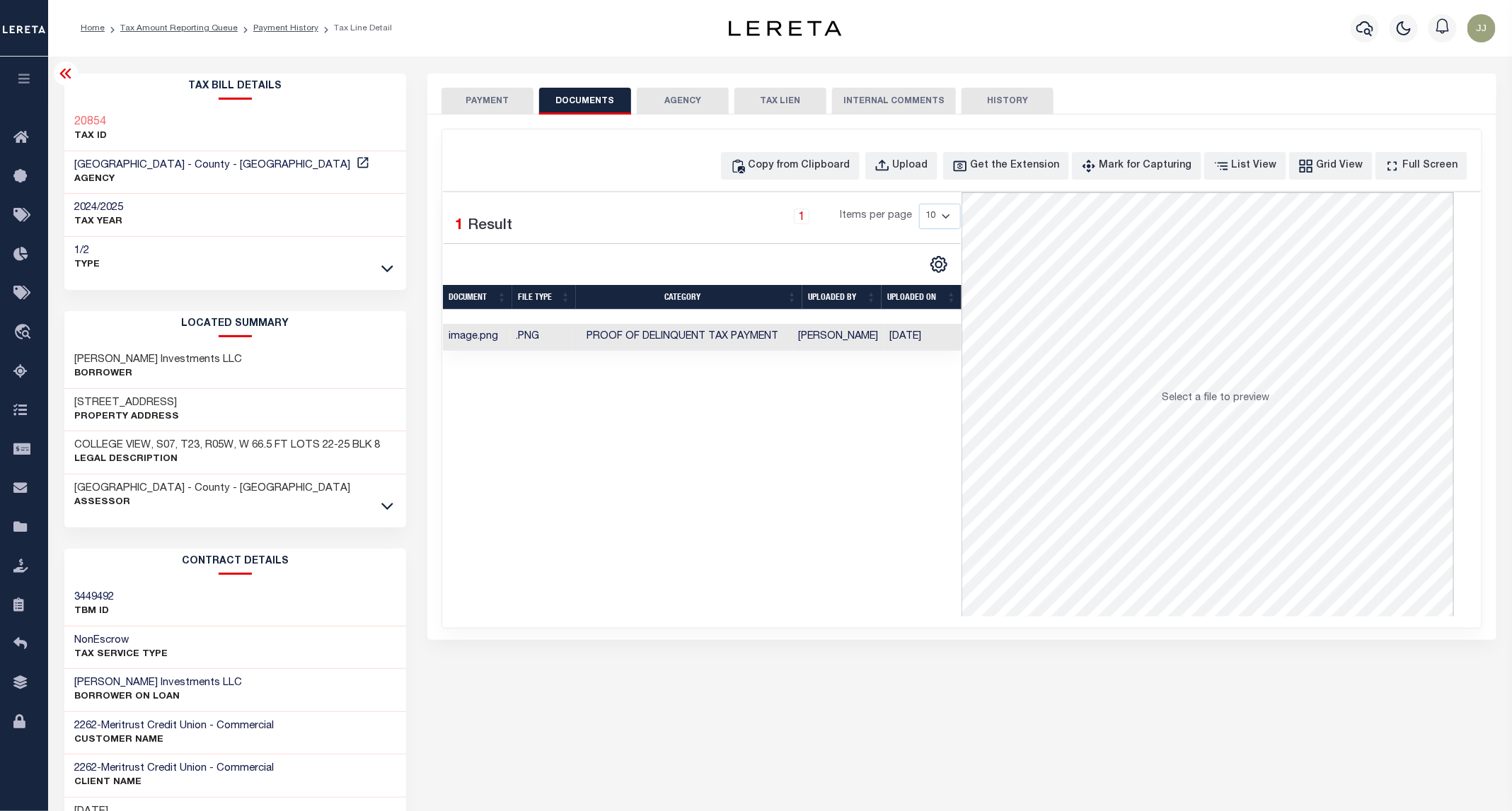
click at [472, 97] on button "PAYMENT" at bounding box center [487, 101] width 92 height 27
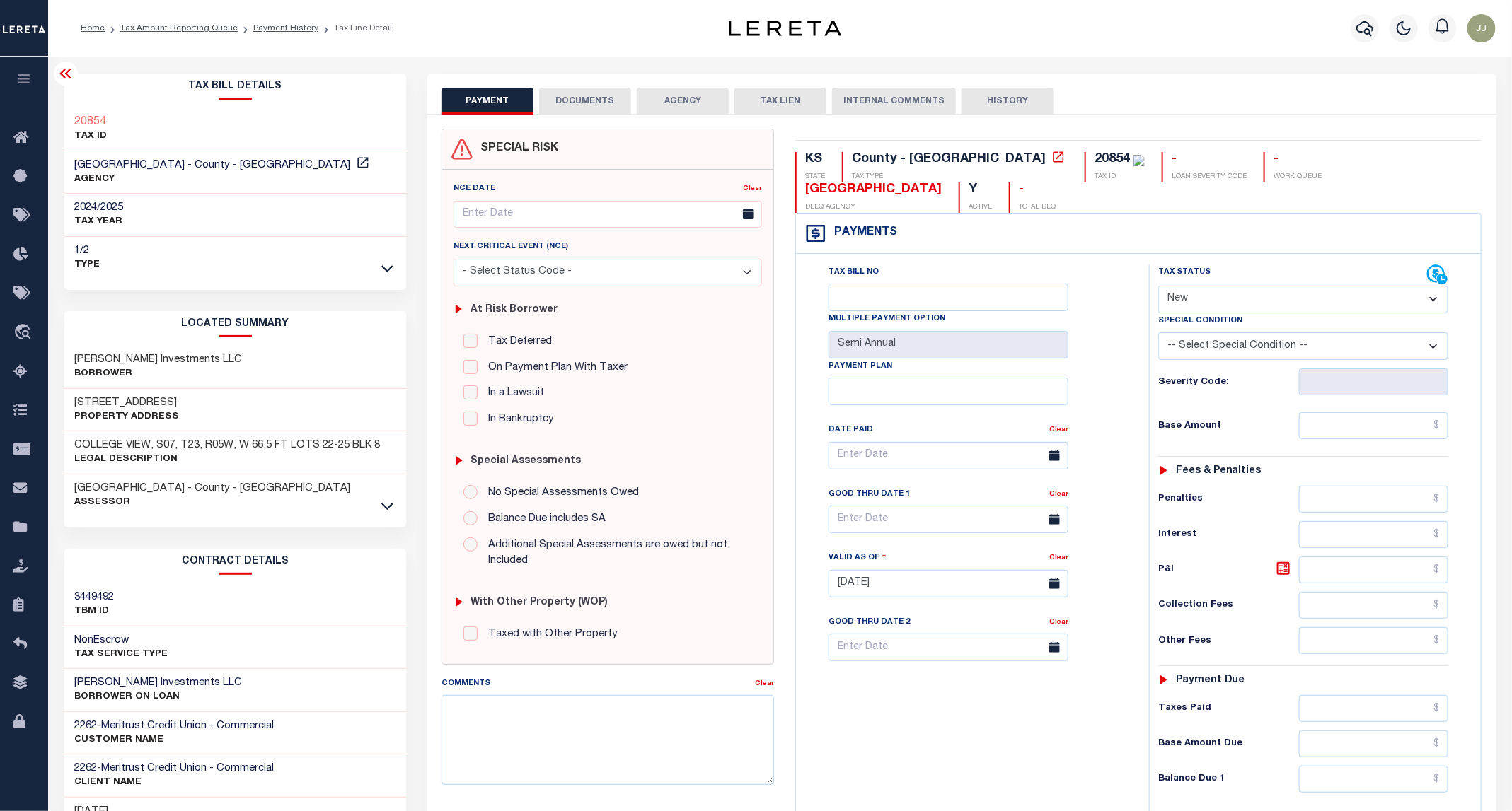
click at [1212, 285] on select "- Select Status Code - Open Due/Unpaid Paid Incomplete No Tax Due Internal Refu…" at bounding box center [1303, 299] width 290 height 28
select select "PYD"
click at [1159, 285] on select "- Select Status Code - Open Due/Unpaid Paid Incomplete No Tax Due Internal Refu…" at bounding box center [1303, 299] width 290 height 28
type input "[DATE]"
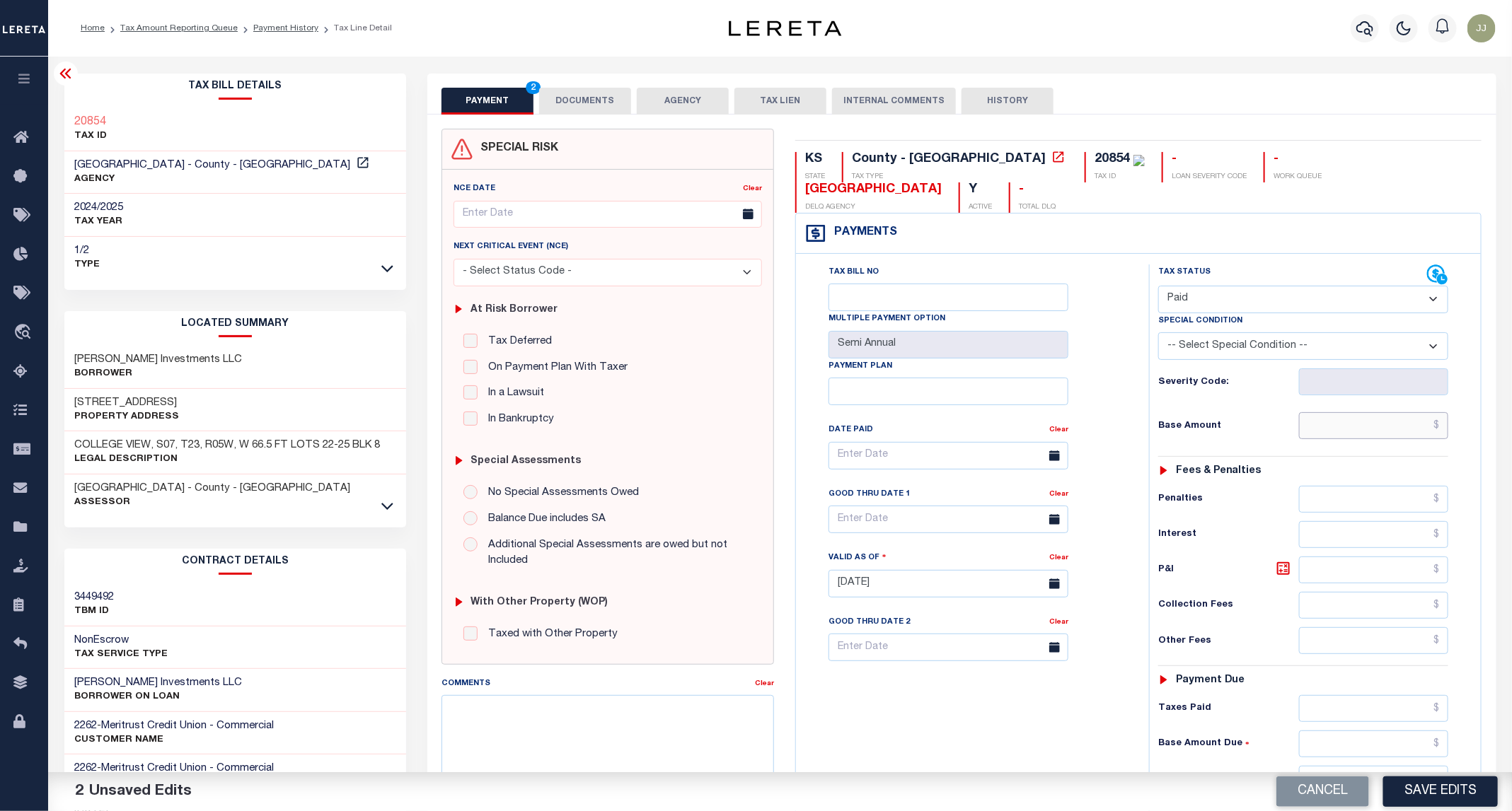
click at [1331, 412] on input "text" at bounding box center [1374, 426] width 150 height 27
type input "$0.00"
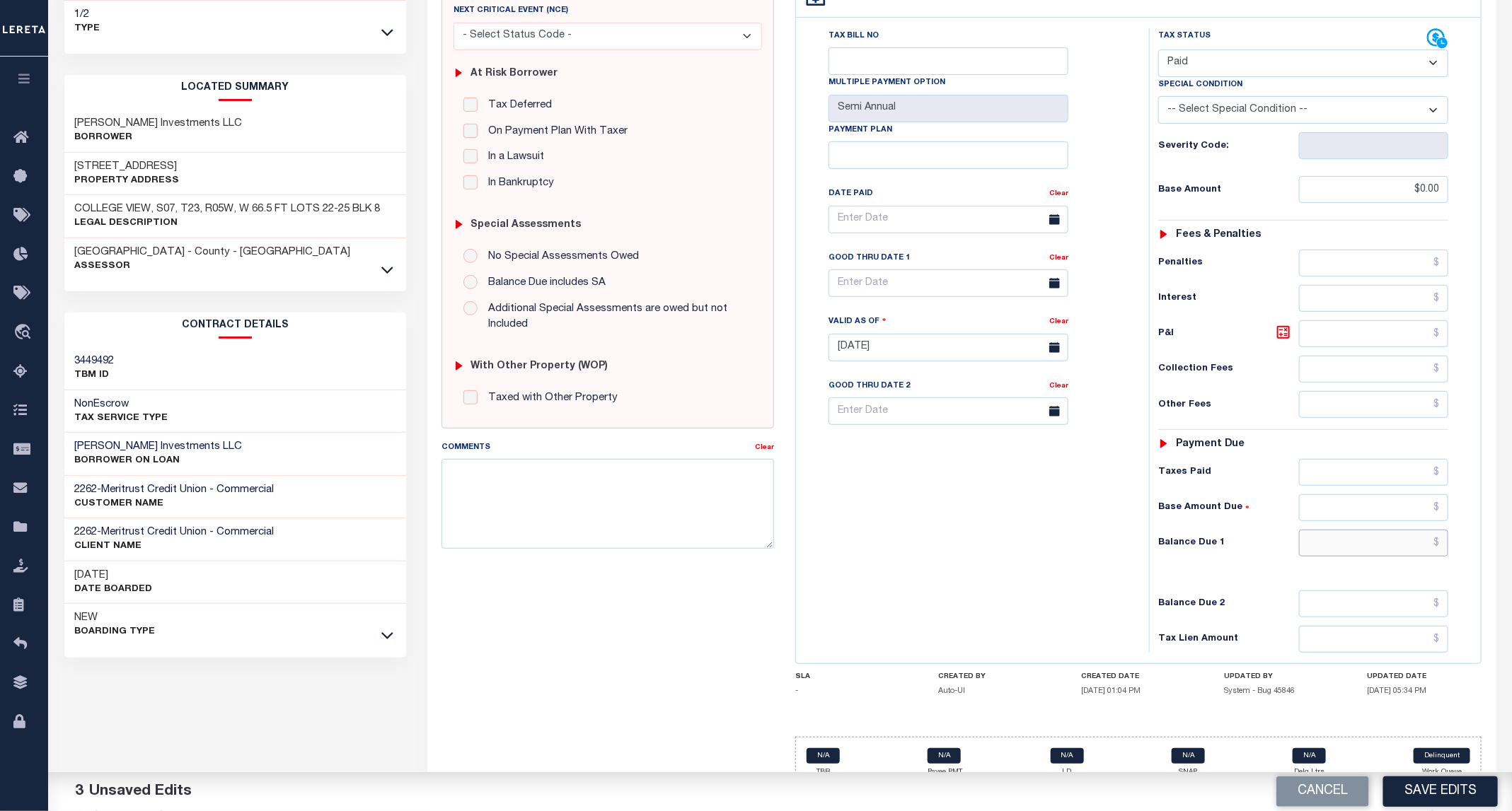
click at [1340, 530] on input "text" at bounding box center [1374, 543] width 150 height 27
type input "$0.00"
click at [1428, 795] on button "Save Edits" at bounding box center [1441, 791] width 115 height 30
checkbox input "false"
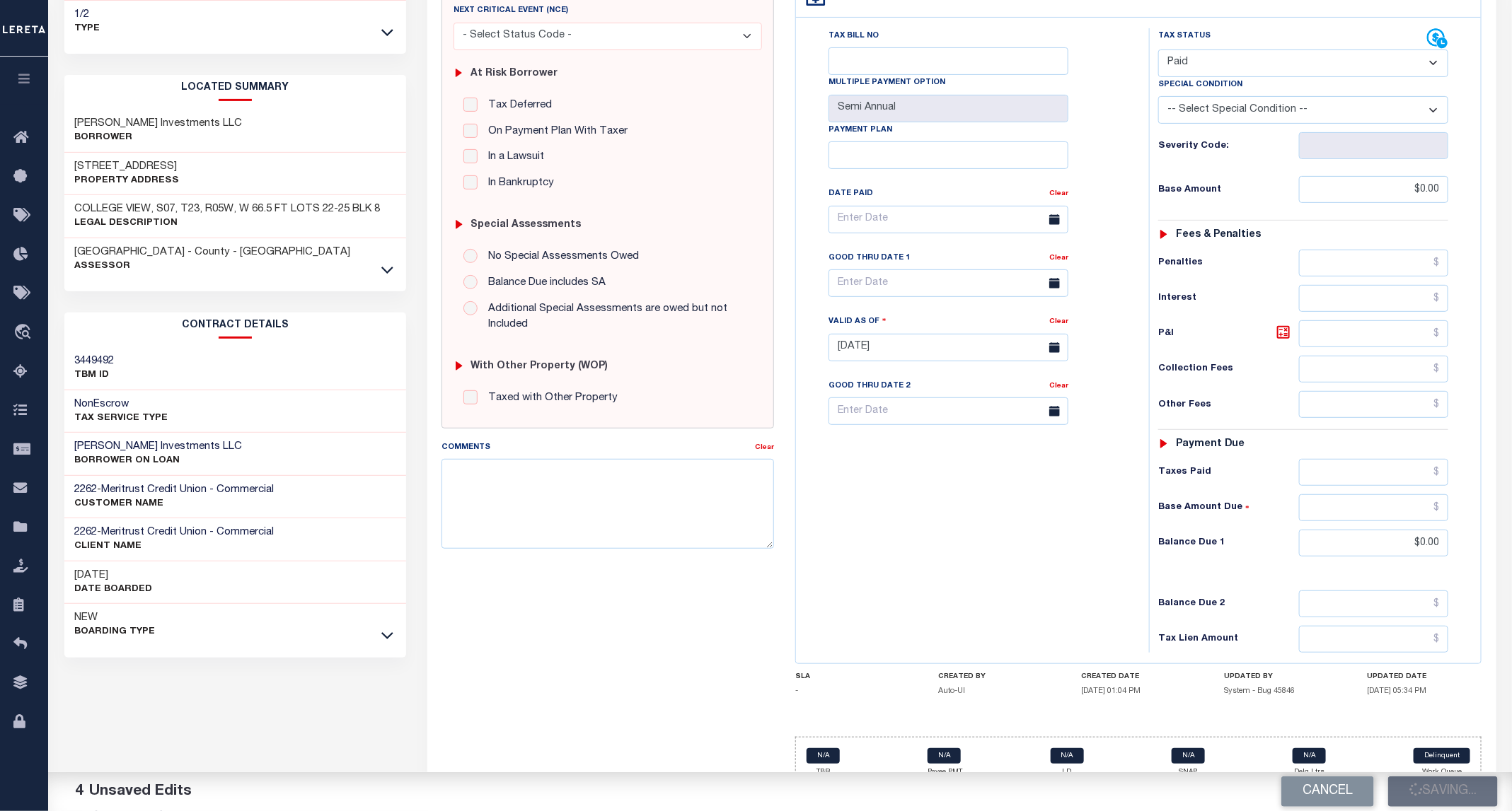
checkbox input "false"
type input "$0"
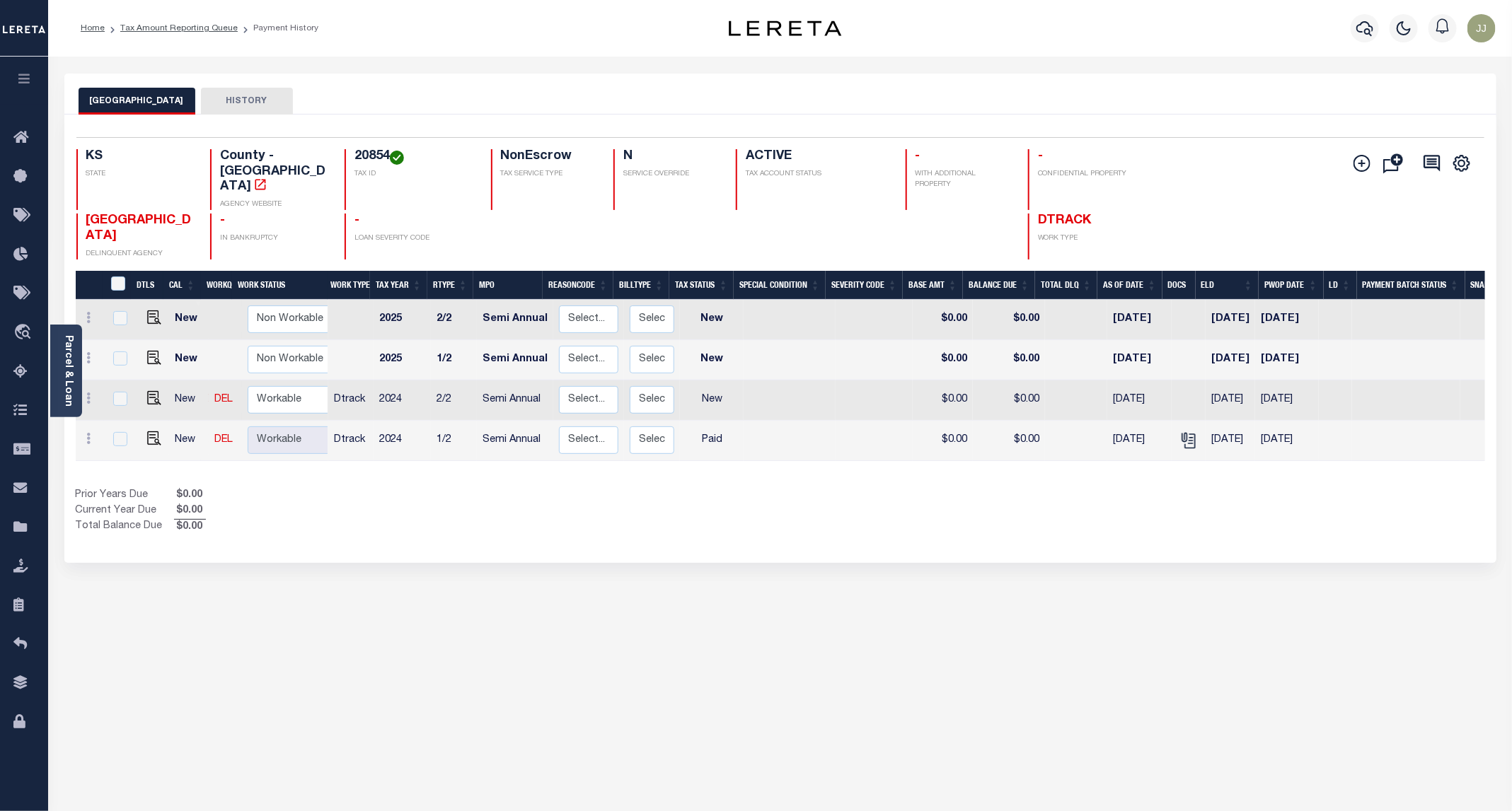
scroll to position [0, 22]
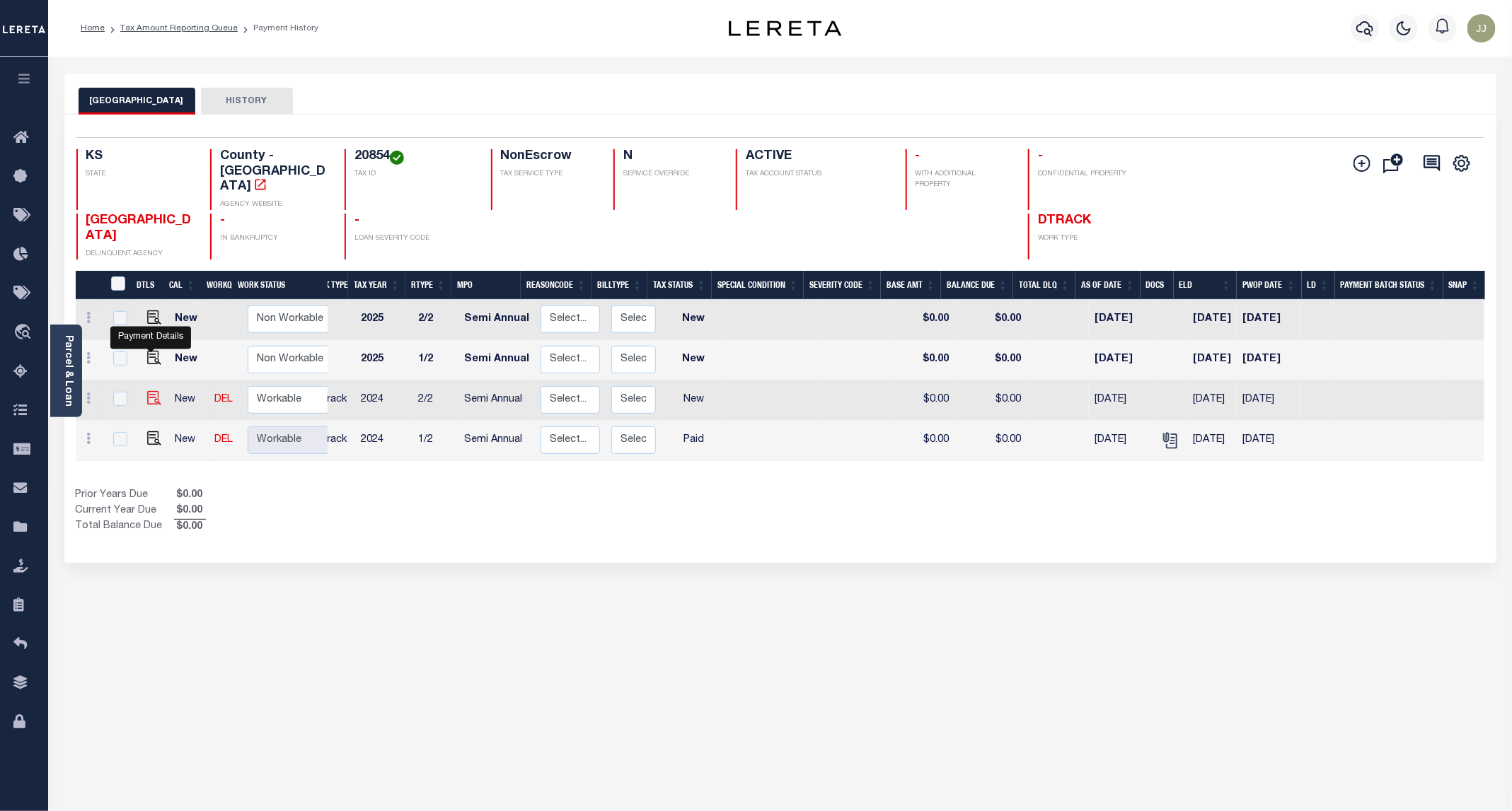
click at [153, 391] on img "" at bounding box center [154, 398] width 14 height 14
checkbox input "true"
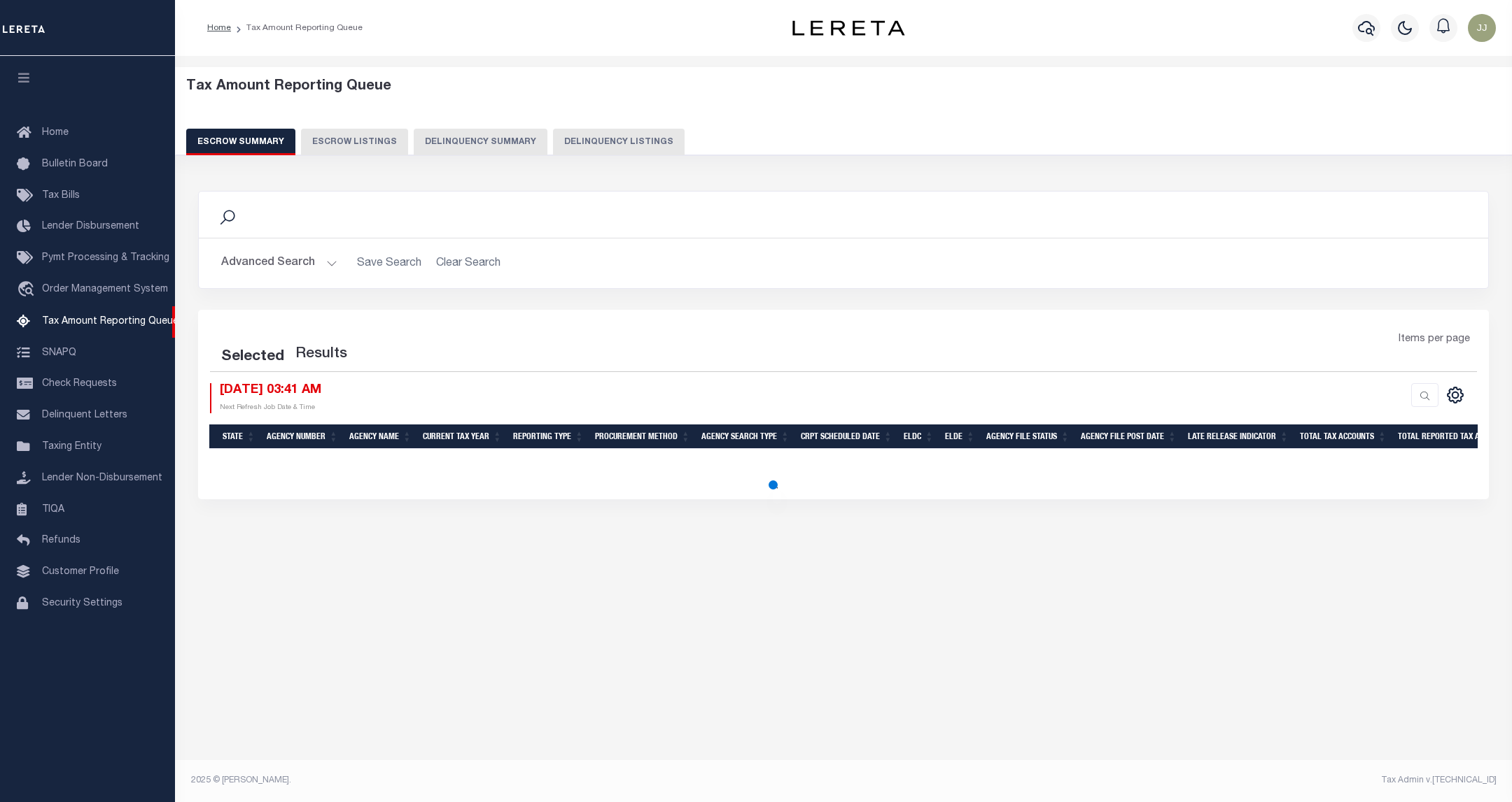
click at [591, 141] on button "Delinquency Listings" at bounding box center [618, 142] width 132 height 27
select select "100"
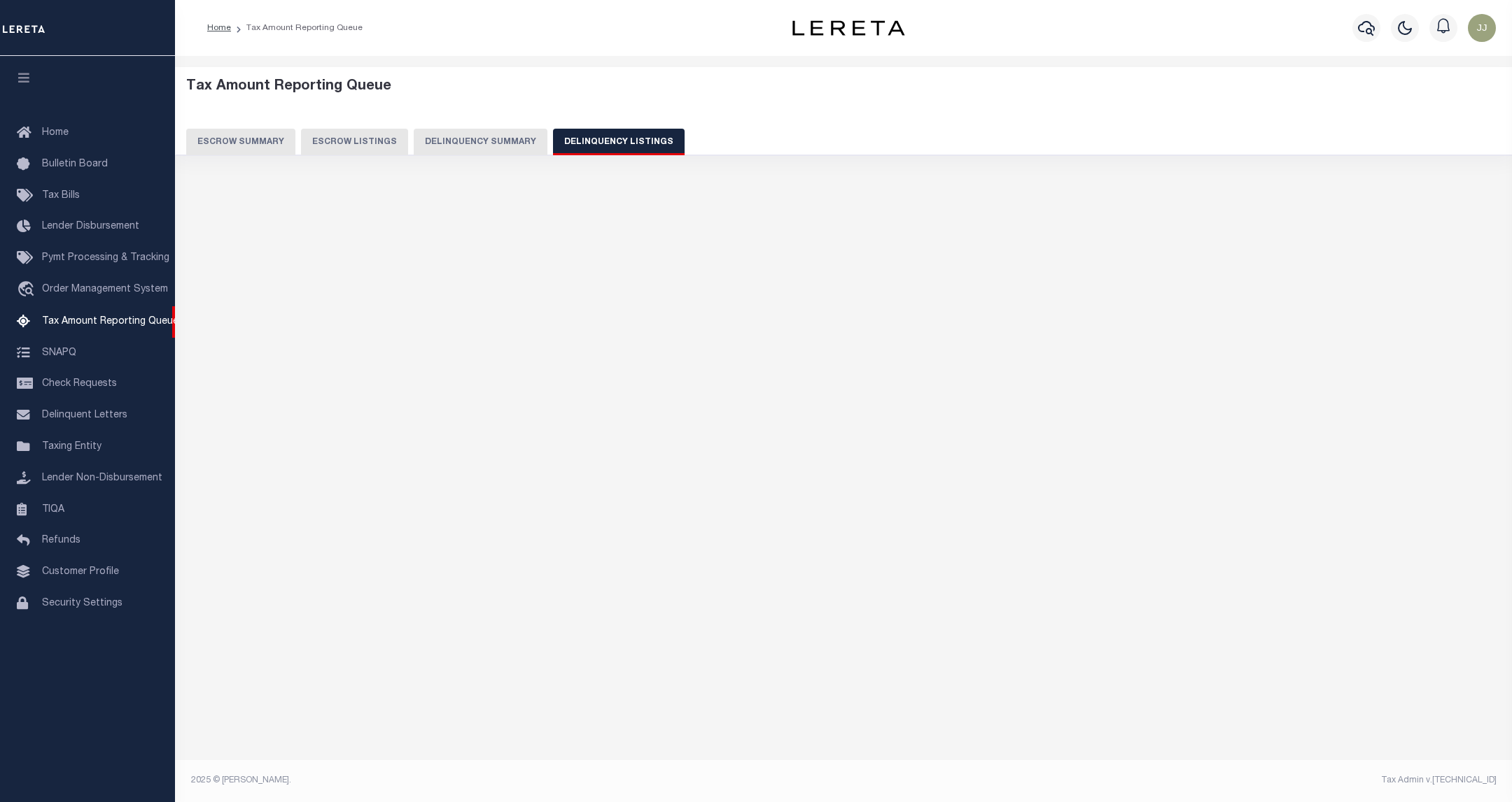
select select "100"
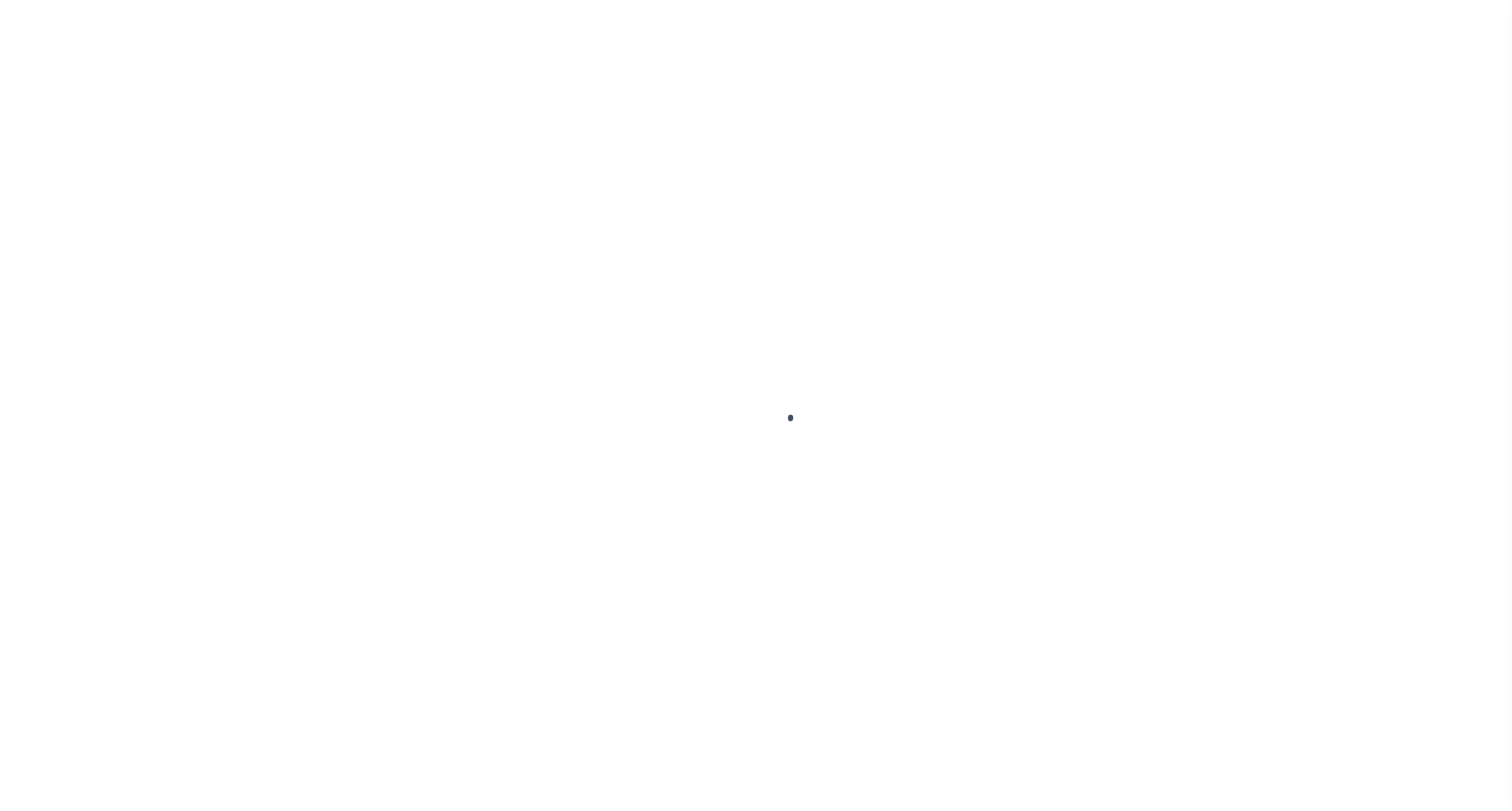
select select "NW2"
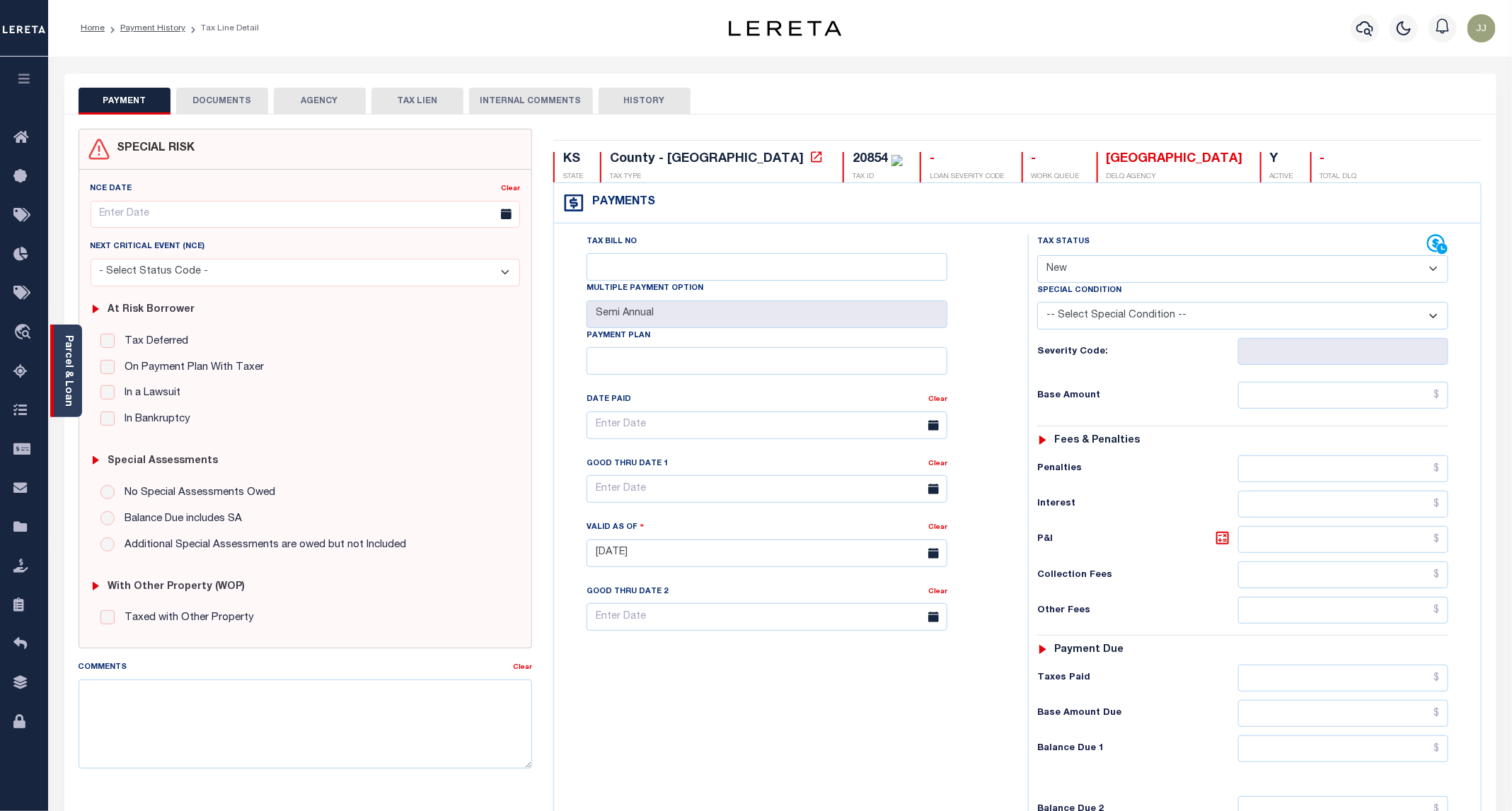
click at [74, 393] on div "Parcel & Loan" at bounding box center [66, 371] width 32 height 92
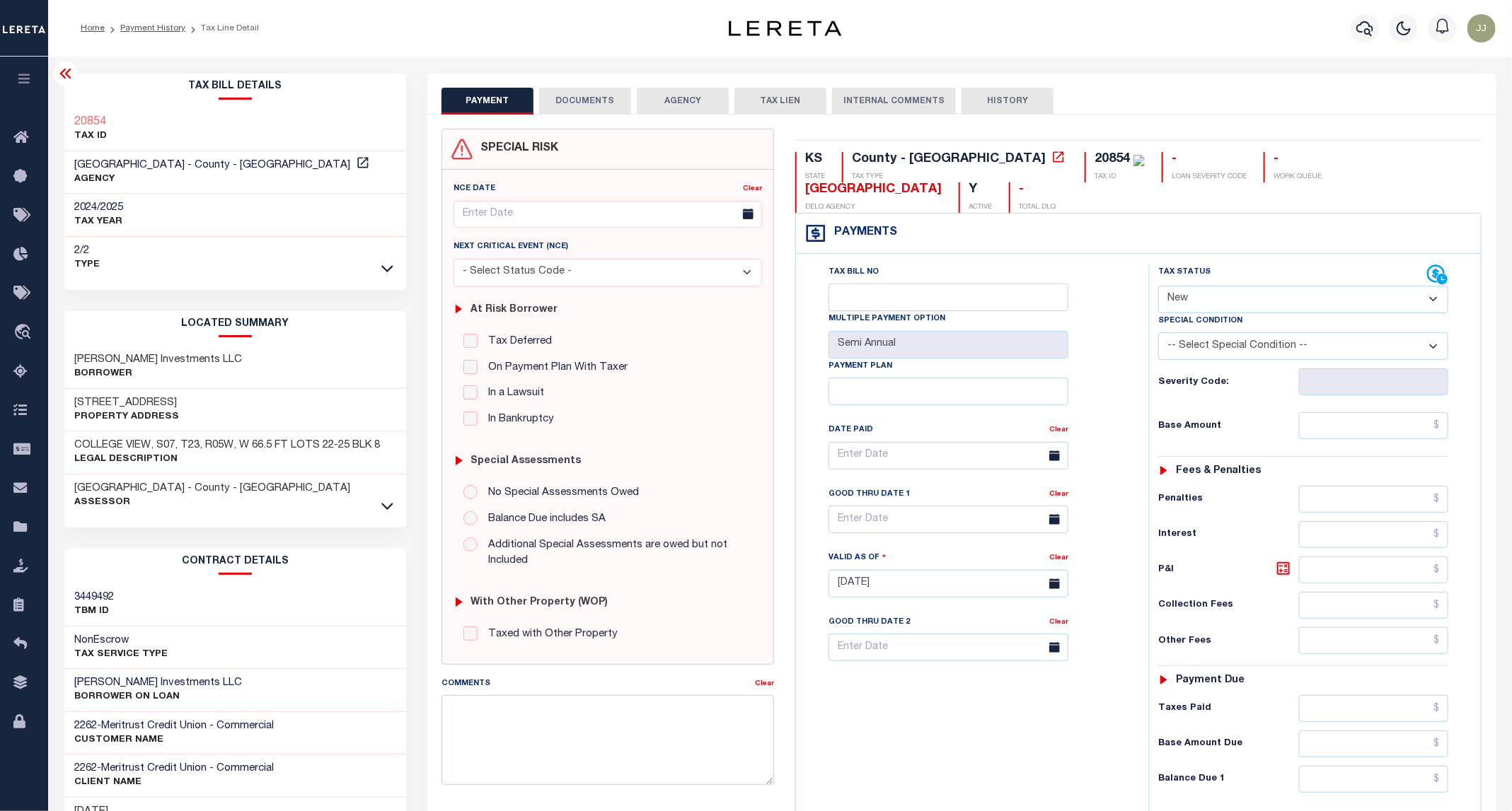
click at [580, 112] on button "DOCUMENTS" at bounding box center [585, 101] width 92 height 27
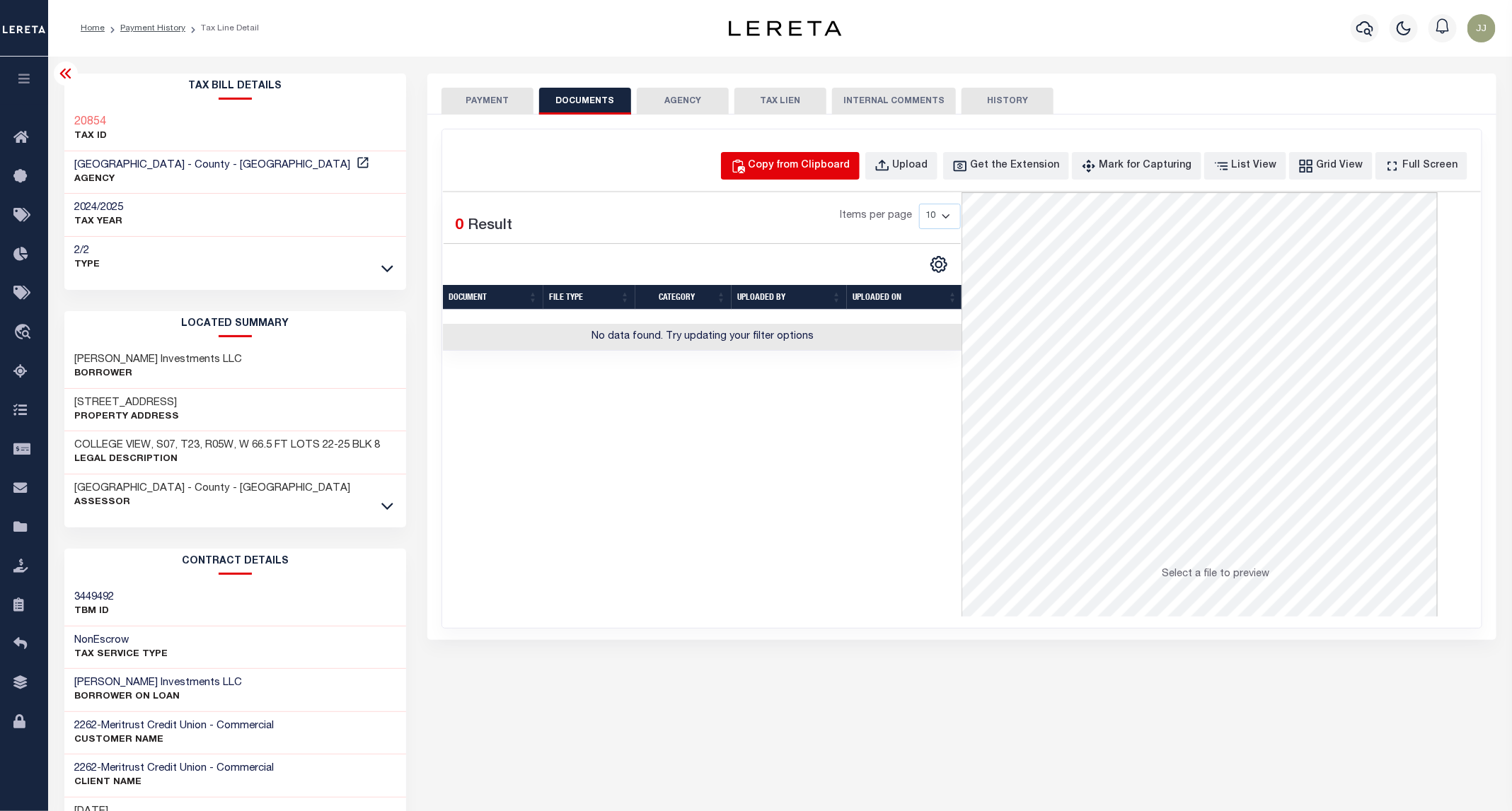
click at [850, 166] on div "Copy from Clipboard" at bounding box center [799, 166] width 102 height 16
select select "POP"
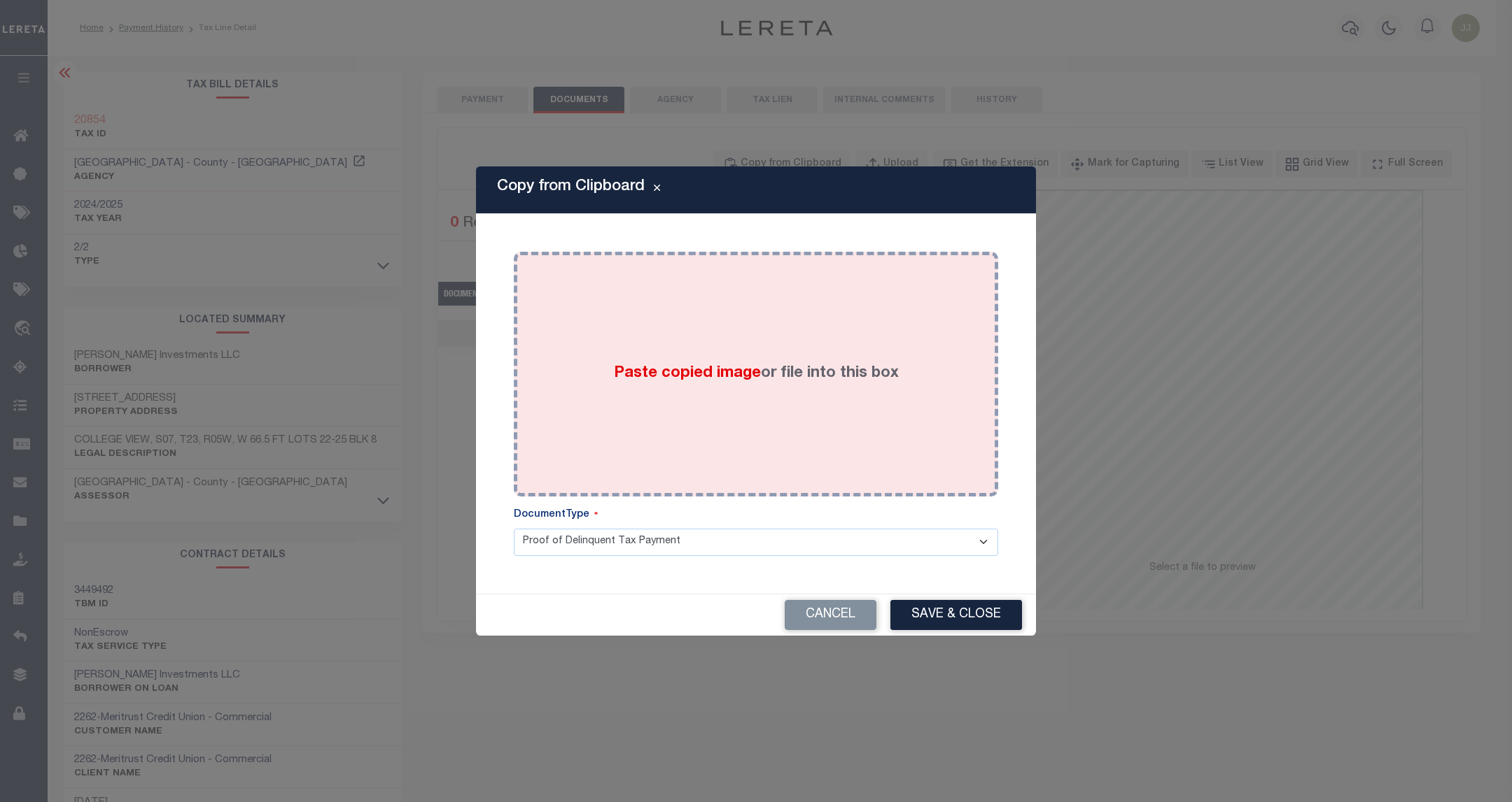
click at [846, 449] on div "Paste copied image or file into this box" at bounding box center [756, 374] width 463 height 224
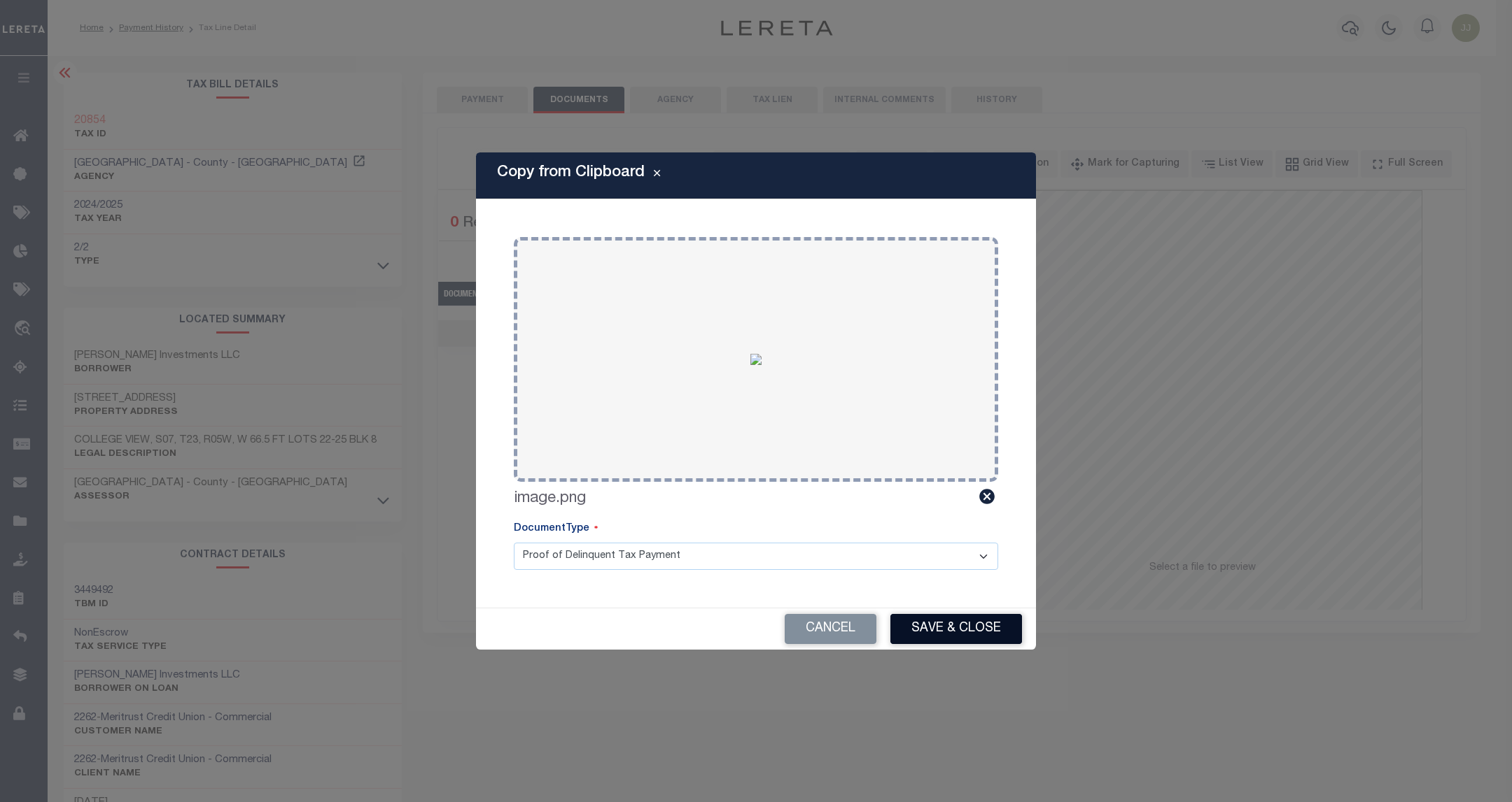
click at [928, 622] on button "Save & Close" at bounding box center [956, 629] width 132 height 30
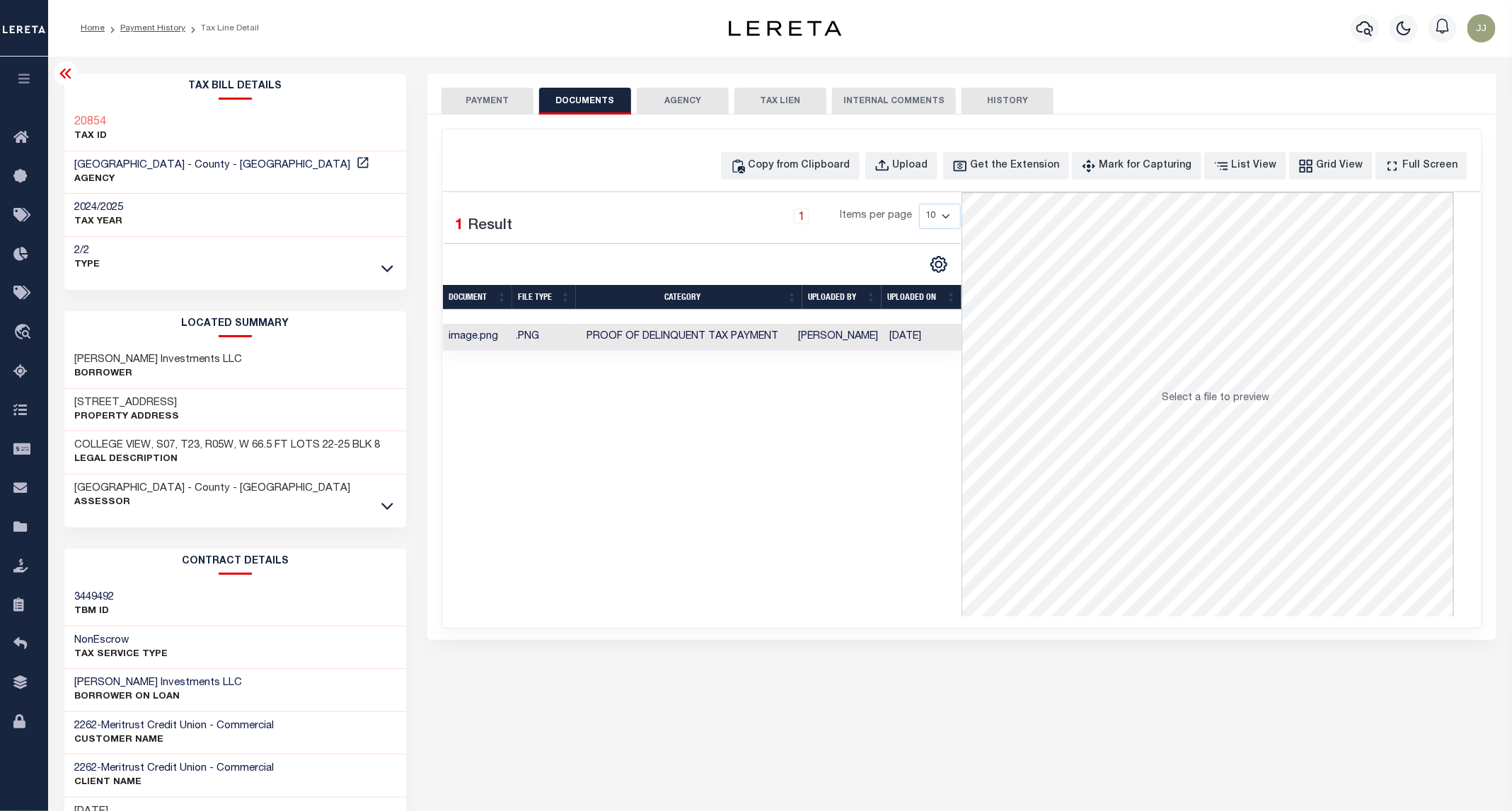
click at [482, 104] on button "PAYMENT" at bounding box center [487, 101] width 92 height 27
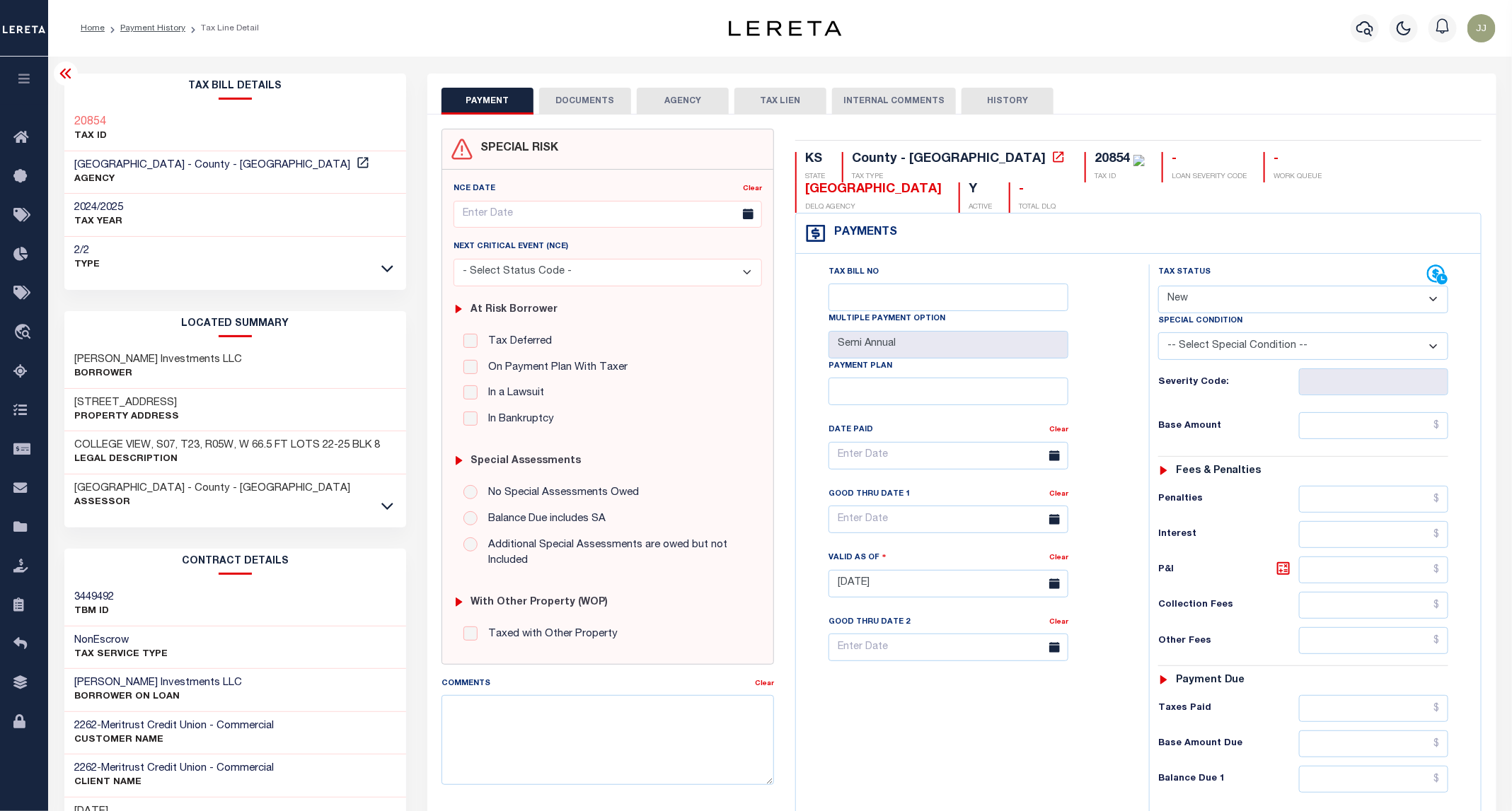
click at [1200, 285] on select "- Select Status Code - Open Due/Unpaid Paid Incomplete No Tax Due Internal Refu…" at bounding box center [1303, 299] width 290 height 28
select select "PYD"
click at [1159, 285] on select "- Select Status Code - Open Due/Unpaid Paid Incomplete No Tax Due Internal Refu…" at bounding box center [1303, 299] width 290 height 28
type input "[DATE]"
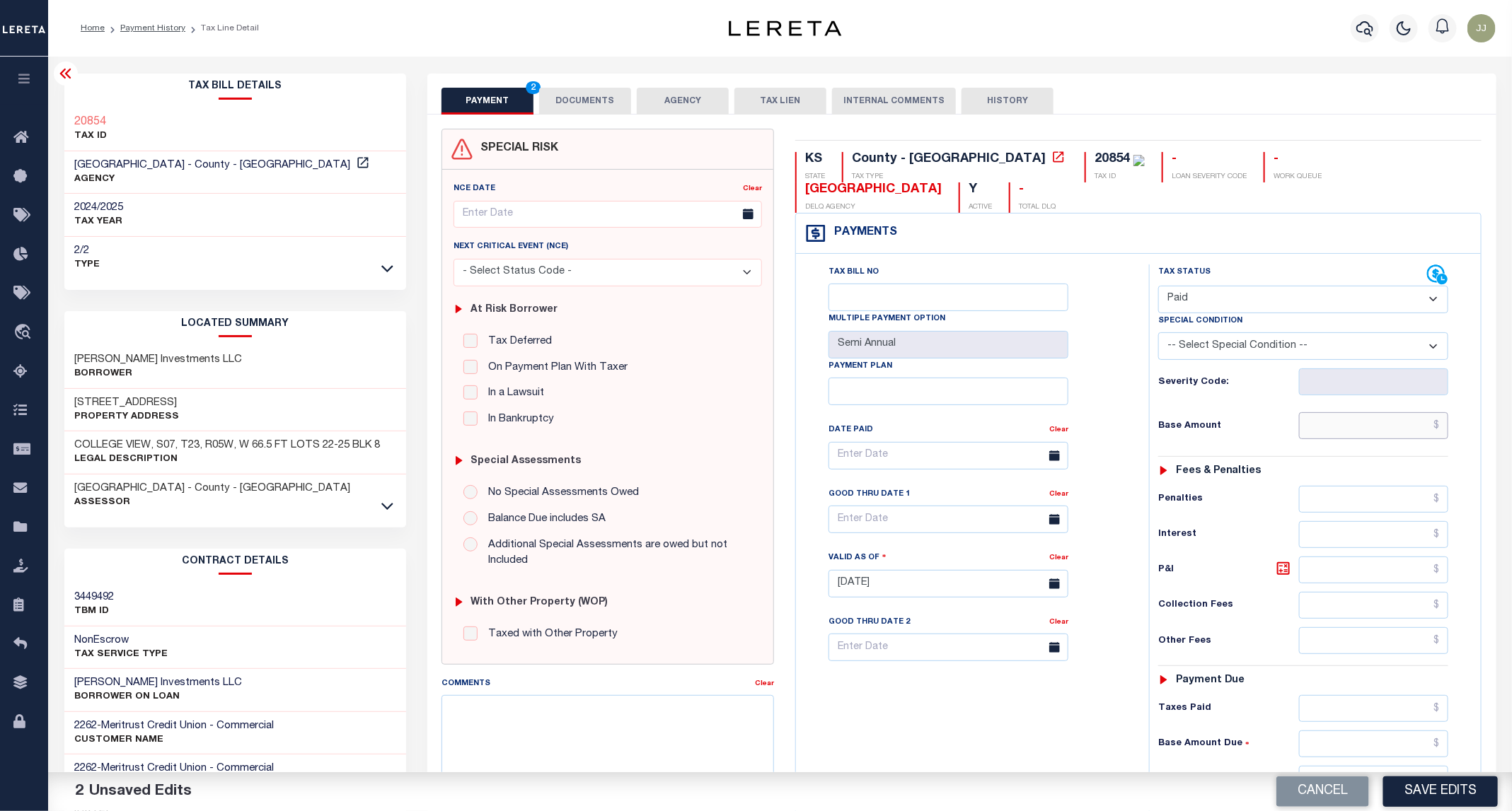
click at [1381, 412] on input "text" at bounding box center [1374, 426] width 150 height 27
type input "$0.00"
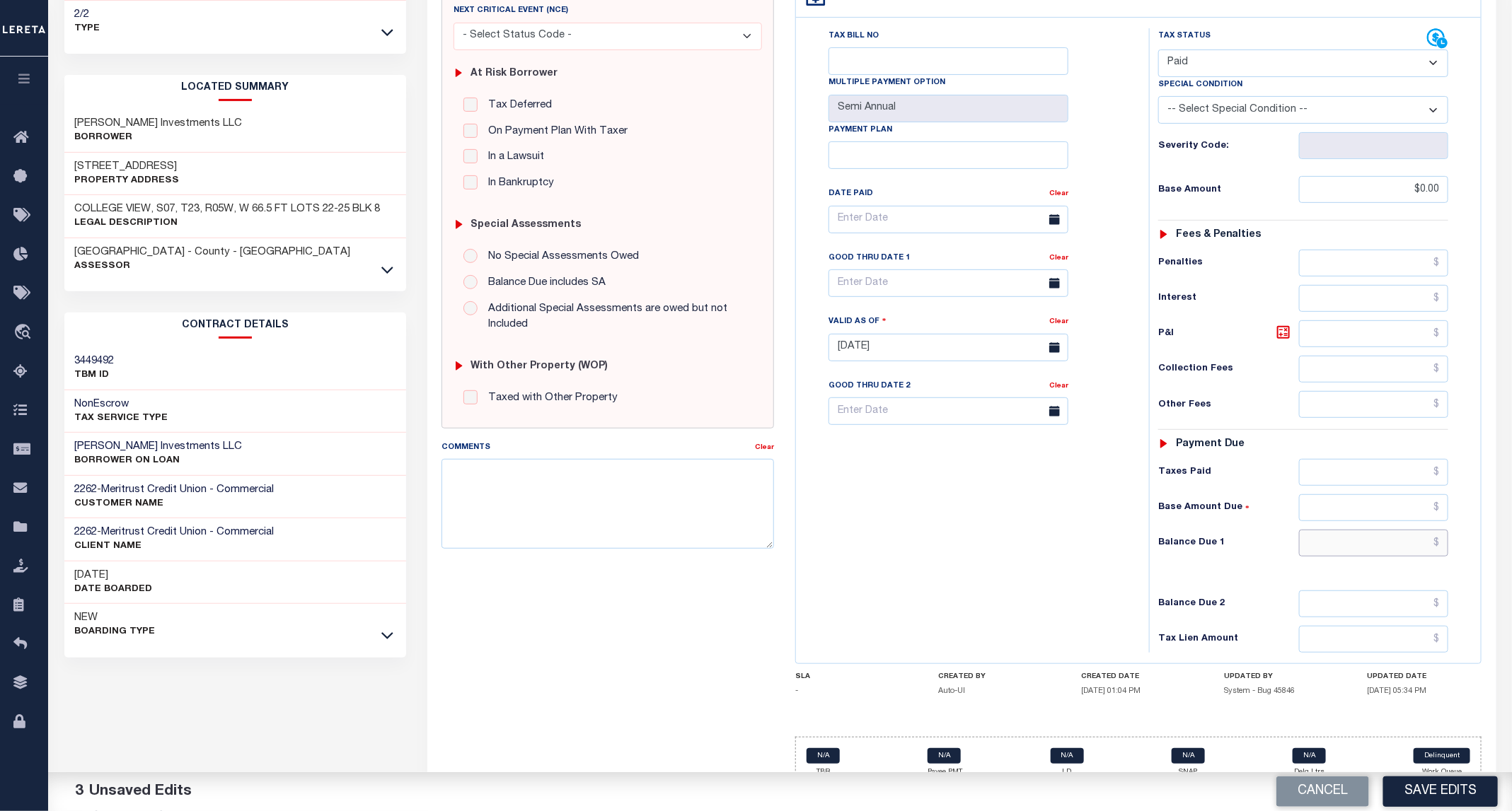
click at [1381, 530] on input "text" at bounding box center [1374, 543] width 150 height 27
type input "$0.00"
click at [1441, 804] on button "Save Edits" at bounding box center [1441, 791] width 115 height 30
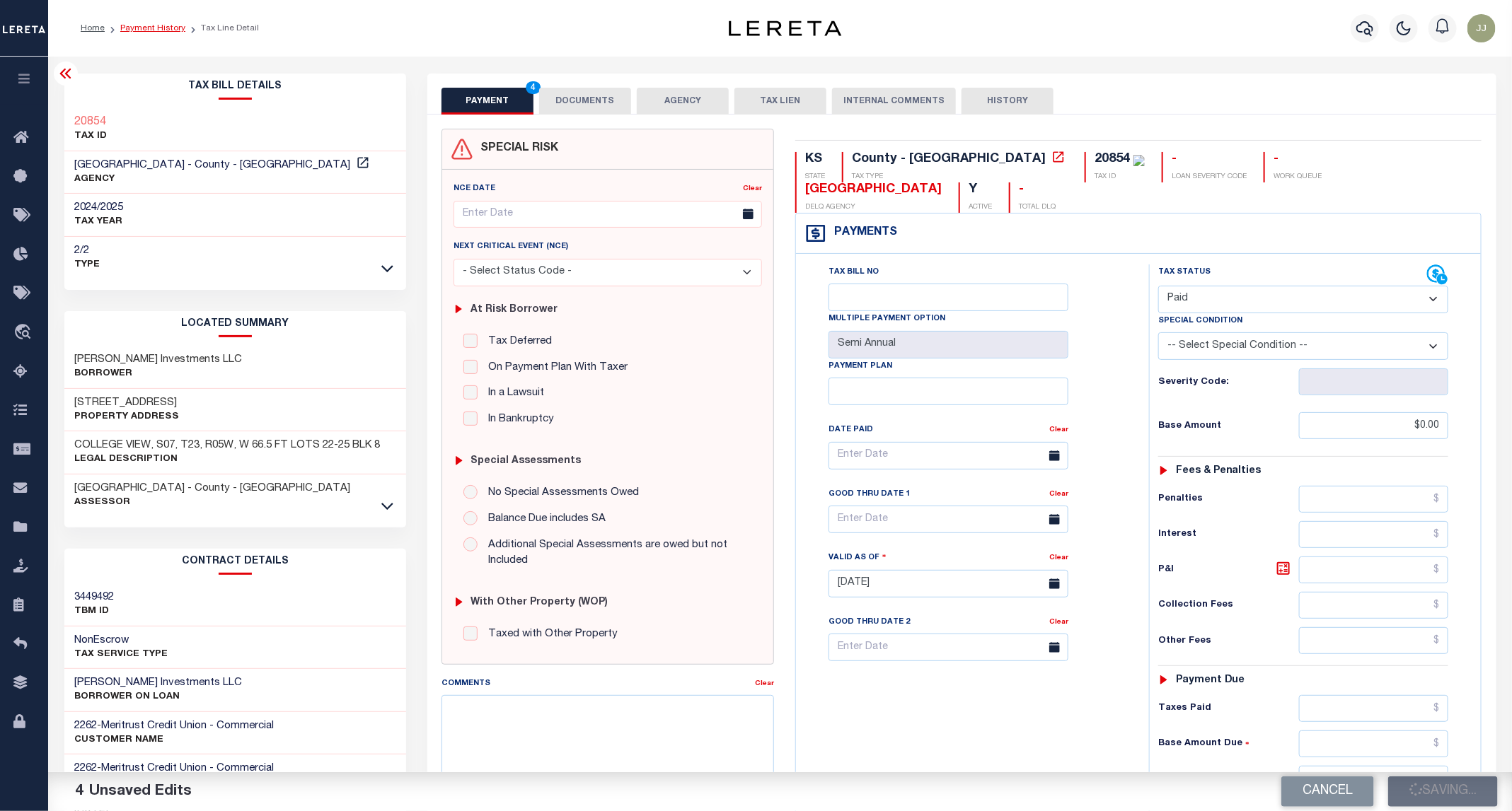
click at [149, 28] on link "Payment History" at bounding box center [152, 29] width 65 height 9
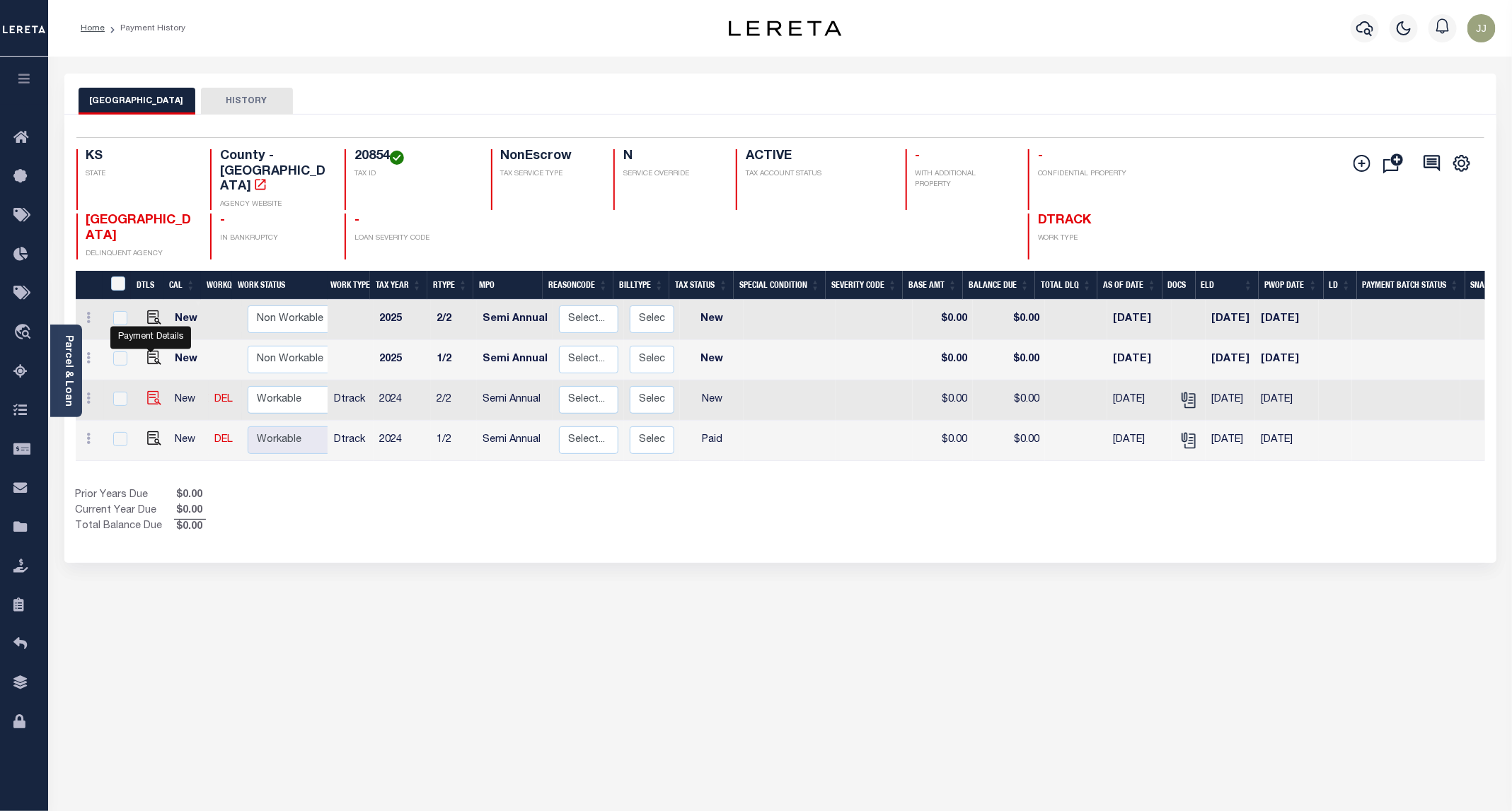
click at [147, 391] on img "" at bounding box center [154, 398] width 14 height 14
checkbox input "true"
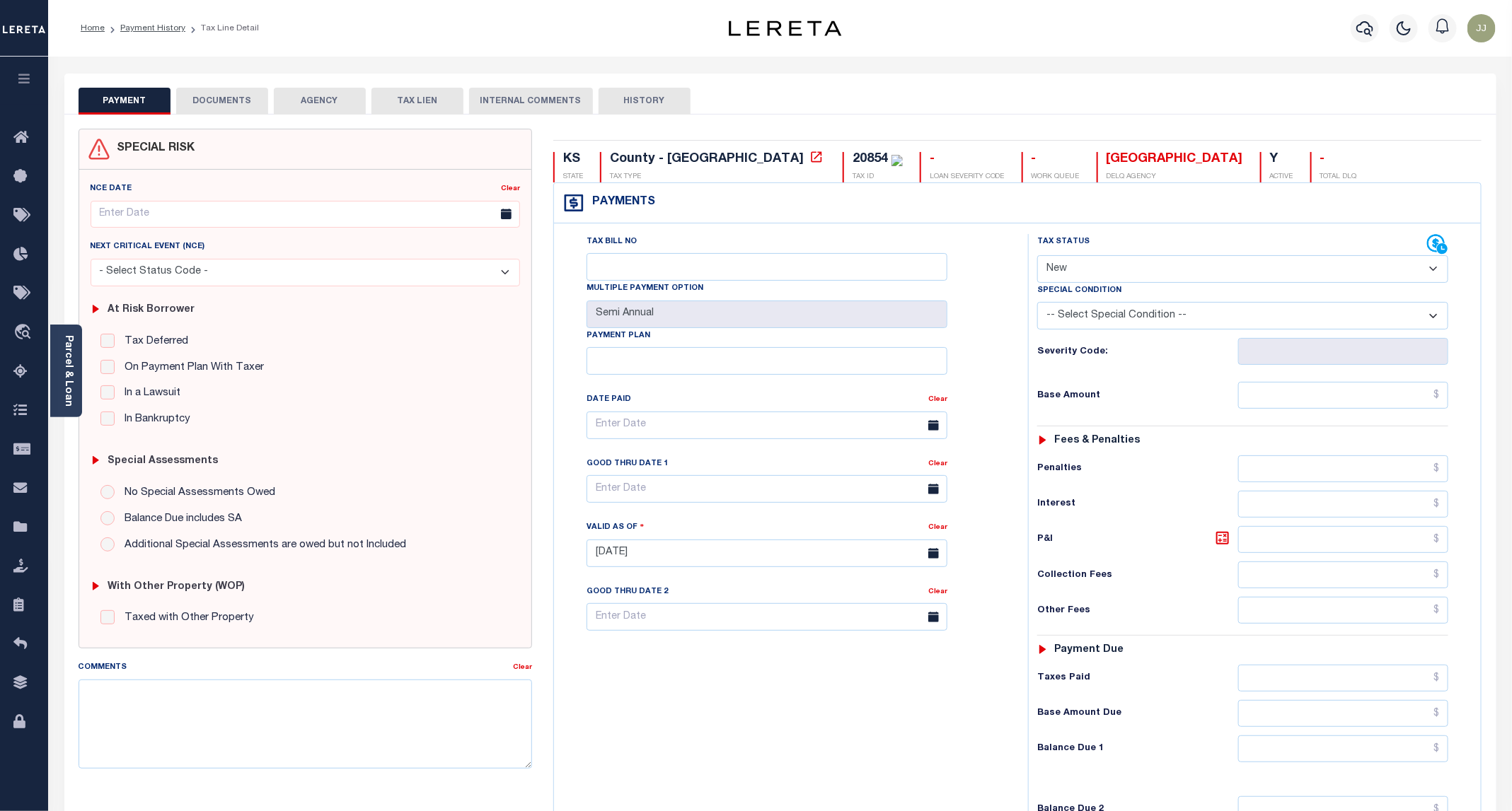
click at [1096, 274] on select "- Select Status Code - Open Due/Unpaid Paid Incomplete No Tax Due Internal Refu…" at bounding box center [1243, 269] width 411 height 28
select select "PYD"
click at [1038, 257] on select "- Select Status Code - Open Due/Unpaid Paid Incomplete No Tax Due Internal Refu…" at bounding box center [1243, 269] width 411 height 28
type input "[DATE]"
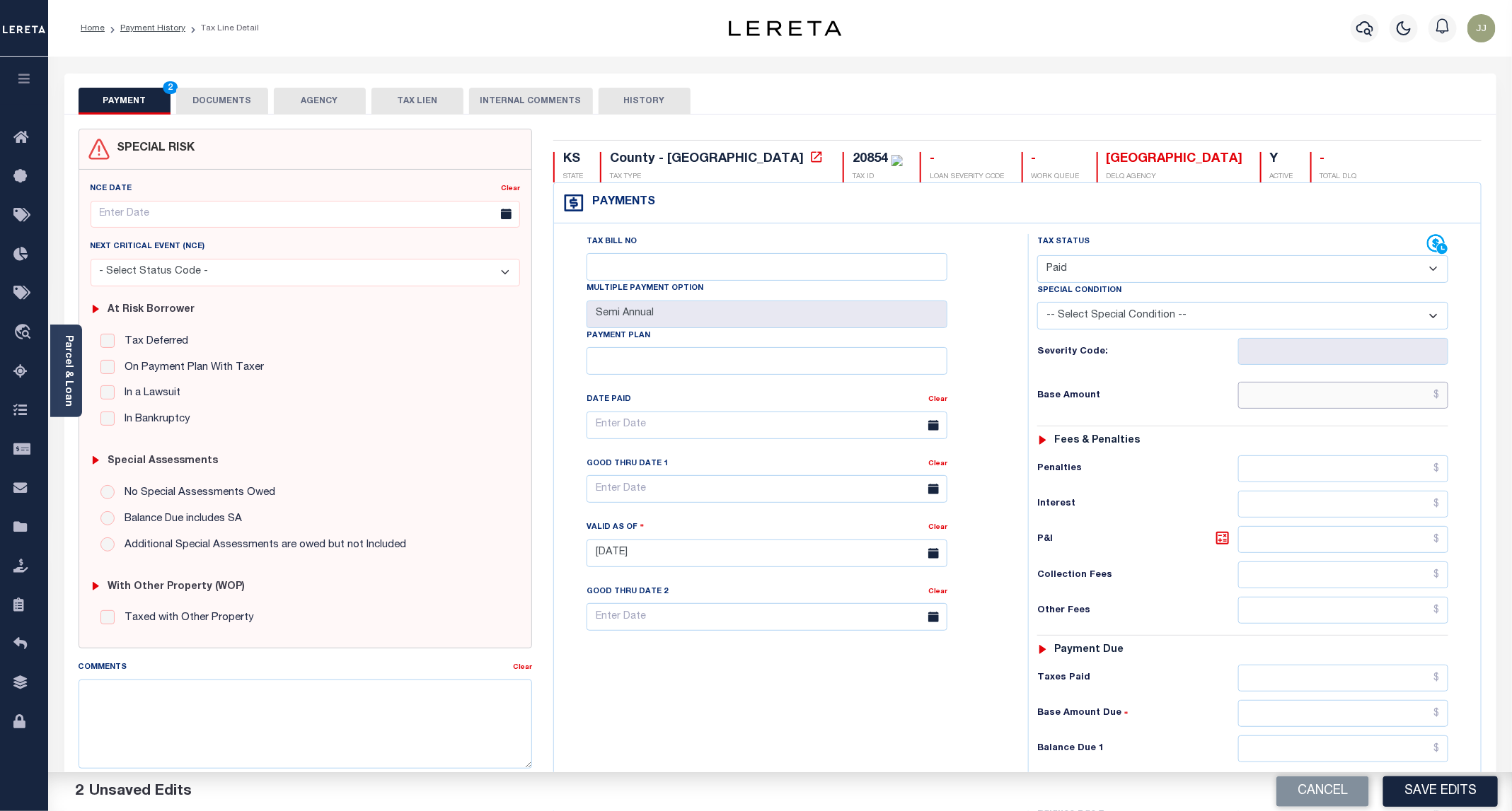
click at [1327, 402] on input "text" at bounding box center [1342, 395] width 210 height 27
type input "$0.00"
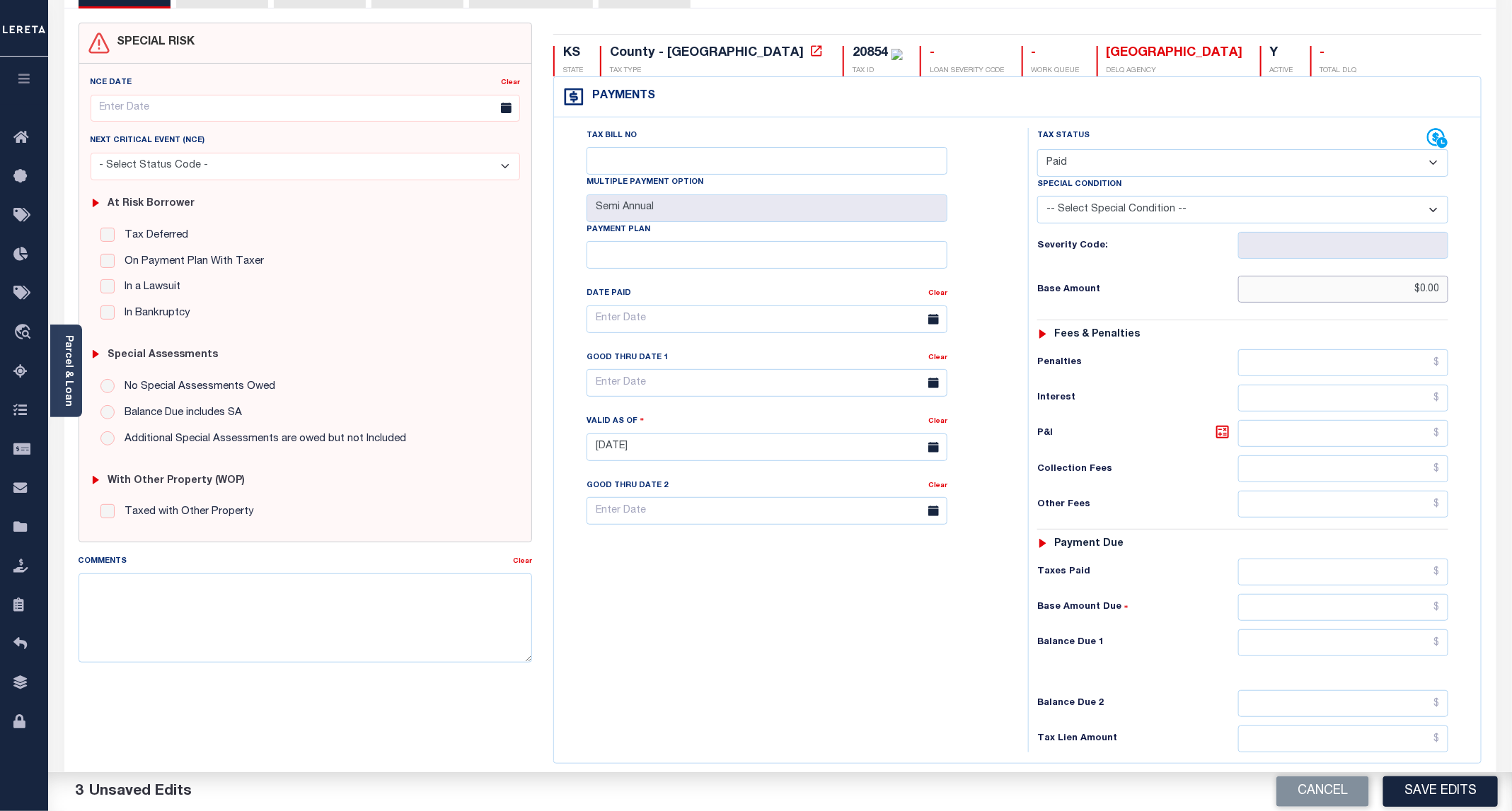
scroll to position [240, 0]
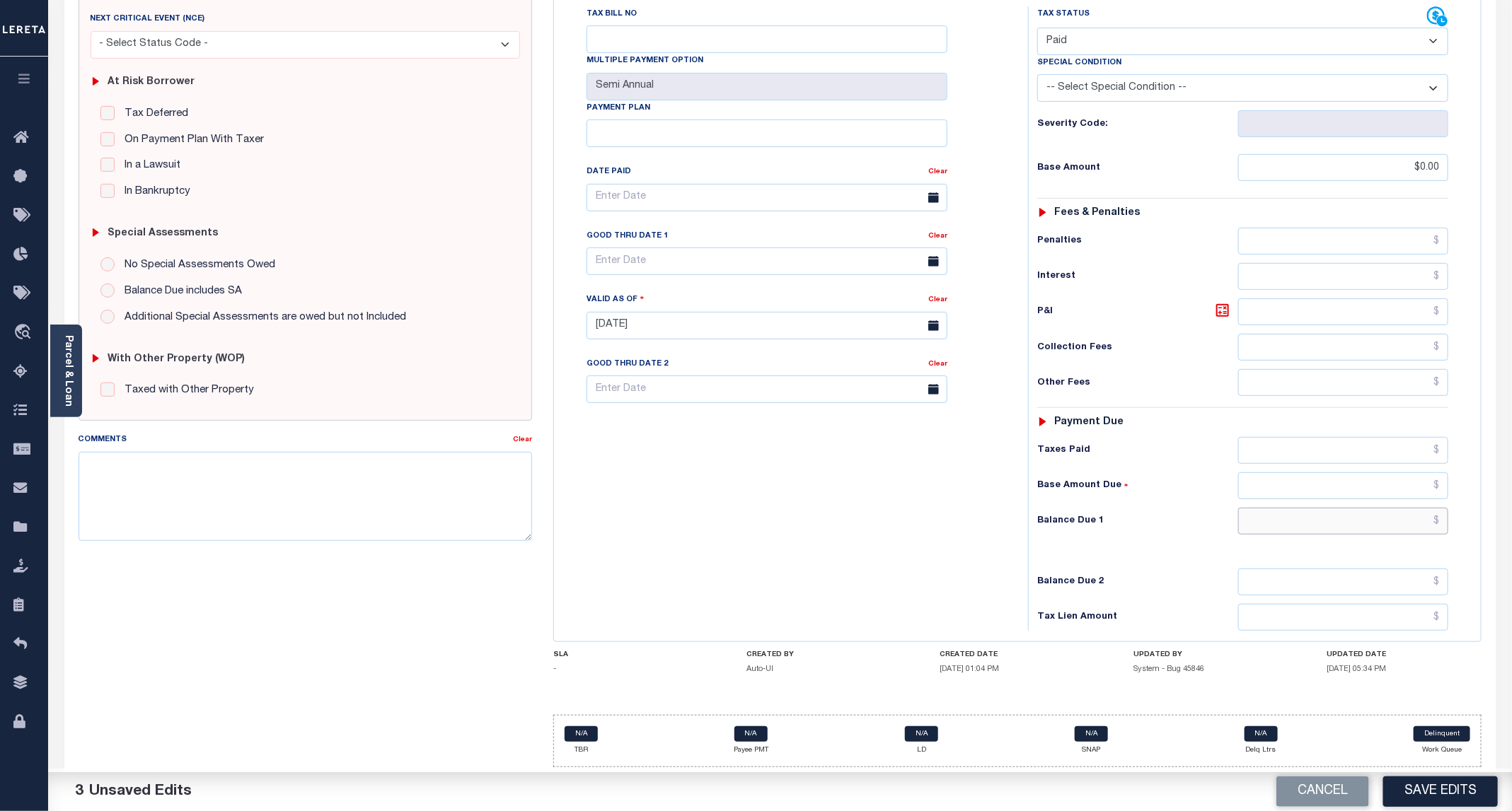
click at [1314, 514] on input "text" at bounding box center [1342, 521] width 210 height 27
type input "$0.00"
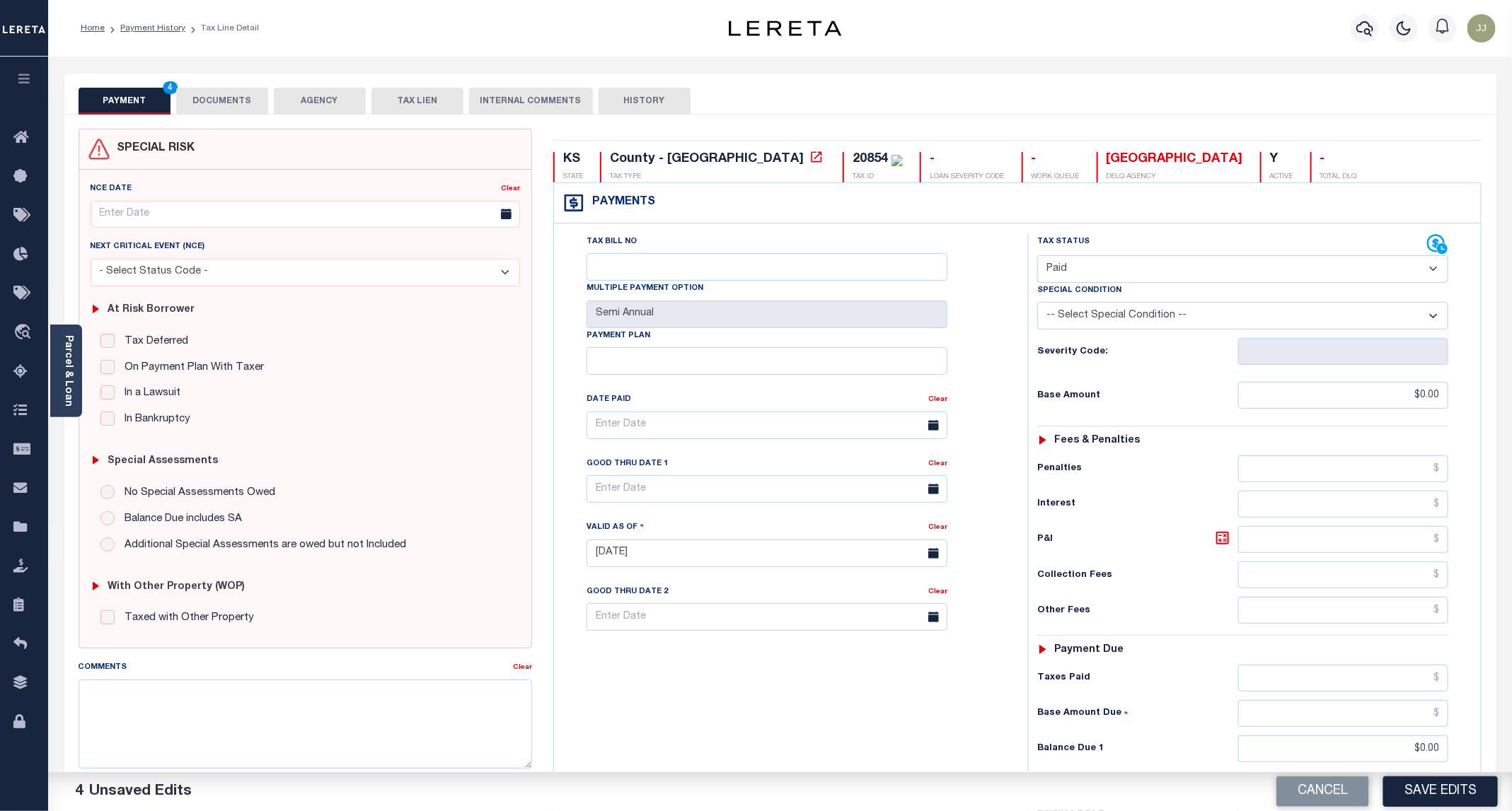
click at [230, 98] on button "DOCUMENTS" at bounding box center [222, 101] width 92 height 27
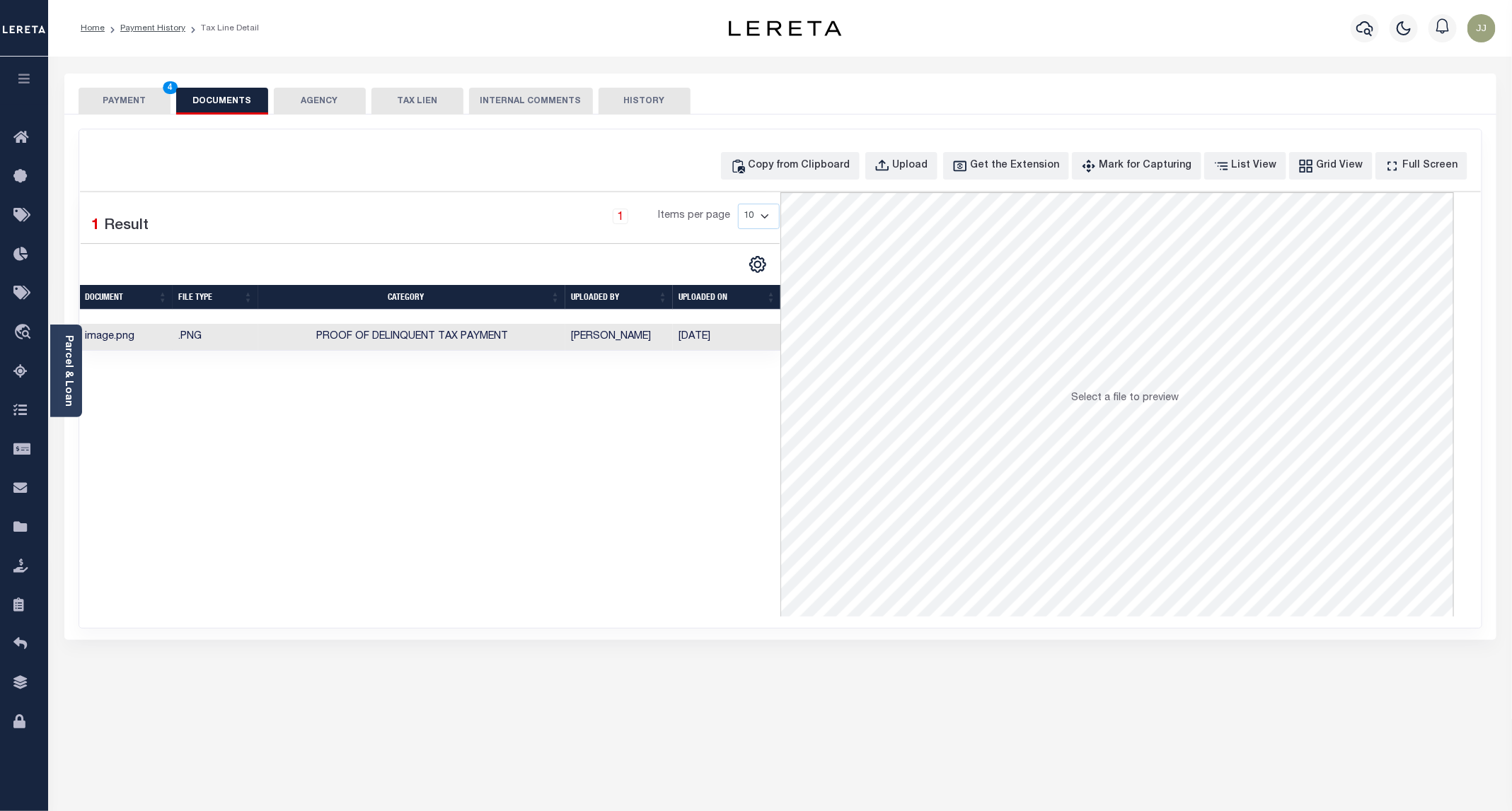
click at [117, 88] on button "PAYMENT 4" at bounding box center [124, 101] width 92 height 27
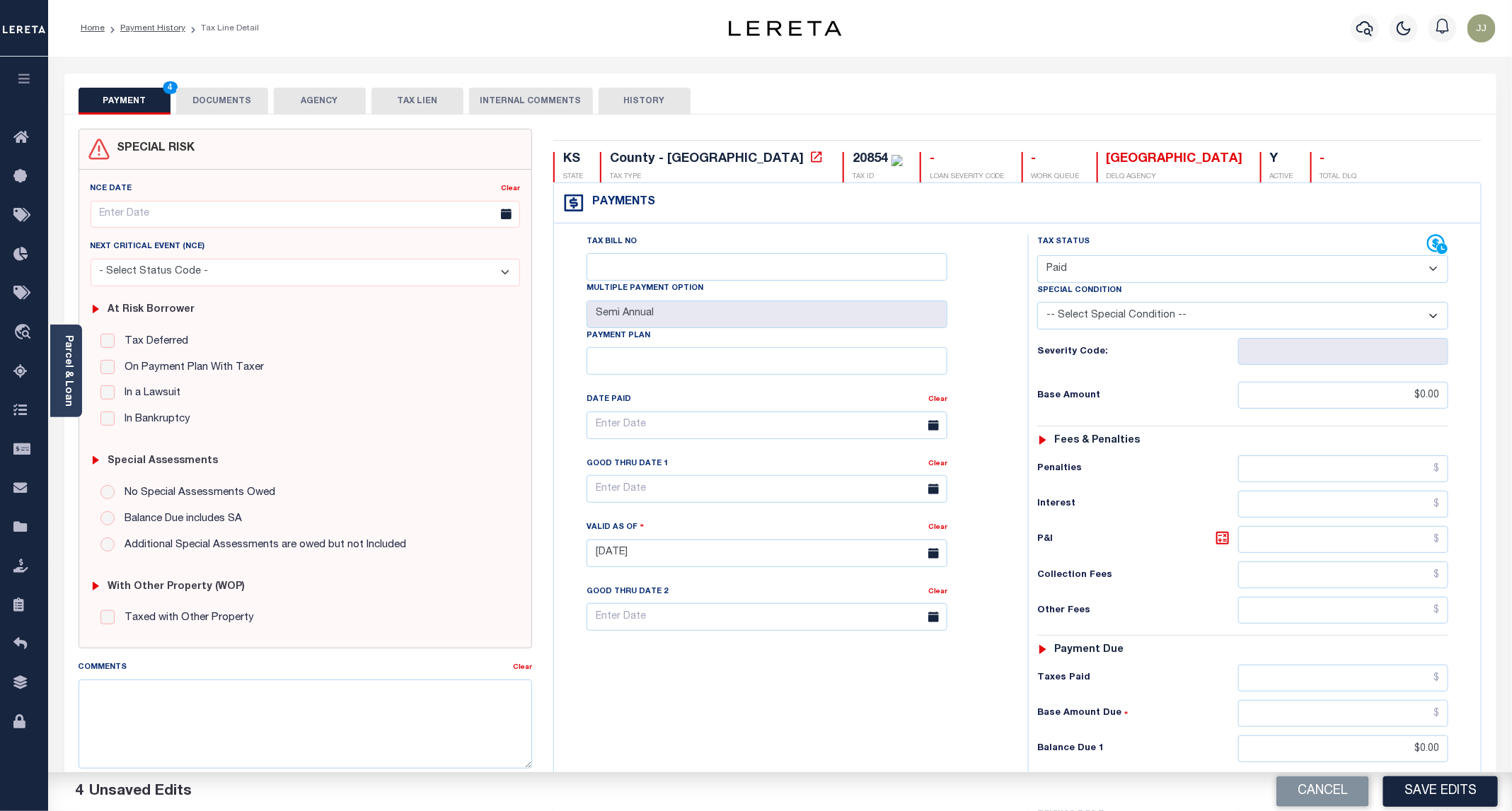
scroll to position [236, 0]
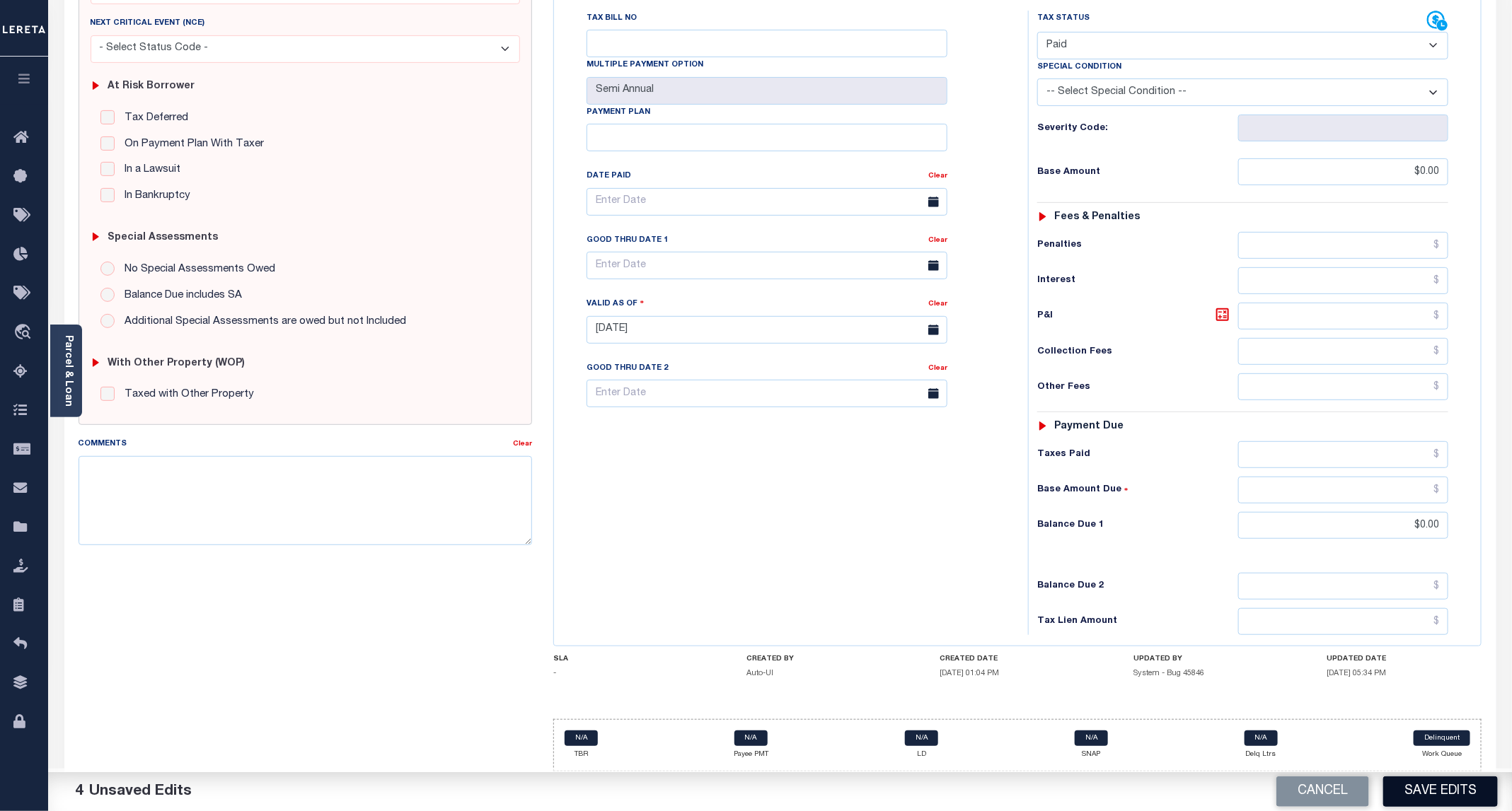
click at [1439, 788] on button "Save Edits" at bounding box center [1441, 791] width 115 height 30
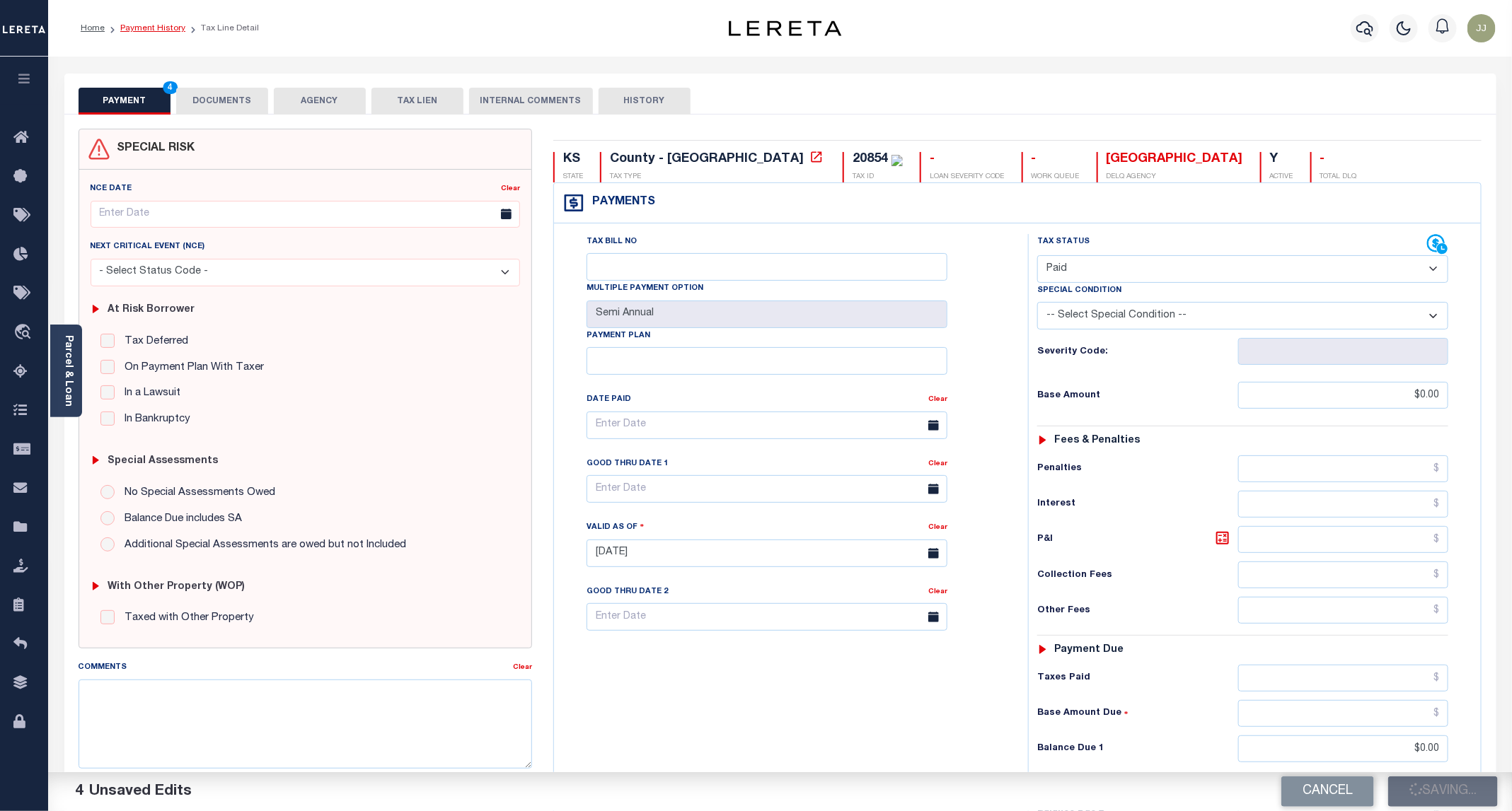
click at [153, 26] on link "Payment History" at bounding box center [152, 29] width 65 height 9
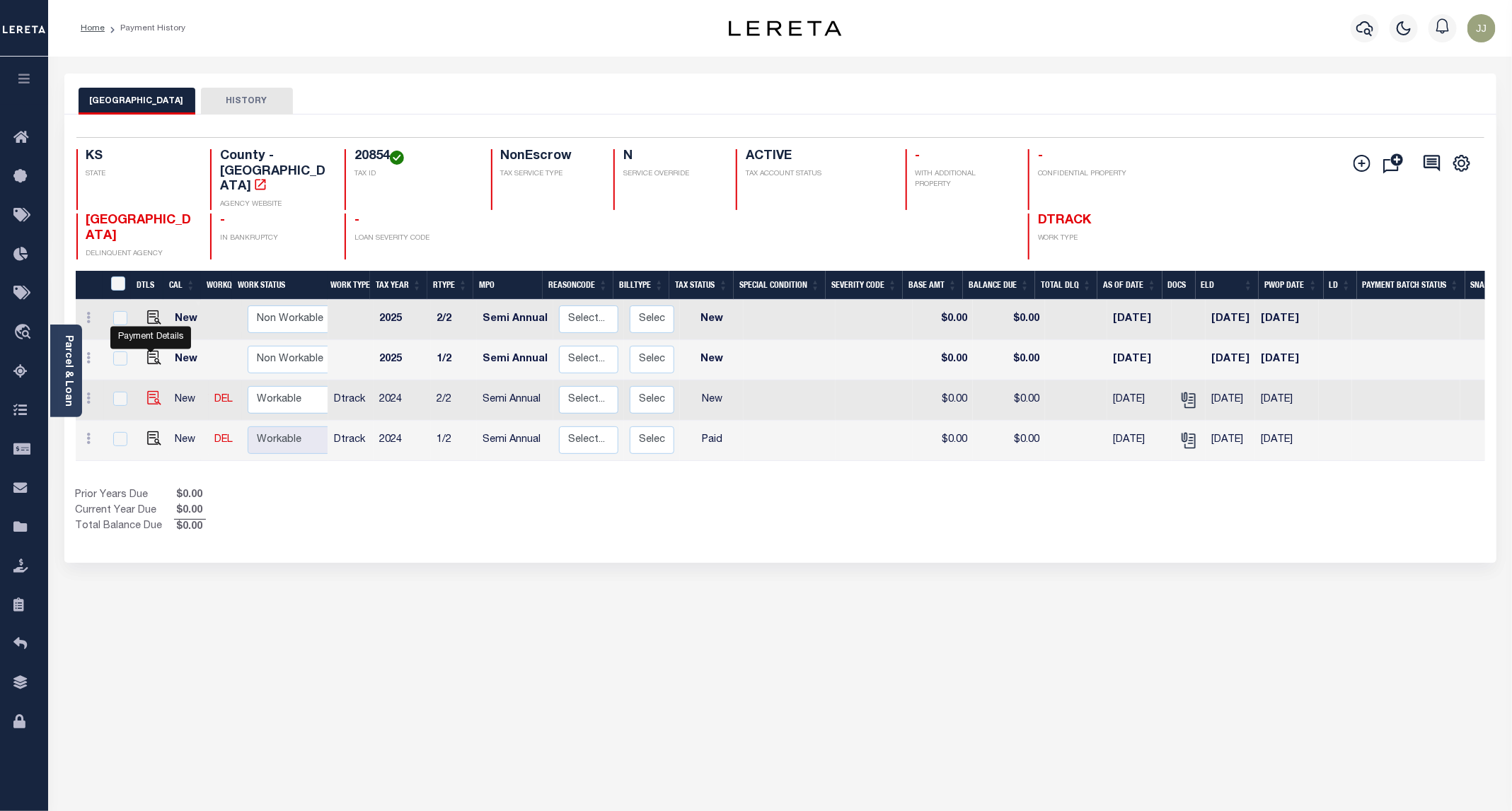
click at [147, 391] on img "" at bounding box center [154, 398] width 14 height 14
checkbox input "true"
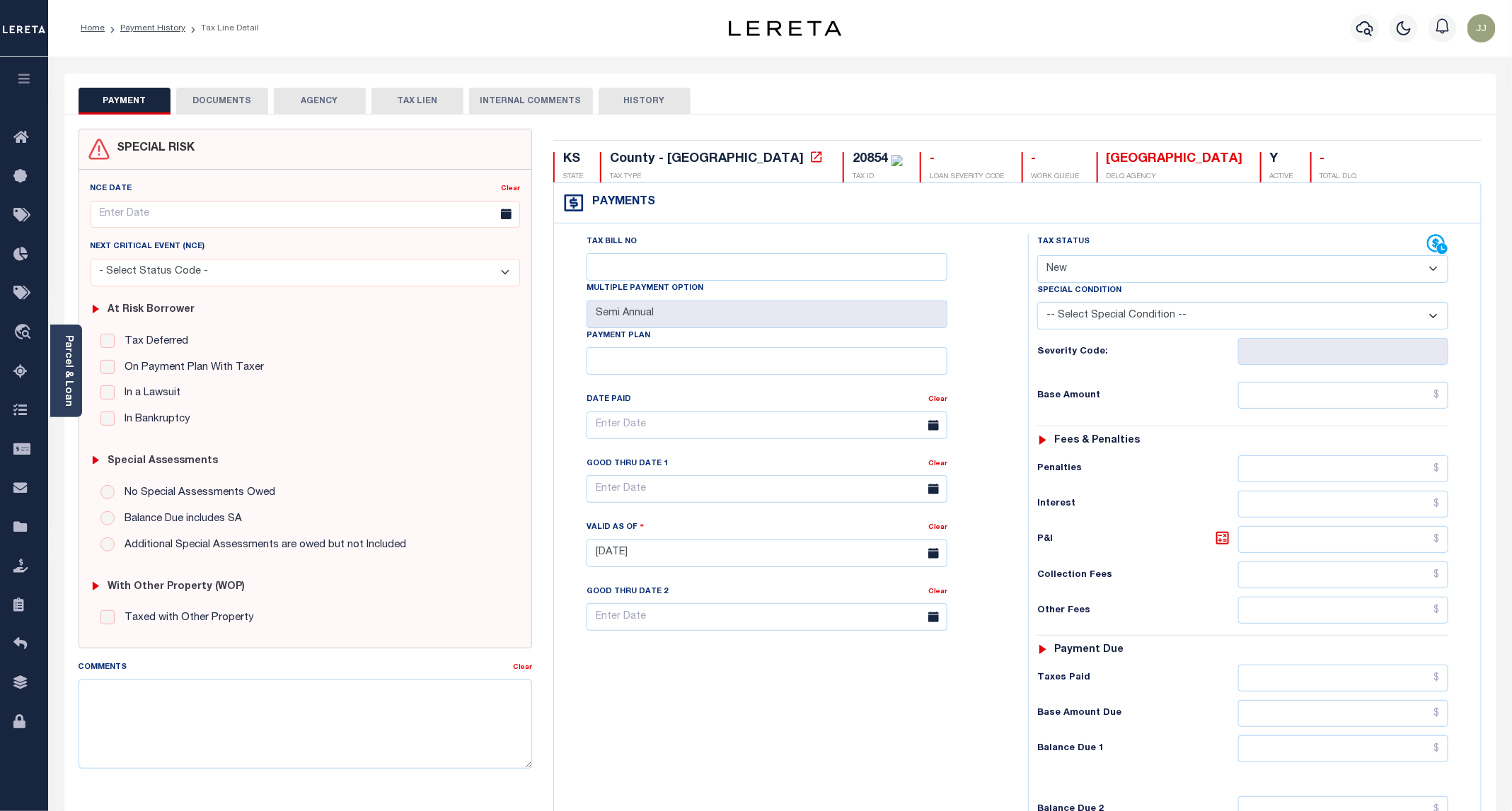
click at [1113, 271] on select "- Select Status Code - Open Due/Unpaid Paid Incomplete No Tax Due Internal Refu…" at bounding box center [1243, 269] width 411 height 28
select select "PYD"
click at [1038, 257] on select "- Select Status Code - Open Due/Unpaid Paid Incomplete No Tax Due Internal Refu…" at bounding box center [1243, 269] width 411 height 28
type input "[DATE]"
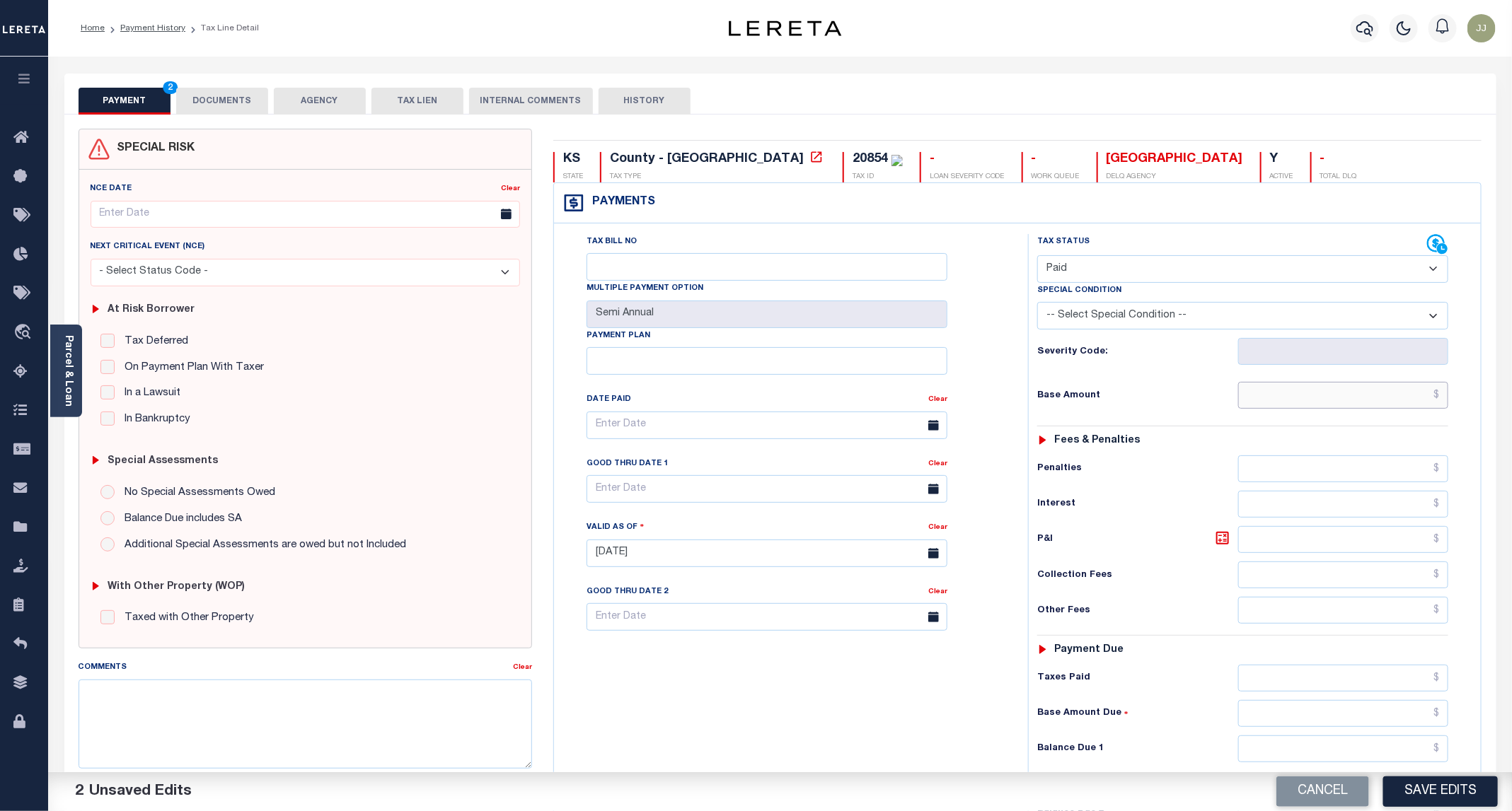
click at [1359, 392] on input "text" at bounding box center [1342, 395] width 210 height 27
type input "$0.00"
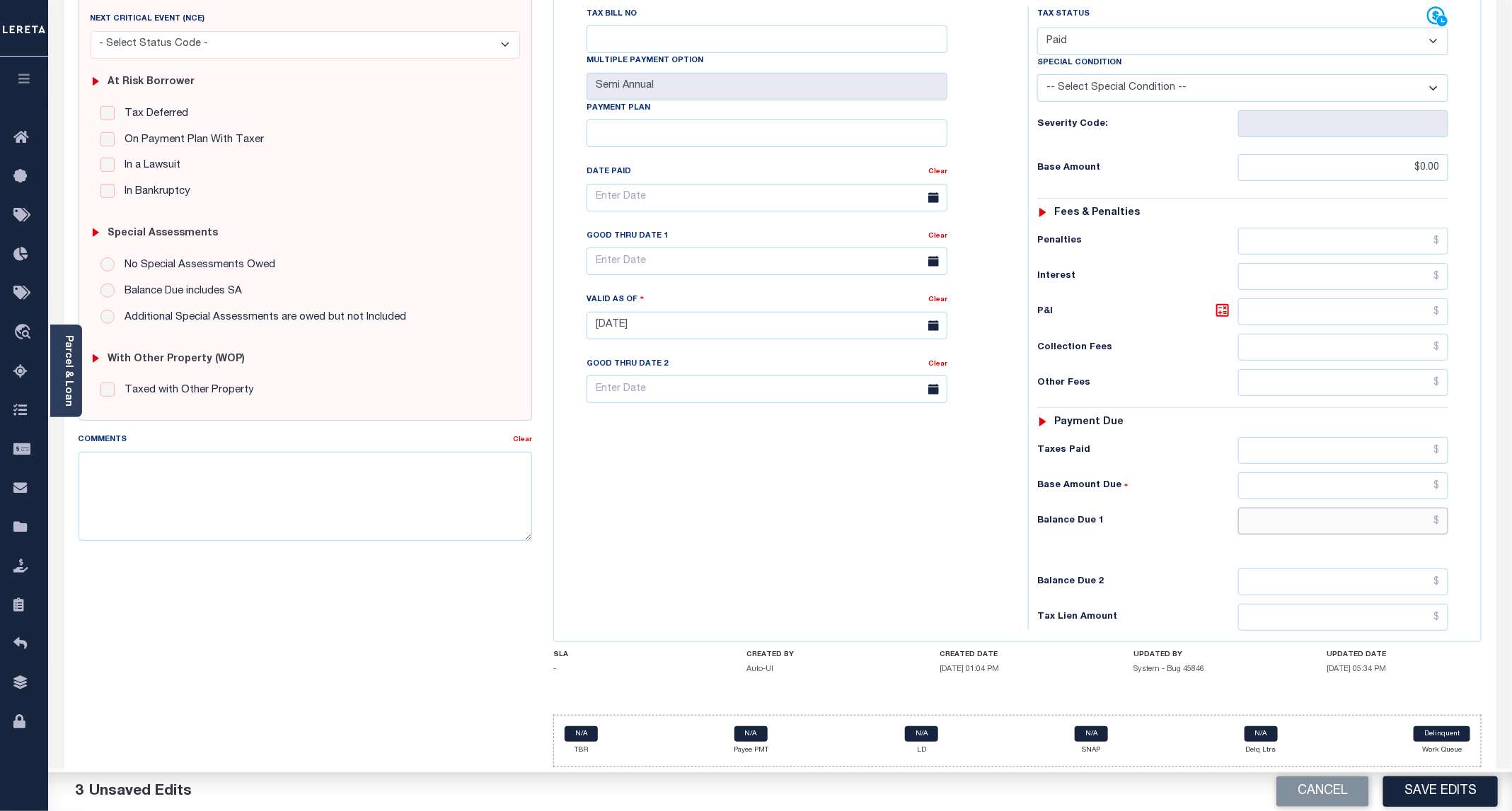
click at [1329, 512] on input "text" at bounding box center [1342, 521] width 210 height 27
type input "$0.00"
click at [1405, 792] on button "Save Edits" at bounding box center [1441, 791] width 115 height 30
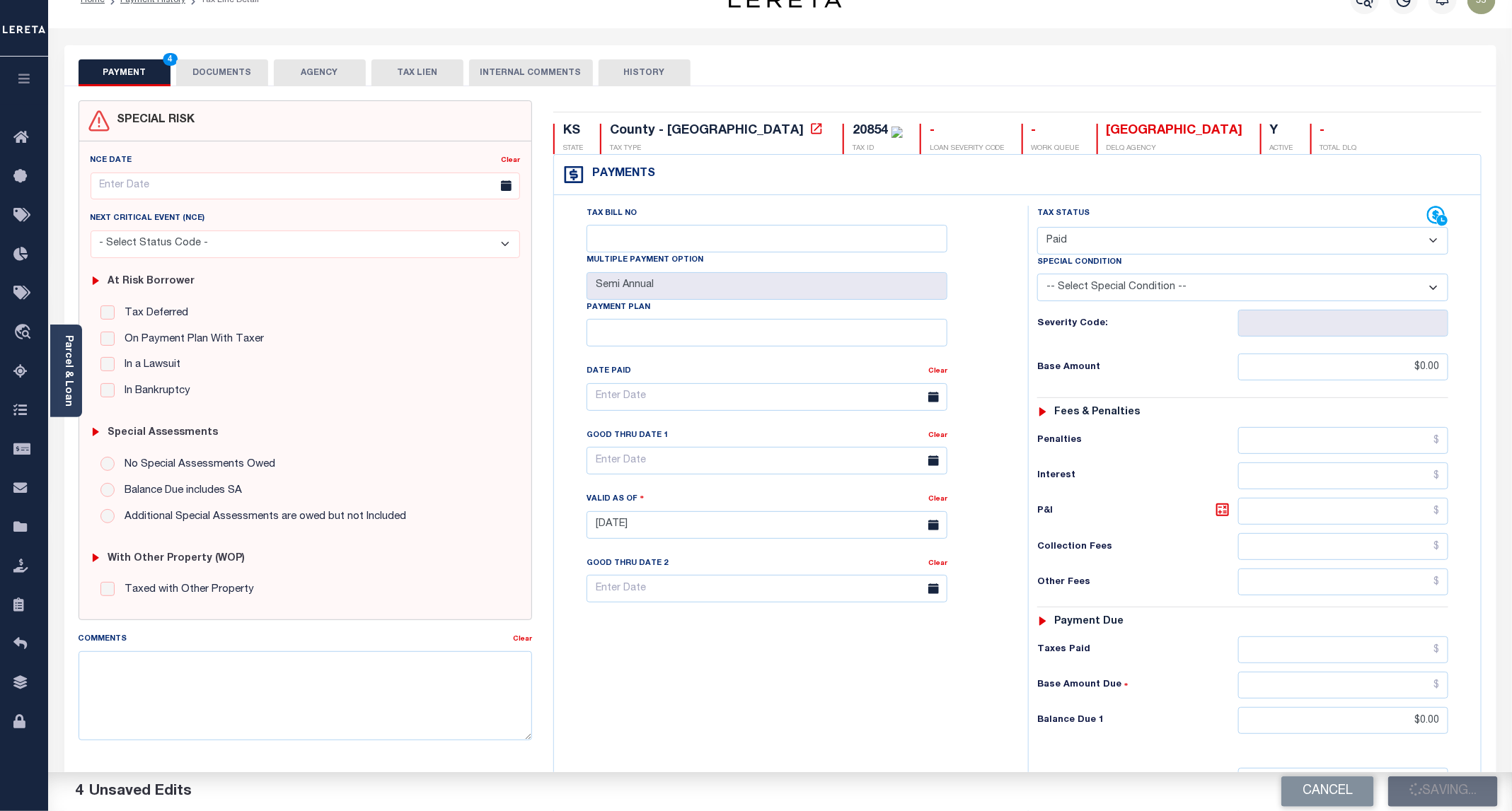
scroll to position [0, 0]
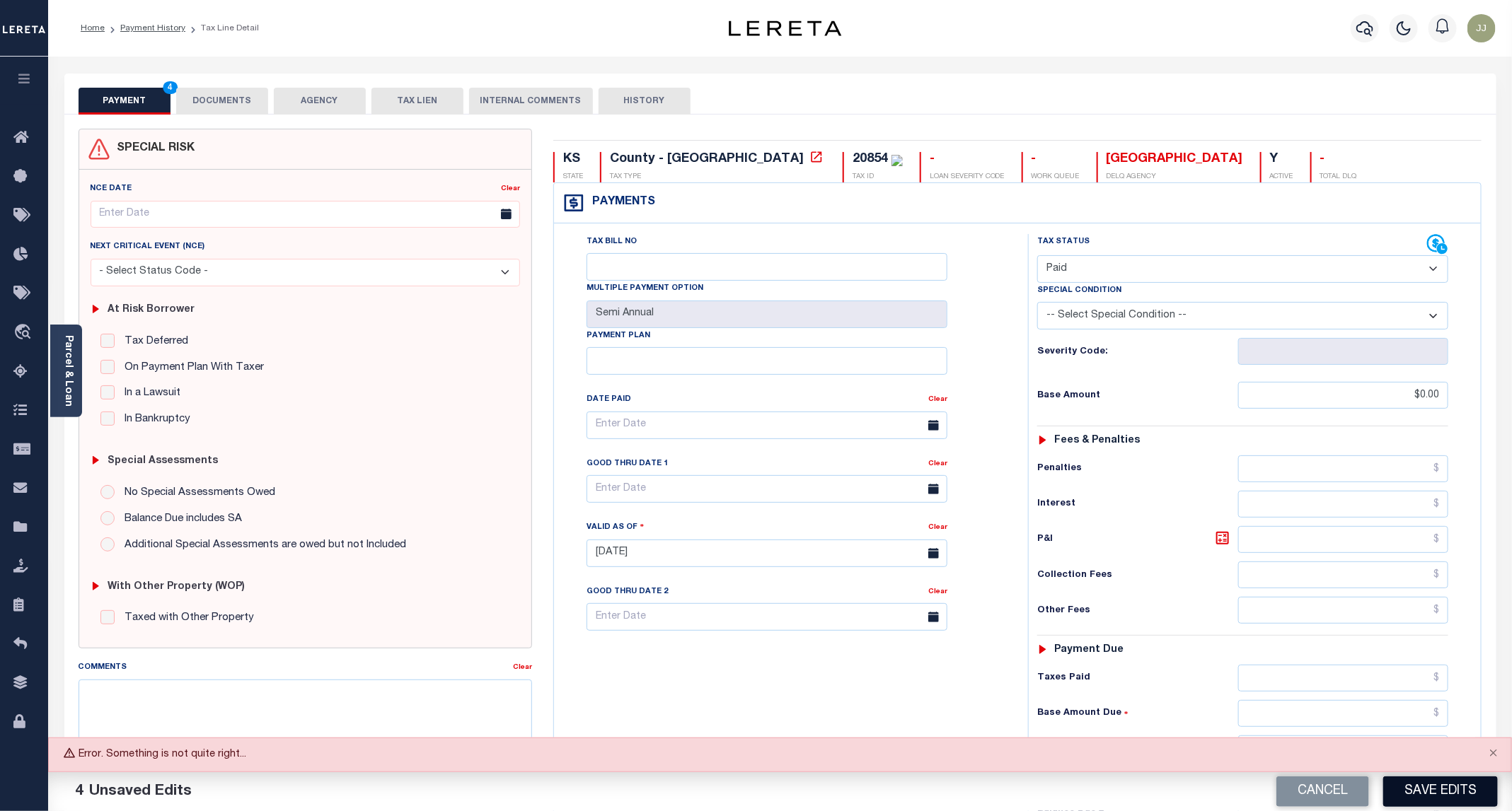
click at [1437, 792] on button "Save Edits" at bounding box center [1441, 791] width 115 height 30
